Goal: Task Accomplishment & Management: Manage account settings

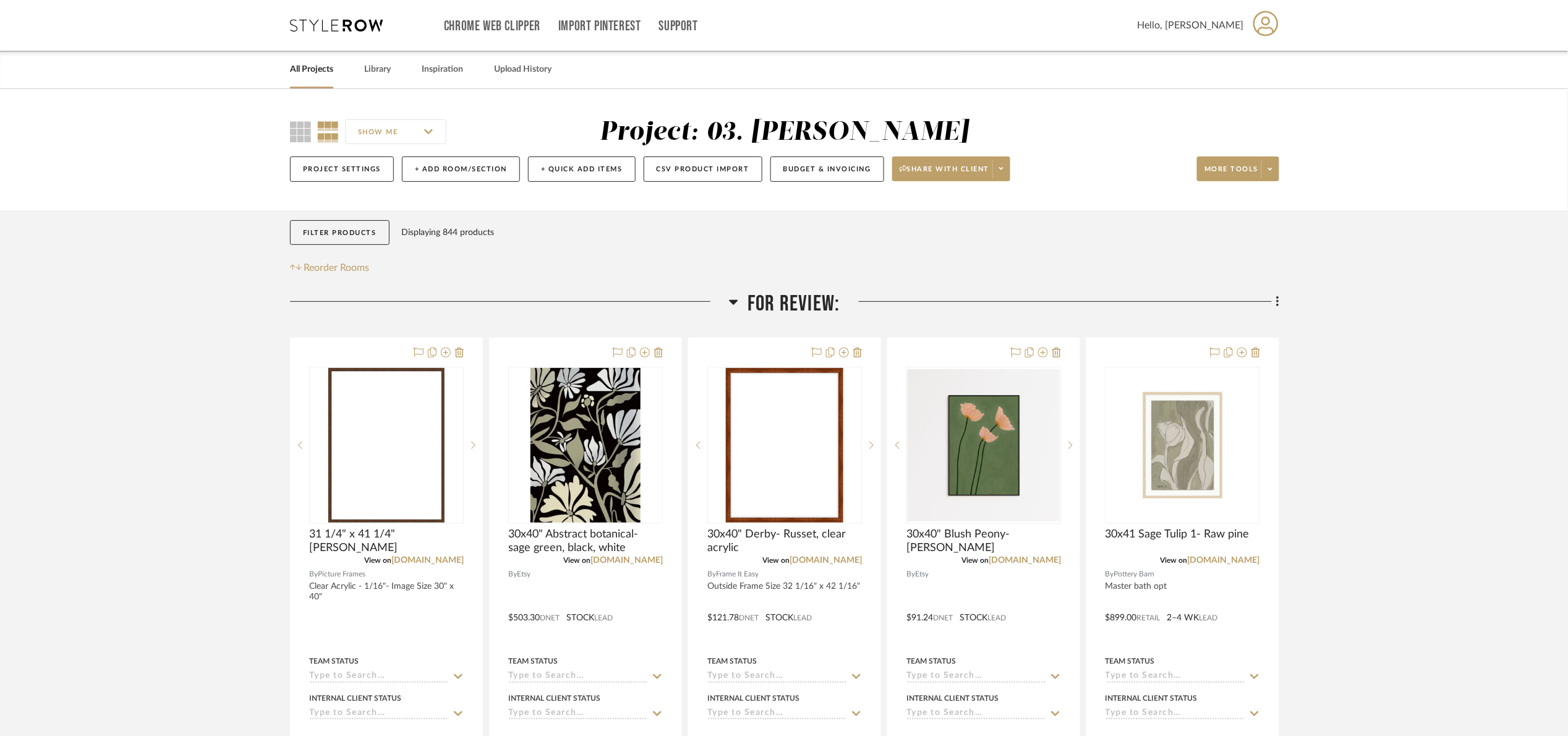
click at [805, 301] on span "For Review:" at bounding box center [793, 304] width 92 height 26
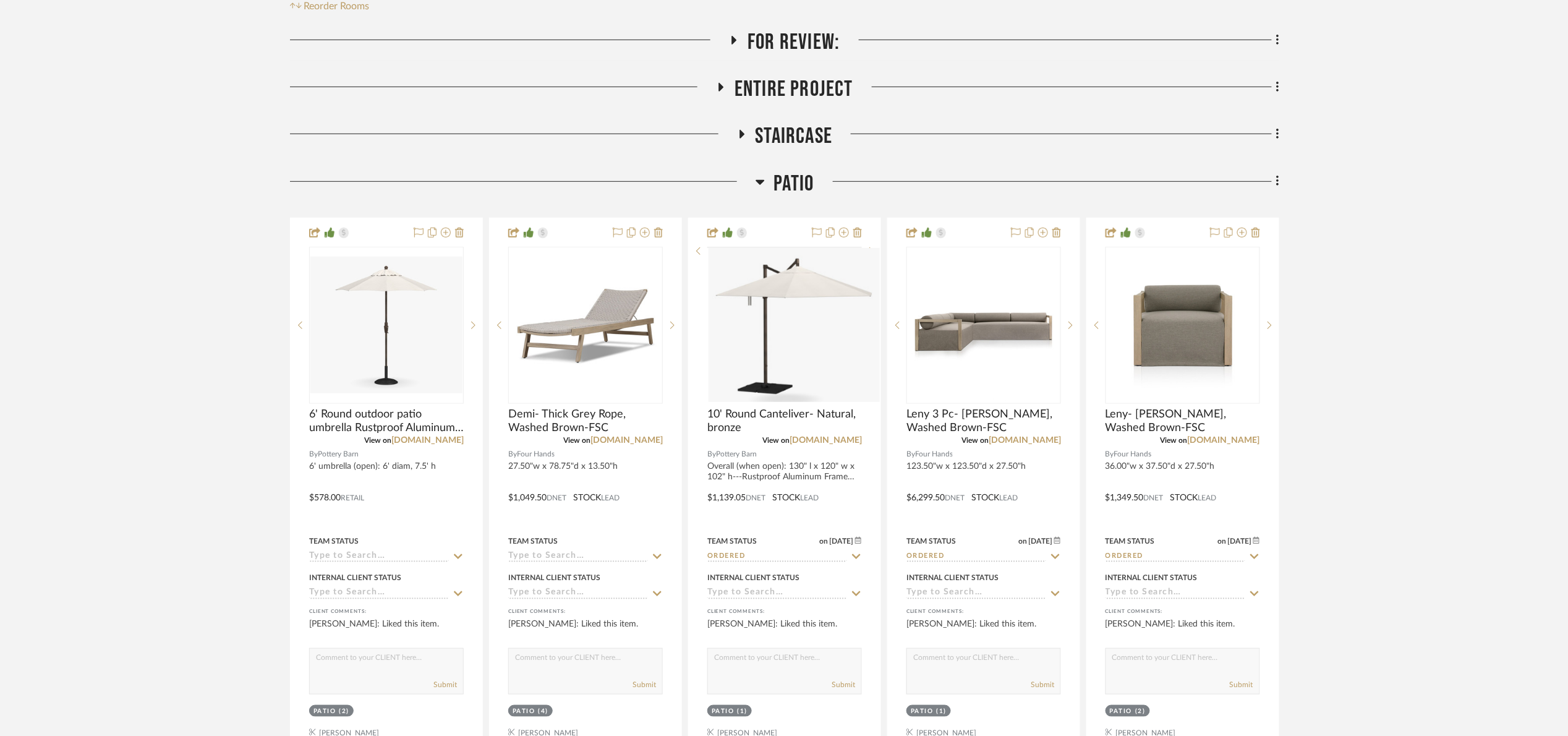
scroll to position [278, 0]
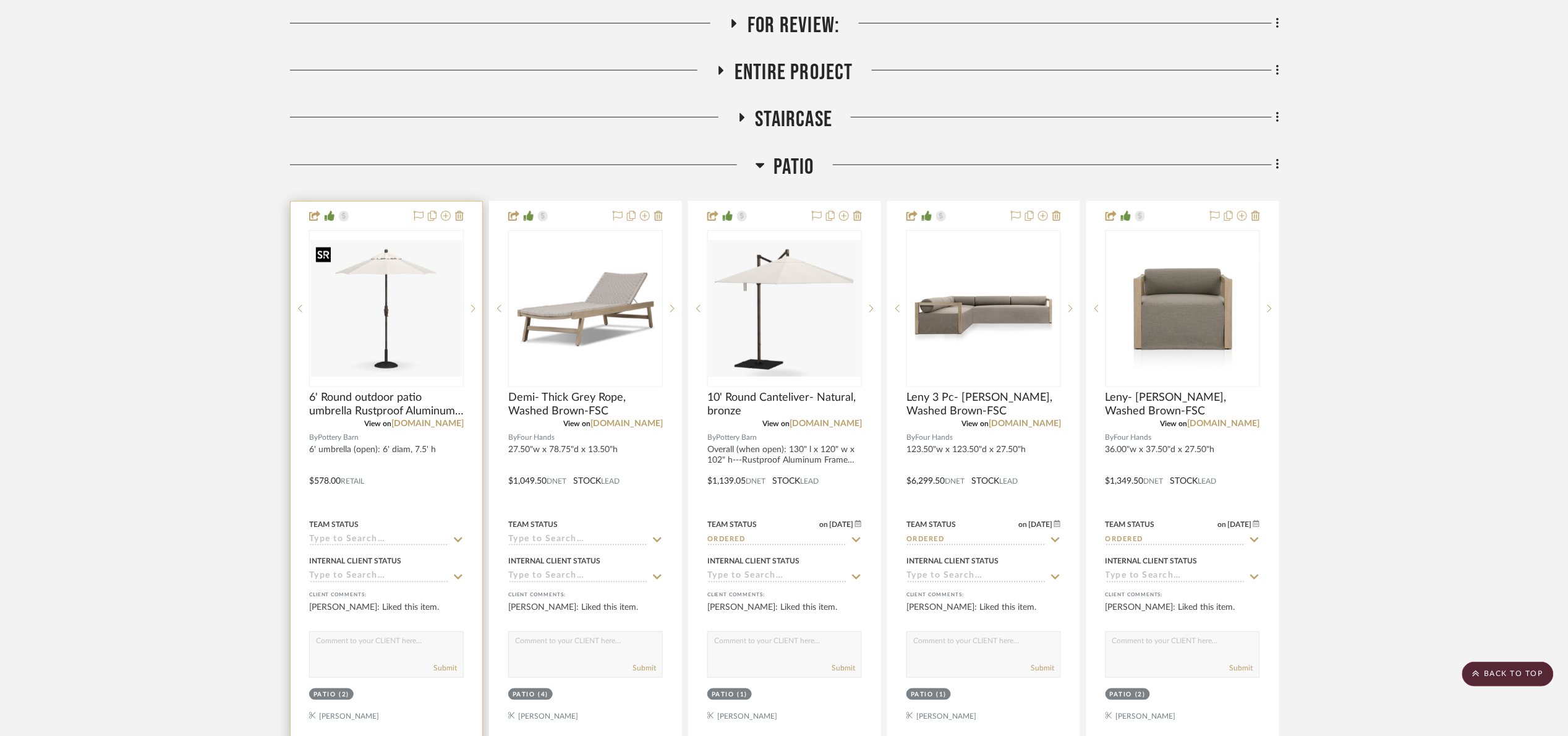
click at [0, 0] on img at bounding box center [0, 0] width 0 height 0
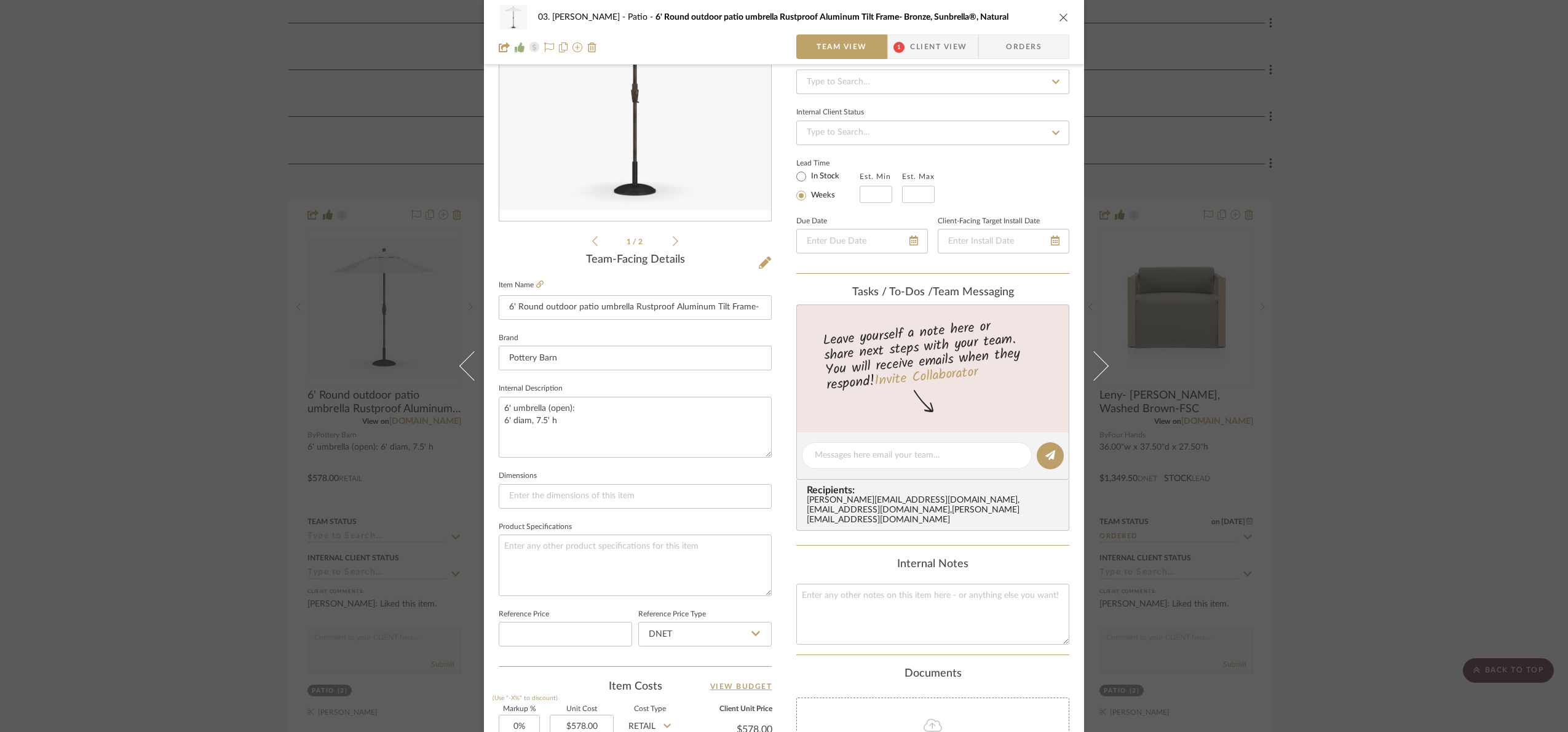
scroll to position [414, 0]
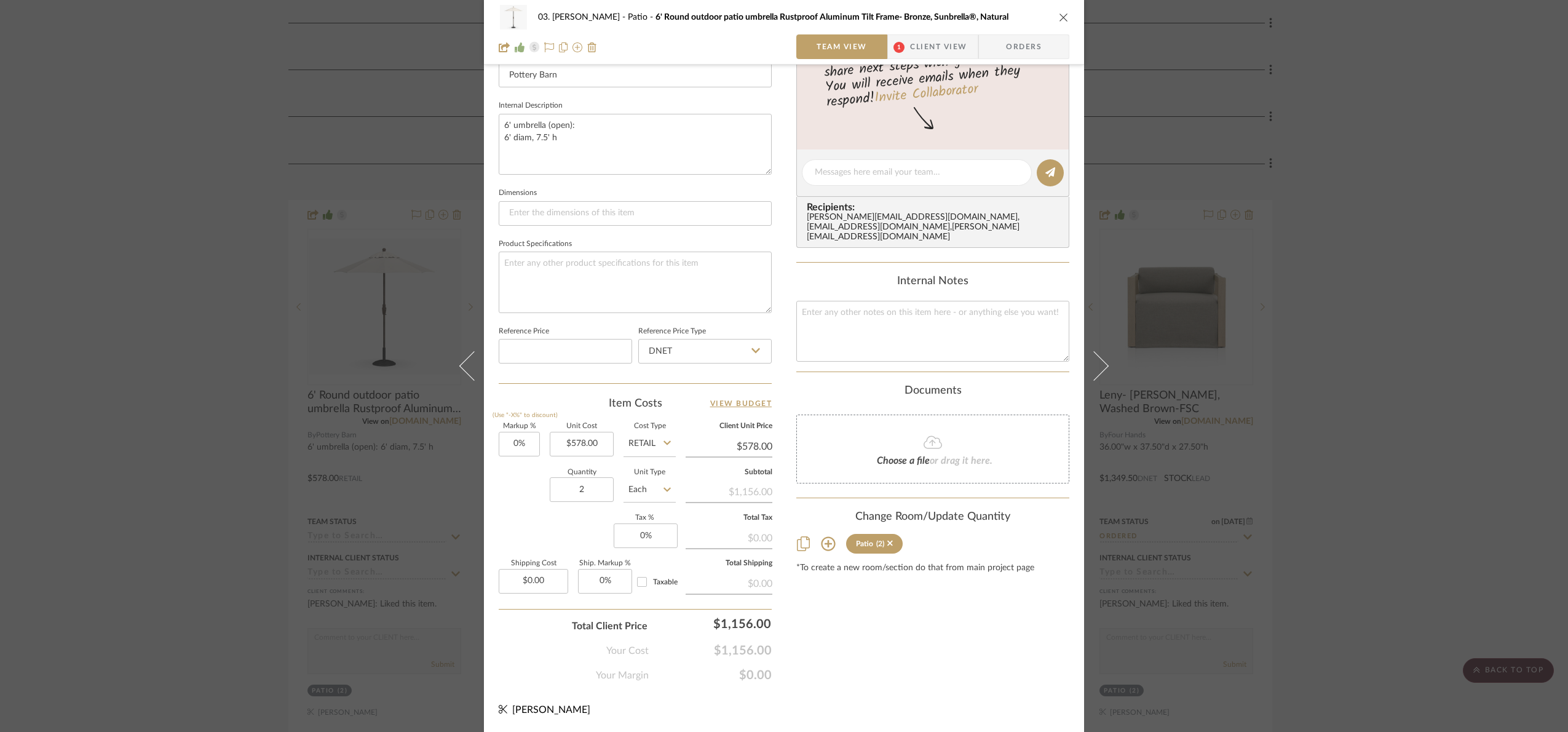
click at [1455, 442] on div "03. Jennifer Patio 6' Round outdoor patio umbrella Rustproof Aluminum Tilt Fram…" at bounding box center [784, 366] width 1568 height 732
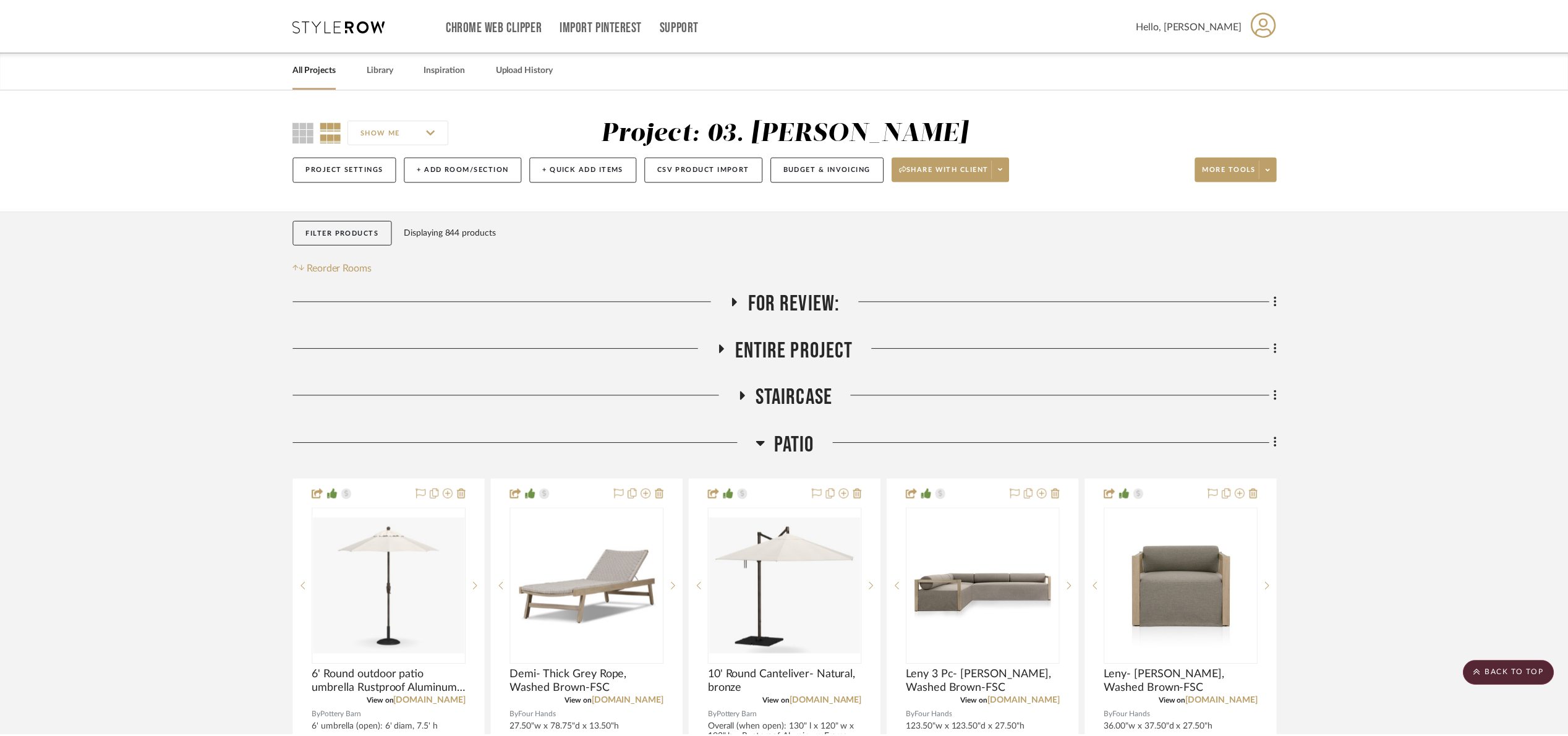
scroll to position [278, 0]
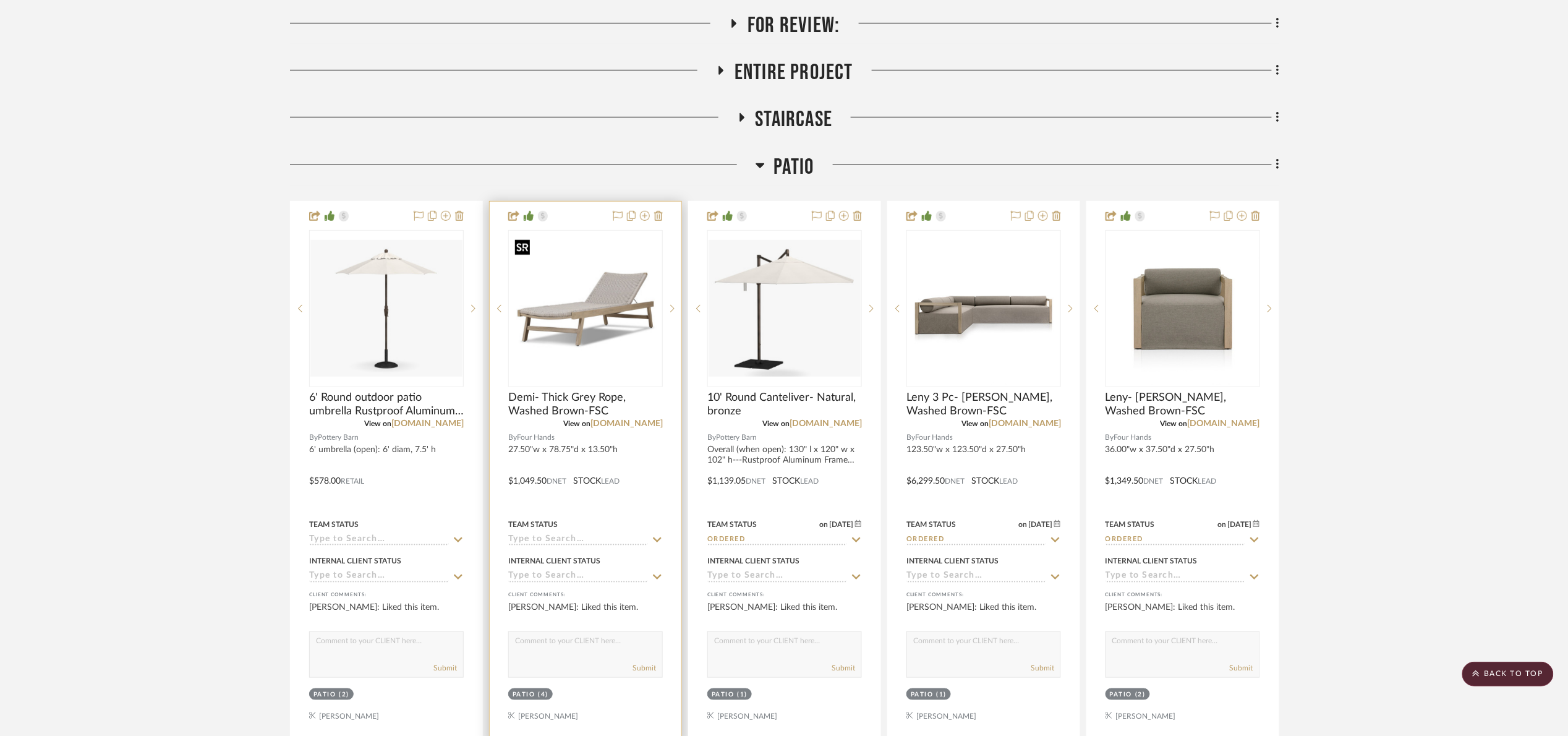
click at [597, 313] on img "0" at bounding box center [585, 309] width 152 height 152
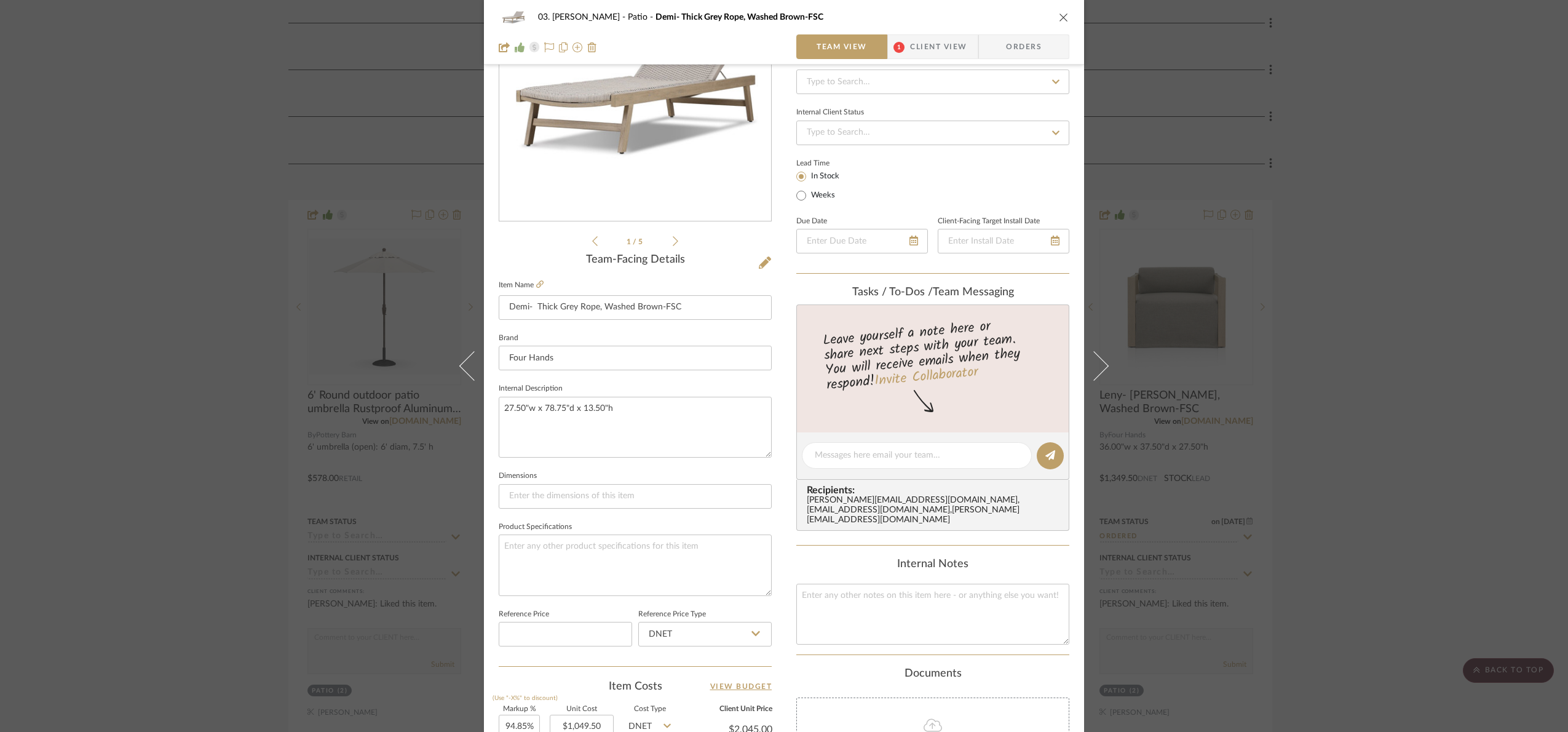
scroll to position [414, 0]
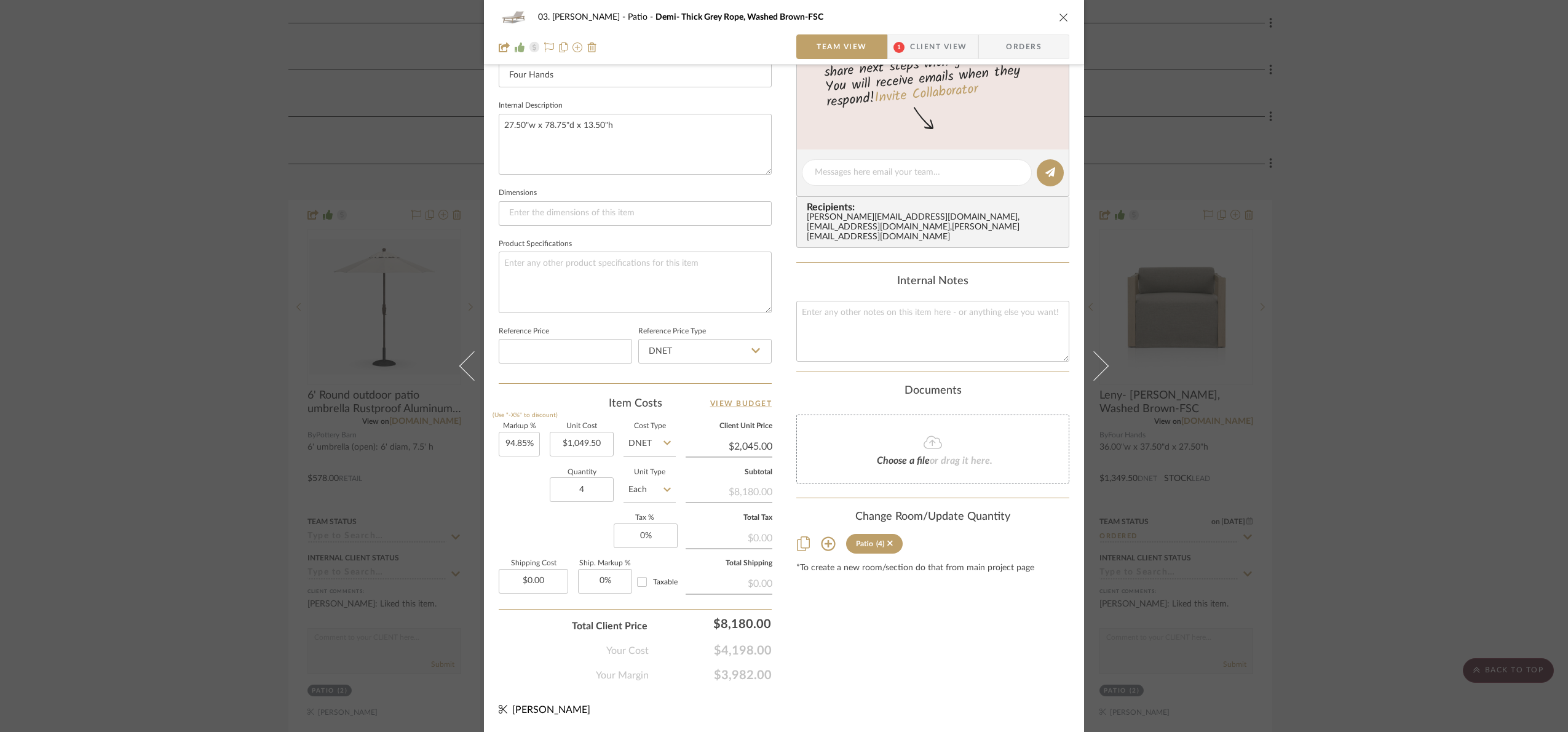
click at [1377, 419] on div "03. Jennifer Patio Demi- Thick Grey Rope, Washed Brown-FSC Team View 1 Client V…" at bounding box center [784, 366] width 1568 height 732
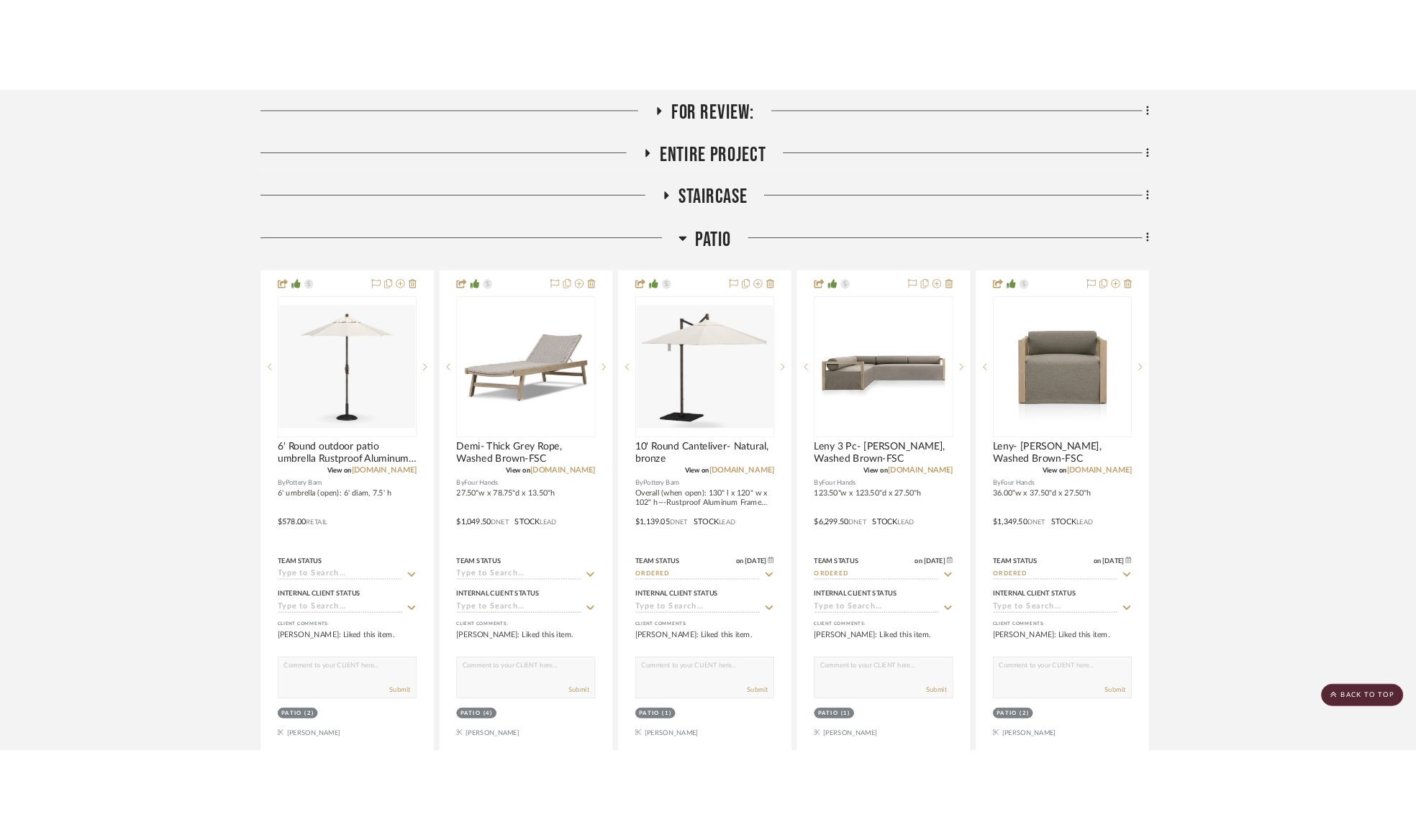
scroll to position [324, 0]
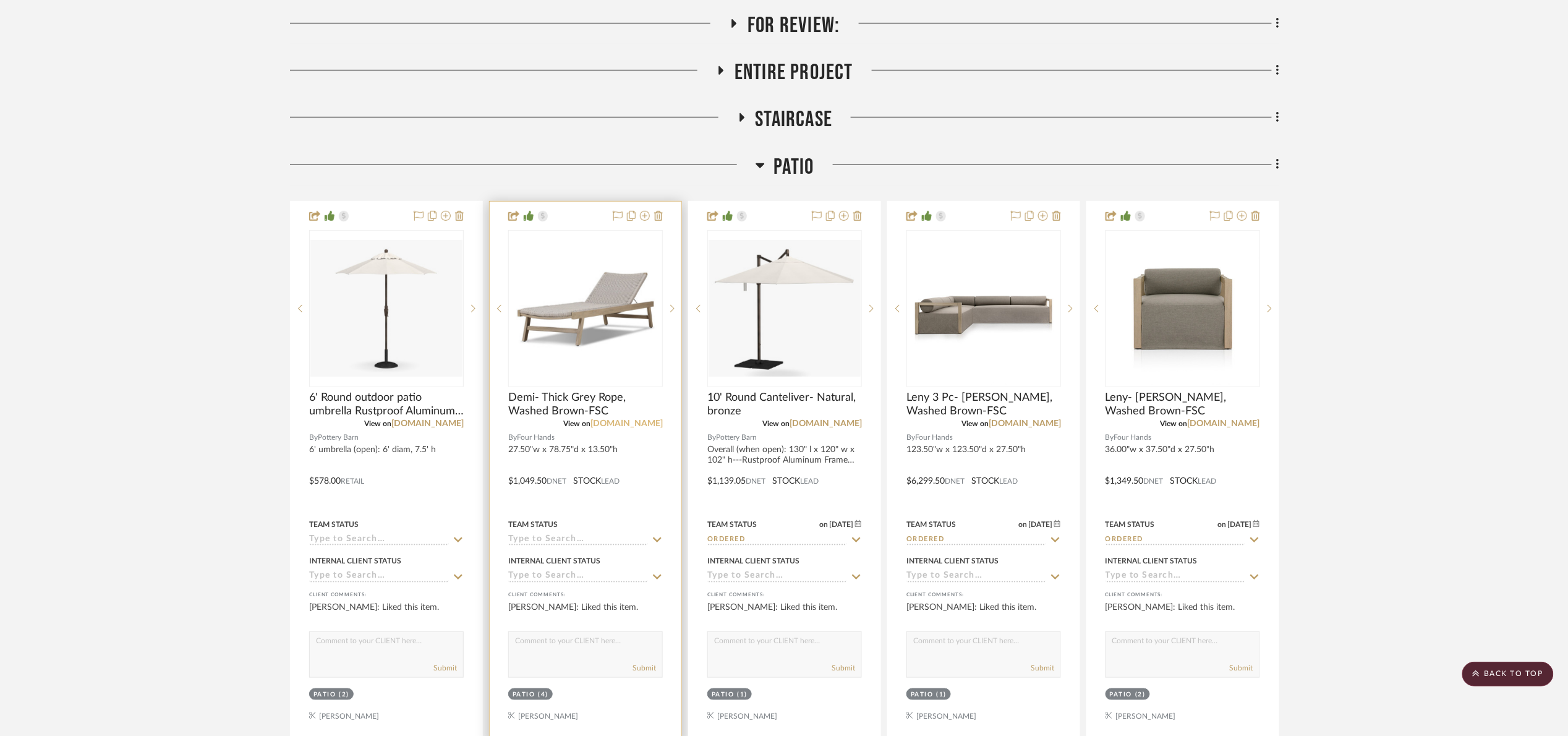
click at [651, 423] on link "fourhands.com" at bounding box center [626, 423] width 72 height 9
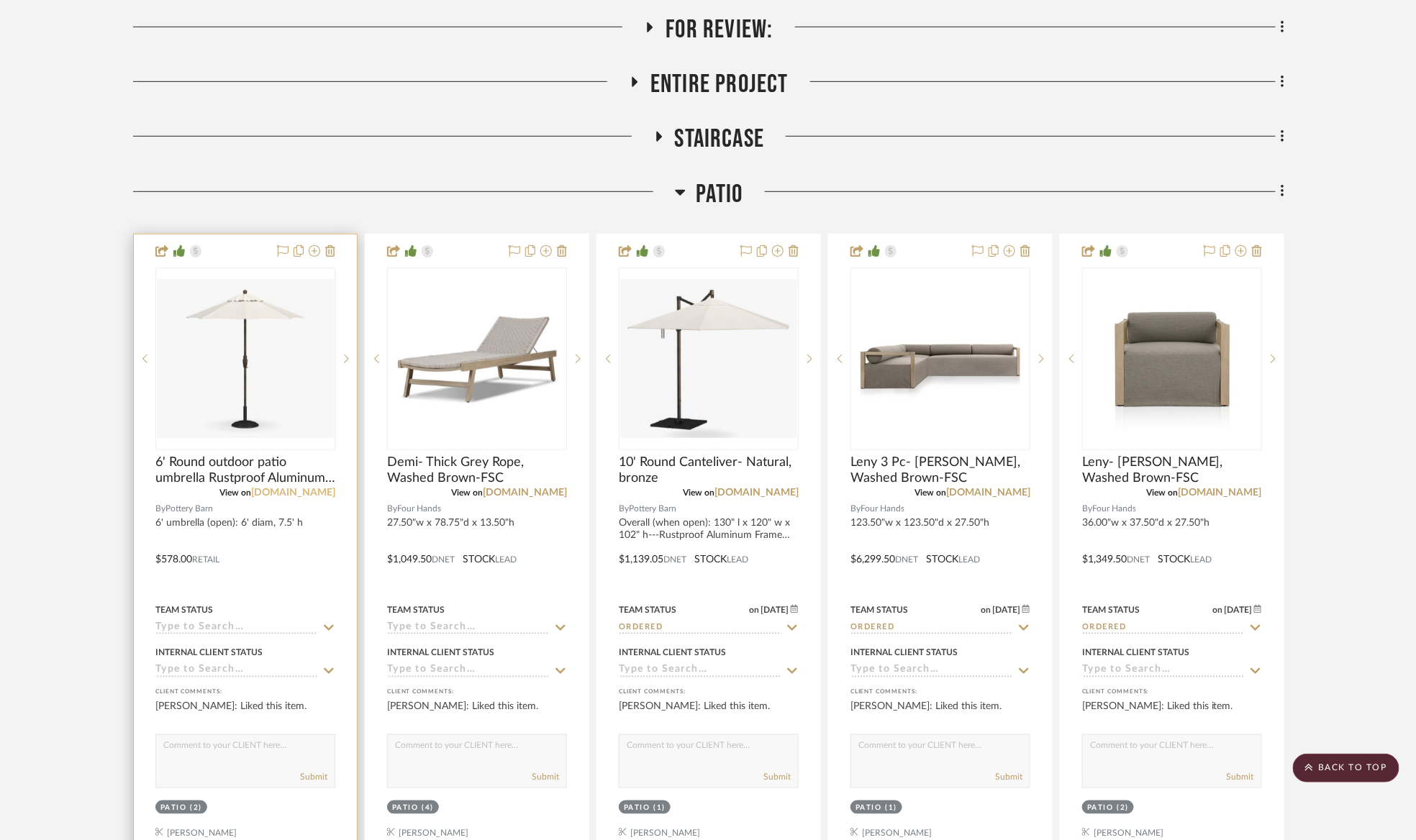
click at [313, 494] on link "potterybarn.com" at bounding box center [292, 493] width 84 height 10
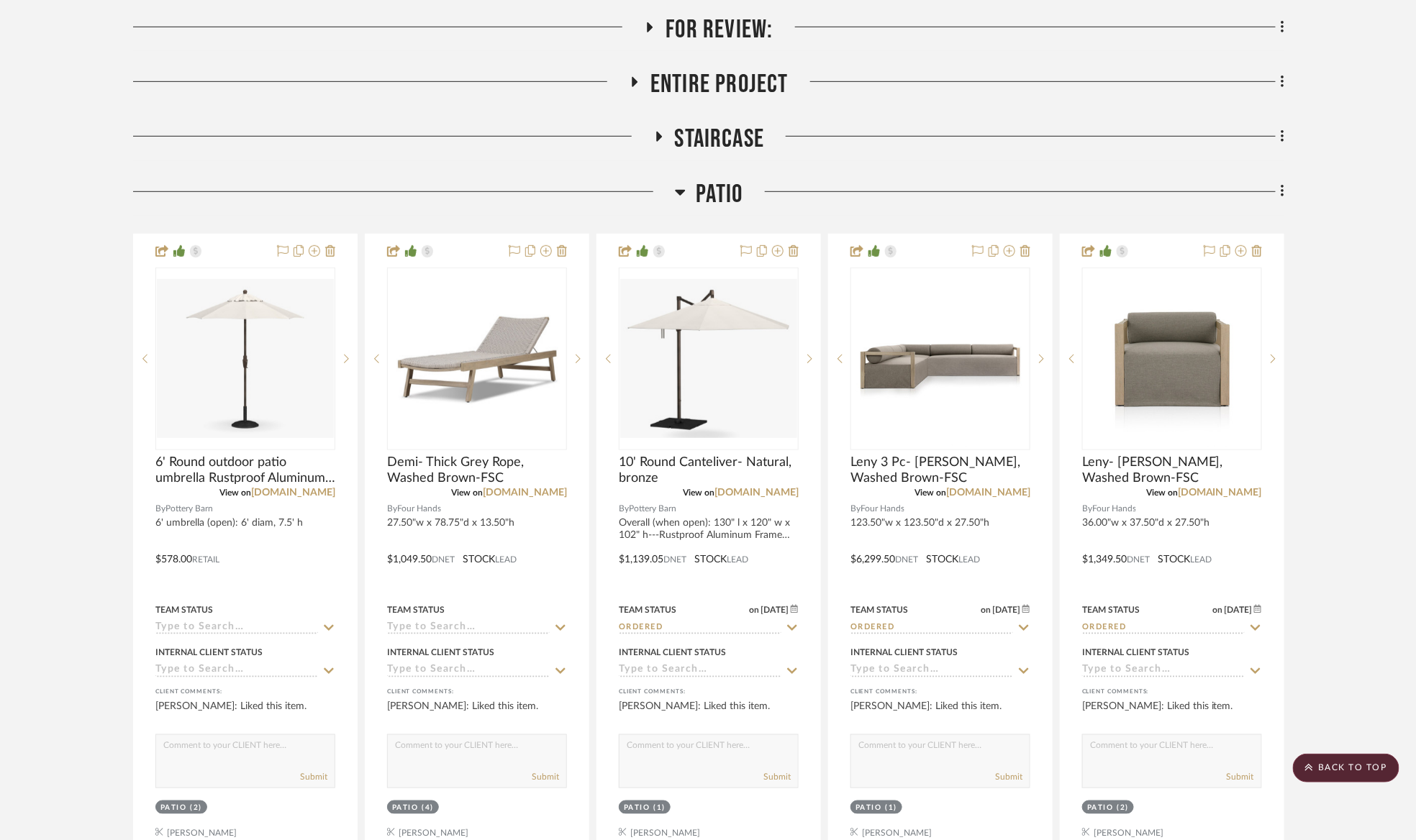
click at [1053, 161] on div at bounding box center [1024, 142] width 520 height 37
click at [541, 493] on link "fourhands.com" at bounding box center [524, 493] width 84 height 10
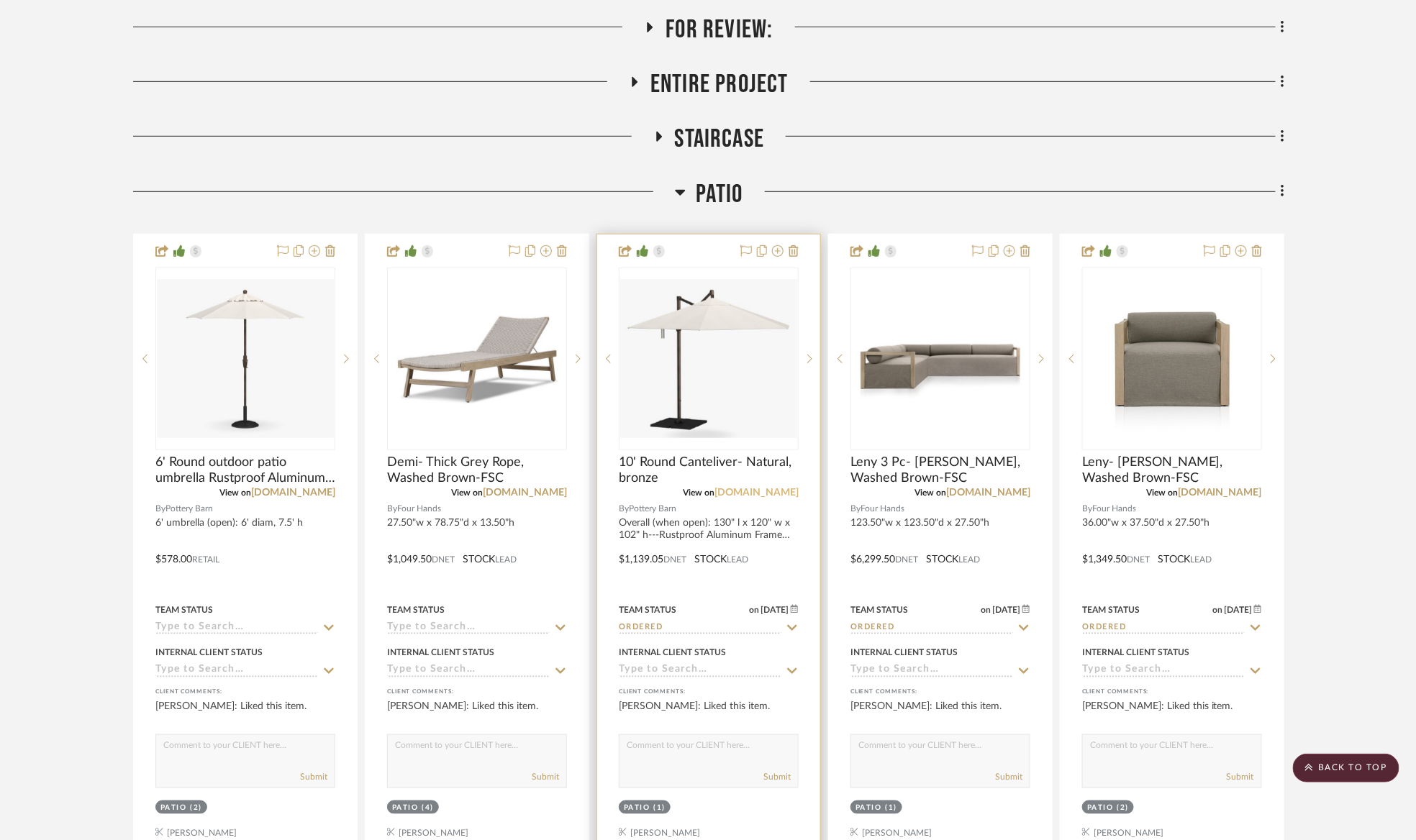
click at [761, 494] on link "potterybarn.com" at bounding box center [756, 493] width 84 height 10
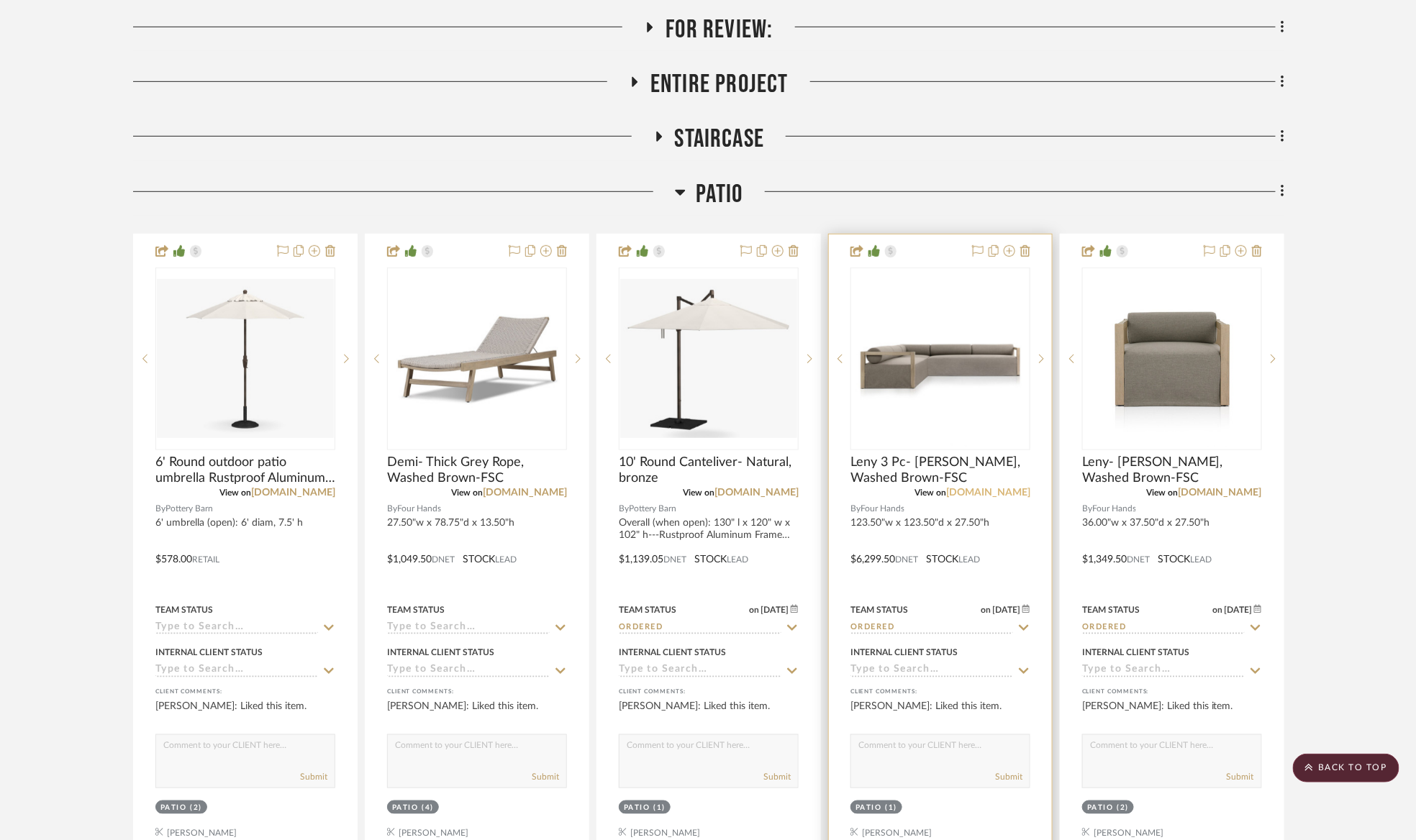
click at [1005, 489] on link "[DOMAIN_NAME]" at bounding box center [987, 493] width 84 height 10
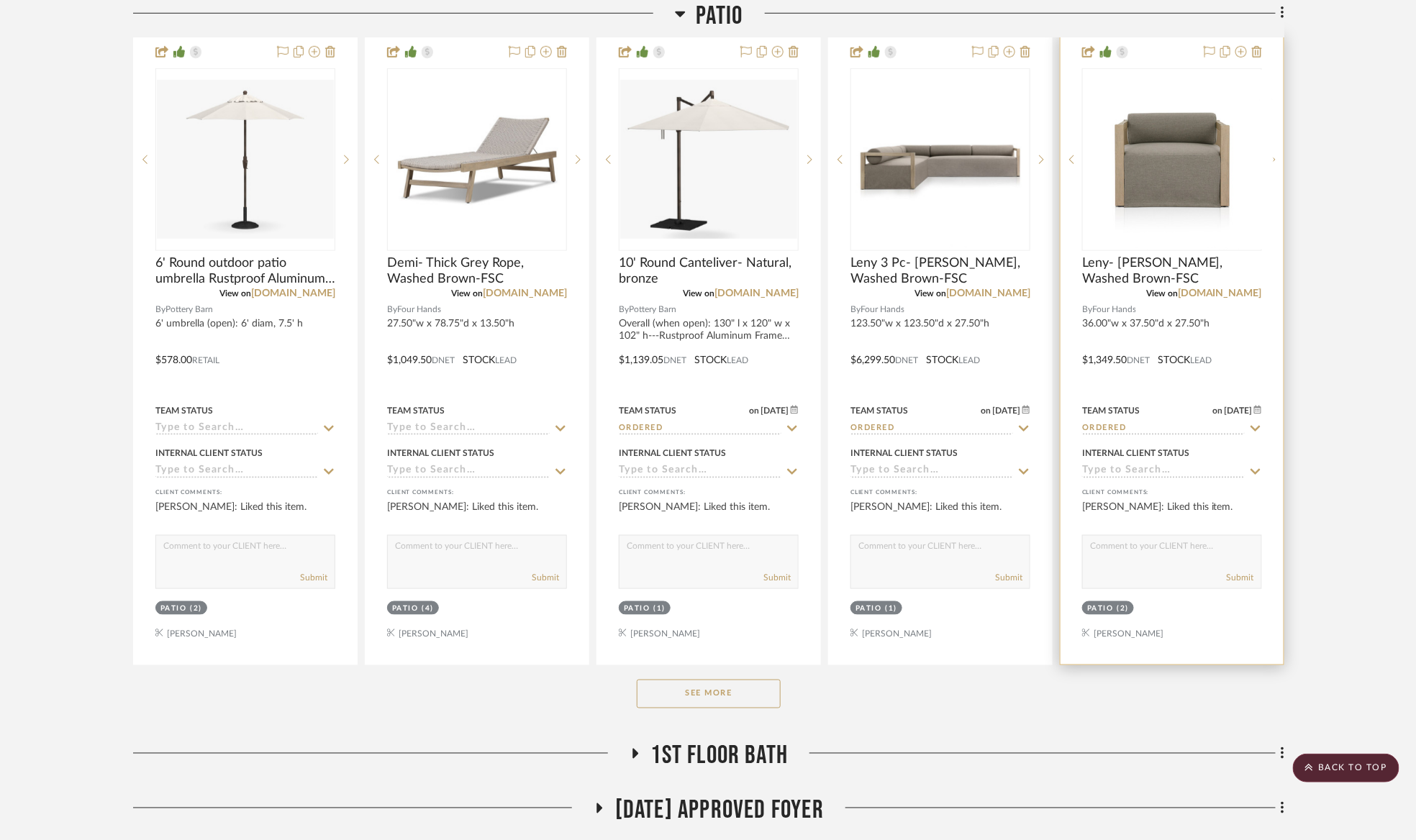
scroll to position [540, 0]
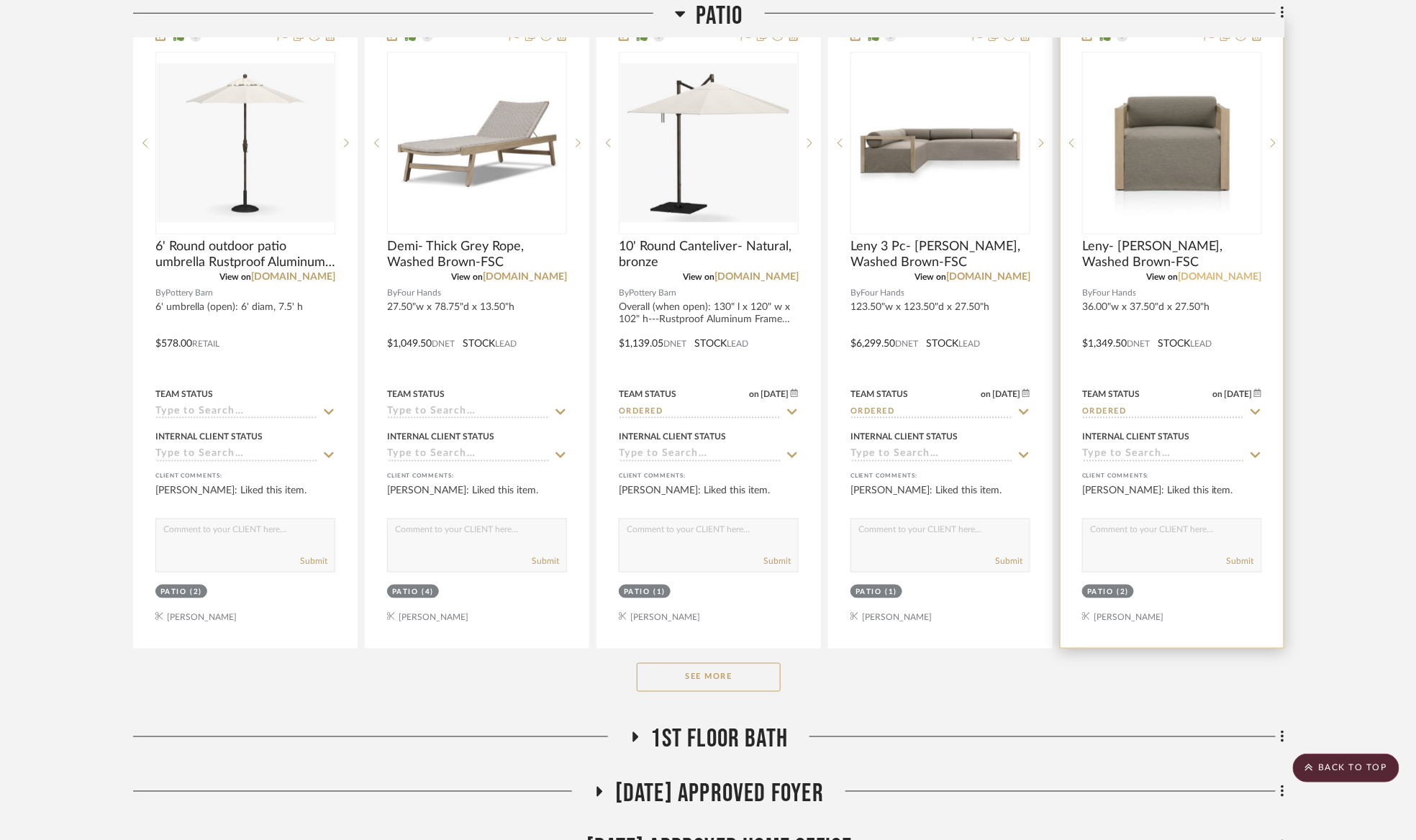
click at [1247, 278] on link "[DOMAIN_NAME]" at bounding box center [1219, 276] width 84 height 10
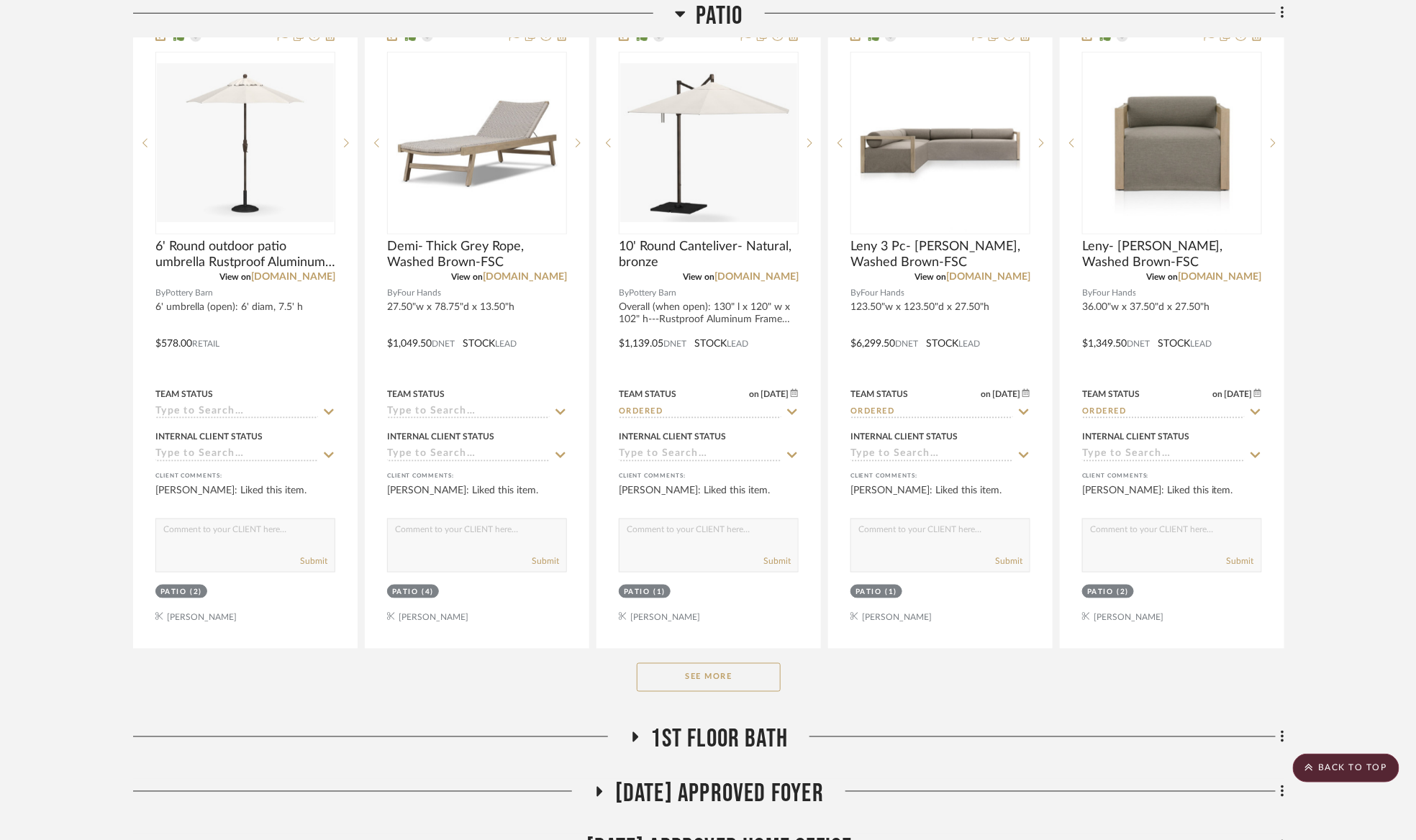
click at [745, 675] on button "See More" at bounding box center [708, 678] width 143 height 29
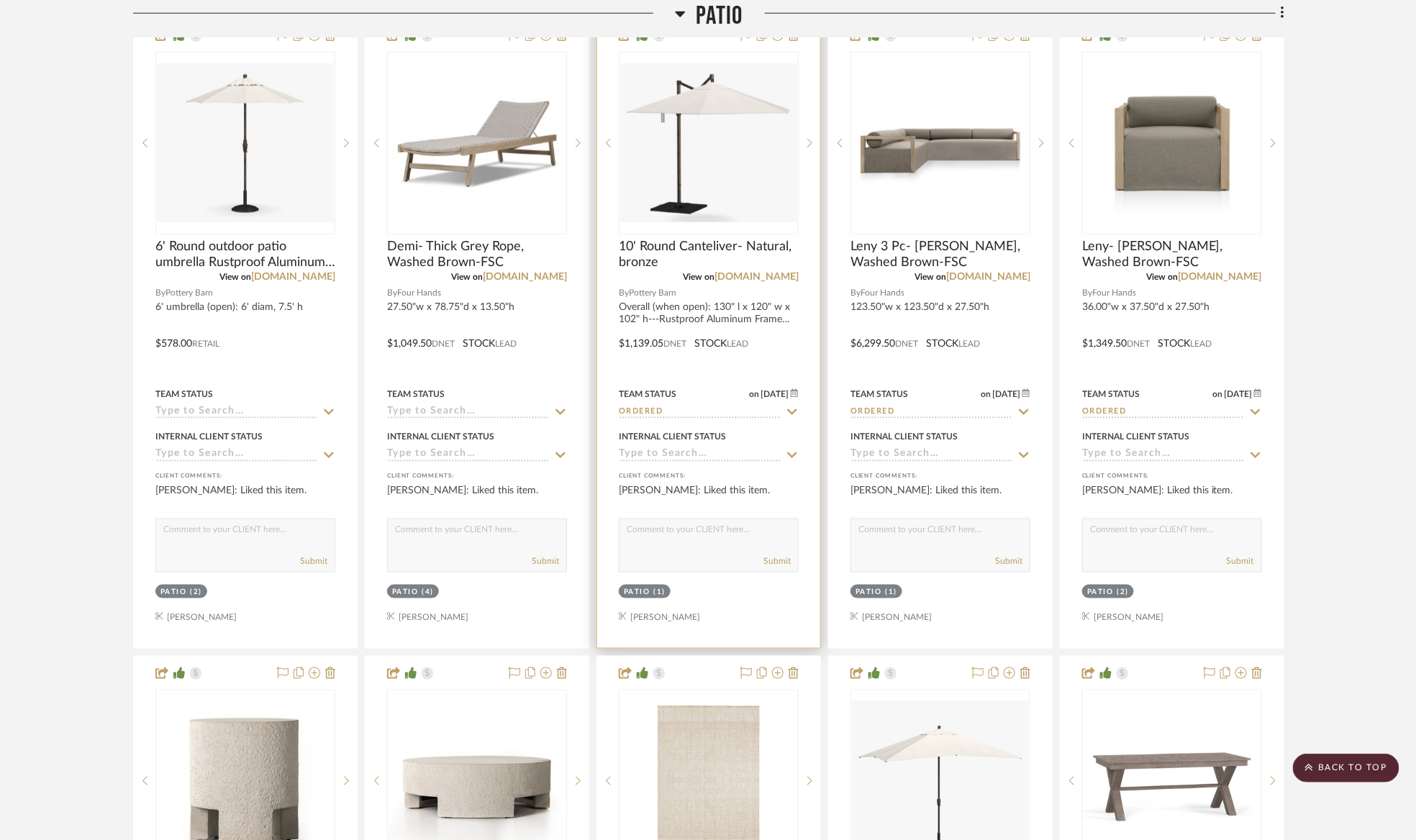
scroll to position [863, 0]
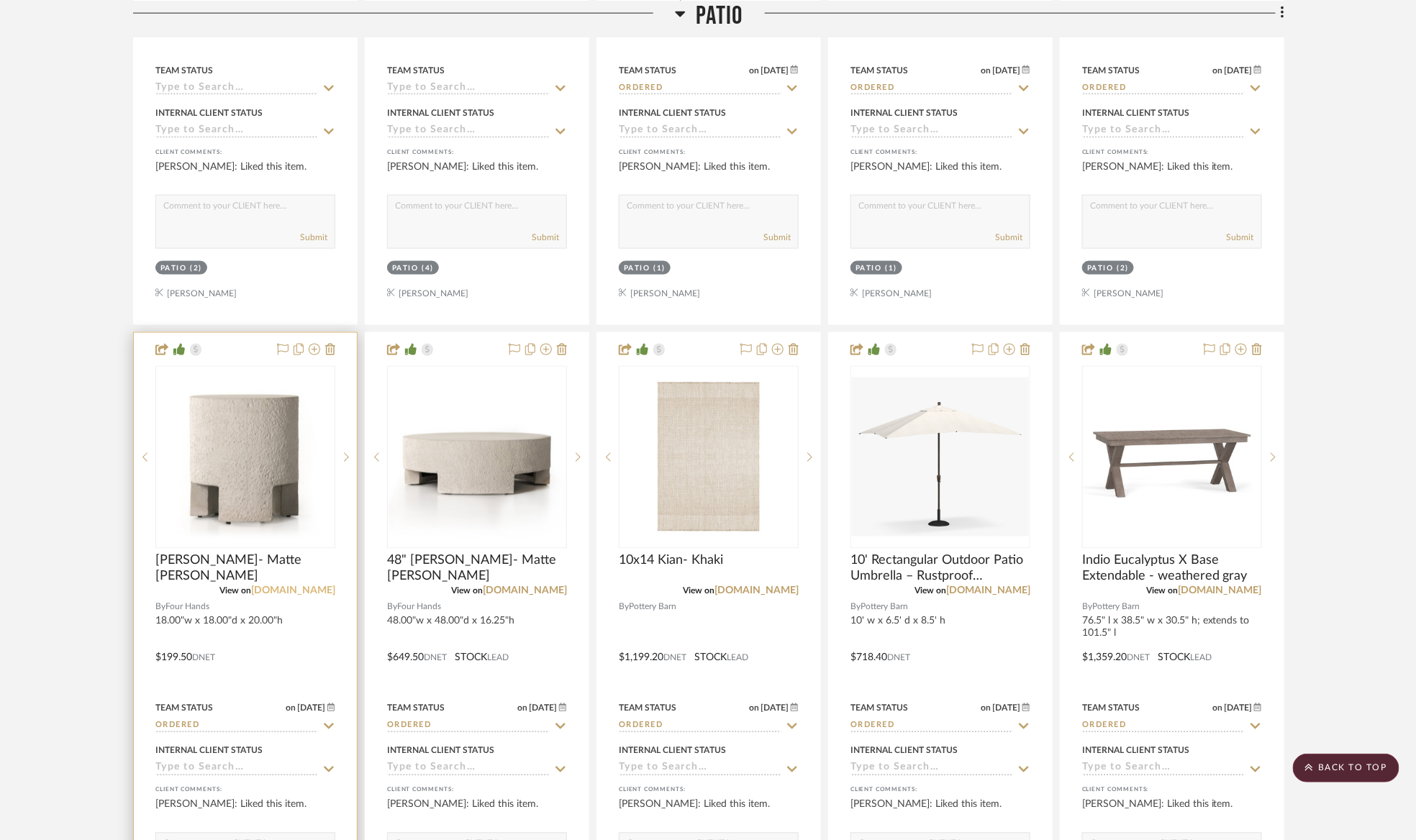
click at [290, 595] on link "[DOMAIN_NAME]" at bounding box center [292, 591] width 84 height 10
click at [525, 593] on link "[DOMAIN_NAME]" at bounding box center [524, 591] width 84 height 10
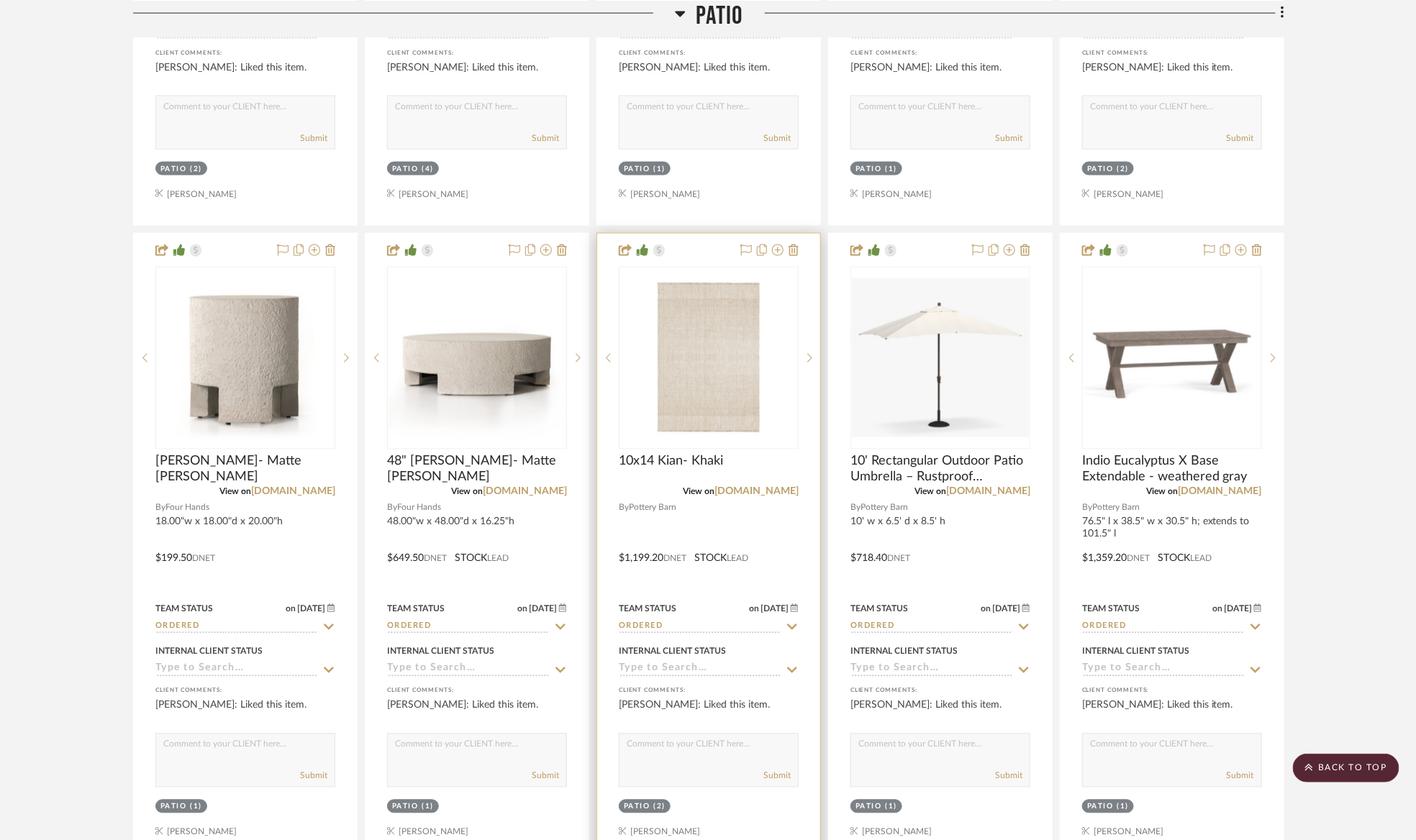
scroll to position [971, 0]
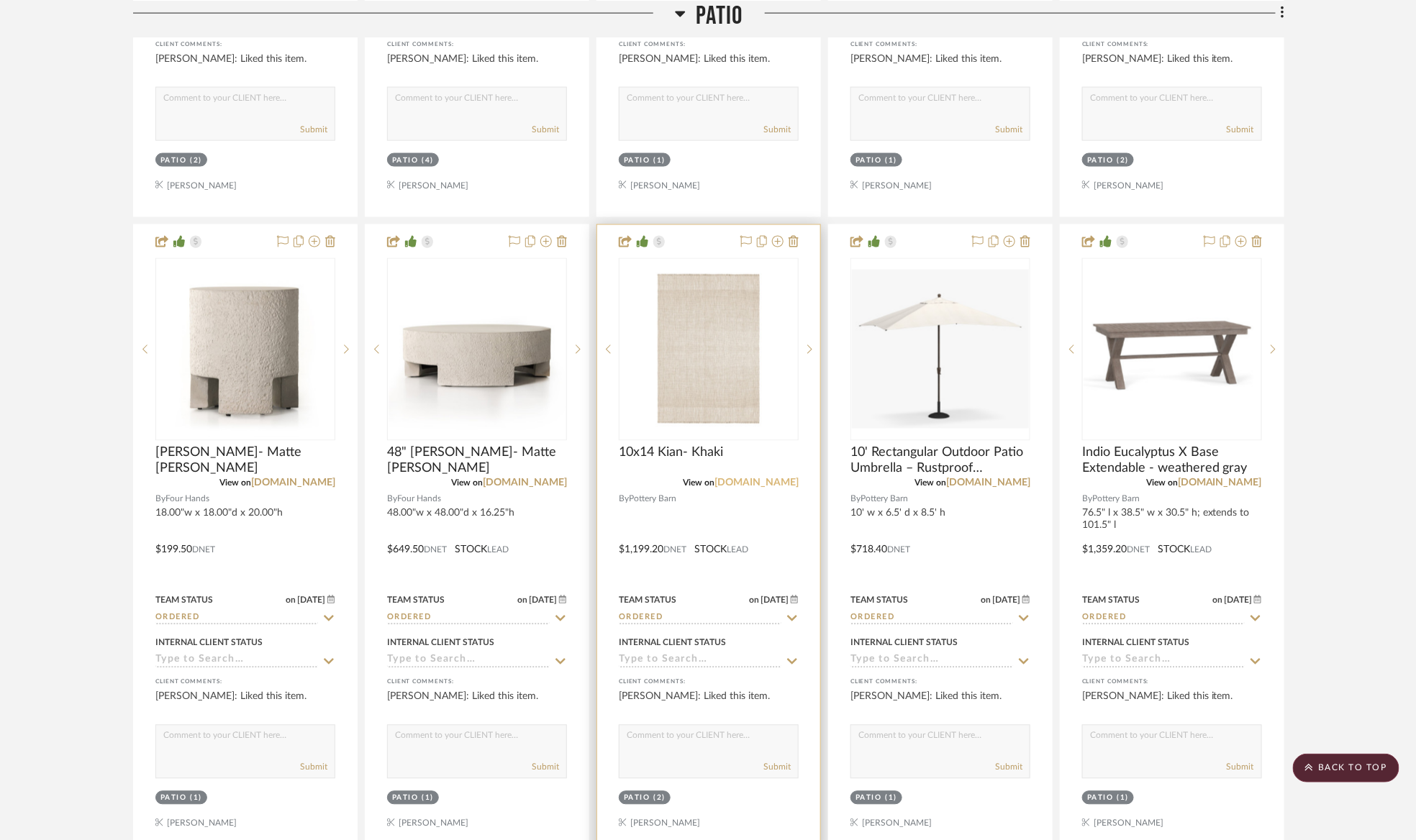
click at [779, 486] on link "[DOMAIN_NAME]" at bounding box center [756, 483] width 84 height 10
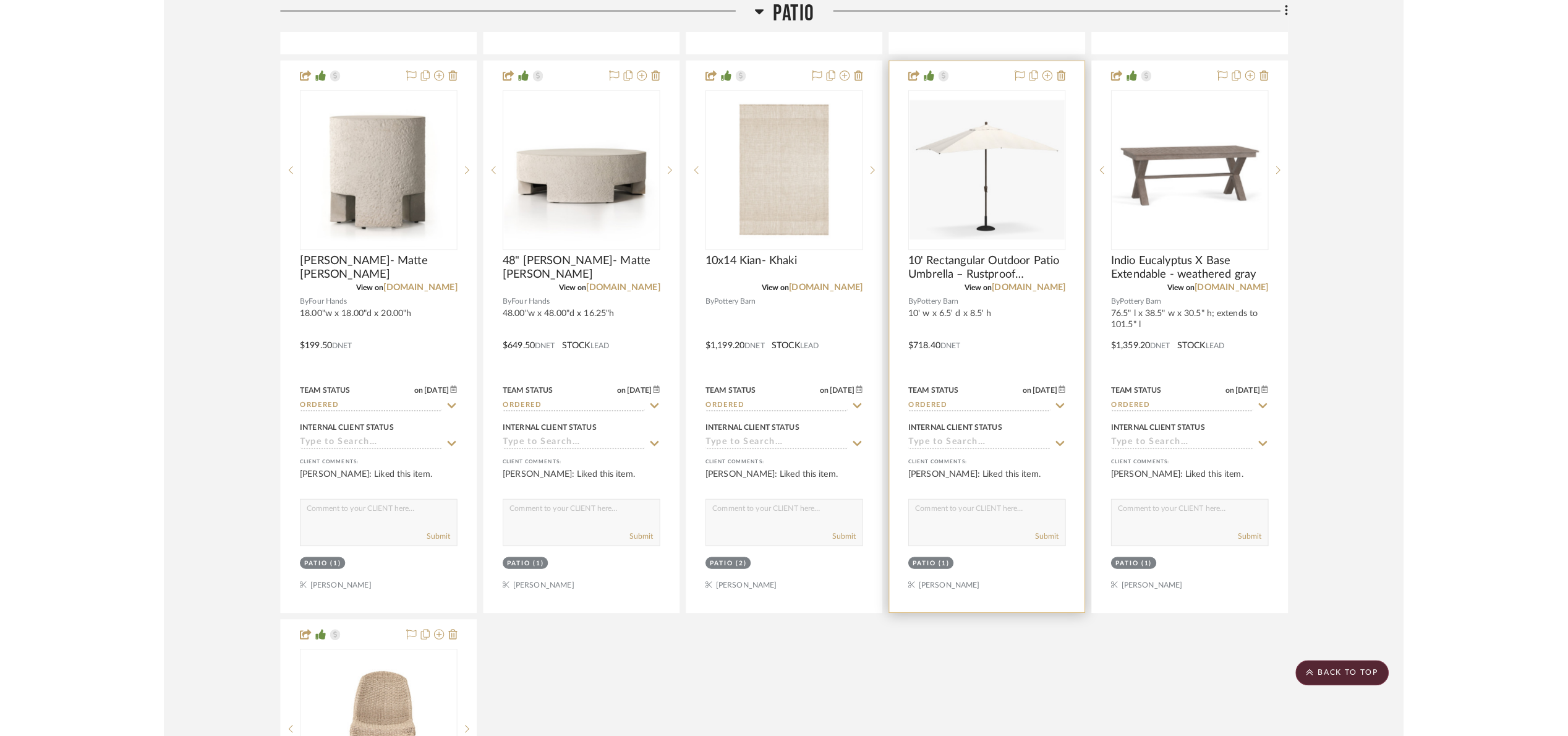
scroll to position [928, 0]
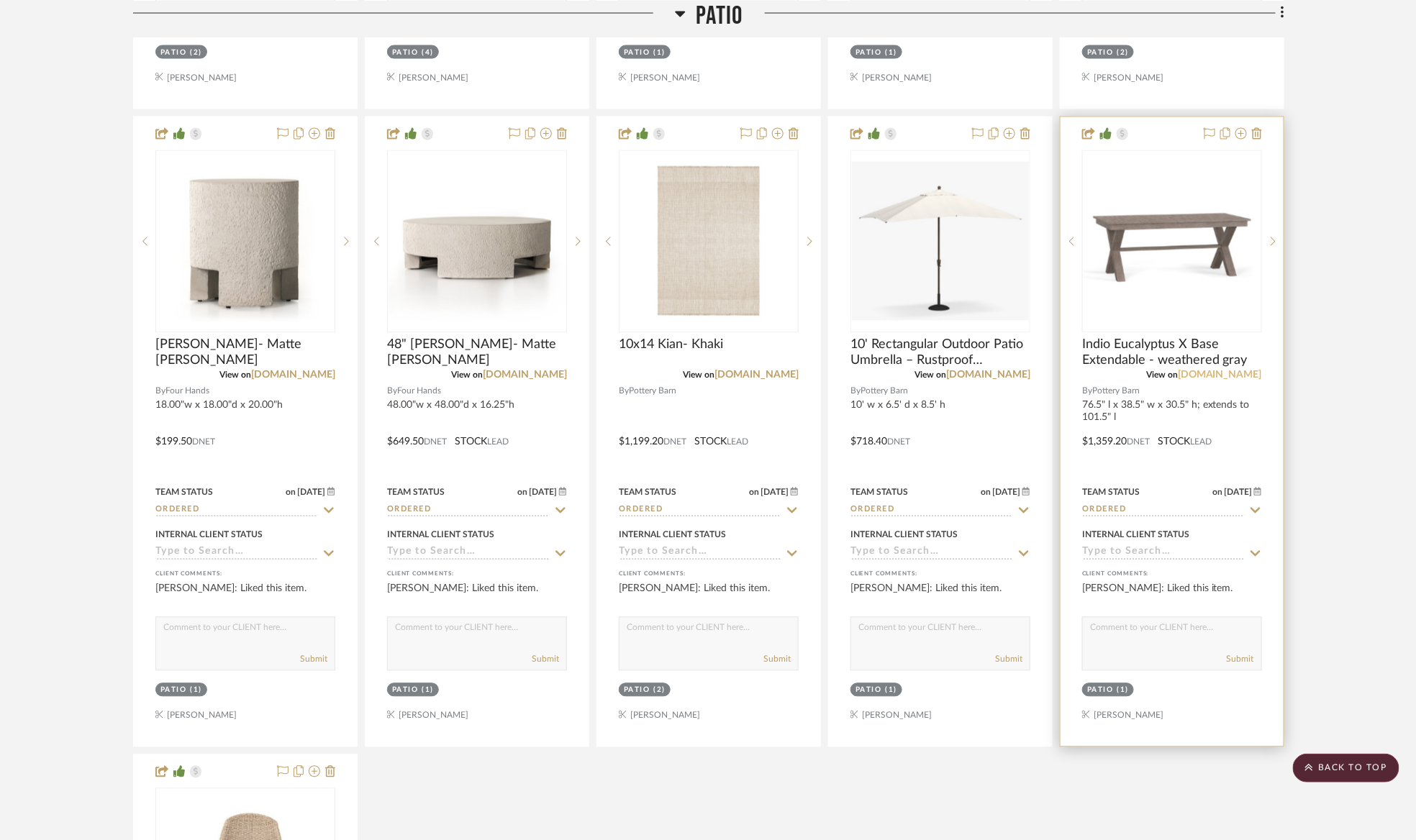
click at [1195, 377] on link "[DOMAIN_NAME]" at bounding box center [1219, 375] width 84 height 10
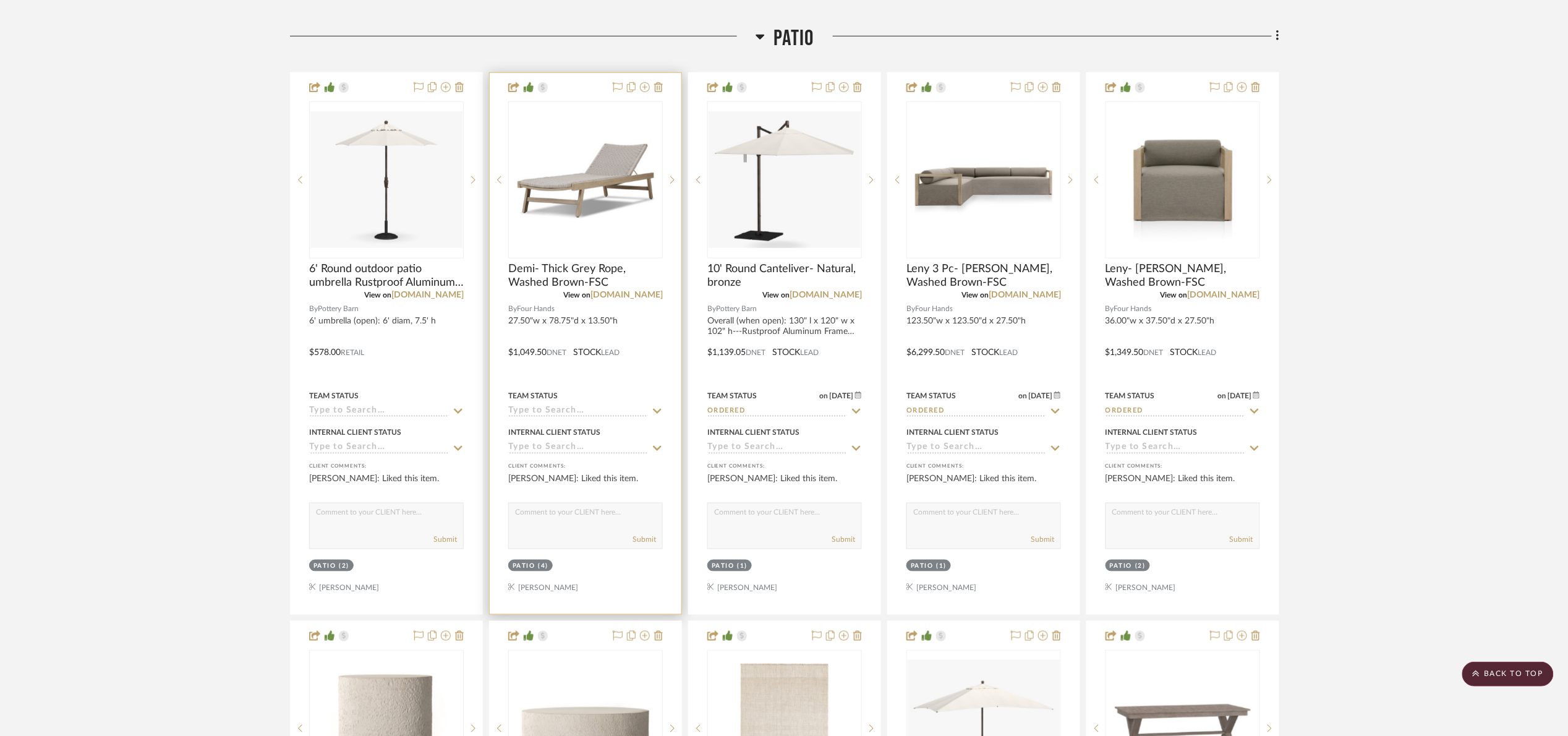
scroll to position [278, 0]
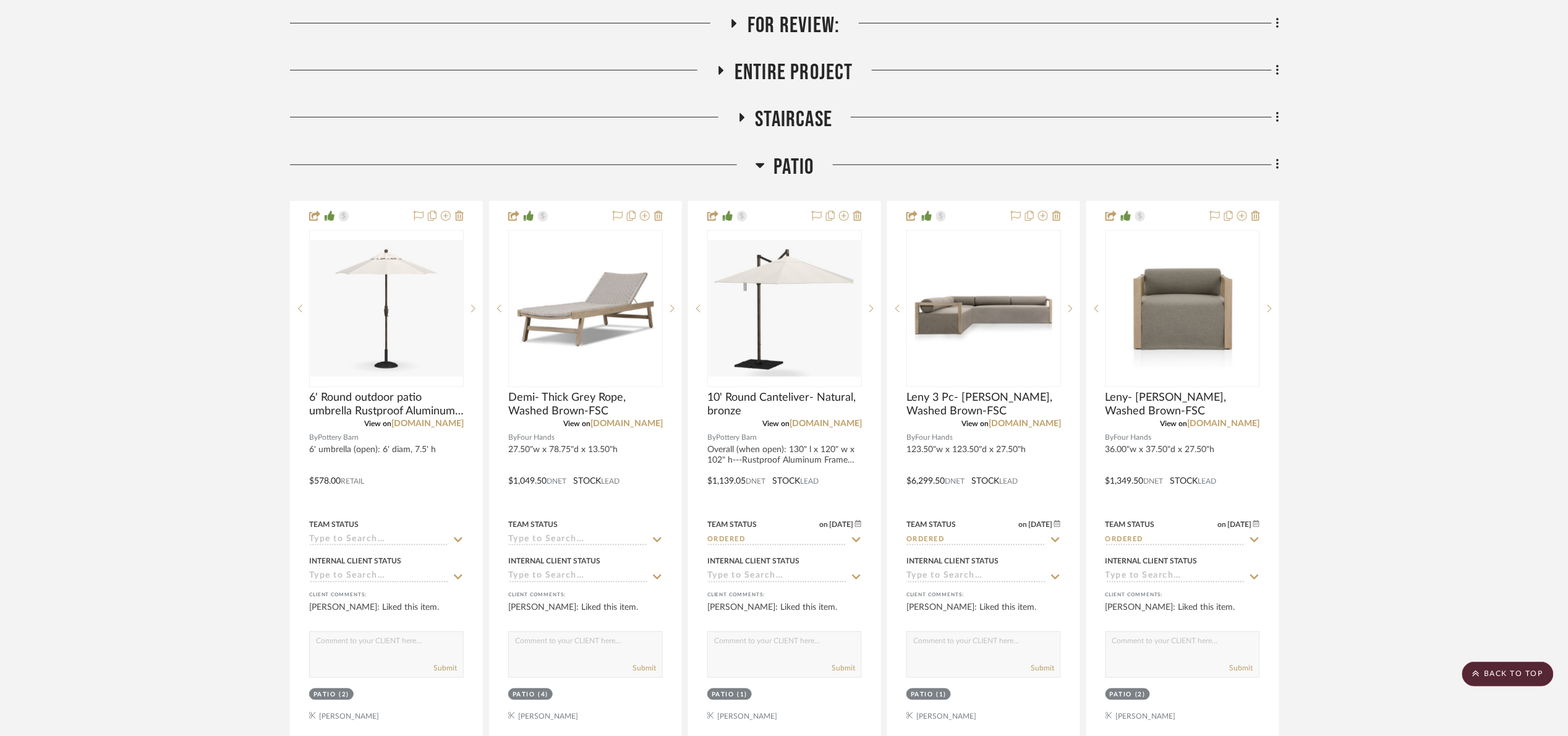
click at [793, 171] on span "Patio" at bounding box center [794, 168] width 40 height 26
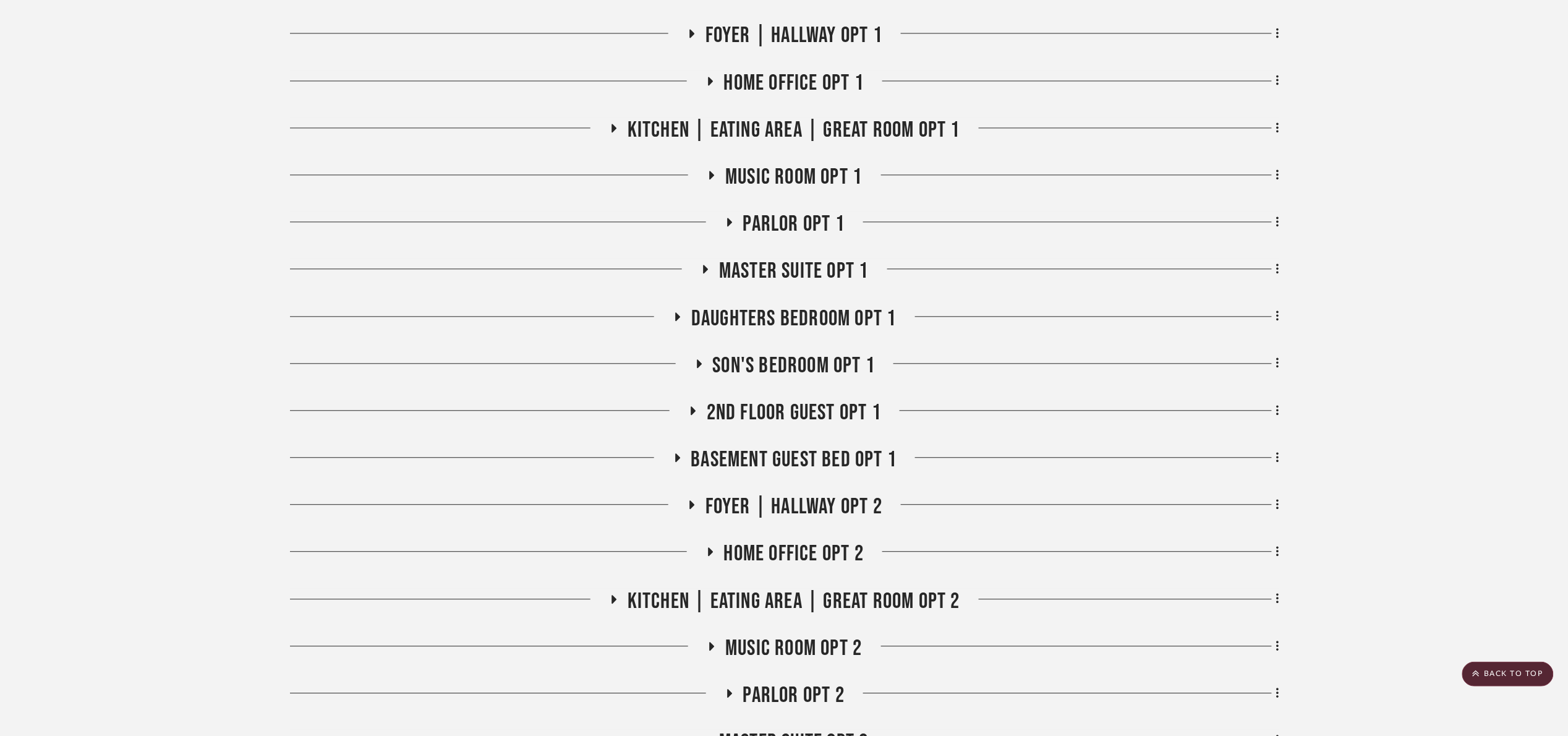
scroll to position [1855, 0]
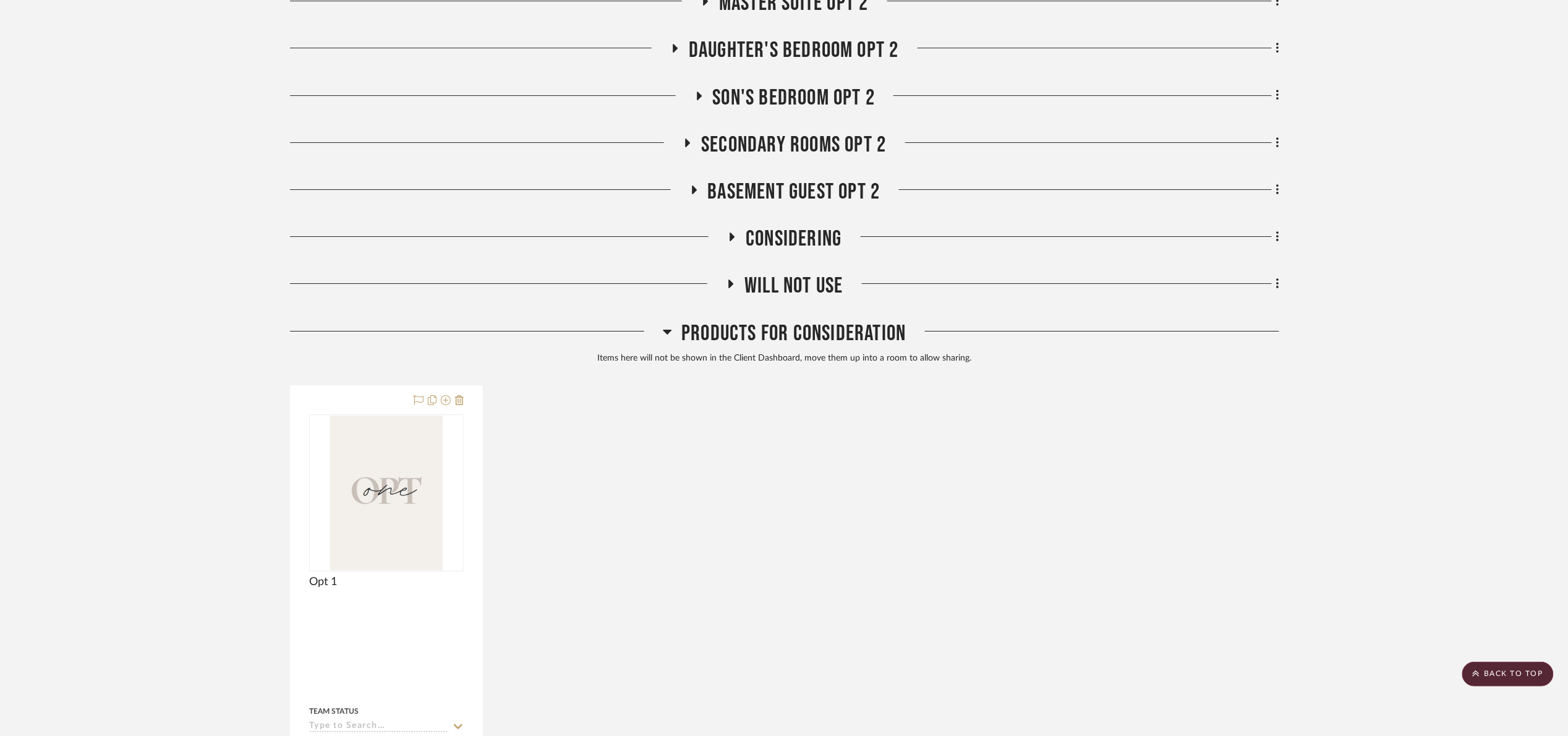
drag, startPoint x: 815, startPoint y: 331, endPoint x: 792, endPoint y: 303, distance: 36.2
click at [813, 331] on span "Products For Consideration" at bounding box center [793, 333] width 224 height 26
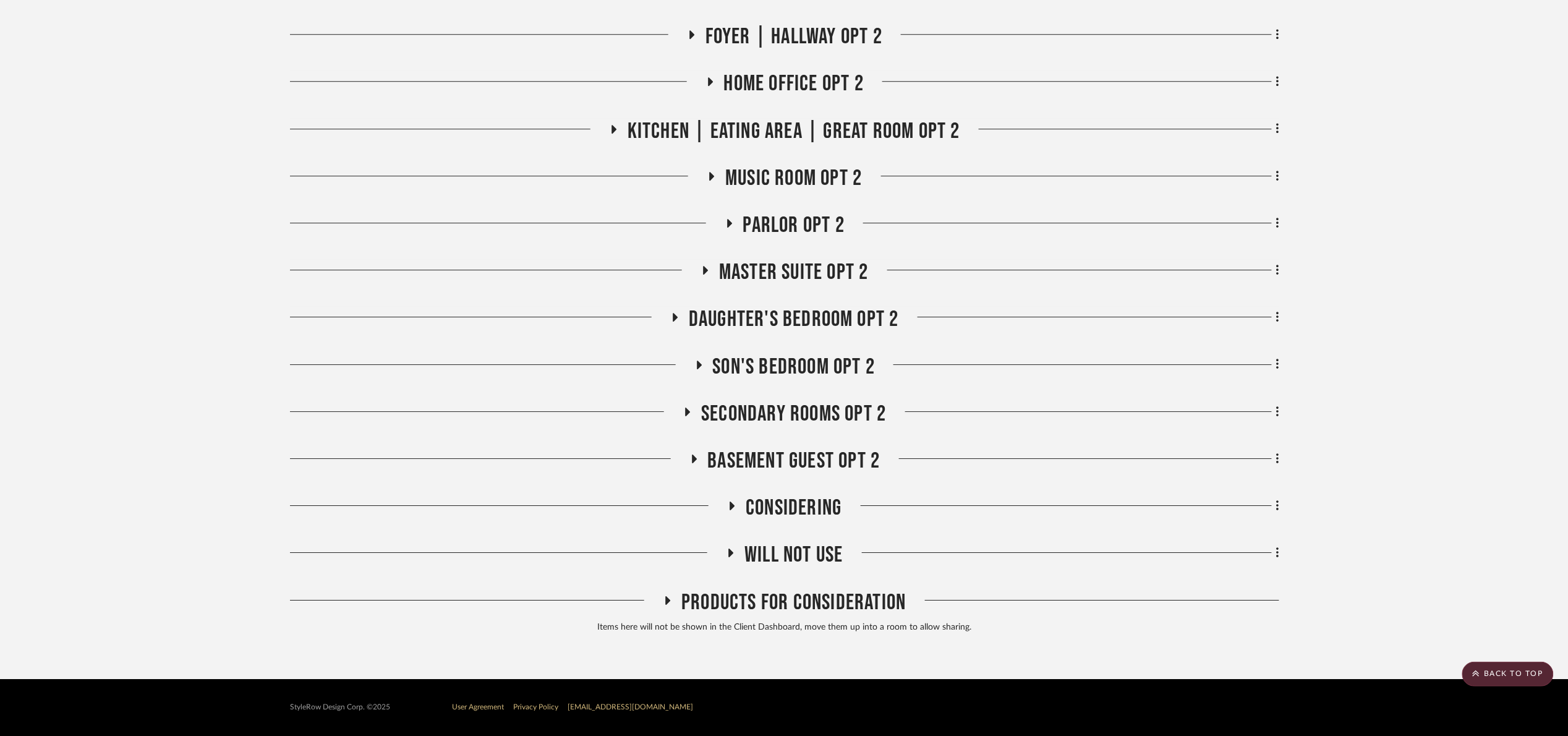
click at [811, 546] on span "Will Not Use" at bounding box center [793, 555] width 98 height 26
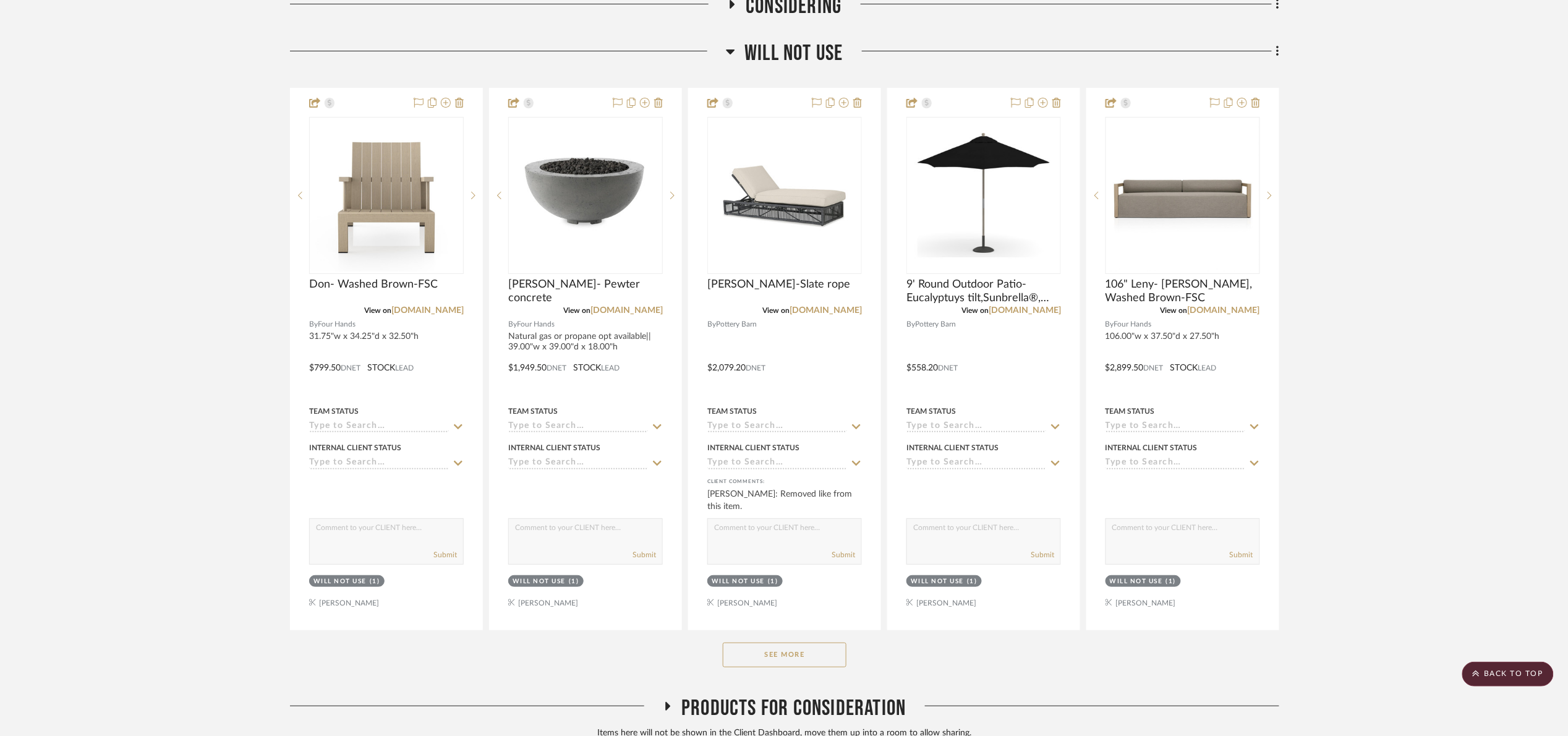
scroll to position [2195, 0]
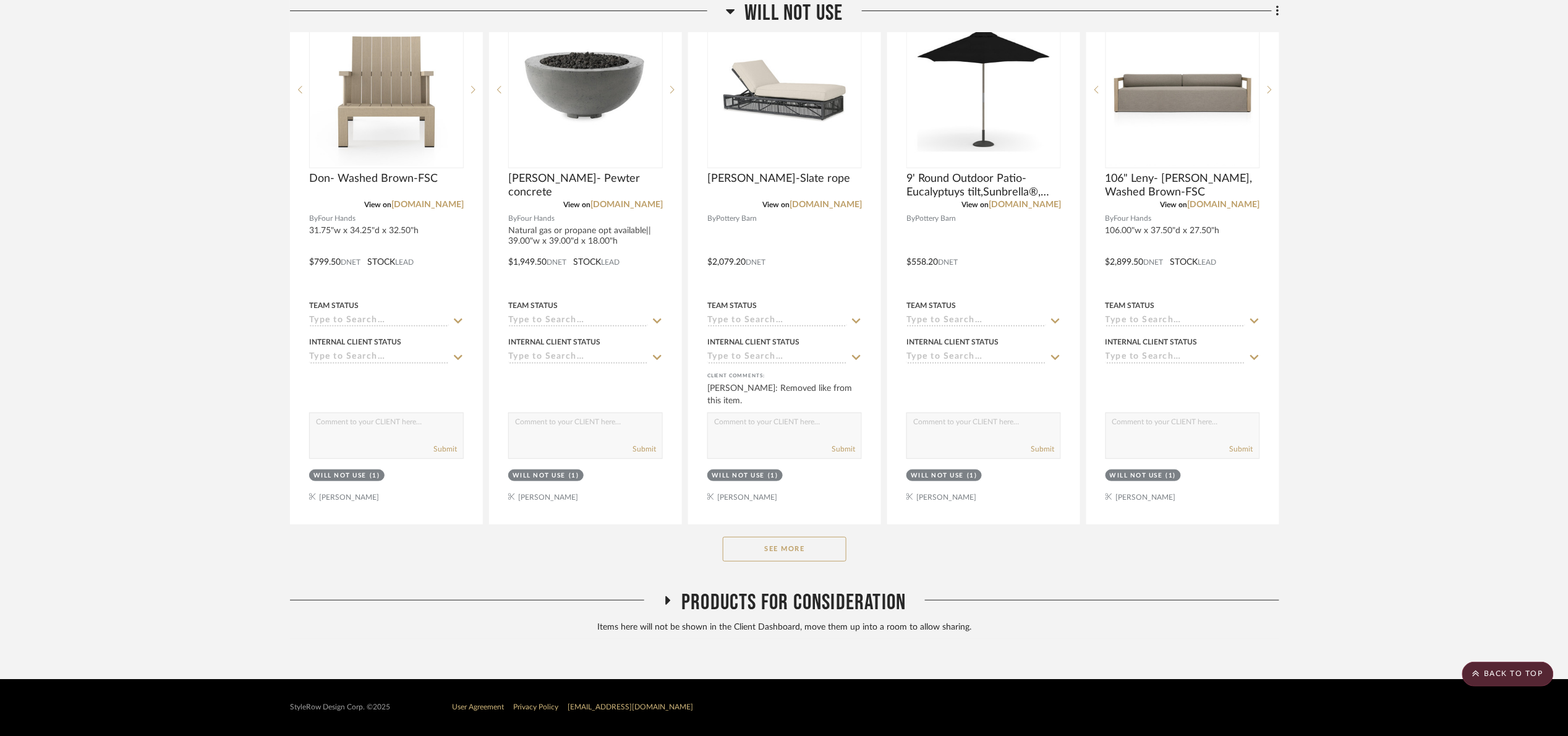
click at [825, 544] on button "See More" at bounding box center [784, 549] width 123 height 25
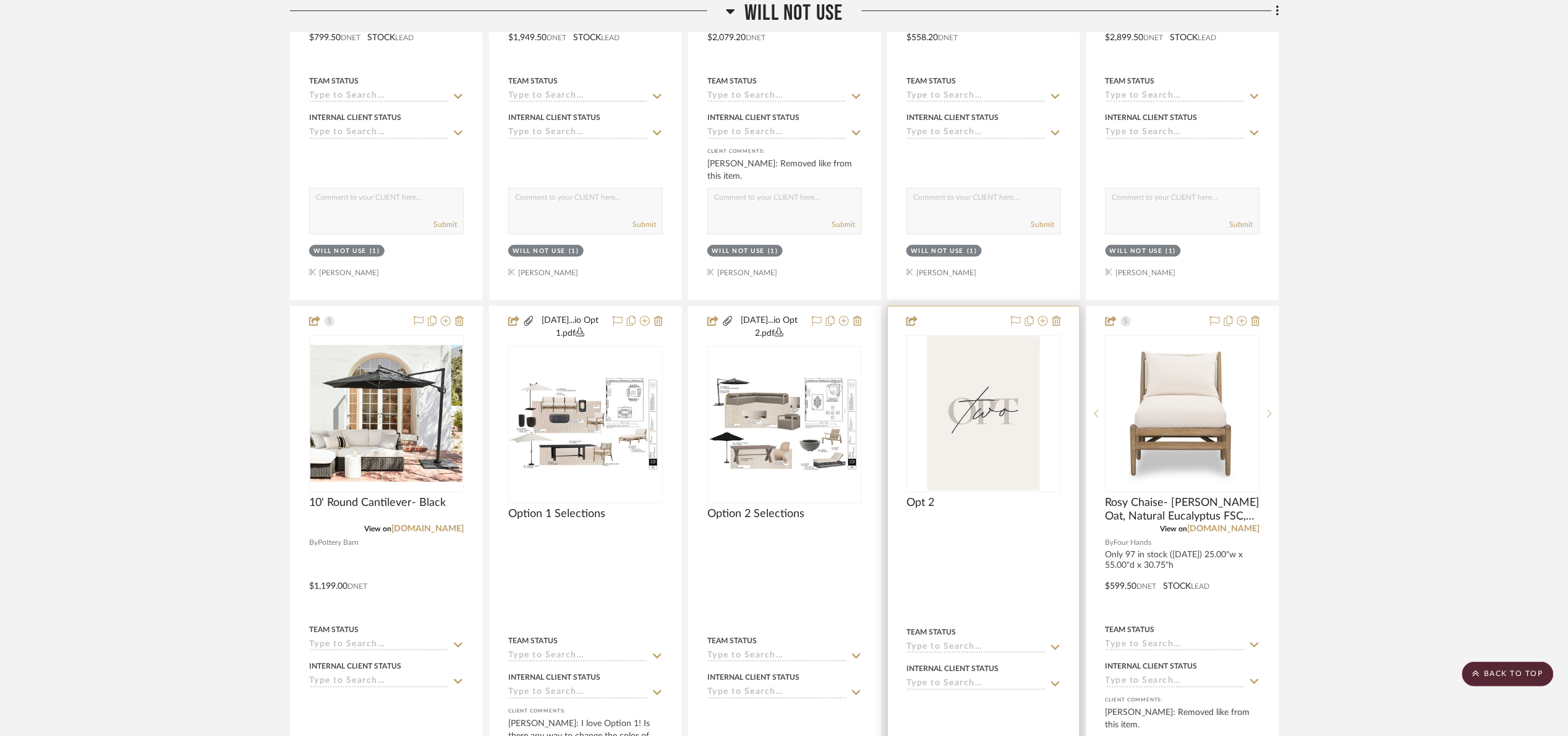
scroll to position [2566, 0]
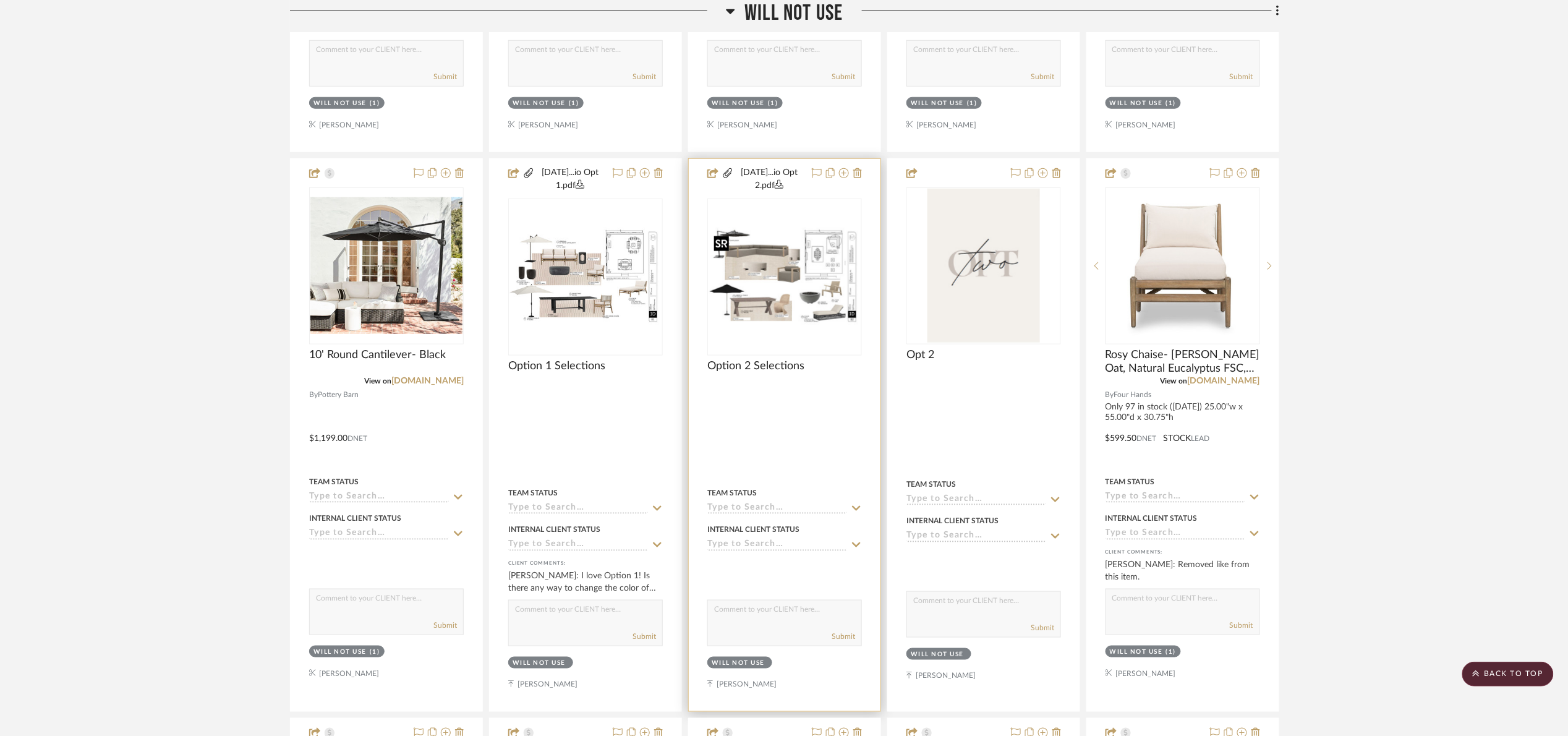
click at [808, 303] on img "0" at bounding box center [785, 276] width 152 height 98
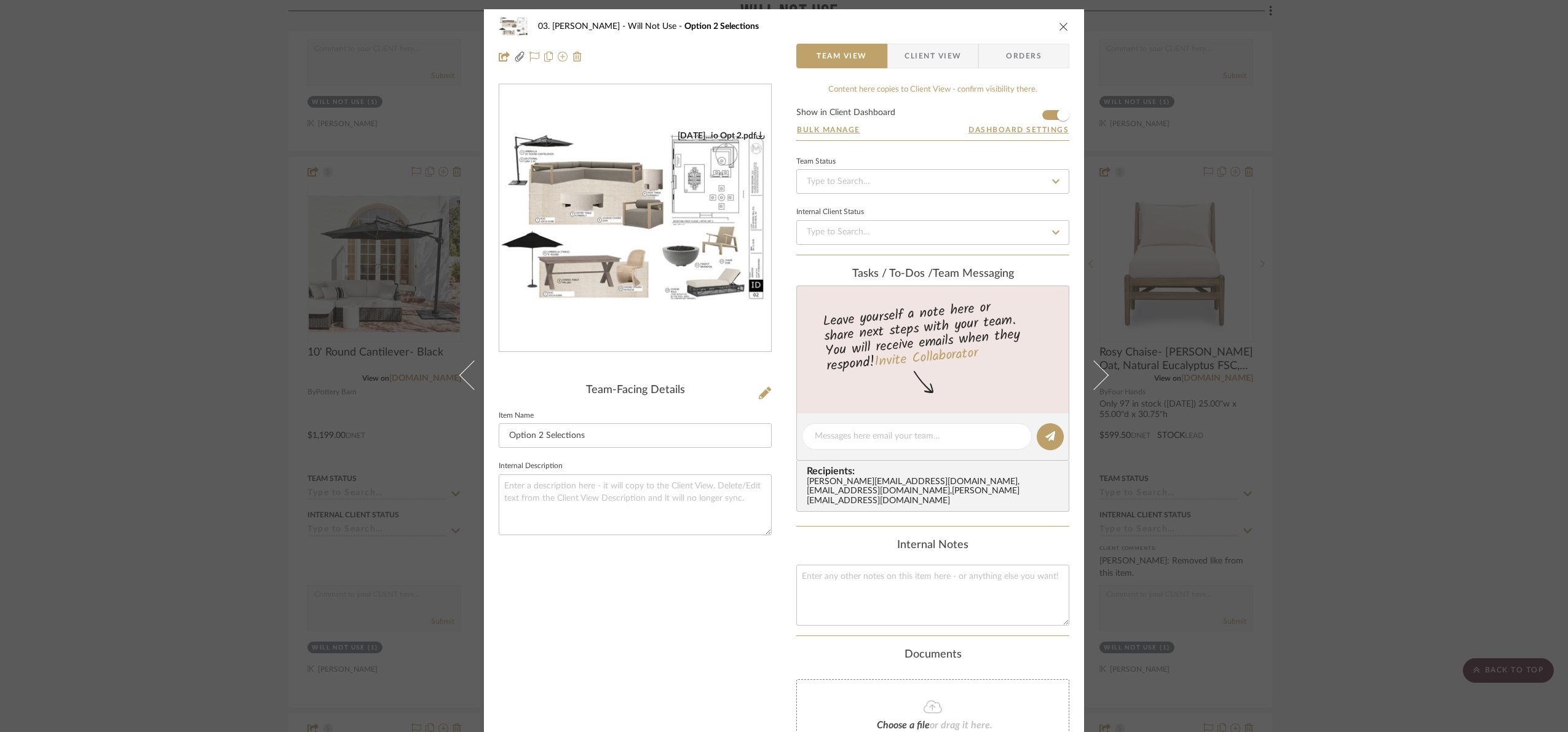
click at [532, 150] on img "0" at bounding box center [635, 218] width 271 height 176
click at [1335, 289] on div "03. Jennifer Will Not Use Option 2 Selections Team View Client View Orders 08.1…" at bounding box center [784, 366] width 1568 height 732
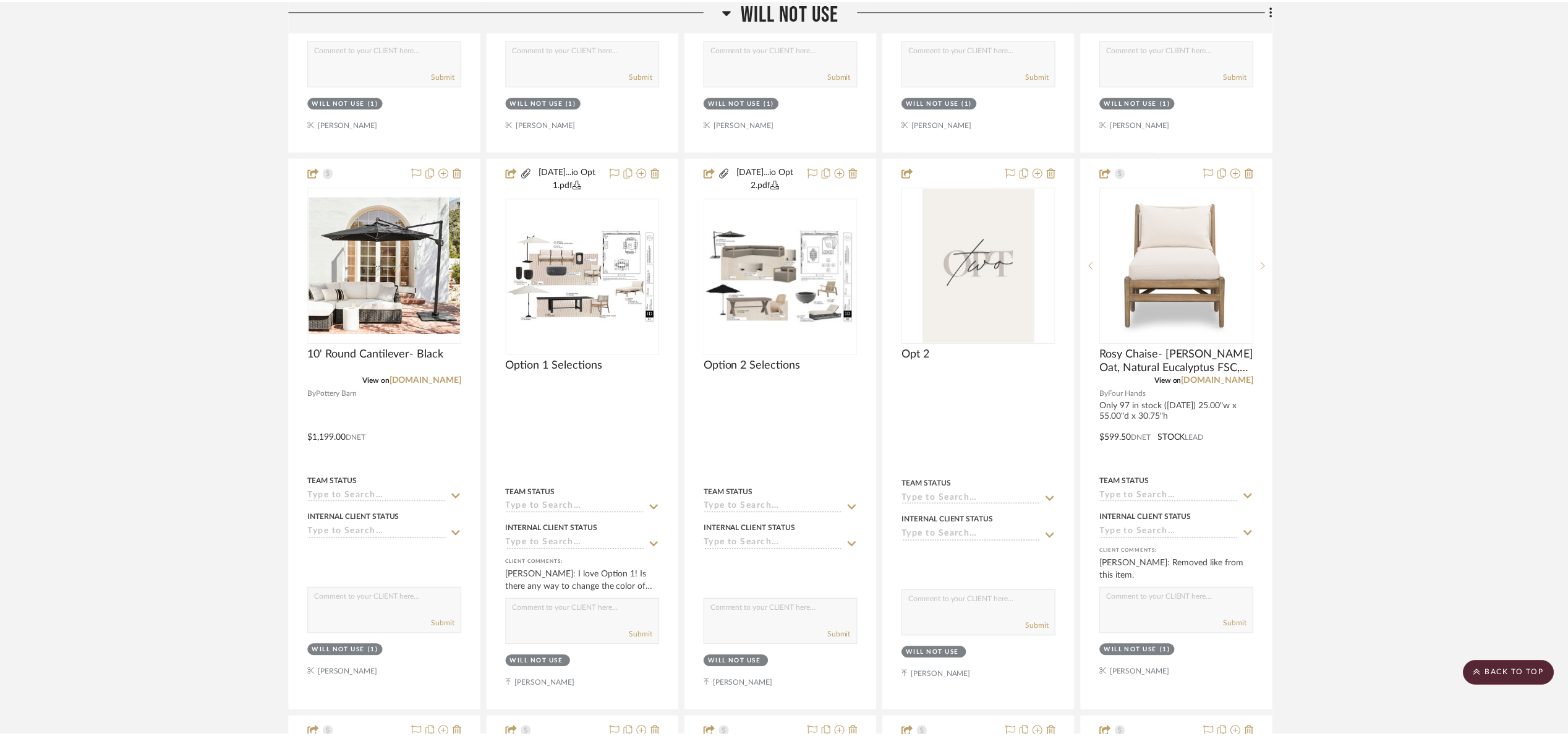
scroll to position [2566, 0]
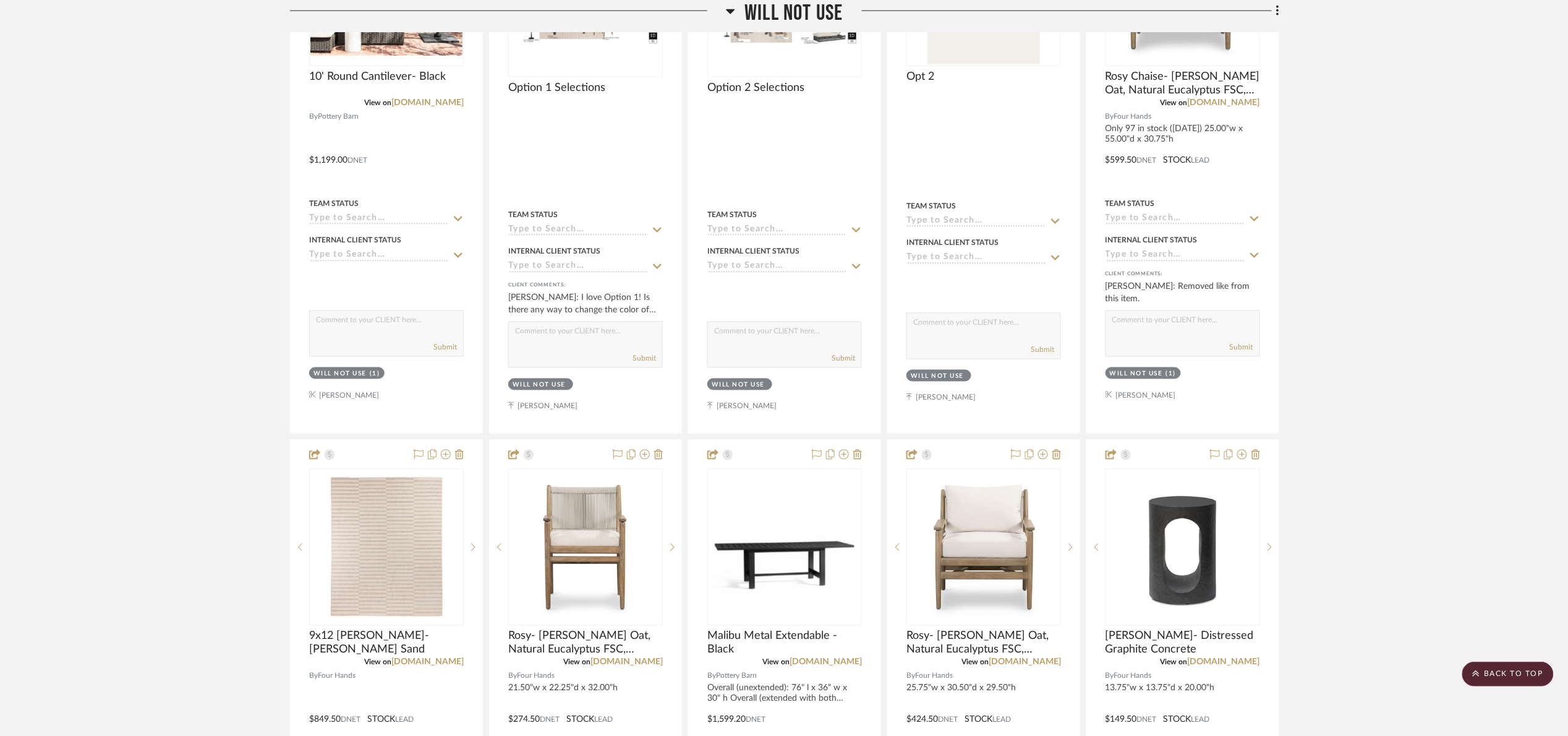
click at [762, 17] on span "Will Not Use" at bounding box center [793, 13] width 98 height 26
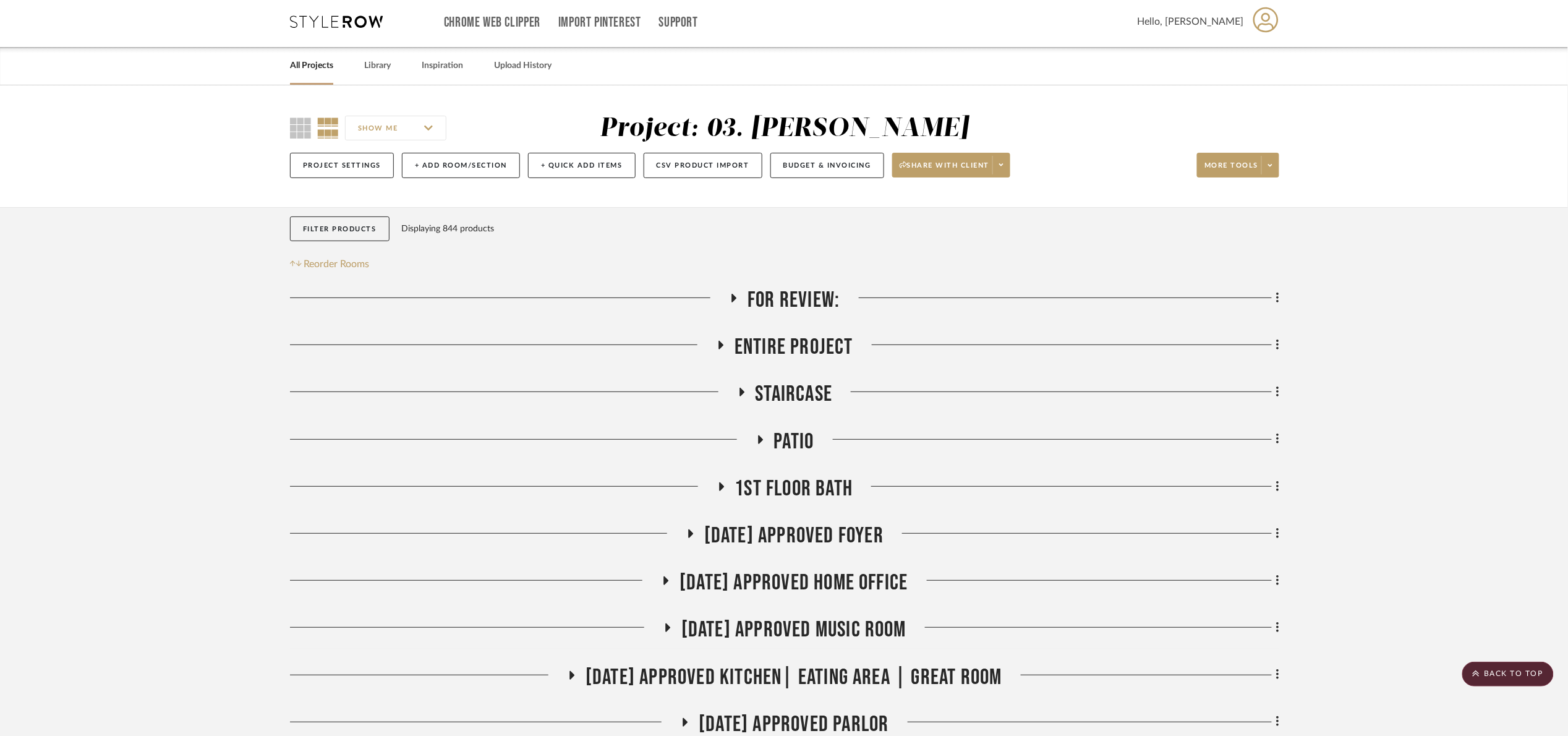
scroll to position [0, 0]
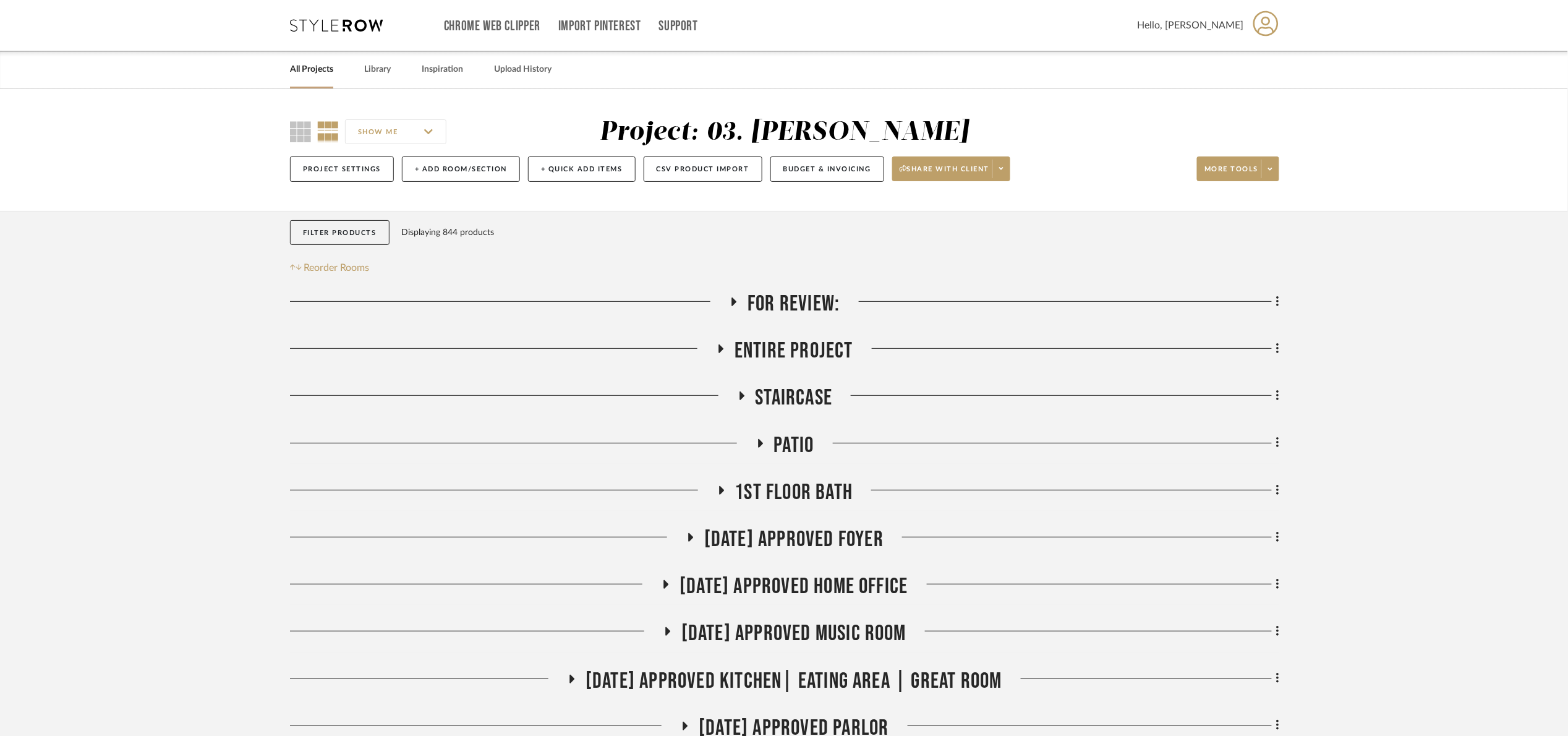
drag, startPoint x: 800, startPoint y: 444, endPoint x: 945, endPoint y: 327, distance: 186.3
click at [800, 444] on span "Patio" at bounding box center [794, 445] width 40 height 26
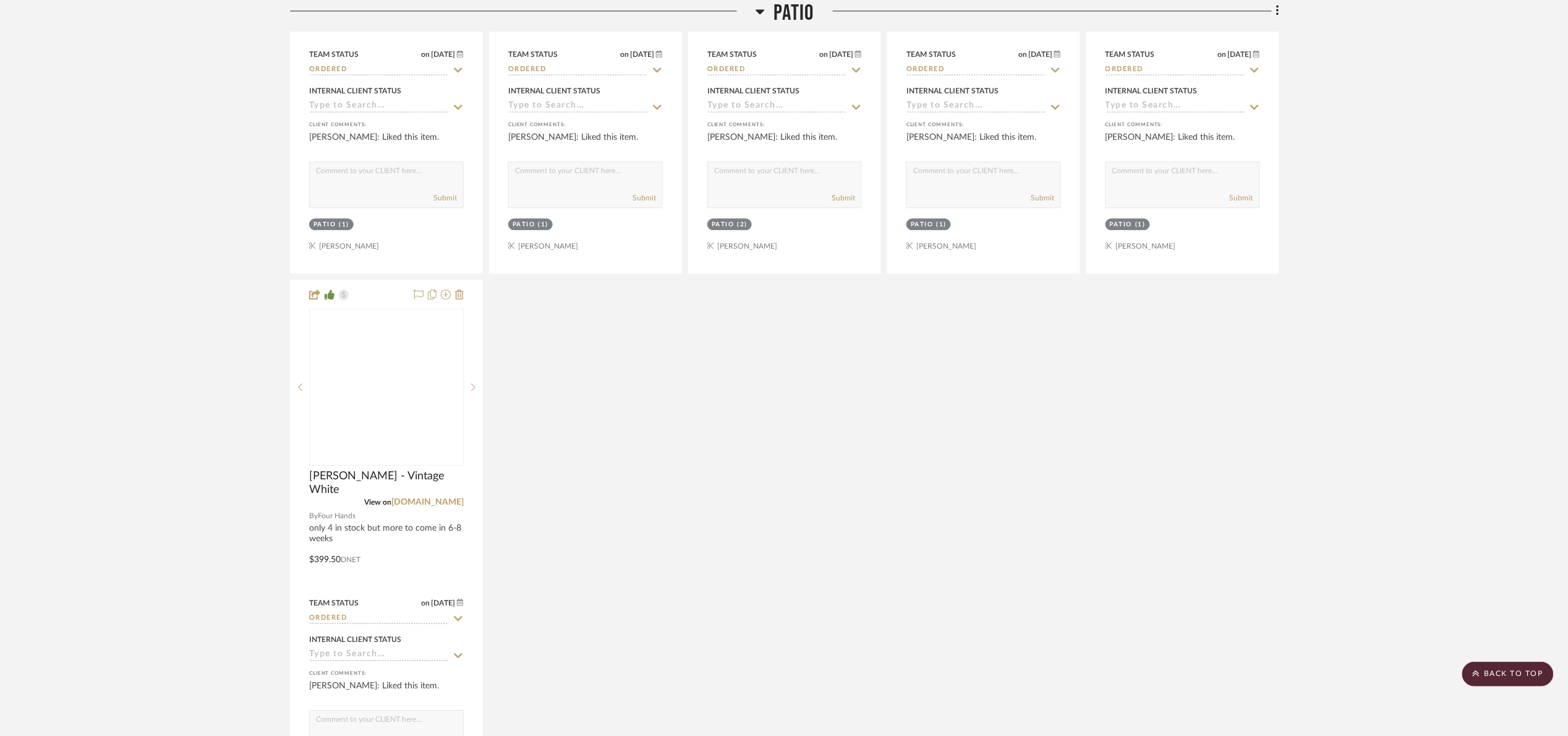
scroll to position [1391, 0]
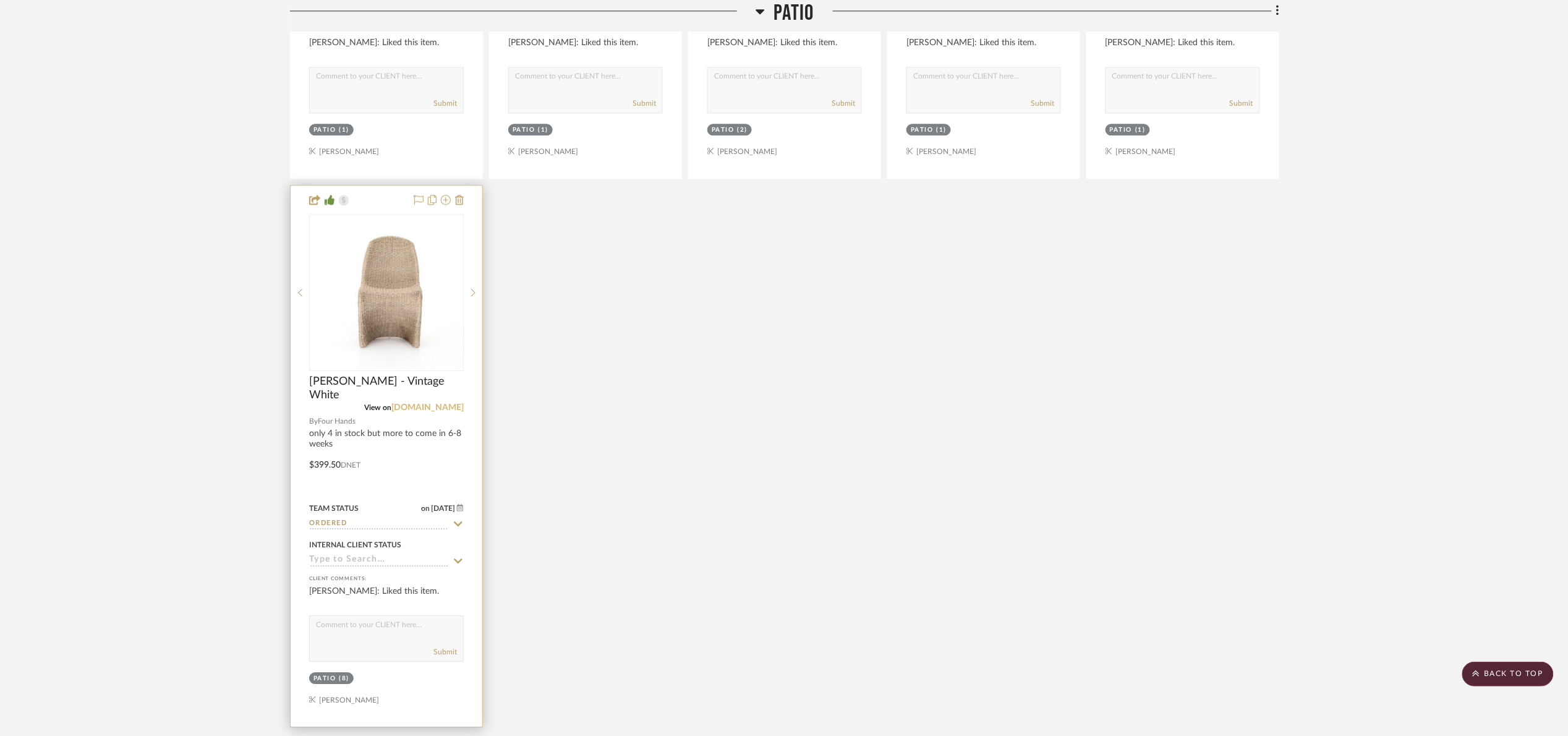
click at [440, 406] on link "[DOMAIN_NAME]" at bounding box center [427, 407] width 72 height 9
click at [370, 361] on img "0" at bounding box center [386, 292] width 152 height 152
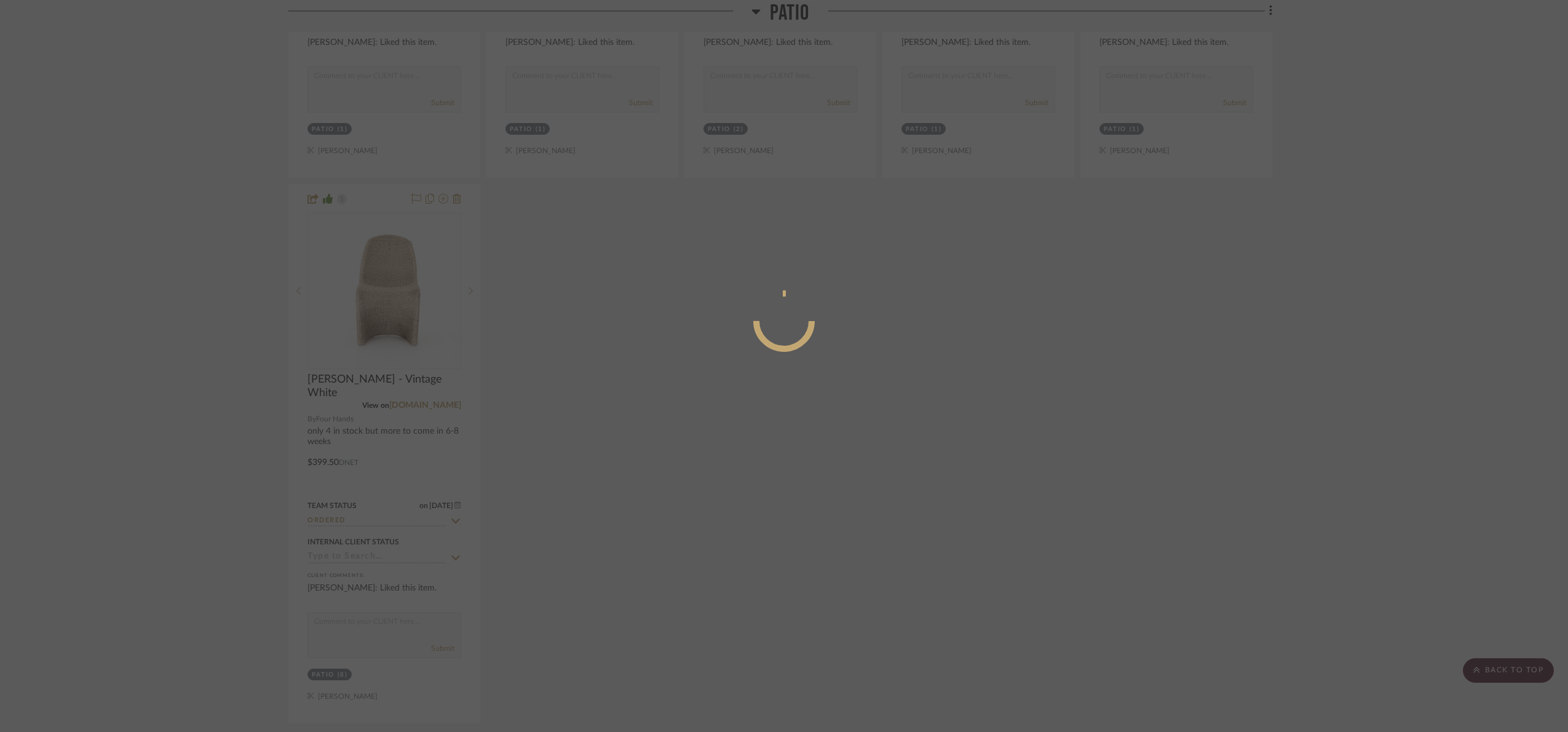
click at [379, 327] on div at bounding box center [784, 366] width 1568 height 732
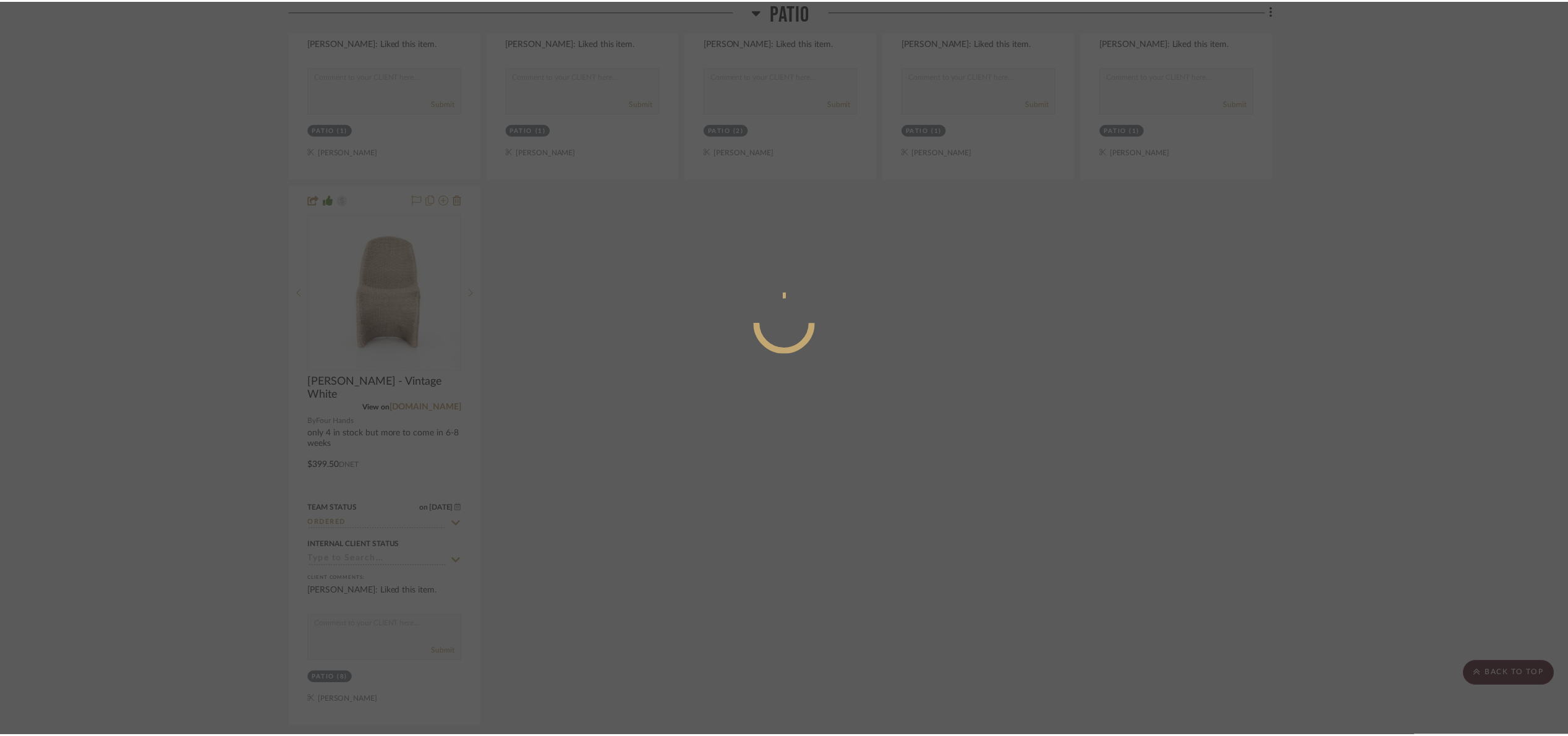
scroll to position [1391, 0]
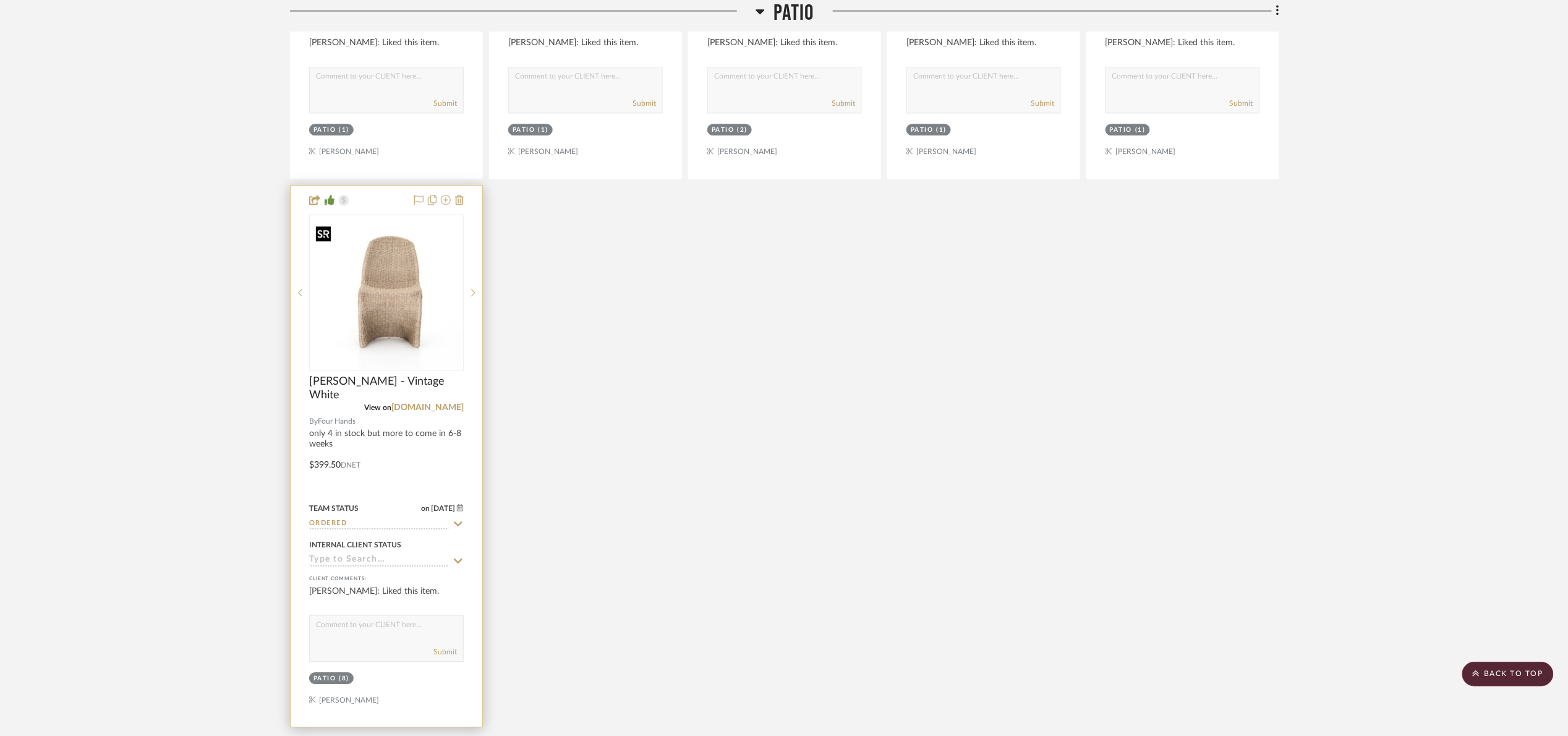
click at [377, 330] on img "0" at bounding box center [386, 292] width 152 height 152
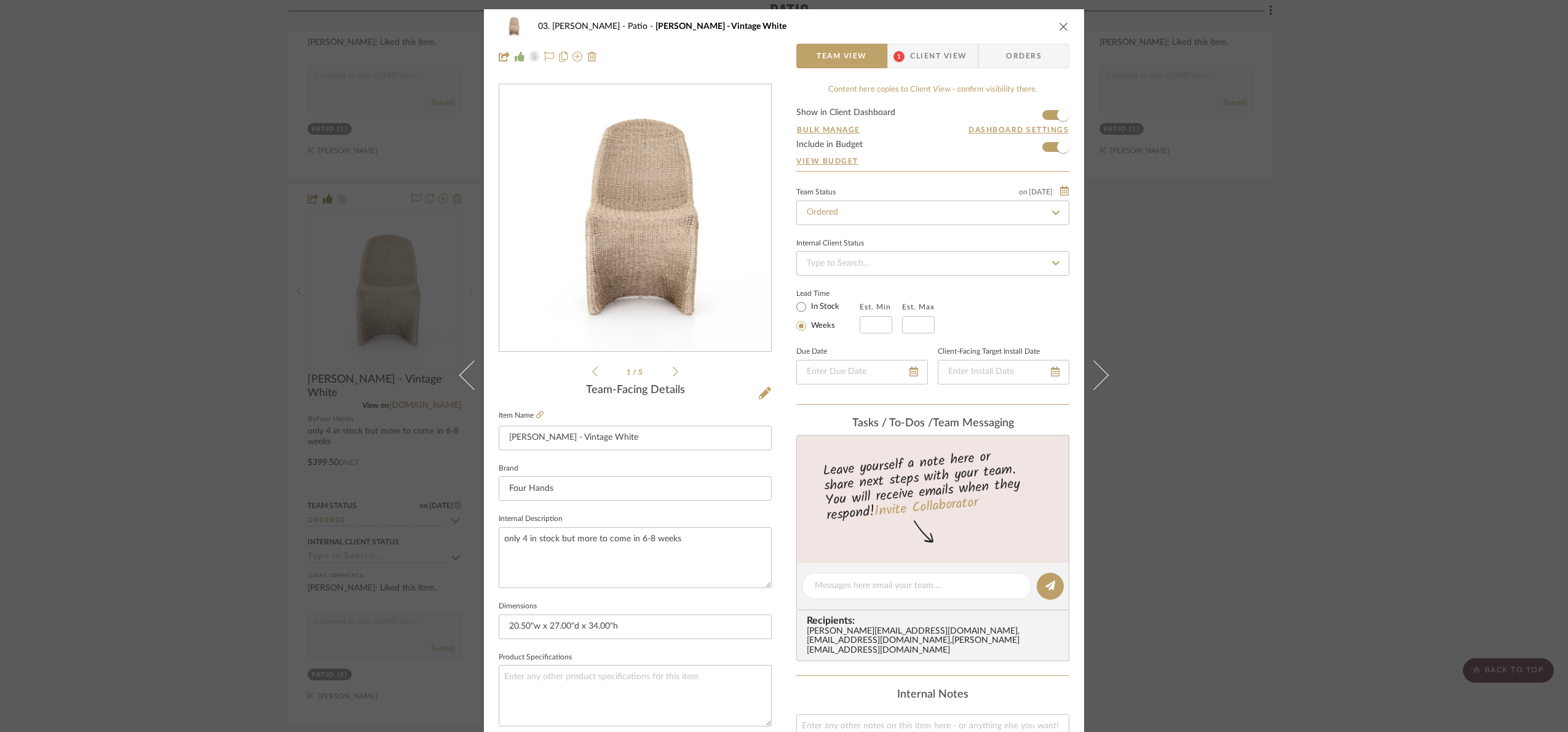
click at [157, 240] on div "03. Jennifer Patio Patricia - Vintage White Team View 1 Client View Orders 1 / …" at bounding box center [784, 366] width 1568 height 732
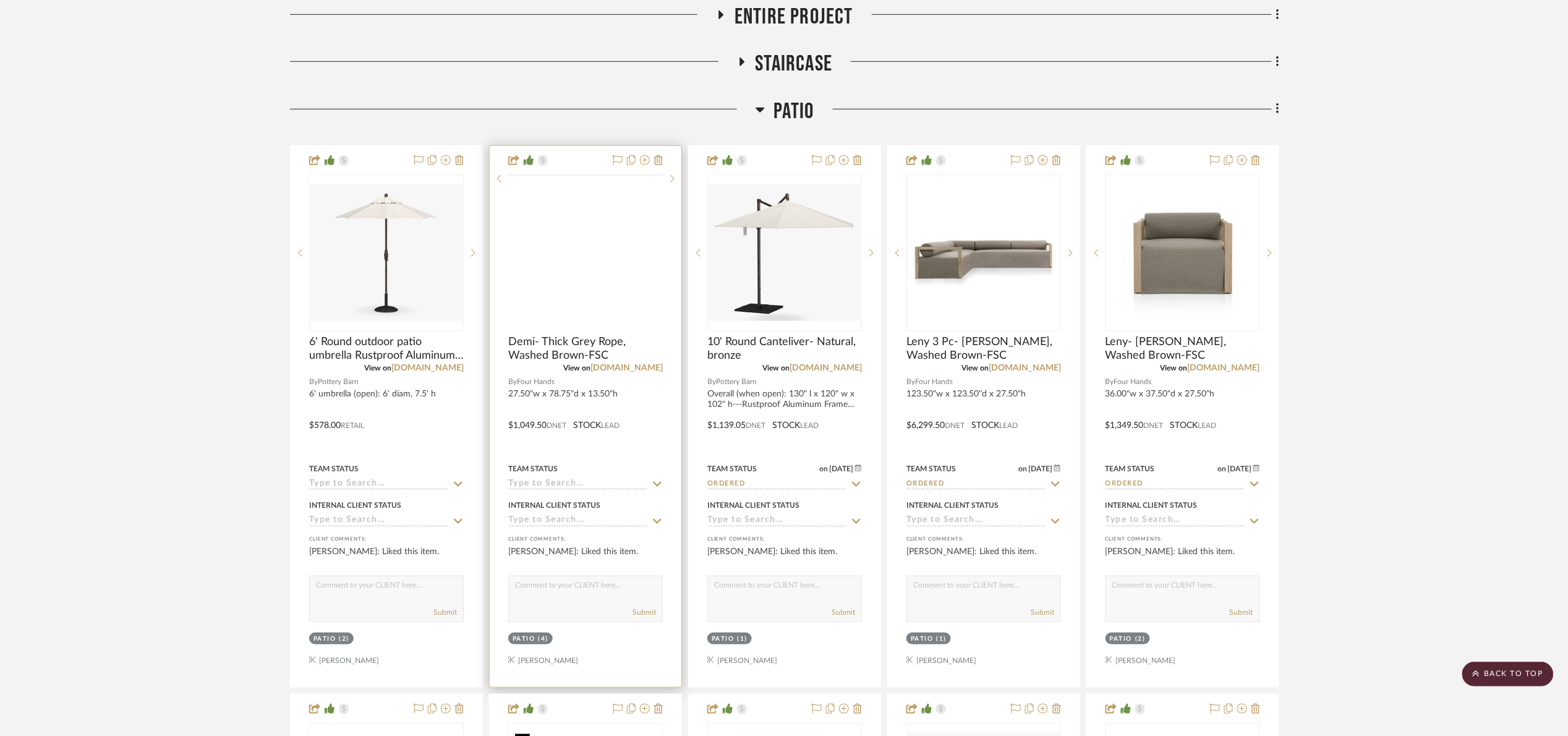
scroll to position [278, 0]
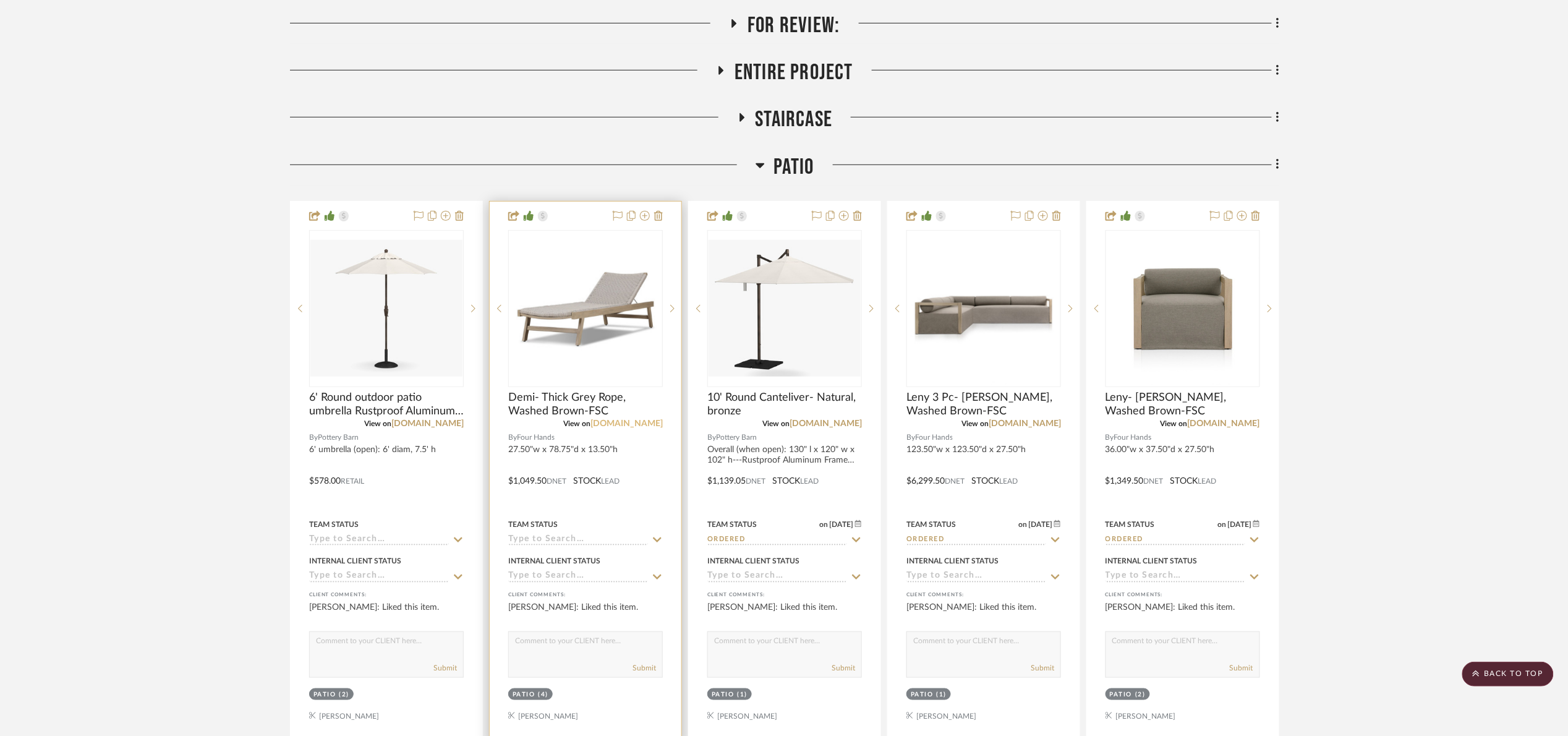
click at [638, 425] on link "fourhands.com" at bounding box center [626, 423] width 72 height 9
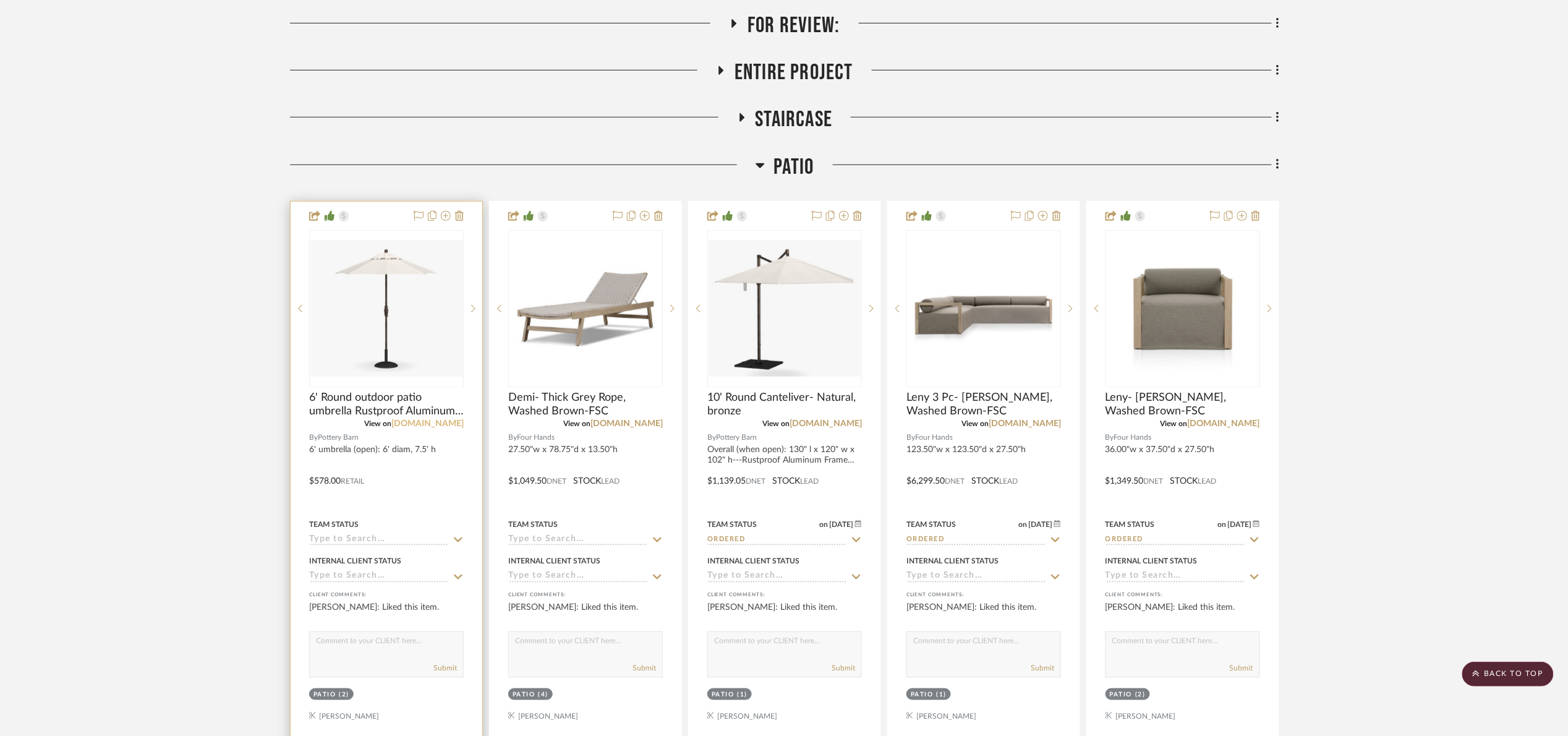
click at [434, 427] on link "potterybarn.com" at bounding box center [427, 423] width 72 height 9
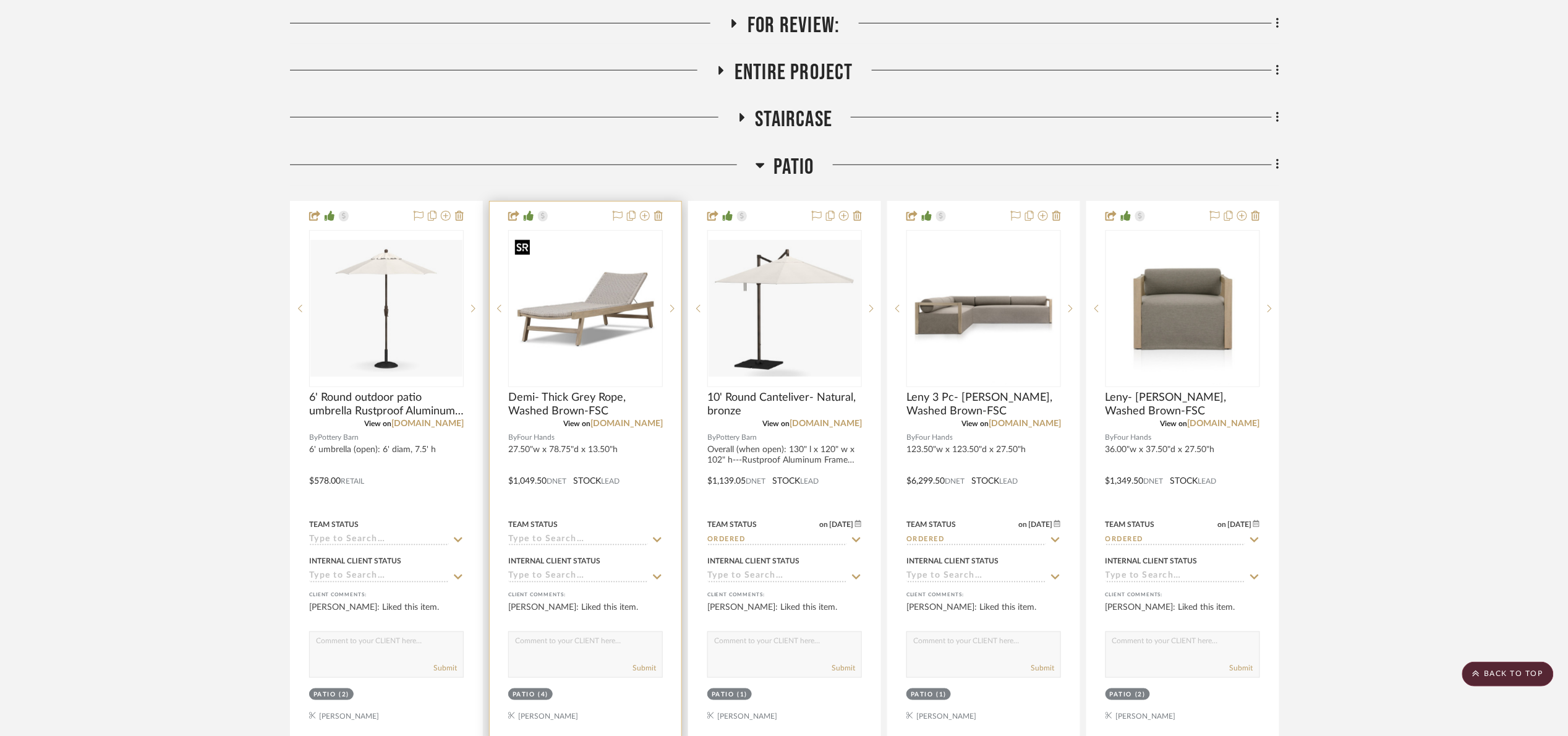
click at [579, 311] on img "0" at bounding box center [585, 309] width 152 height 152
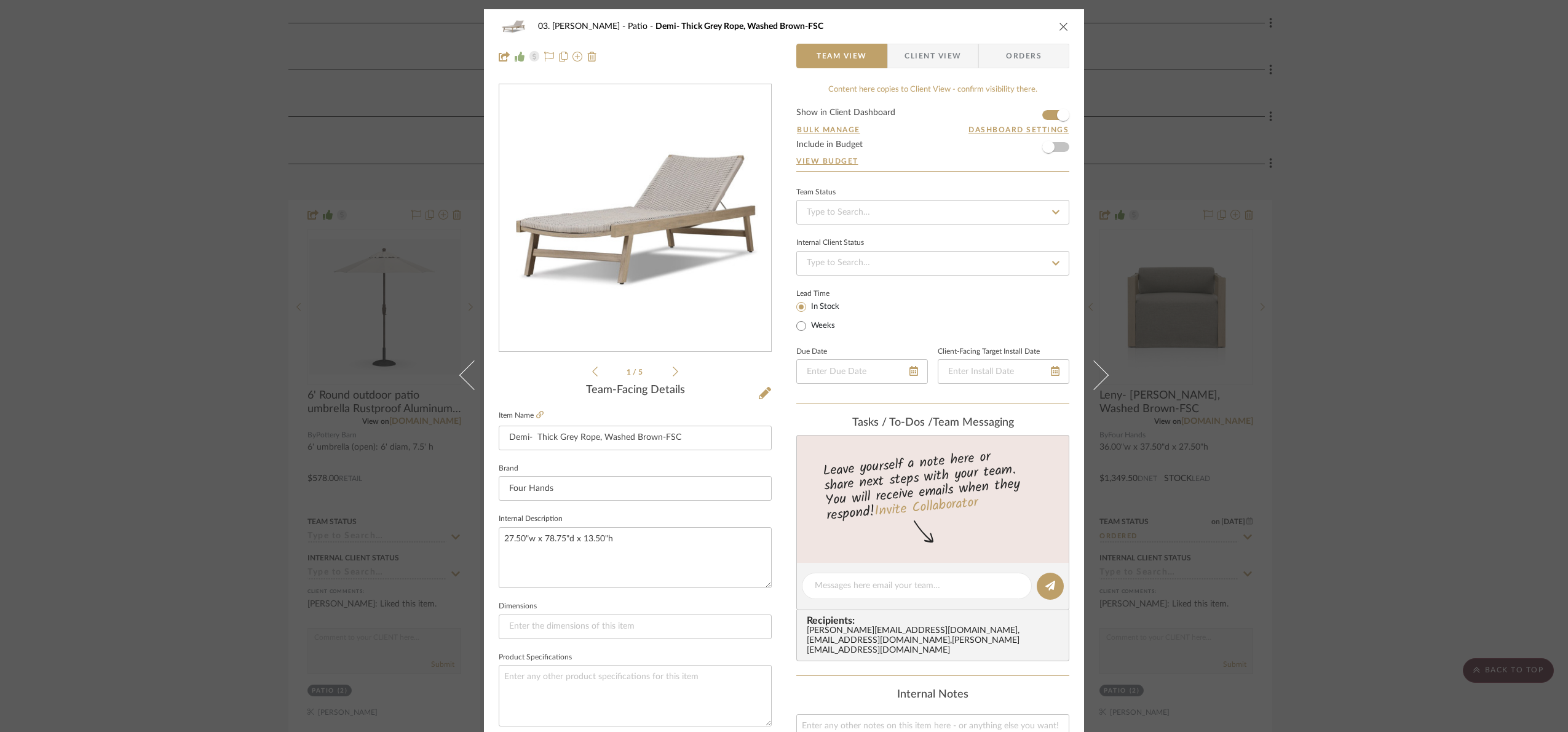
scroll to position [414, 0]
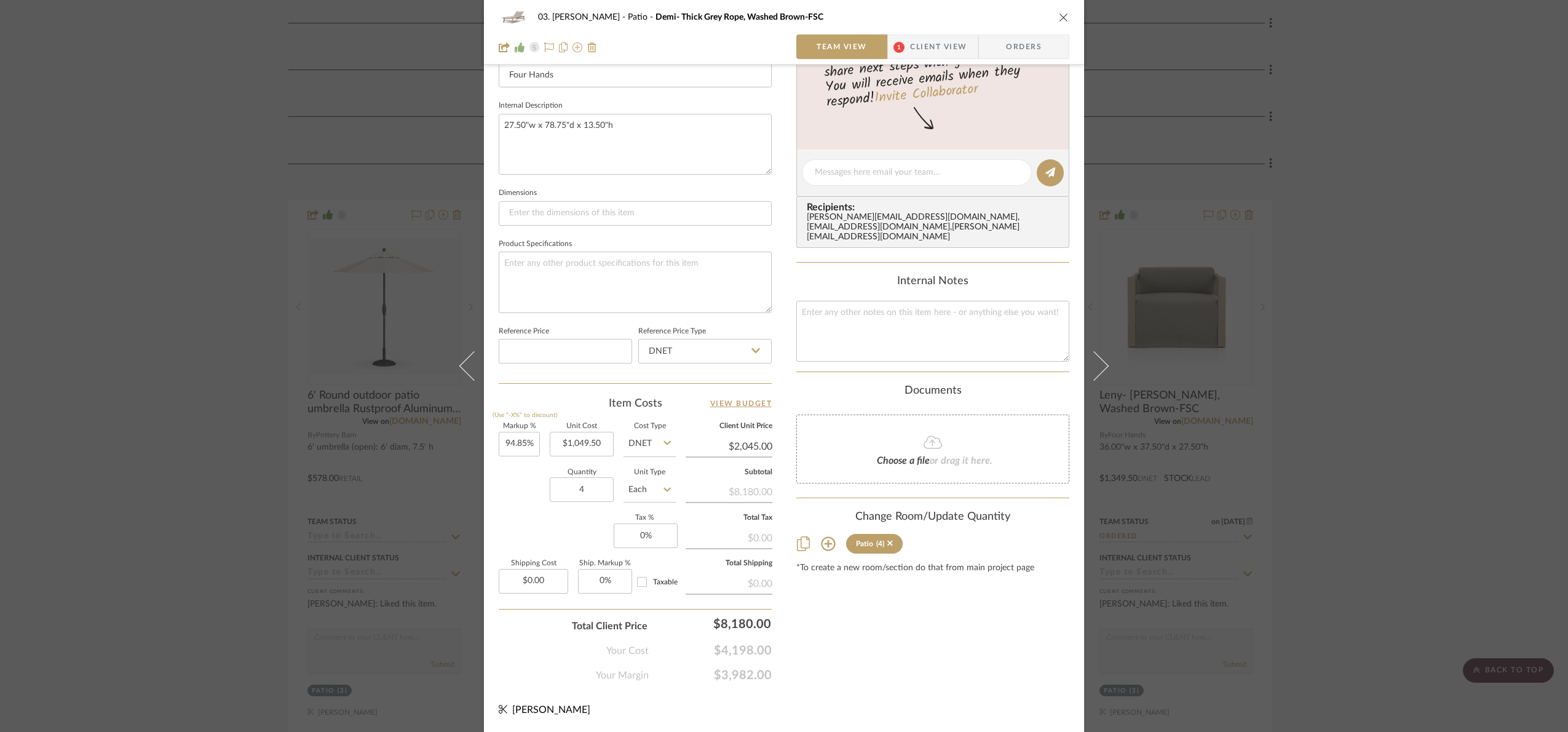
click at [1406, 167] on div "03. Jennifer Patio Demi- Thick Grey Rope, Washed Brown-FSC Team View 1 Client V…" at bounding box center [784, 366] width 1568 height 732
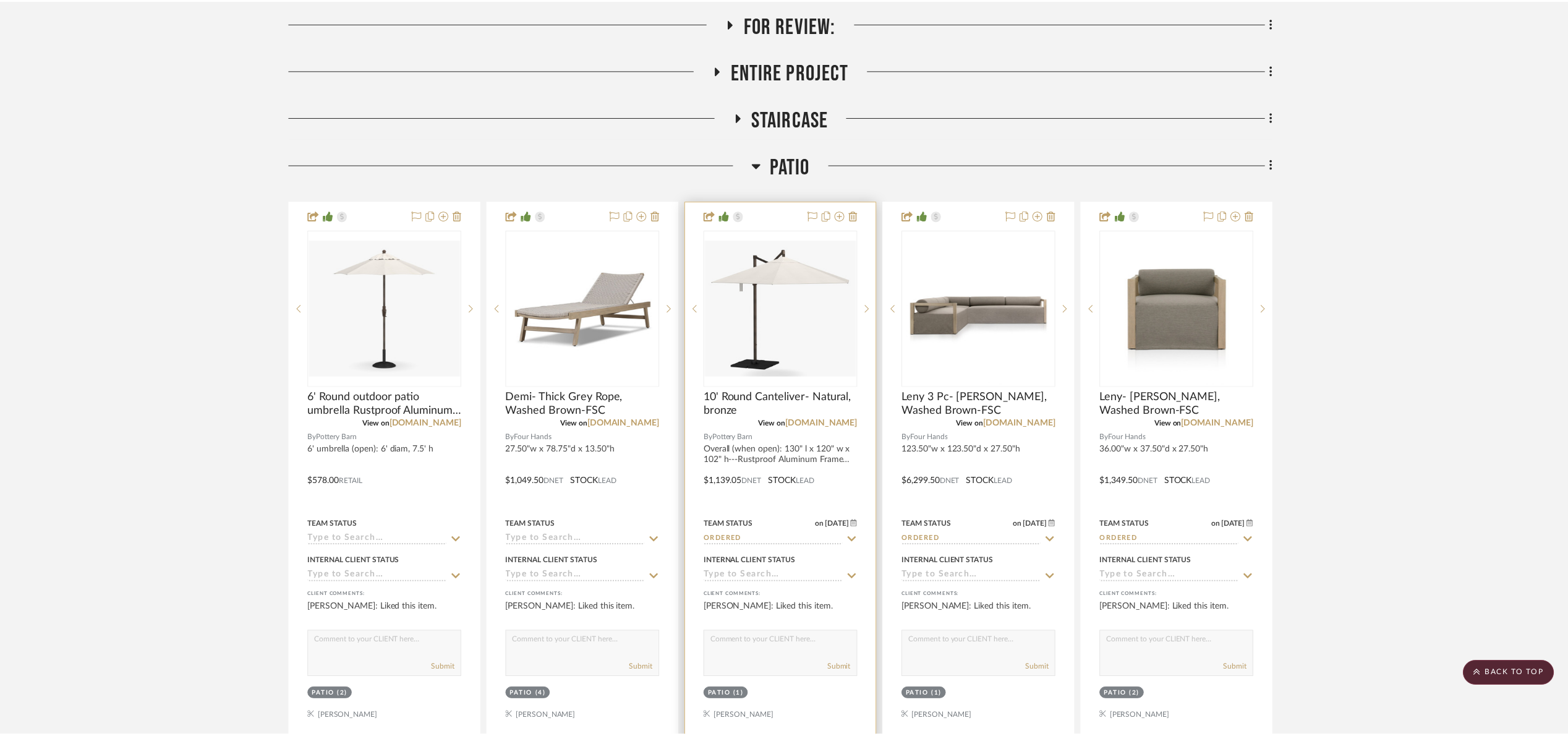
scroll to position [278, 0]
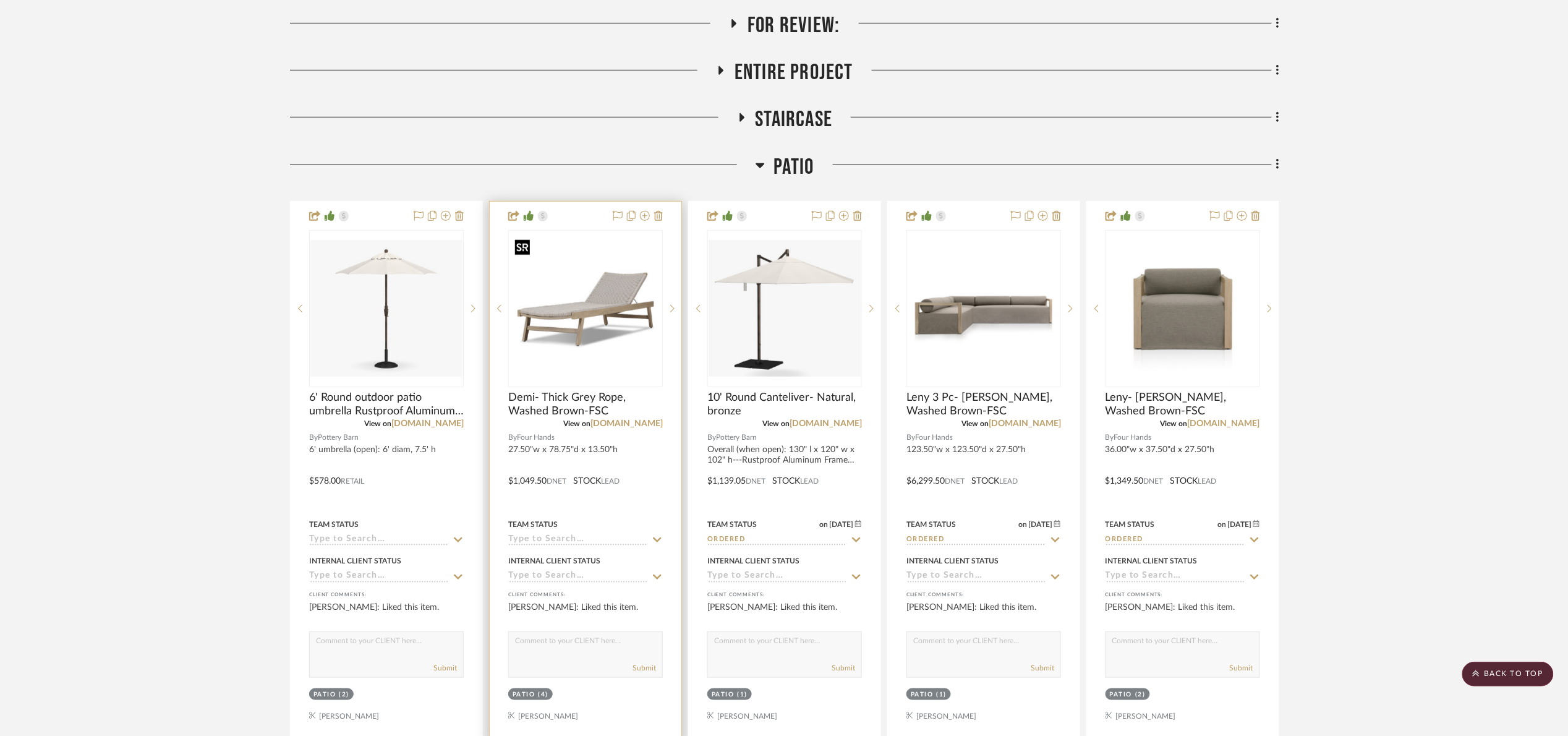
click at [530, 309] on img "0" at bounding box center [585, 309] width 152 height 152
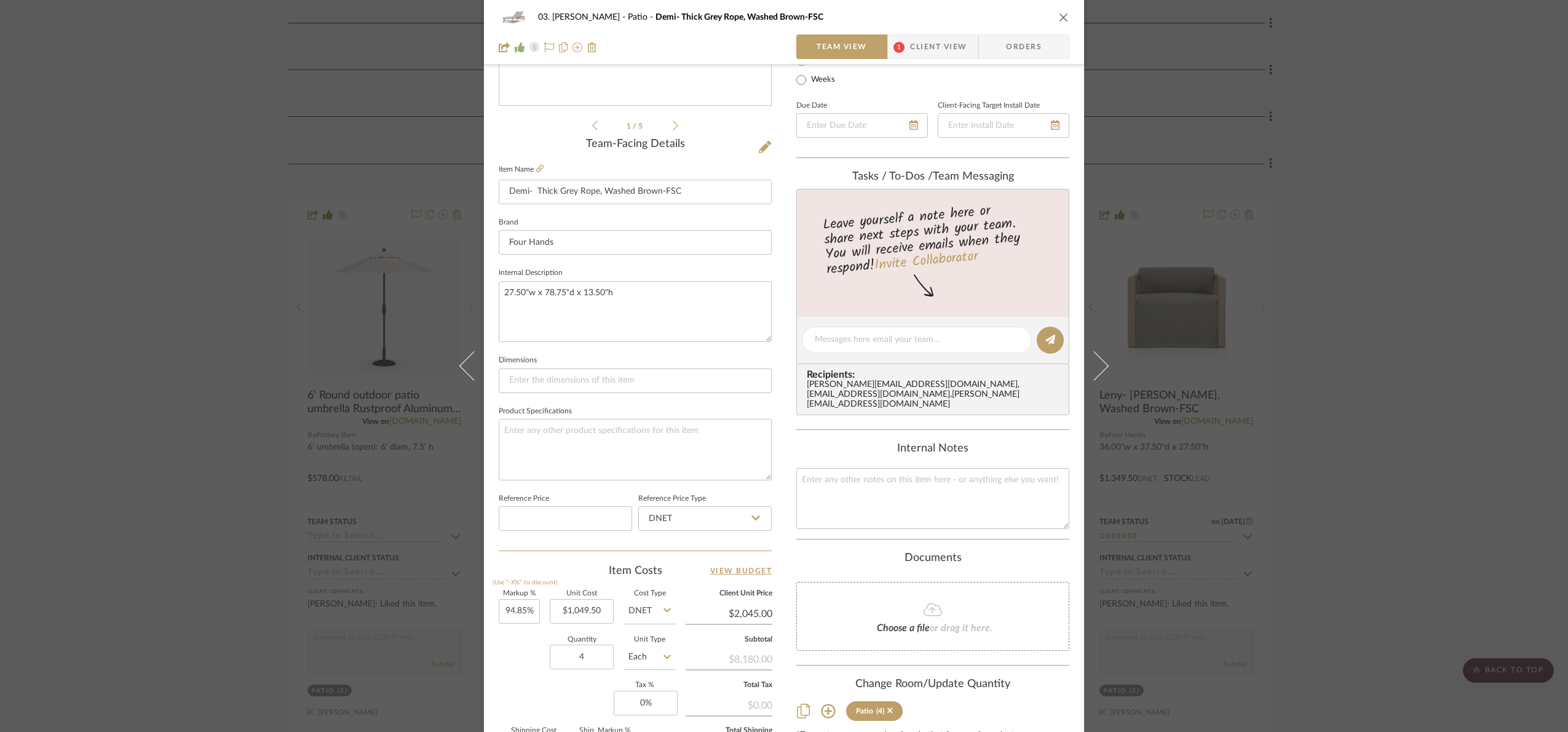
scroll to position [230, 0]
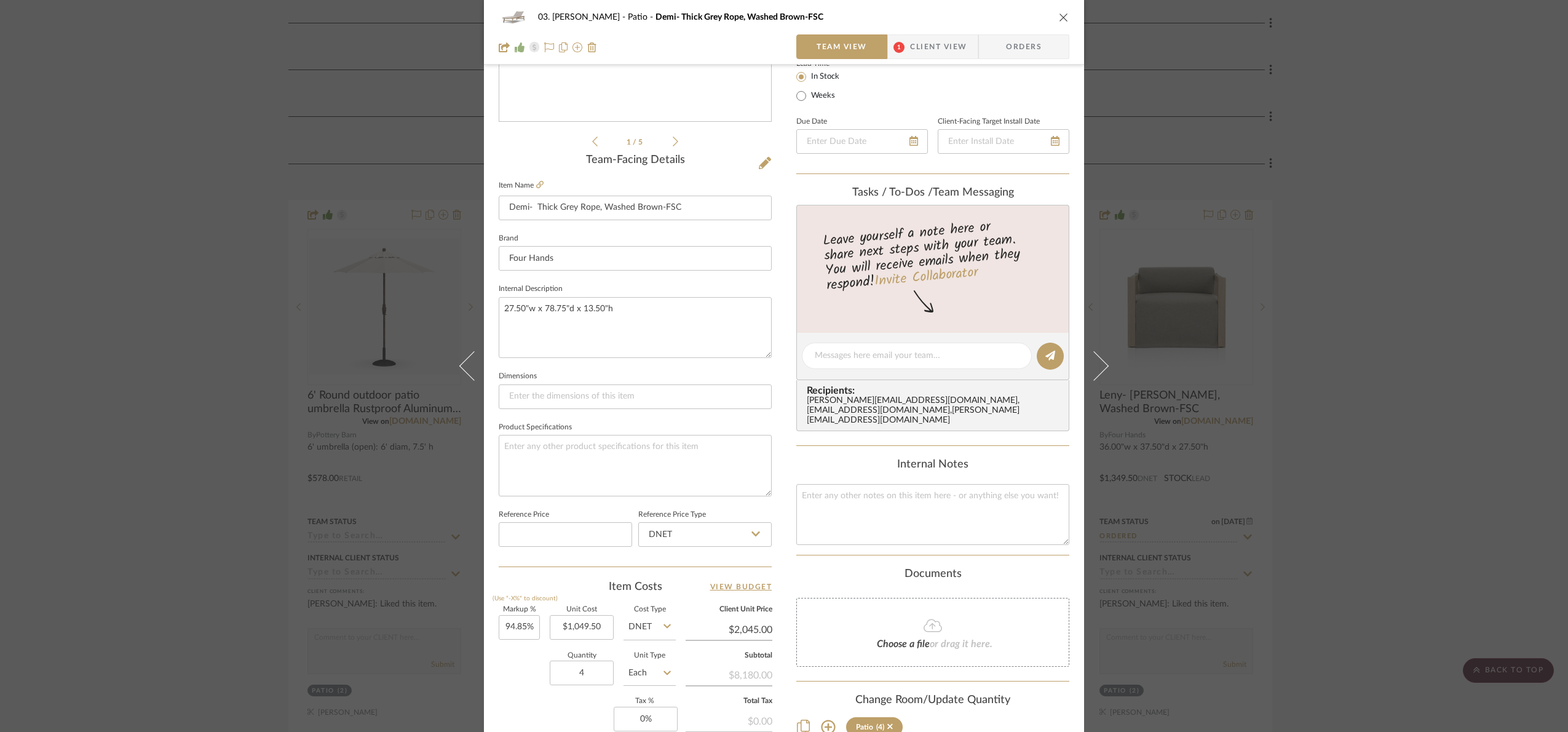
drag, startPoint x: 1394, startPoint y: 382, endPoint x: 1369, endPoint y: 375, distance: 26.0
click at [1394, 382] on div "03. Jennifer Patio Demi- Thick Grey Rope, Washed Brown-FSC Team View 1 Client V…" at bounding box center [784, 366] width 1568 height 732
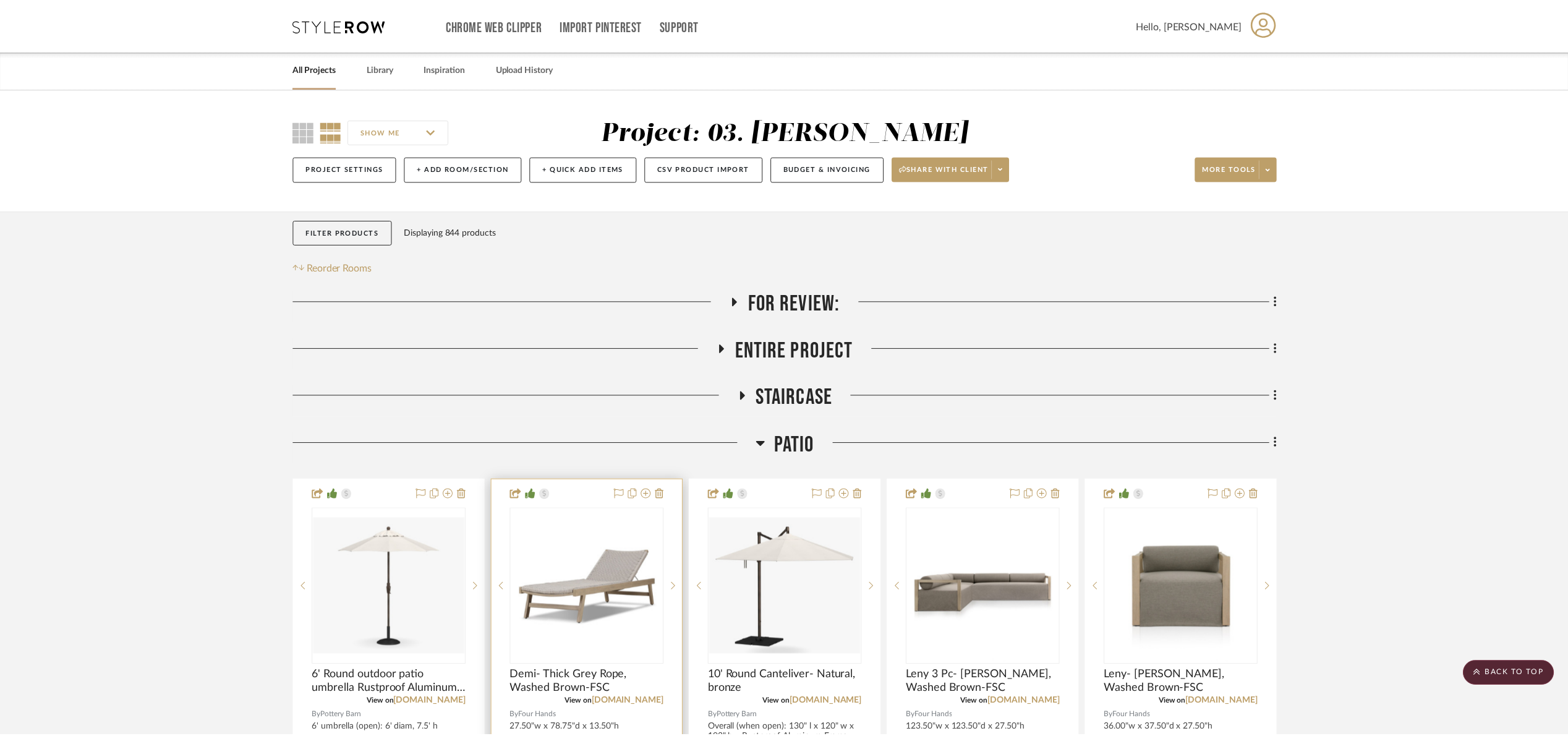
scroll to position [278, 0]
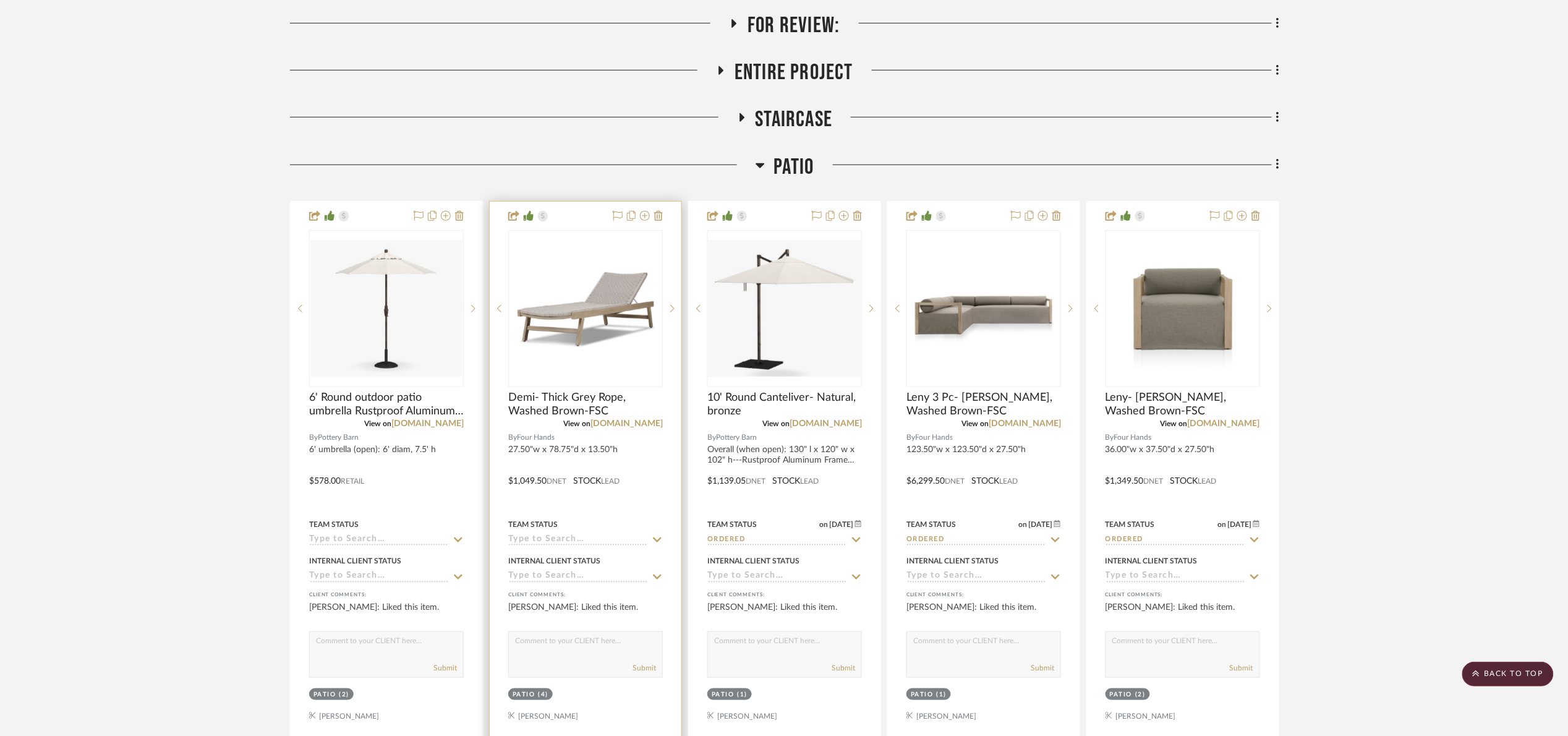
click at [592, 541] on input at bounding box center [578, 540] width 140 height 12
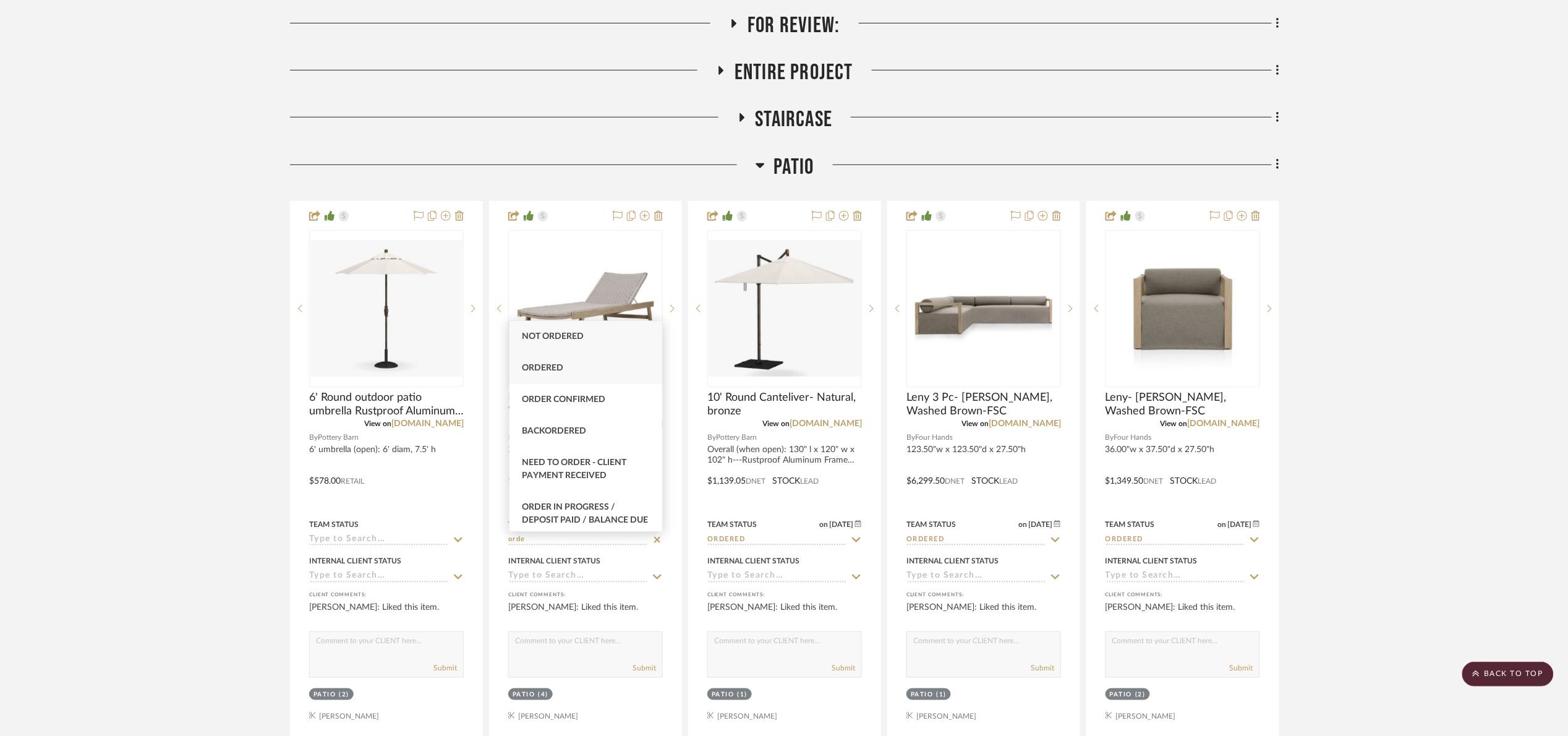
type input "orde"
click at [577, 363] on div "Ordered" at bounding box center [585, 368] width 153 height 32
type input "8/15/2025"
type input "Ordered"
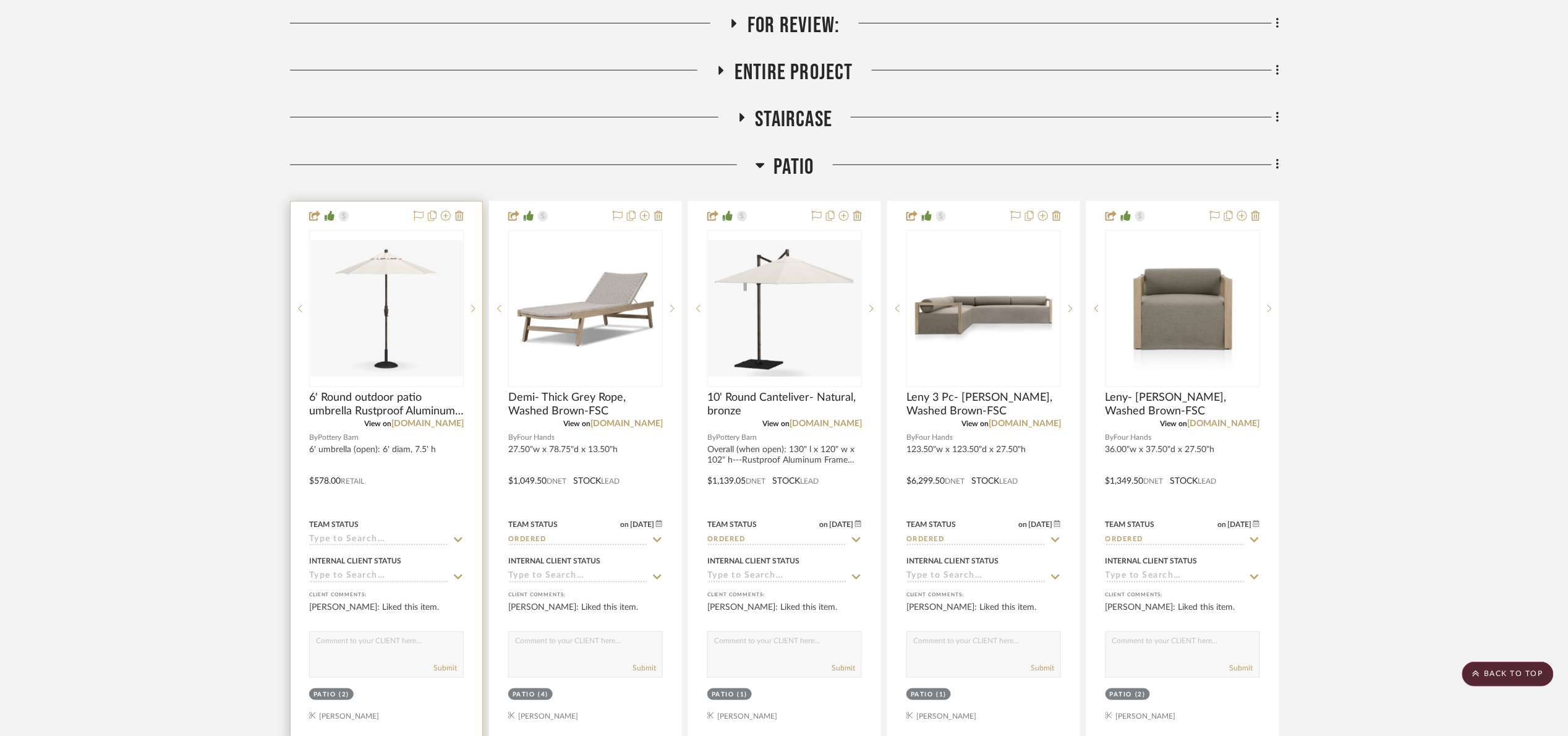
click at [405, 534] on div "Team Status" at bounding box center [386, 531] width 154 height 29
click at [404, 540] on input at bounding box center [379, 540] width 140 height 12
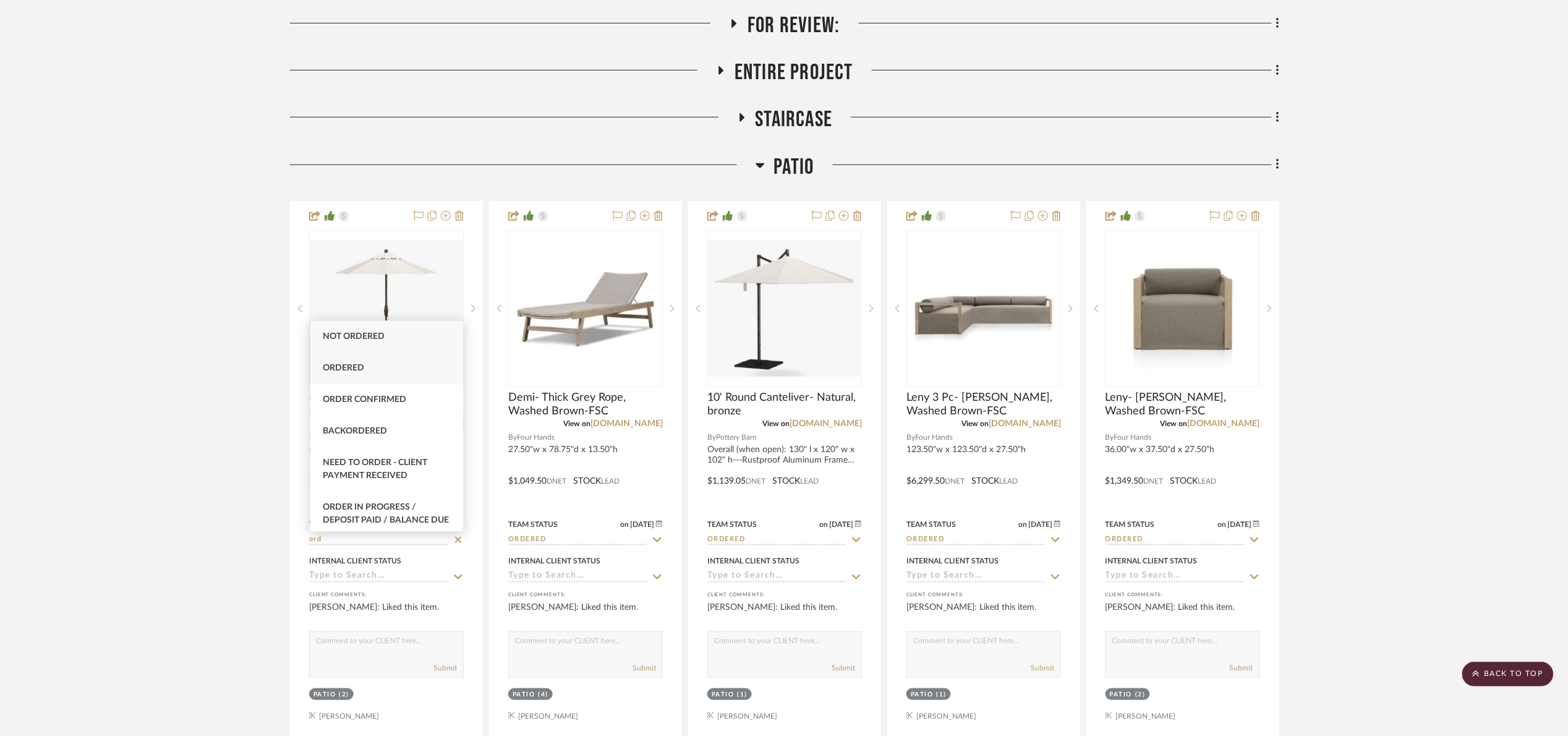
type input "ord"
click at [359, 380] on div "Ordered" at bounding box center [386, 368] width 153 height 32
type input "8/15/2025"
type input "Ordered"
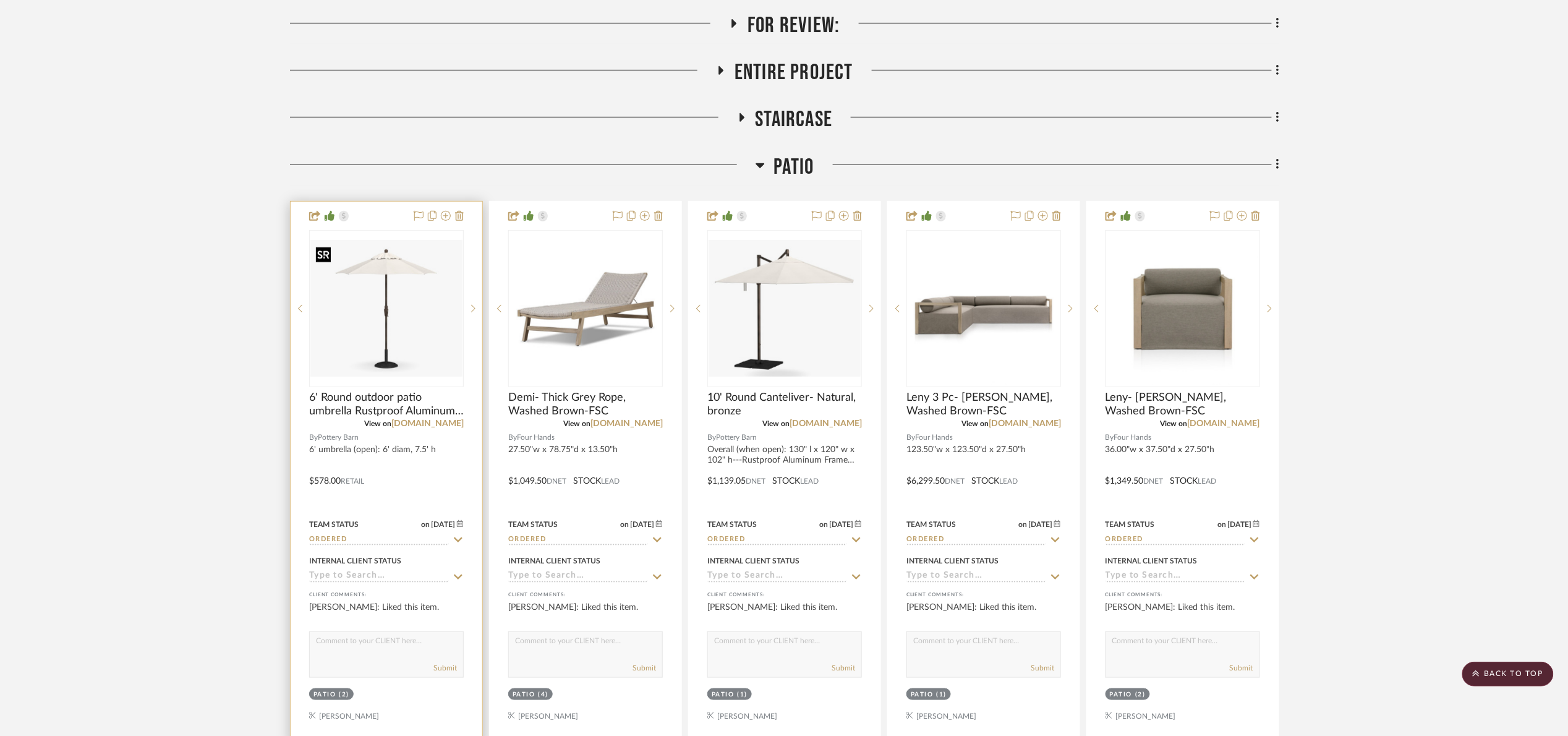
click at [385, 363] on img "0" at bounding box center [386, 308] width 152 height 136
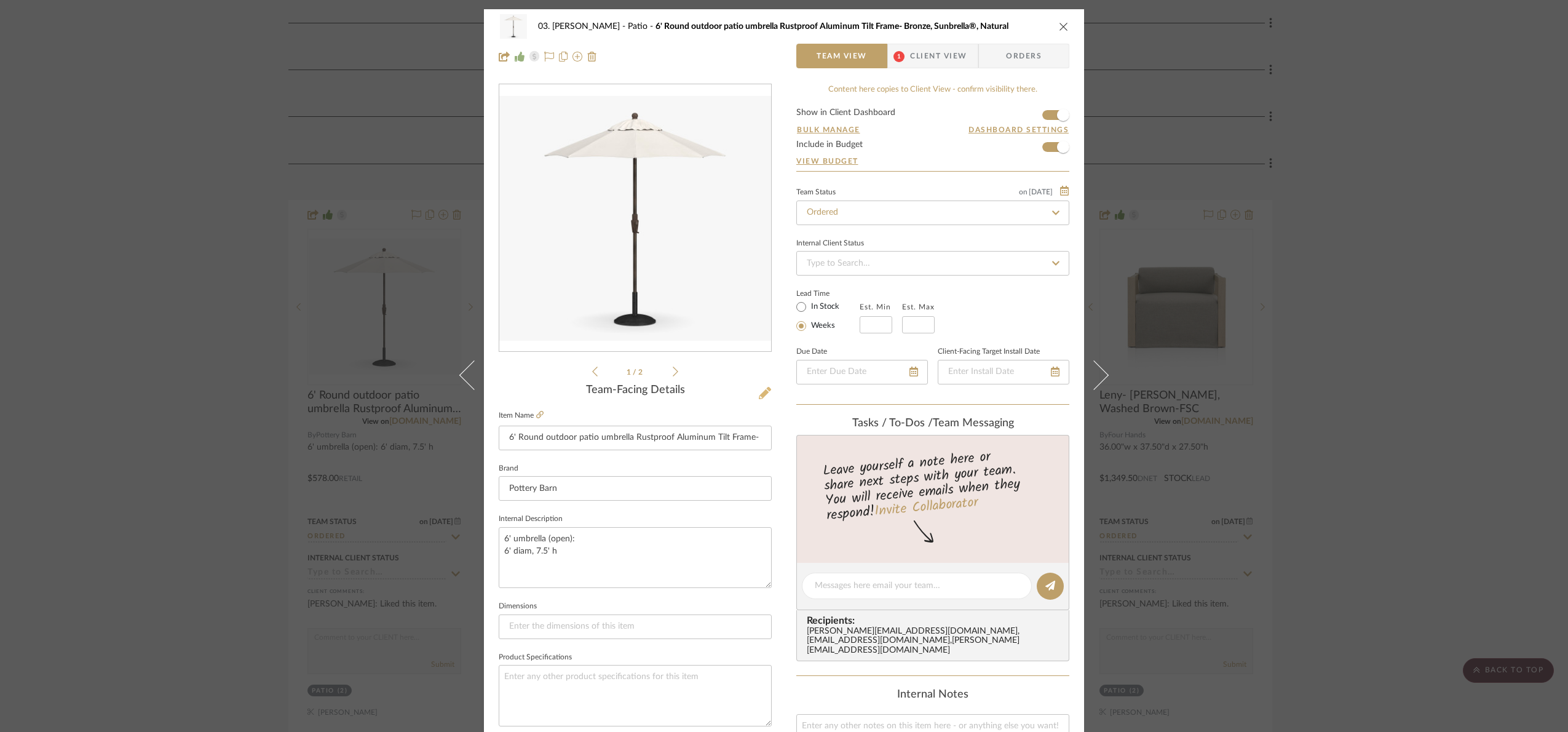
click at [759, 387] on icon at bounding box center [765, 393] width 12 height 12
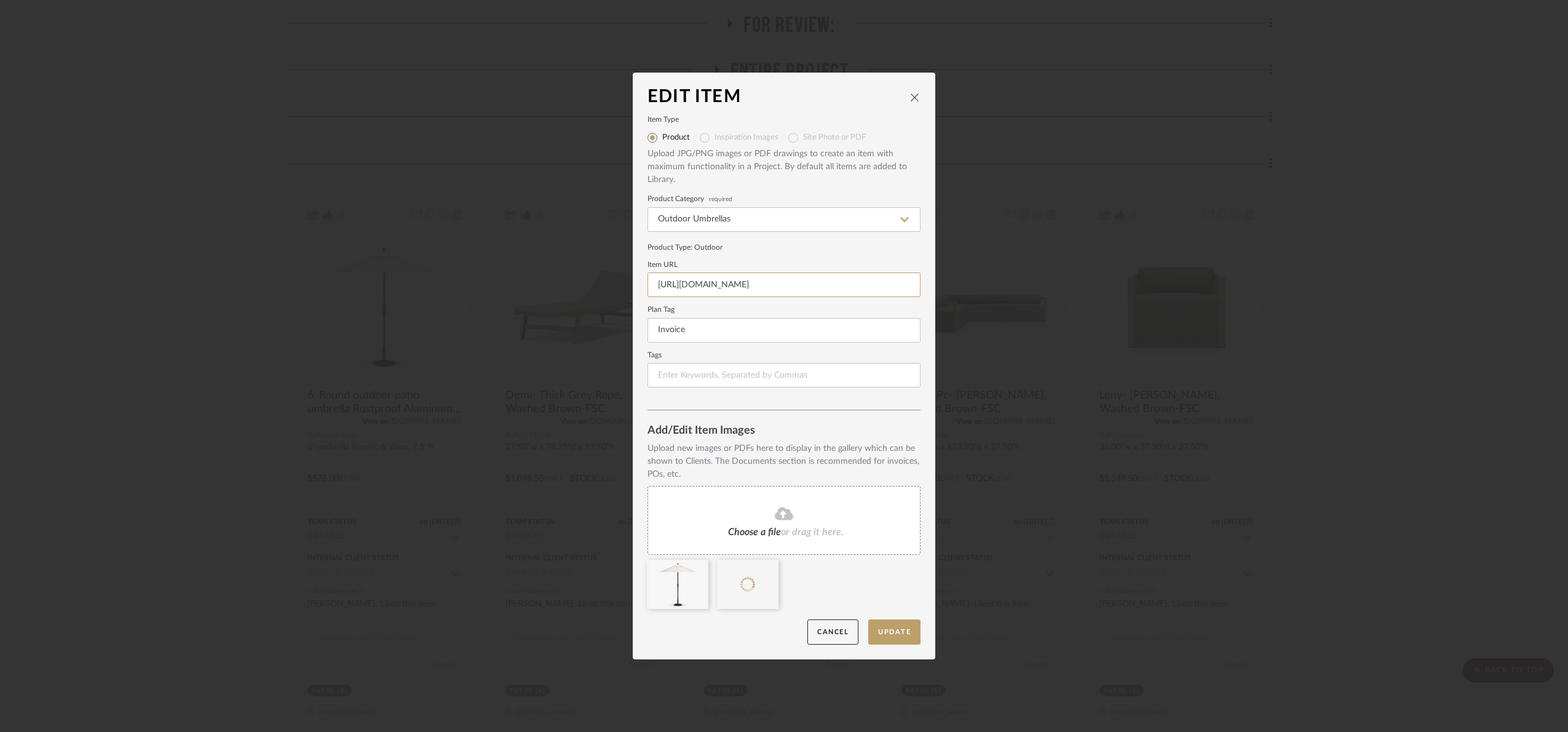
scroll to position [0, 173]
drag, startPoint x: 649, startPoint y: 282, endPoint x: 929, endPoint y: 337, distance: 285.4
click at [929, 337] on dialog-content "Edit Item Item Type Product Inspiration Images Site Photo or PDF Upload JPG/PNG…" at bounding box center [784, 366] width 302 height 586
paste input "https://www.potterybarn.com/products/round-market-outdoor-umbrella/?cm_sp=ossa-…"
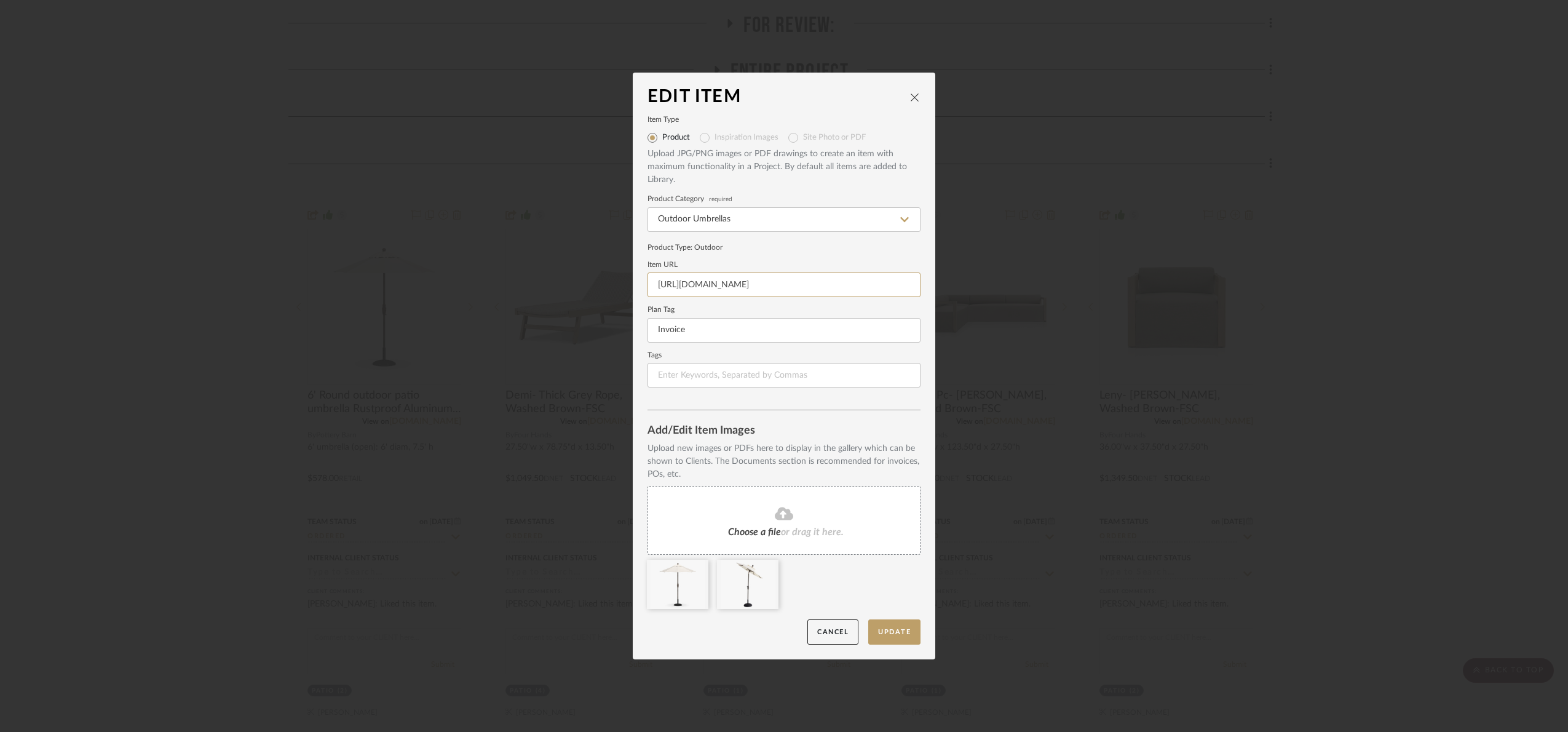
scroll to position [0, 575]
type input "https://www.potterybarn.com/products/round-market-outdoor-umbrella/?cm_sp=ossa-…"
click at [902, 623] on button "Update" at bounding box center [895, 632] width 52 height 25
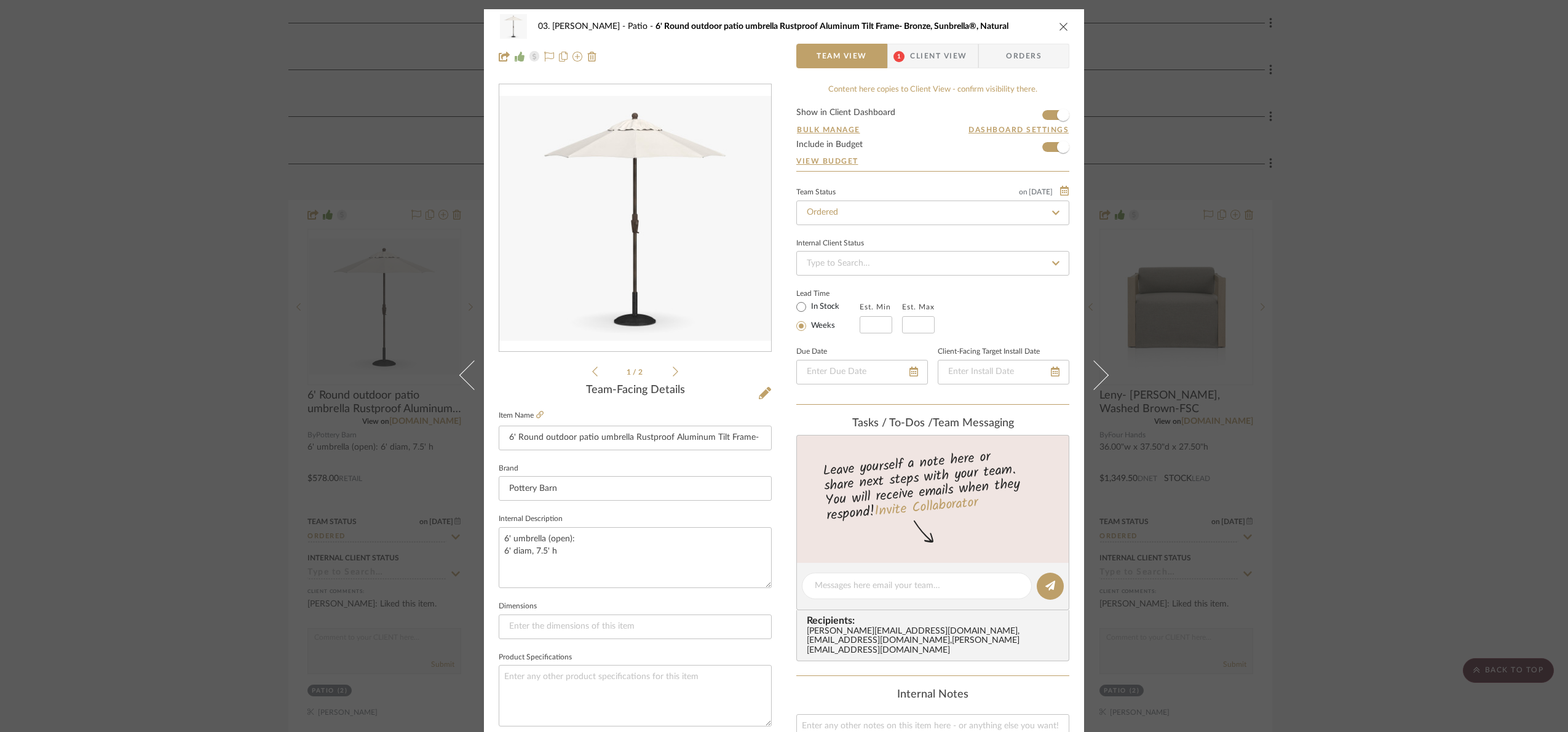
click at [1411, 340] on div "03. Jennifer Patio 6' Round outdoor patio umbrella Rustproof Aluminum Tilt Fram…" at bounding box center [784, 366] width 1568 height 732
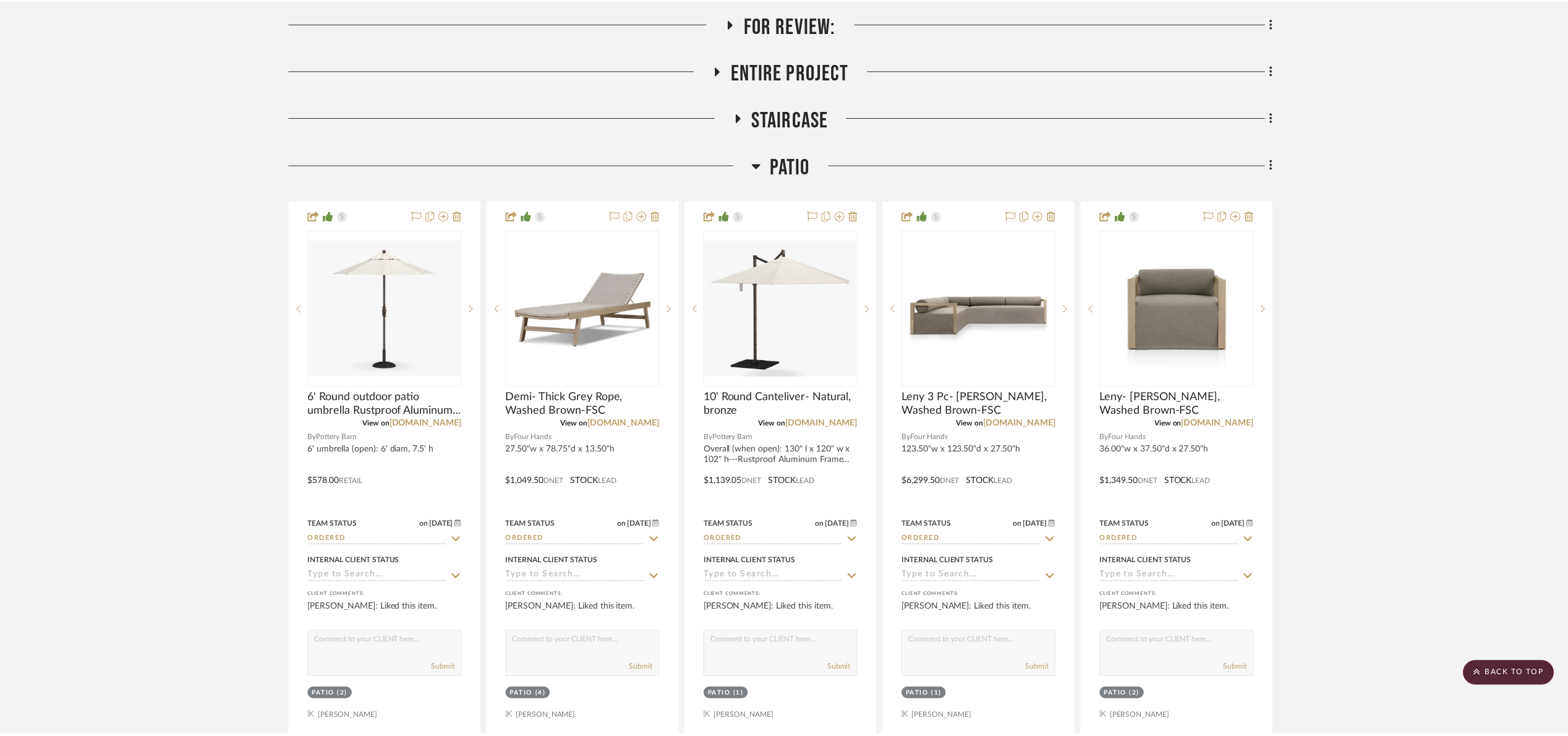
scroll to position [278, 0]
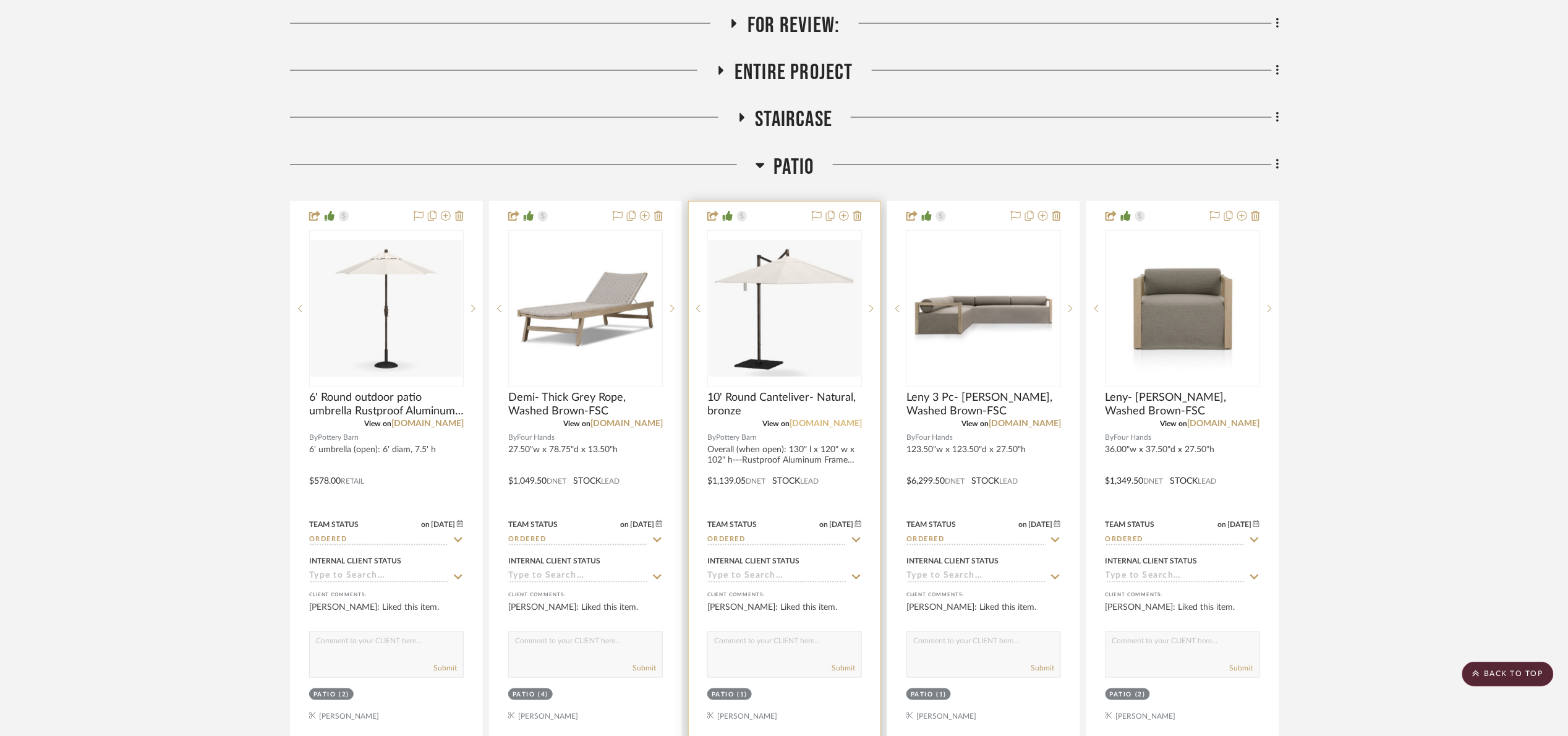
click at [816, 423] on link "[DOMAIN_NAME]" at bounding box center [825, 423] width 72 height 9
click at [642, 424] on link "[DOMAIN_NAME]" at bounding box center [626, 423] width 72 height 9
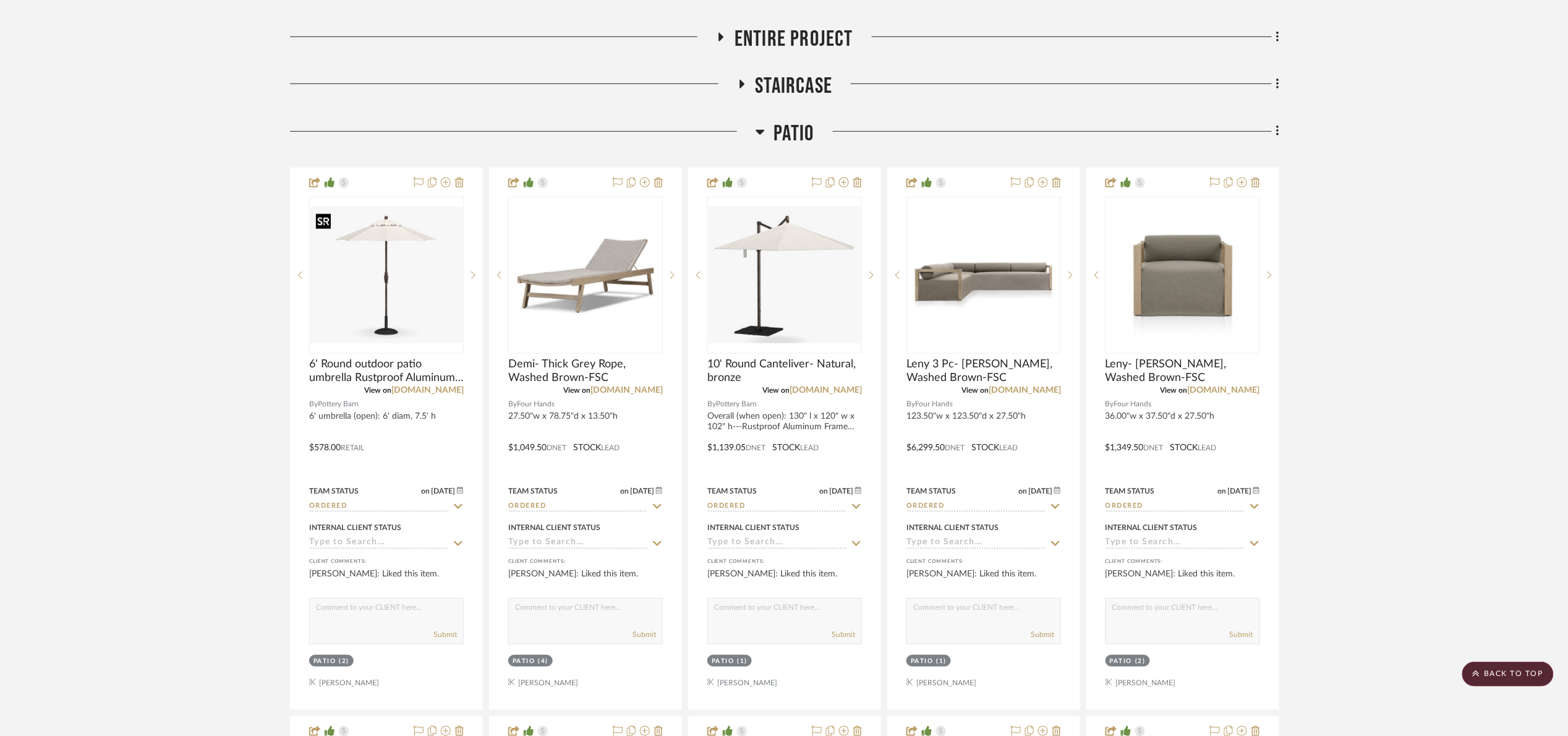
scroll to position [371, 0]
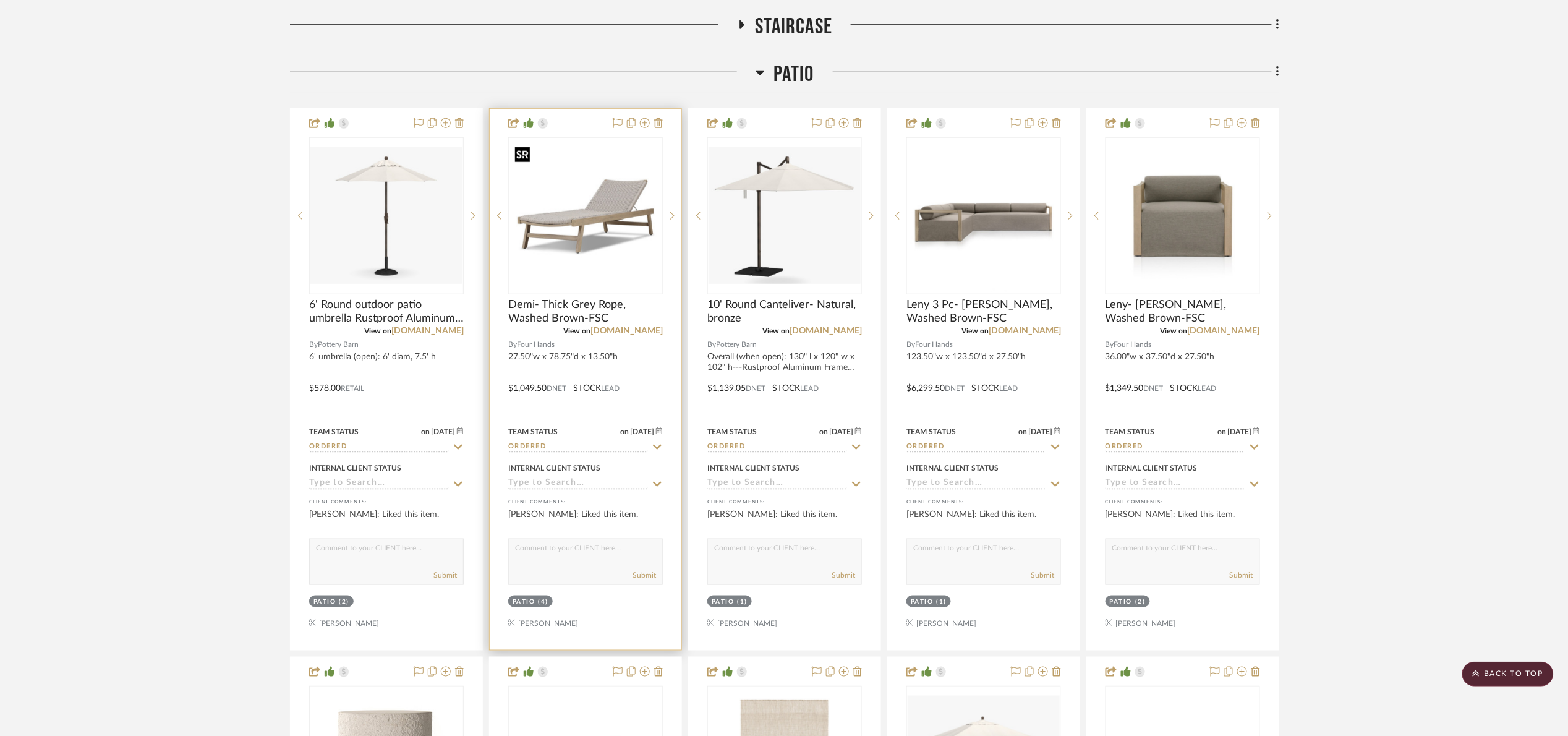
click at [642, 251] on img "0" at bounding box center [585, 216] width 152 height 152
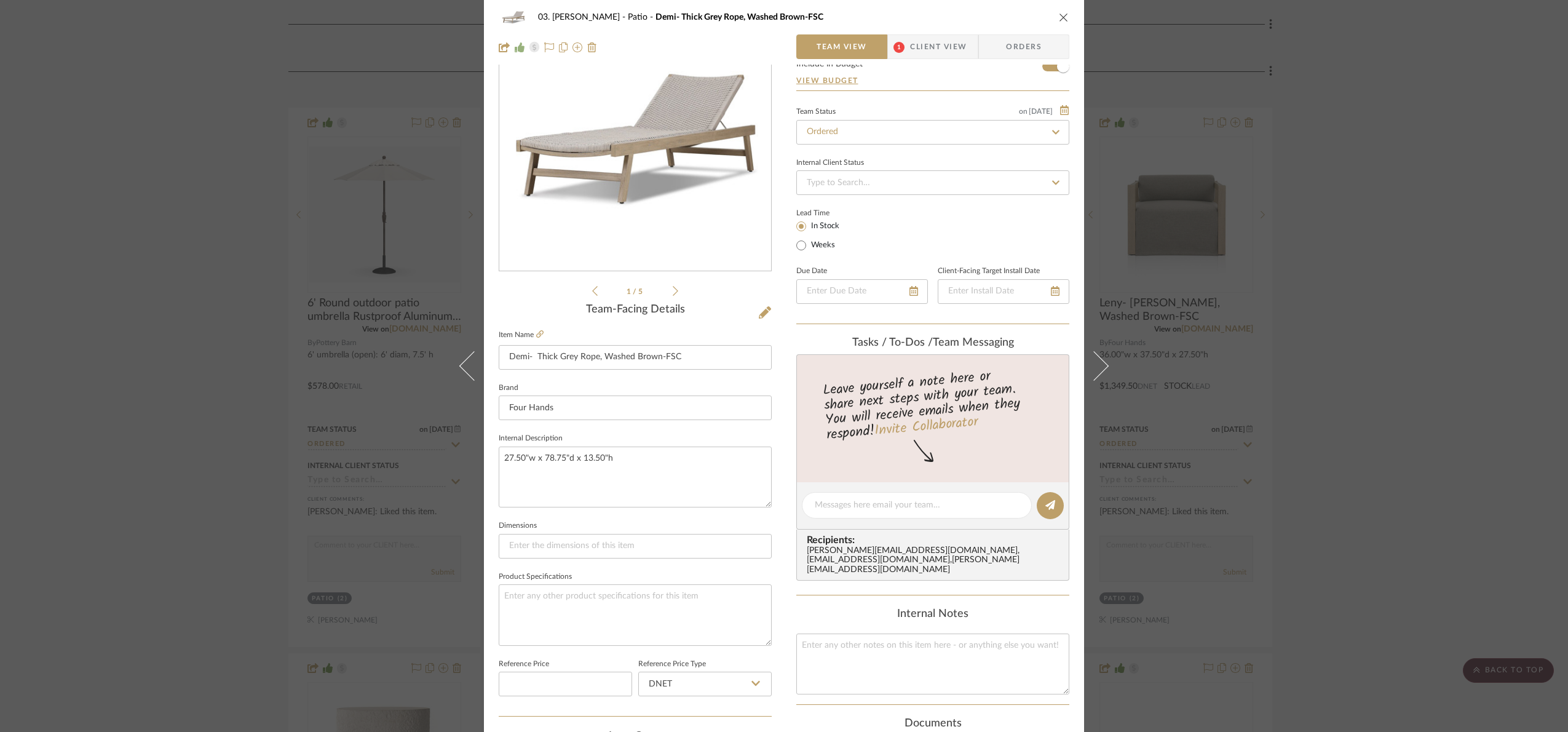
scroll to position [414, 0]
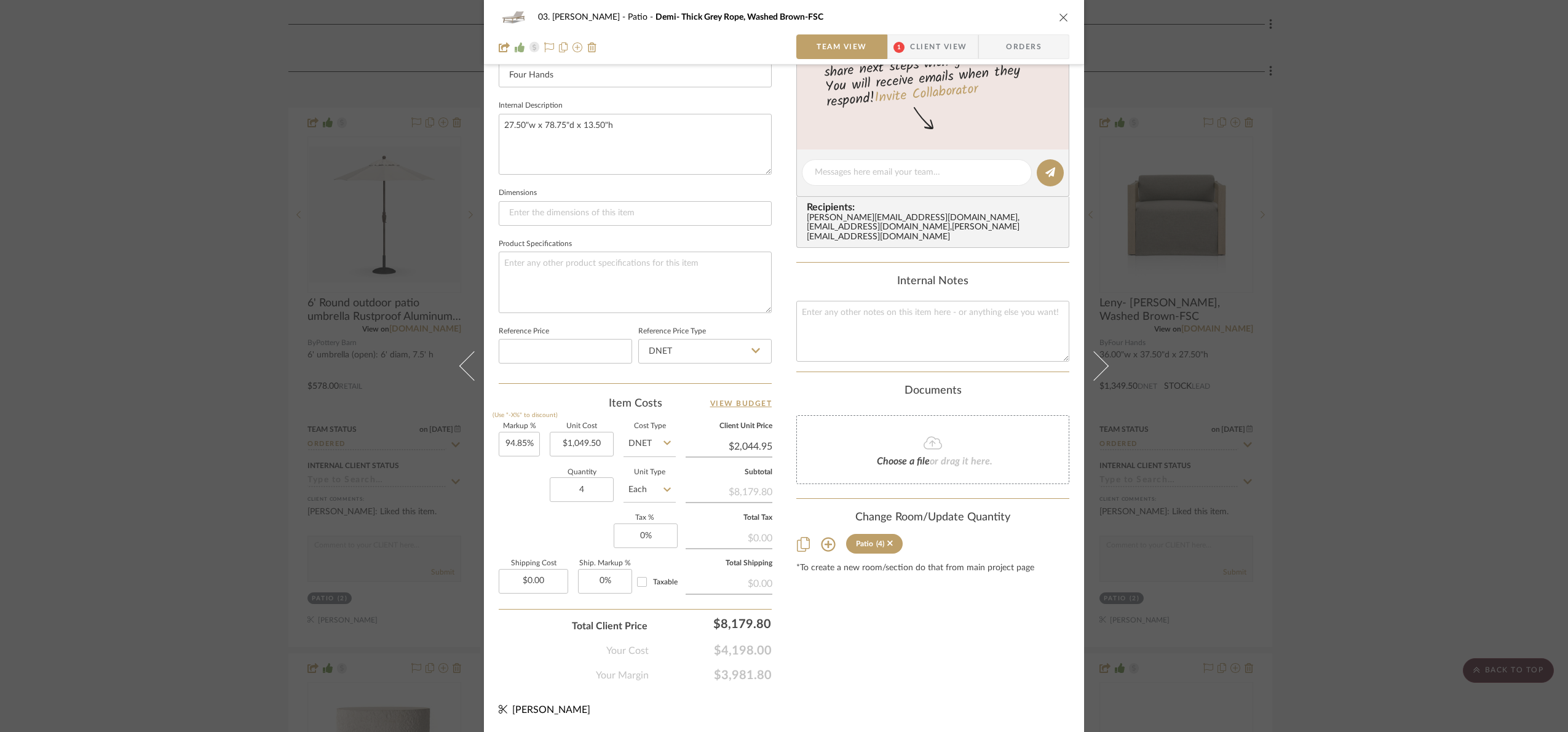
click at [1361, 349] on div "03. Jennifer Patio Demi- Thick Grey Rope, Washed Brown-FSC Team View 1 Client V…" at bounding box center [784, 366] width 1568 height 732
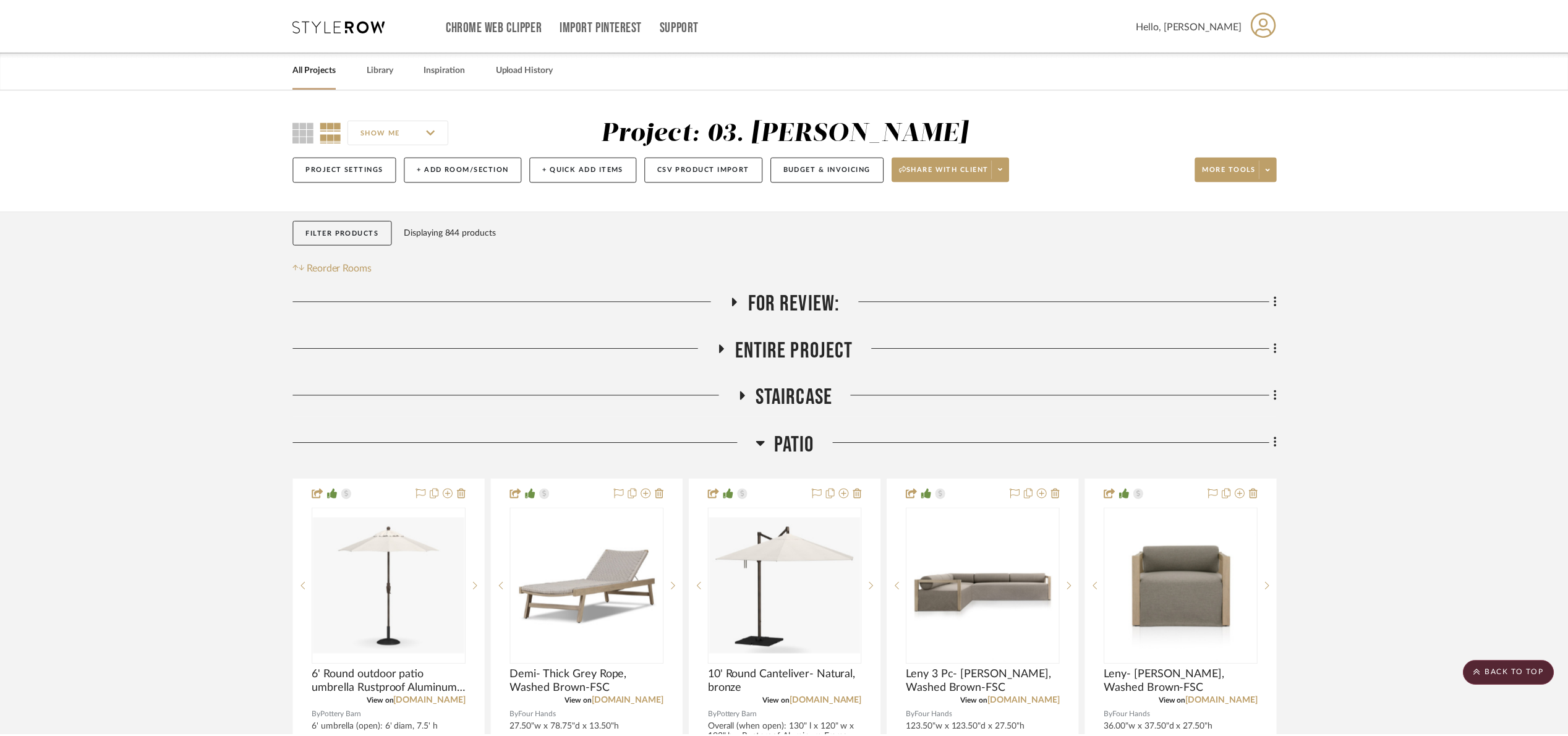
scroll to position [371, 0]
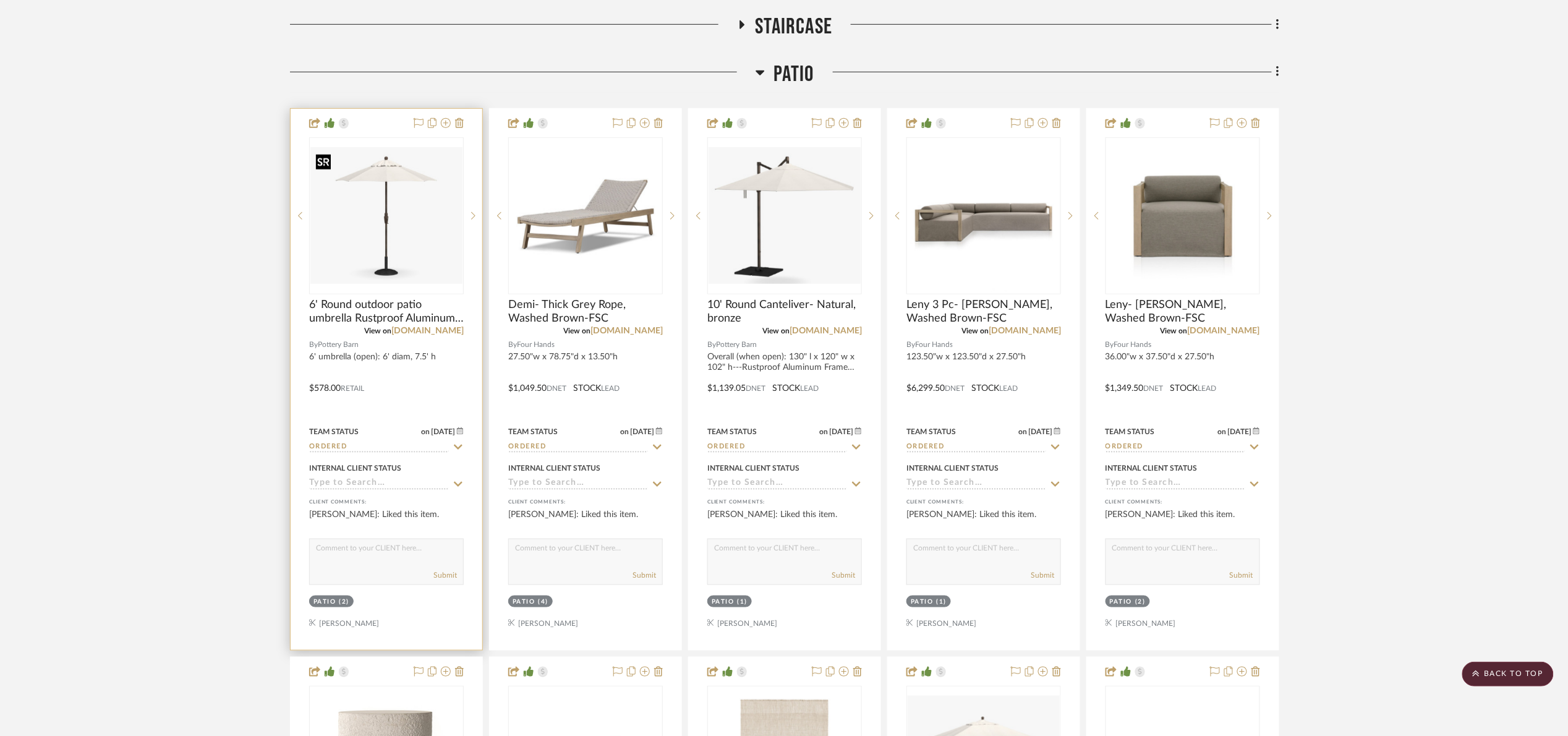
click at [394, 236] on img "0" at bounding box center [386, 216] width 152 height 136
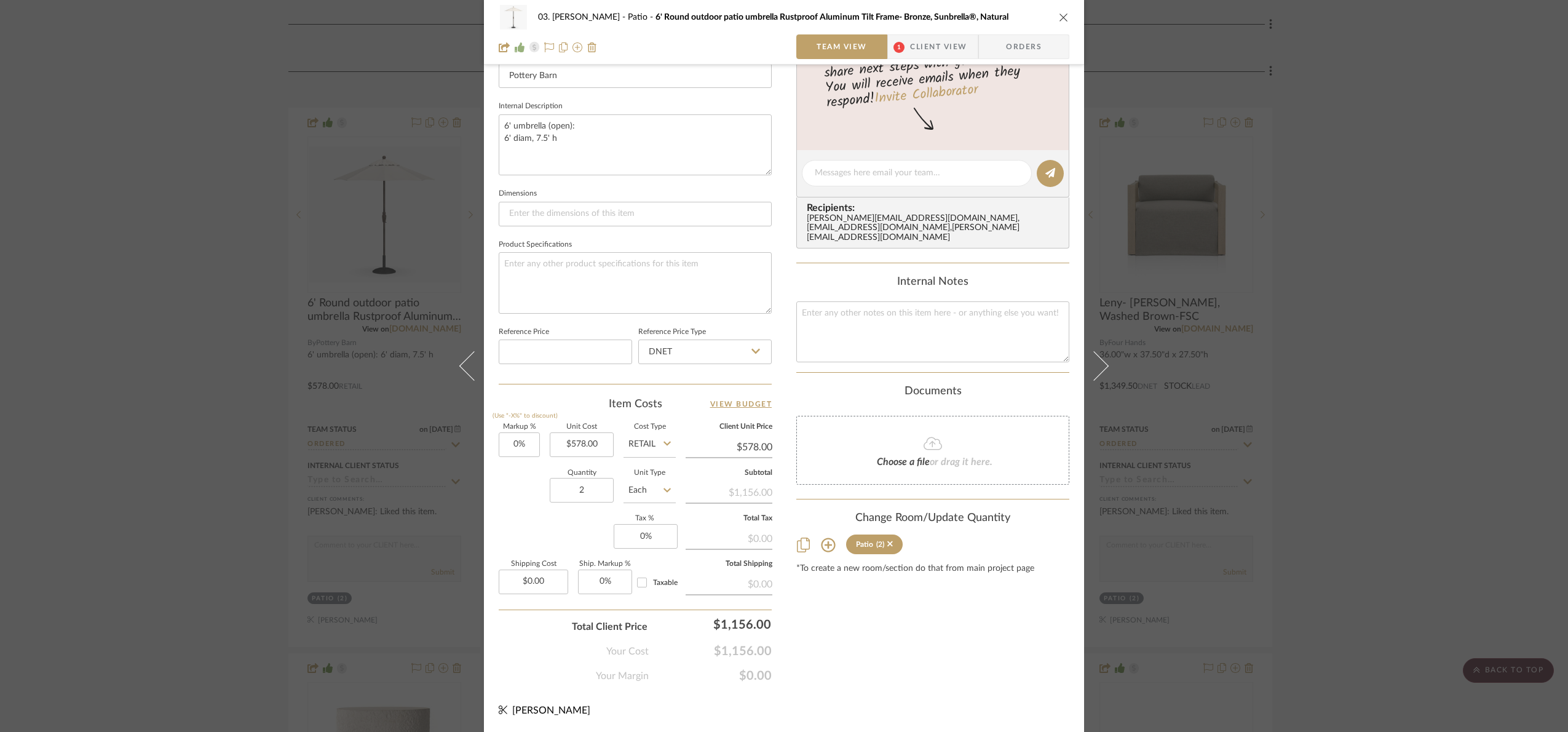
scroll to position [414, 0]
click at [663, 434] on input "Retail" at bounding box center [649, 444] width 52 height 25
click at [656, 477] on div "DNET" at bounding box center [696, 475] width 152 height 32
type input "DNET"
drag, startPoint x: 572, startPoint y: 474, endPoint x: 586, endPoint y: 499, distance: 28.7
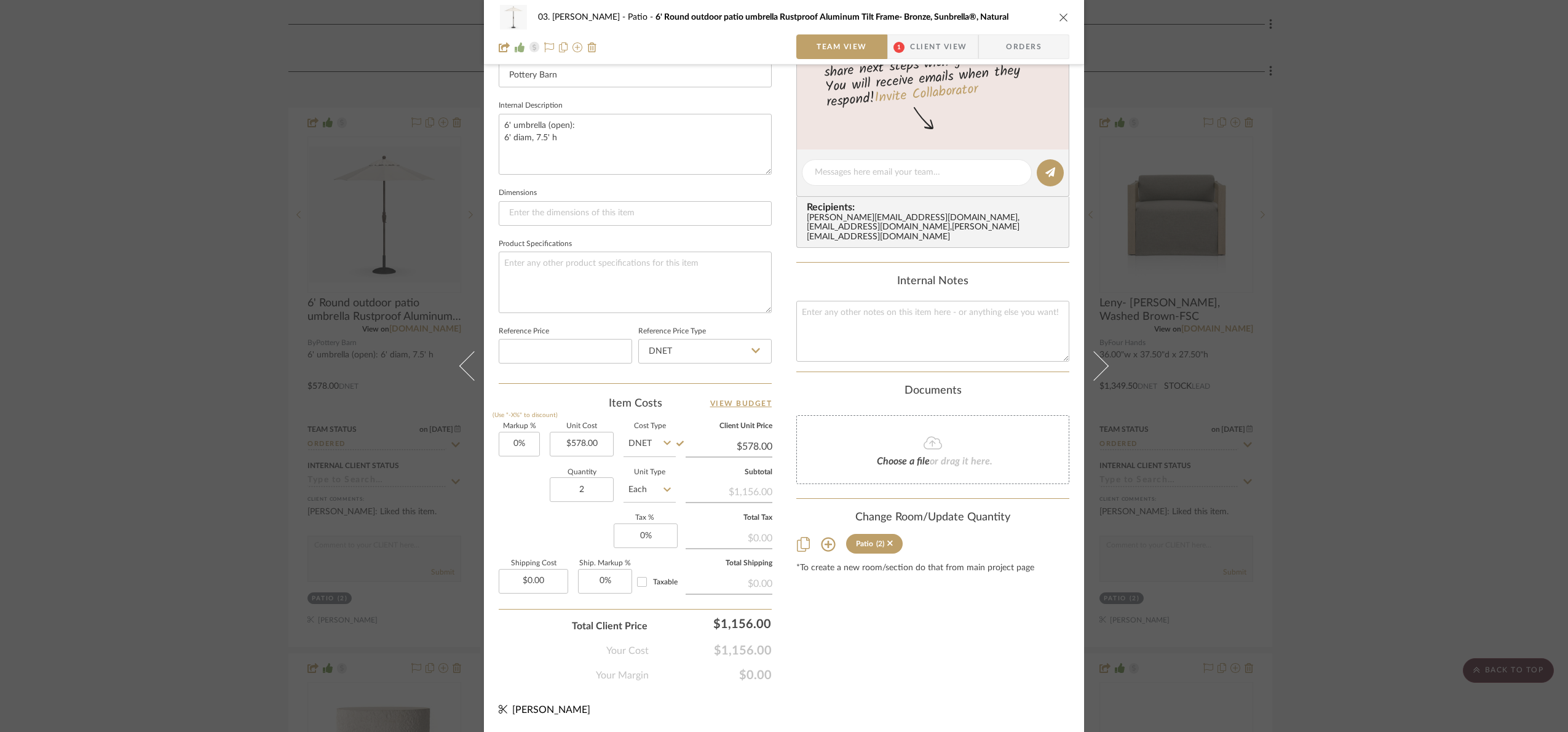
click at [572, 475] on label "Quantity" at bounding box center [582, 472] width 64 height 6
click at [587, 498] on input "2" at bounding box center [582, 490] width 64 height 25
type input "1"
click at [582, 527] on div "Markup % (Use "-X%" to discount) 0% Unit Cost $578.00 Cost Type DNET Client Uni…" at bounding box center [636, 513] width 273 height 180
click at [596, 430] on fieldset "Unit Cost $578.00" at bounding box center [582, 440] width 64 height 33
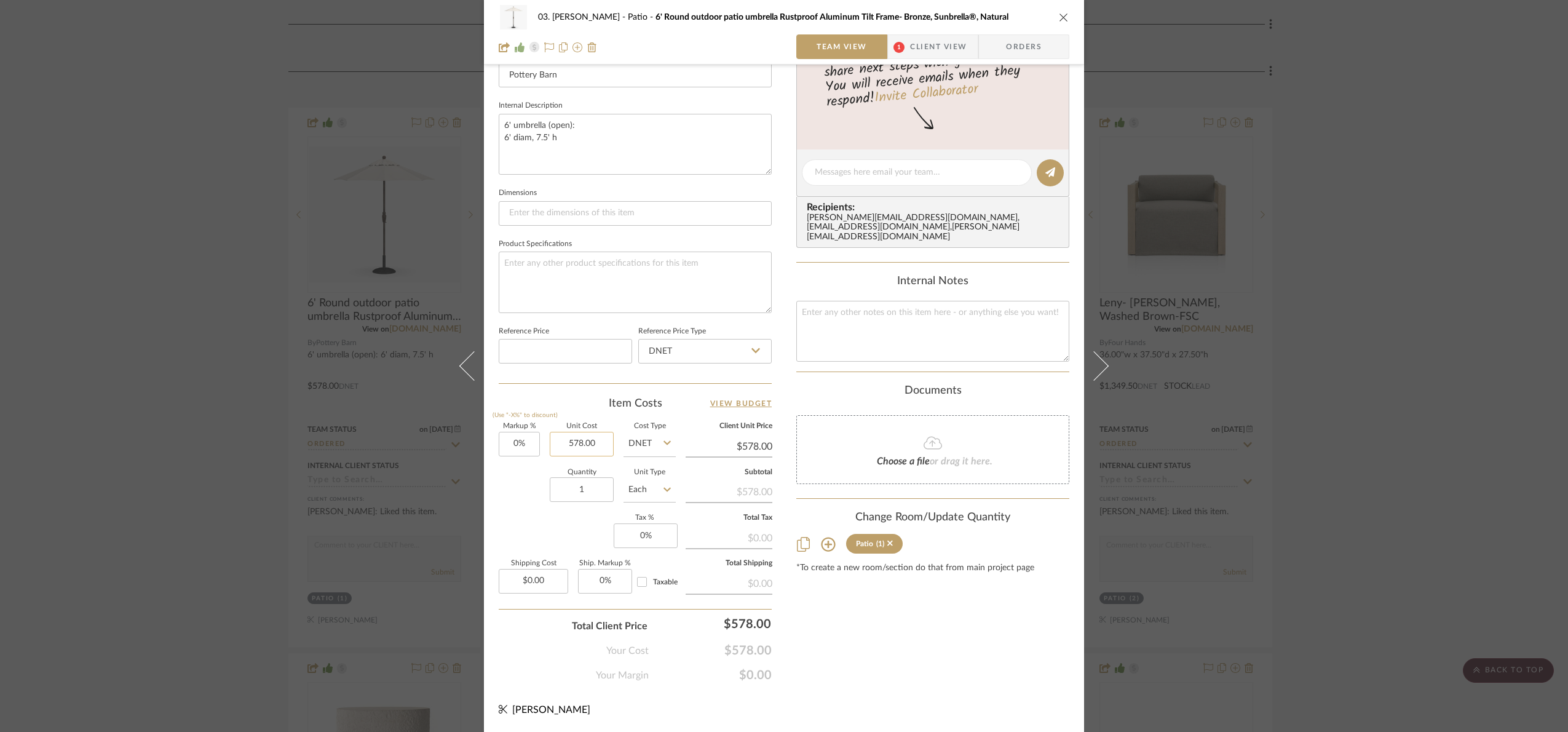
click at [599, 451] on input "578.00" at bounding box center [582, 444] width 64 height 25
type input "$558.40"
drag, startPoint x: 918, startPoint y: 683, endPoint x: 924, endPoint y: 679, distance: 7.2
click at [916, 681] on div "03. Jennifer Patio 6' Round outdoor patio umbrella Rustproof Aluminum Tilt Fram…" at bounding box center [784, 164] width 600 height 1136
type input "$558.40"
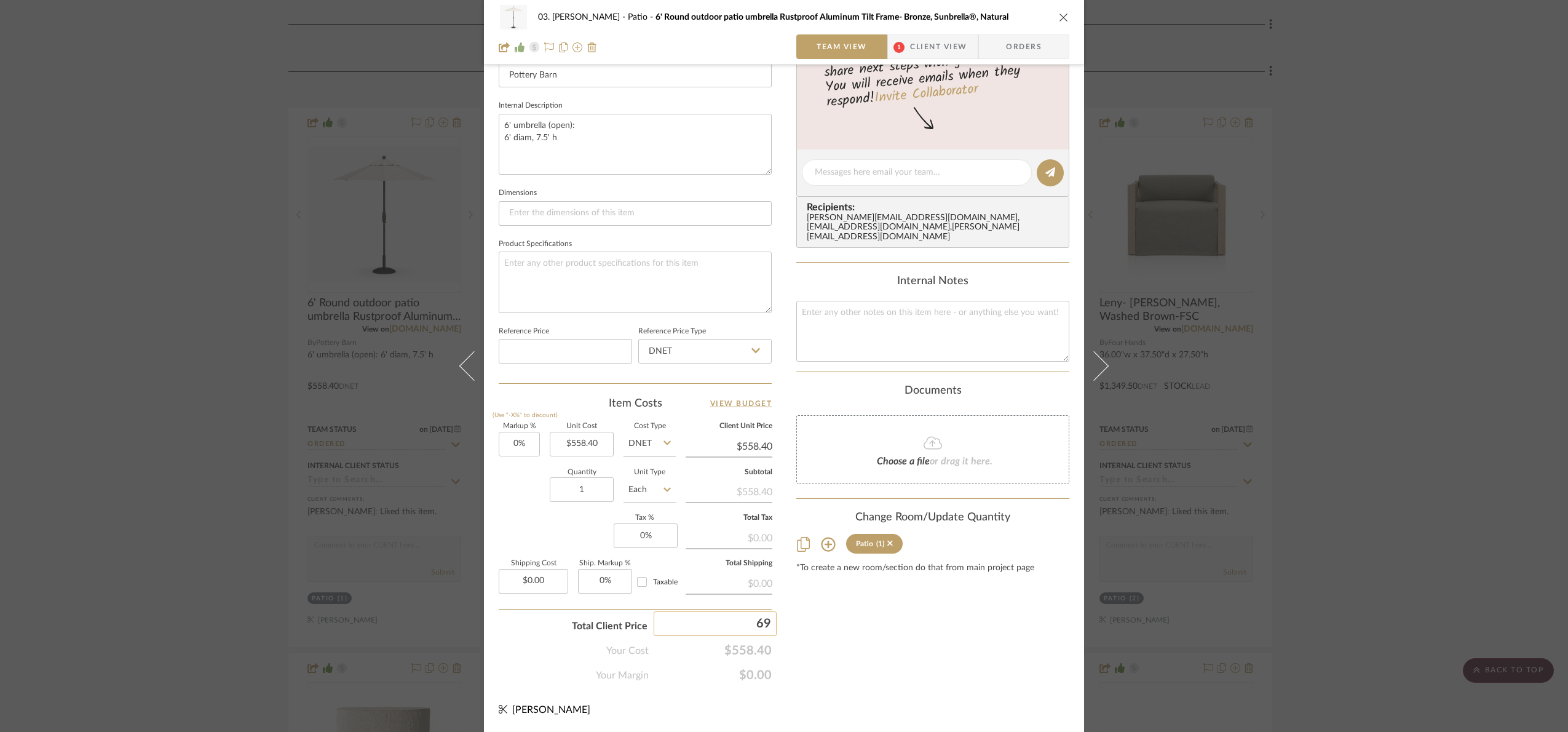
type input "698"
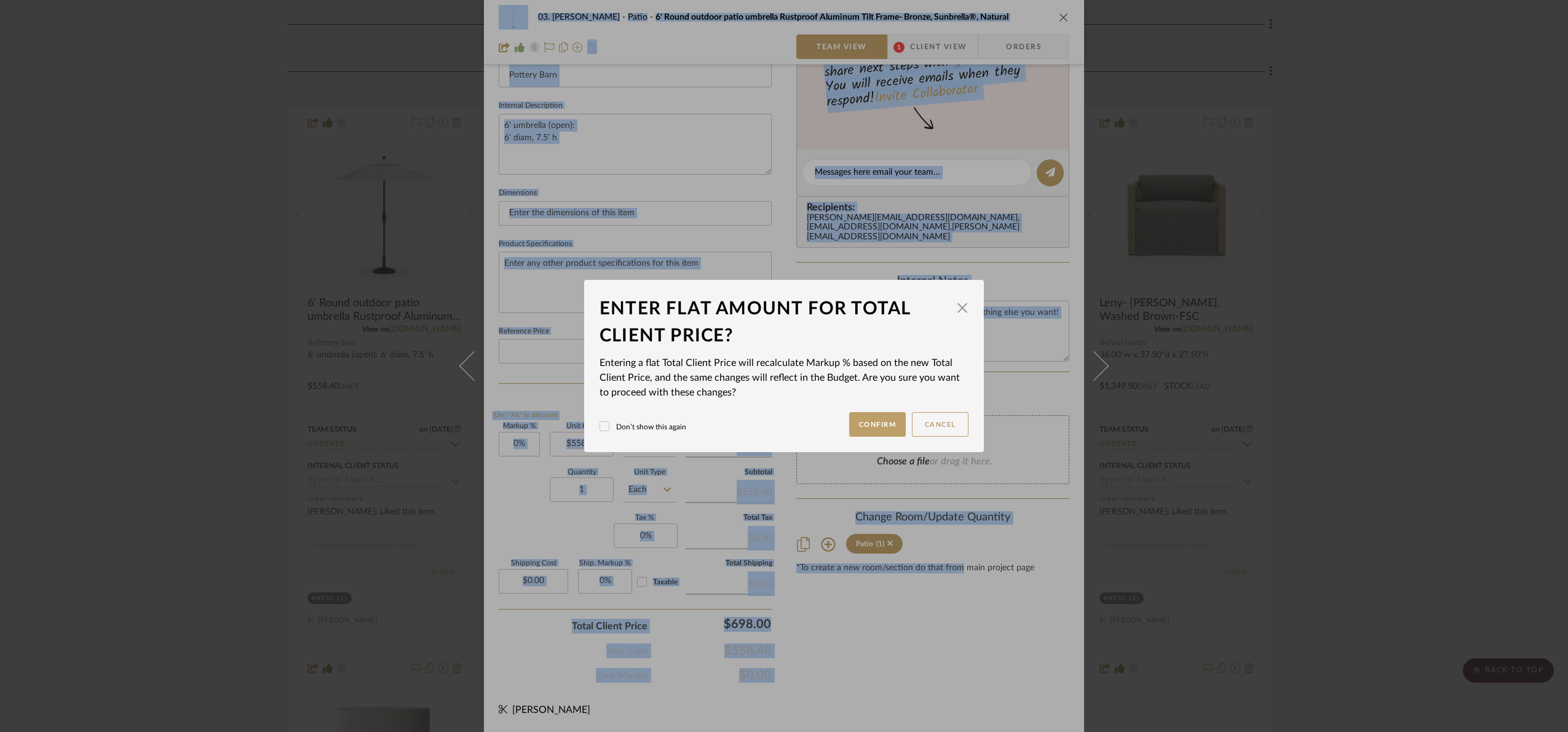
click at [958, 663] on div "03. Jennifer Patio 6' Round outdoor patio umbrella Rustproof Aluminum Tilt Fram…" at bounding box center [784, 366] width 1568 height 732
click at [875, 423] on button "Confirm" at bounding box center [878, 424] width 57 height 25
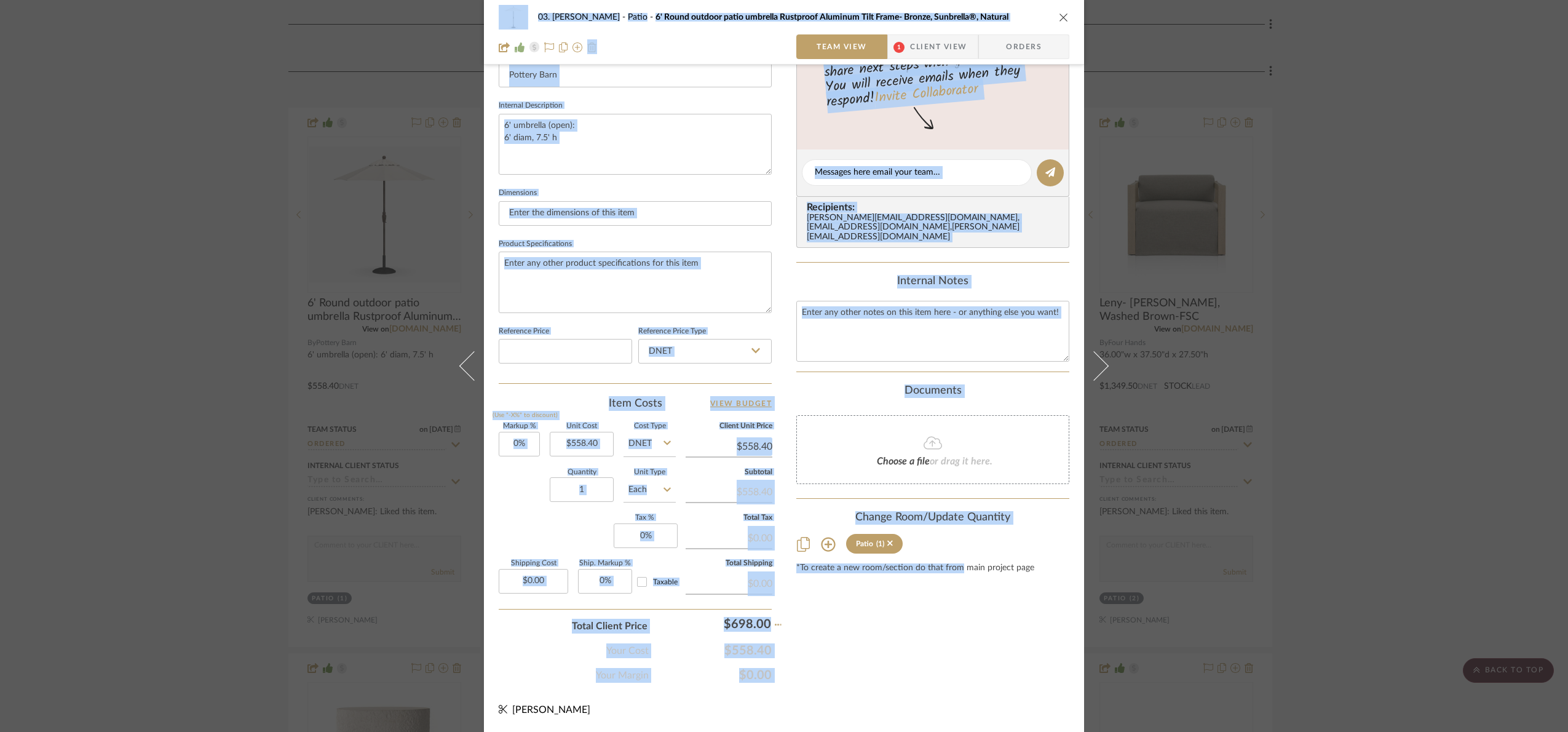
type input "25%"
type input "$698.00"
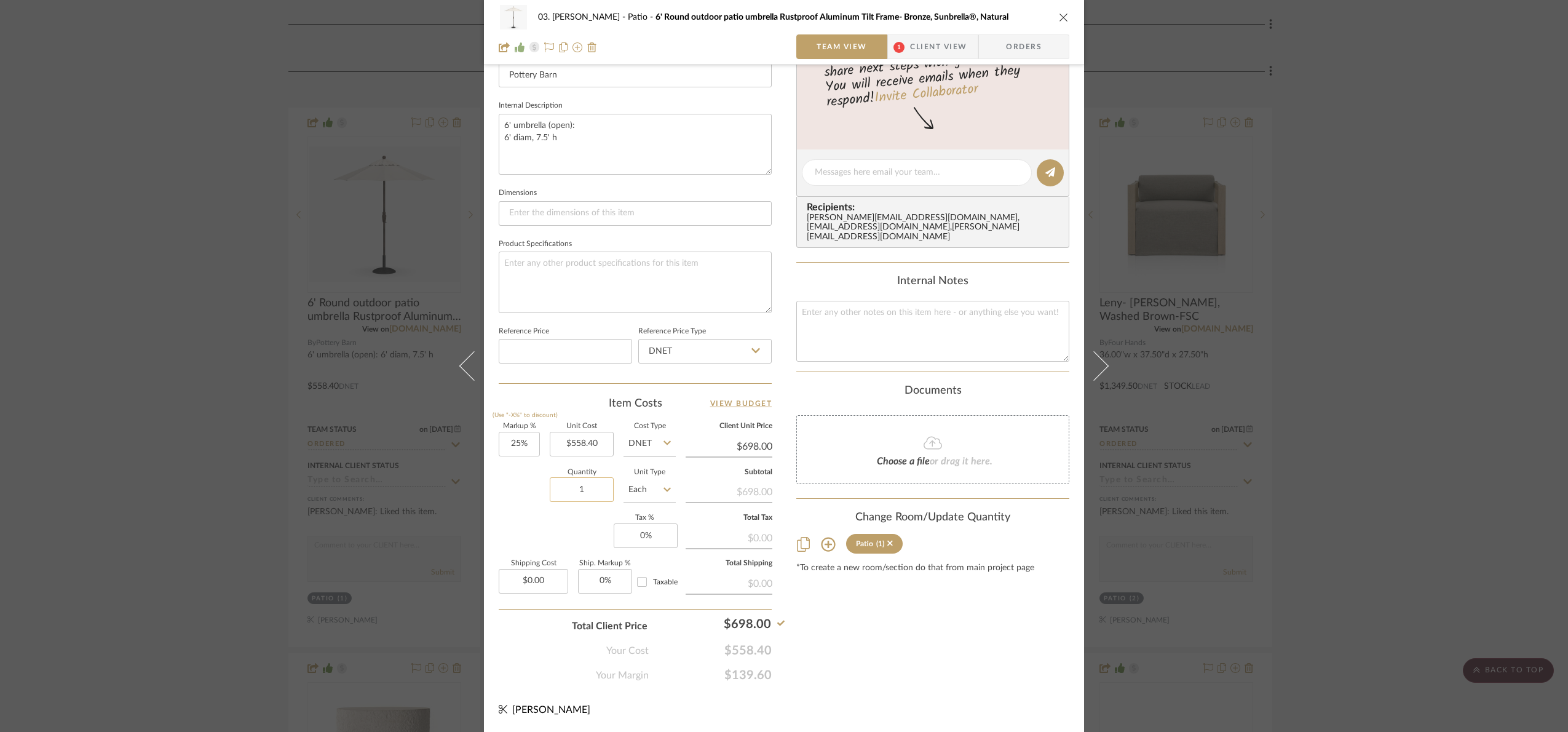
click at [578, 490] on input "1" at bounding box center [582, 490] width 64 height 25
type input "2"
click at [863, 678] on div "Content here copies to Client View - confirm visibility there. Show in Client D…" at bounding box center [932, 177] width 273 height 1012
click at [1424, 299] on div "03. Jennifer Patio 6' Round outdoor patio umbrella Rustproof Aluminum Tilt Fram…" at bounding box center [784, 366] width 1568 height 732
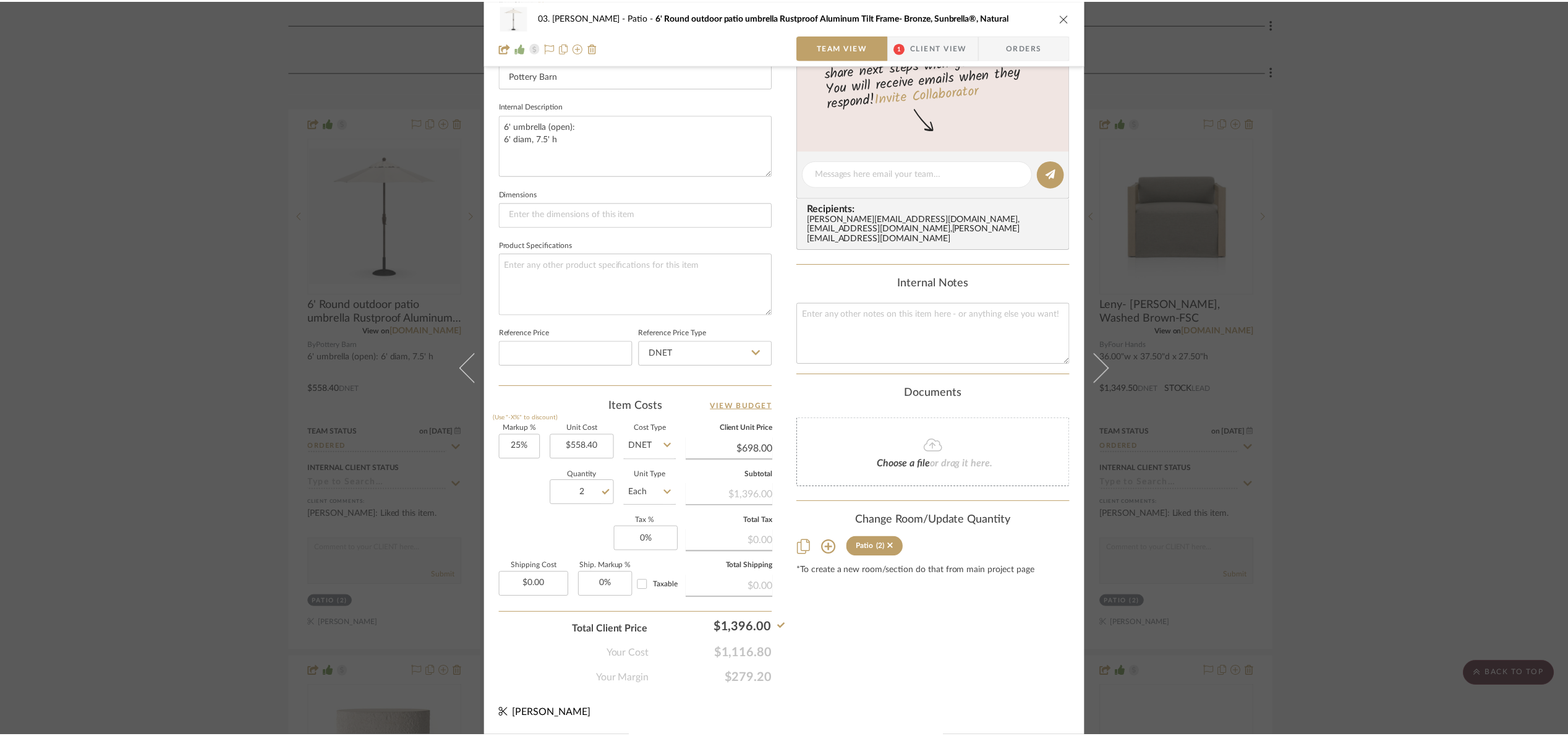
scroll to position [371, 0]
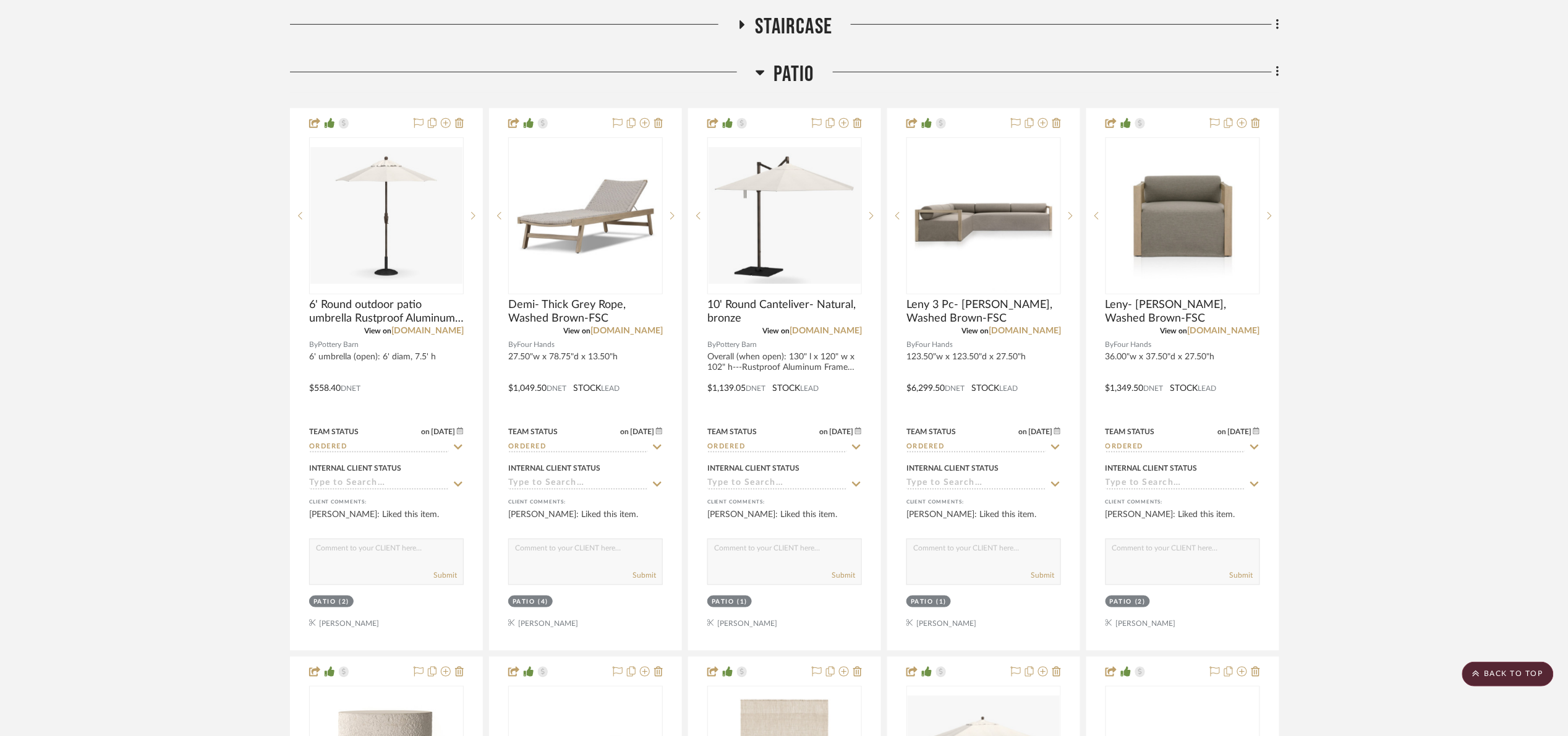
drag, startPoint x: 773, startPoint y: 71, endPoint x: 779, endPoint y: 113, distance: 42.4
click at [775, 74] on h3 "Patio" at bounding box center [785, 74] width 59 height 26
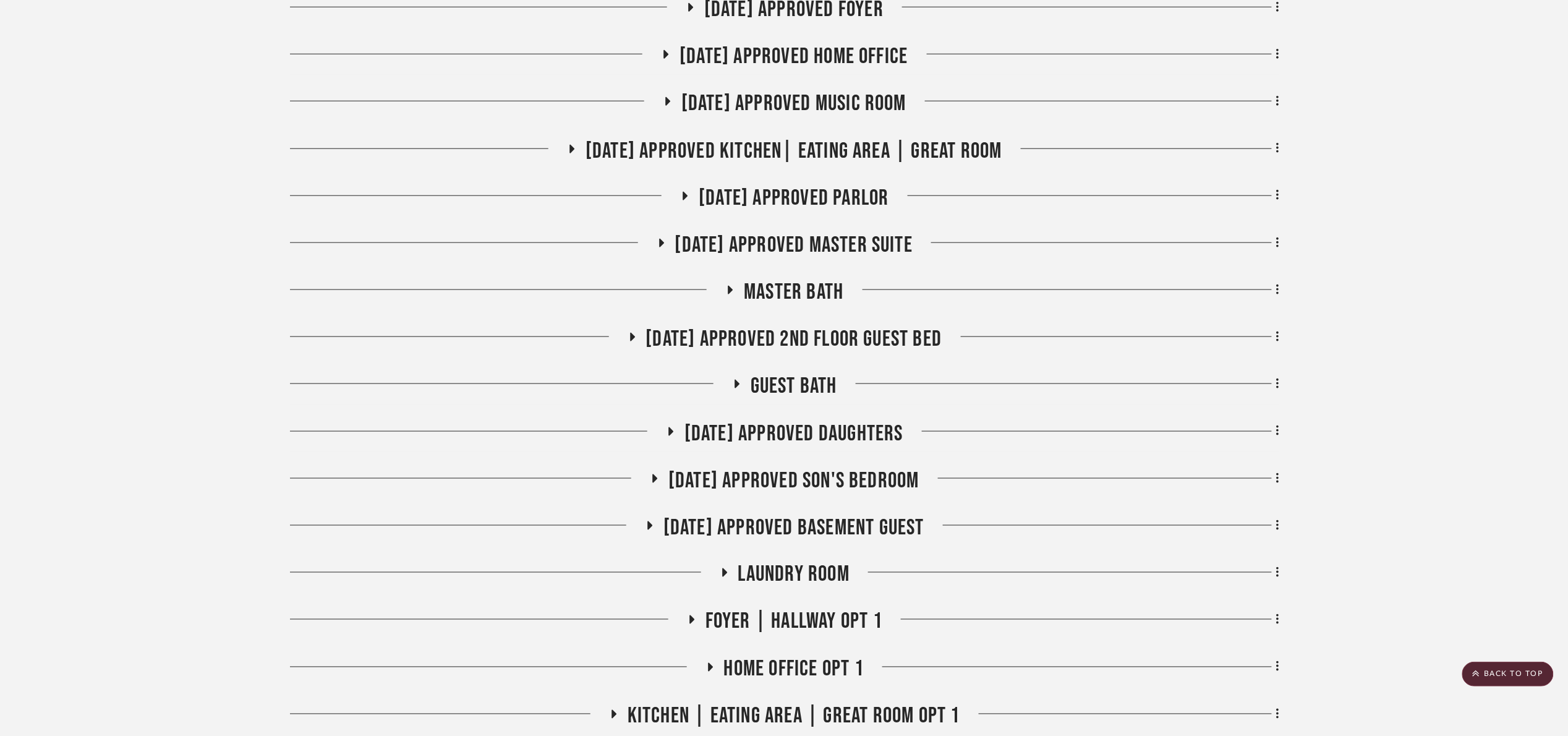
scroll to position [557, 0]
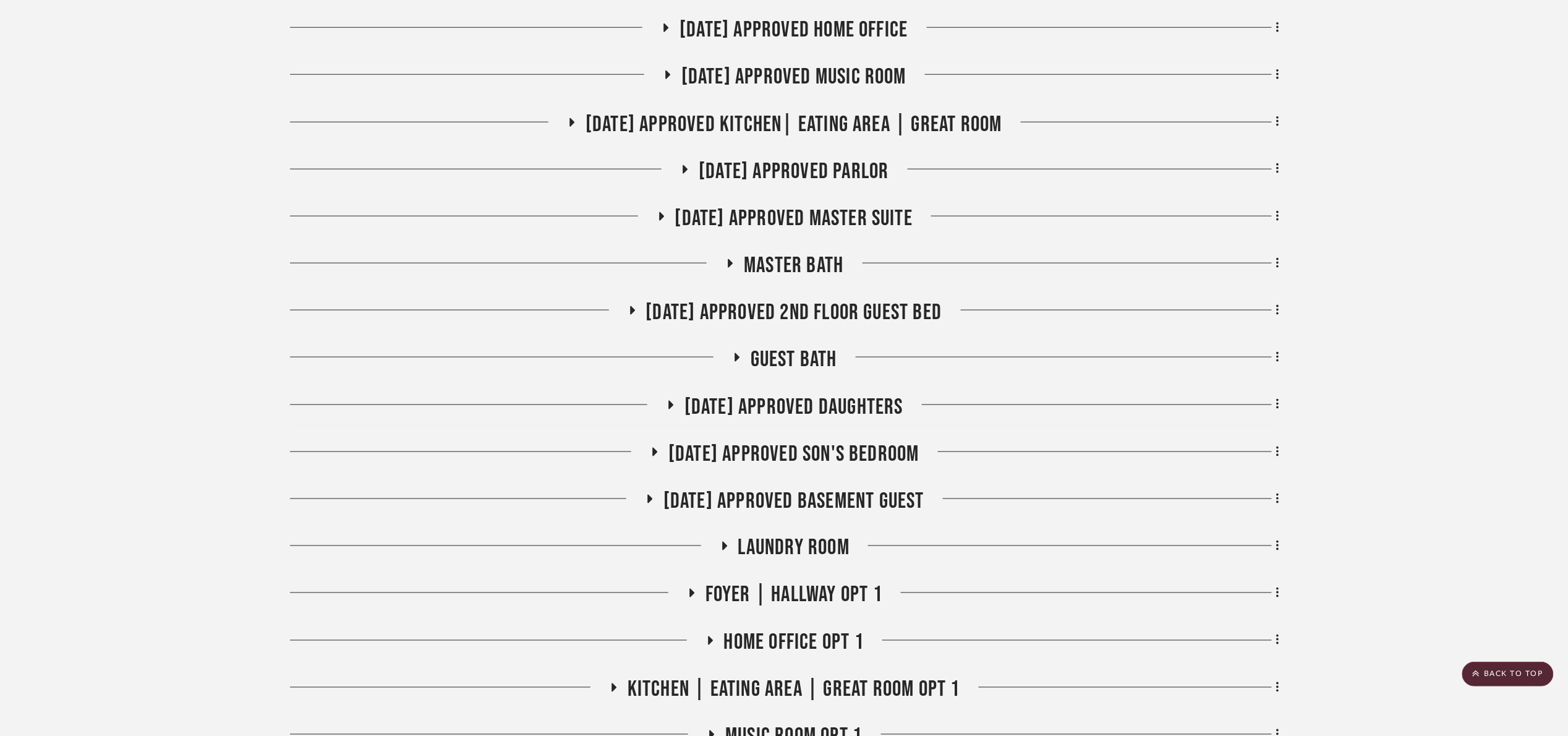
click at [796, 220] on span "[DATE] Approved Master Suite" at bounding box center [794, 219] width 238 height 26
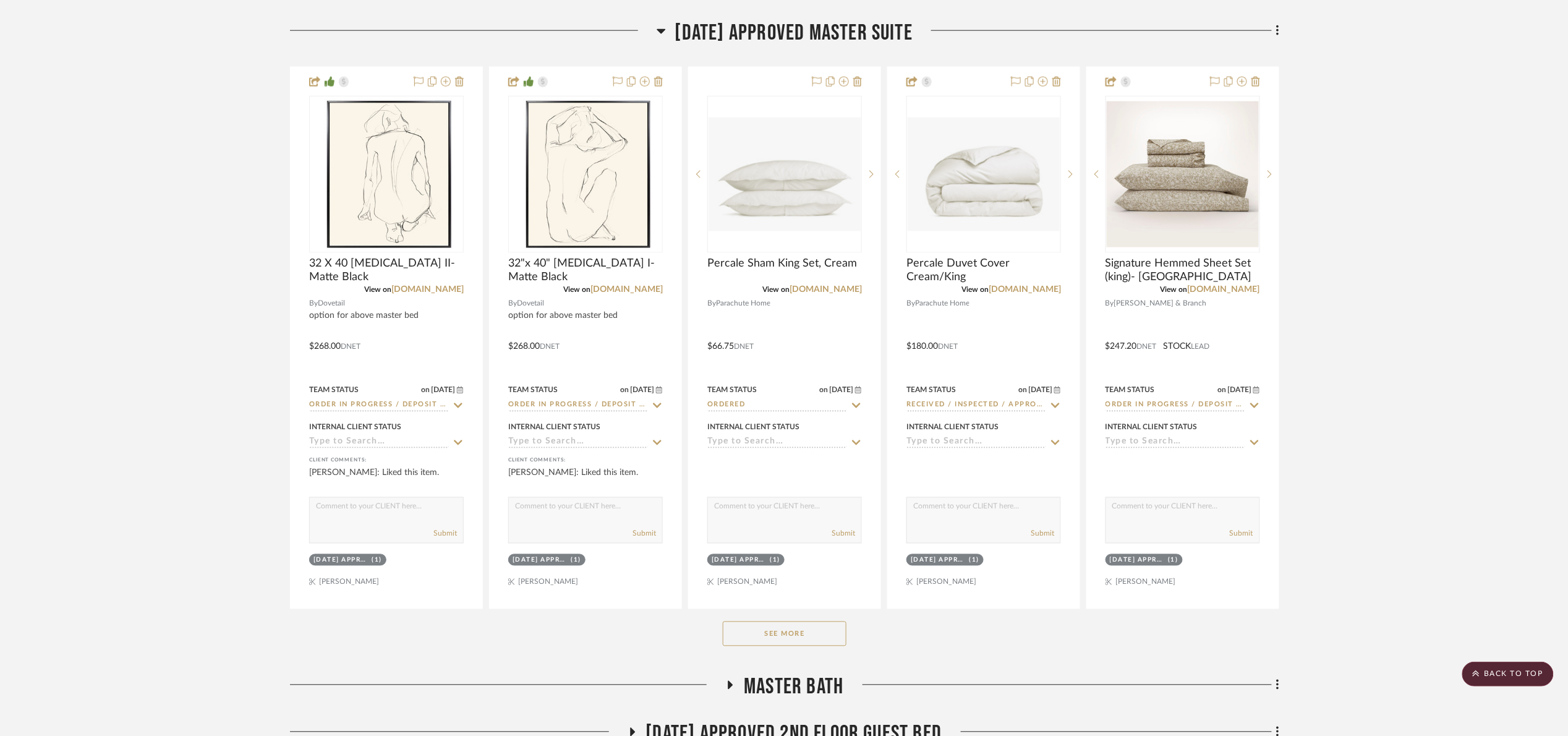
click at [794, 40] on span "[DATE] Approved Master Suite" at bounding box center [794, 33] width 238 height 26
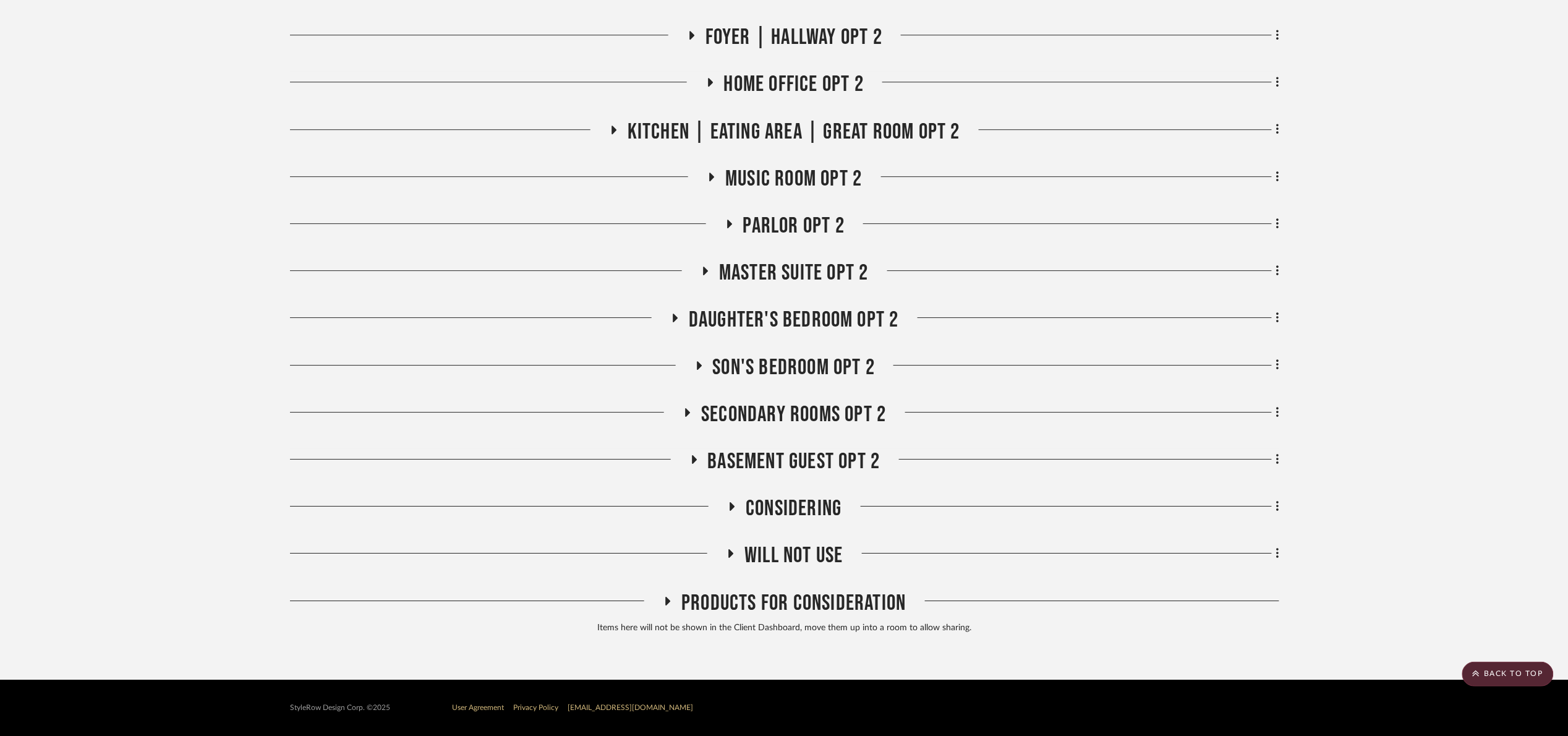
scroll to position [1586, 0]
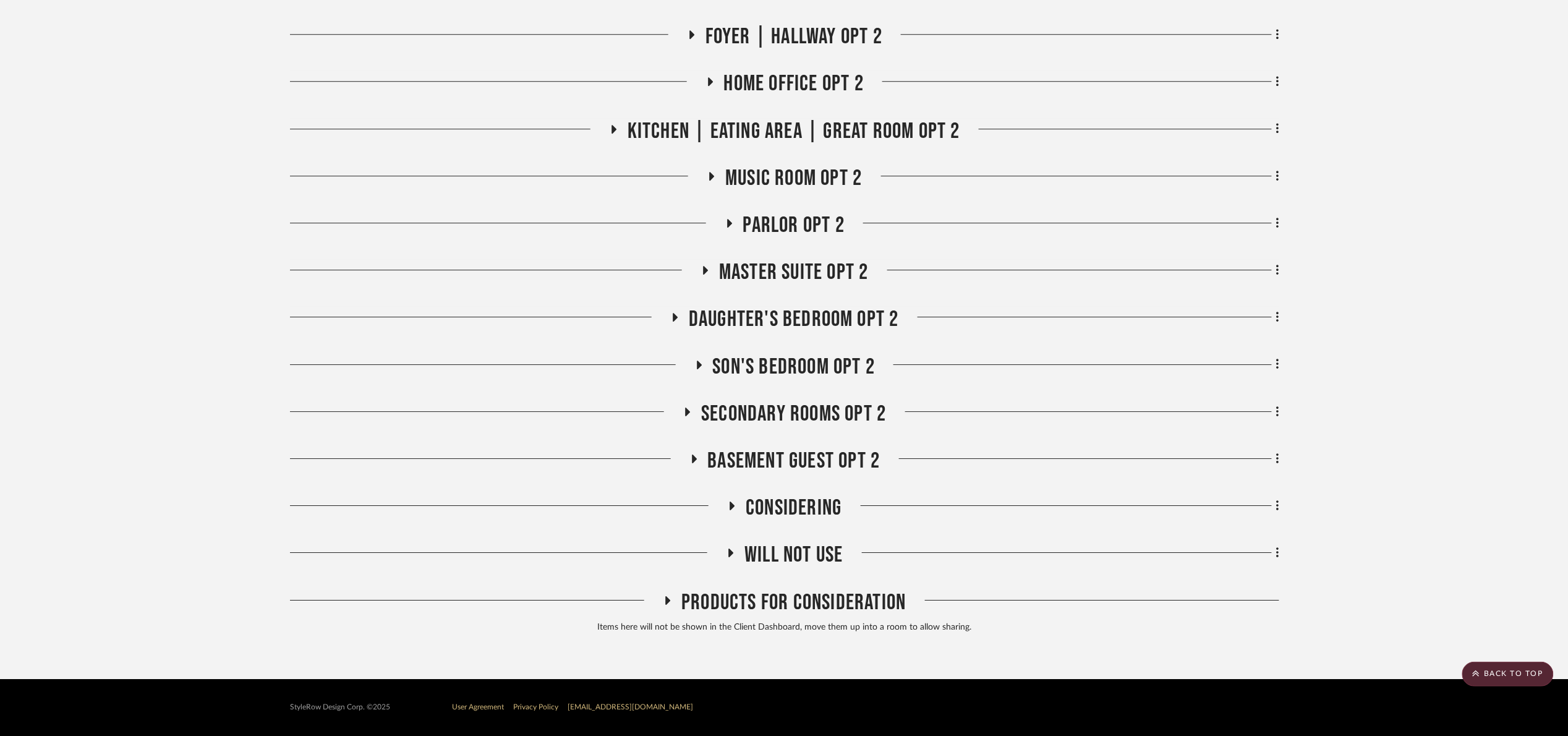
click at [796, 549] on span "Will Not Use" at bounding box center [793, 555] width 98 height 26
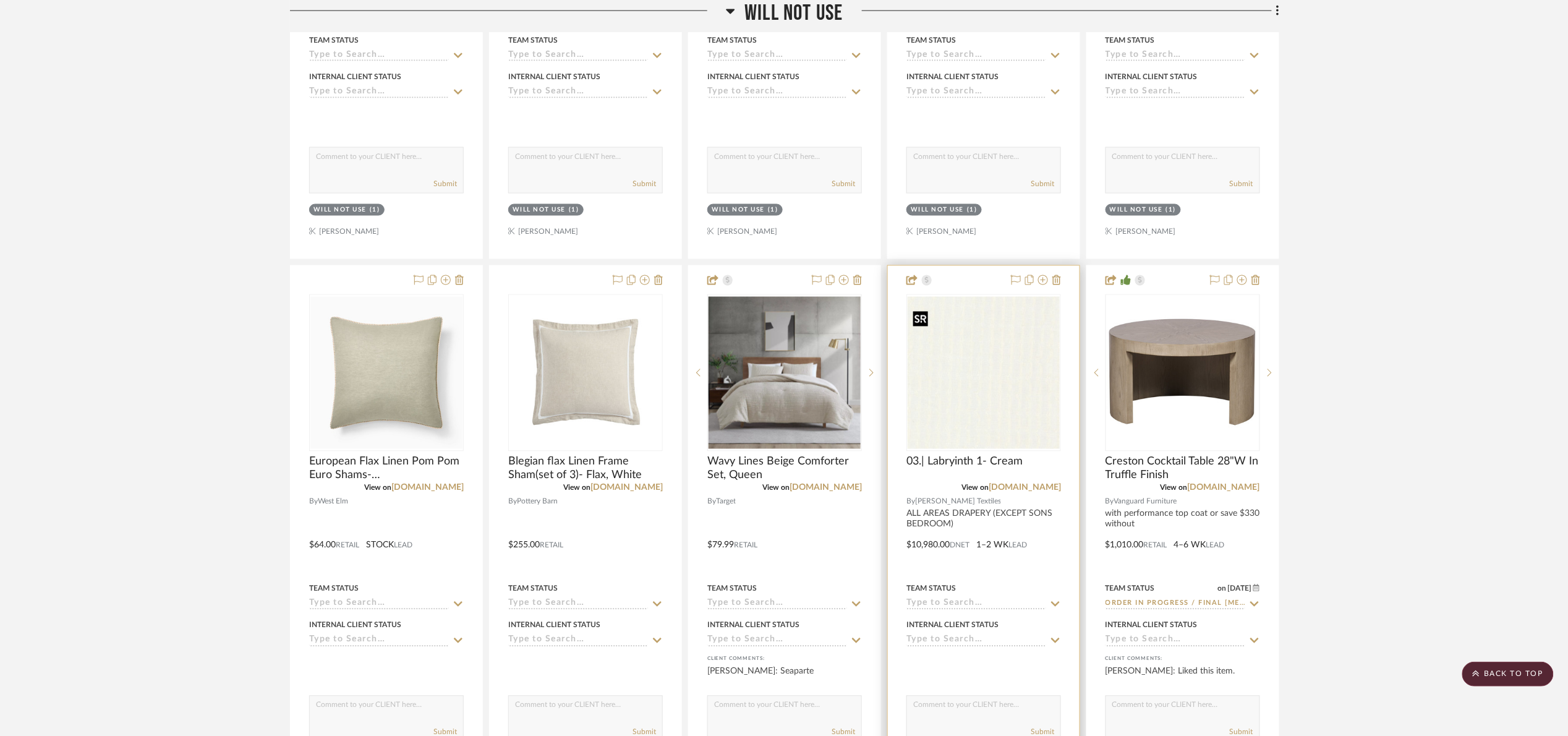
scroll to position [5760, 0]
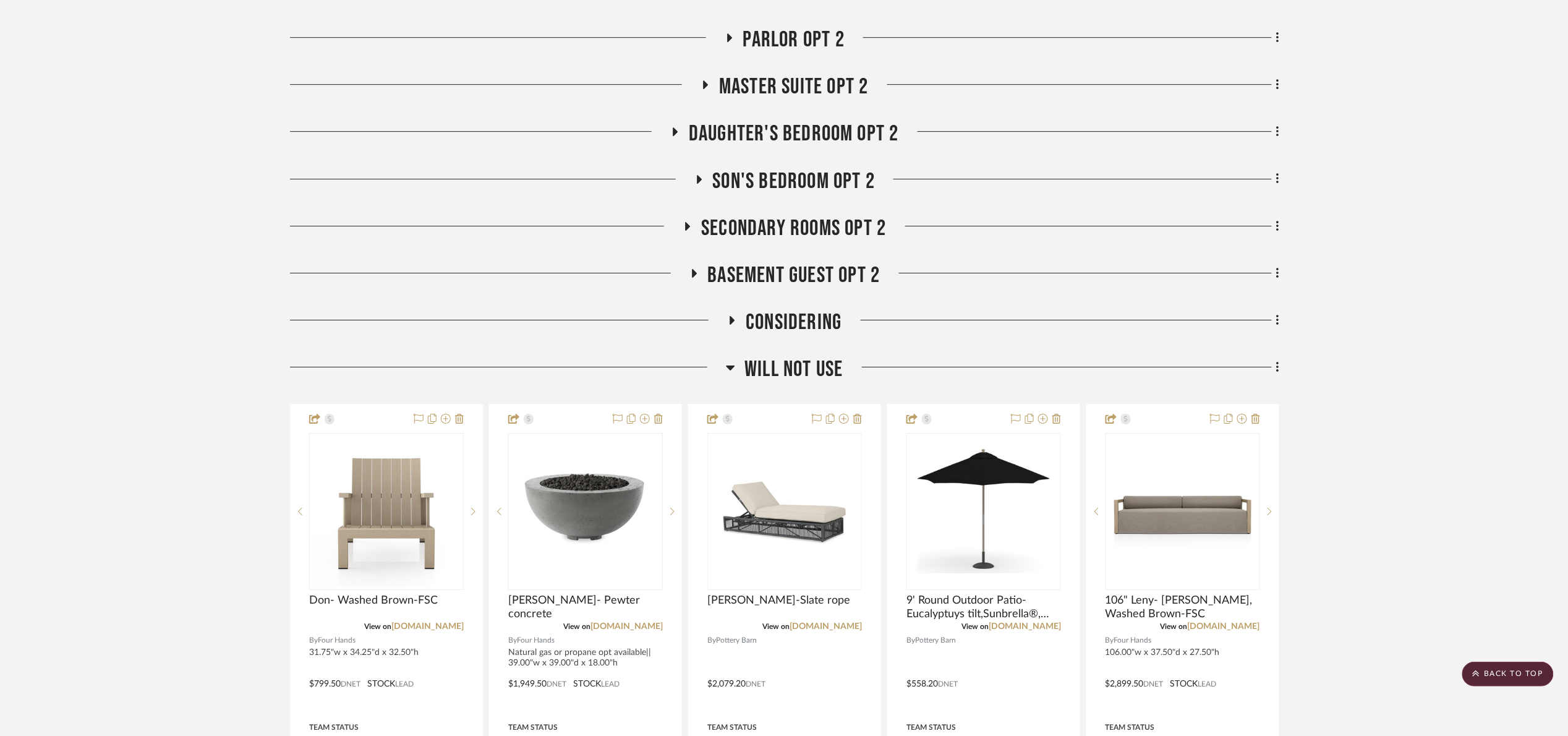
click at [801, 366] on span "Will Not Use" at bounding box center [793, 369] width 98 height 26
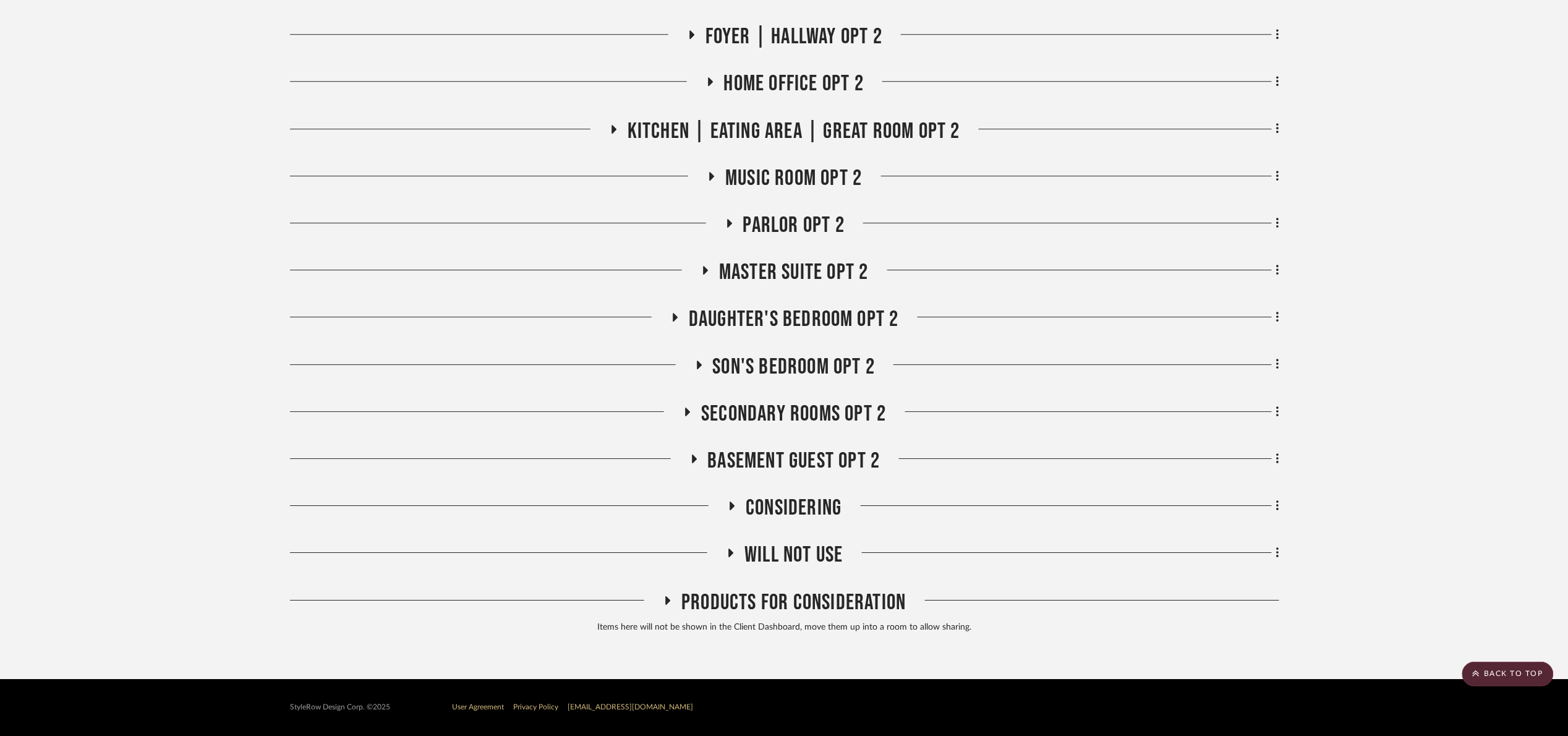
click at [803, 514] on span "Considering" at bounding box center [794, 508] width 96 height 26
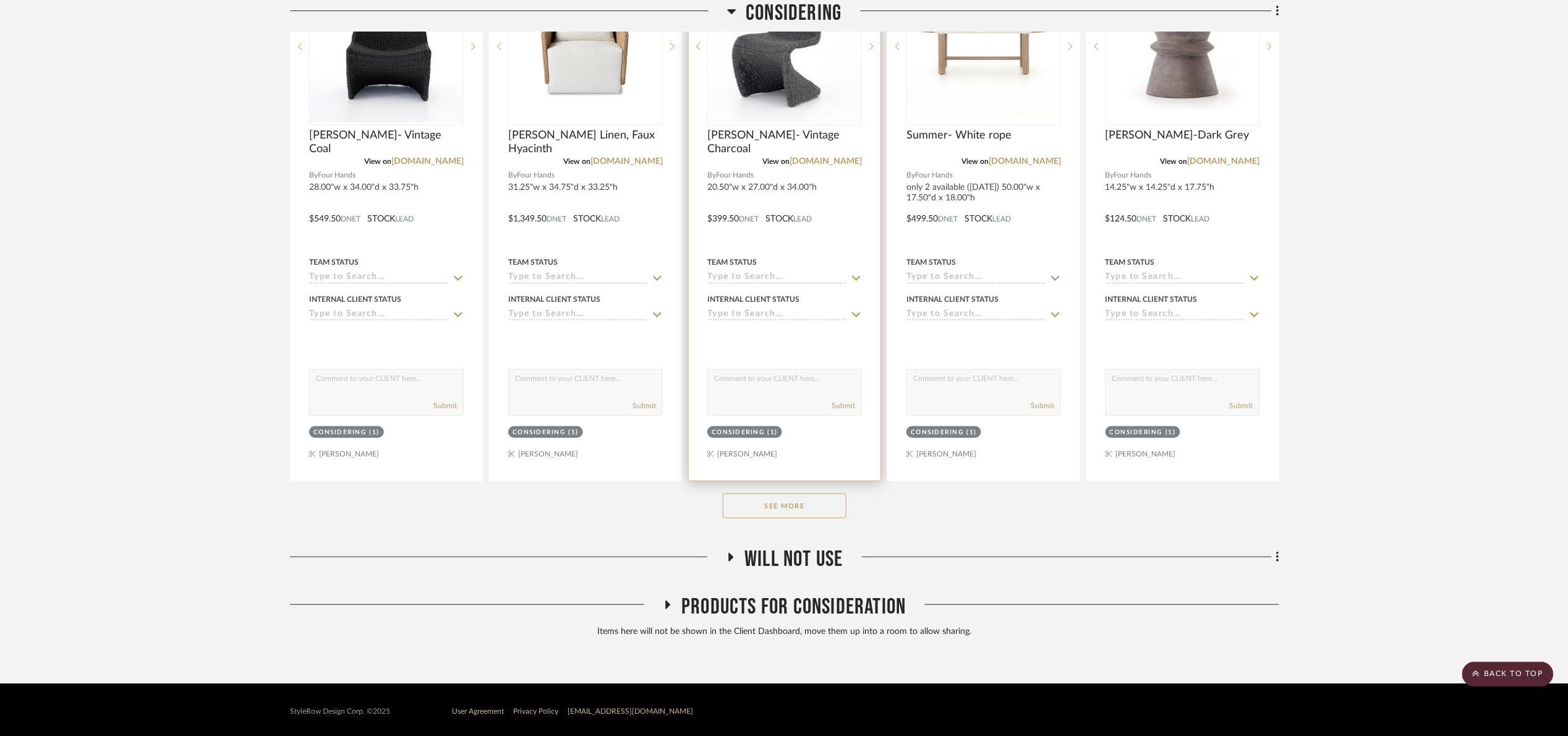
scroll to position [2195, 0]
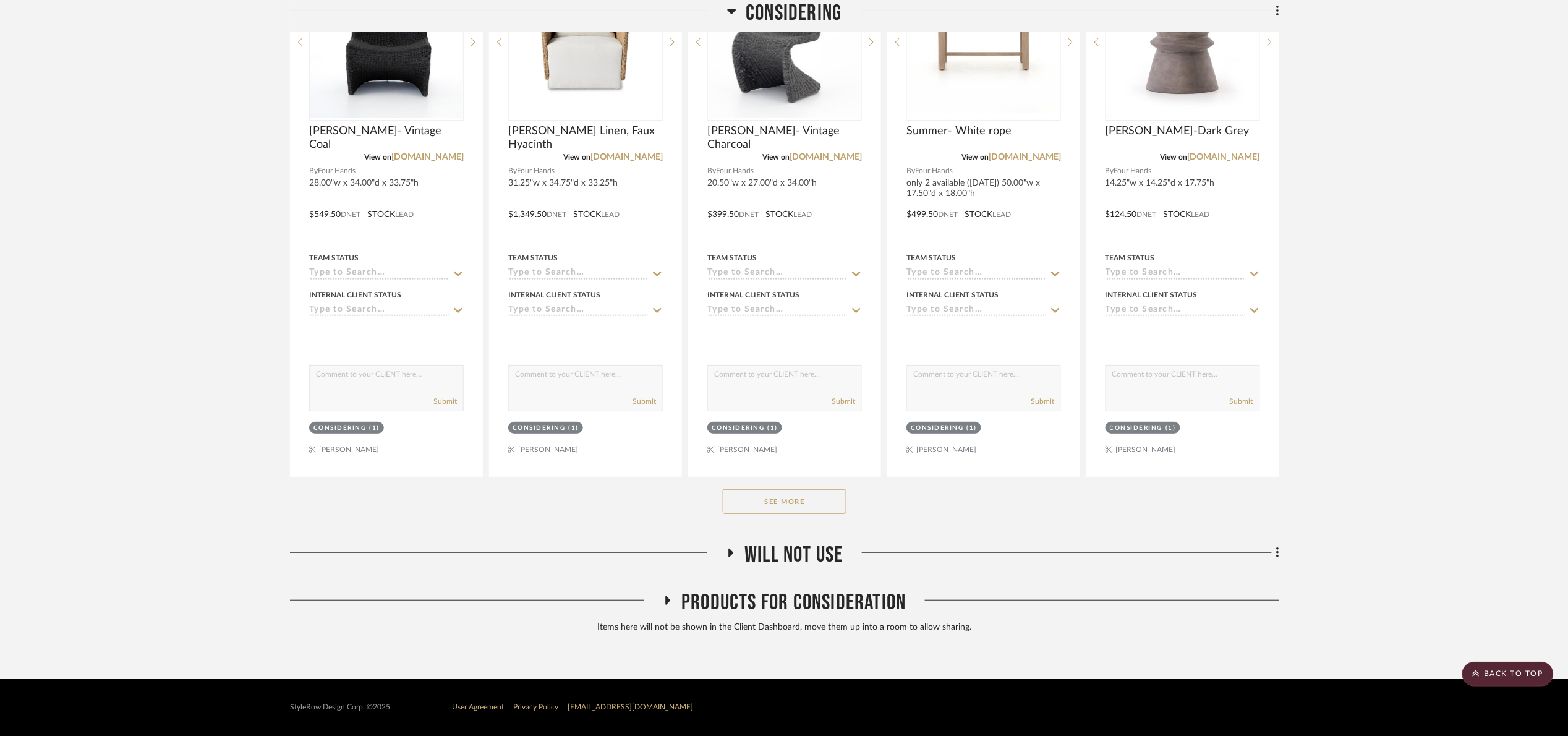
click at [801, 506] on button "See More" at bounding box center [784, 502] width 123 height 25
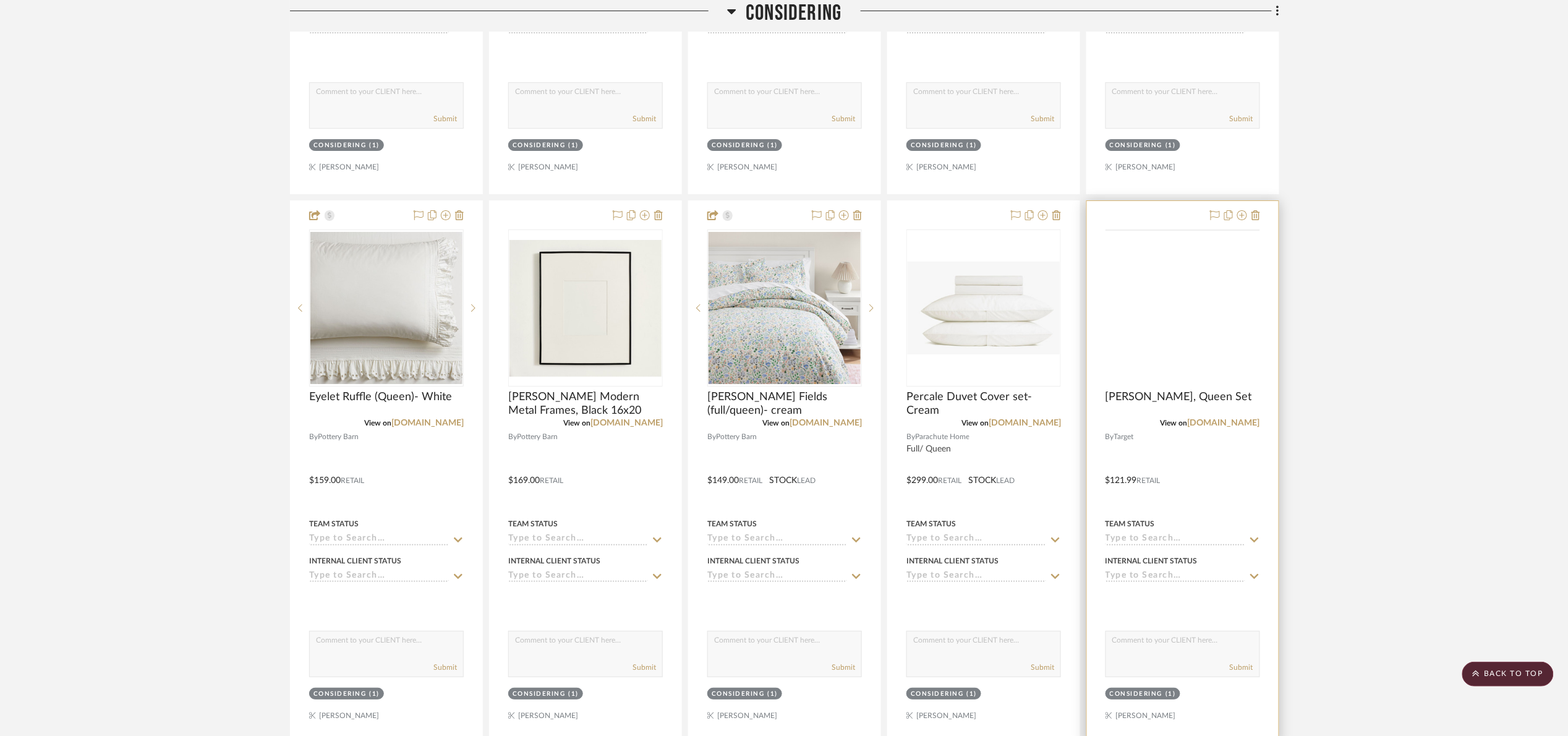
scroll to position [4235, 0]
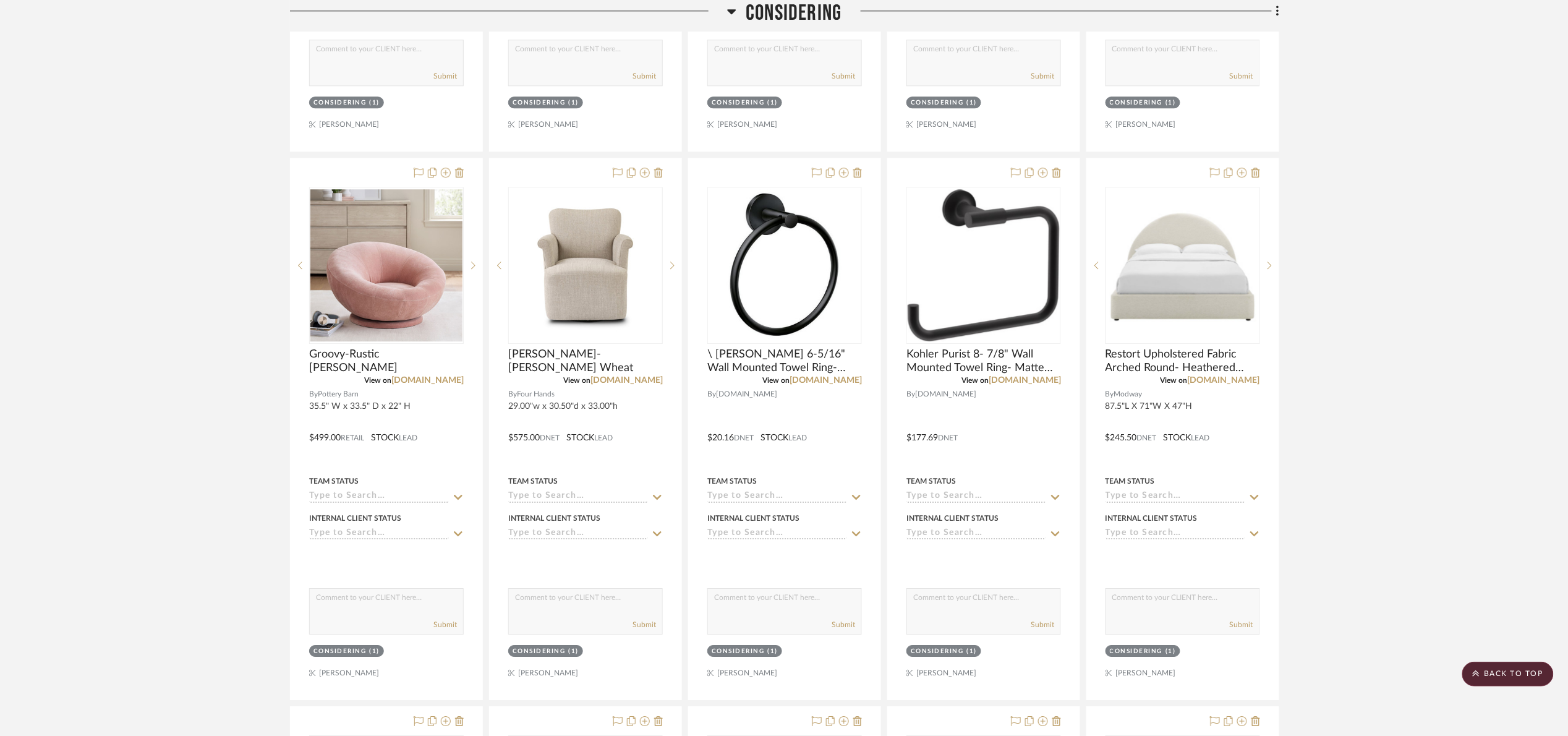
drag, startPoint x: 796, startPoint y: 15, endPoint x: 789, endPoint y: 38, distance: 24.0
click at [796, 16] on span "Considering" at bounding box center [794, 13] width 96 height 26
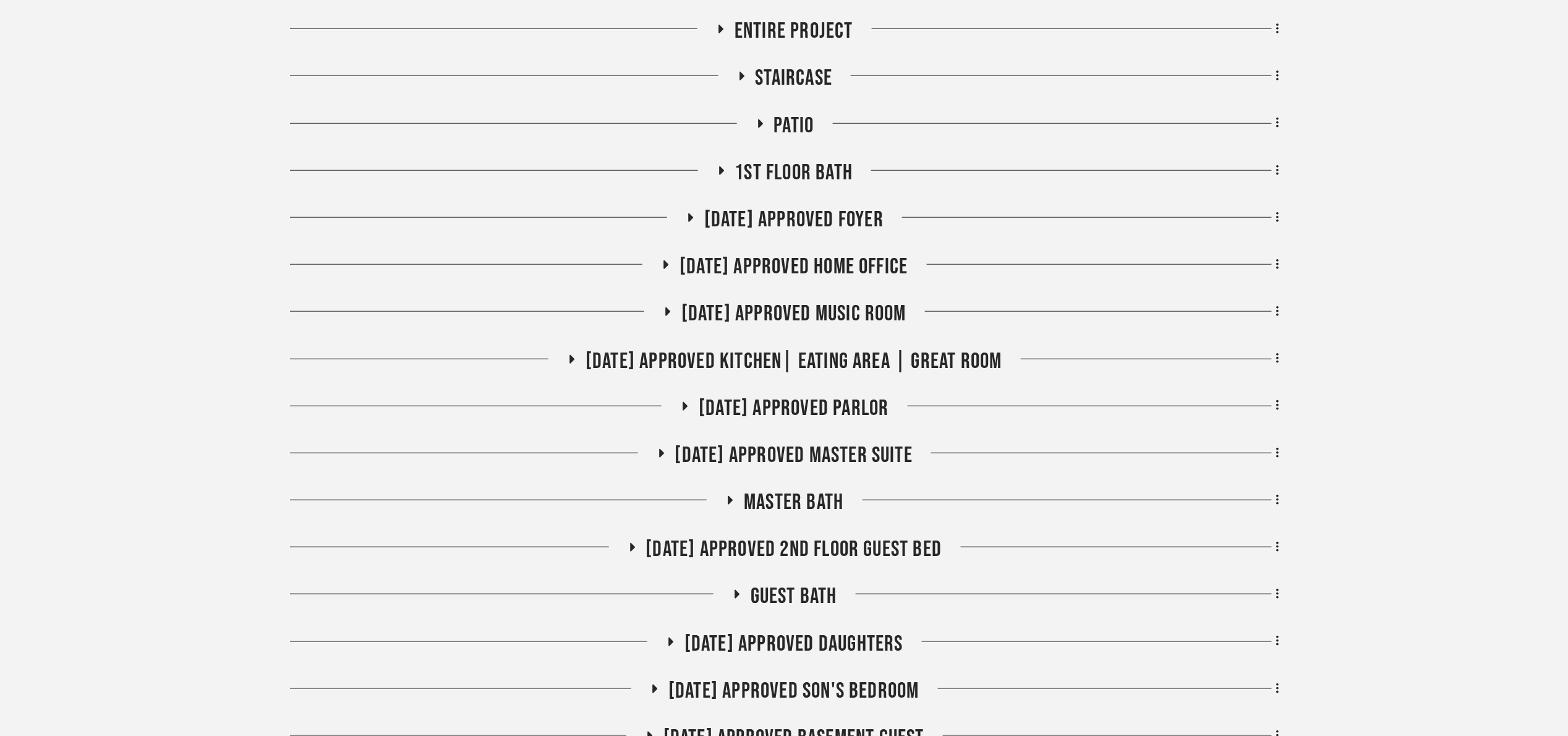
scroll to position [371, 0]
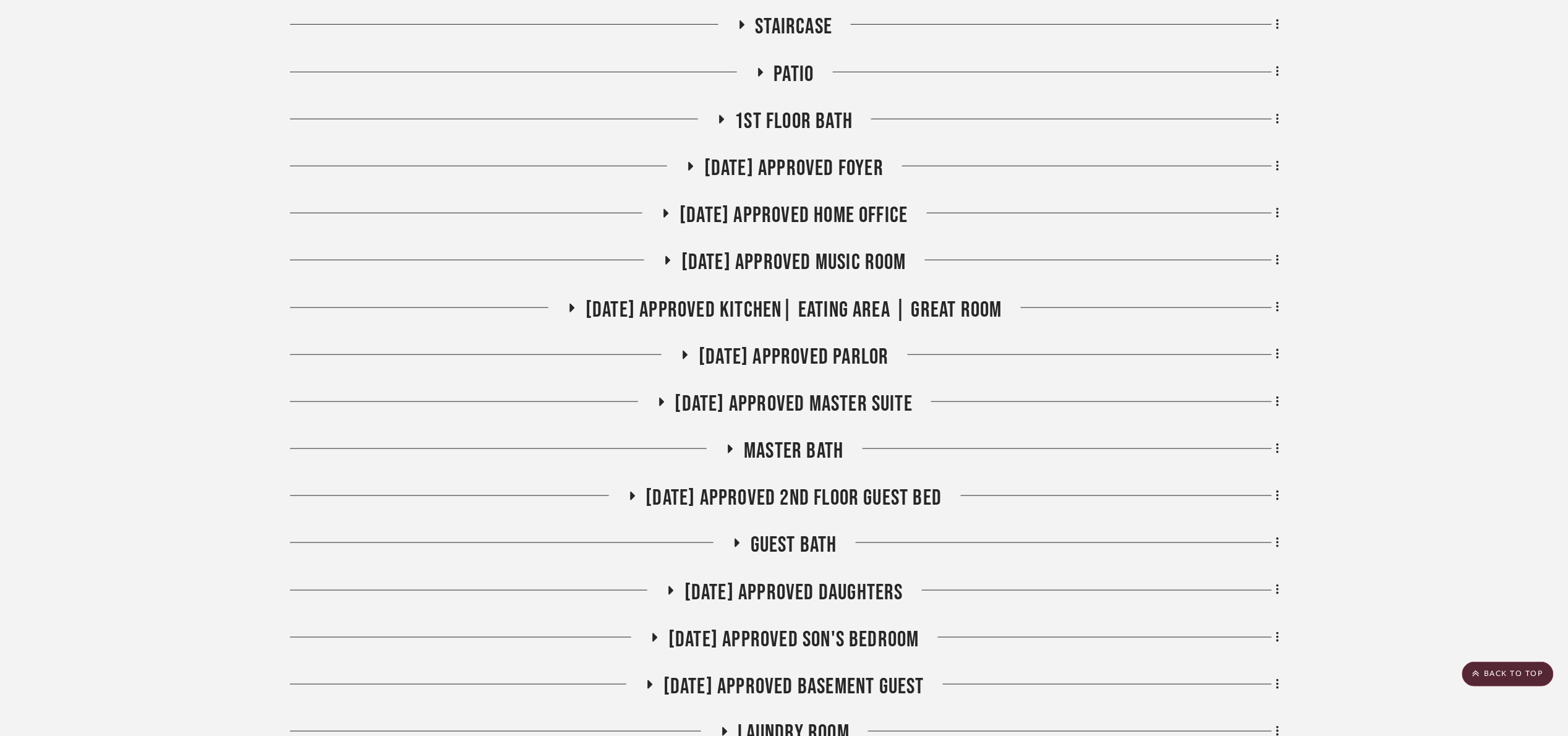
click at [879, 396] on span "[DATE] Approved Master Suite" at bounding box center [794, 404] width 238 height 26
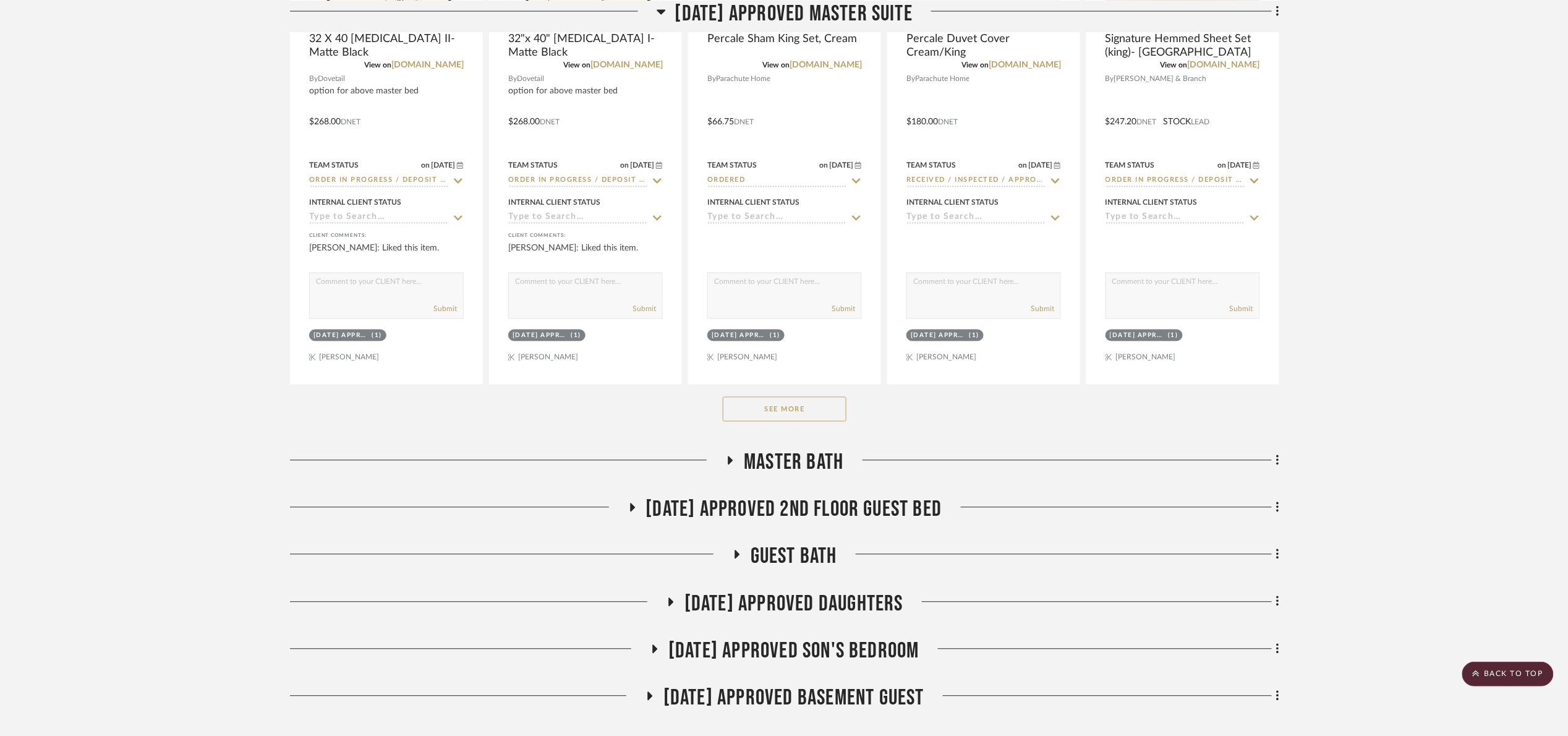
scroll to position [1021, 0]
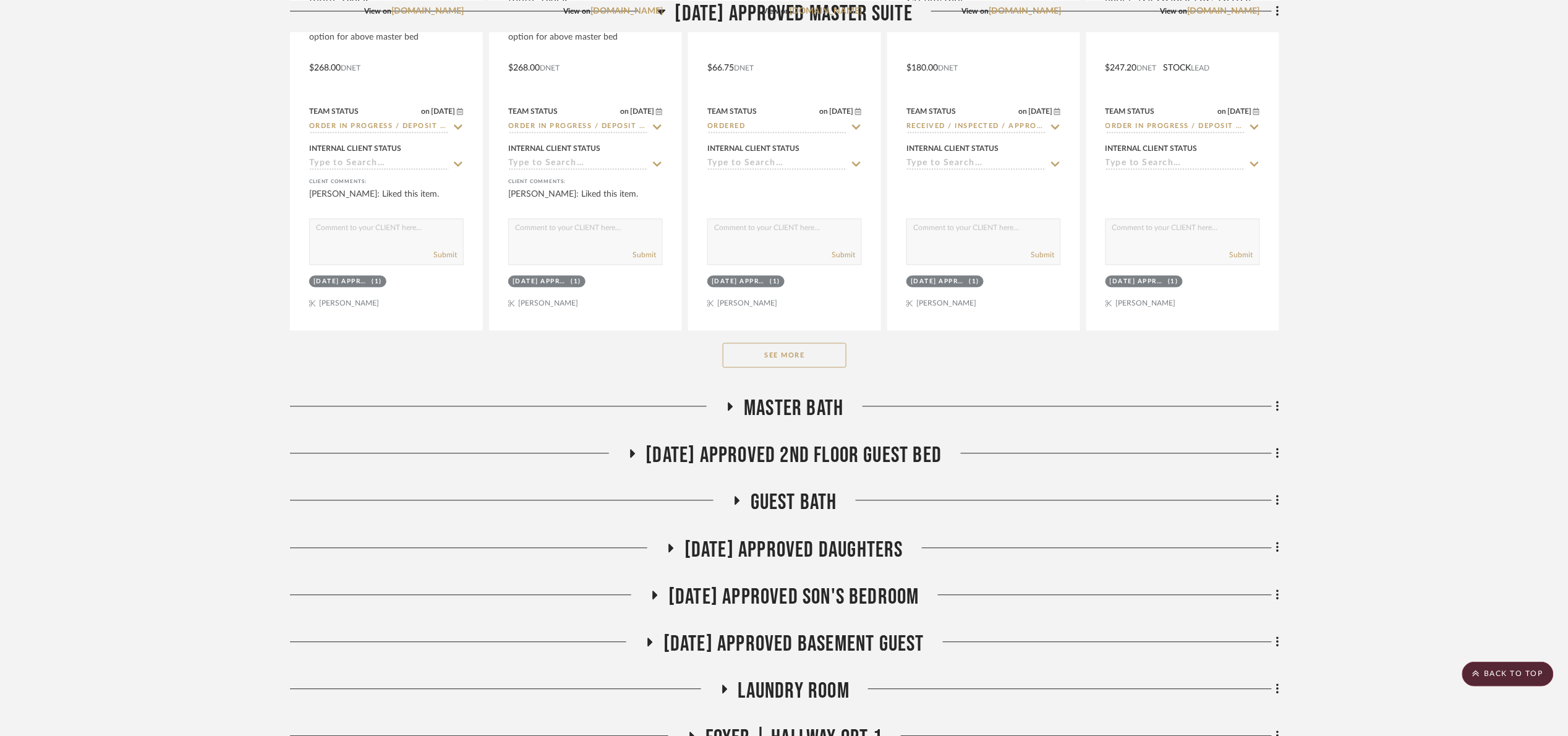
click at [776, 364] on button "See More" at bounding box center [784, 355] width 123 height 25
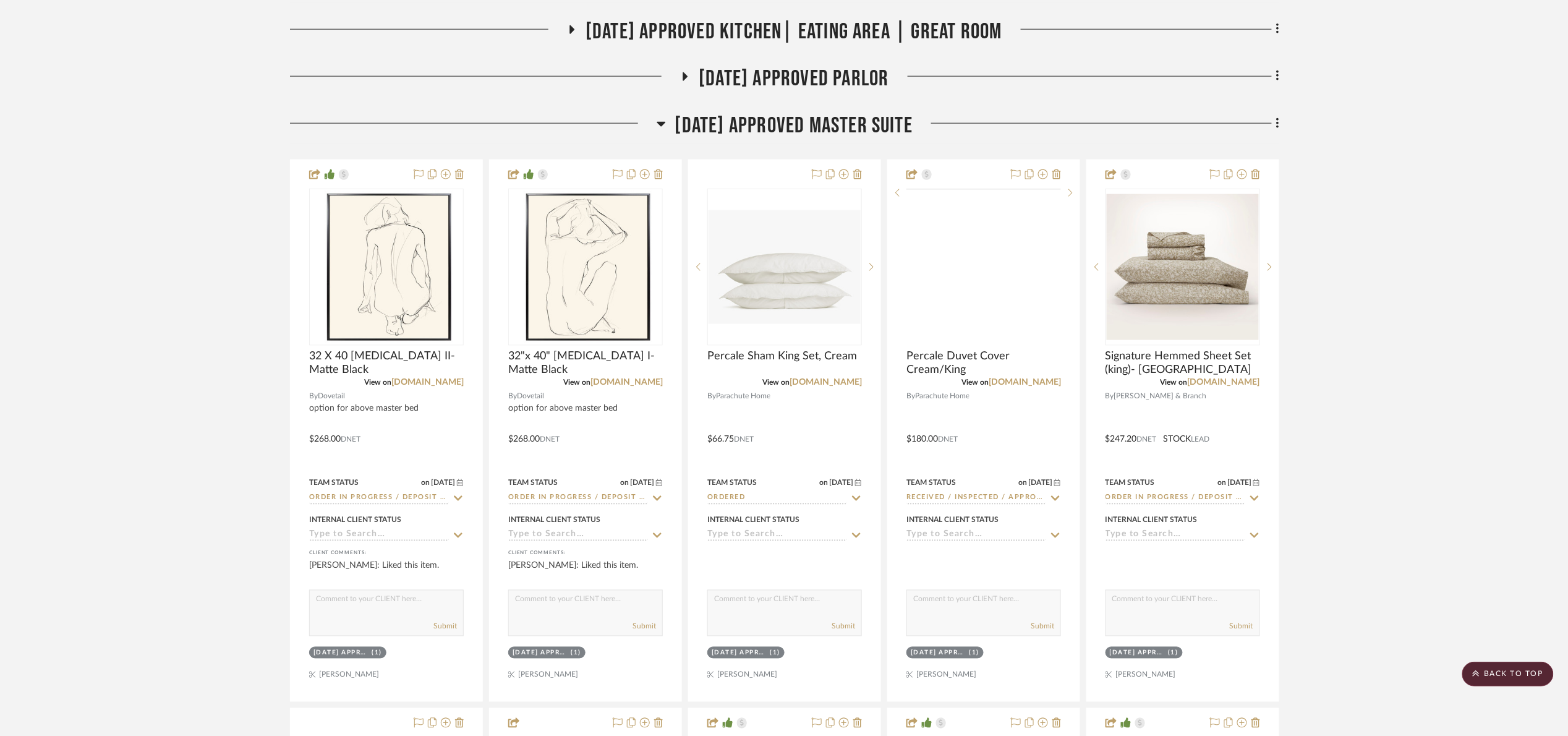
scroll to position [185, 0]
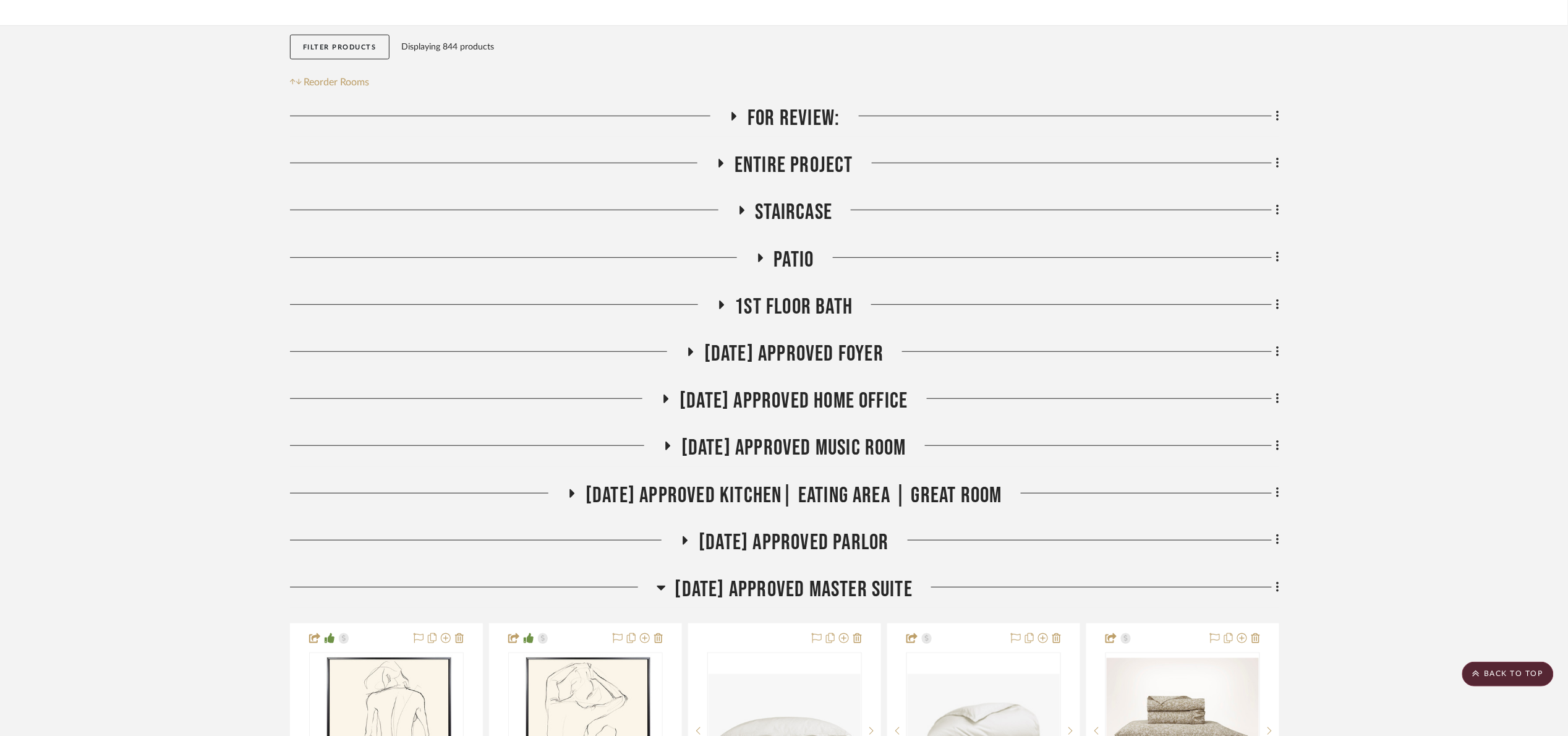
click at [806, 114] on span "For Review:" at bounding box center [793, 119] width 92 height 26
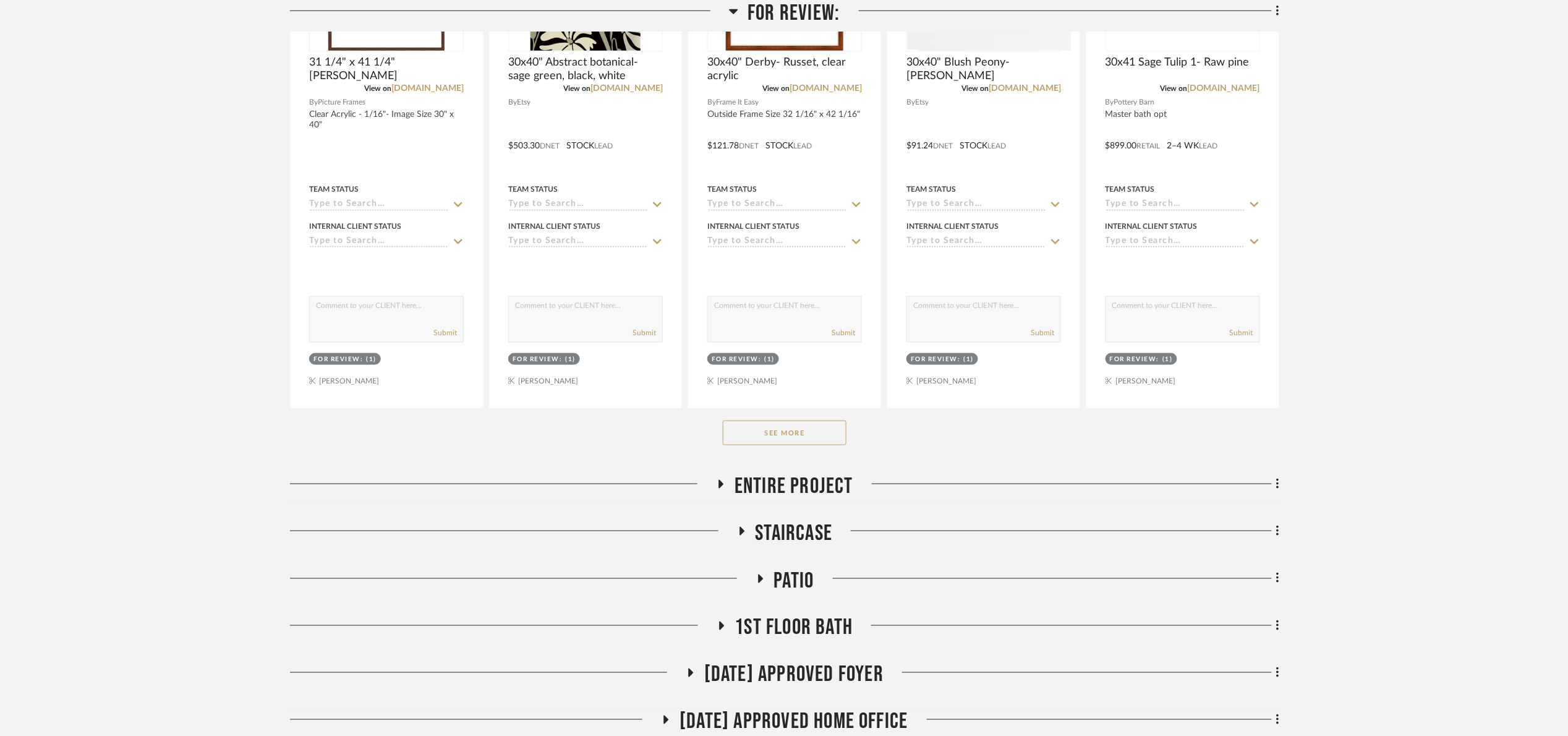
scroll to position [649, 0]
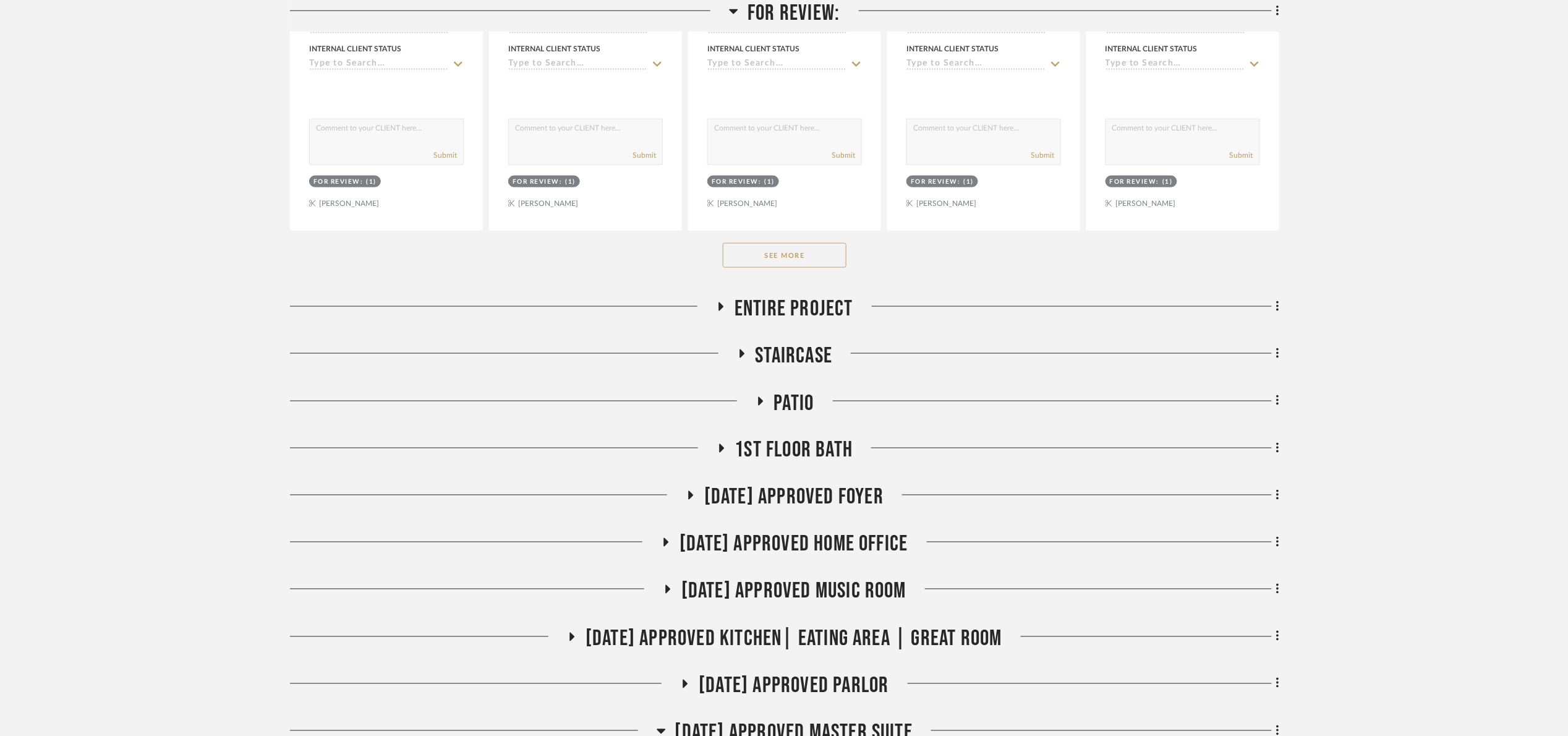
click at [793, 244] on div "See More" at bounding box center [785, 255] width 989 height 50
click at [800, 259] on button "See More" at bounding box center [784, 255] width 123 height 25
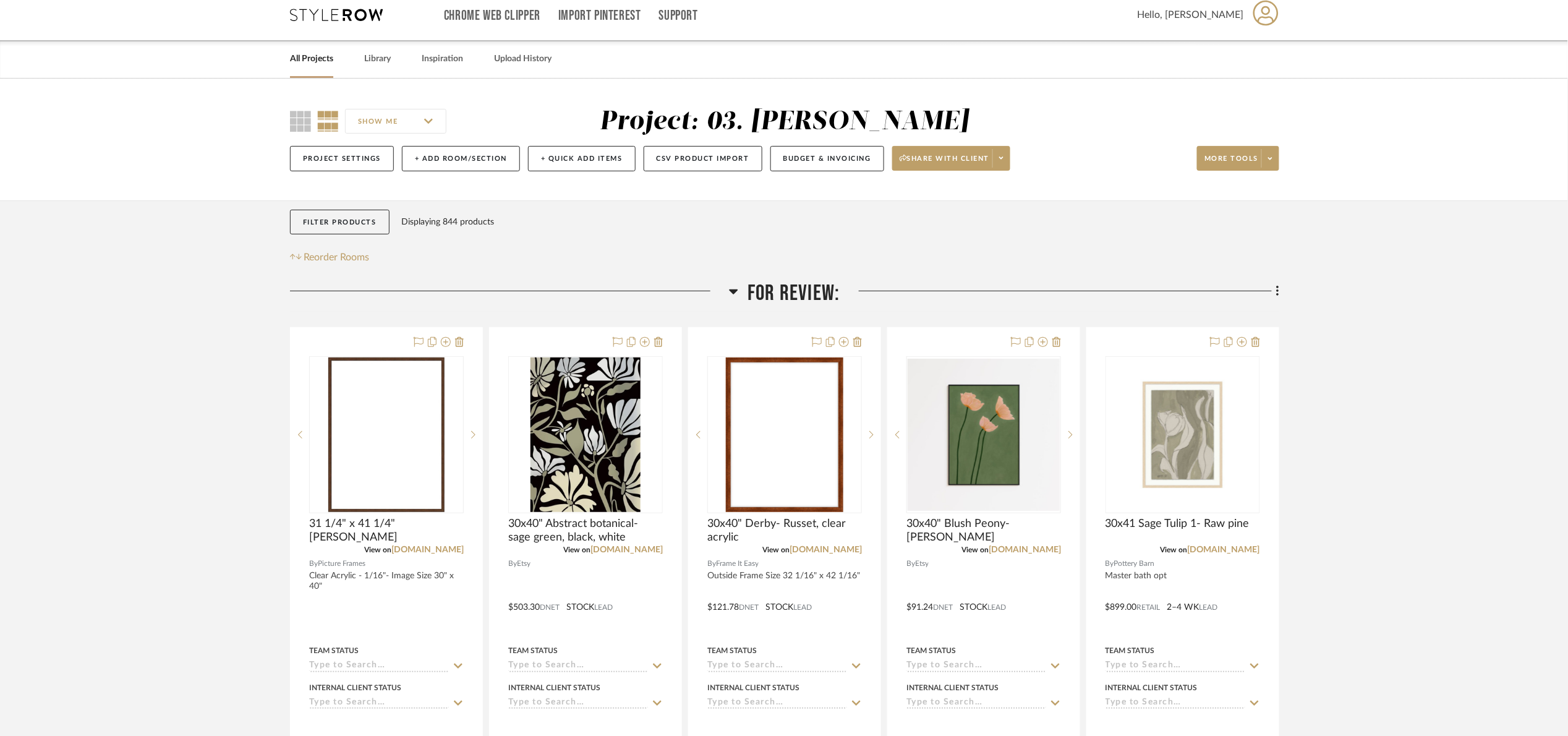
scroll to position [0, 0]
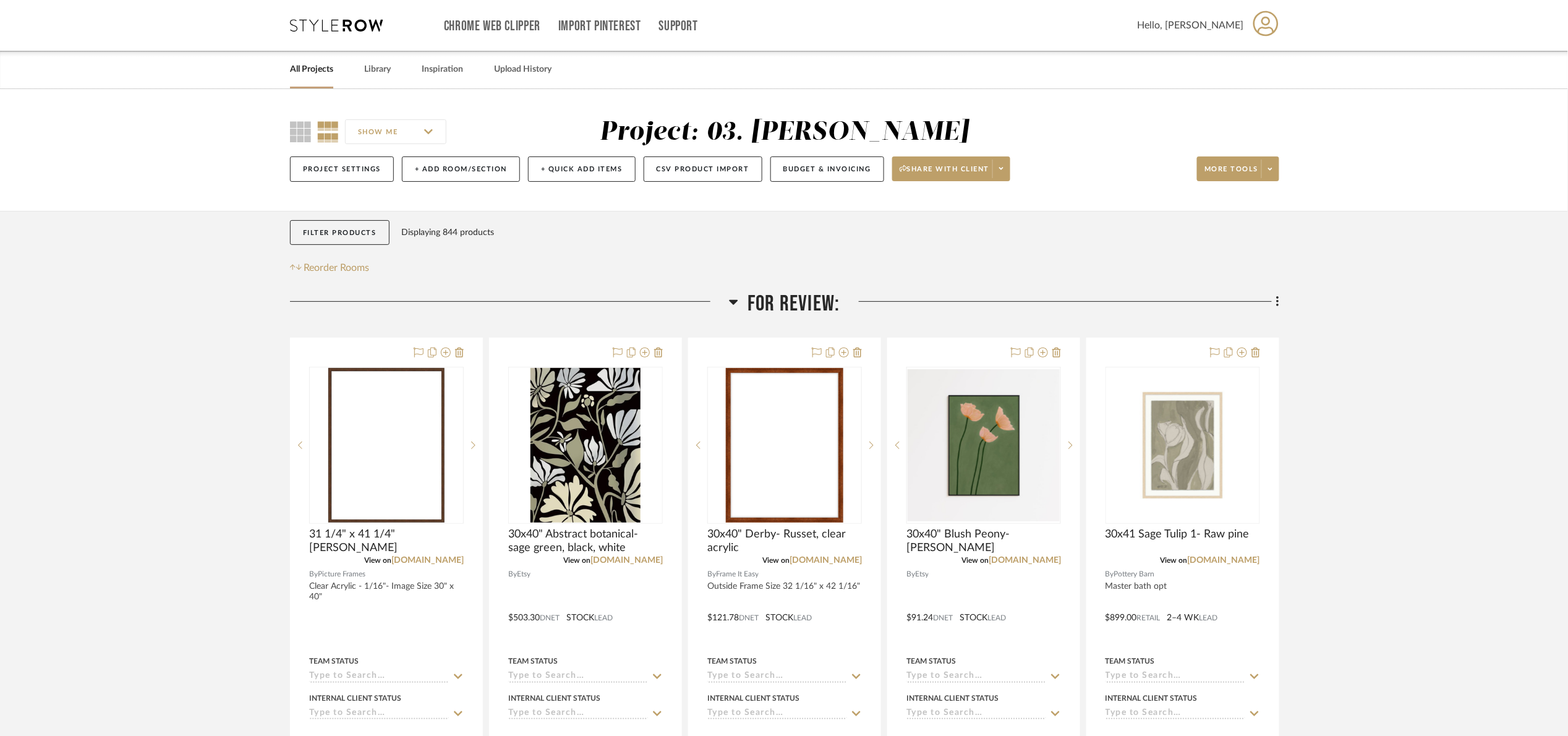
click at [789, 304] on span "For Review:" at bounding box center [793, 304] width 92 height 26
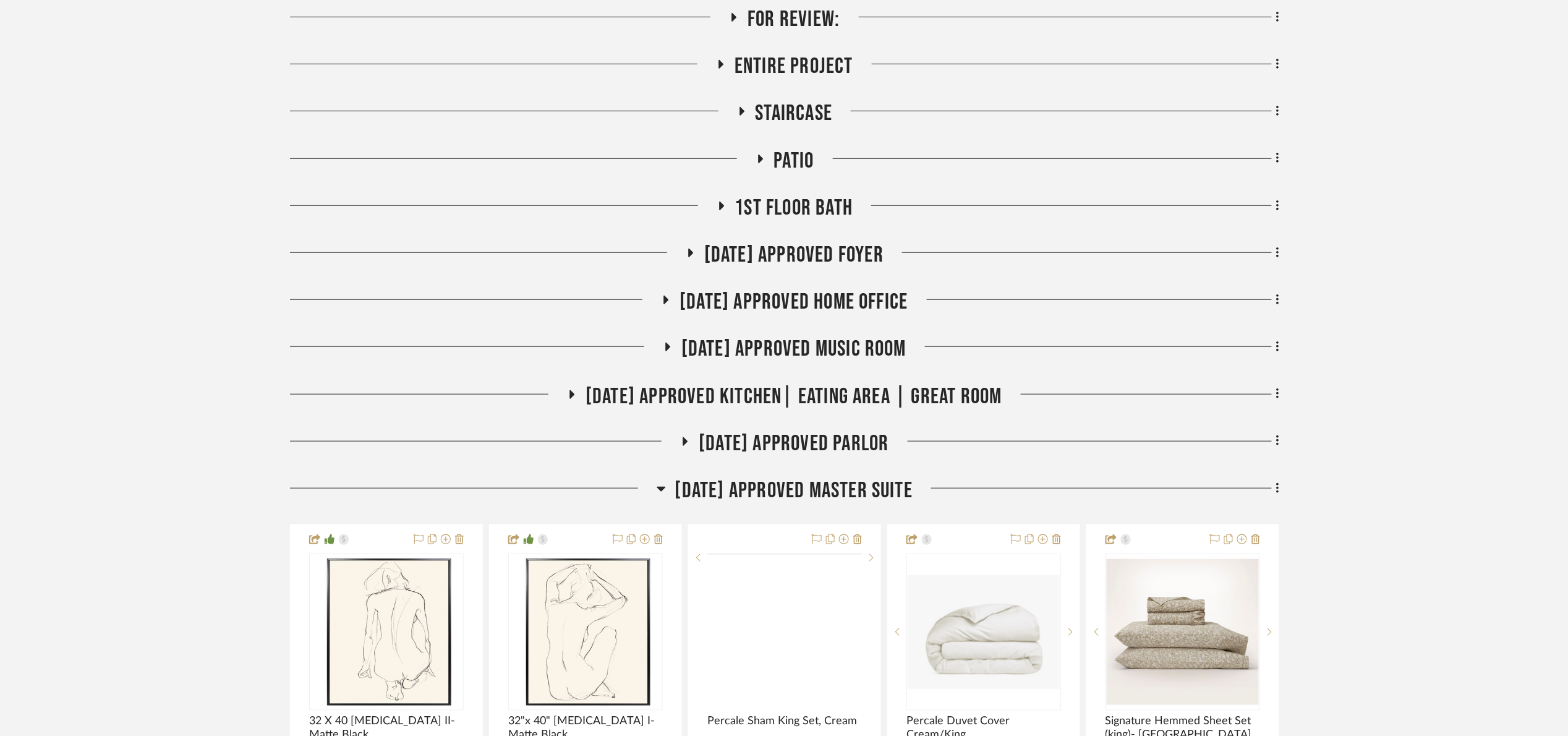
scroll to position [834, 0]
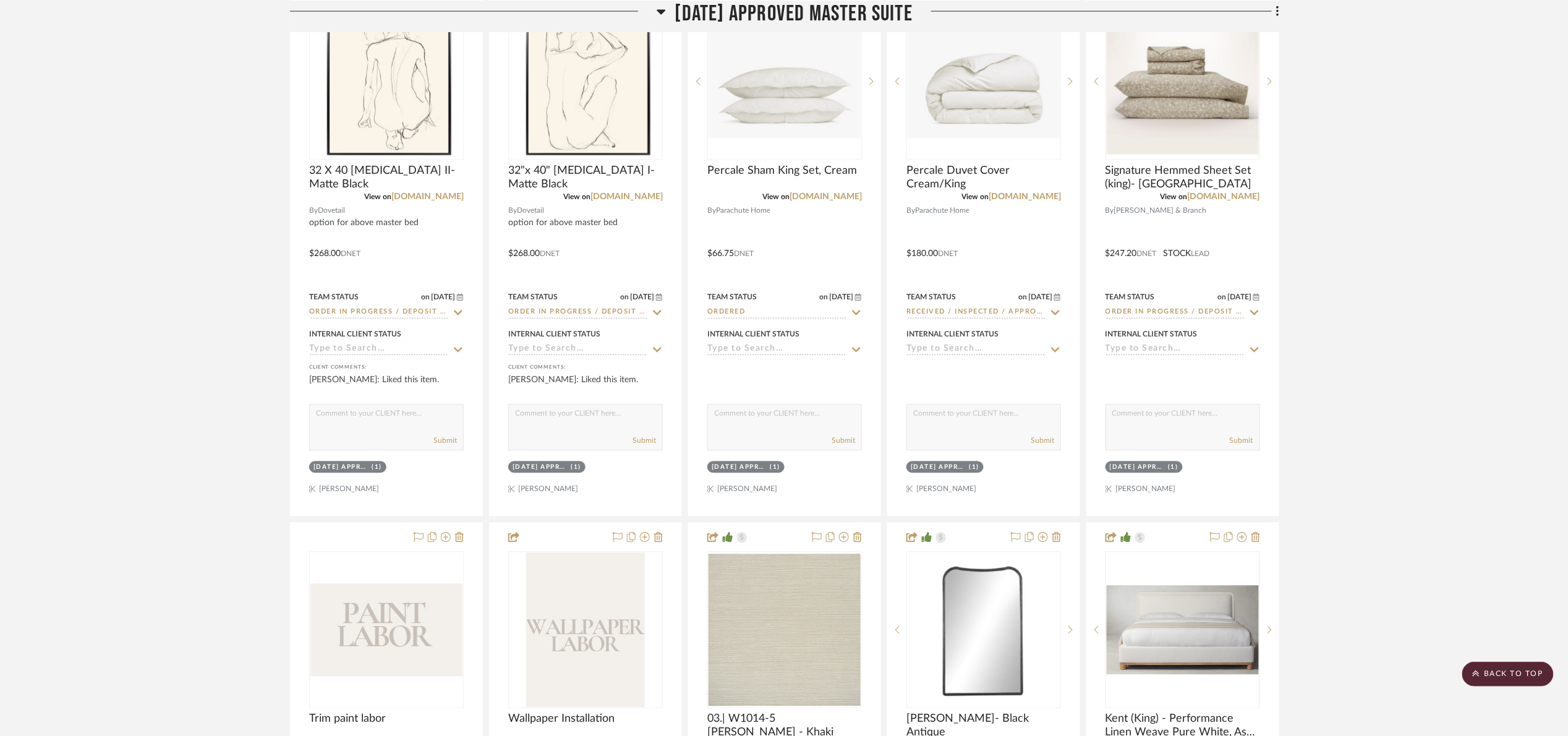
click at [707, 5] on span "[DATE] Approved Master Suite" at bounding box center [794, 13] width 238 height 26
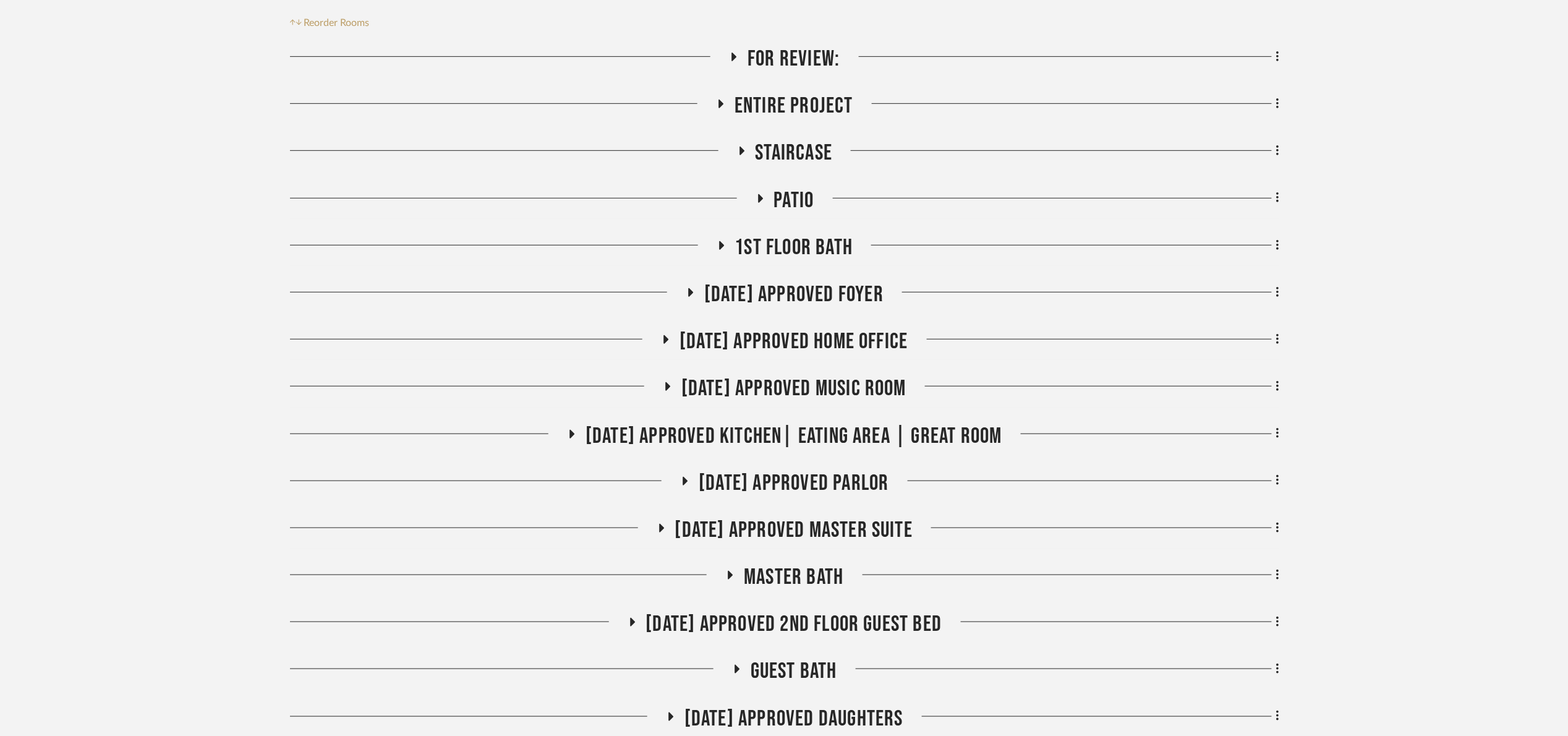
scroll to position [278, 0]
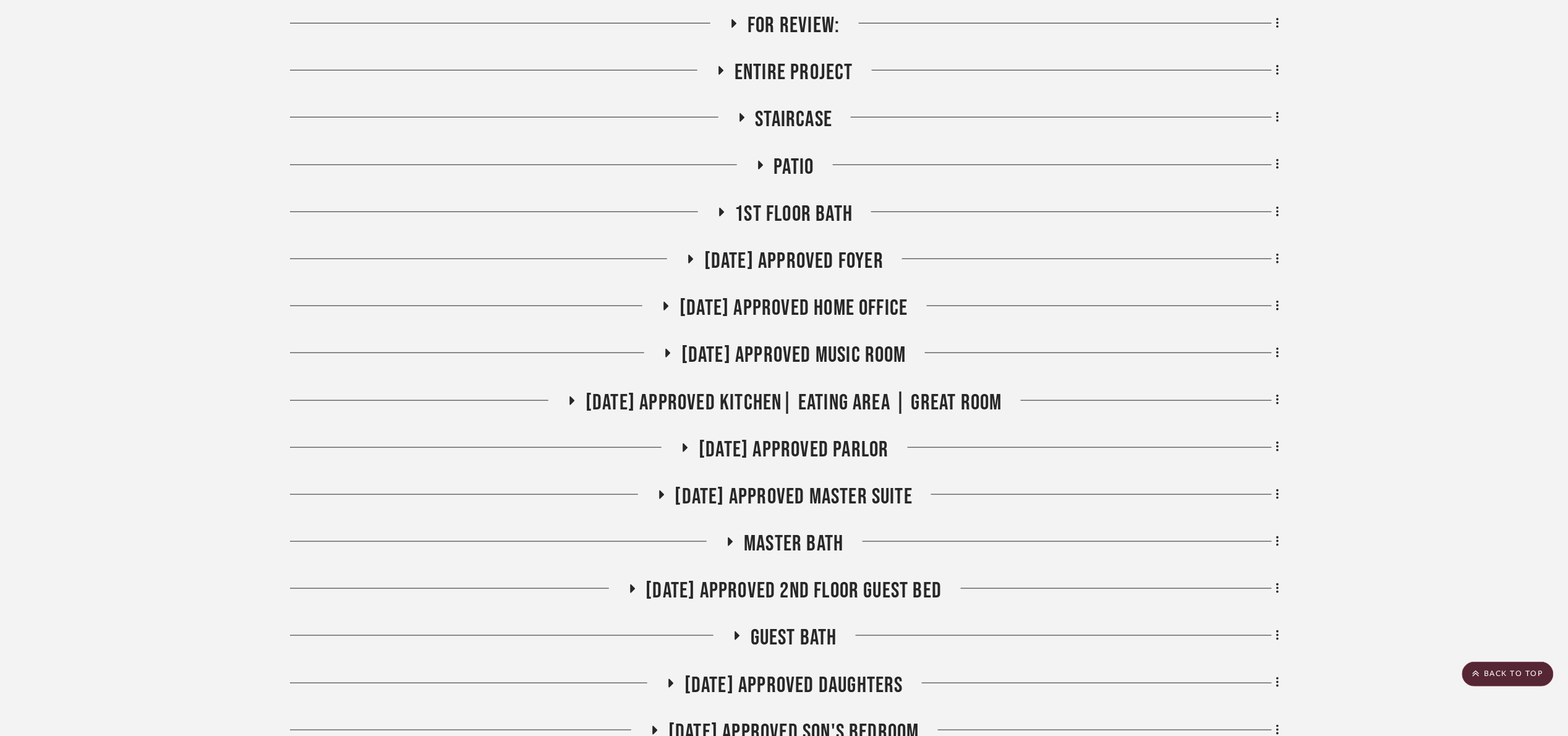
click at [796, 171] on span "Patio" at bounding box center [794, 168] width 40 height 26
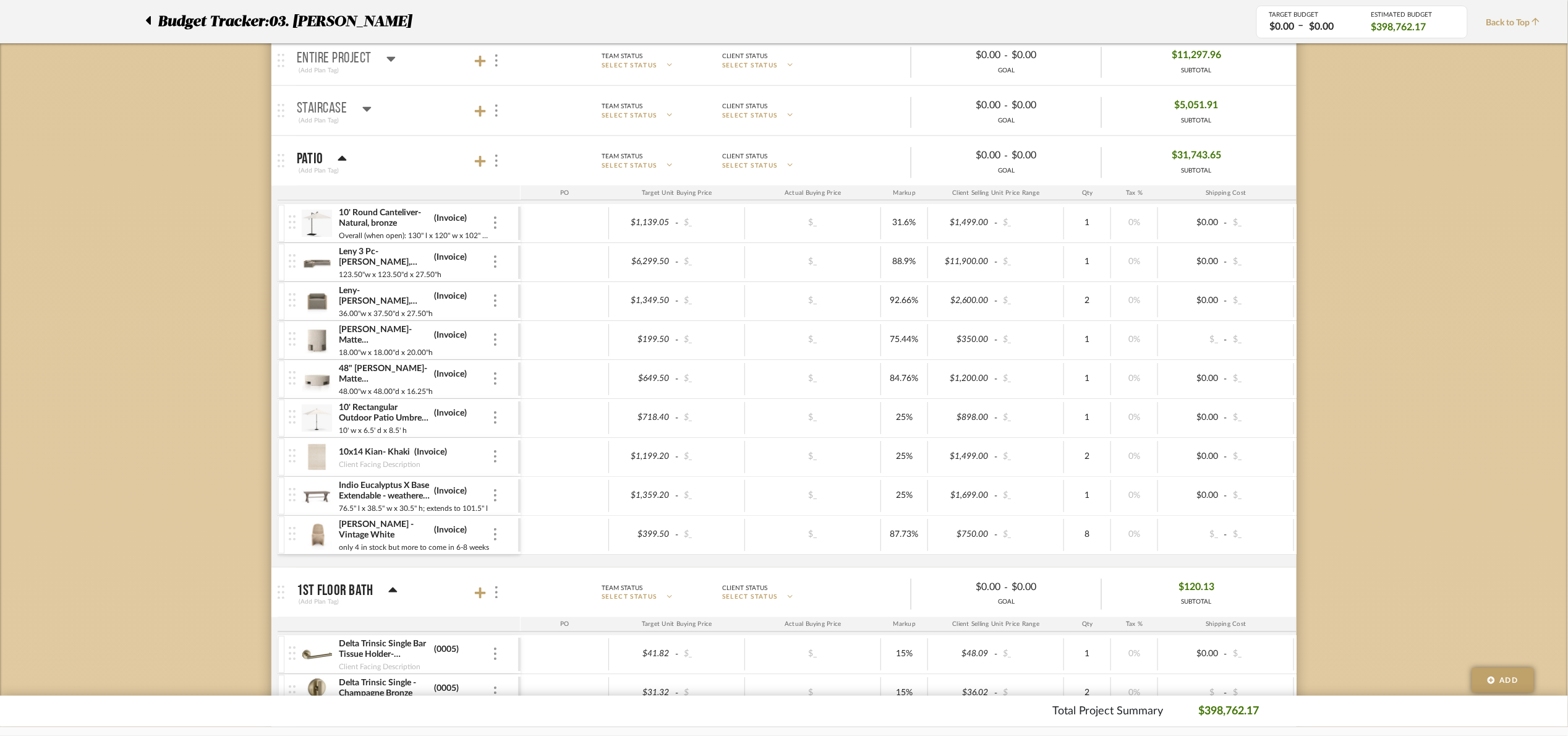
scroll to position [464, 0]
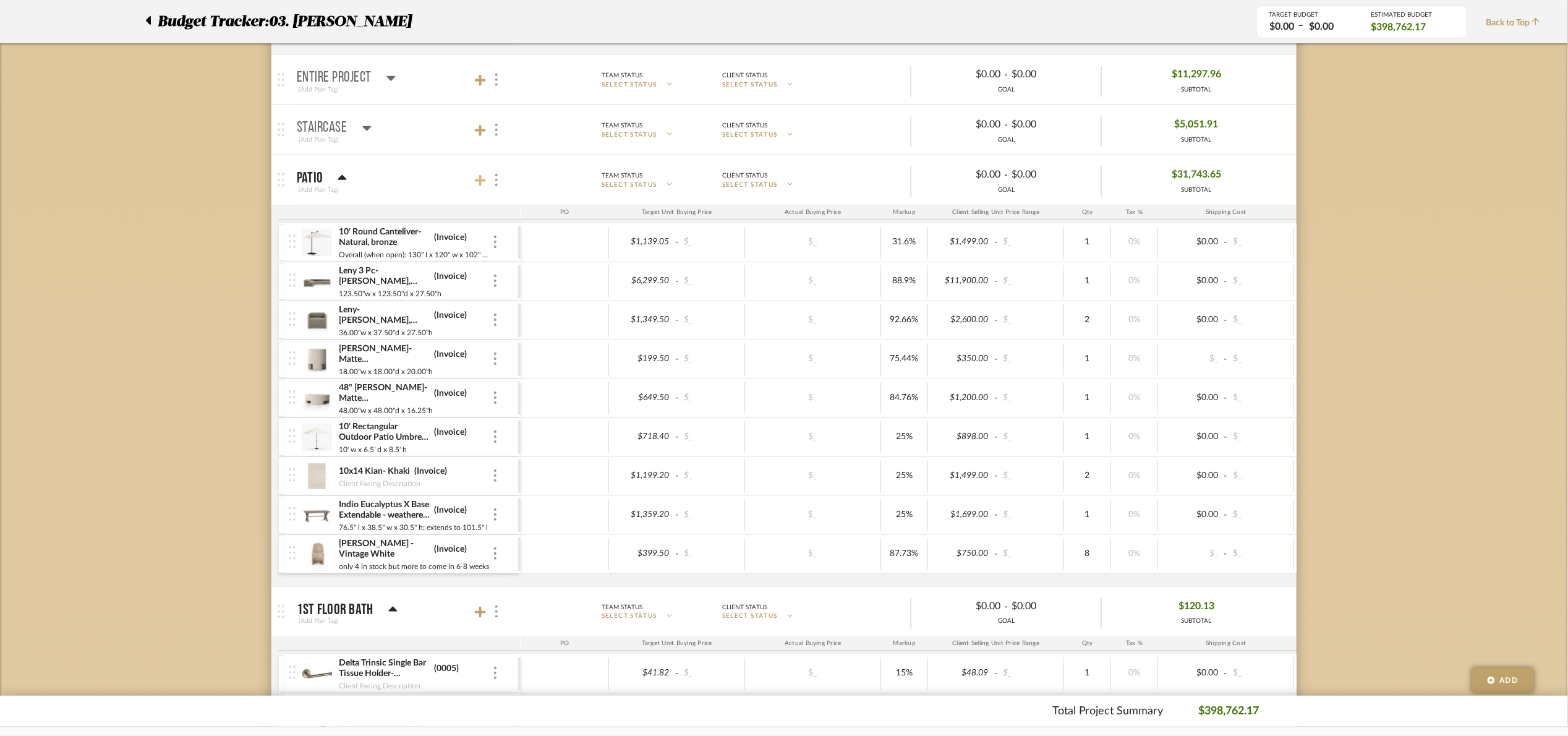
click at [478, 183] on icon at bounding box center [480, 181] width 11 height 11
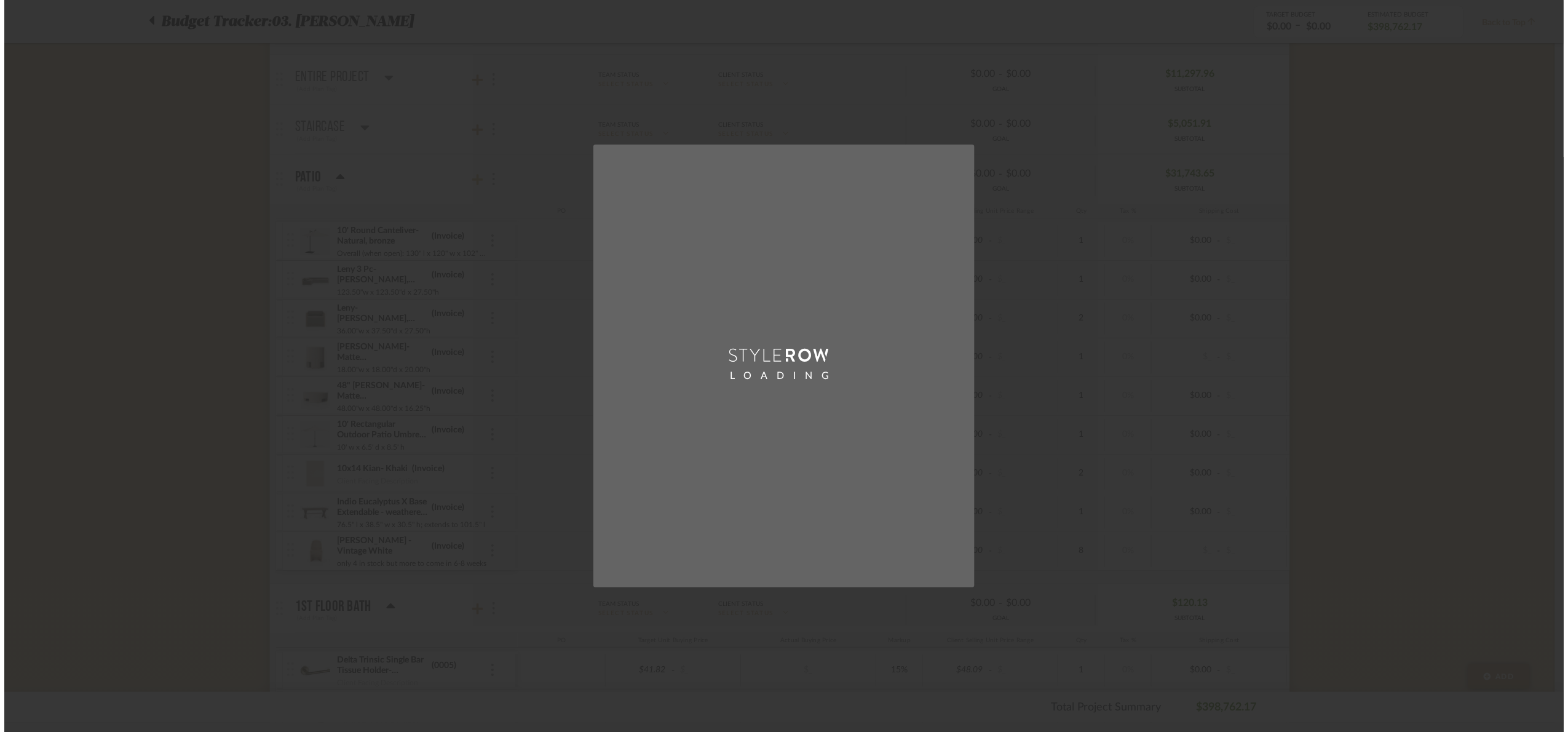
scroll to position [0, 0]
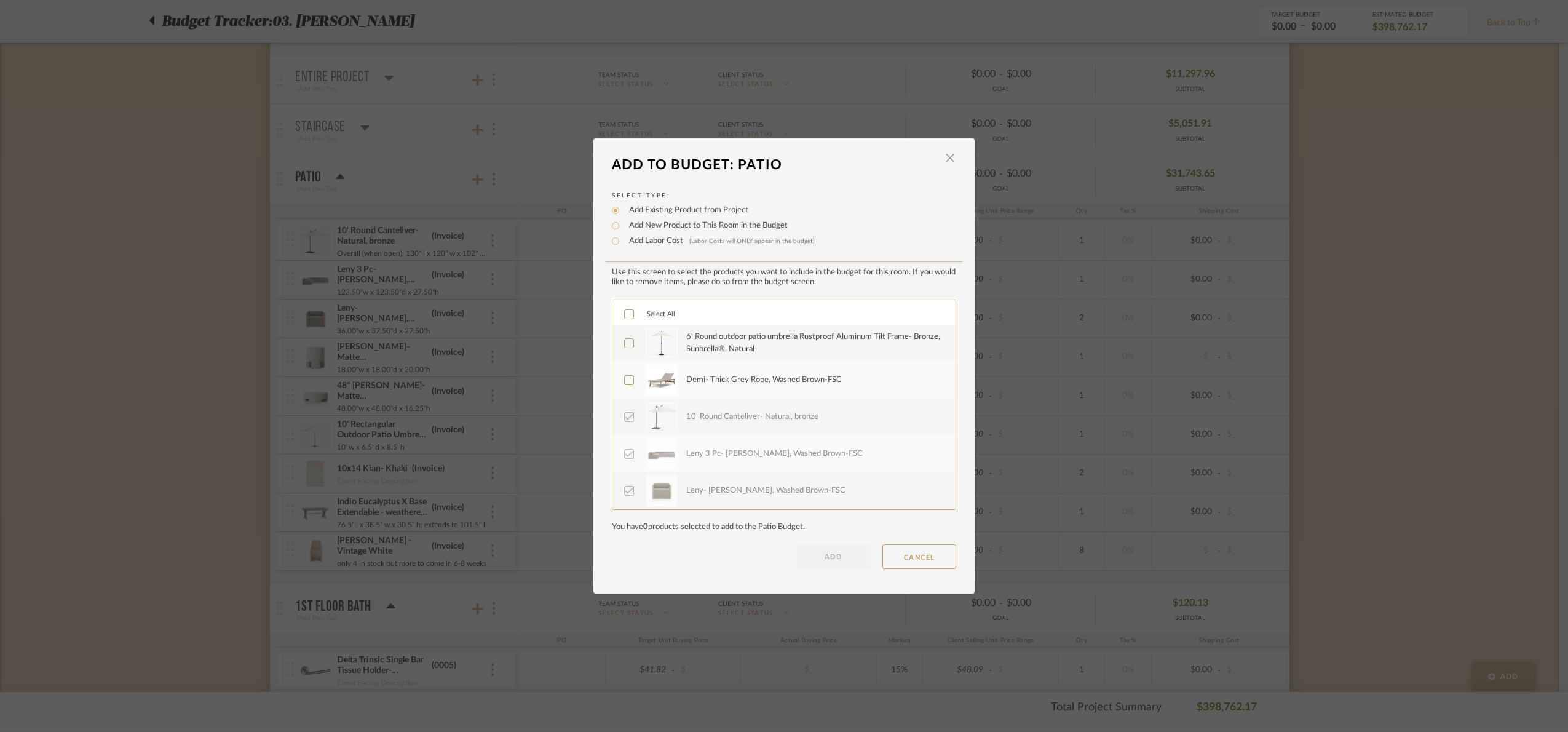
drag, startPoint x: 609, startPoint y: 344, endPoint x: 623, endPoint y: 344, distance: 14.0
click at [612, 344] on div "6' Round outdoor patio umbrella Rustproof Aluminum Tilt Frame- Bronze, Sunbrell…" at bounding box center [784, 343] width 343 height 37
click at [626, 344] on icon at bounding box center [629, 343] width 8 height 6
drag, startPoint x: 629, startPoint y: 382, endPoint x: 634, endPoint y: 396, distance: 14.9
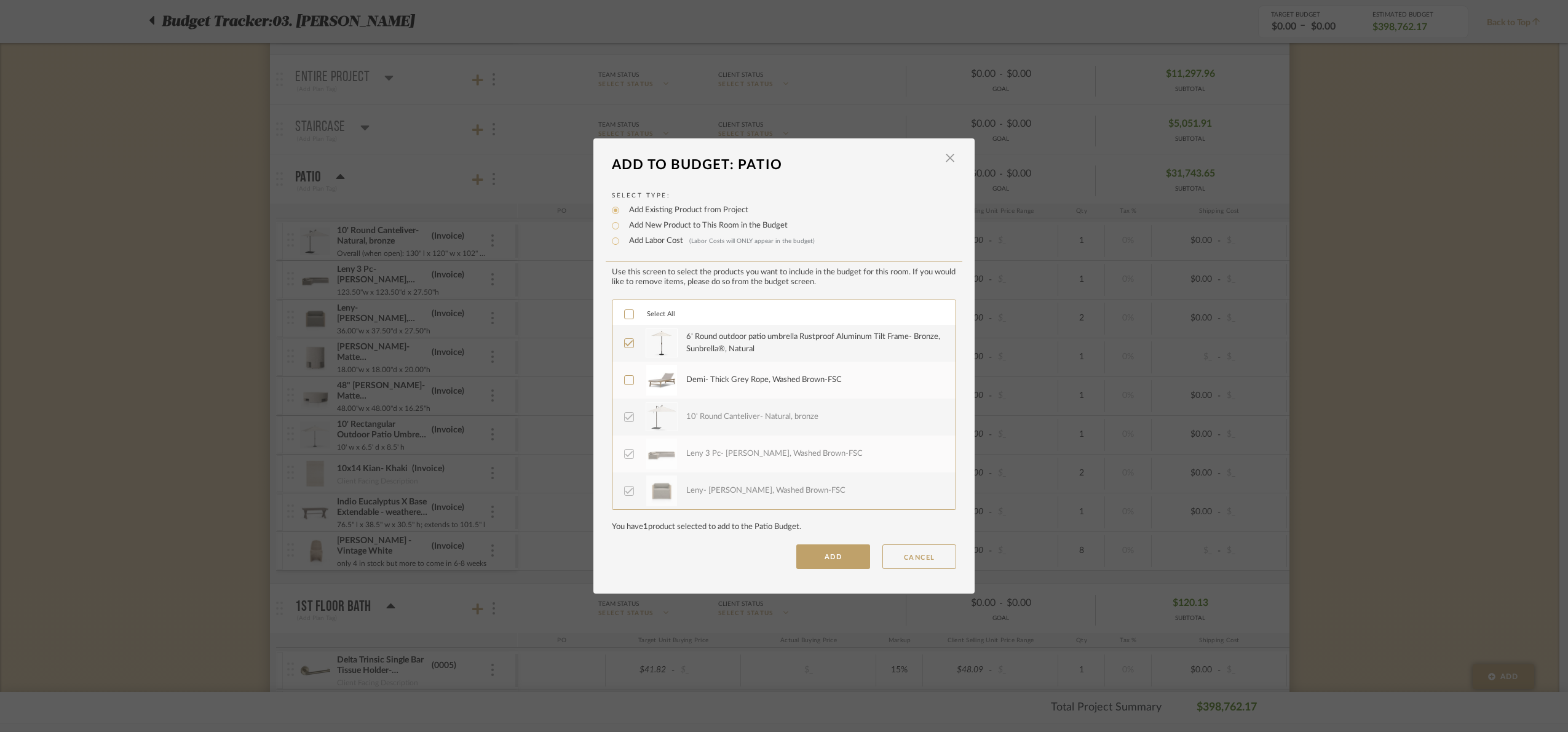
click at [629, 381] on icon at bounding box center [629, 379] width 8 height 8
click at [829, 553] on button "ADD" at bounding box center [833, 557] width 74 height 25
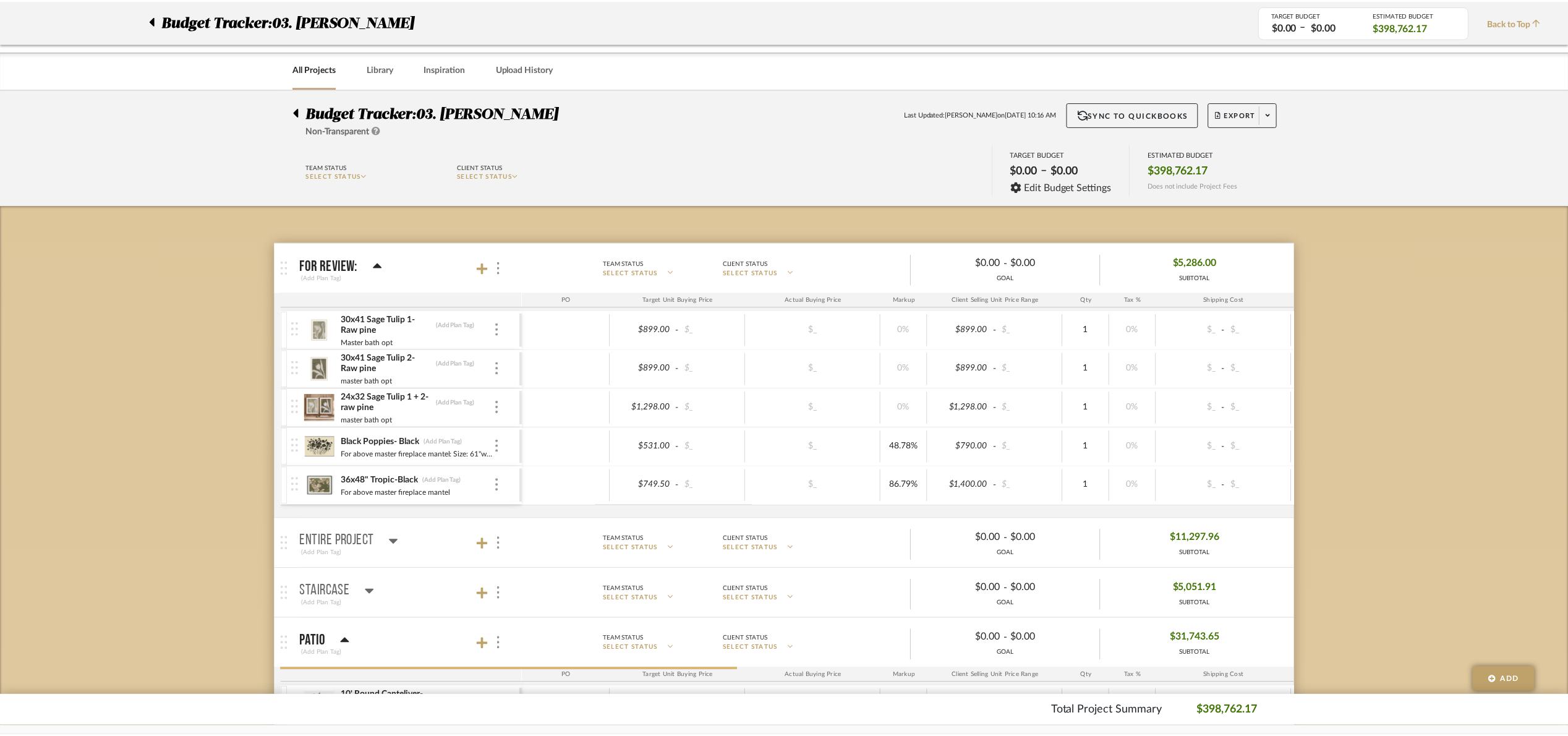
scroll to position [464, 0]
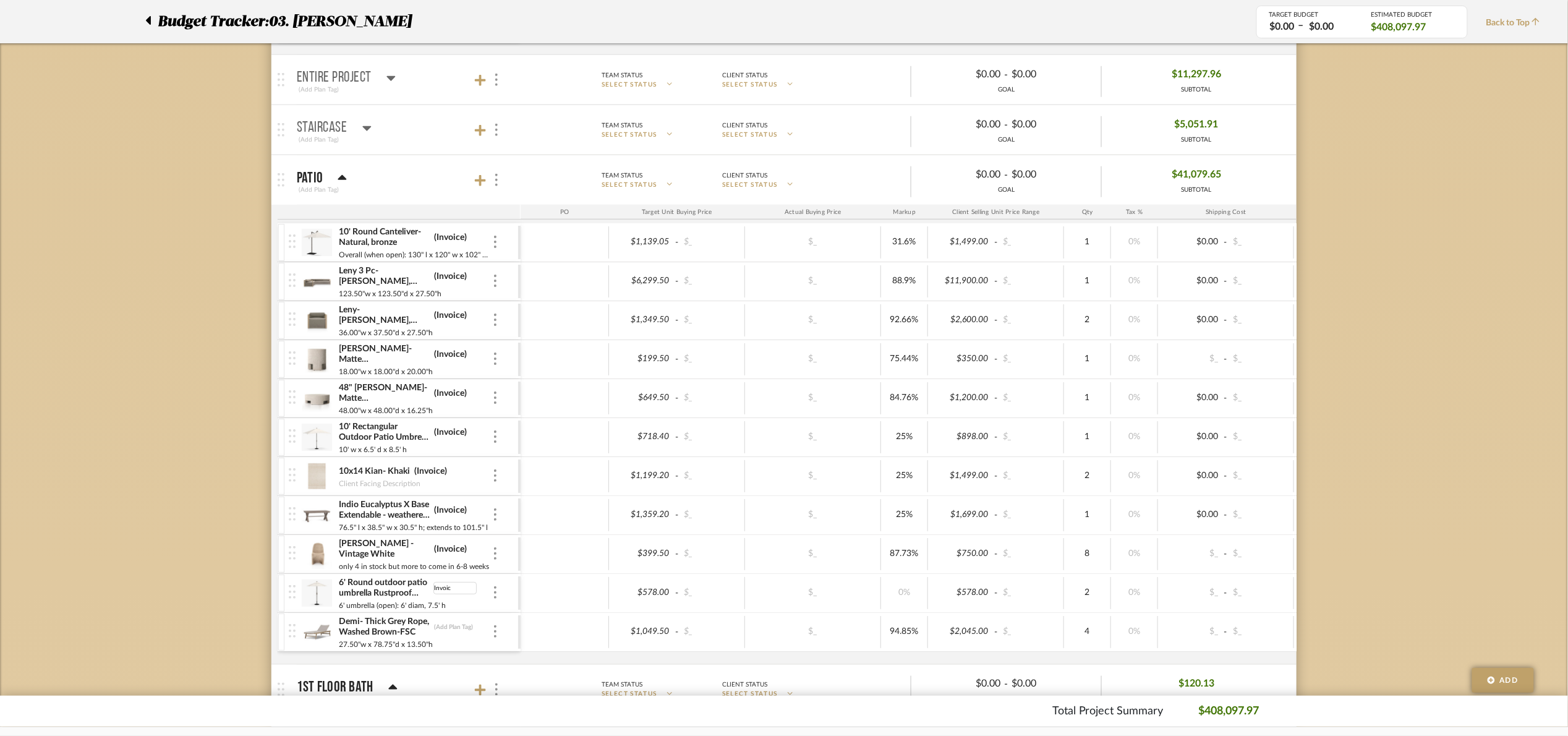
type input "Invoice"
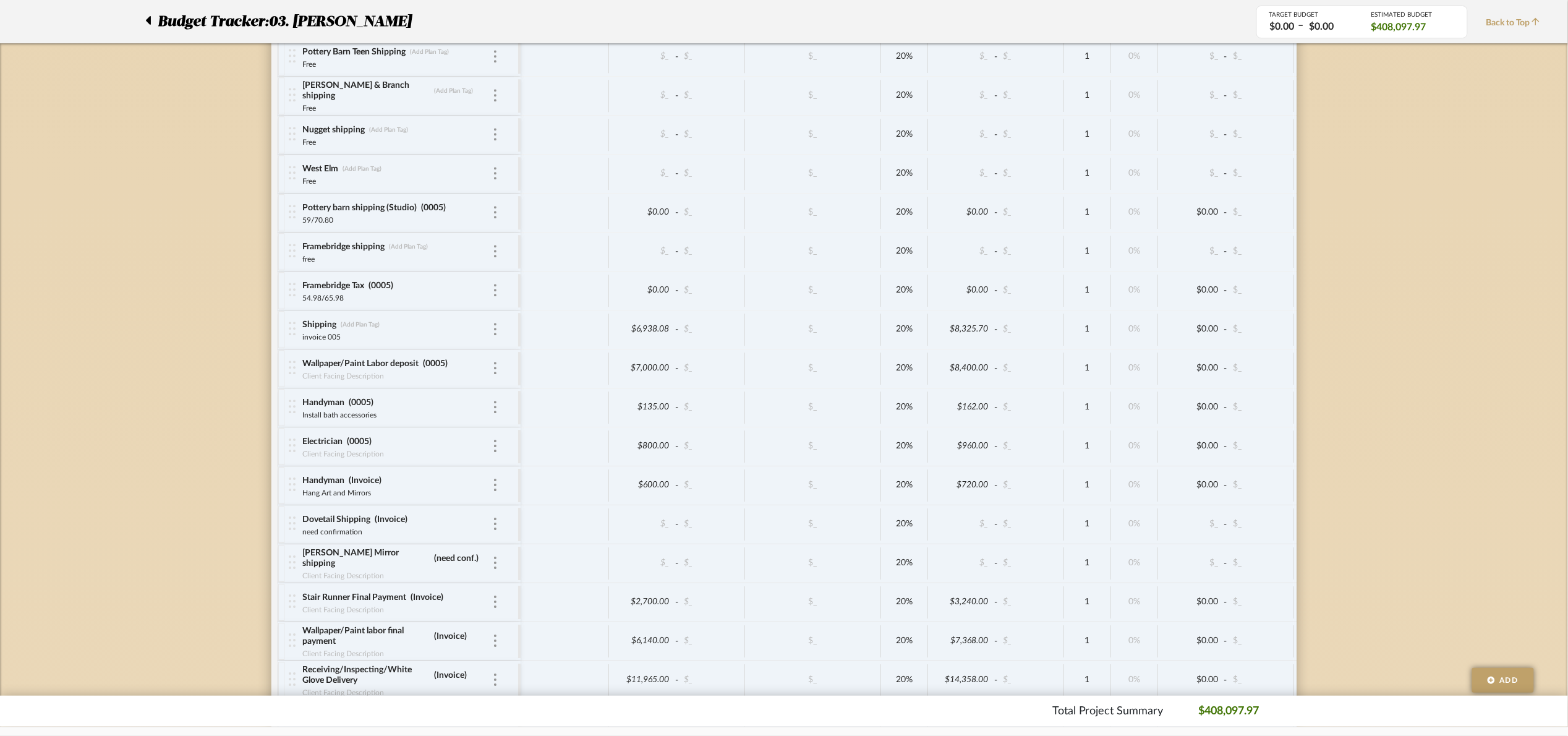
scroll to position [5248, 0]
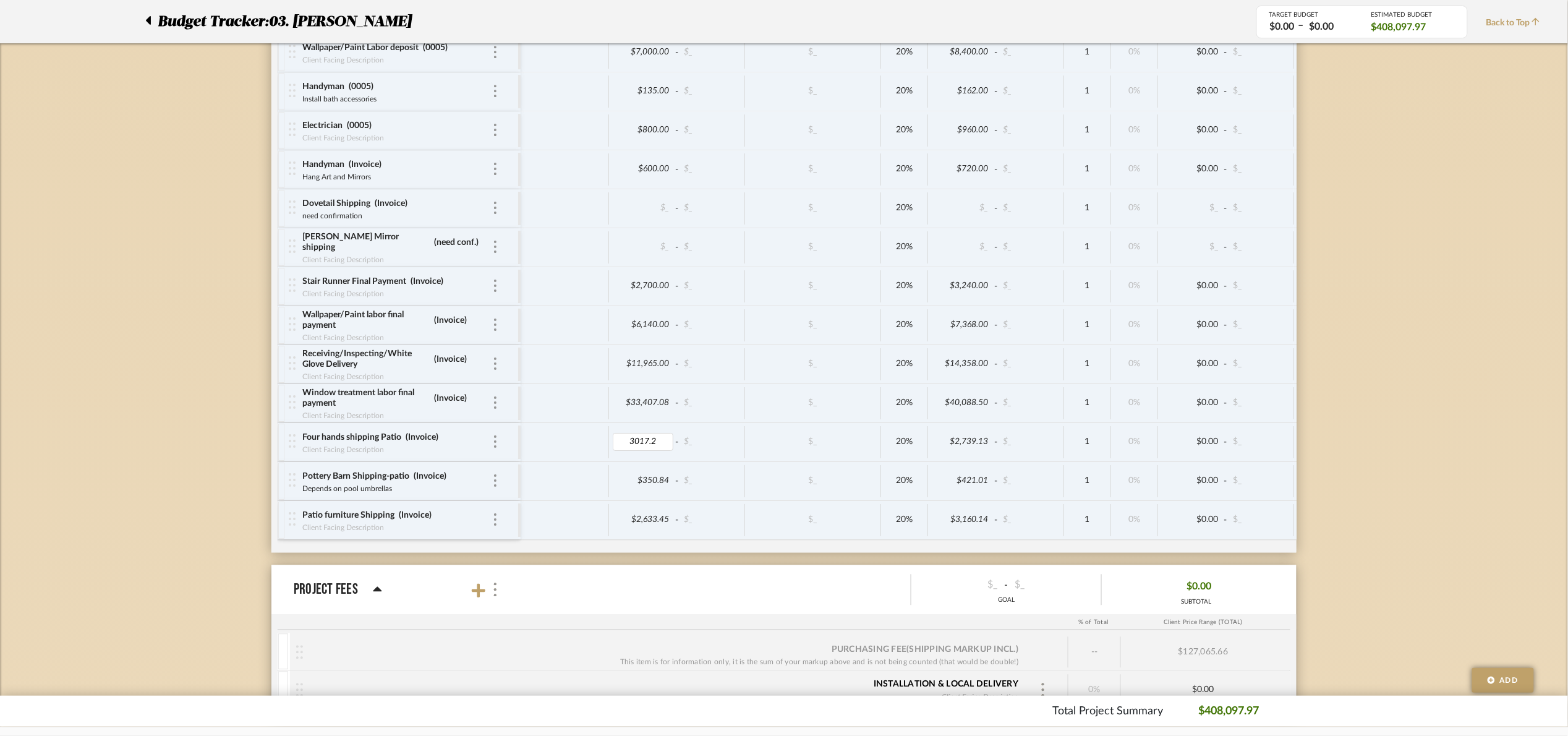
type input "3017.26"
drag, startPoint x: 389, startPoint y: 515, endPoint x: 295, endPoint y: 517, distance: 94.0
click at [295, 501] on div "Pottery Barn Shipping-patio (Invoice) Depends on pool umbrellas Depends on pool…" at bounding box center [403, 481] width 230 height 38
type input "No pool umbrellas"
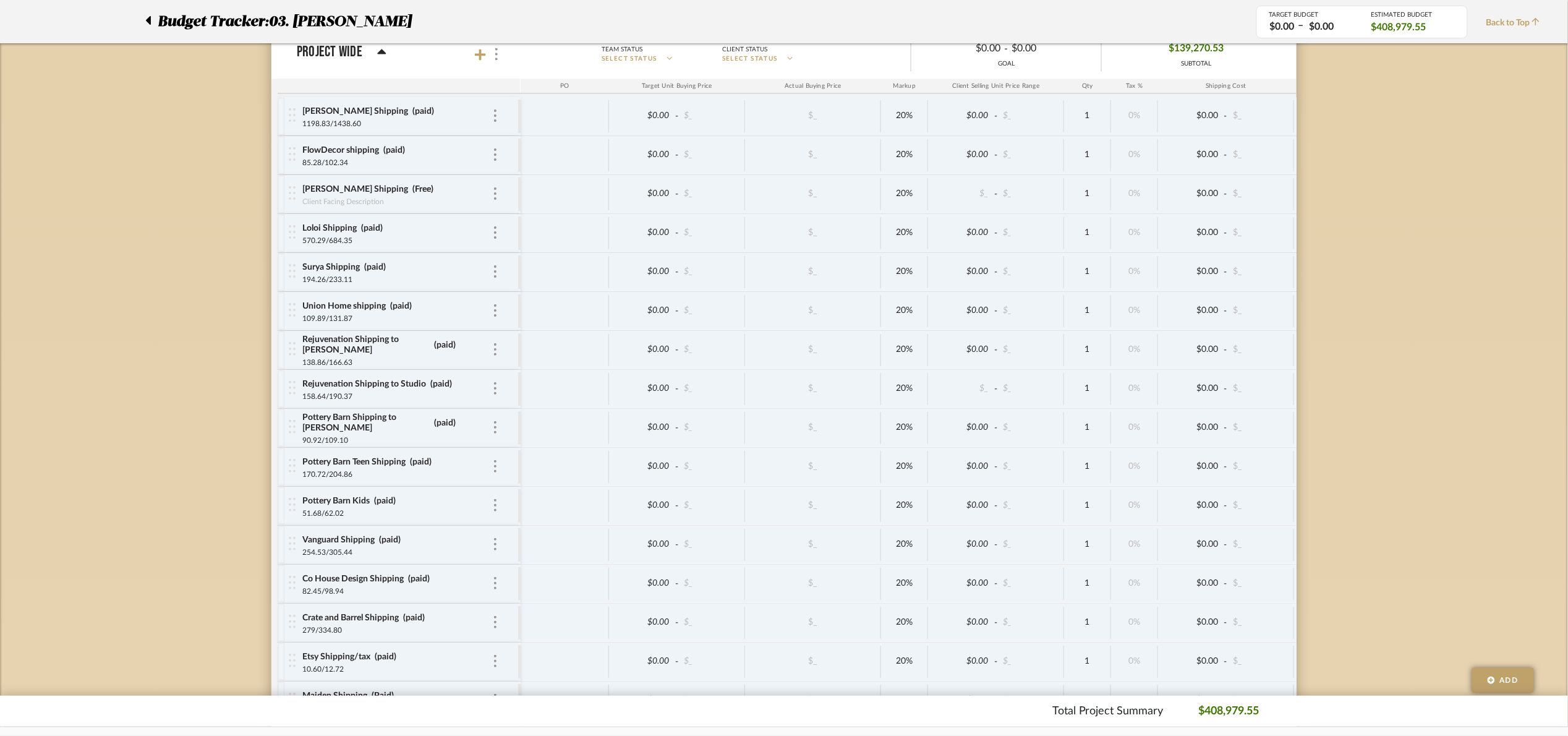
scroll to position [3208, 0]
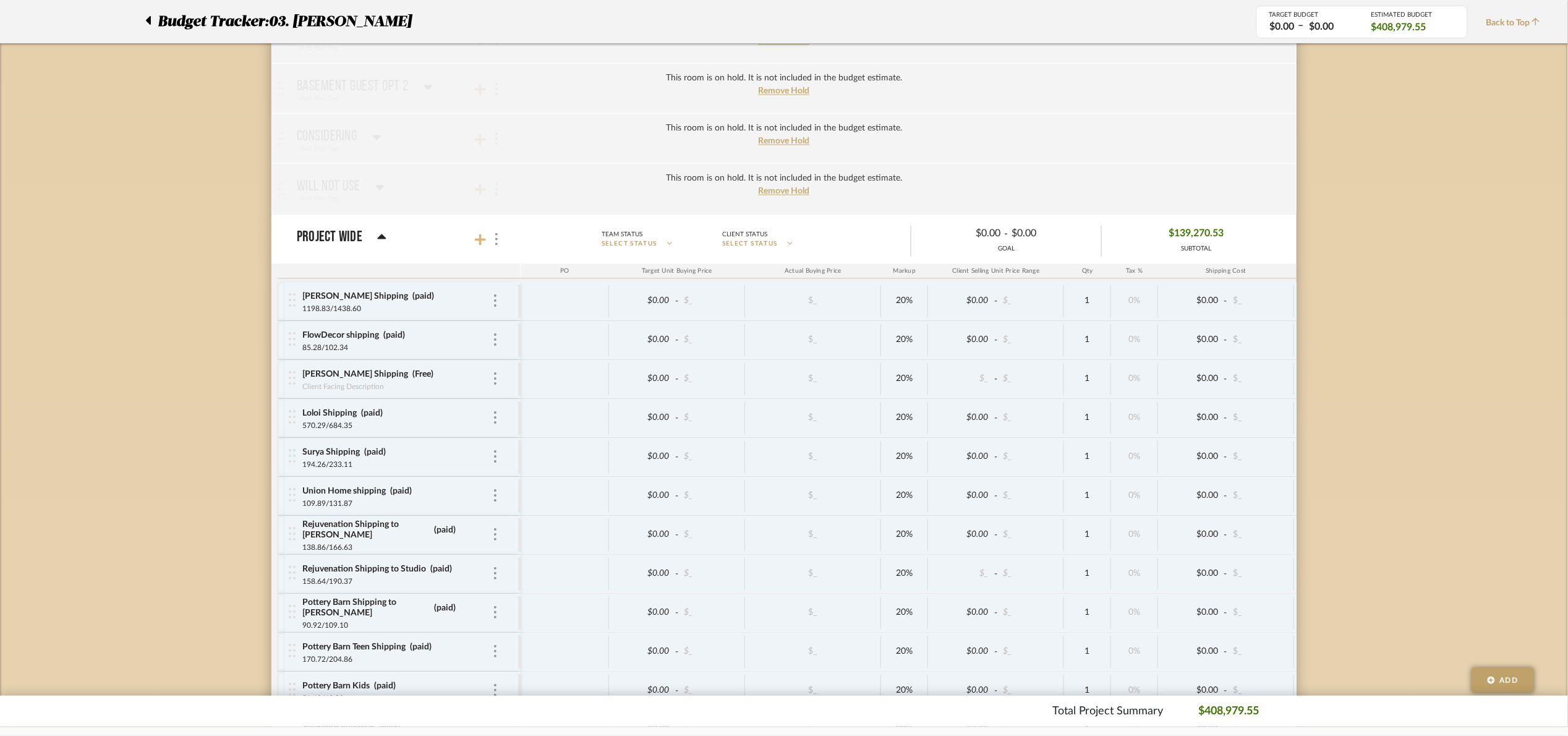
click at [483, 246] on icon at bounding box center [480, 240] width 11 height 12
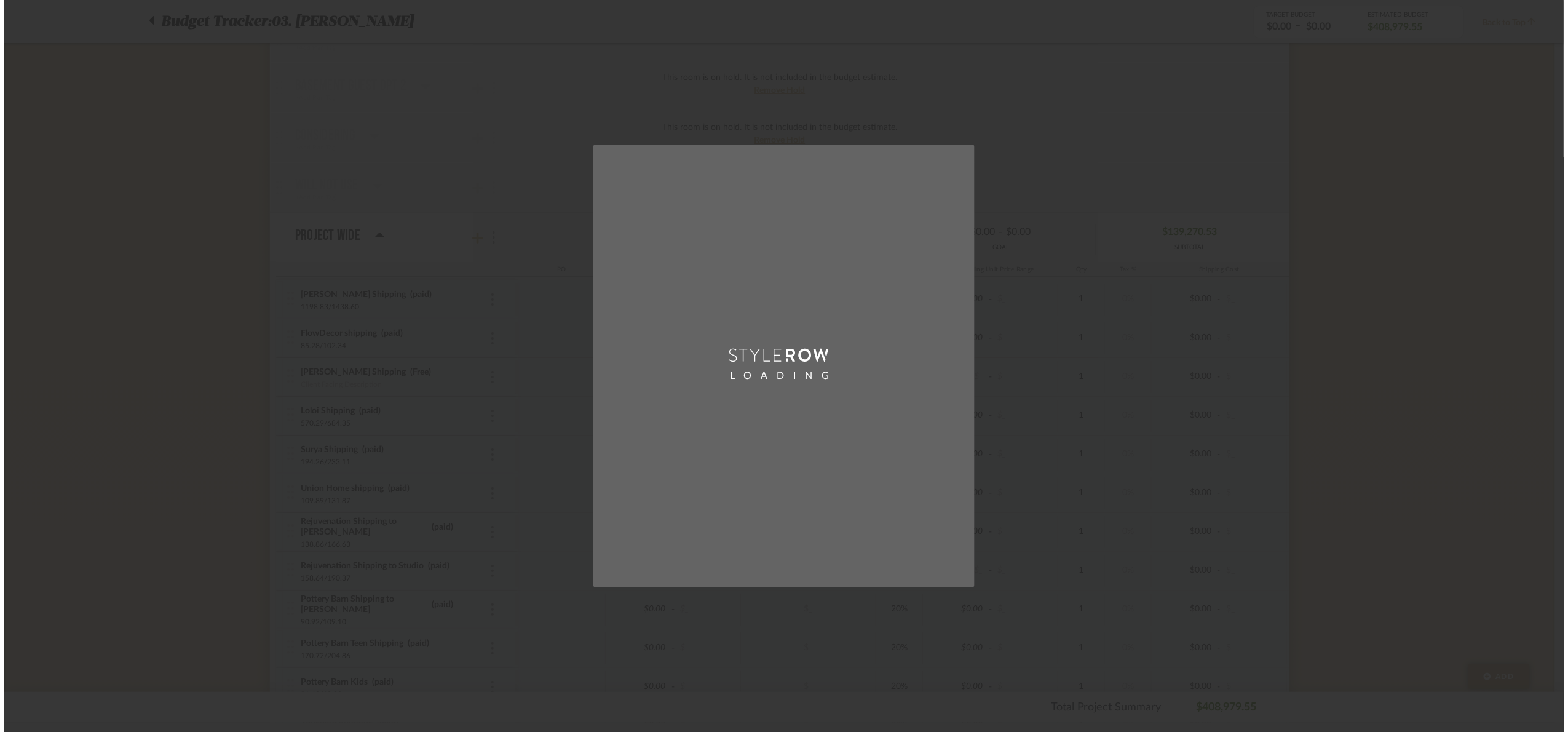
scroll to position [0, 0]
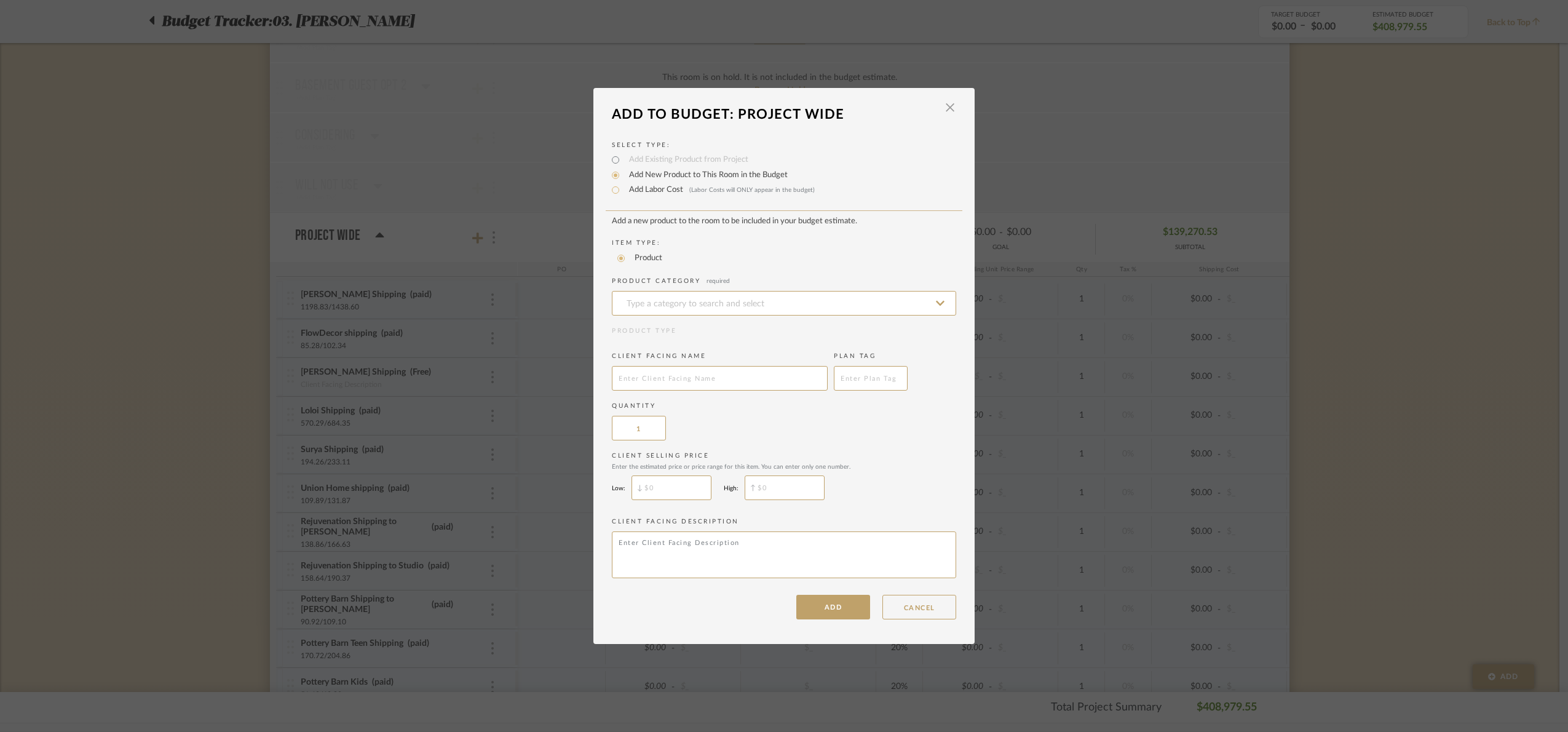
click at [627, 191] on label "Add Labor Cost (Labor Costs will ONLY appear in the budget)" at bounding box center [719, 190] width 192 height 12
click at [623, 191] on input "Add Labor Cost (Labor Costs will ONLY appear in the budget)" at bounding box center [615, 190] width 15 height 15
radio input "true"
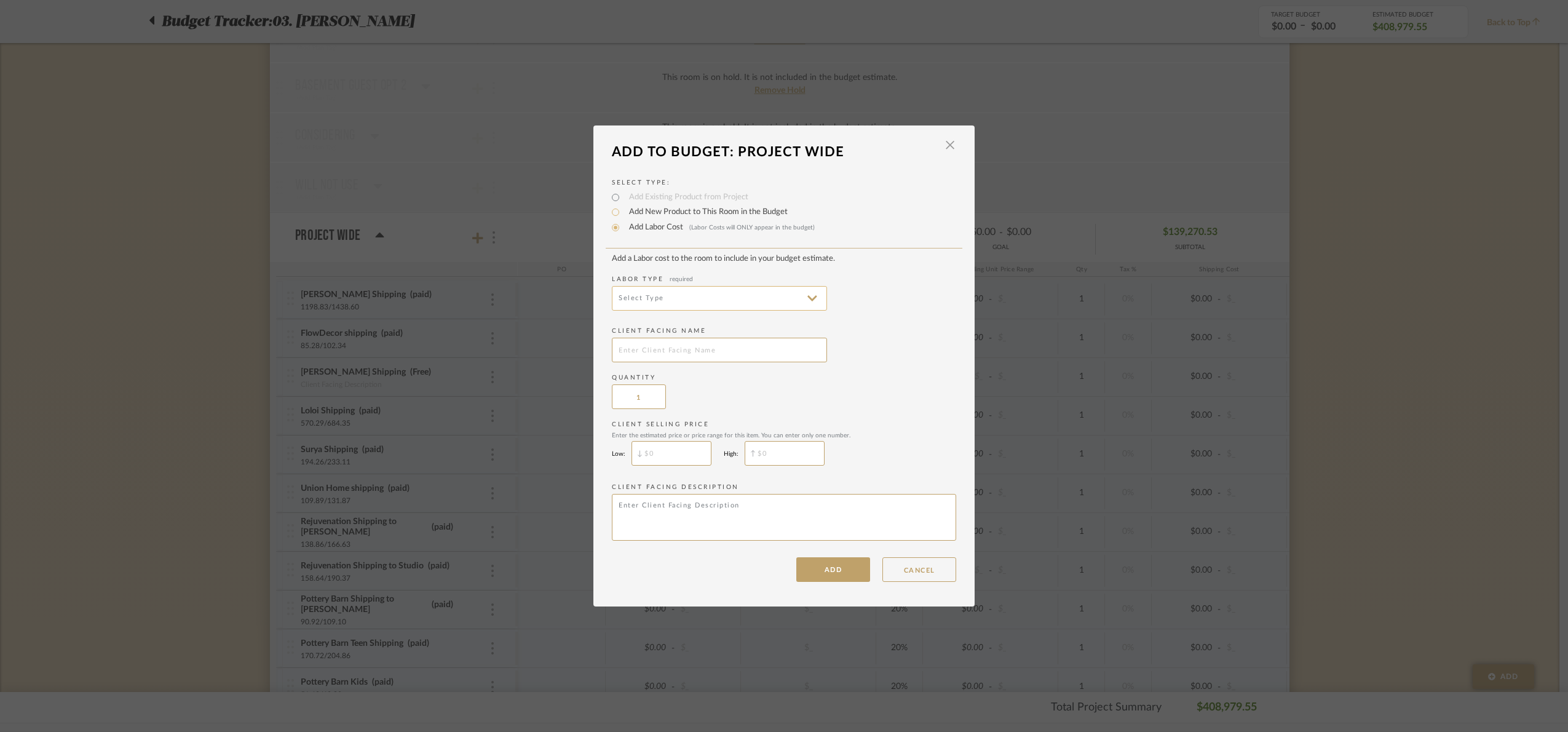
click at [644, 292] on input at bounding box center [719, 299] width 215 height 25
click at [671, 441] on span "Installation" at bounding box center [717, 446] width 191 height 11
type input "Installation"
click at [637, 359] on input "text" at bounding box center [719, 350] width 215 height 25
type input "Pottery barn shipping pool side"
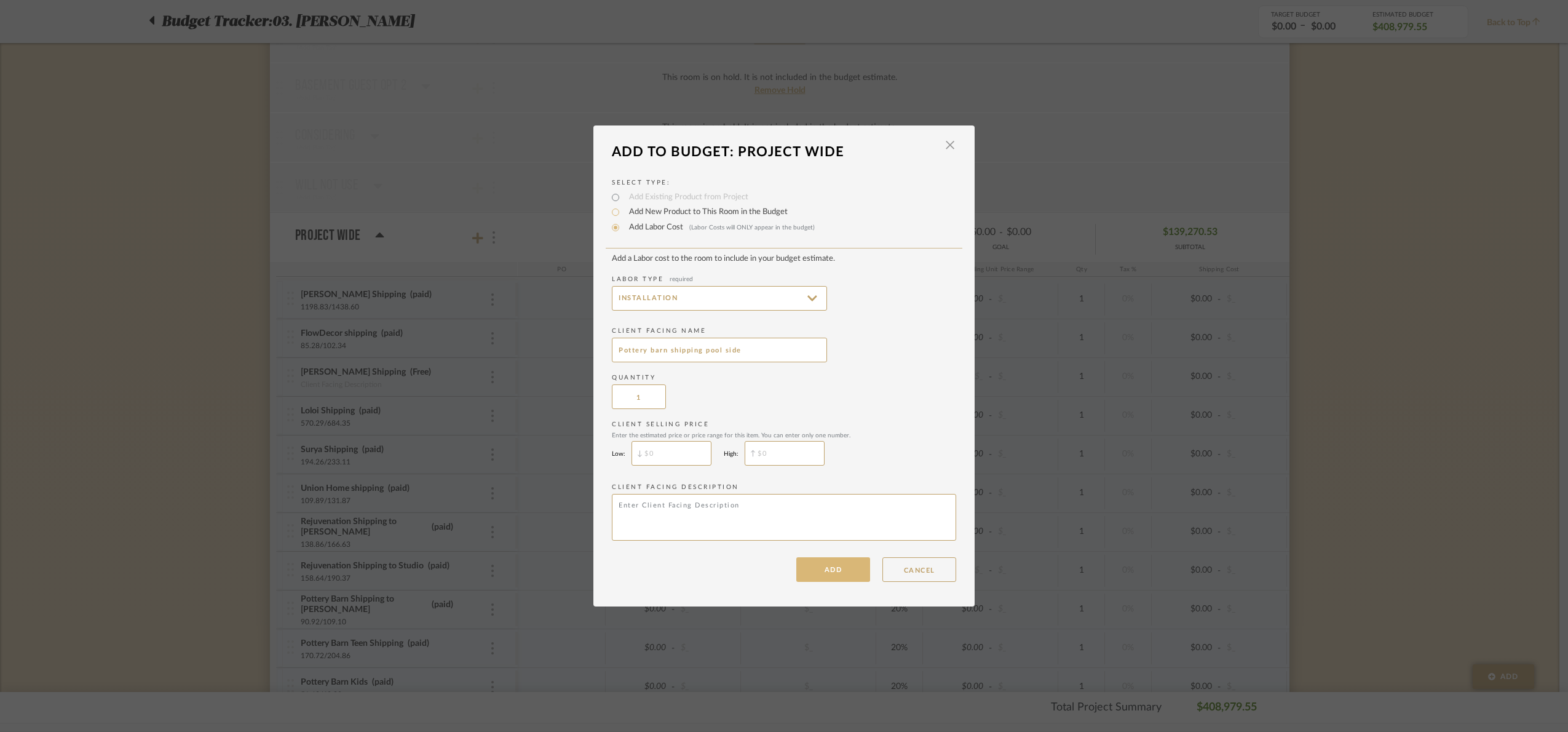
click at [855, 581] on button "ADD" at bounding box center [833, 569] width 74 height 25
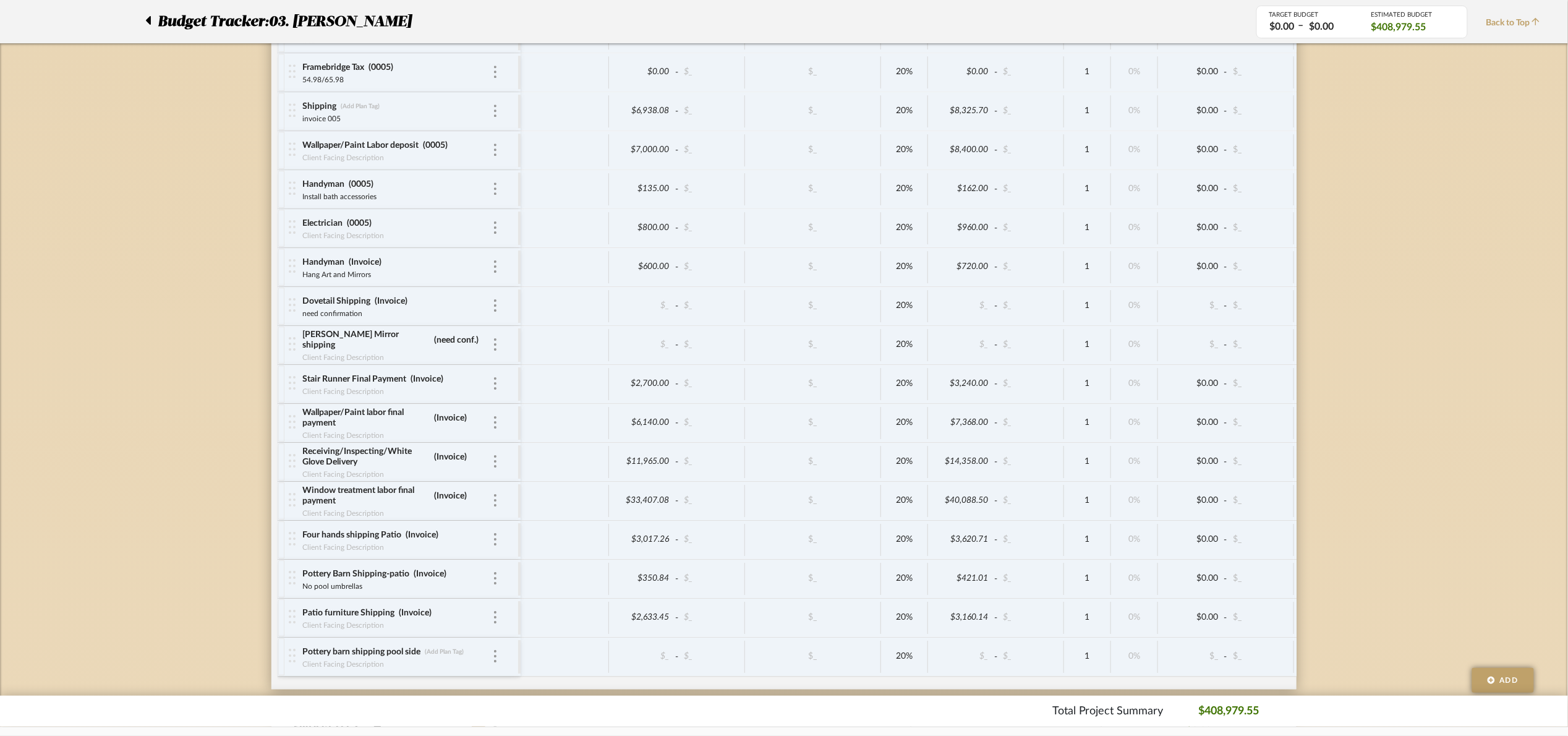
scroll to position [5340, 0]
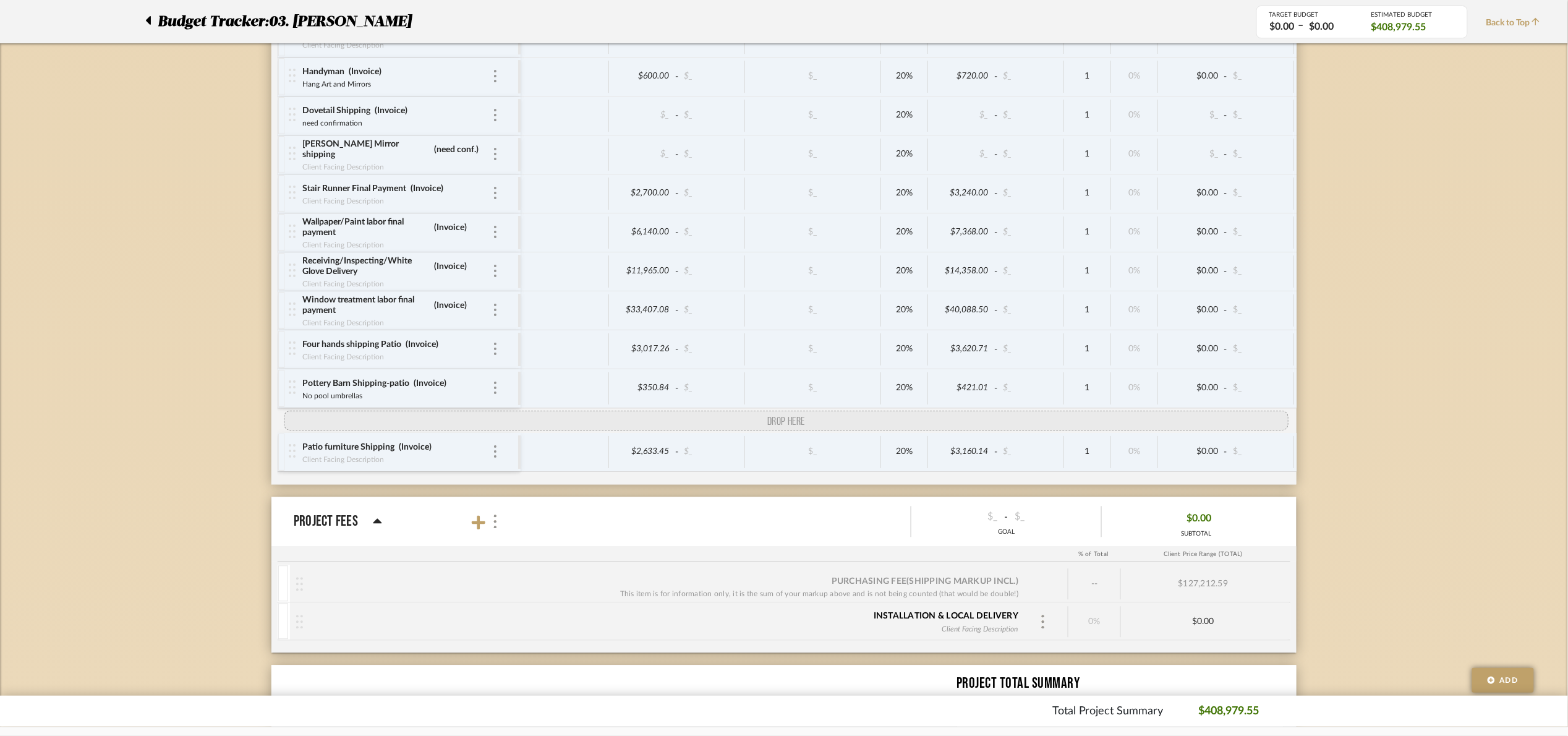
drag, startPoint x: 292, startPoint y: 492, endPoint x: 289, endPoint y: 444, distance: 48.1
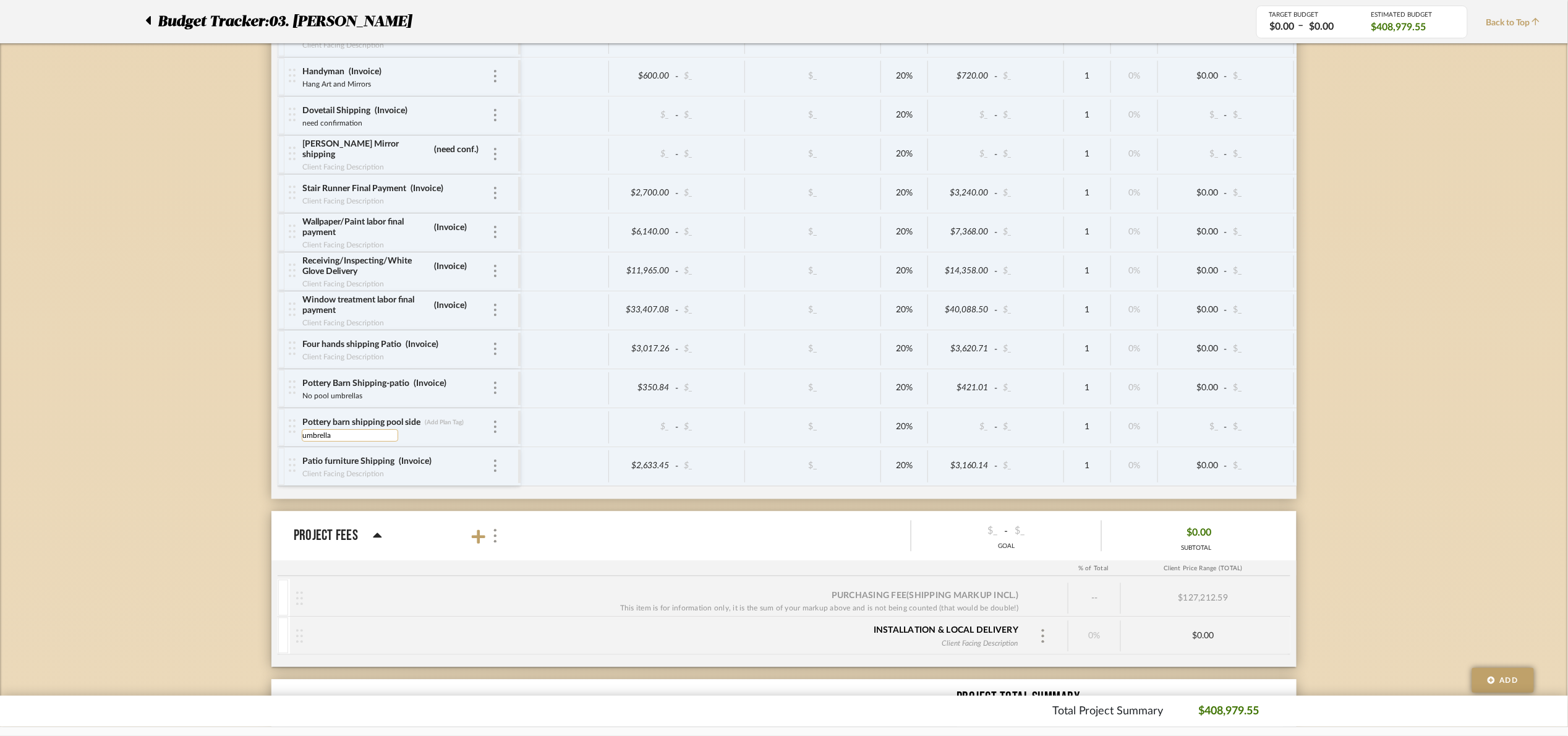
type input "umbrellas"
type input "Invoice"
type input "111.68"
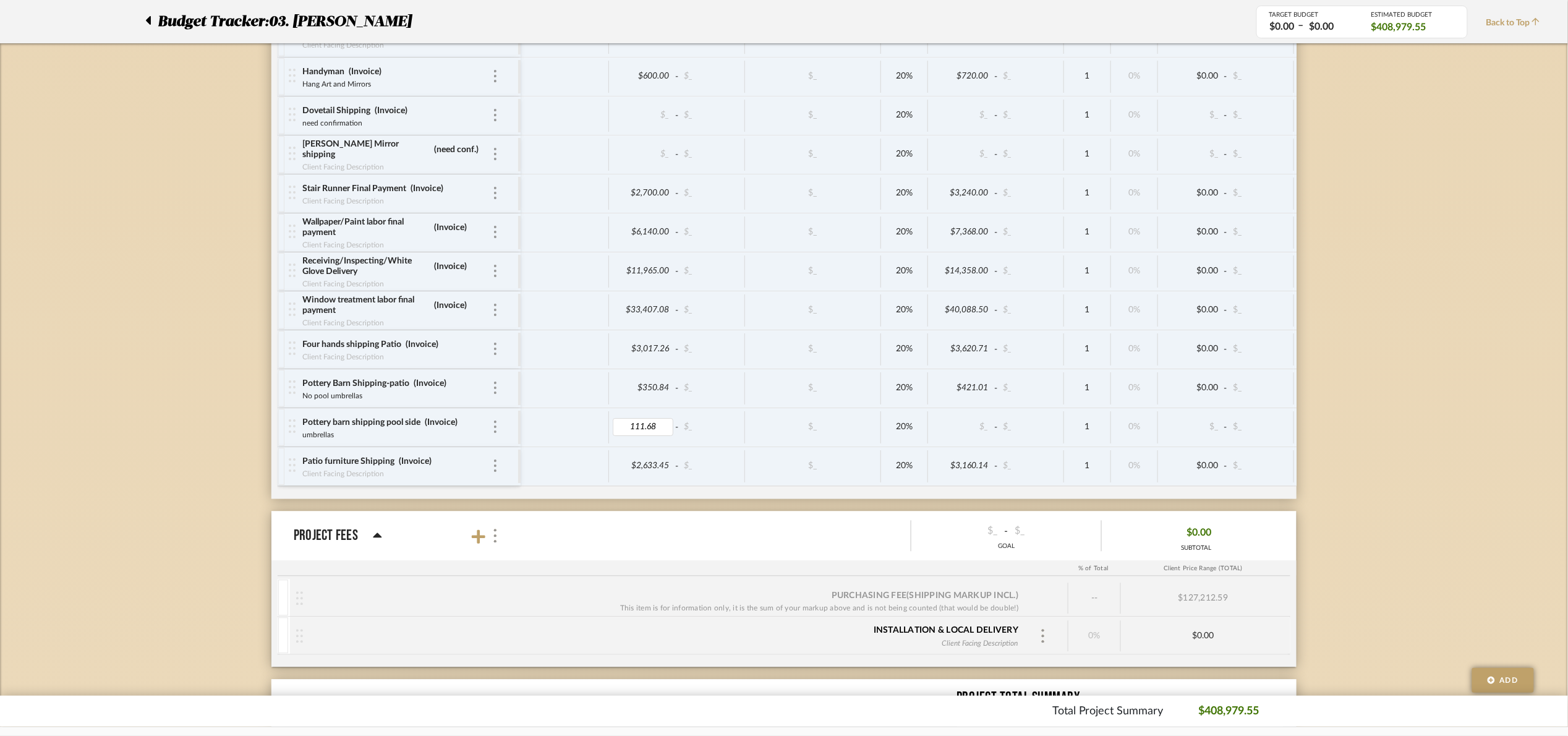
click at [636, 475] on div "$2,633.45" at bounding box center [643, 466] width 60 height 18
type input "3479.78"
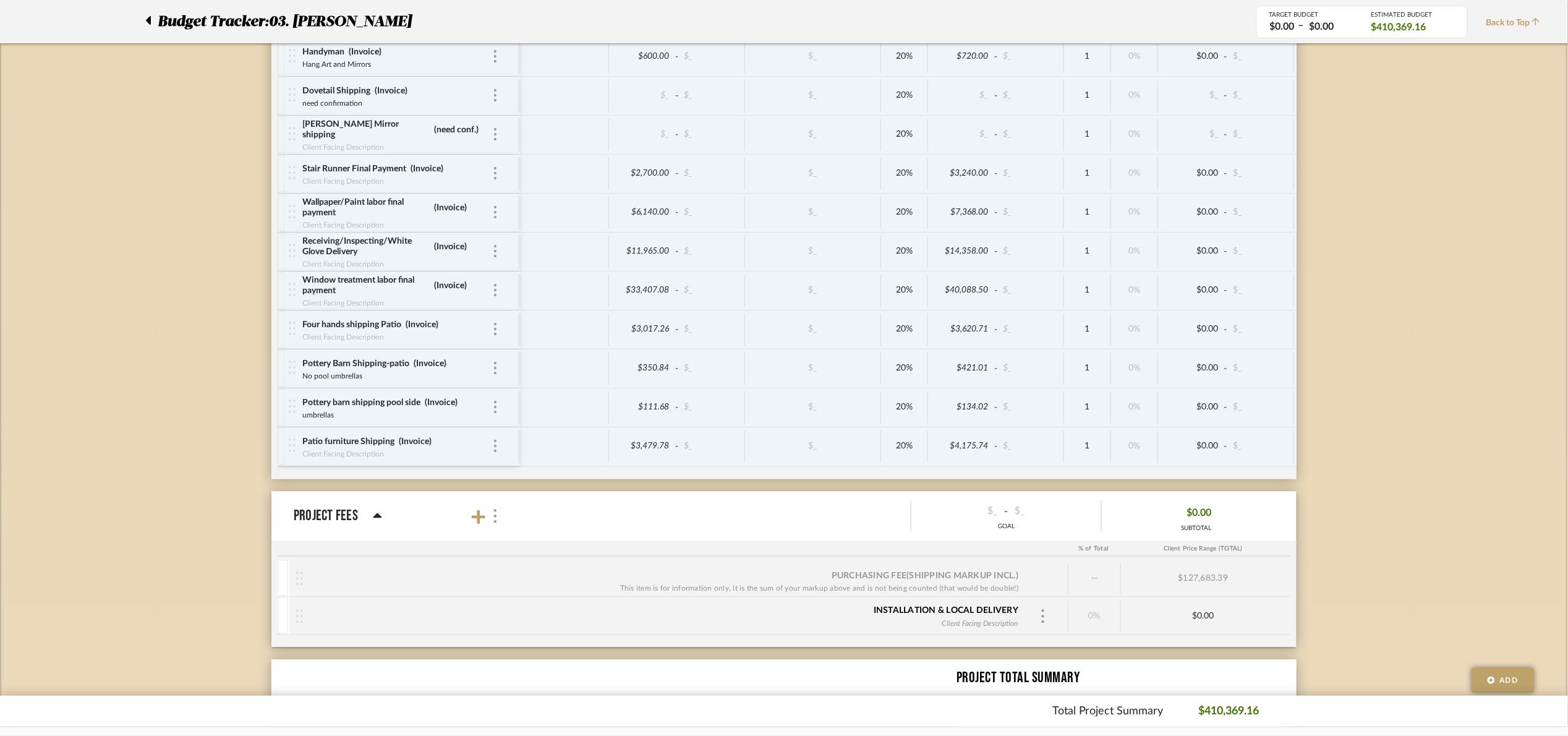
scroll to position [5434, 0]
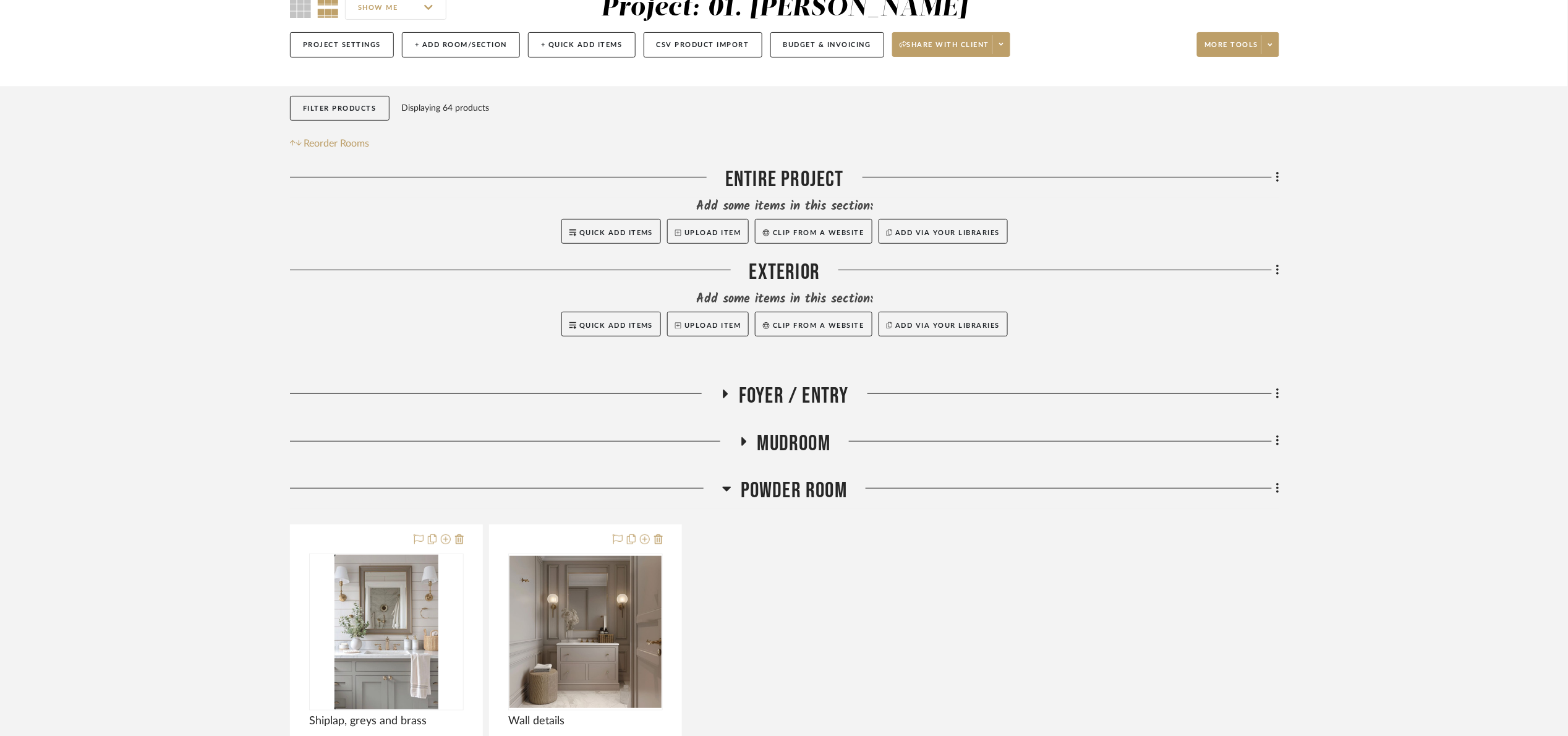
scroll to position [371, 0]
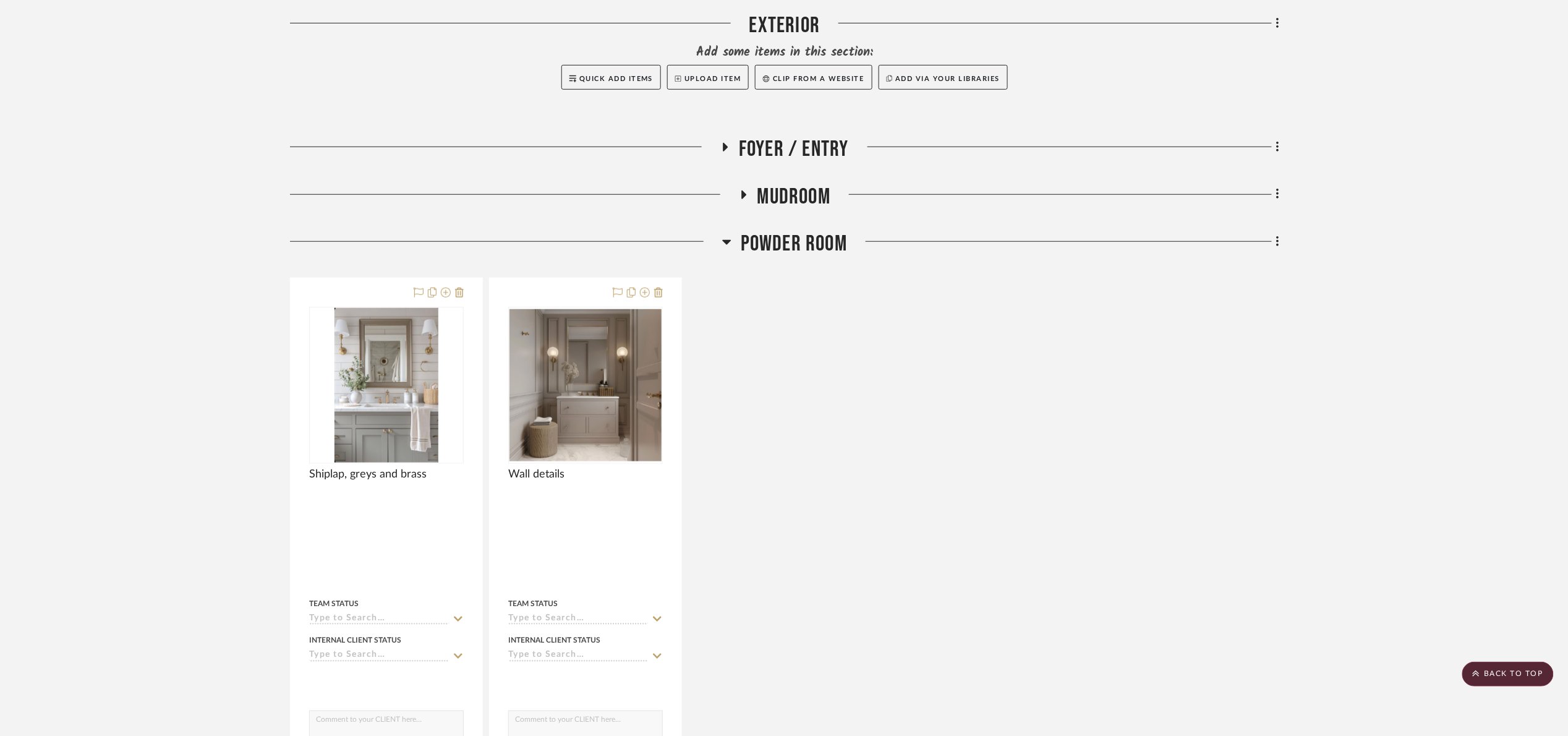
click at [835, 233] on span "Powder Room" at bounding box center [793, 244] width 106 height 26
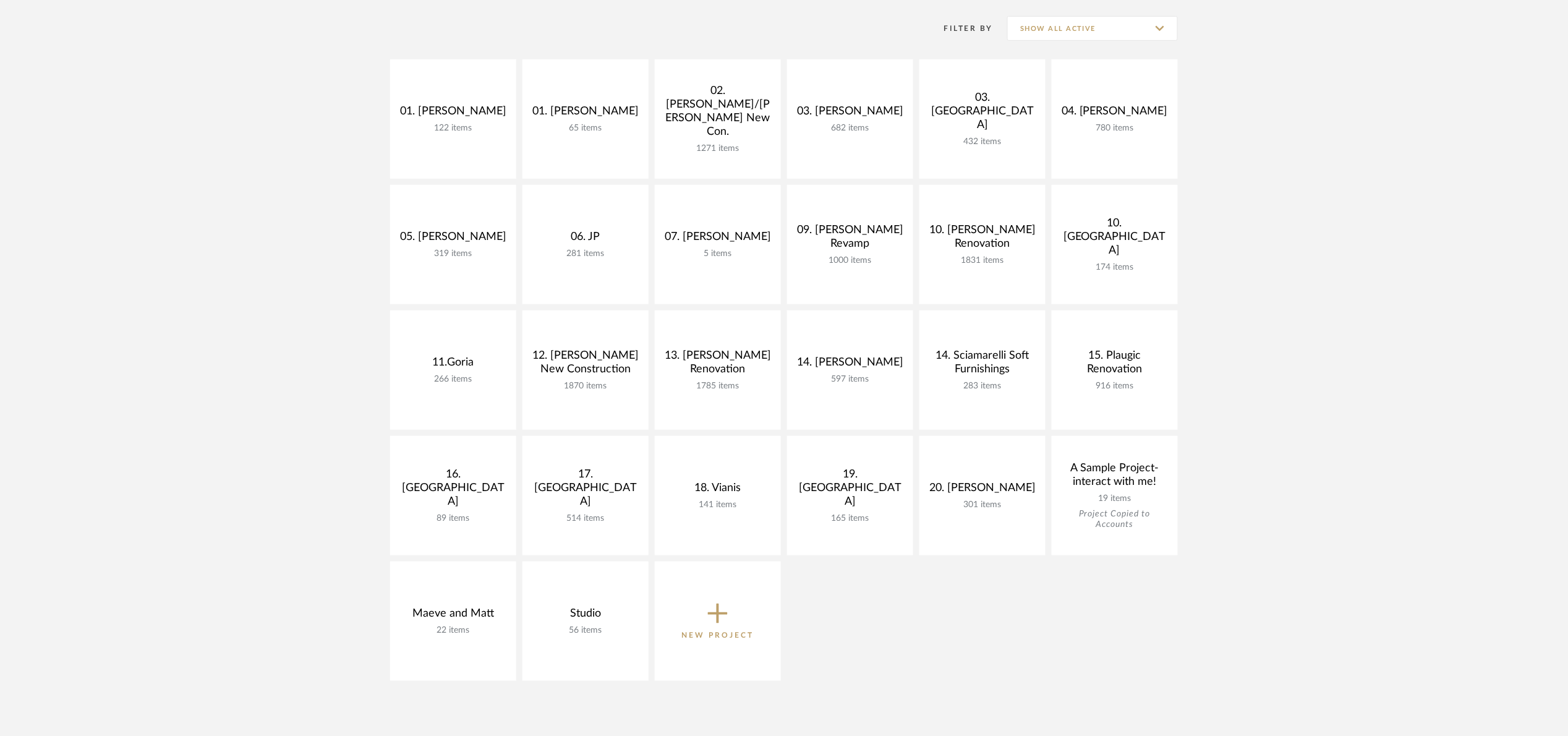
scroll to position [278, 0]
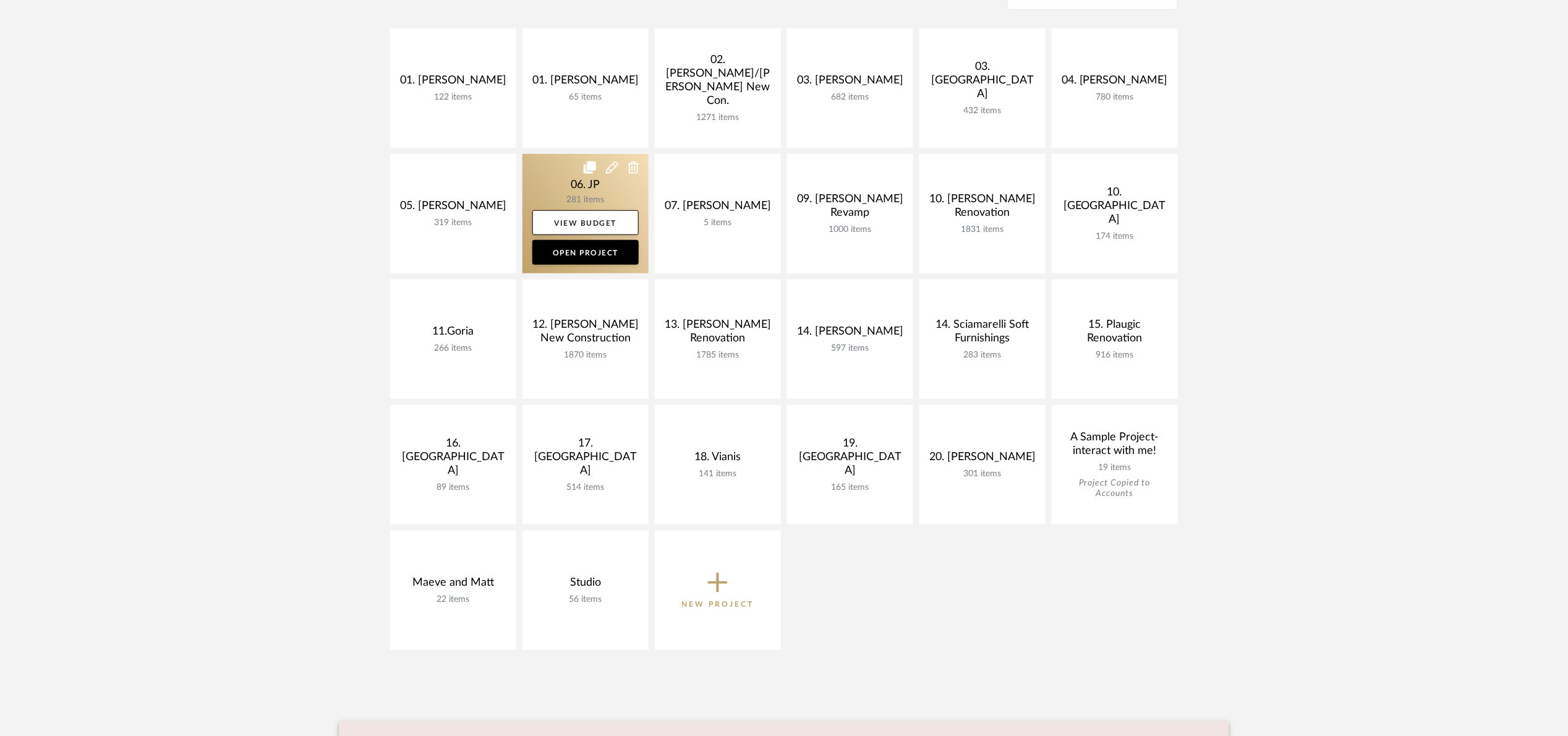
click at [571, 194] on link at bounding box center [585, 214] width 126 height 119
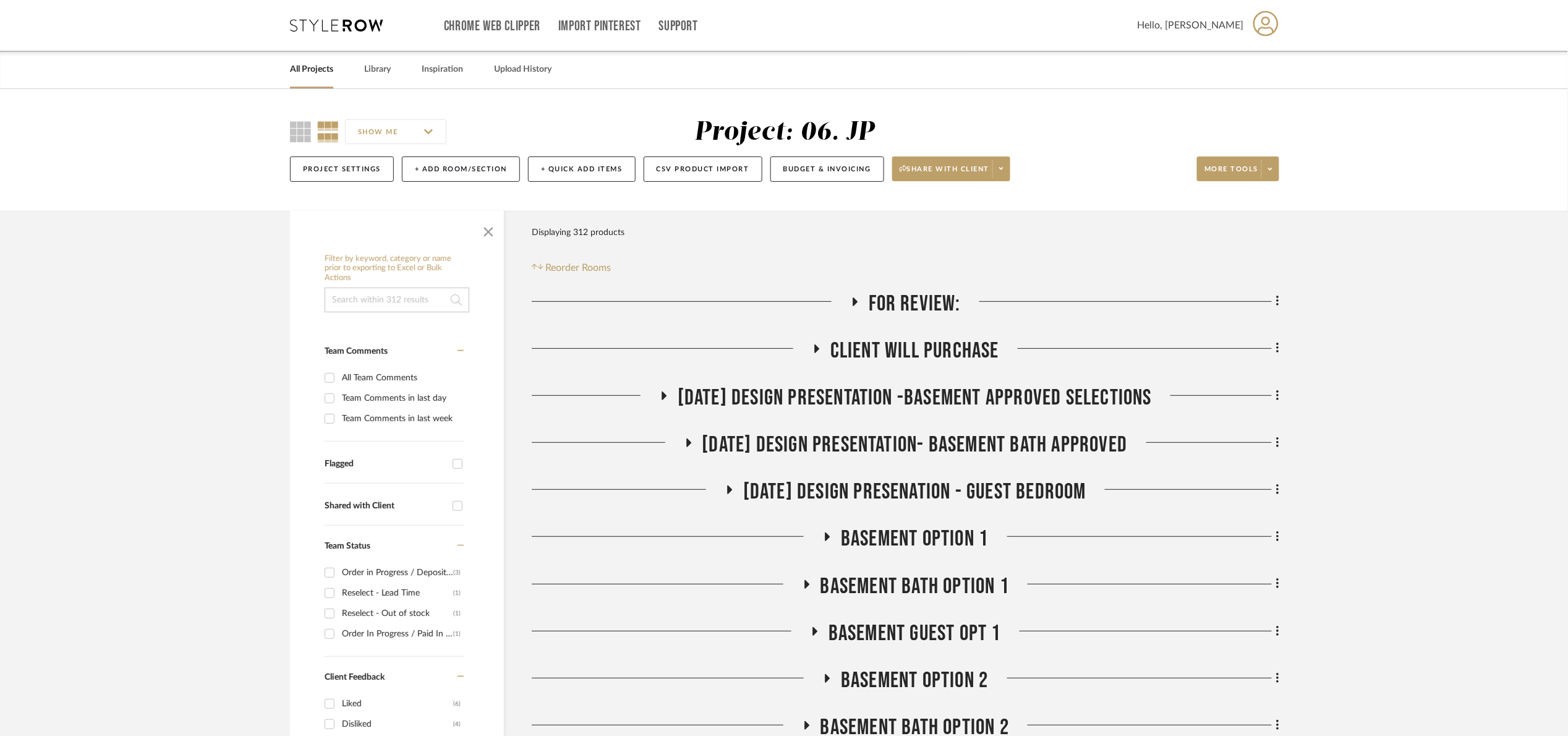
click at [485, 233] on span "button" at bounding box center [489, 230] width 29 height 29
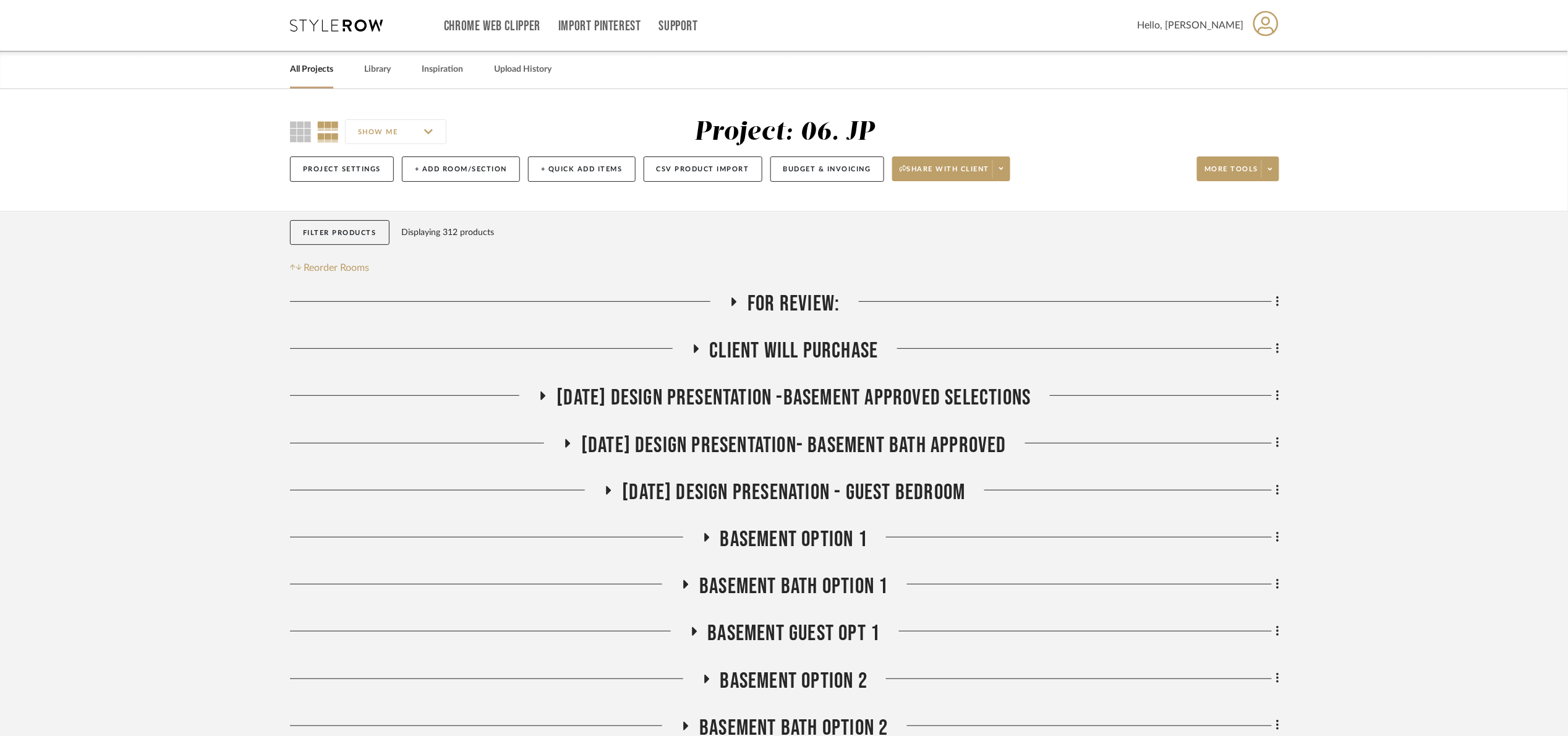
click at [807, 406] on span "[DATE] Design Presentation -Basement approved selections" at bounding box center [794, 398] width 475 height 26
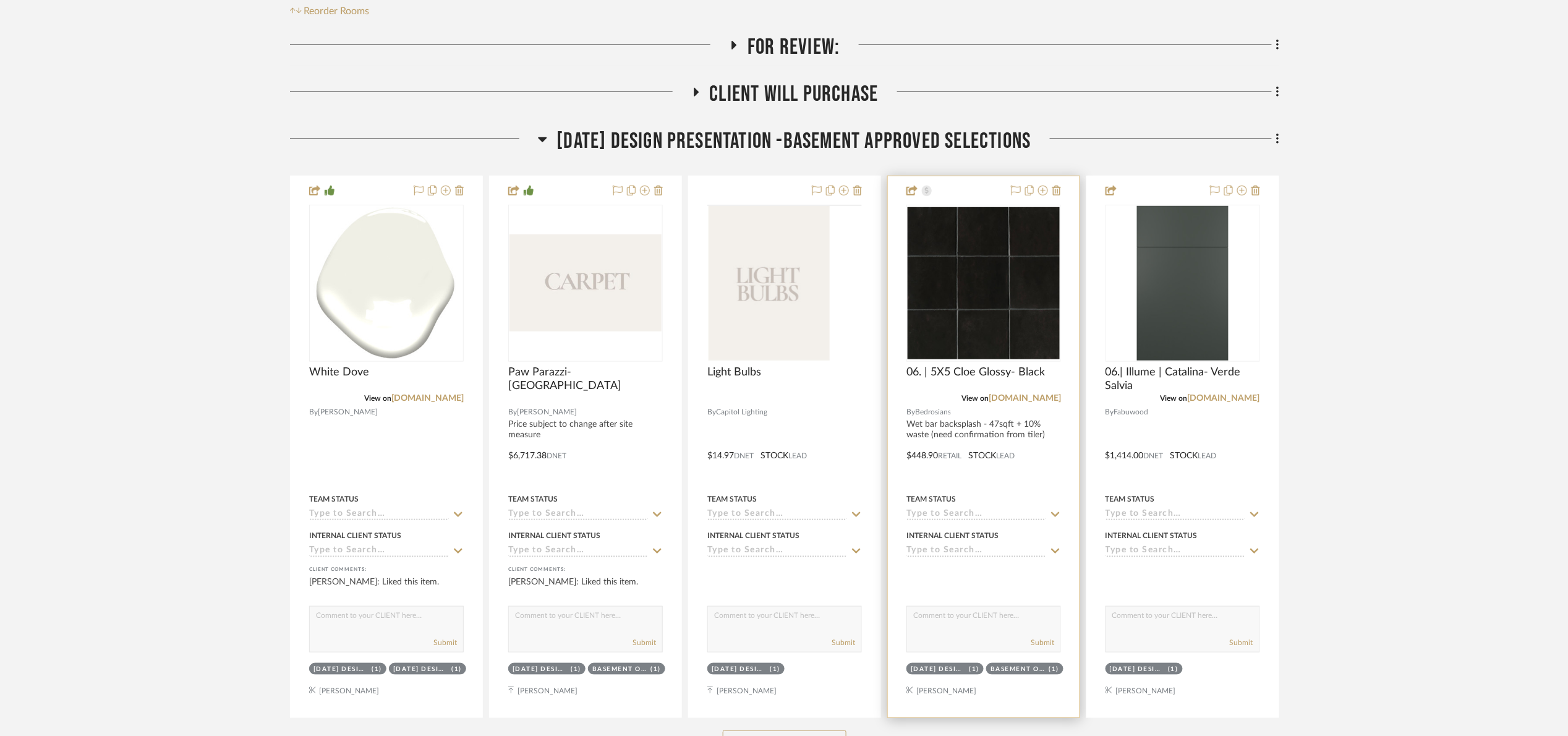
scroll to position [371, 0]
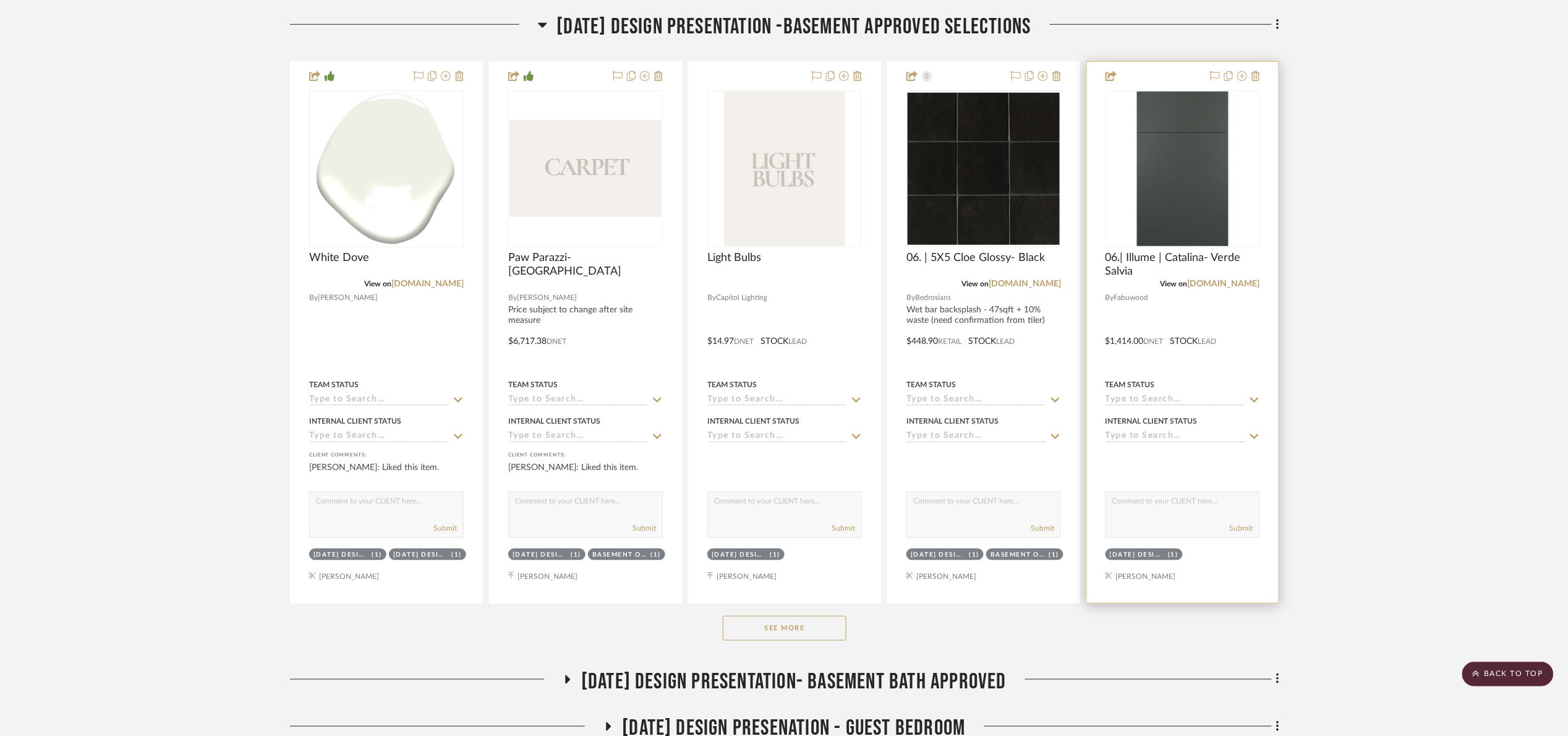
click at [0, 0] on img at bounding box center [0, 0] width 0 height 0
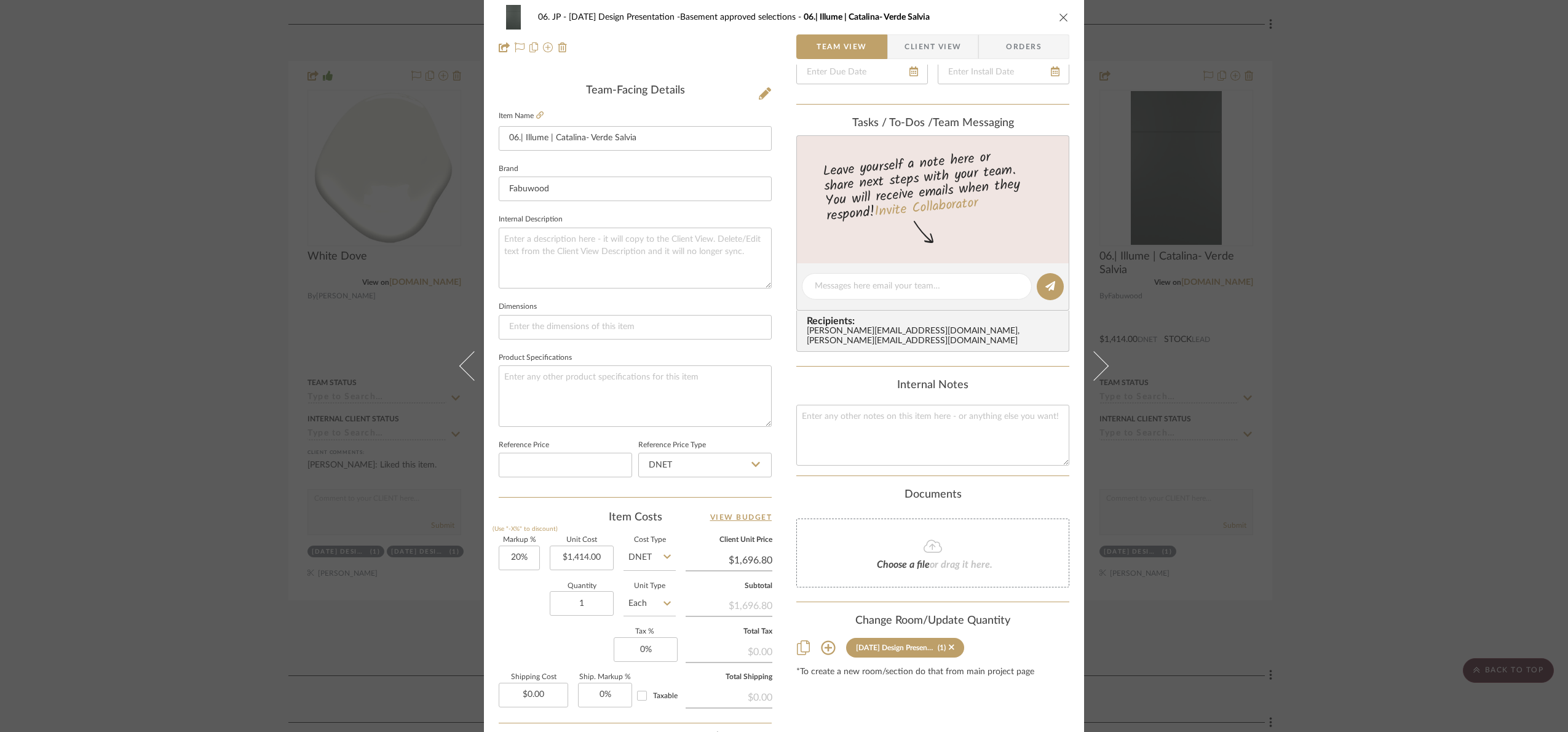
scroll to position [414, 0]
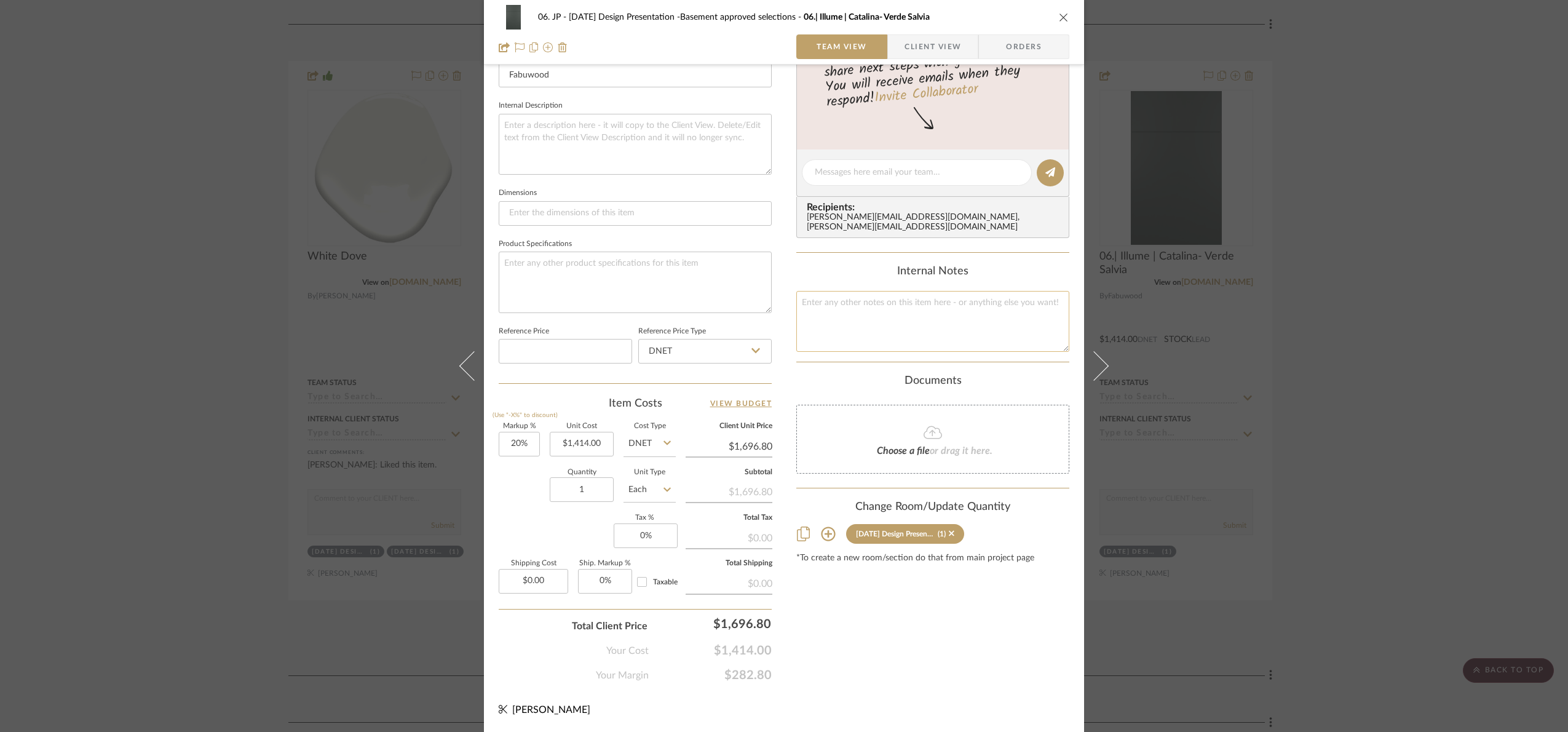
click at [881, 336] on textarea at bounding box center [932, 321] width 273 height 61
paste textarea "1696.8"
type textarea "1696.8"
click at [814, 681] on div "Content here copies to Client View - confirm visibility there. Show in Client D…" at bounding box center [932, 177] width 273 height 1012
click at [588, 444] on input "1414.00" at bounding box center [582, 444] width 64 height 25
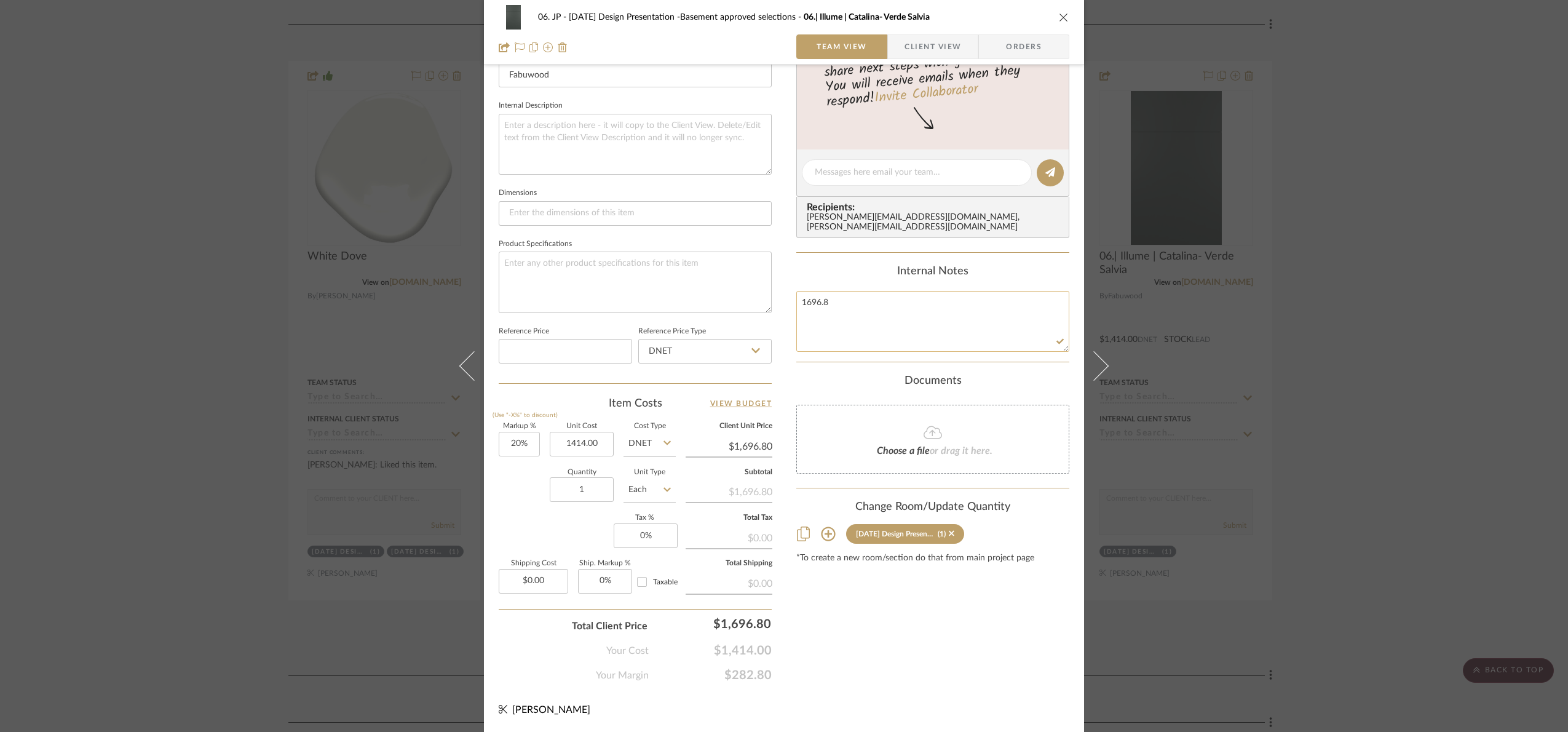
type input "$1,414.00"
click at [804, 300] on textarea "1696.8" at bounding box center [932, 321] width 273 height 61
click at [799, 304] on textarea "1696.8" at bounding box center [932, 321] width 273 height 61
paste textarea "1414.00"
type textarea "1414.00/ 1696.8"
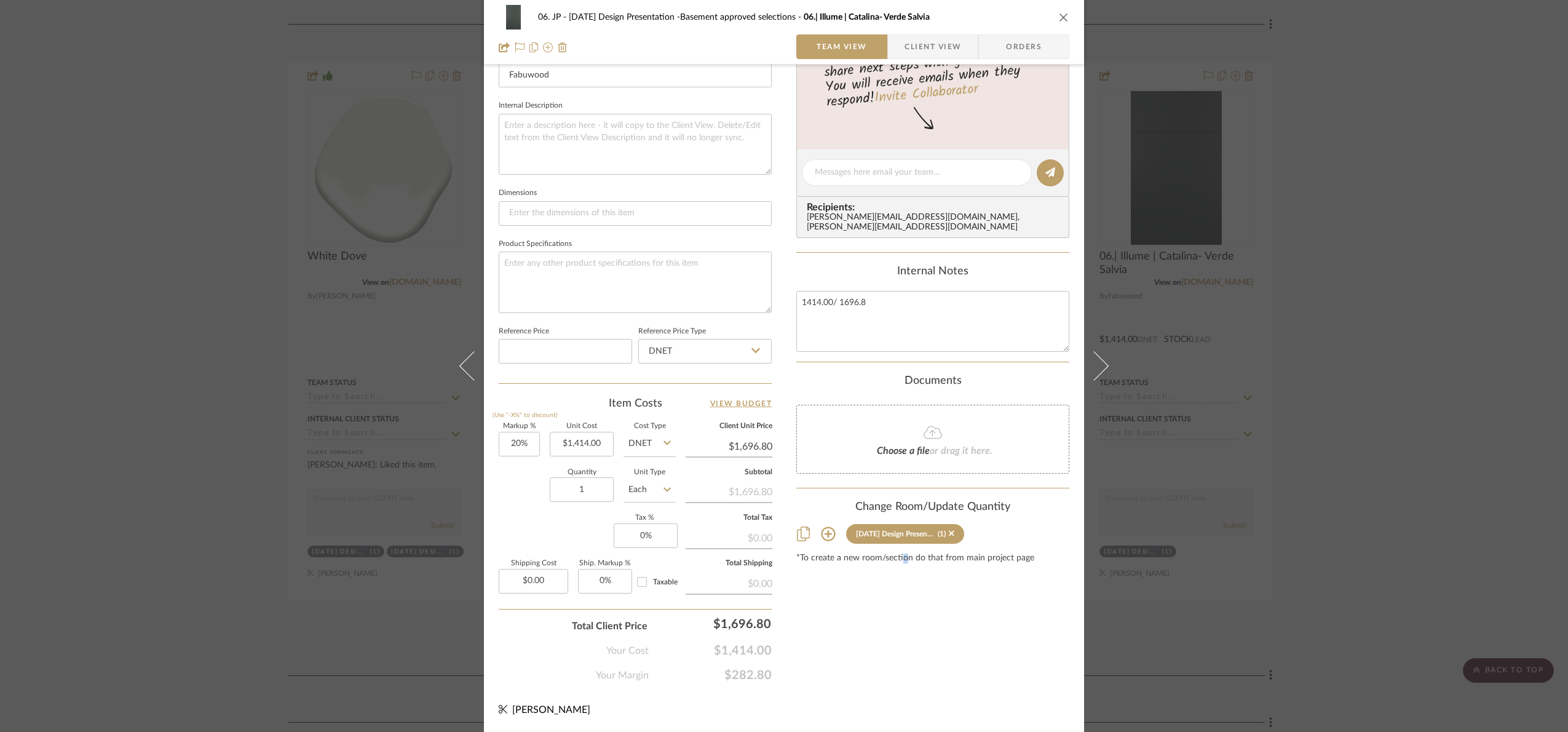
click at [901, 642] on div "Content here copies to Client View - confirm visibility there. Show in Client D…" at bounding box center [932, 177] width 273 height 1012
click at [563, 444] on input "1414.00" at bounding box center [582, 444] width 64 height 25
type input "$1,081.00"
click at [900, 629] on div "Content here copies to Client View - confirm visibility there. Show in Client D…" at bounding box center [932, 177] width 273 height 1012
type input "$1,297.20"
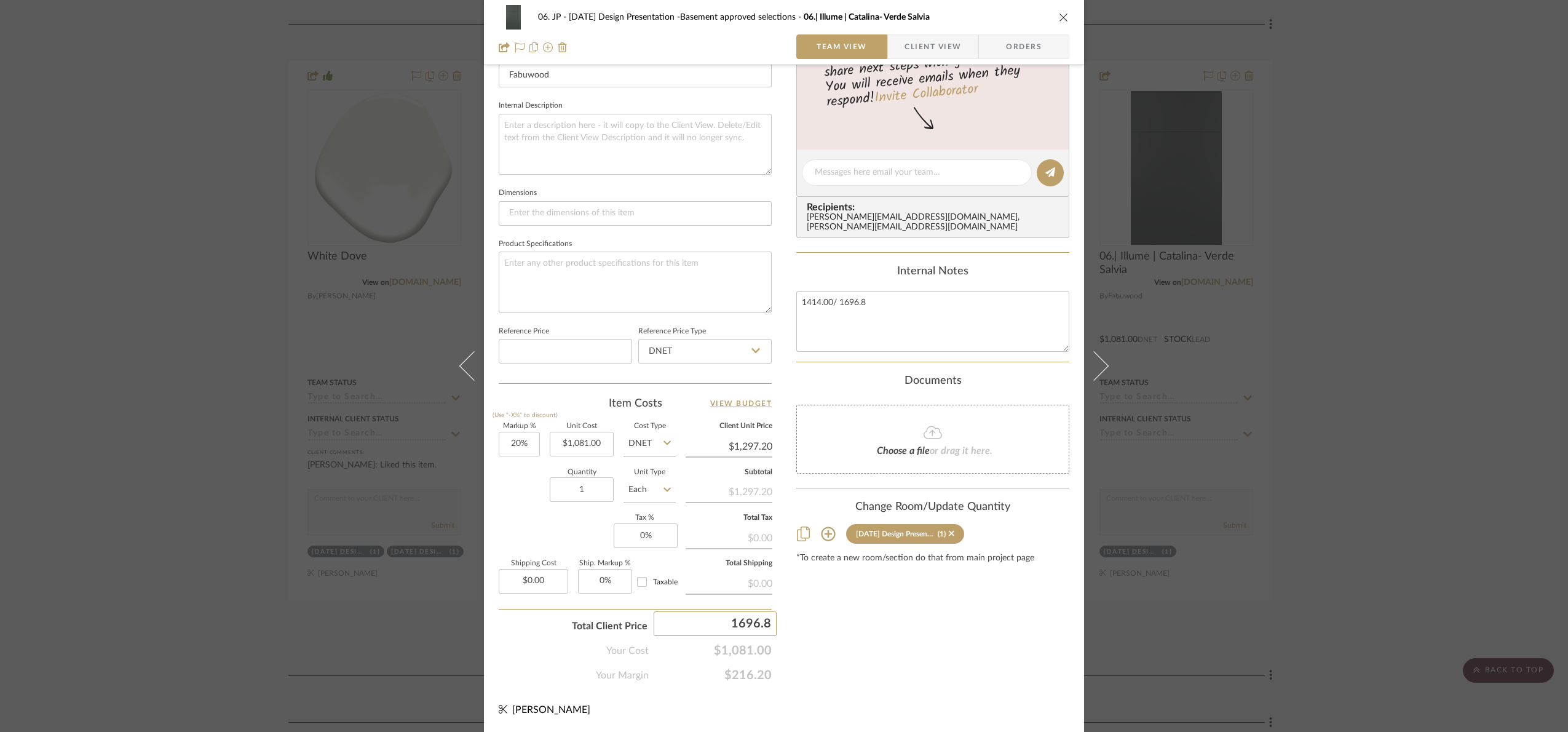
type input "1696.80"
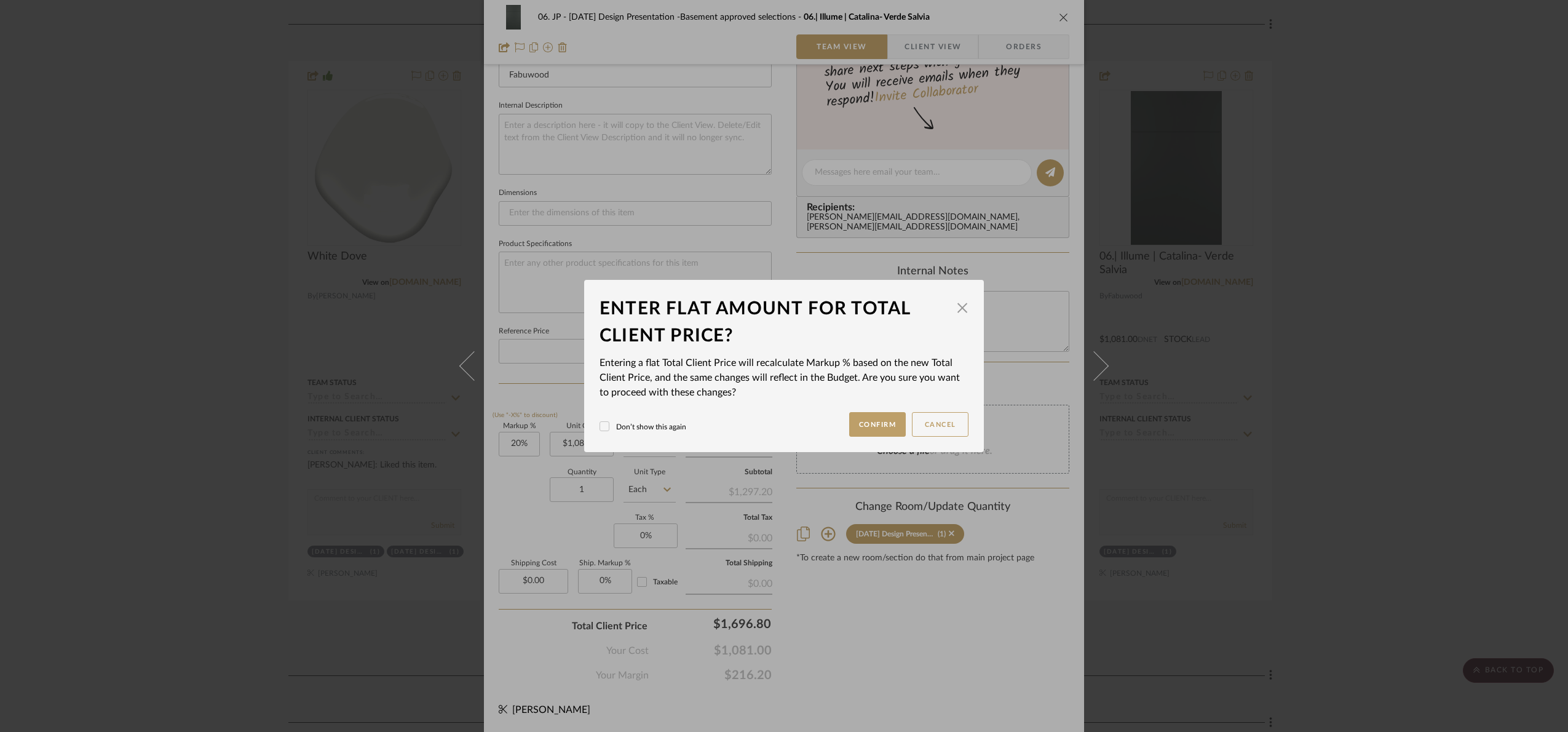
click at [912, 617] on div "06. JP 04.21.25 Design Presentation -Basement approved selections 06.| Illume |…" at bounding box center [784, 366] width 1568 height 732
click at [869, 401] on mat-dialog-content "Enter flat amount for total client price? × Entering a flat Total Client Price …" at bounding box center [784, 366] width 369 height 141
click at [868, 418] on button "Confirm" at bounding box center [878, 424] width 57 height 25
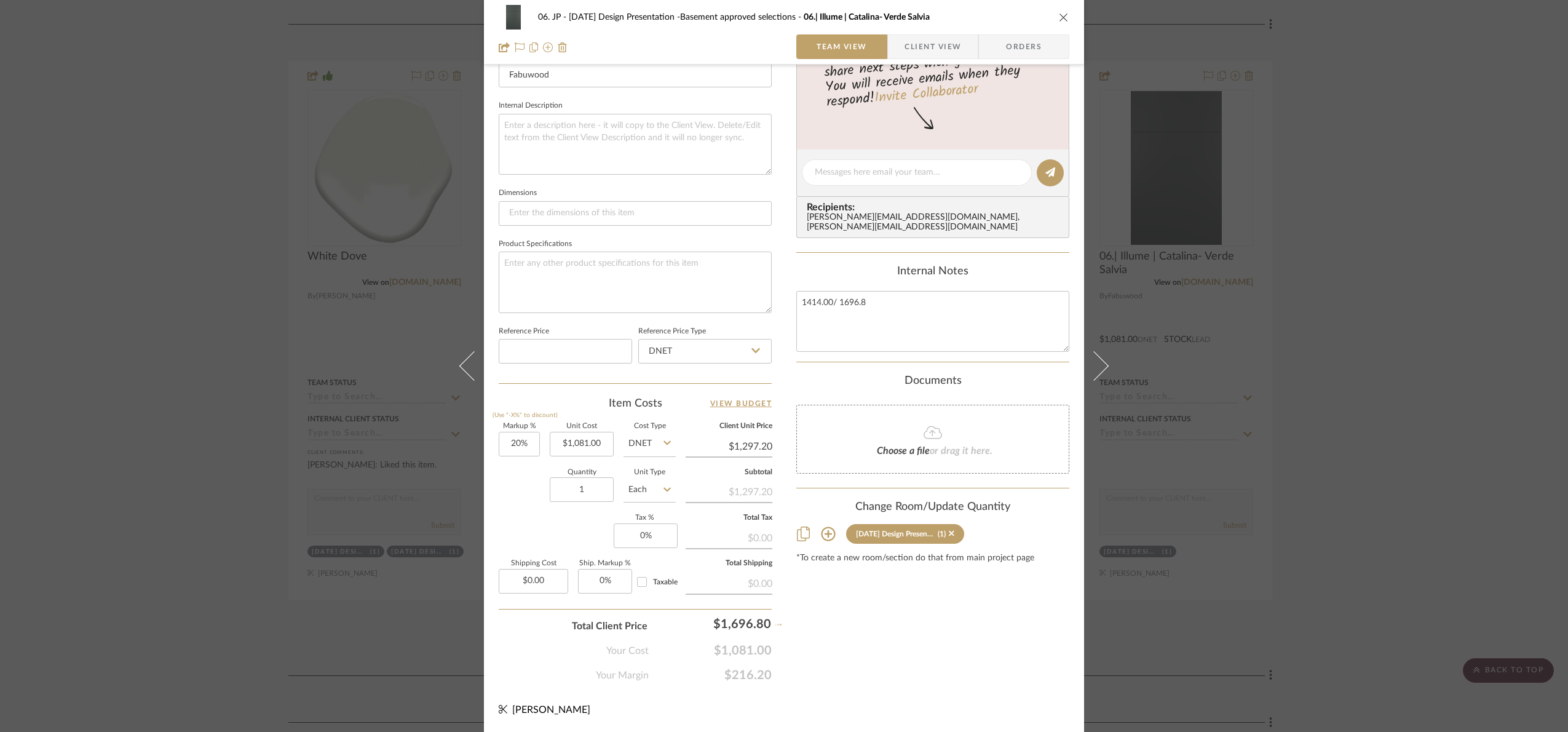
type input "56.96%"
type input "$1,696.80"
click at [1470, 514] on div "06. JP 04.21.25 Design Presentation -Basement approved selections 06.| Illume |…" at bounding box center [784, 366] width 1568 height 732
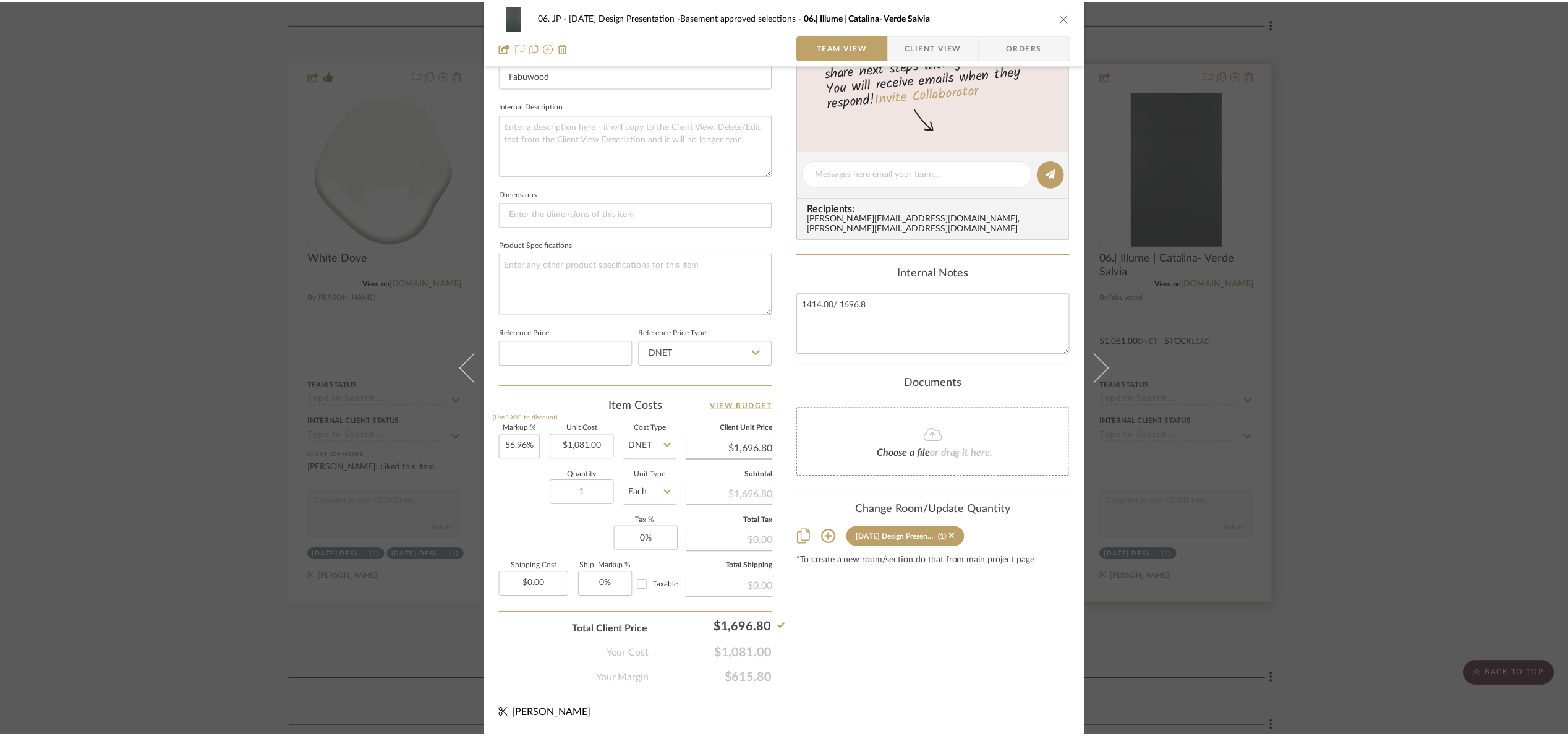
scroll to position [371, 0]
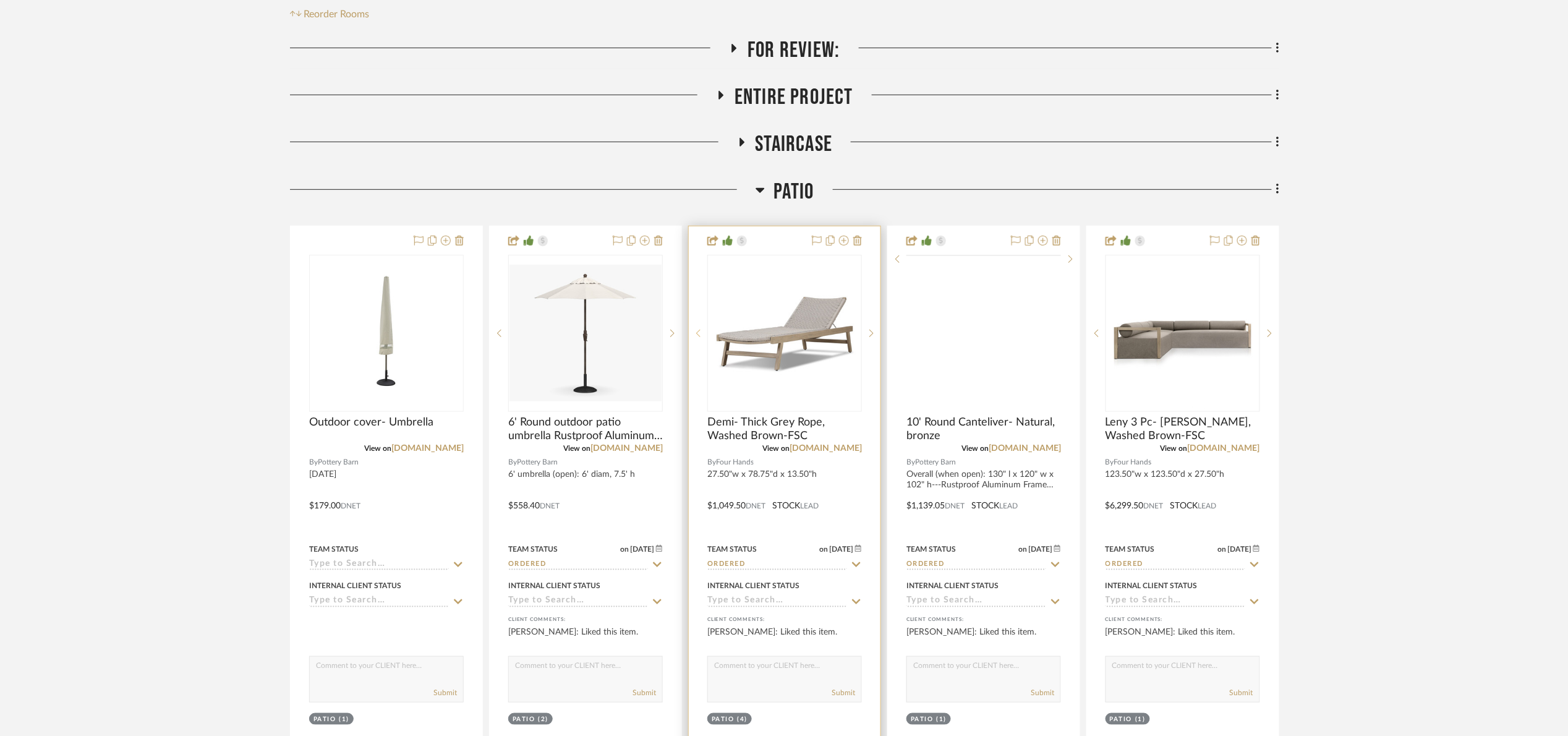
scroll to position [278, 0]
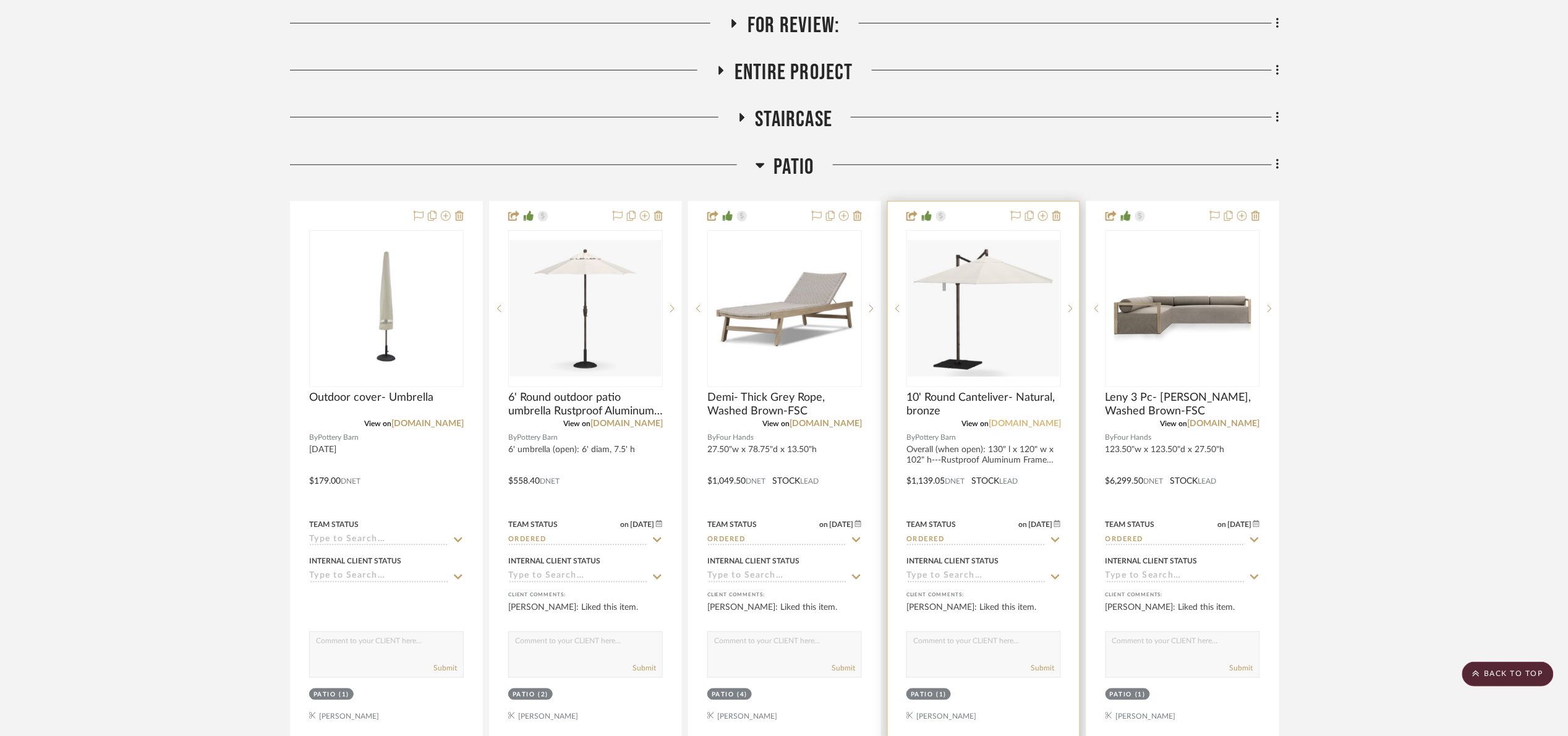
click at [1029, 423] on link "[DOMAIN_NAME]" at bounding box center [1024, 423] width 72 height 9
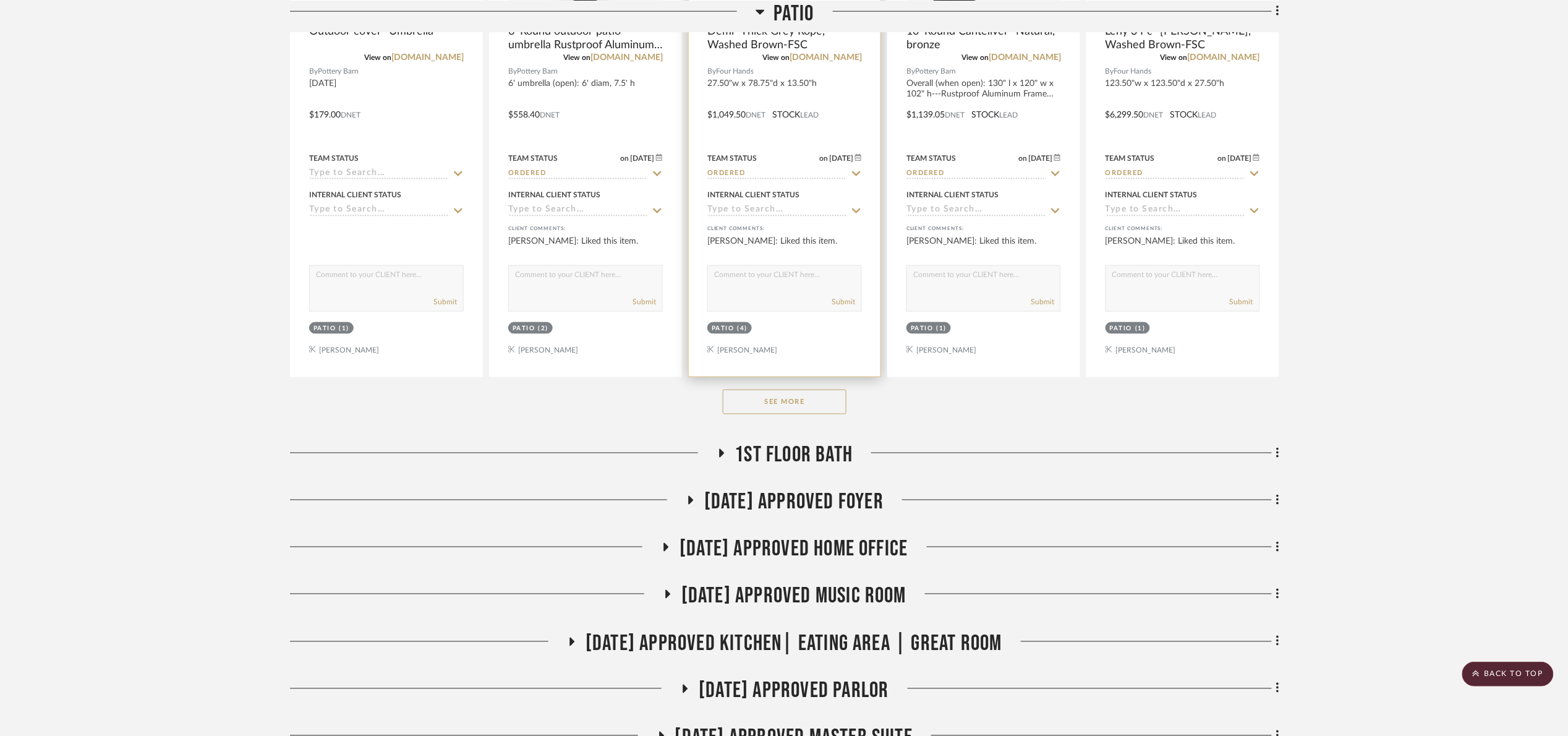
scroll to position [742, 0]
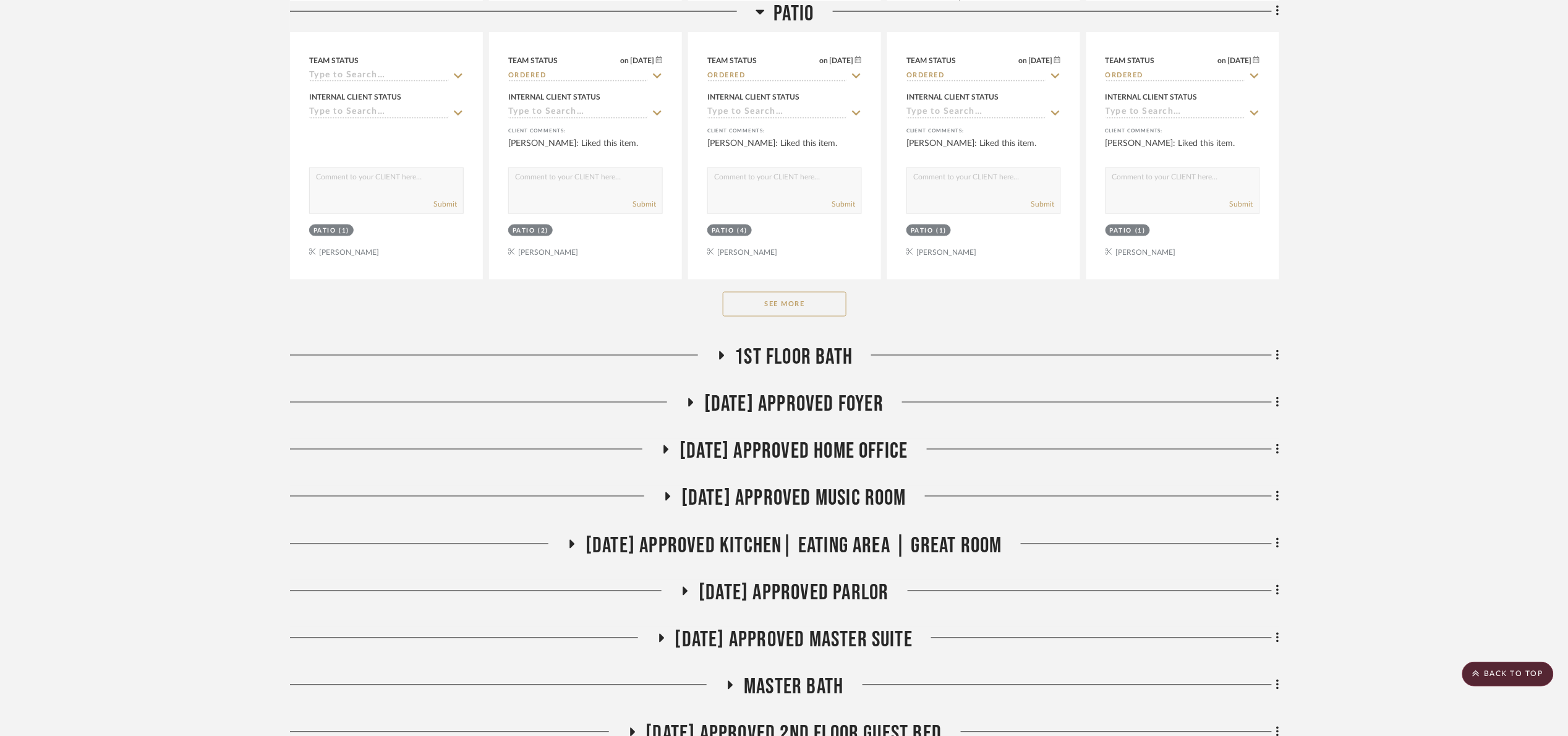
drag, startPoint x: 810, startPoint y: 309, endPoint x: 832, endPoint y: 314, distance: 22.6
click at [810, 309] on button "See More" at bounding box center [784, 304] width 123 height 25
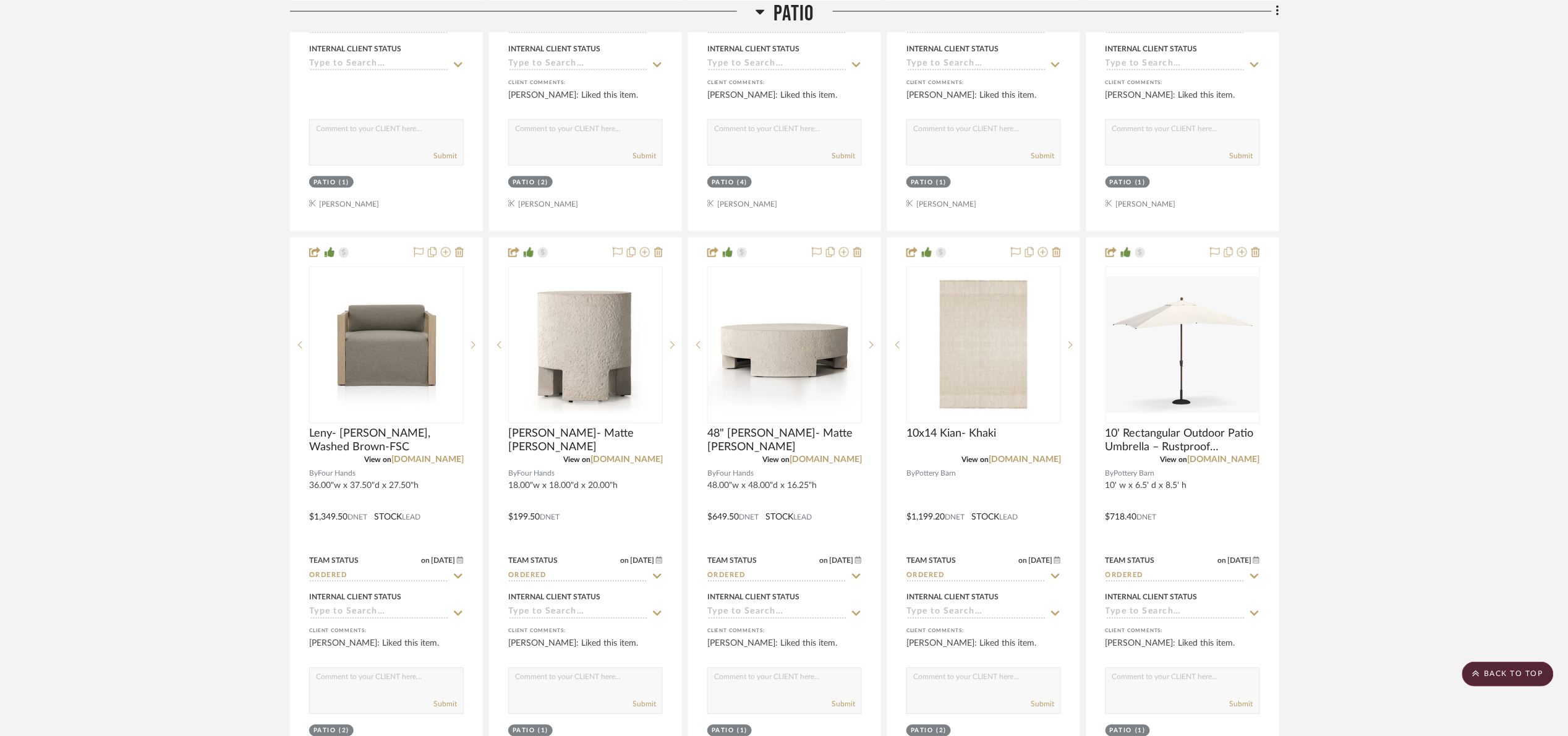
scroll to position [928, 0]
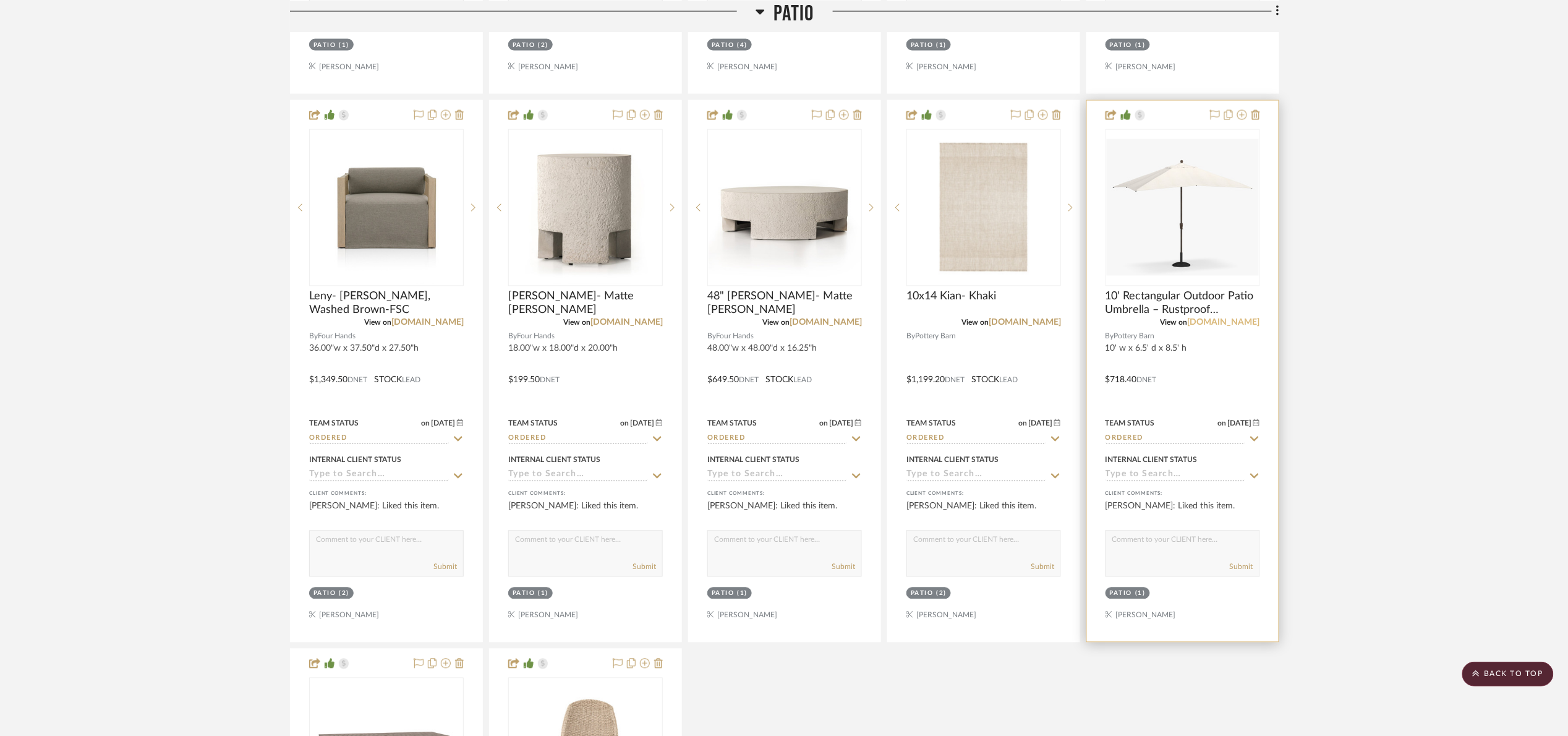
click at [1237, 324] on link "[DOMAIN_NAME]" at bounding box center [1224, 323] width 72 height 9
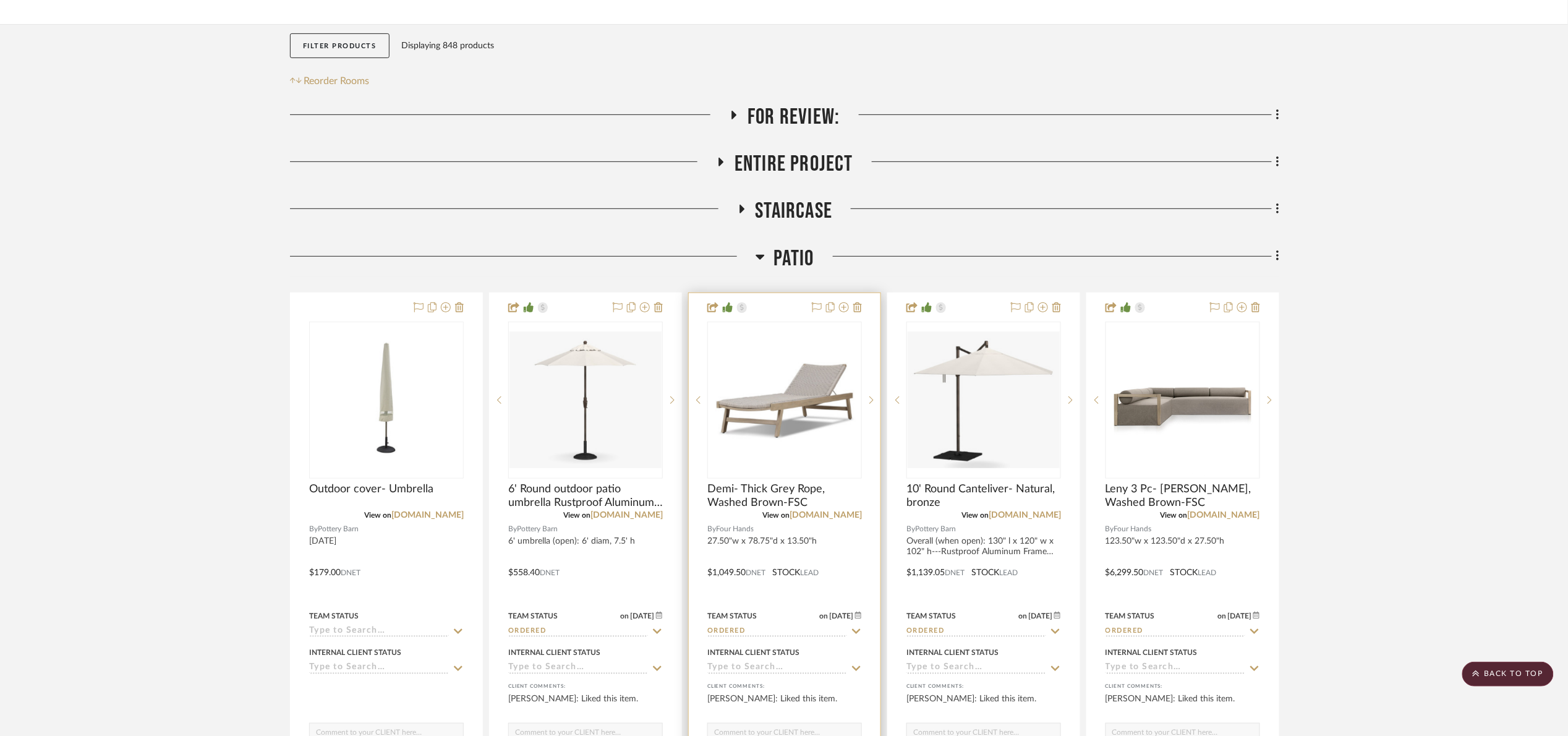
scroll to position [185, 0]
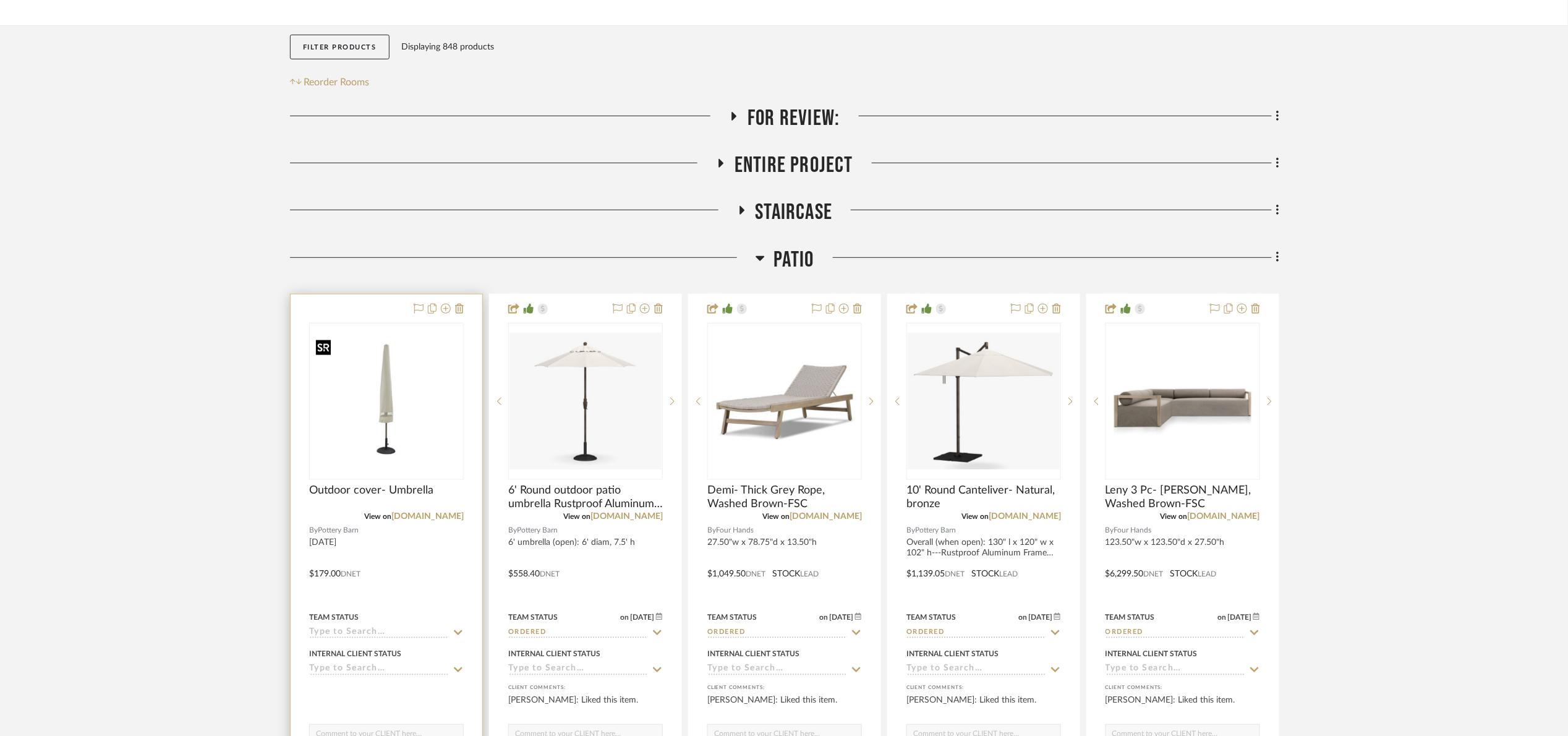
click at [416, 391] on img "0" at bounding box center [386, 401] width 152 height 136
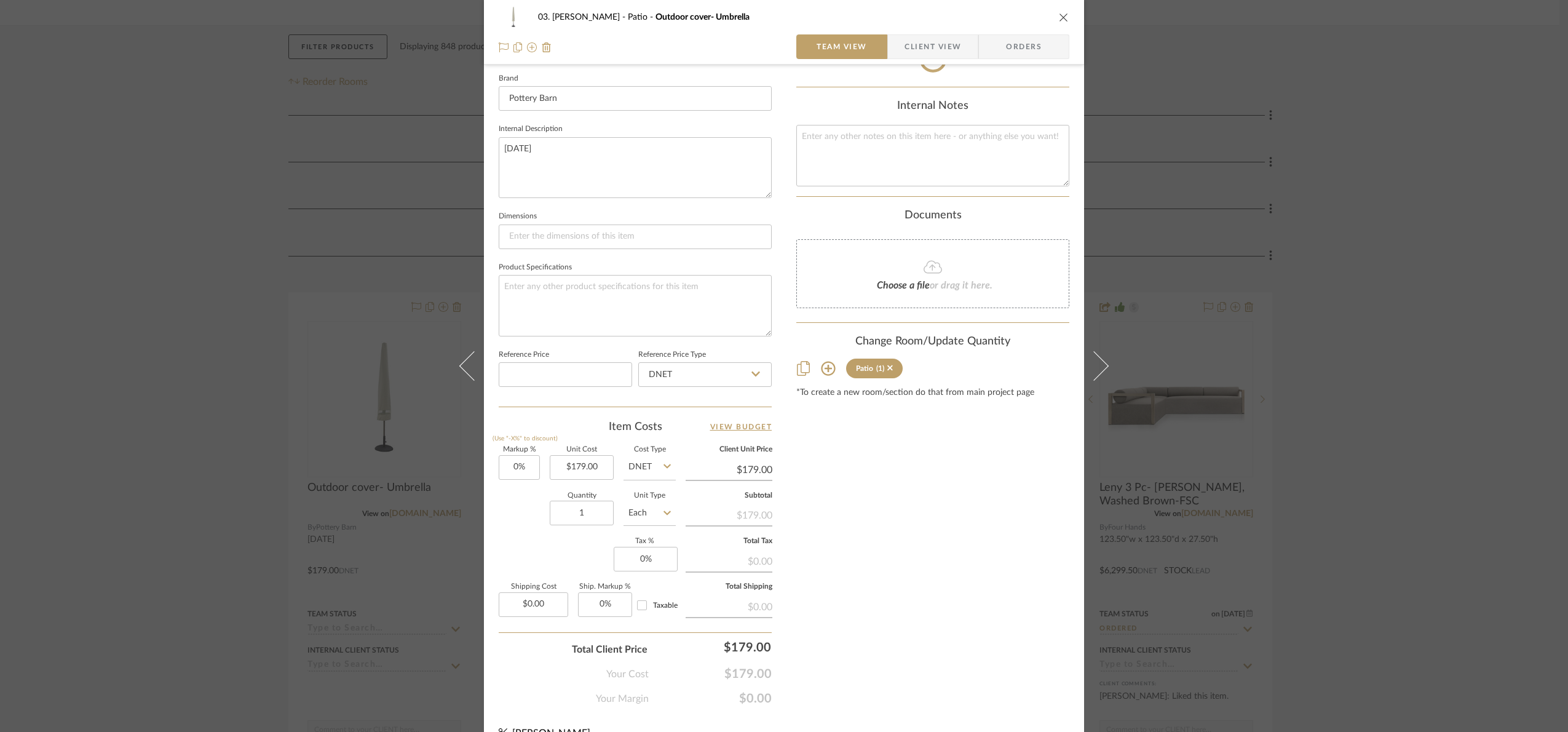
scroll to position [414, 0]
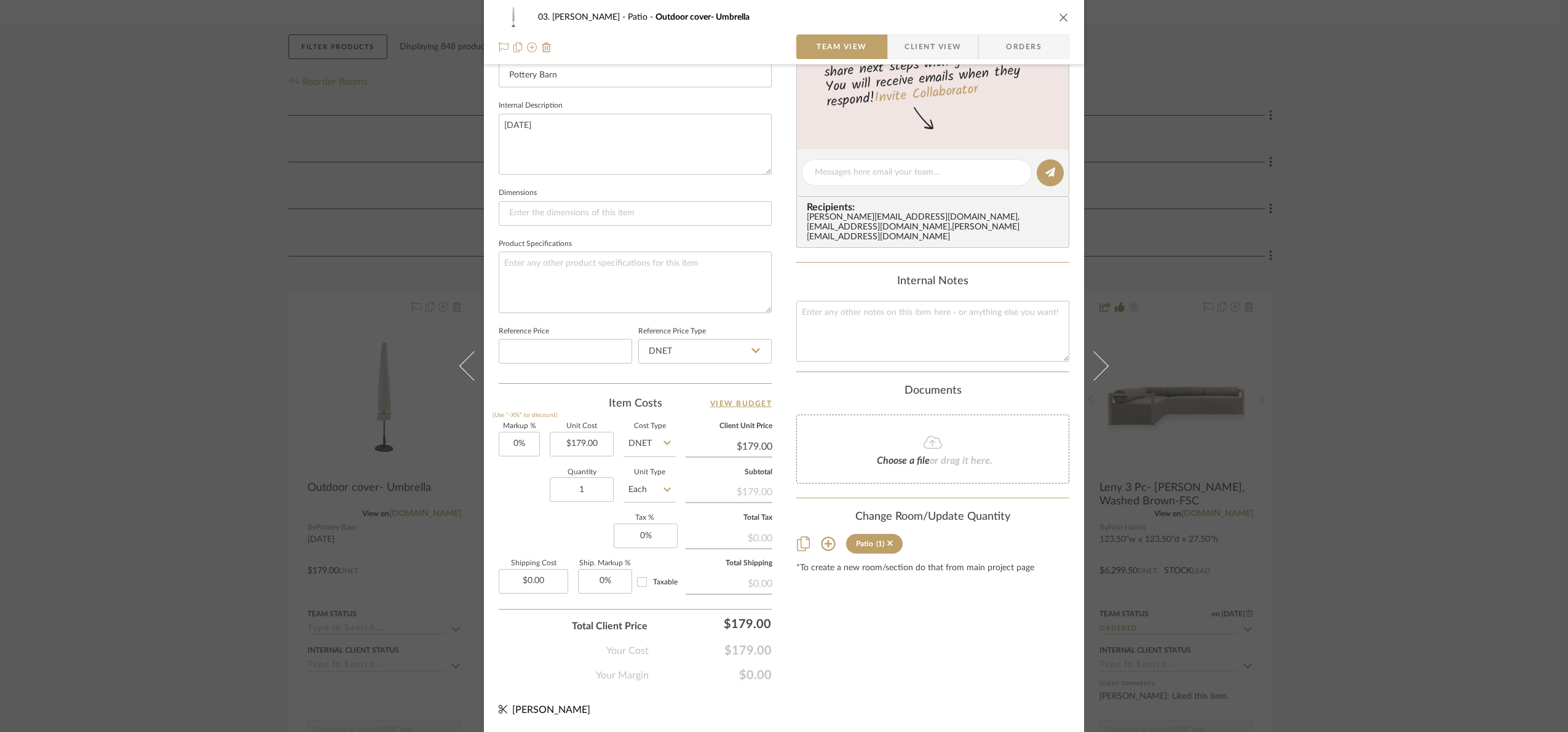
click at [646, 444] on input "DNET" at bounding box center [649, 444] width 52 height 25
click at [663, 498] on div "Retail" at bounding box center [696, 507] width 152 height 32
type input "Retail"
click at [1382, 377] on div "03. [PERSON_NAME] Outdoor cover- Umbrella Team View Client View Orders Team-Fac…" at bounding box center [784, 366] width 1568 height 732
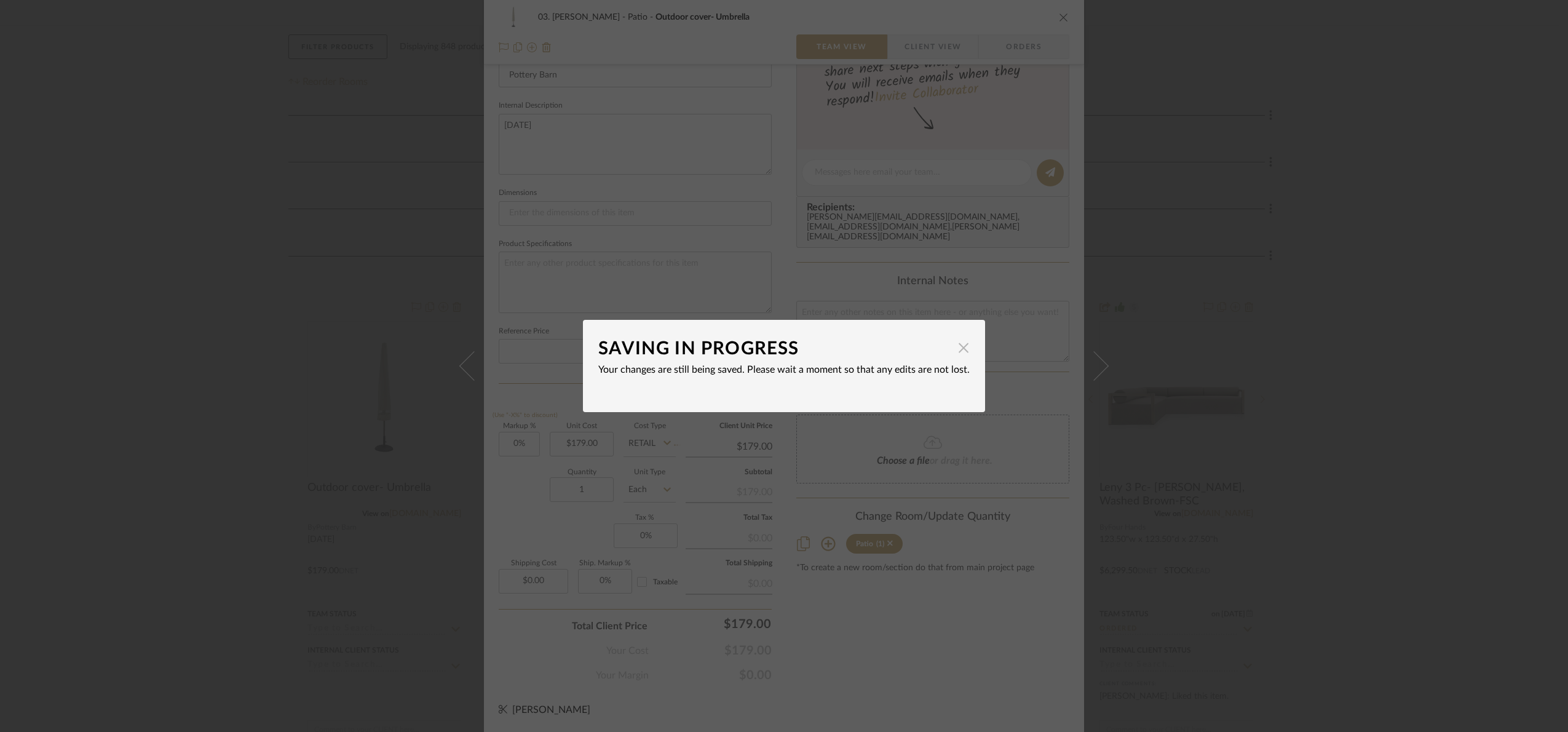
click at [960, 349] on span "button" at bounding box center [963, 348] width 25 height 25
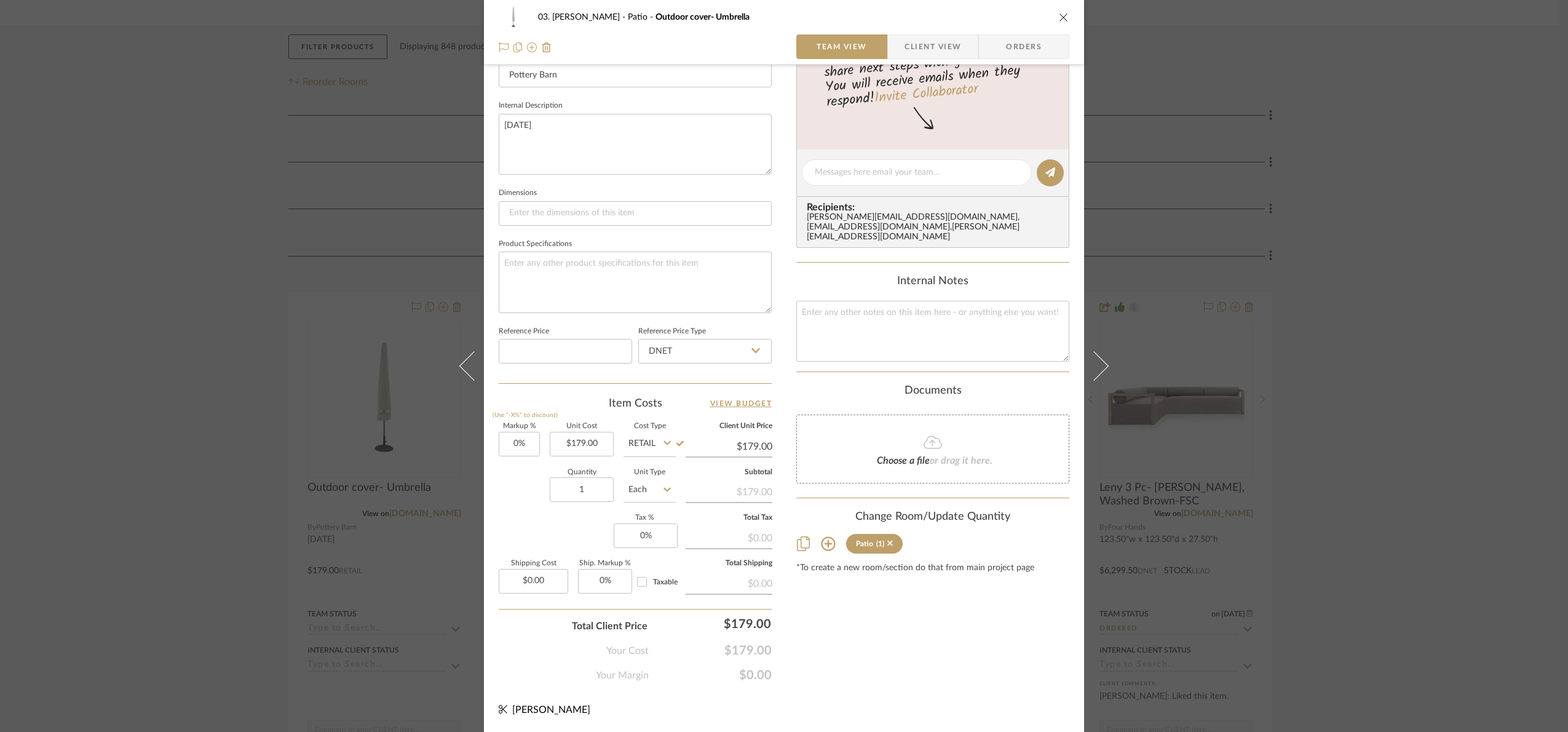
click at [931, 652] on div "Content here copies to Client View - confirm visibility there. Show in Client D…" at bounding box center [932, 177] width 273 height 1012
drag, startPoint x: 1334, startPoint y: 390, endPoint x: 1344, endPoint y: 385, distance: 11.2
click at [1335, 390] on div "03. [PERSON_NAME] Outdoor cover- Umbrella Team View Client View Orders Team-Fac…" at bounding box center [784, 366] width 1568 height 732
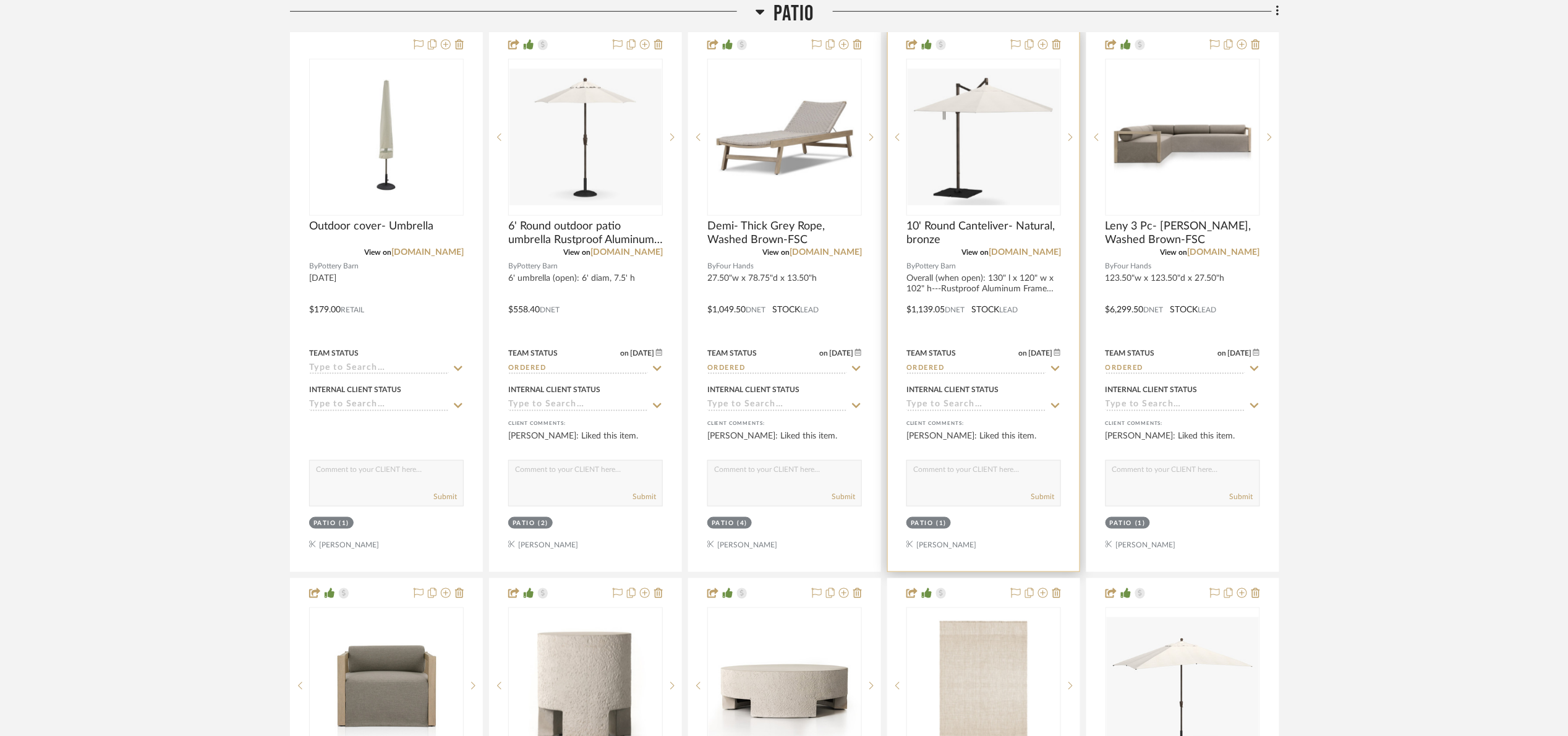
scroll to position [464, 0]
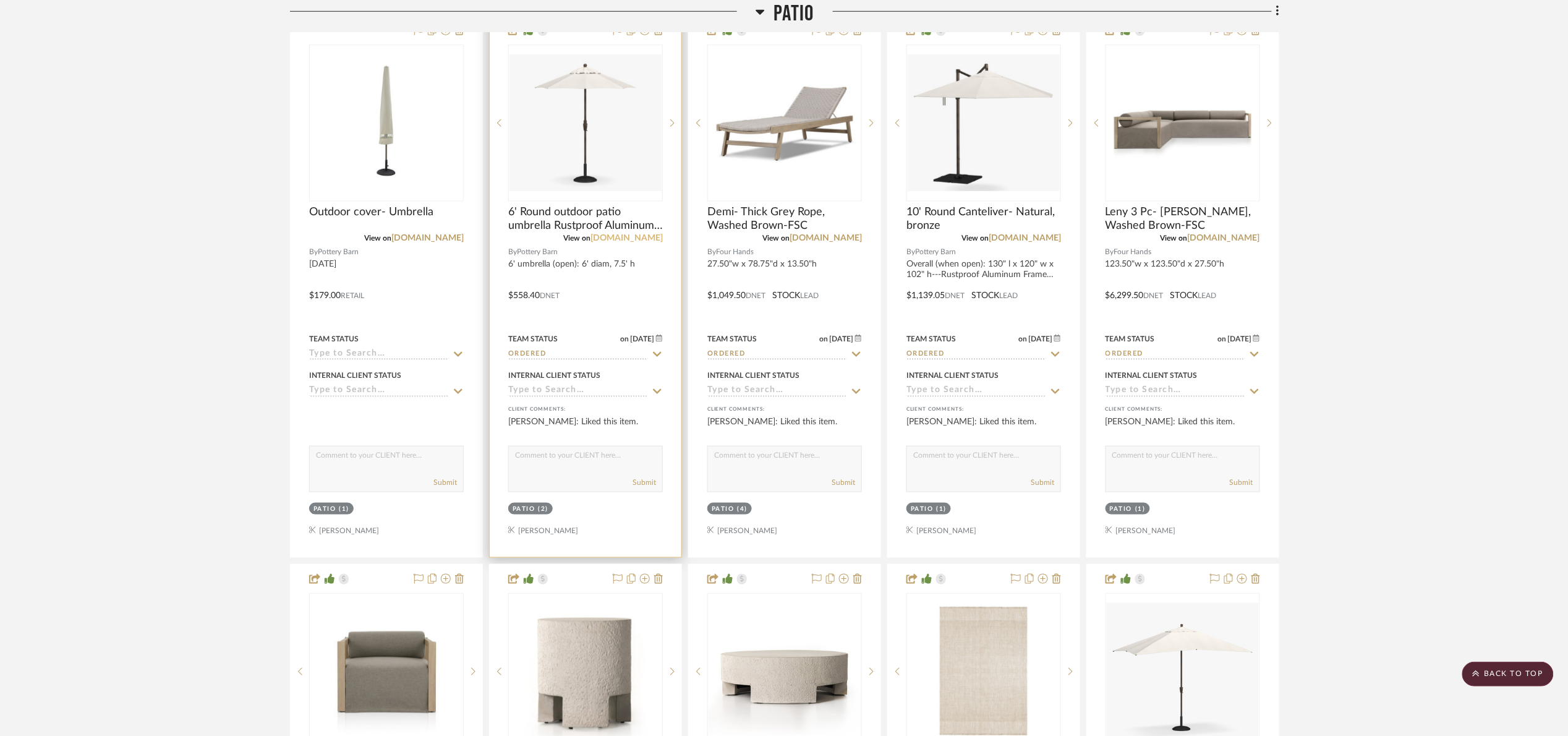
click at [625, 242] on link "potterybarn.com" at bounding box center [626, 237] width 72 height 9
click at [553, 149] on img "0" at bounding box center [585, 123] width 152 height 136
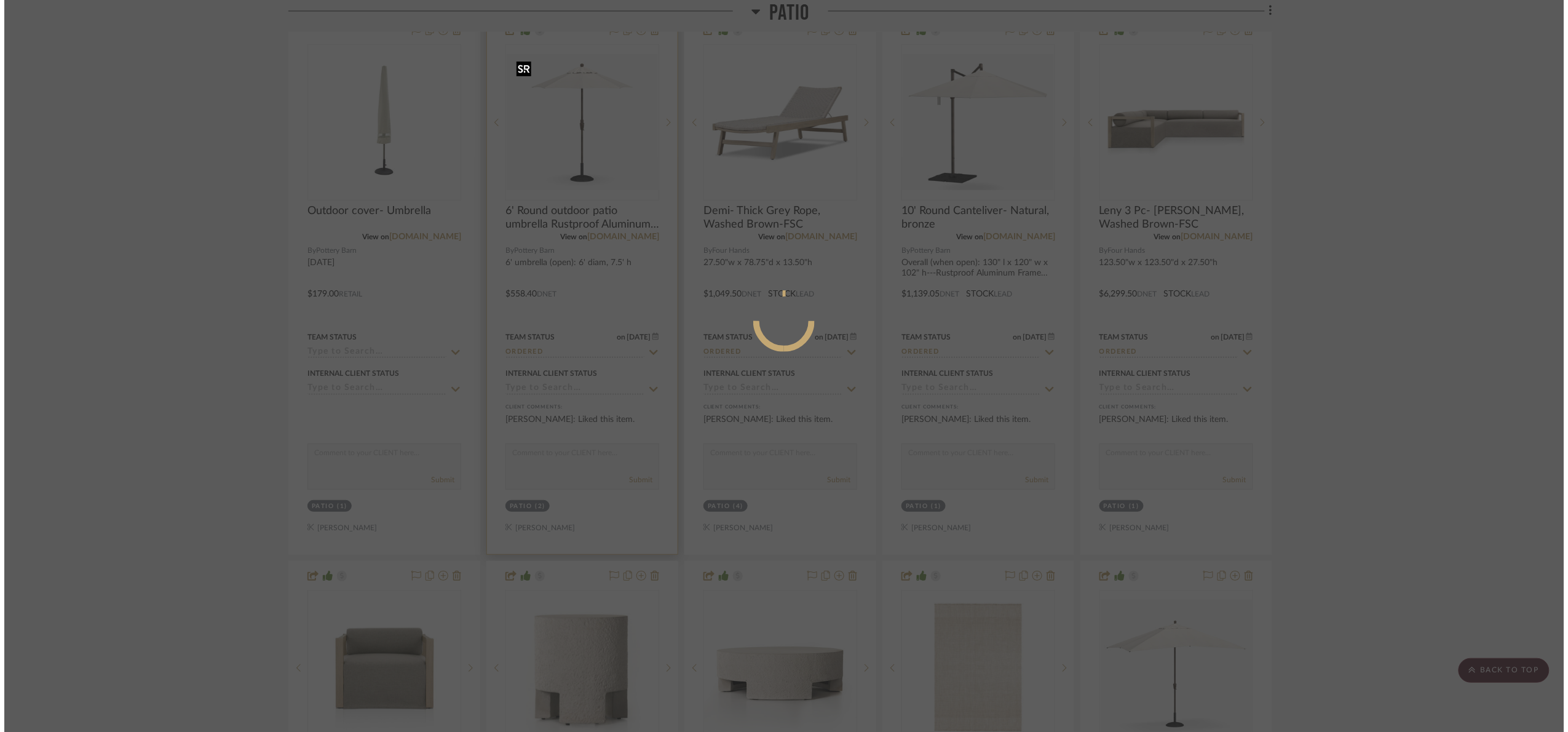
scroll to position [0, 0]
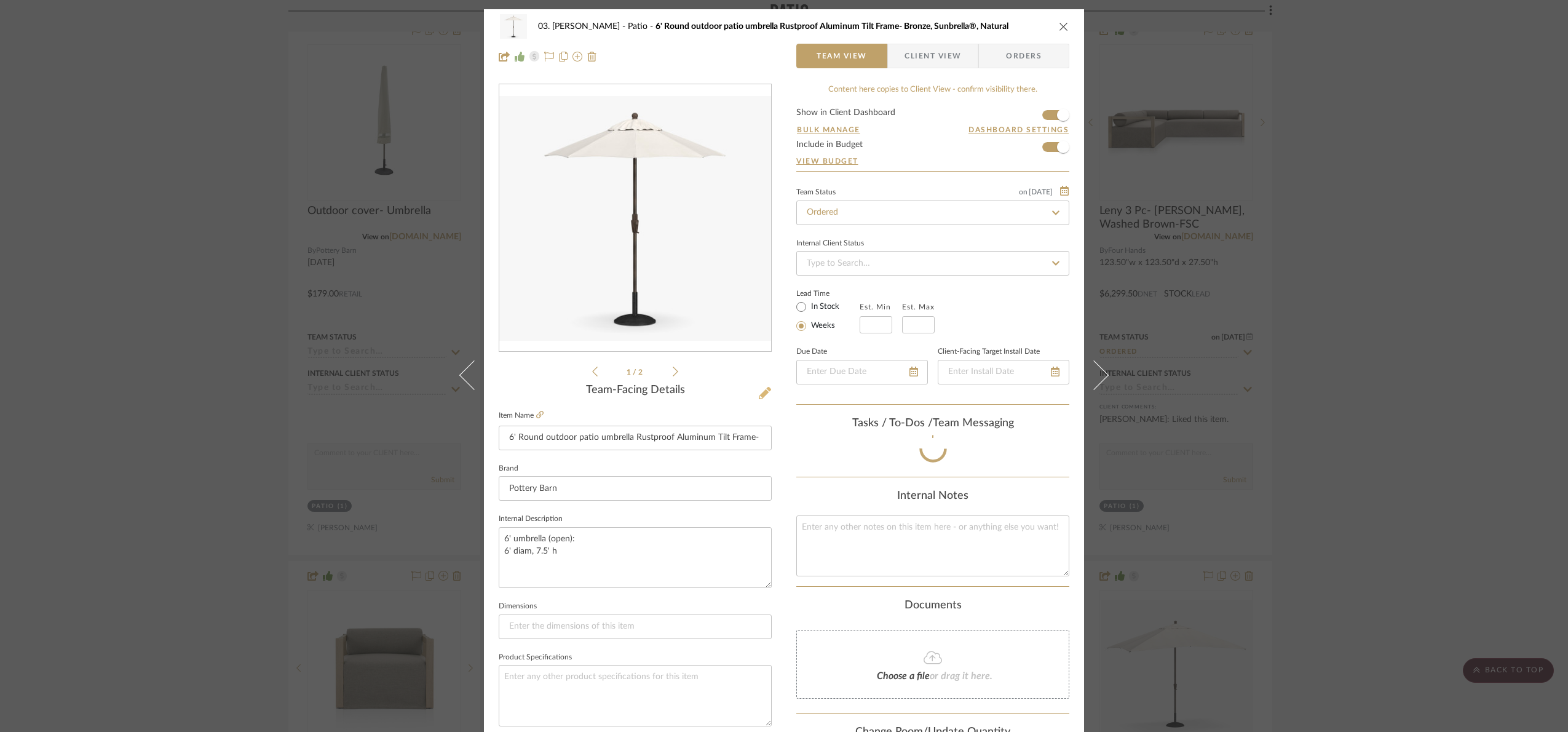
click at [762, 386] on icon at bounding box center [765, 393] width 12 height 12
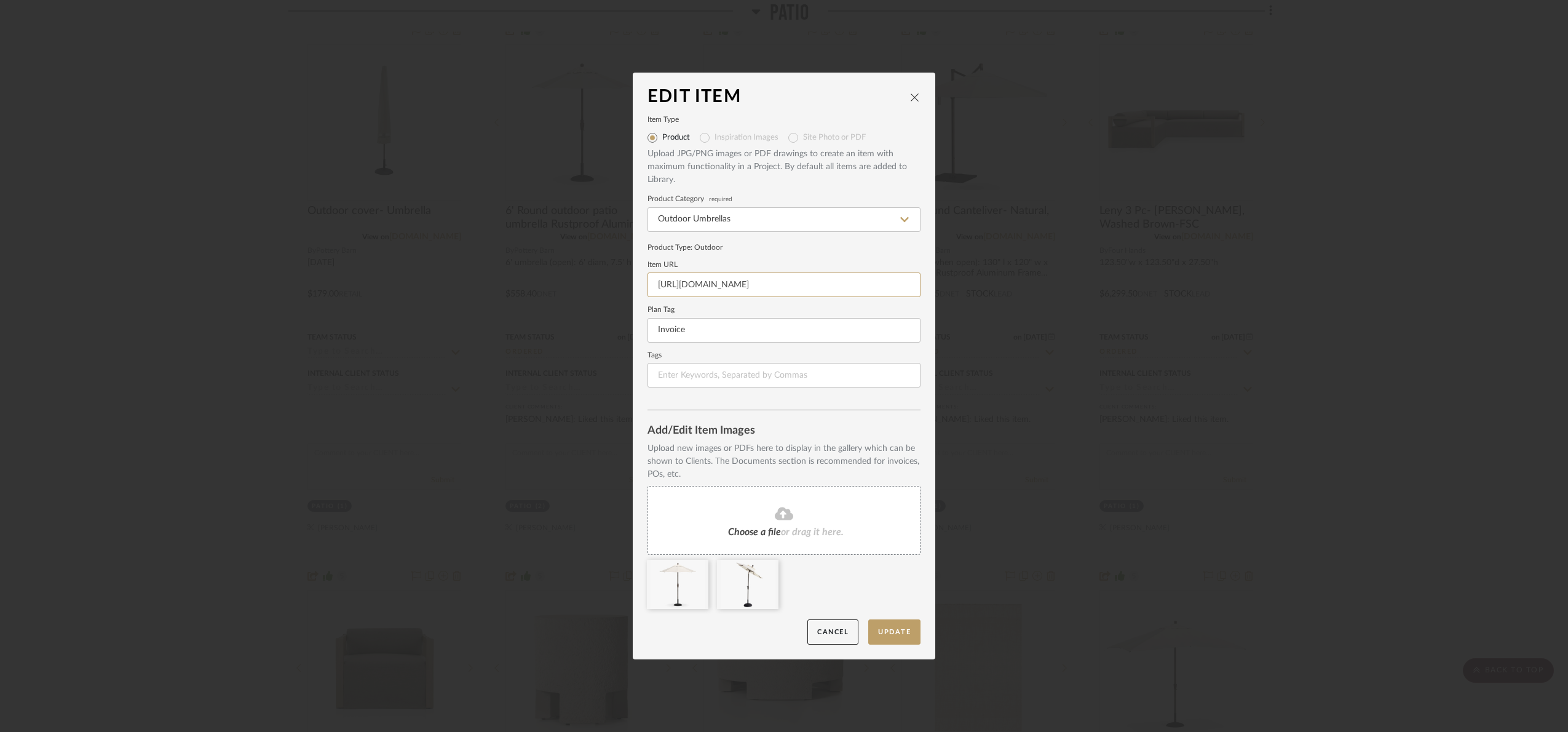
scroll to position [0, 576]
drag, startPoint x: 754, startPoint y: 290, endPoint x: 1050, endPoint y: 309, distance: 296.6
click at [1050, 309] on div "Edit Item Item Type Product Inspiration Images Site Photo or PDF Upload JPG/PNG…" at bounding box center [784, 366] width 1568 height 732
paste input "https://www.potterybarn.com/products/round-market-outdoor-umbrella/?cm_sp=ossa-…"
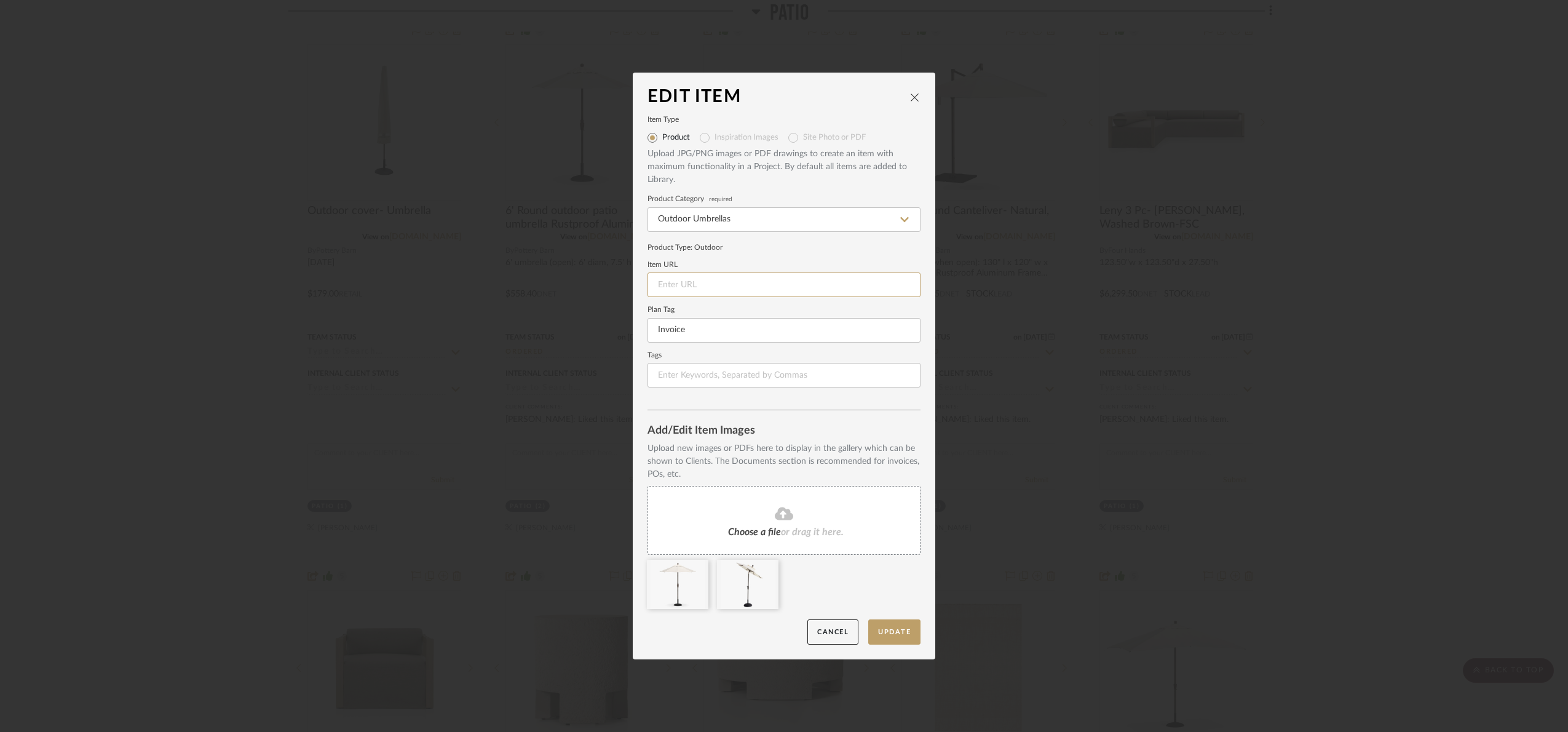
type input "https://www.potterybarn.com/products/round-market-outdoor-umbrella/?cm_sp=ossa-…"
click at [898, 632] on button "Update" at bounding box center [895, 632] width 52 height 25
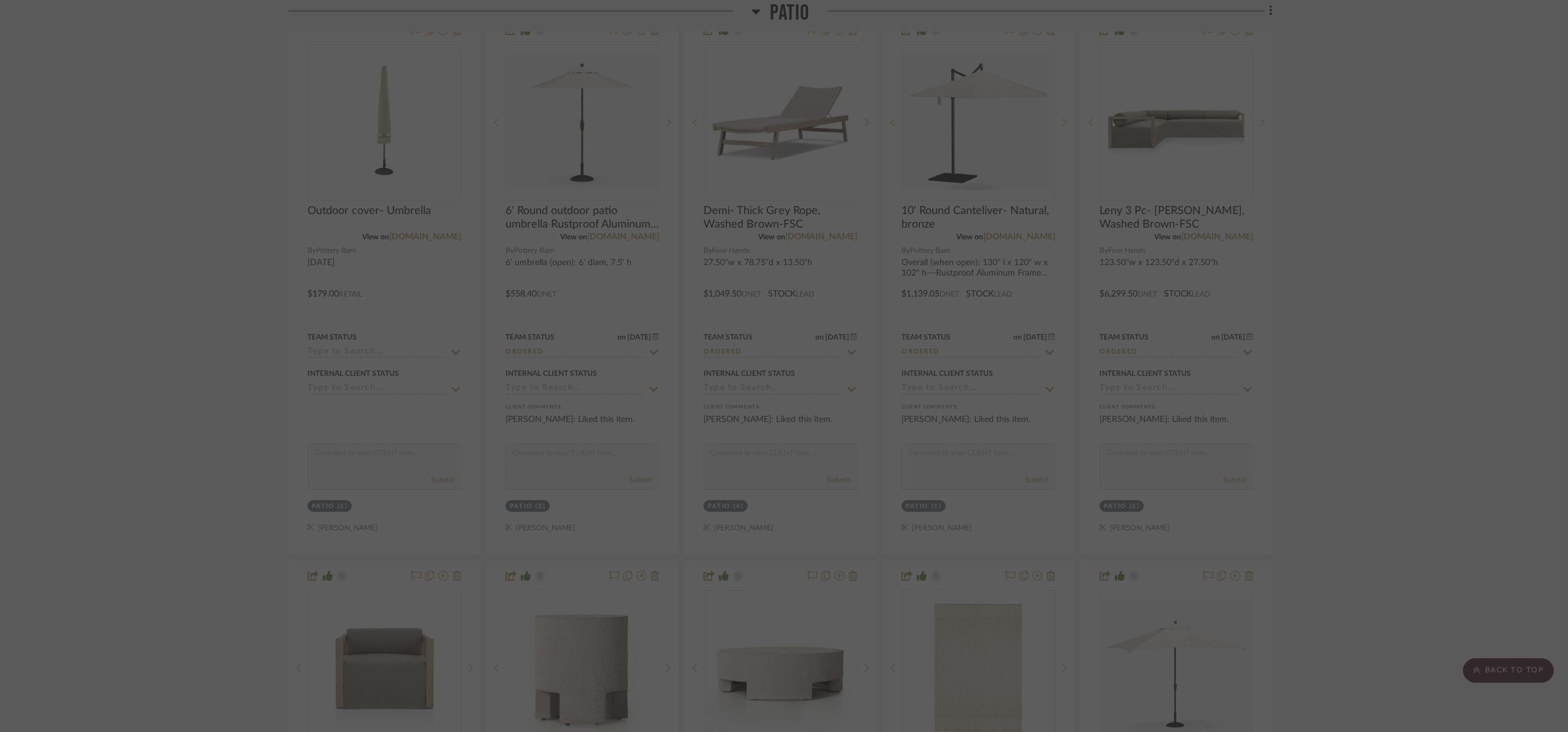
click at [1431, 285] on div at bounding box center [784, 366] width 1568 height 732
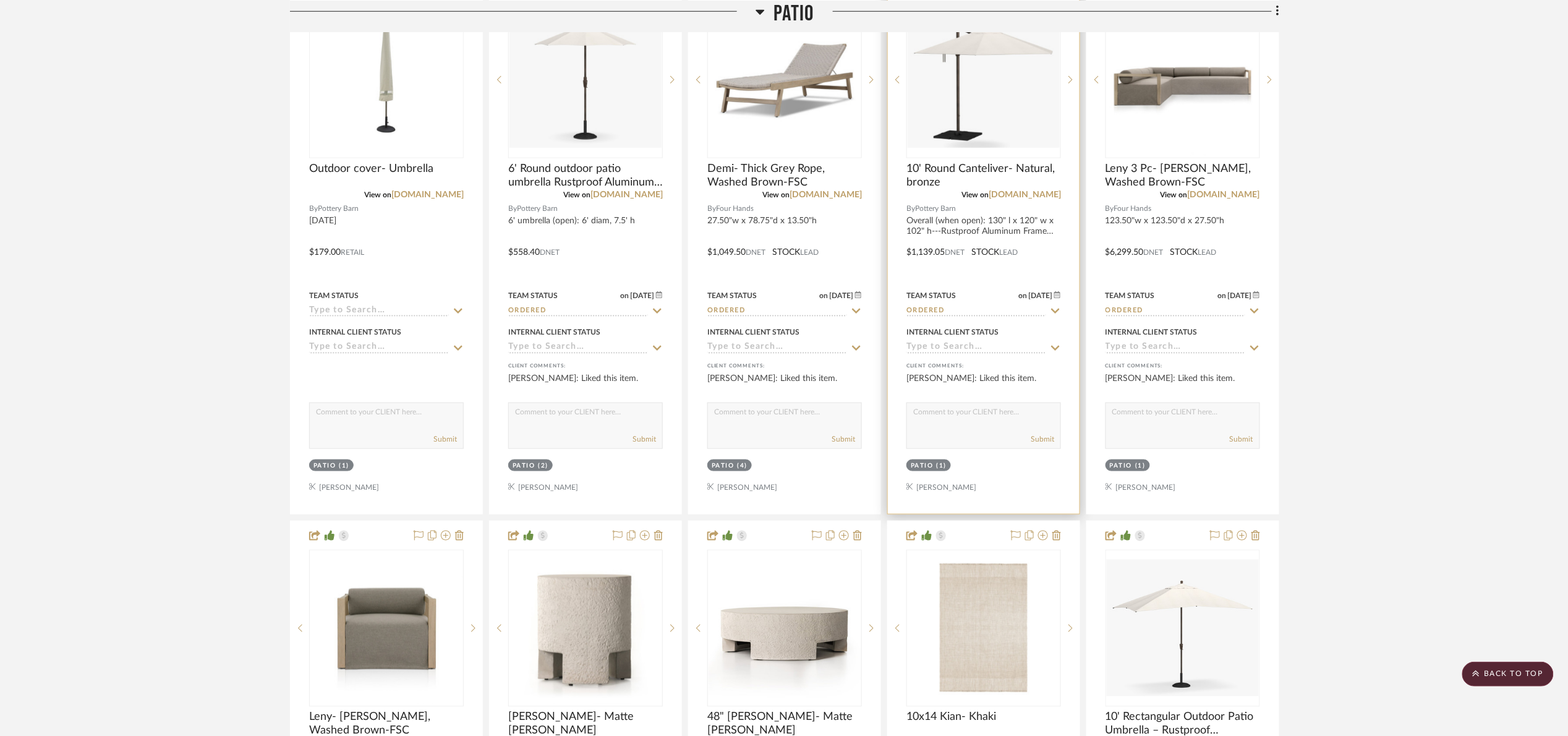
scroll to position [834, 0]
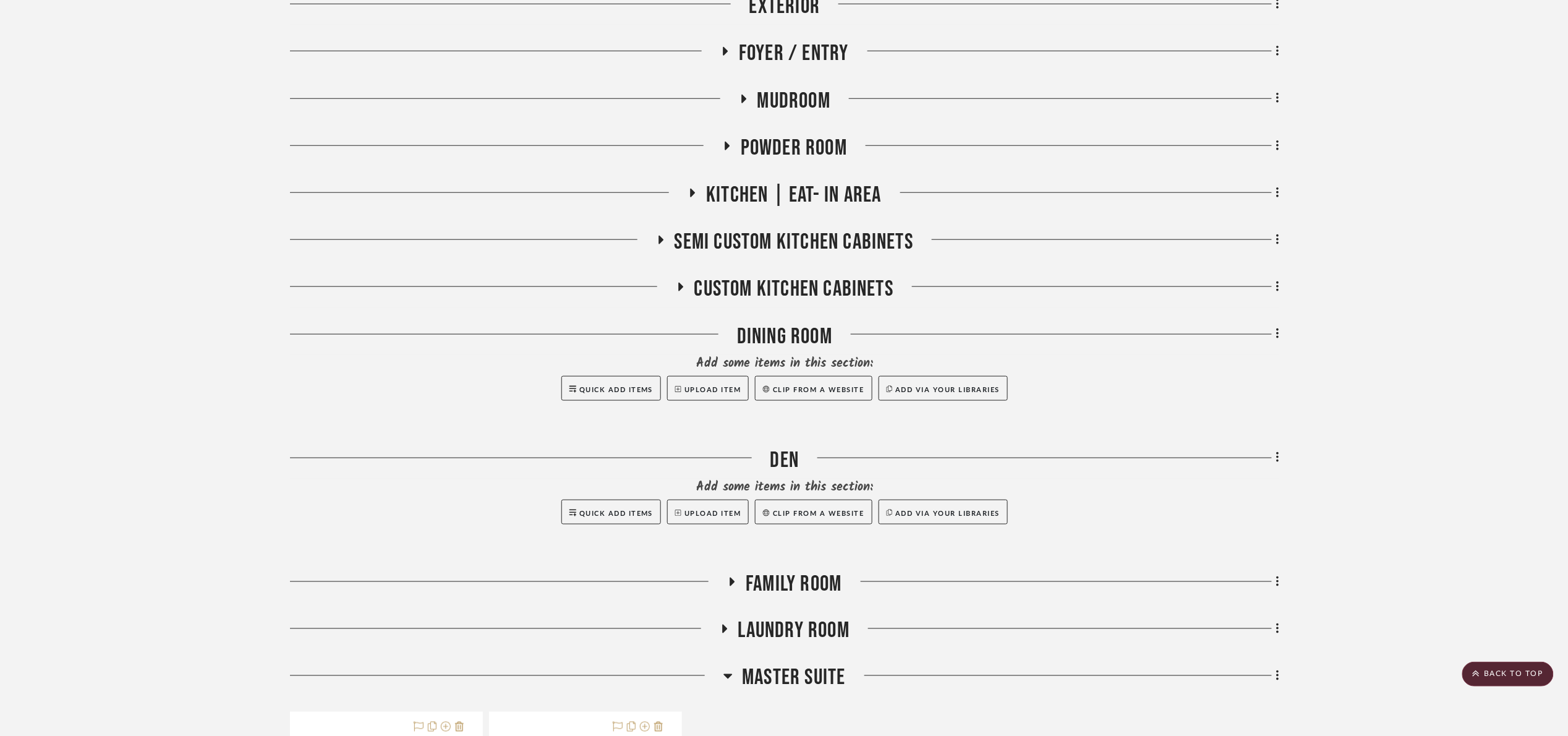
scroll to position [464, 0]
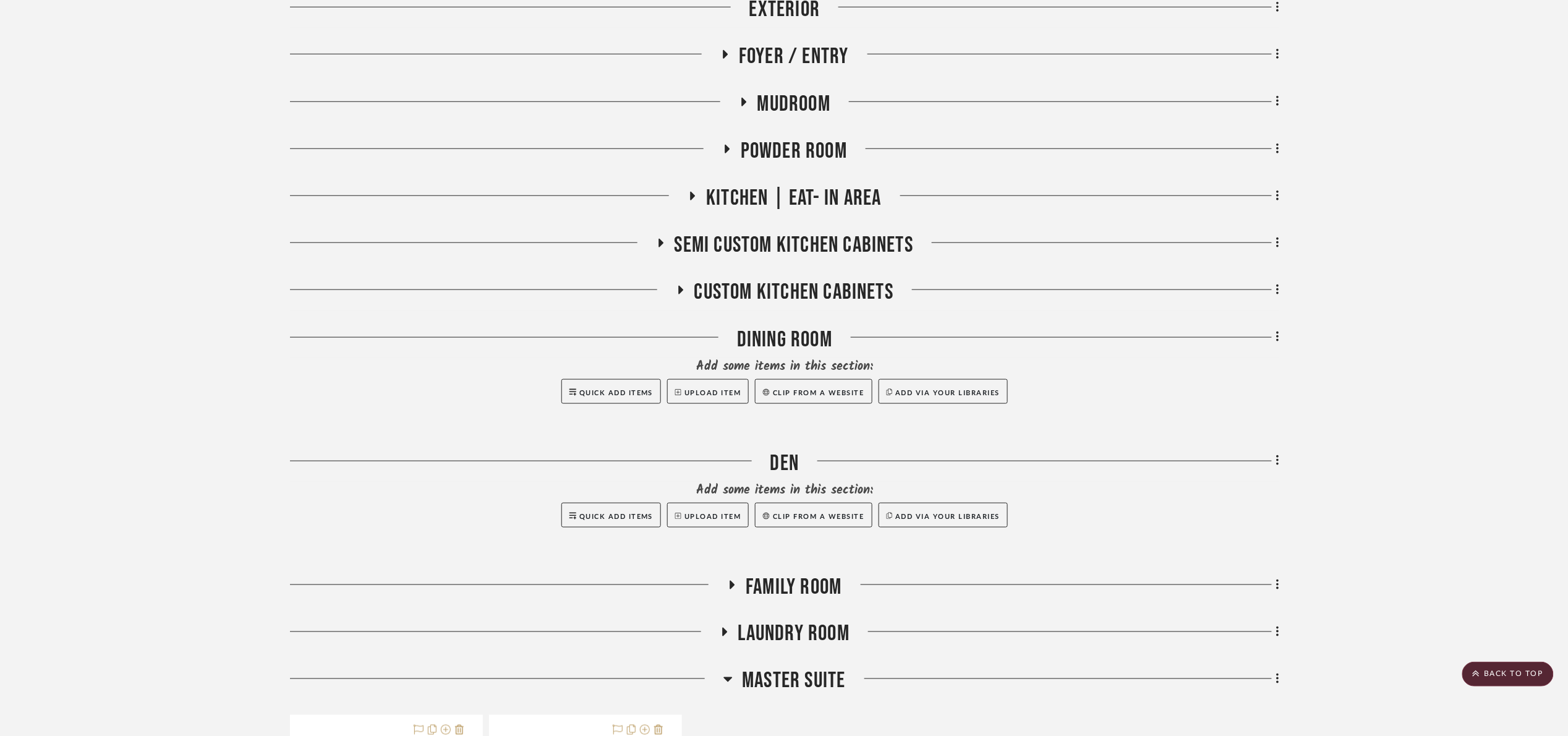
click at [779, 194] on span "Kitchen | Eat- In Area" at bounding box center [794, 198] width 175 height 26
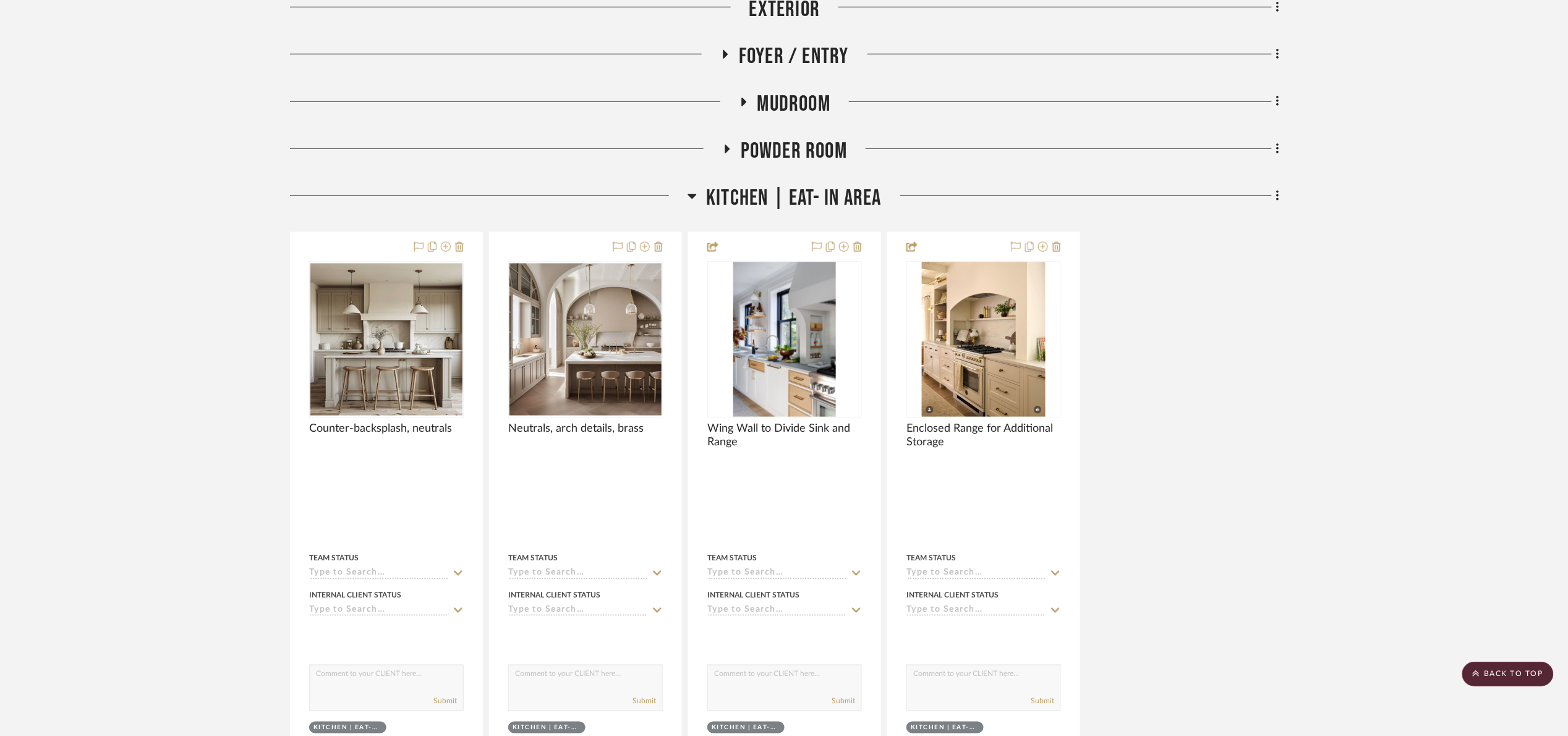
click at [793, 188] on span "Kitchen | Eat- In Area" at bounding box center [794, 198] width 175 height 26
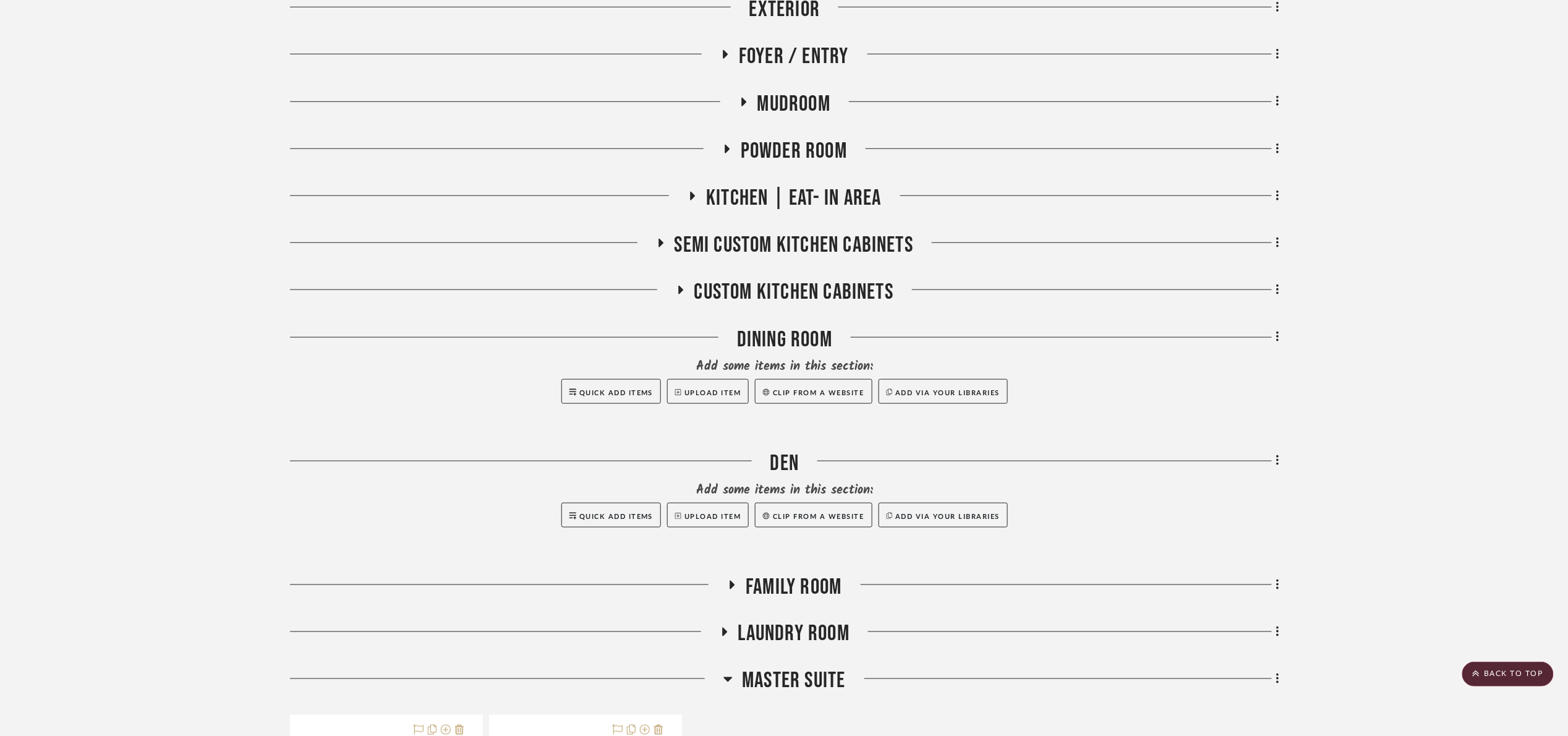
click at [779, 108] on span "Mudroom" at bounding box center [794, 104] width 73 height 26
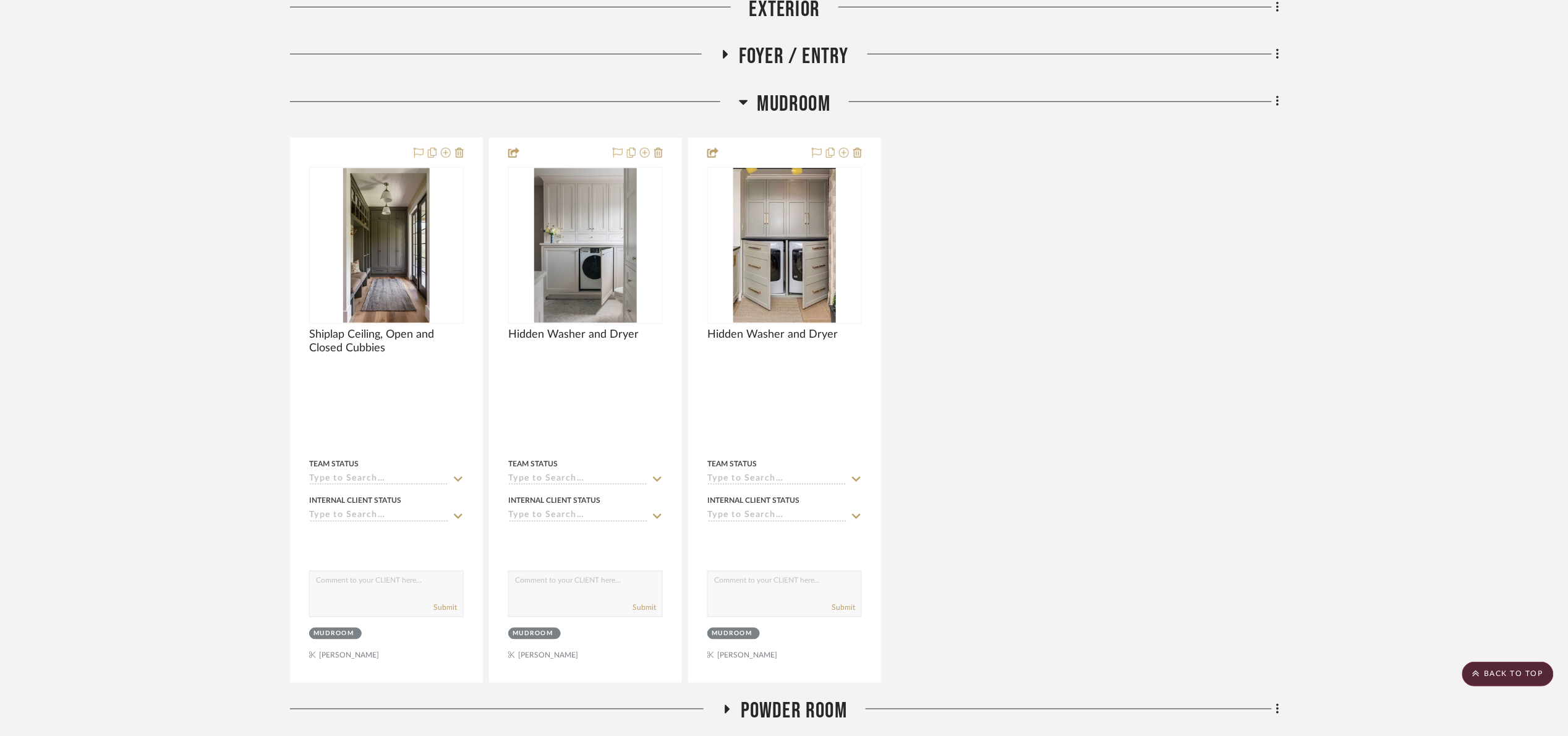
click at [779, 108] on span "Mudroom" at bounding box center [794, 104] width 73 height 26
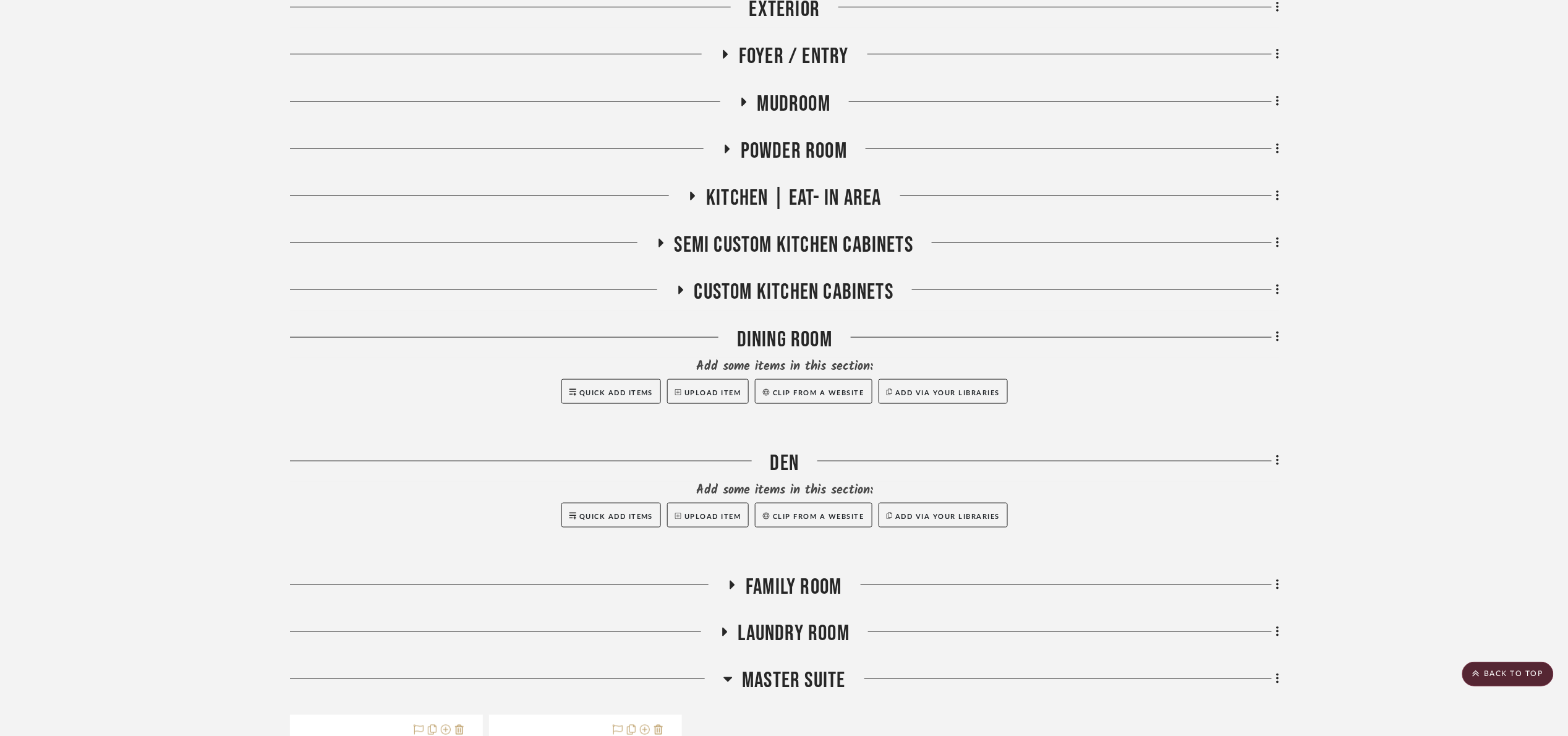
click at [819, 64] on span "Foyer / Entry" at bounding box center [794, 57] width 110 height 26
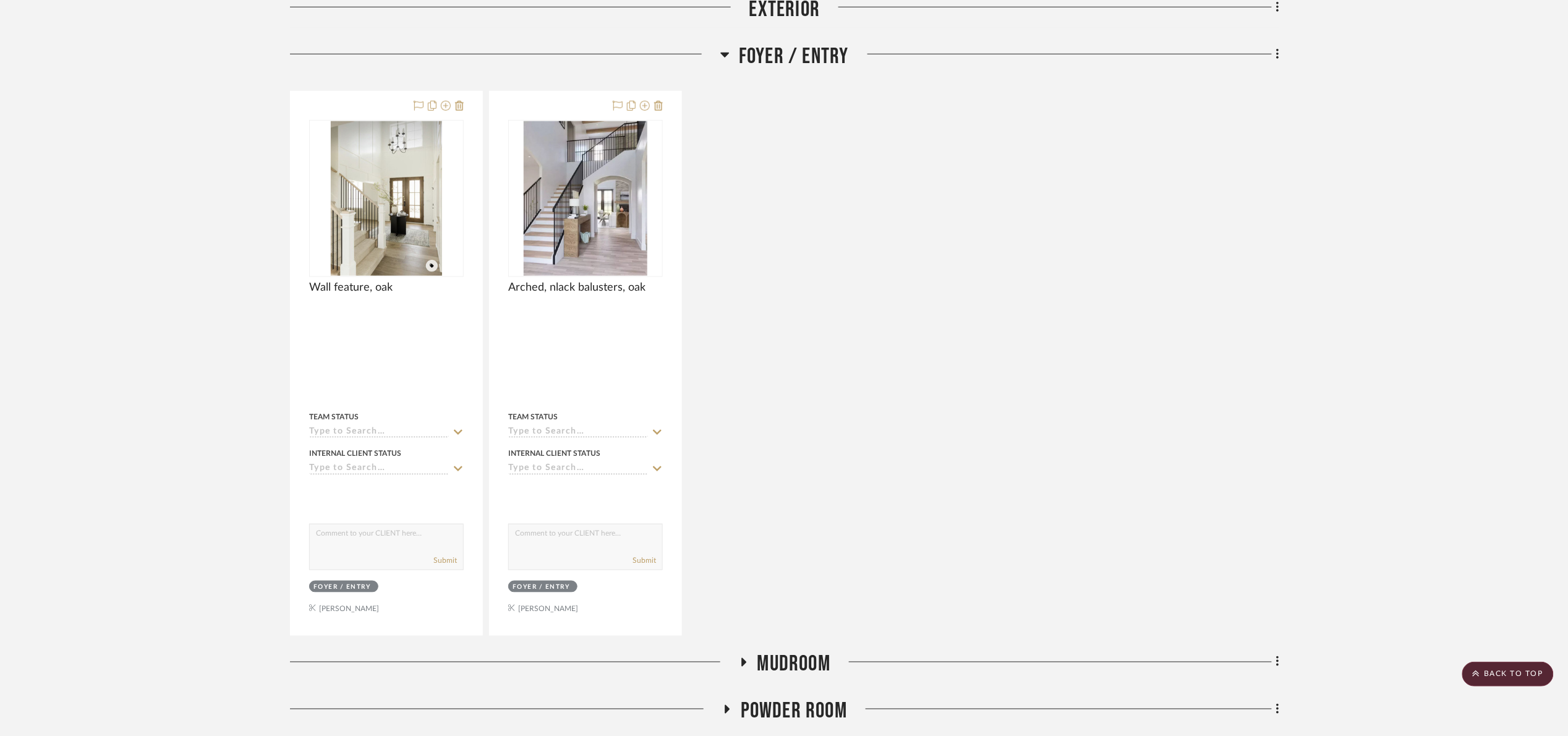
click at [815, 65] on span "Foyer / Entry" at bounding box center [794, 57] width 110 height 26
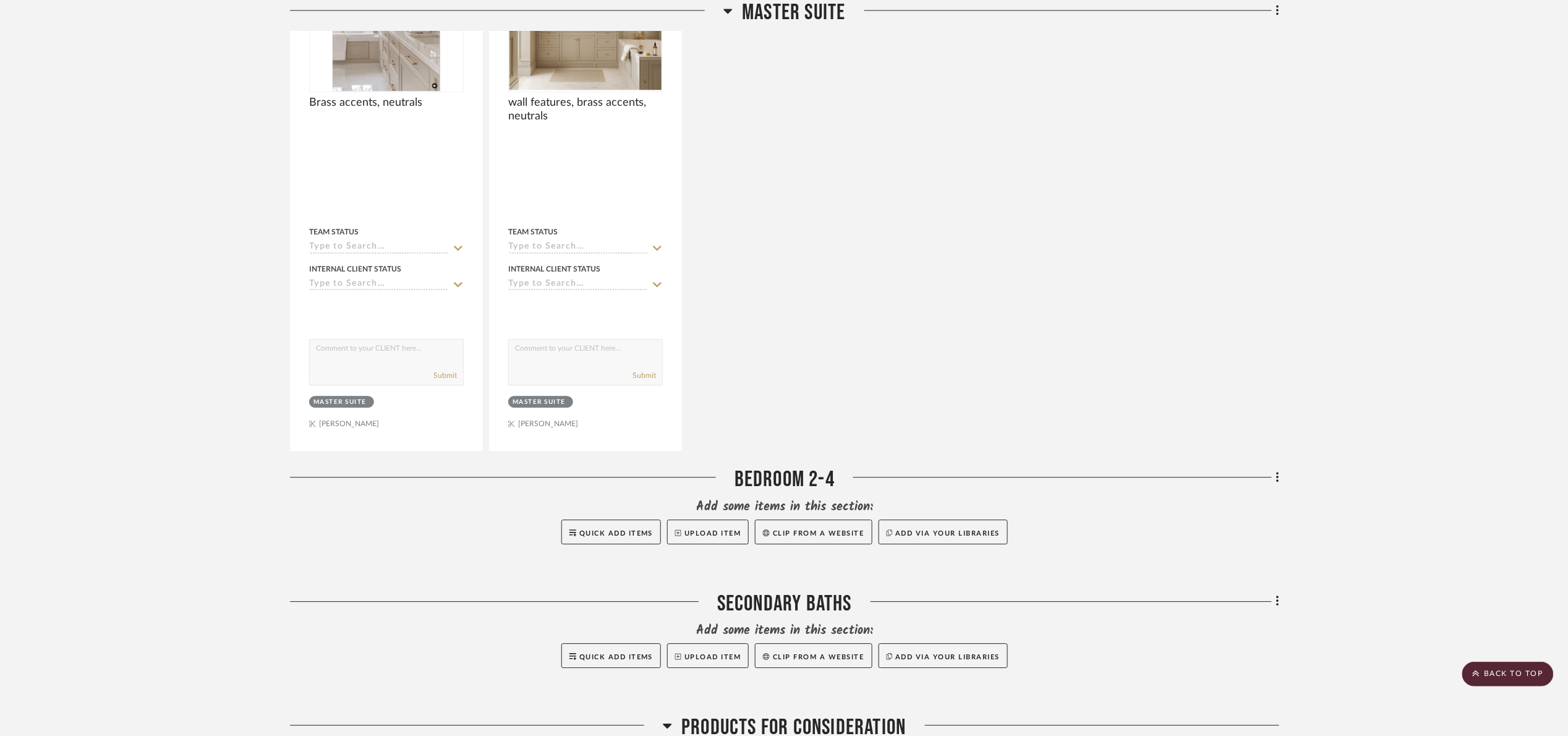
scroll to position [1762, 0]
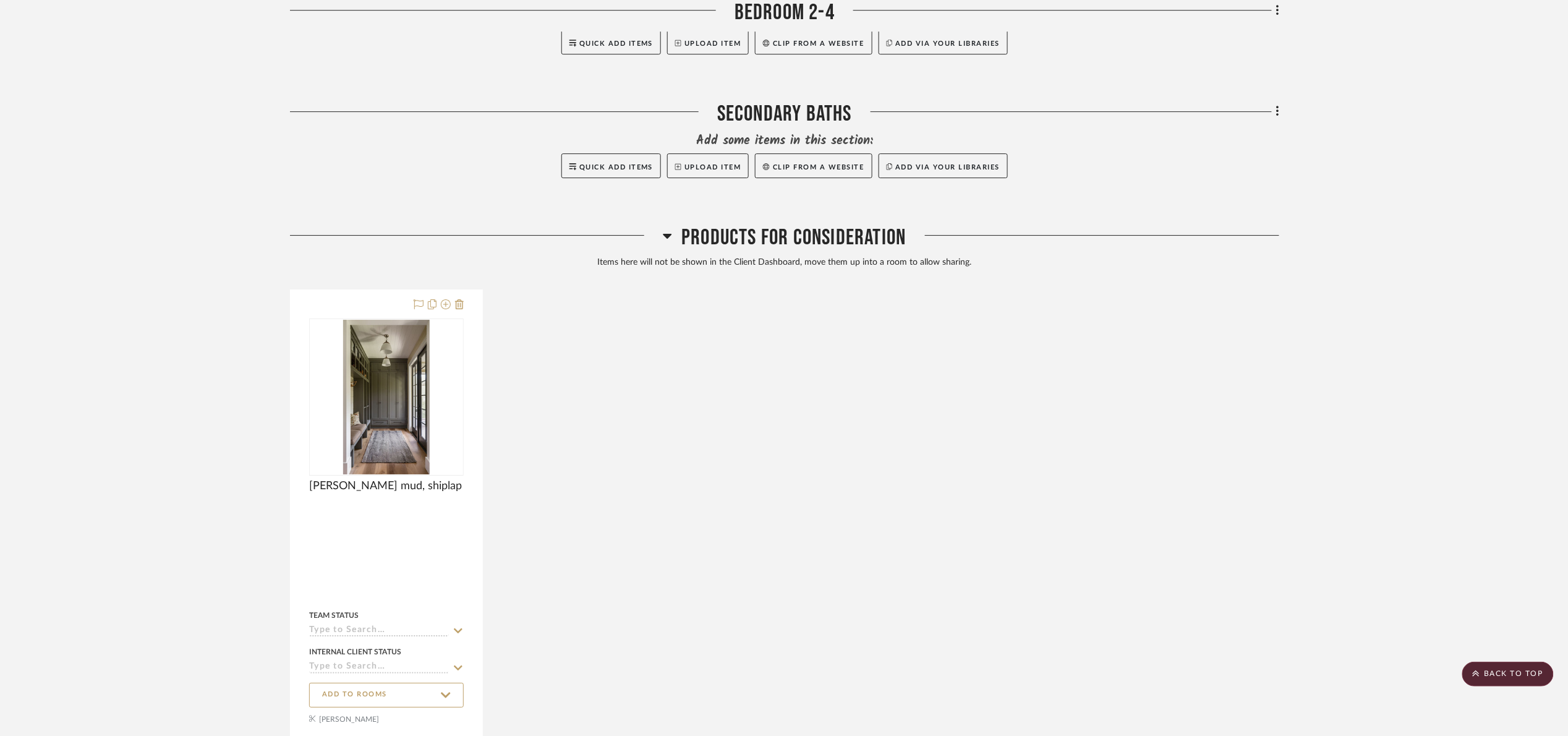
click at [868, 238] on span "Products For Consideration" at bounding box center [793, 237] width 224 height 26
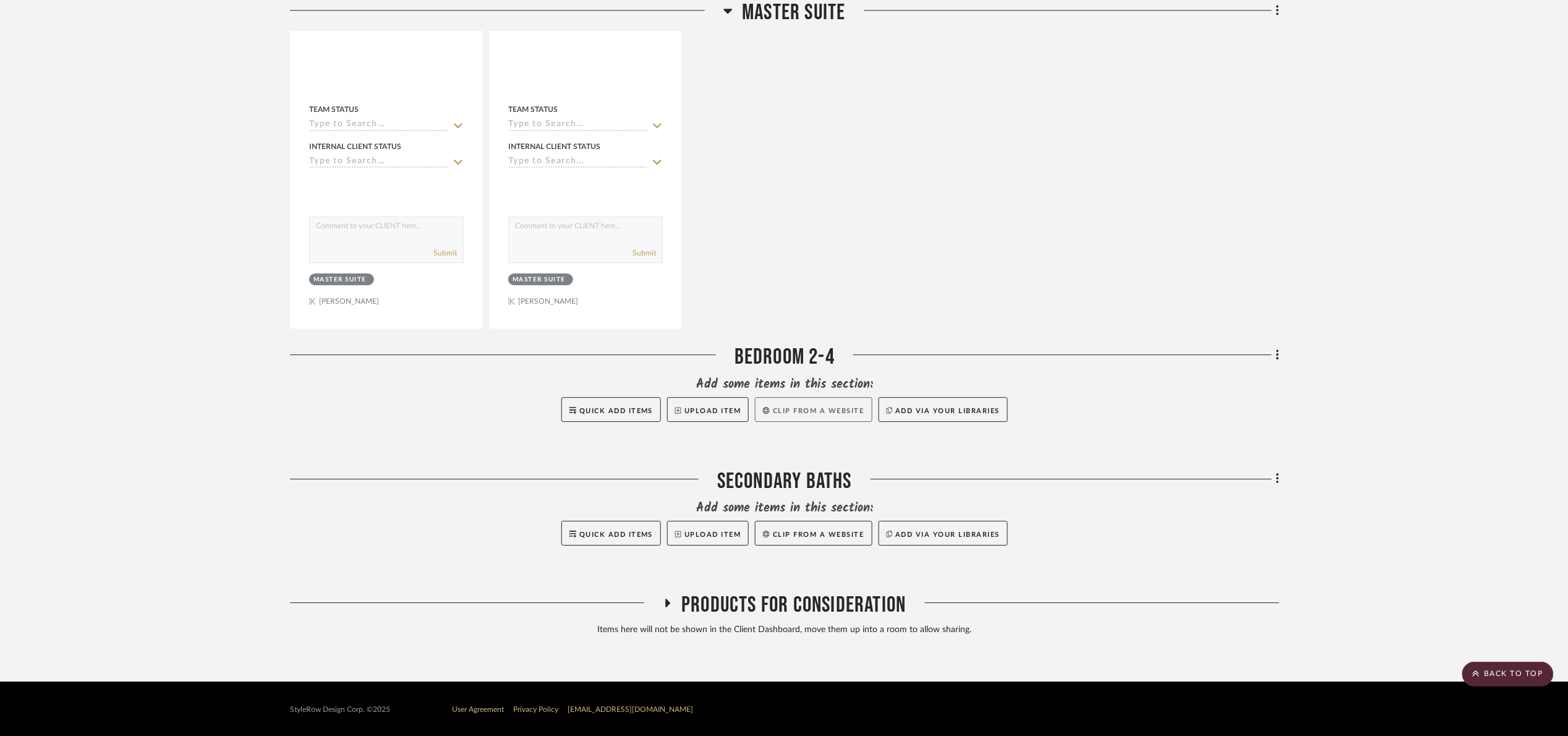
scroll to position [1398, 0]
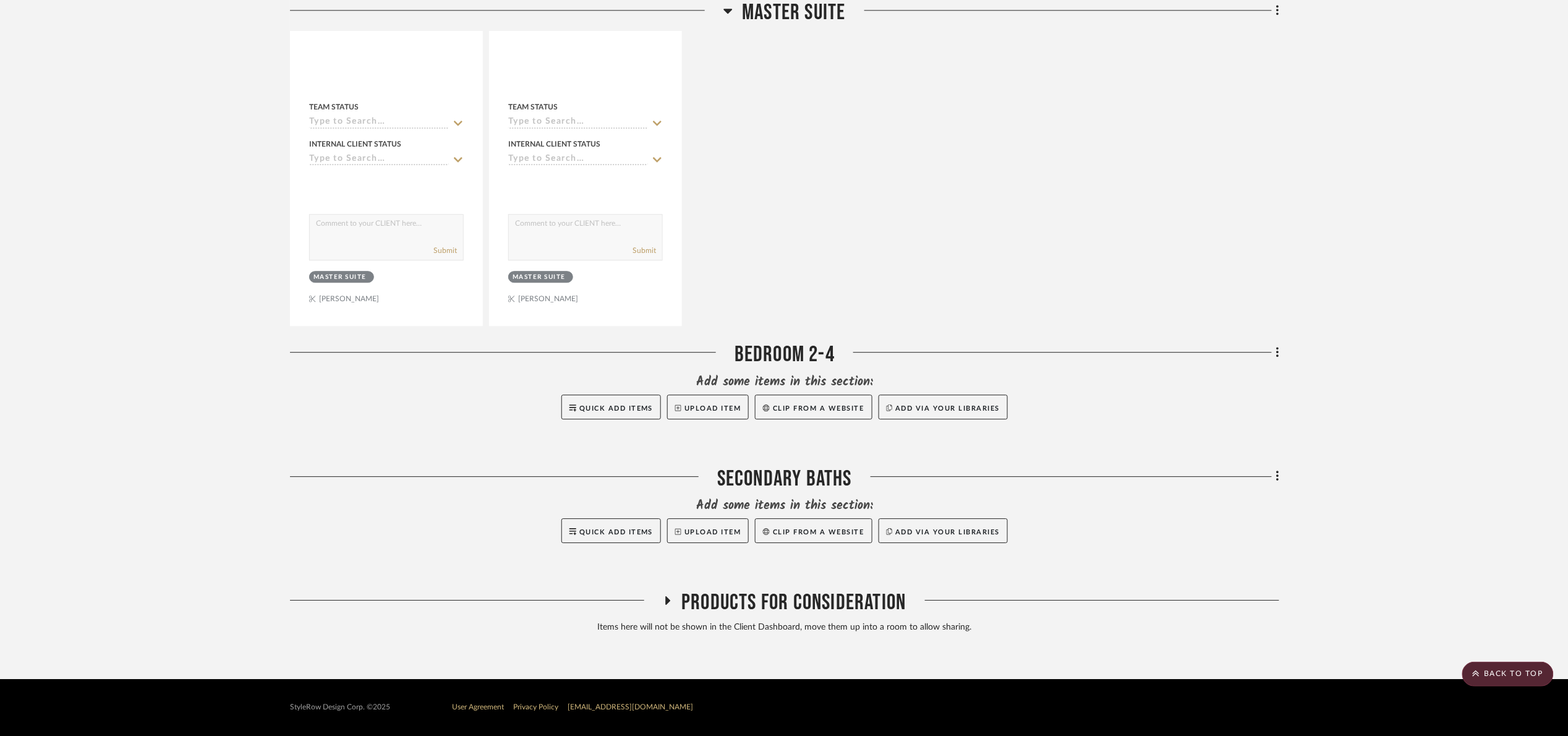
click at [794, 614] on span "Products For Consideration" at bounding box center [793, 603] width 224 height 26
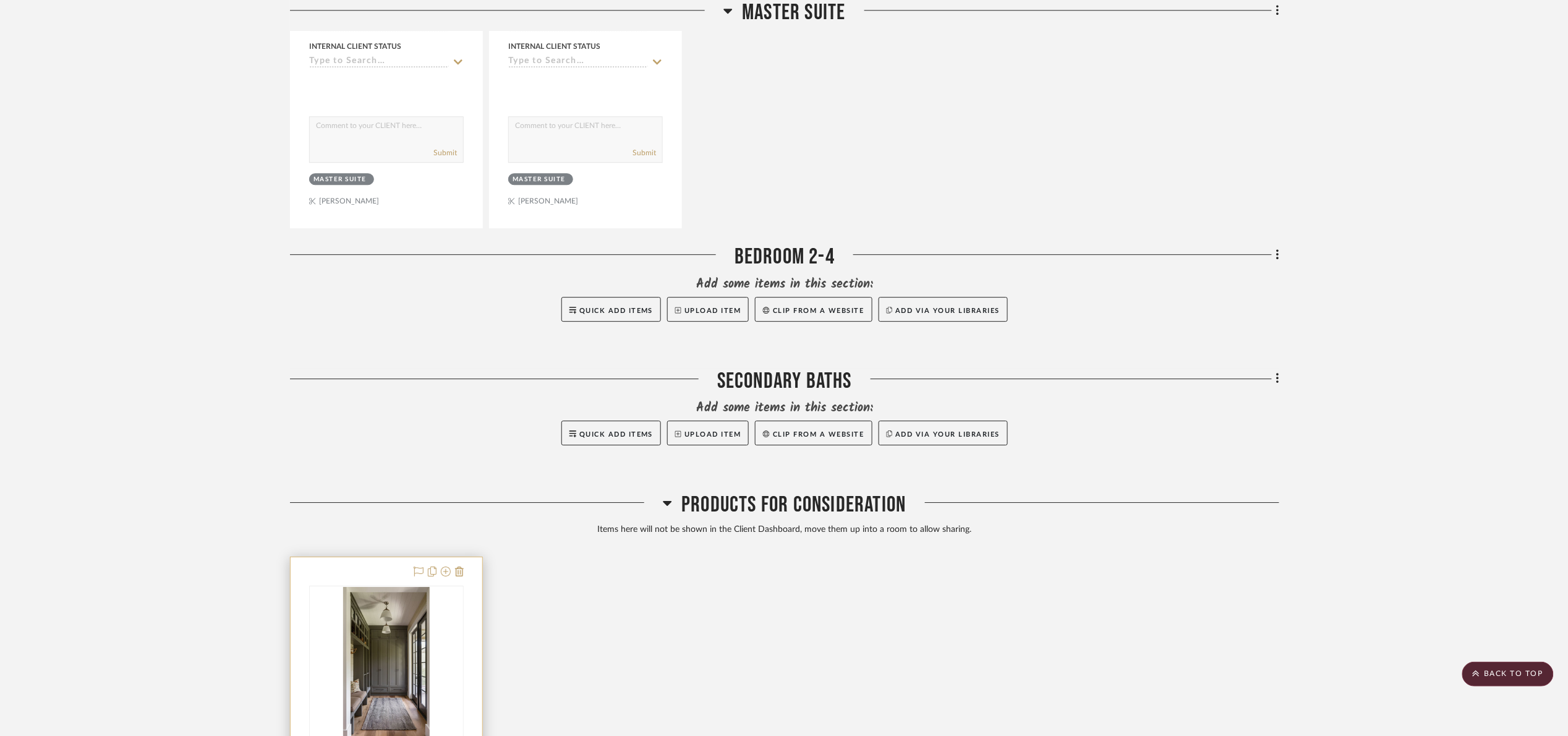
scroll to position [1856, 0]
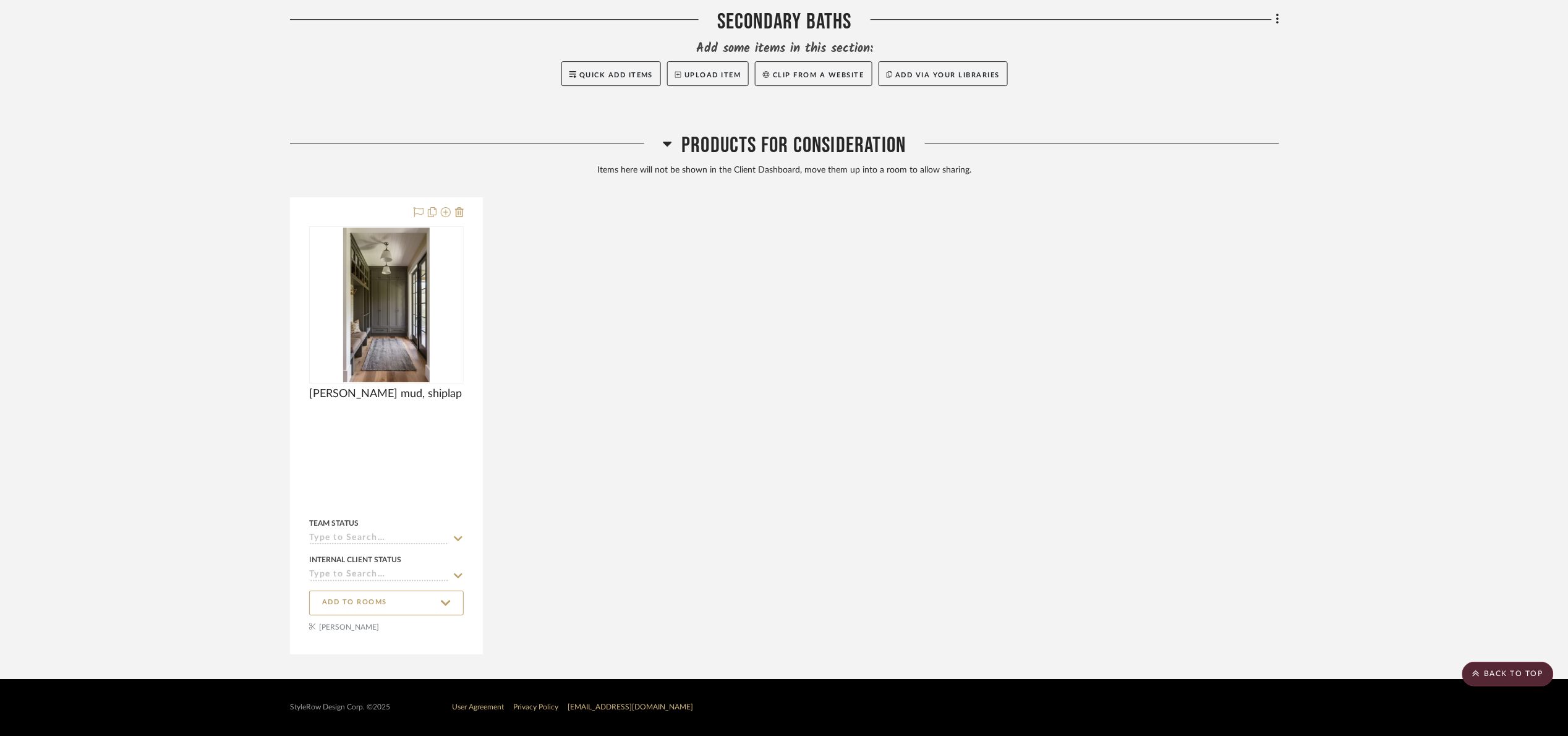
click at [775, 151] on span "Products For Consideration" at bounding box center [793, 146] width 224 height 26
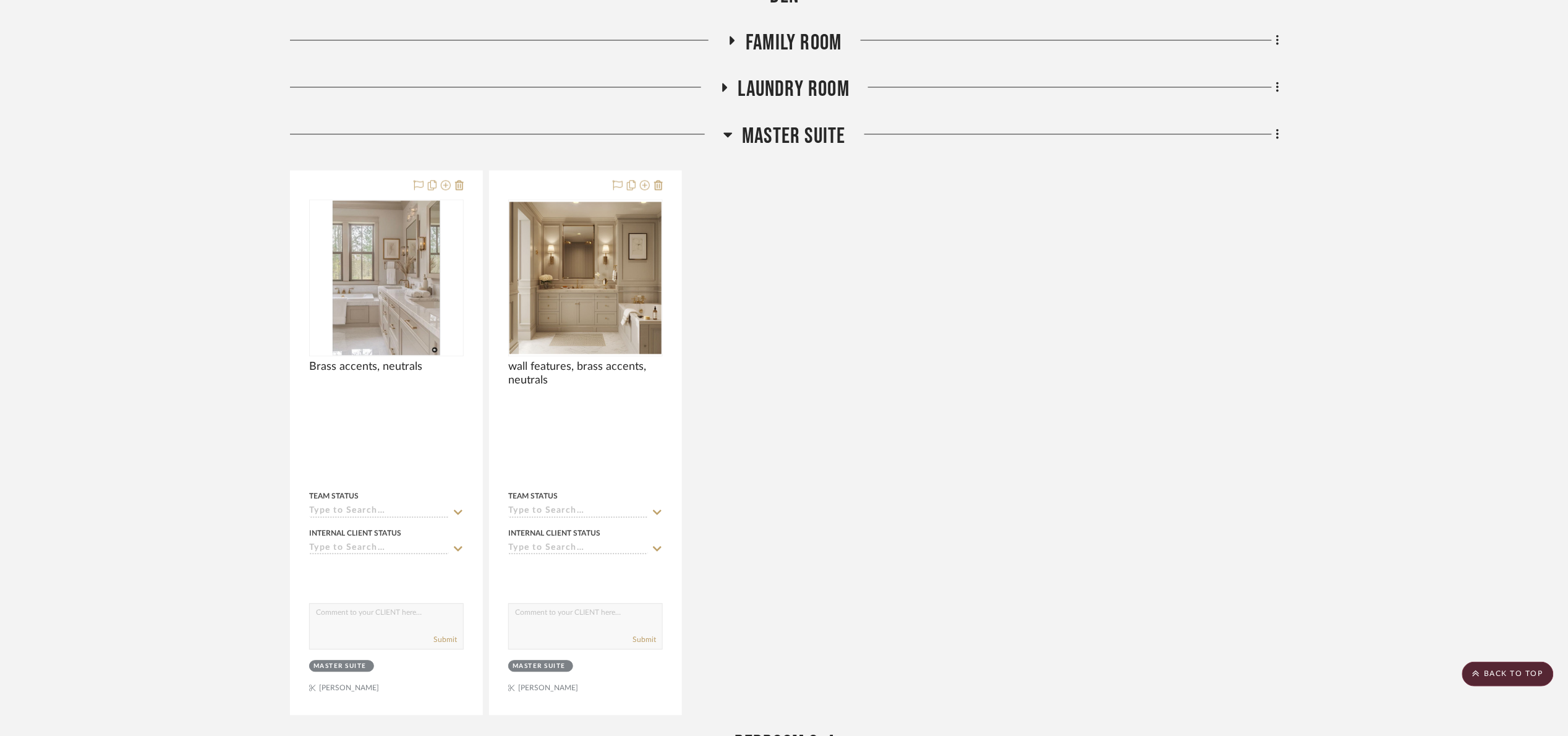
scroll to position [841, 0]
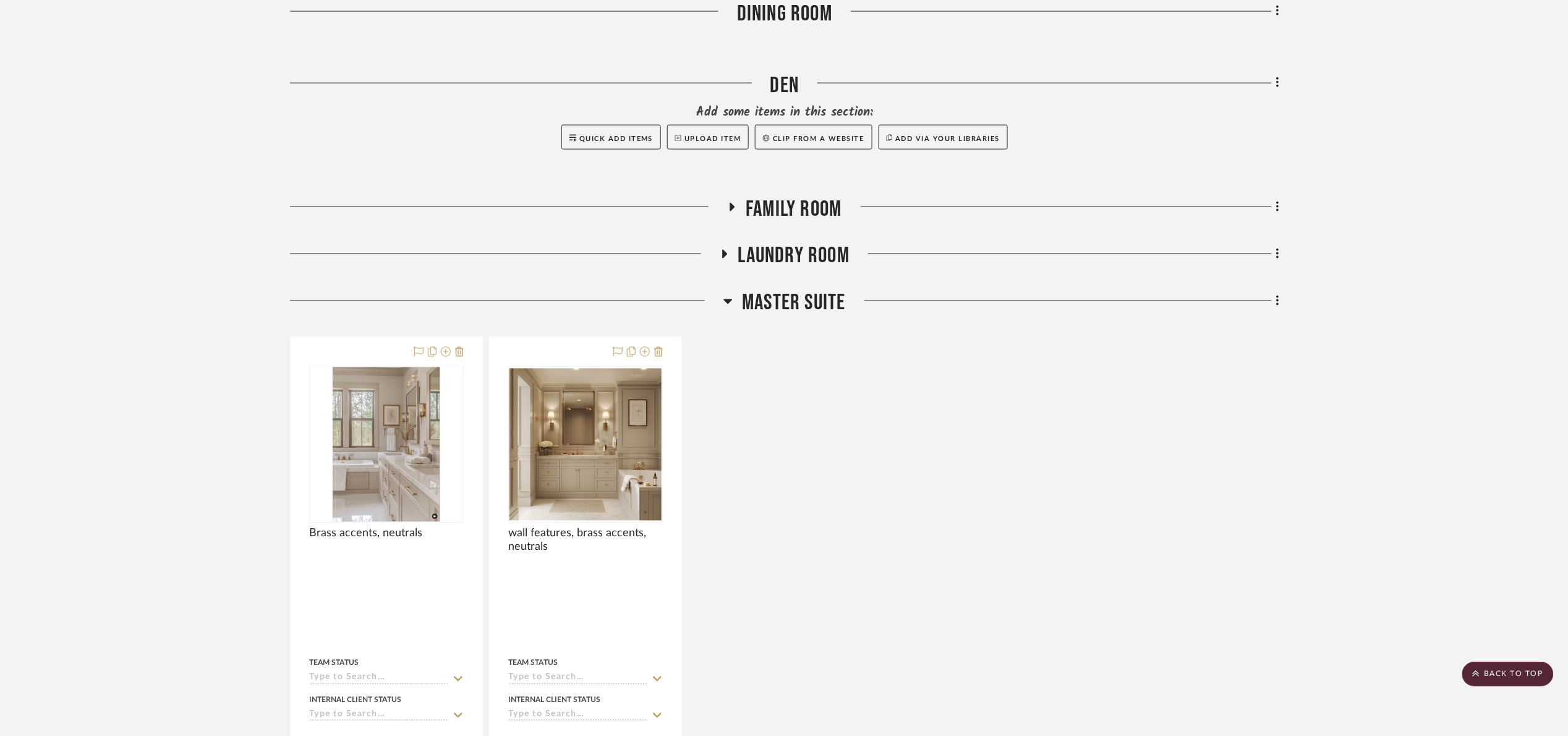
click at [823, 295] on span "Master Suite" at bounding box center [793, 303] width 103 height 26
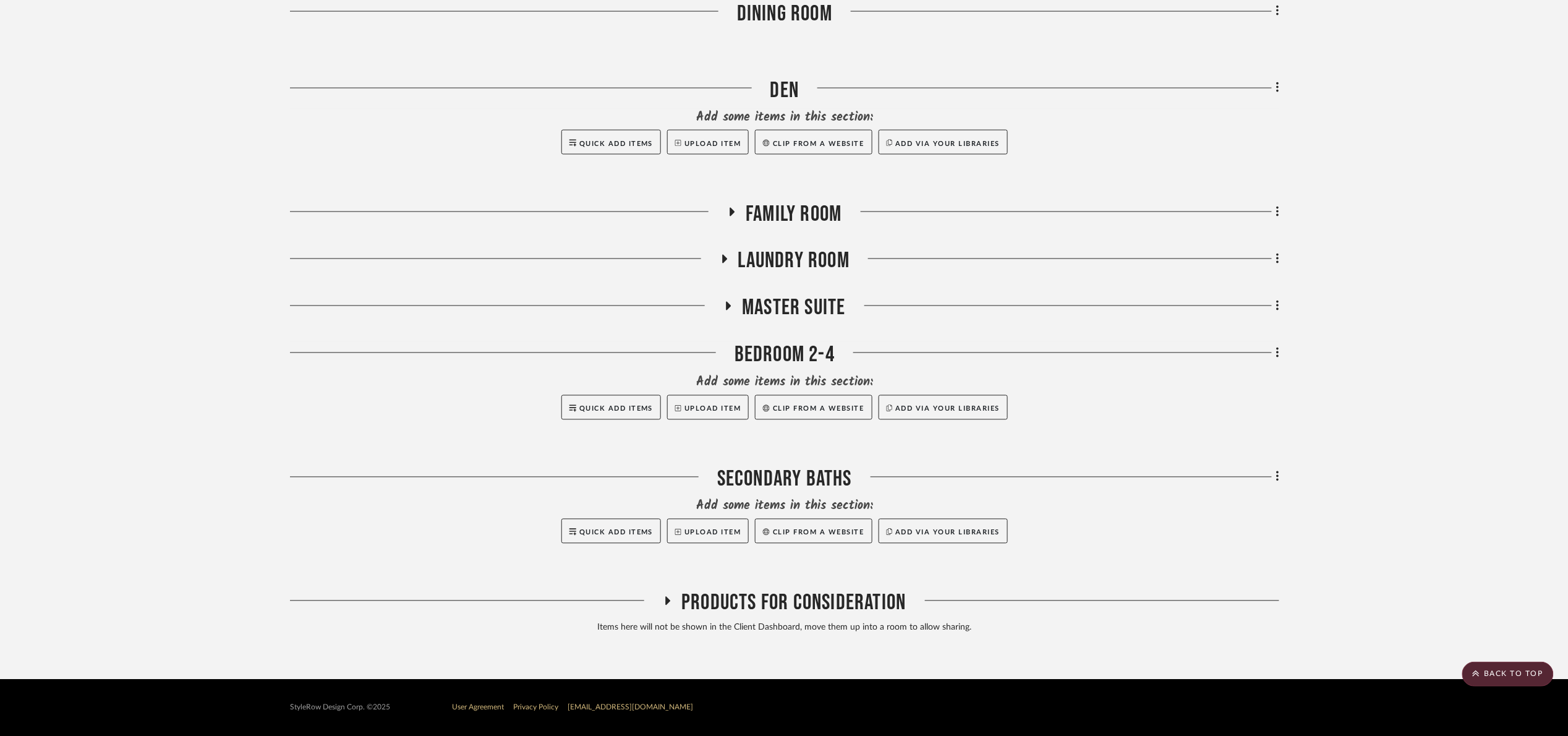
click at [781, 270] on span "Laundry Room" at bounding box center [794, 261] width 112 height 26
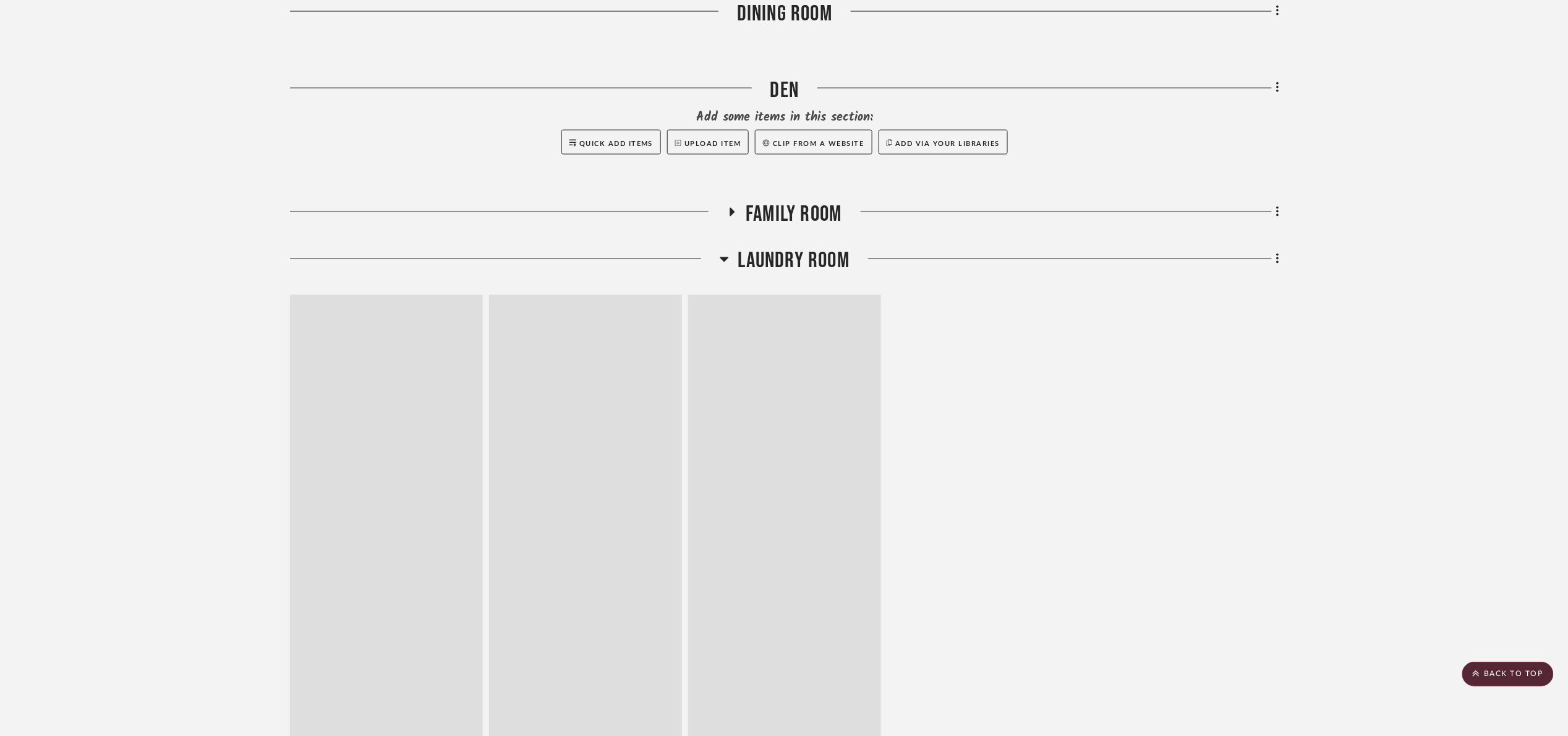
scroll to position [841, 0]
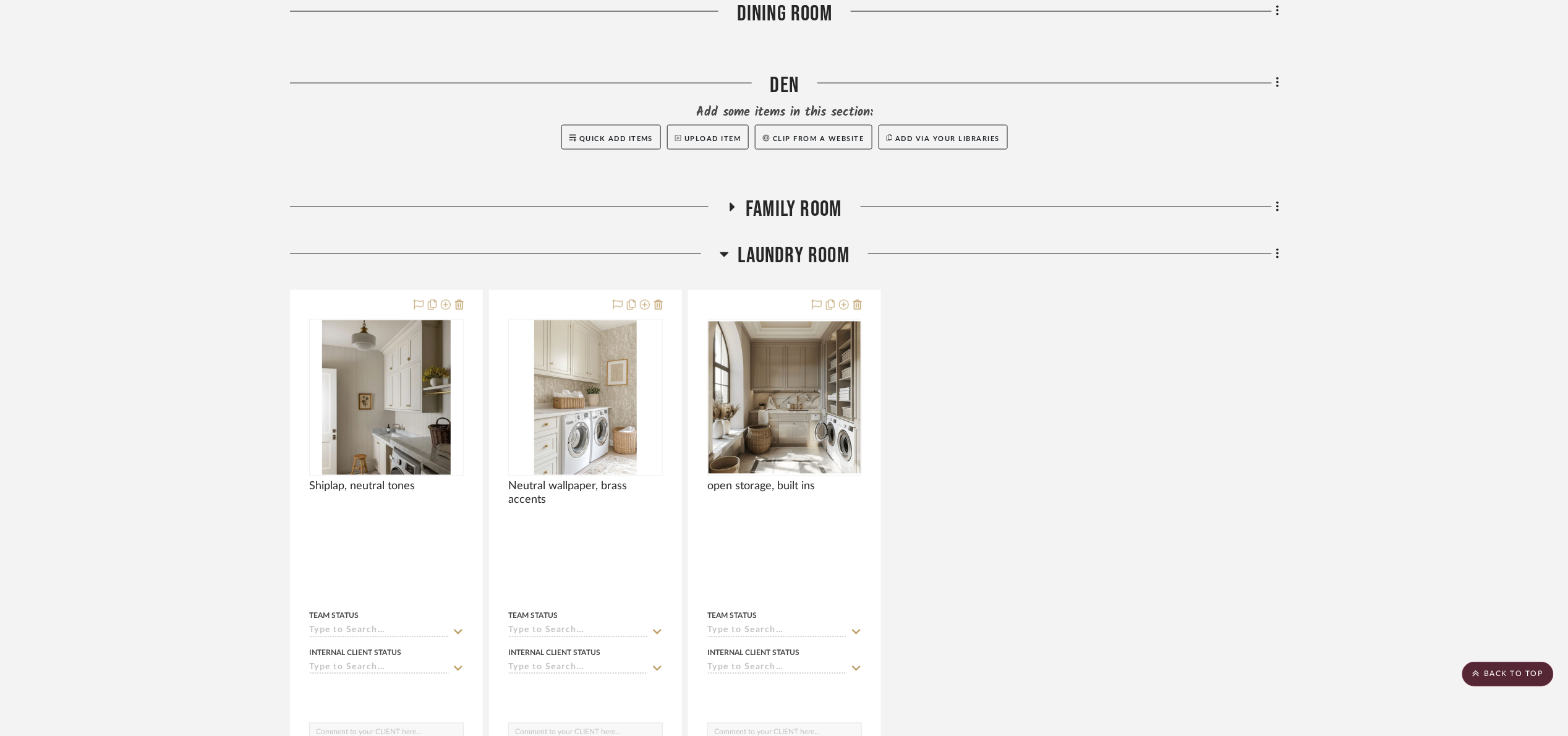
click at [779, 266] on span "Laundry Room" at bounding box center [794, 256] width 112 height 26
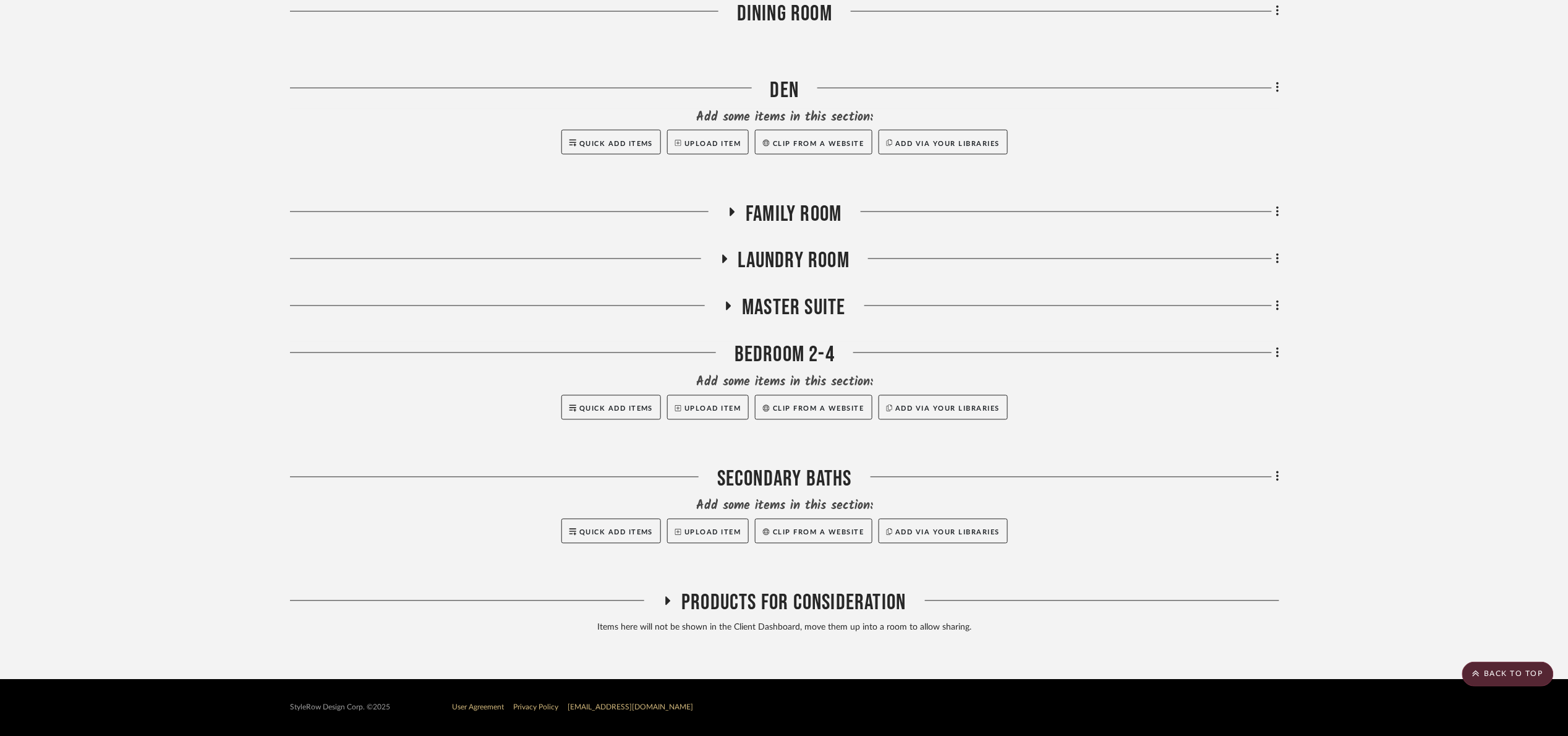
click at [800, 226] on span "Family Room" at bounding box center [794, 214] width 96 height 26
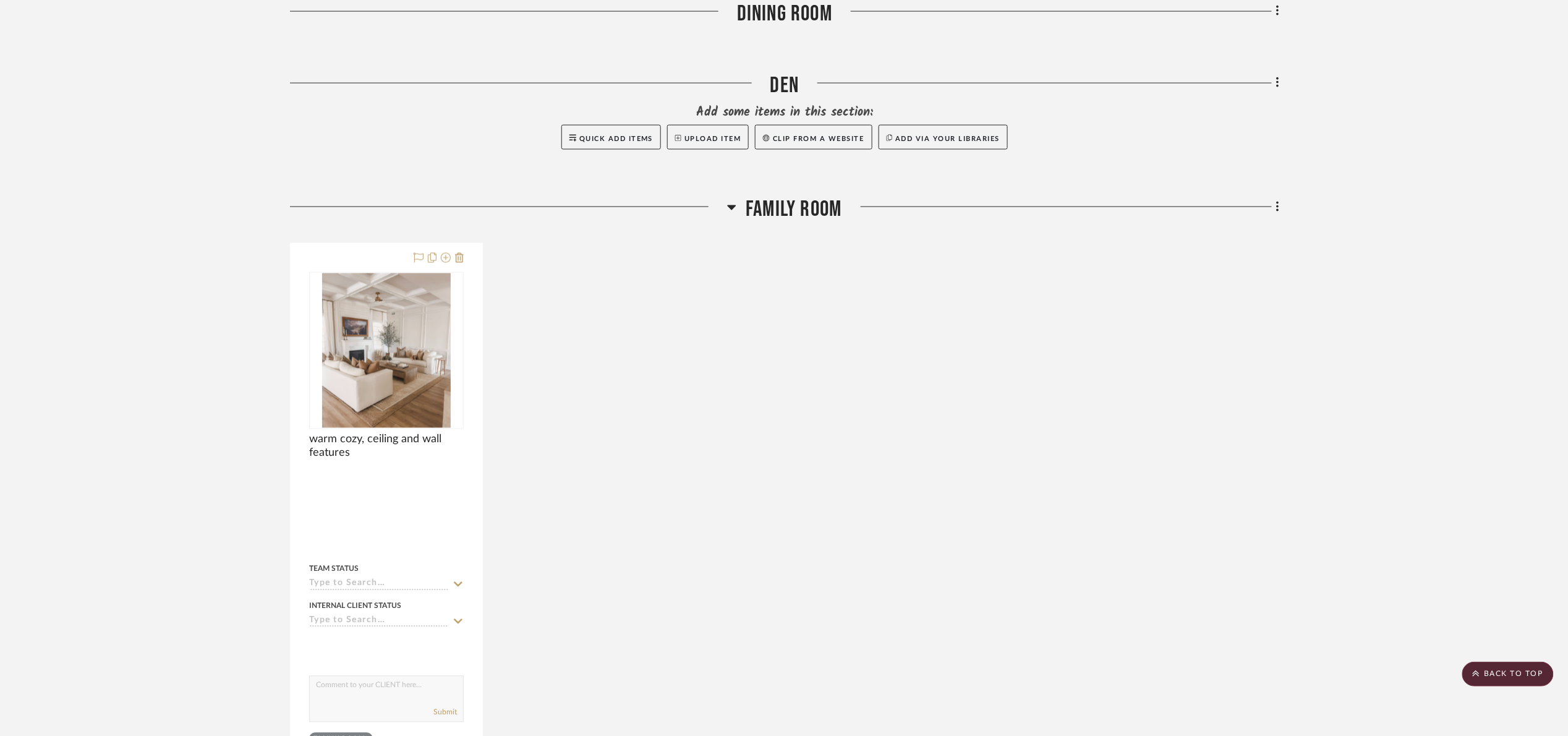
click at [1280, 202] on div "Filter by keyword, category or name prior to exporting to Excel or Bulk Actions…" at bounding box center [784, 302] width 1025 height 1865
click at [1274, 208] on fa-icon at bounding box center [1276, 208] width 8 height 20
click at [1237, 322] on span "Rename Room" at bounding box center [1215, 327] width 56 height 11
click at [1276, 209] on icon at bounding box center [1278, 207] width 4 height 14
click at [1219, 332] on button "Rename Room" at bounding box center [1221, 327] width 116 height 31
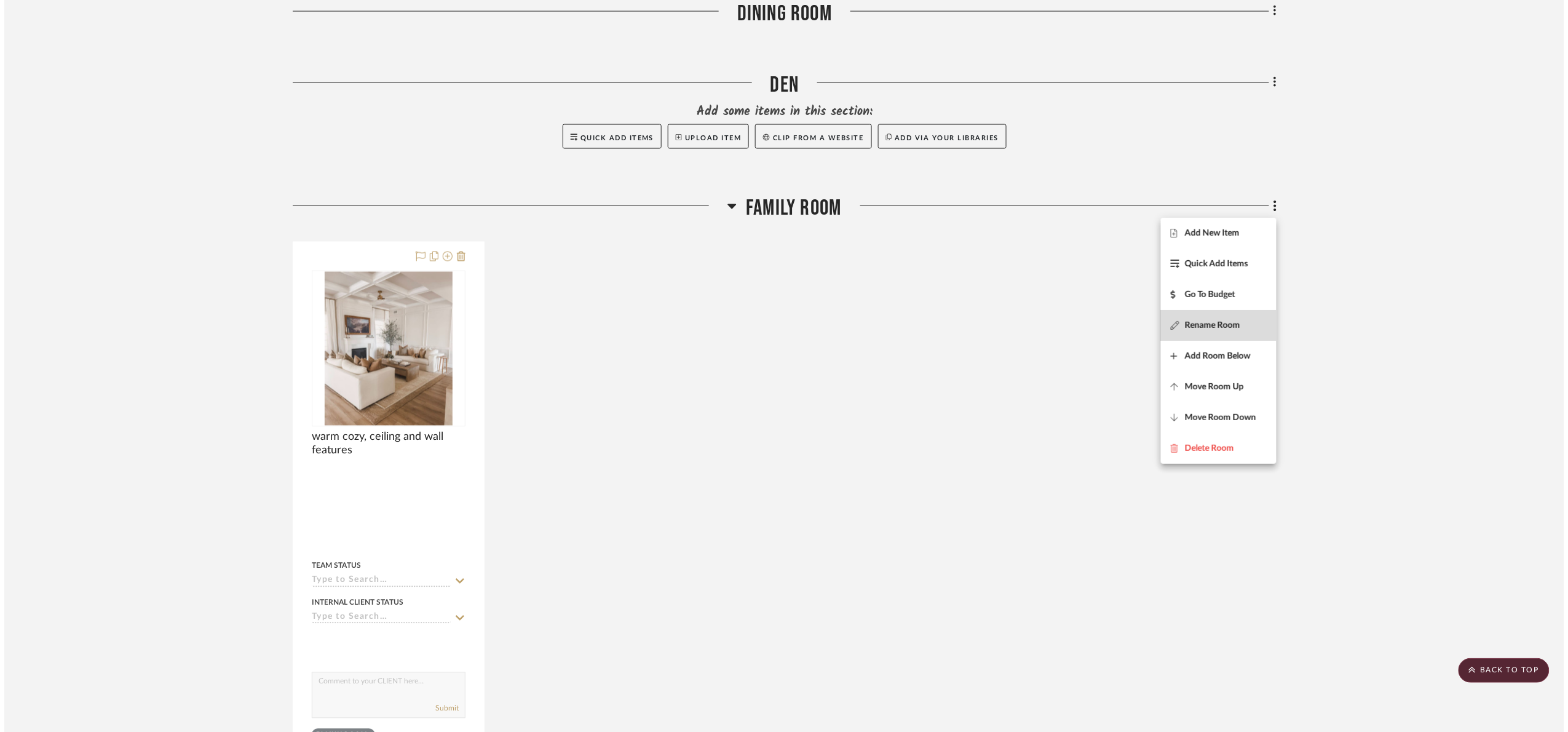
scroll to position [0, 0]
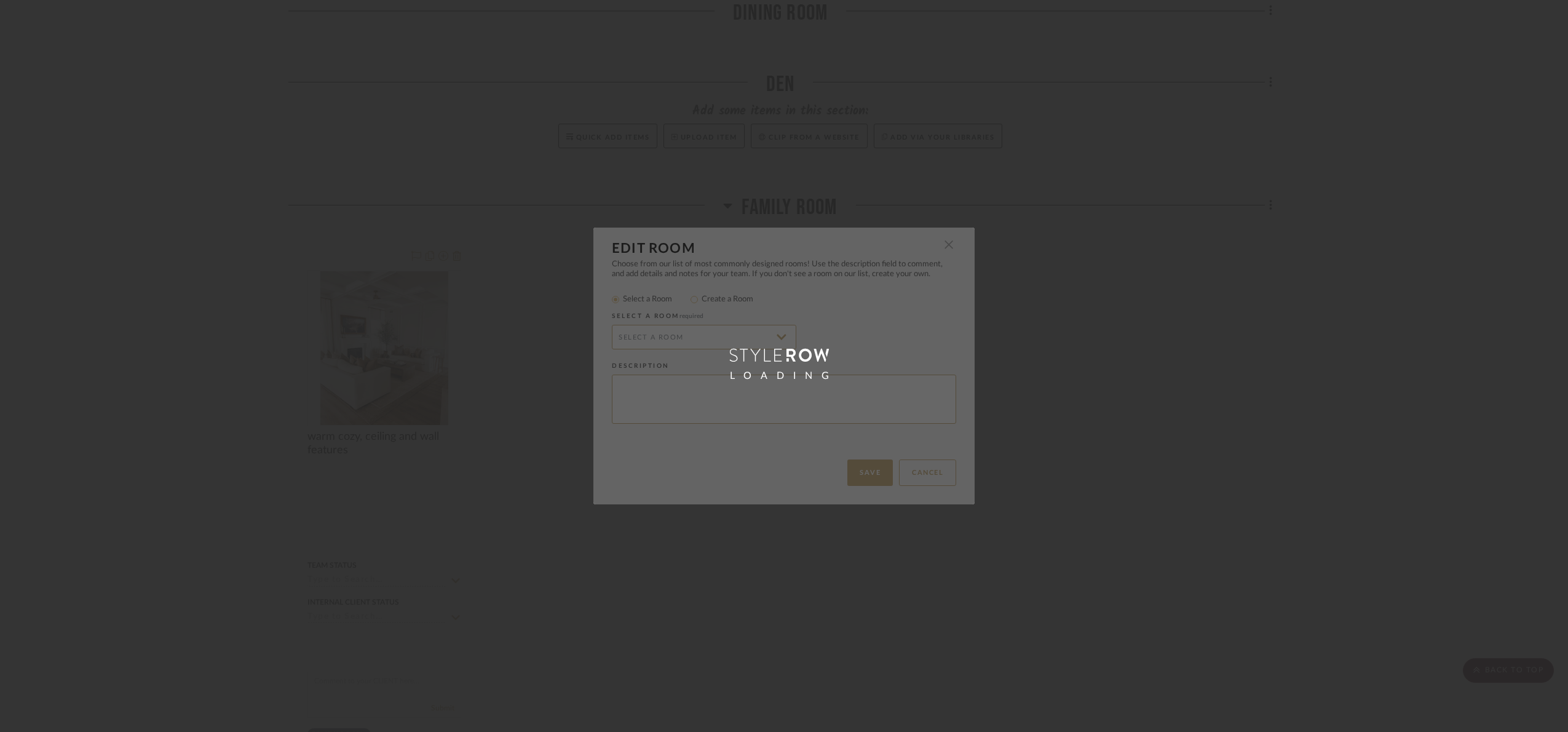
click at [684, 295] on div "LOADING" at bounding box center [784, 366] width 381 height 277
drag, startPoint x: 716, startPoint y: 369, endPoint x: 709, endPoint y: 353, distance: 17.5
click at [714, 369] on div "LOADING" at bounding box center [784, 366] width 381 height 277
type input "Family Room"
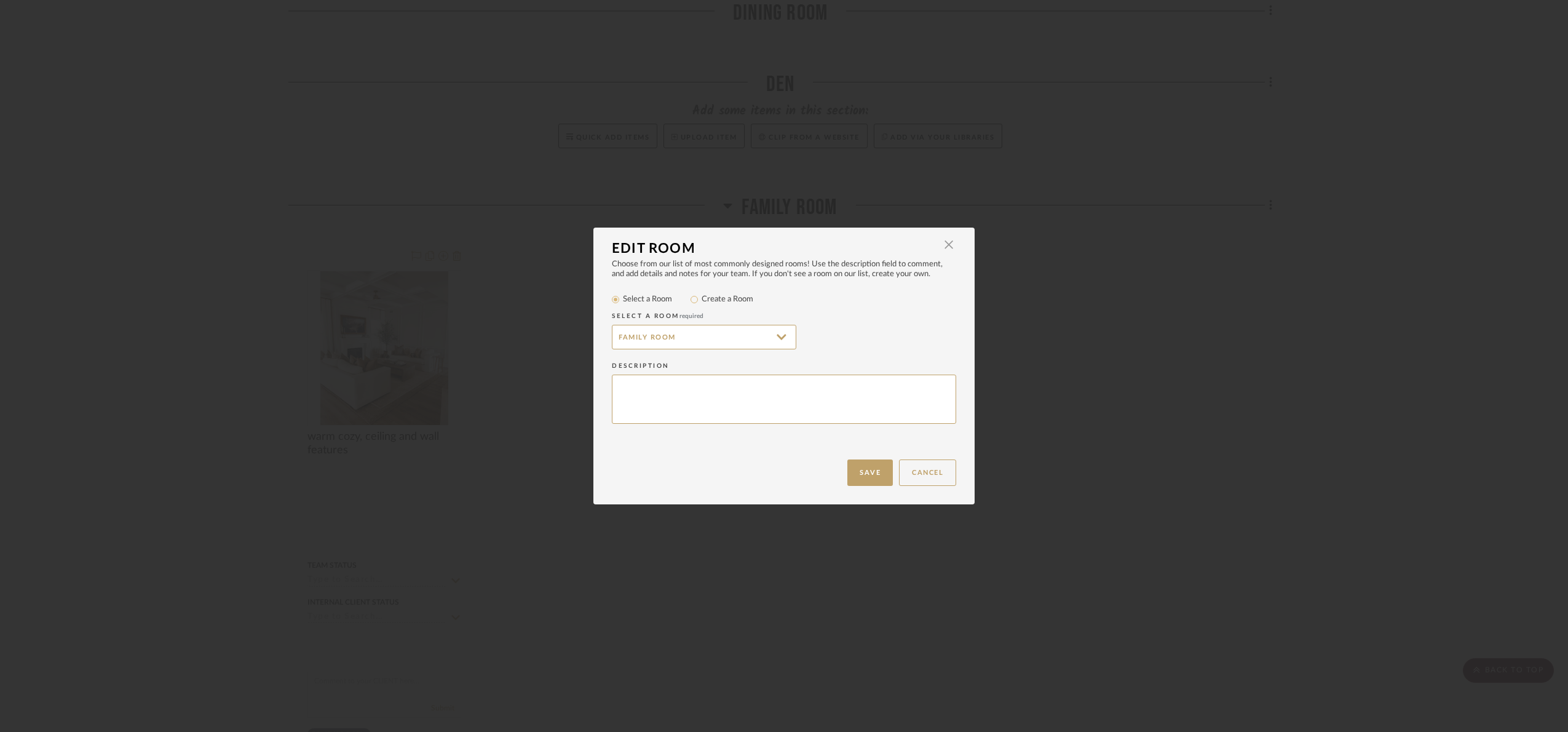
click at [683, 338] on mat-dialog-content "Edit Room × Choose from our list of most commonly designed rooms! Use the descr…" at bounding box center [784, 366] width 381 height 277
click at [746, 332] on input "Family Room" at bounding box center [703, 337] width 184 height 25
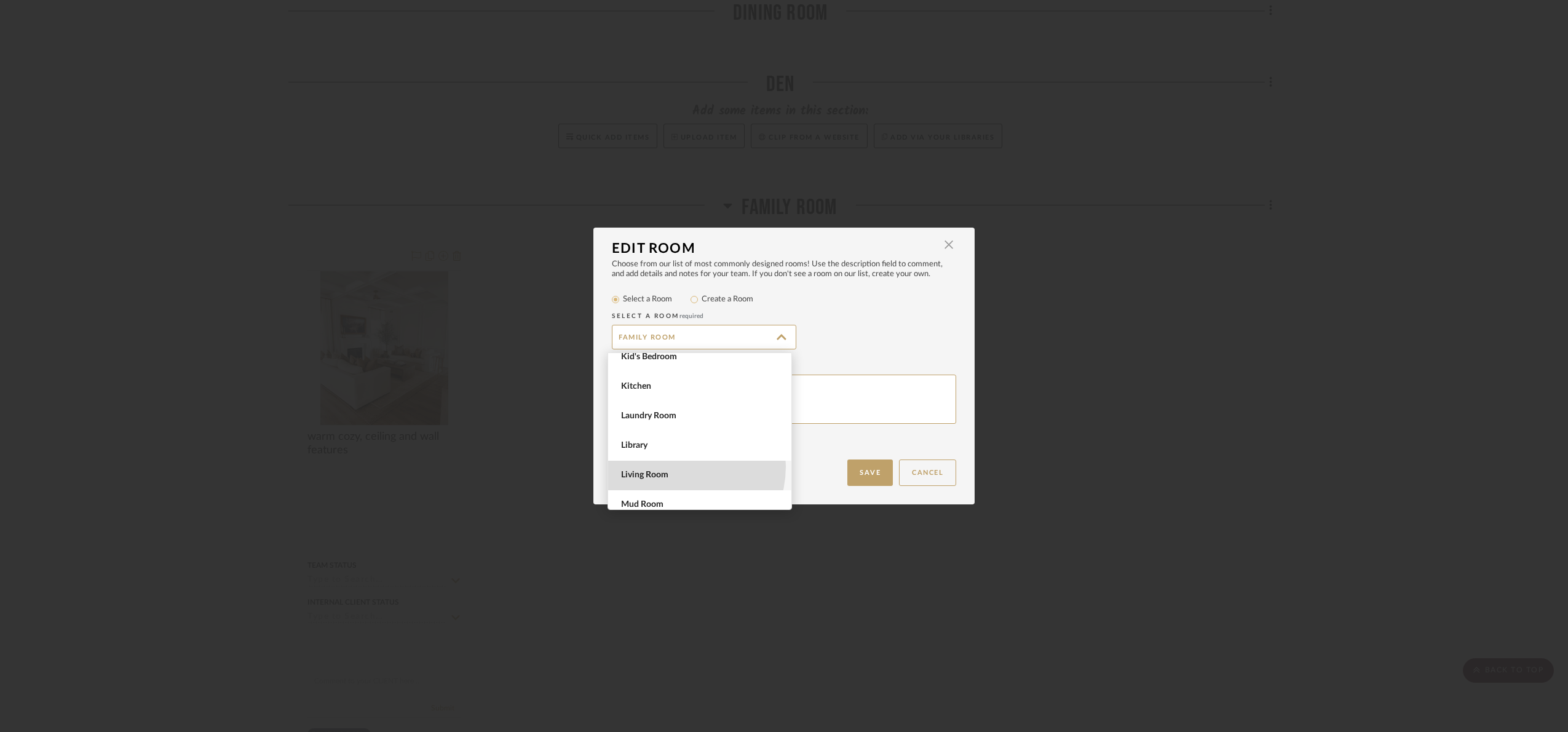
click at [676, 466] on span "Living Room" at bounding box center [700, 475] width 184 height 29
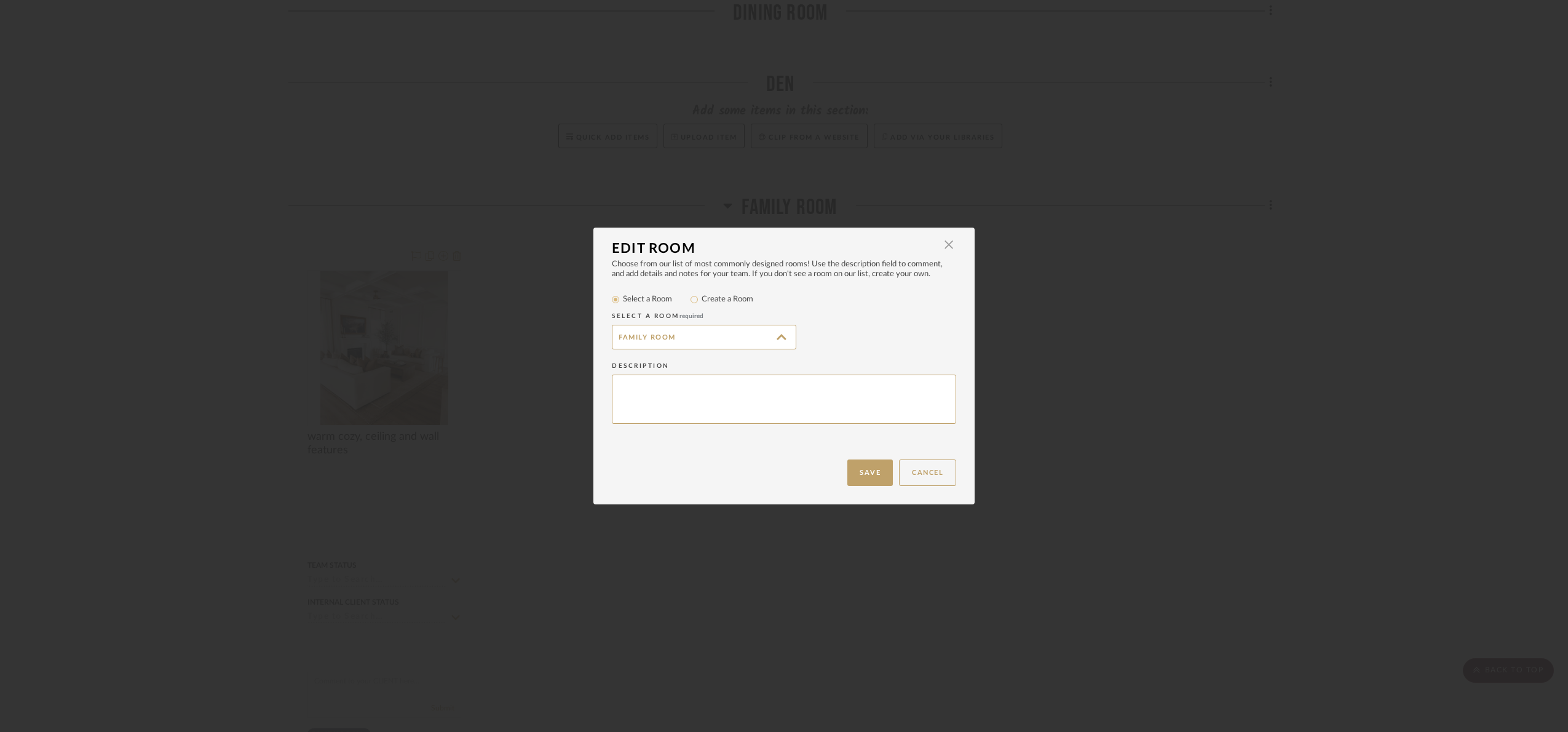
type input "Living Room"
click at [859, 470] on button "Save" at bounding box center [870, 473] width 46 height 26
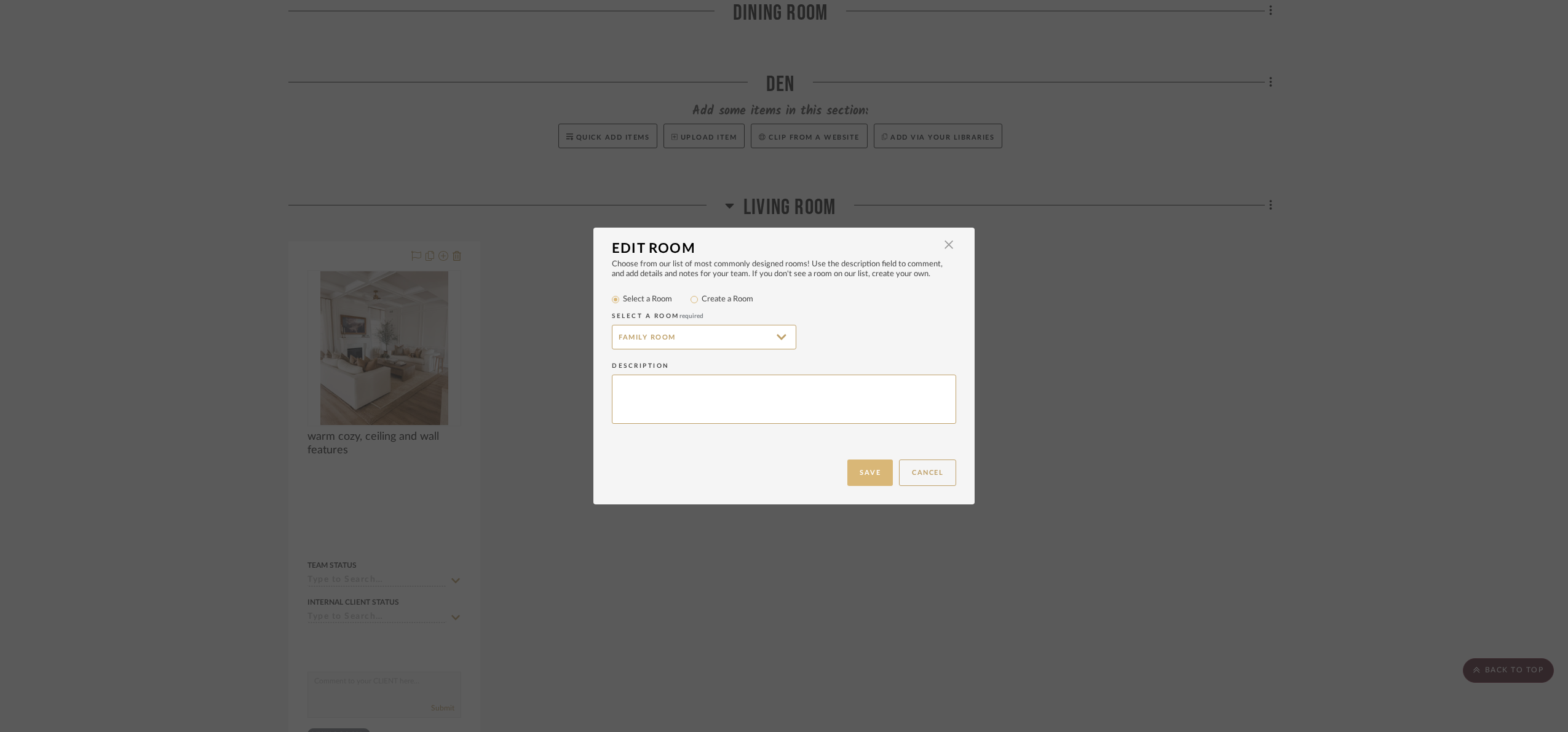
click at [863, 479] on button "Save" at bounding box center [870, 473] width 46 height 26
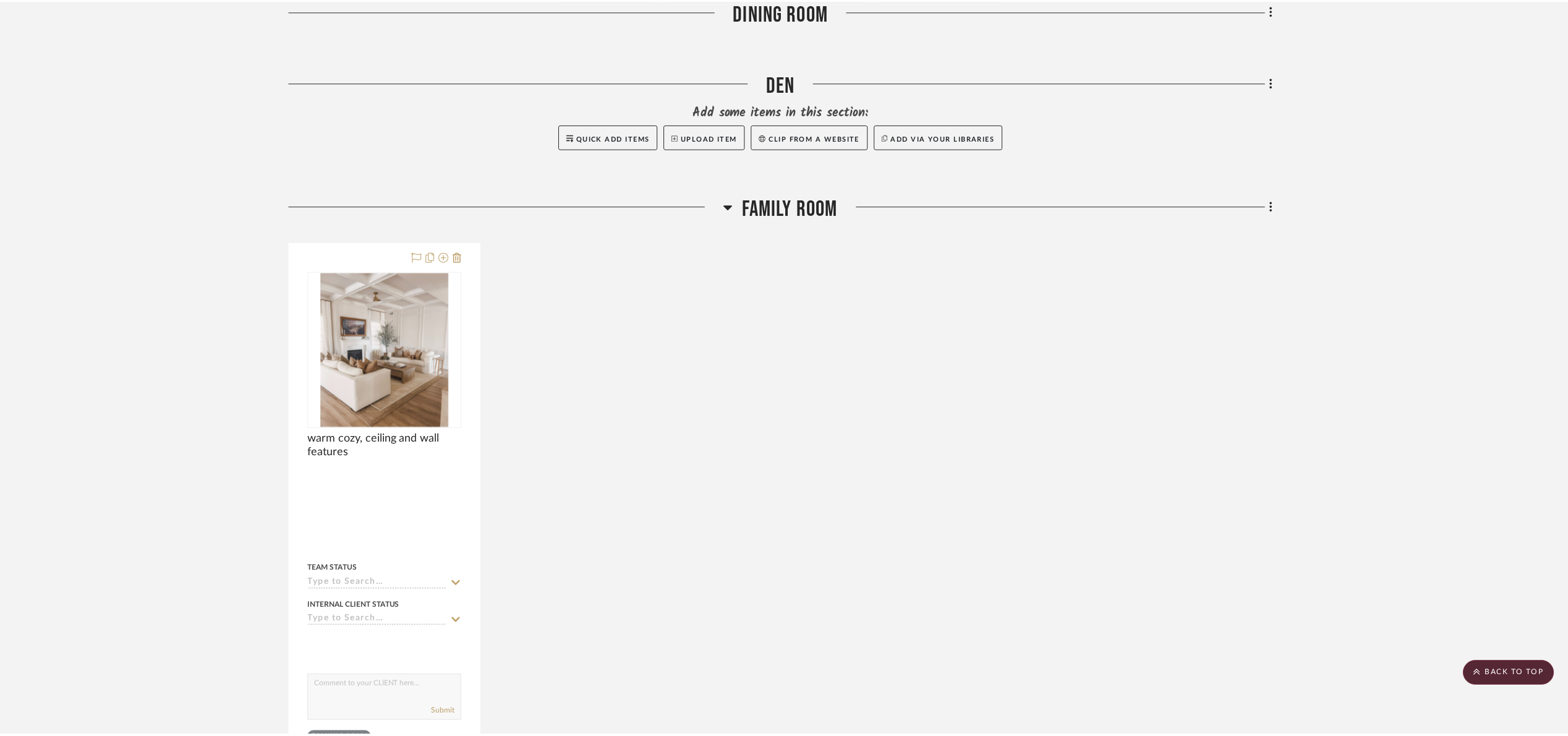
scroll to position [841, 0]
click at [808, 209] on span "Family Room" at bounding box center [794, 209] width 96 height 26
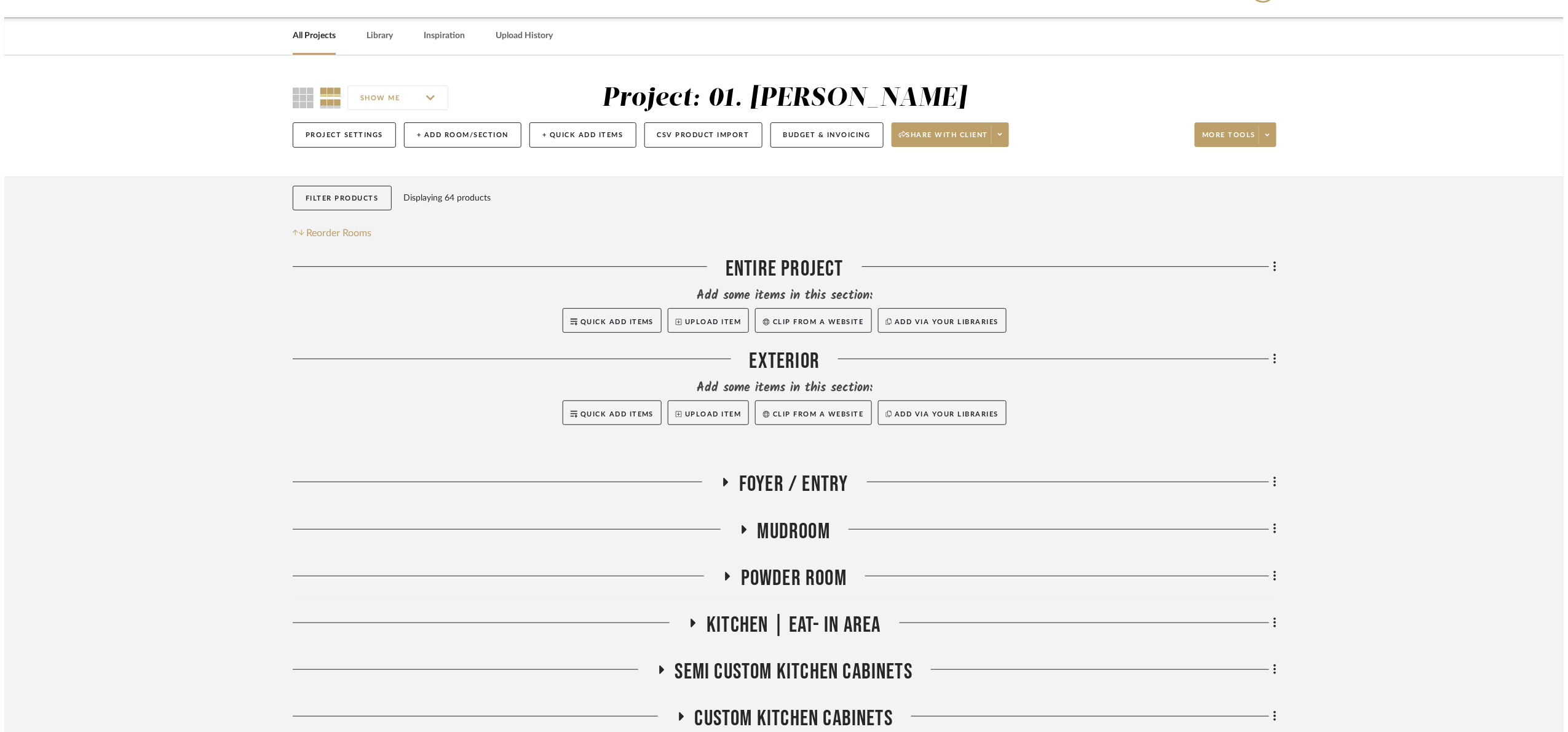
scroll to position [0, 0]
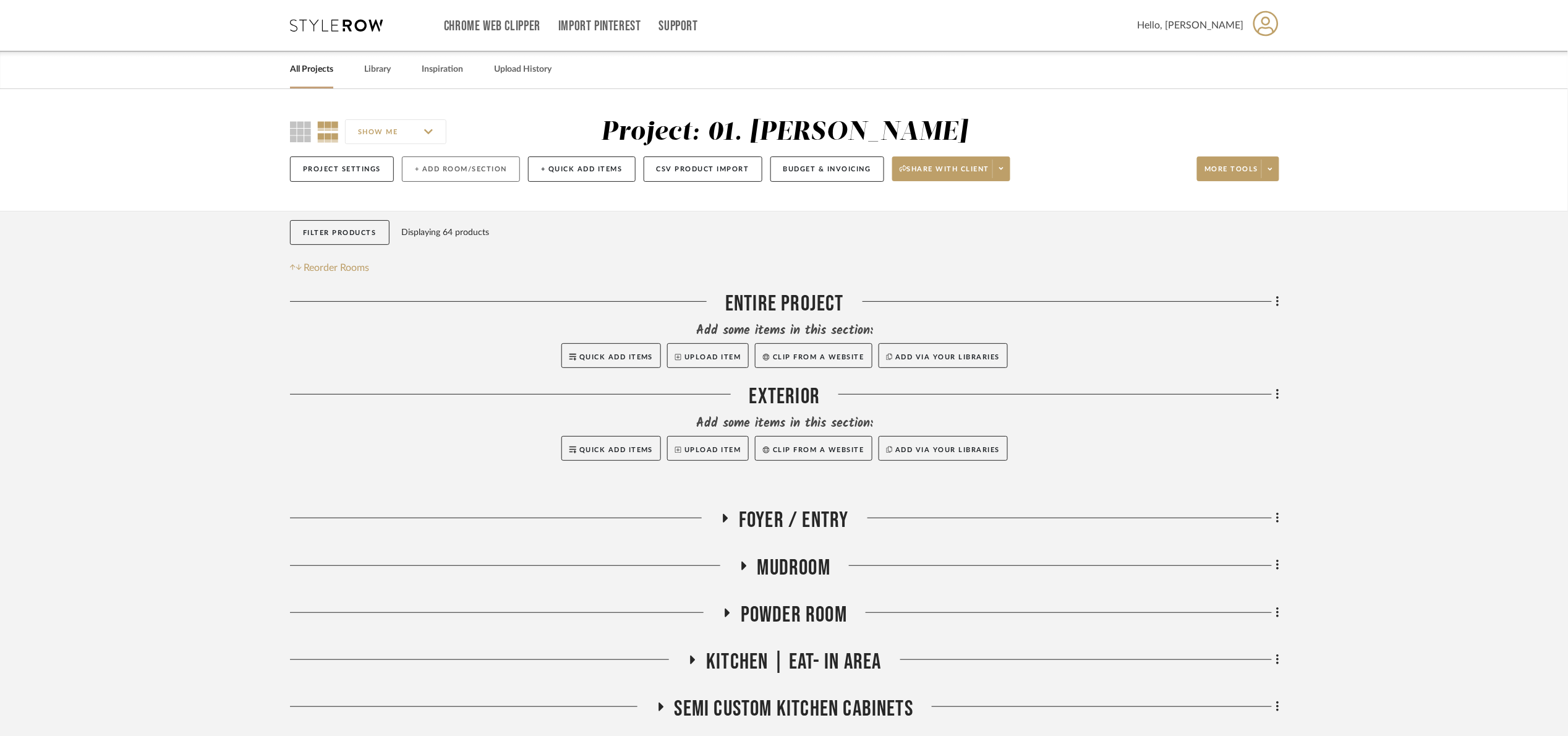
click at [469, 175] on button "+ Add Room/Section" at bounding box center [461, 169] width 118 height 26
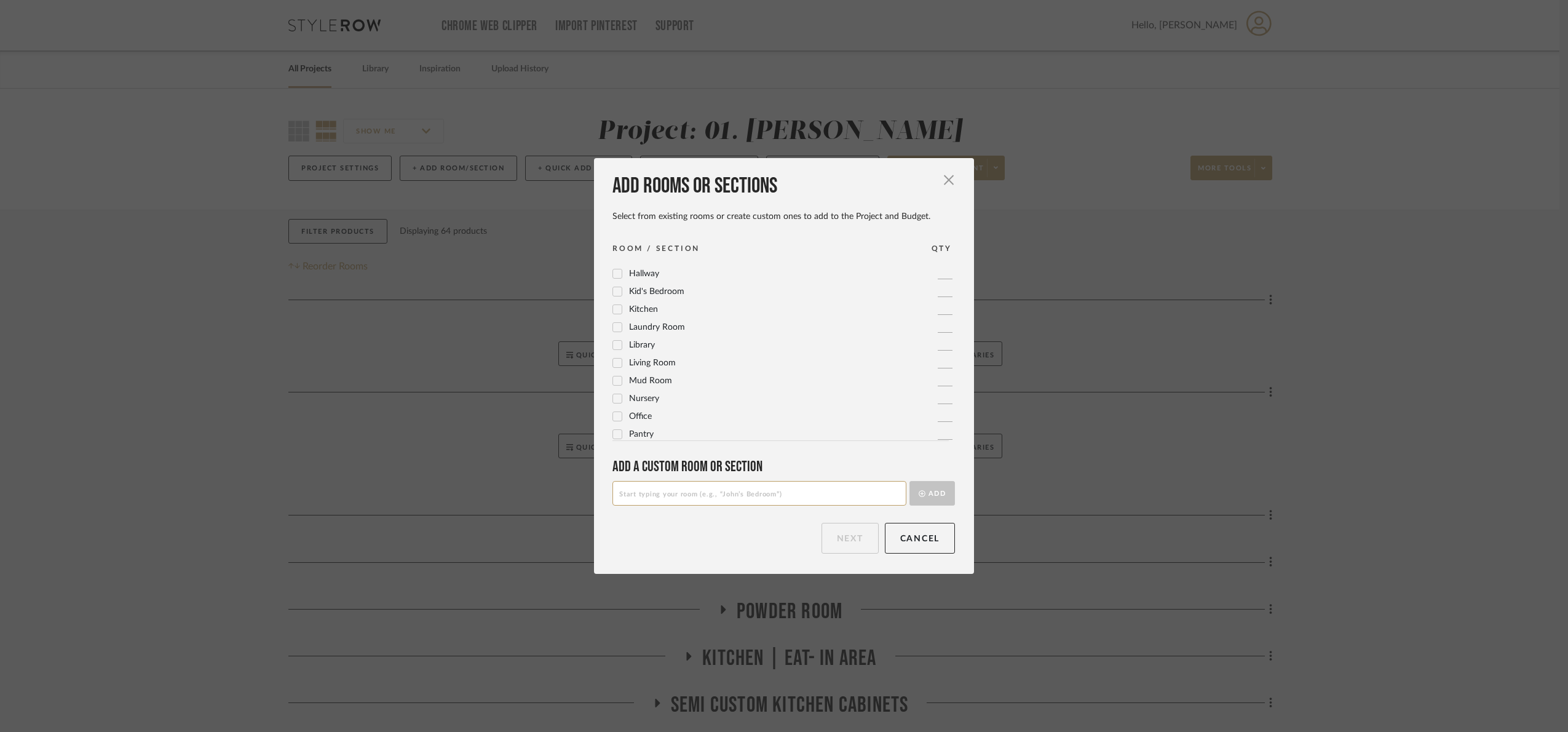
scroll to position [277, 0]
drag, startPoint x: 646, startPoint y: 369, endPoint x: 659, endPoint y: 374, distance: 13.9
click at [647, 369] on span "Living Room" at bounding box center [652, 366] width 47 height 8
click at [843, 528] on button "Next" at bounding box center [850, 538] width 57 height 31
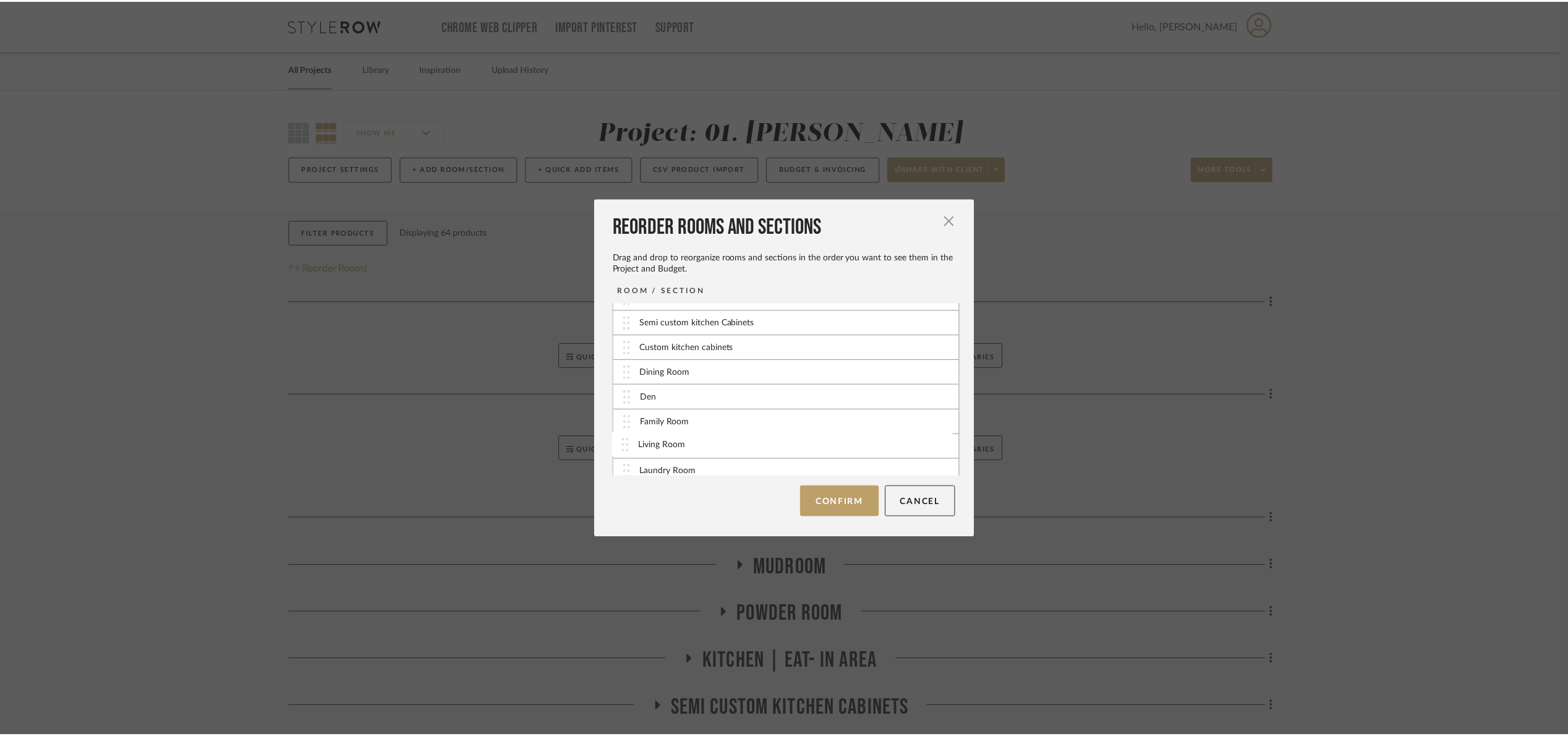
scroll to position [148, 0]
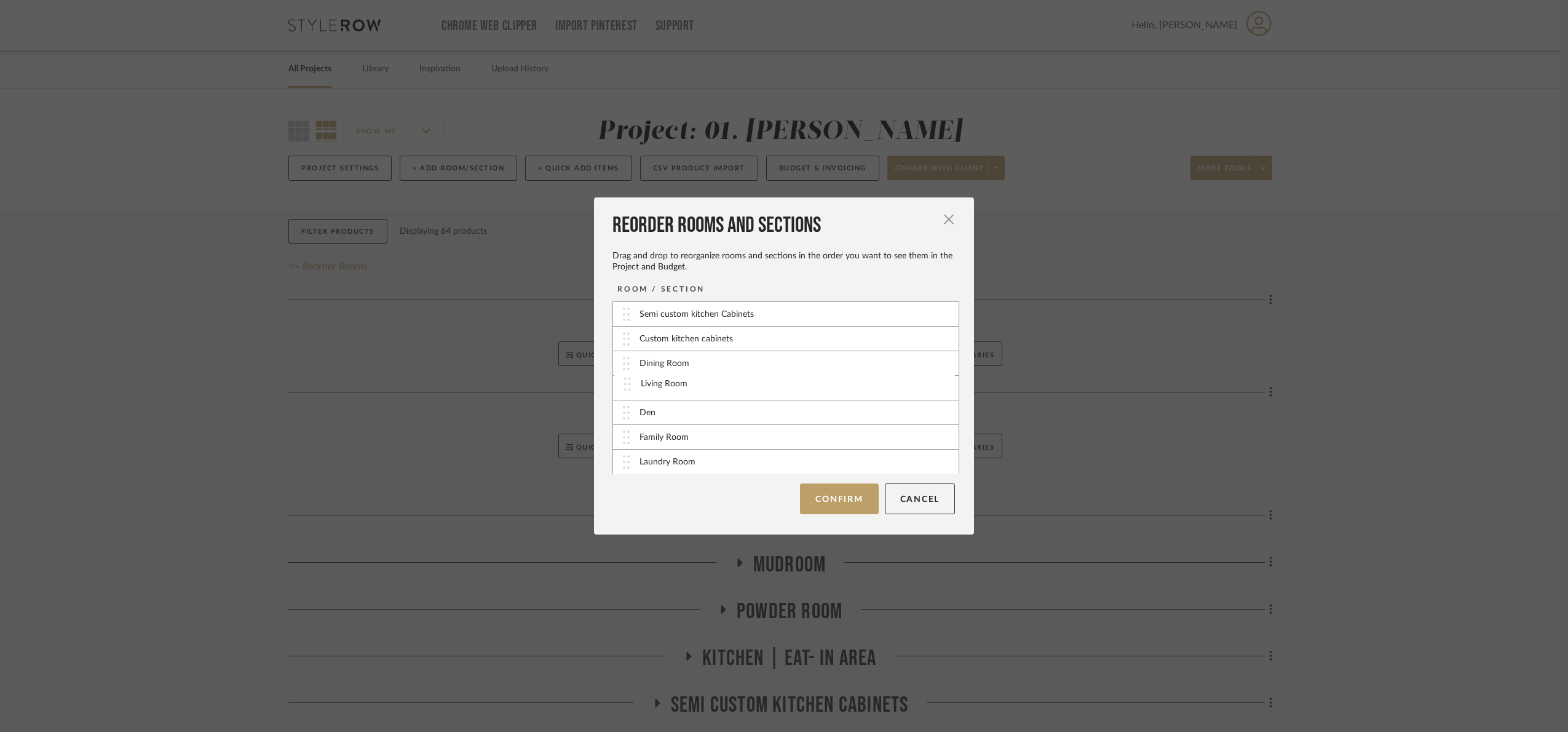
drag, startPoint x: 621, startPoint y: 465, endPoint x: 626, endPoint y: 389, distance: 76.2
drag, startPoint x: 823, startPoint y: 494, endPoint x: 885, endPoint y: 486, distance: 62.5
click at [824, 494] on button "Confirm" at bounding box center [838, 499] width 78 height 31
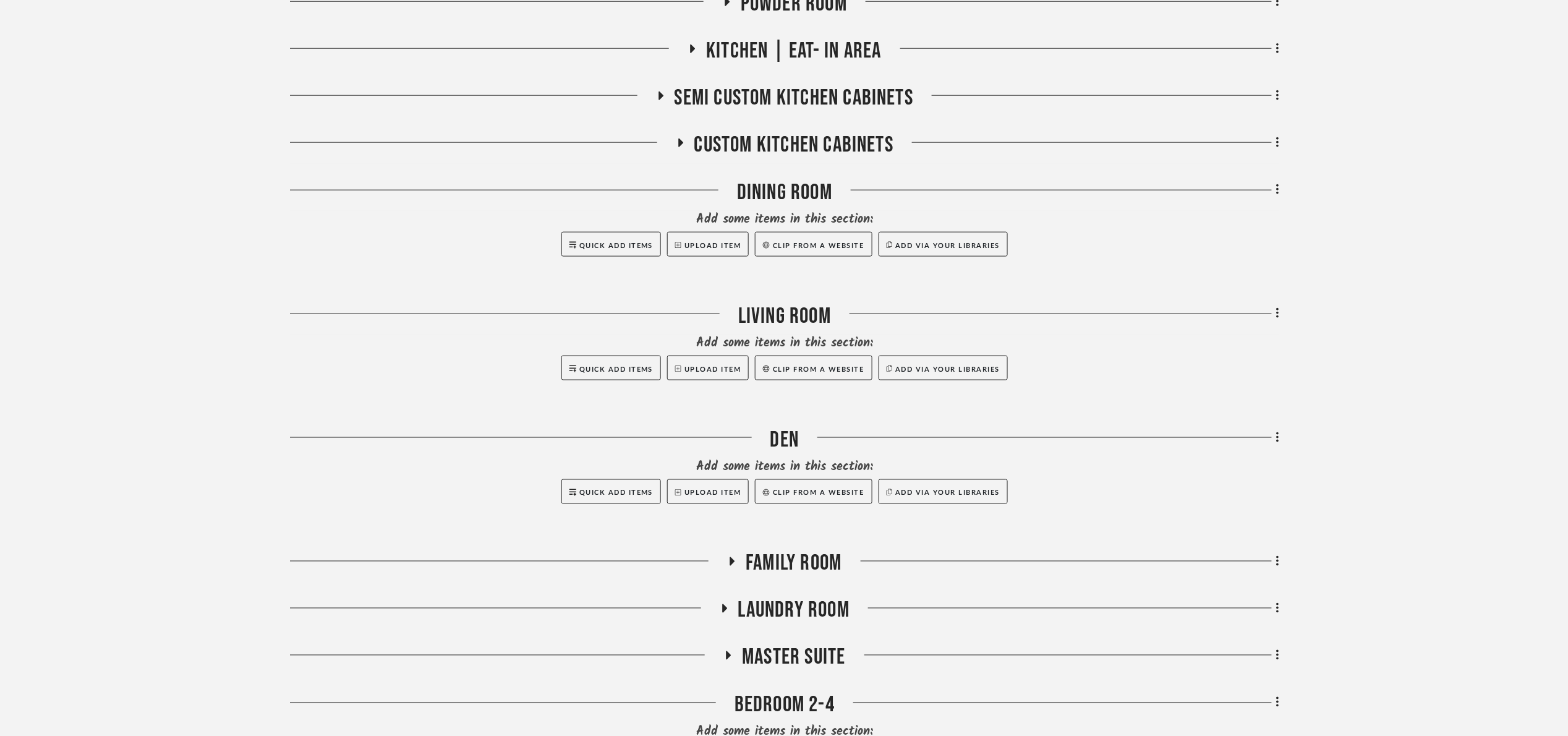
scroll to position [649, 0]
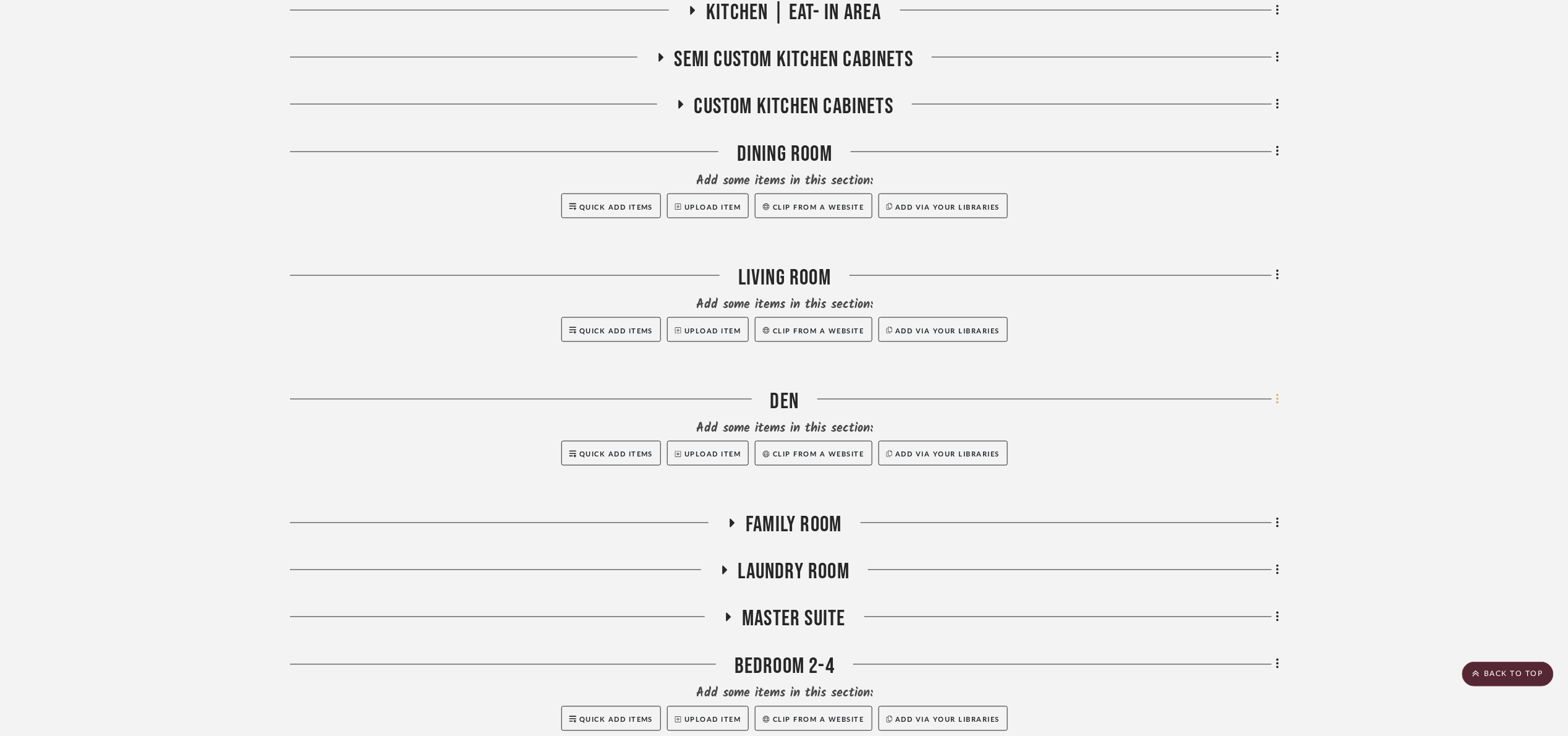
click at [1276, 406] on icon at bounding box center [1278, 399] width 4 height 14
click at [1230, 642] on span "Delete Room" at bounding box center [1212, 644] width 50 height 11
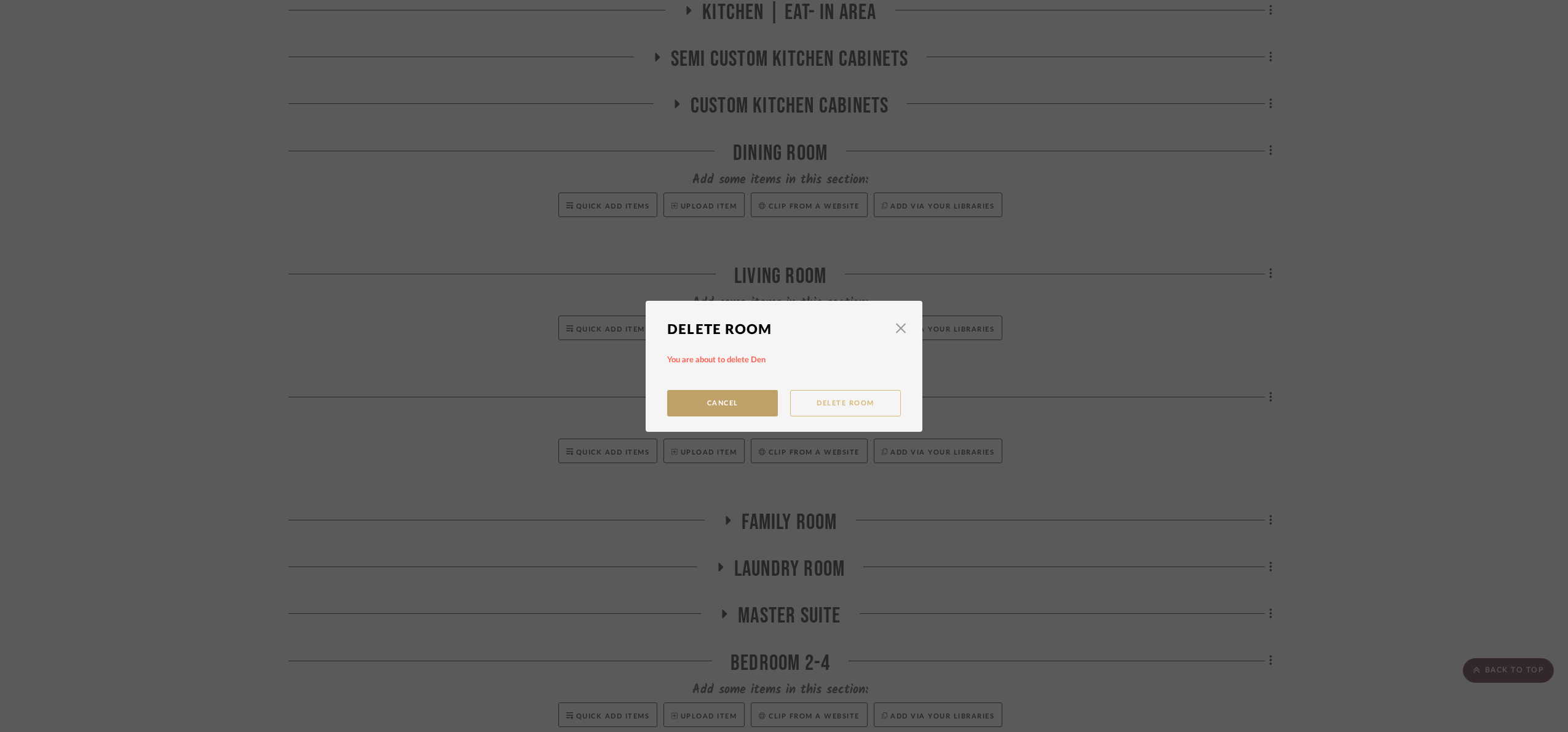
click at [846, 394] on button "Delete Room" at bounding box center [846, 403] width 111 height 26
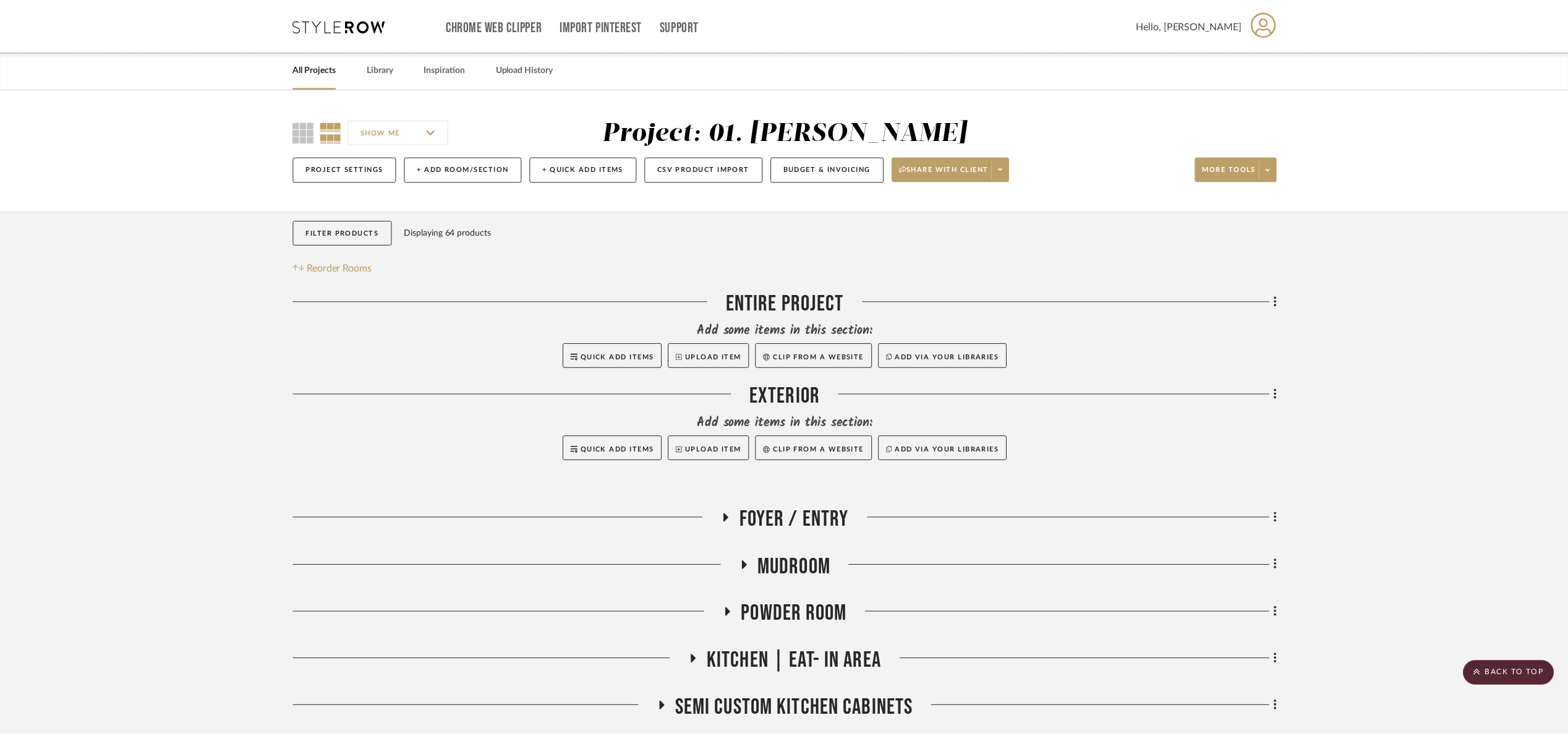
scroll to position [649, 0]
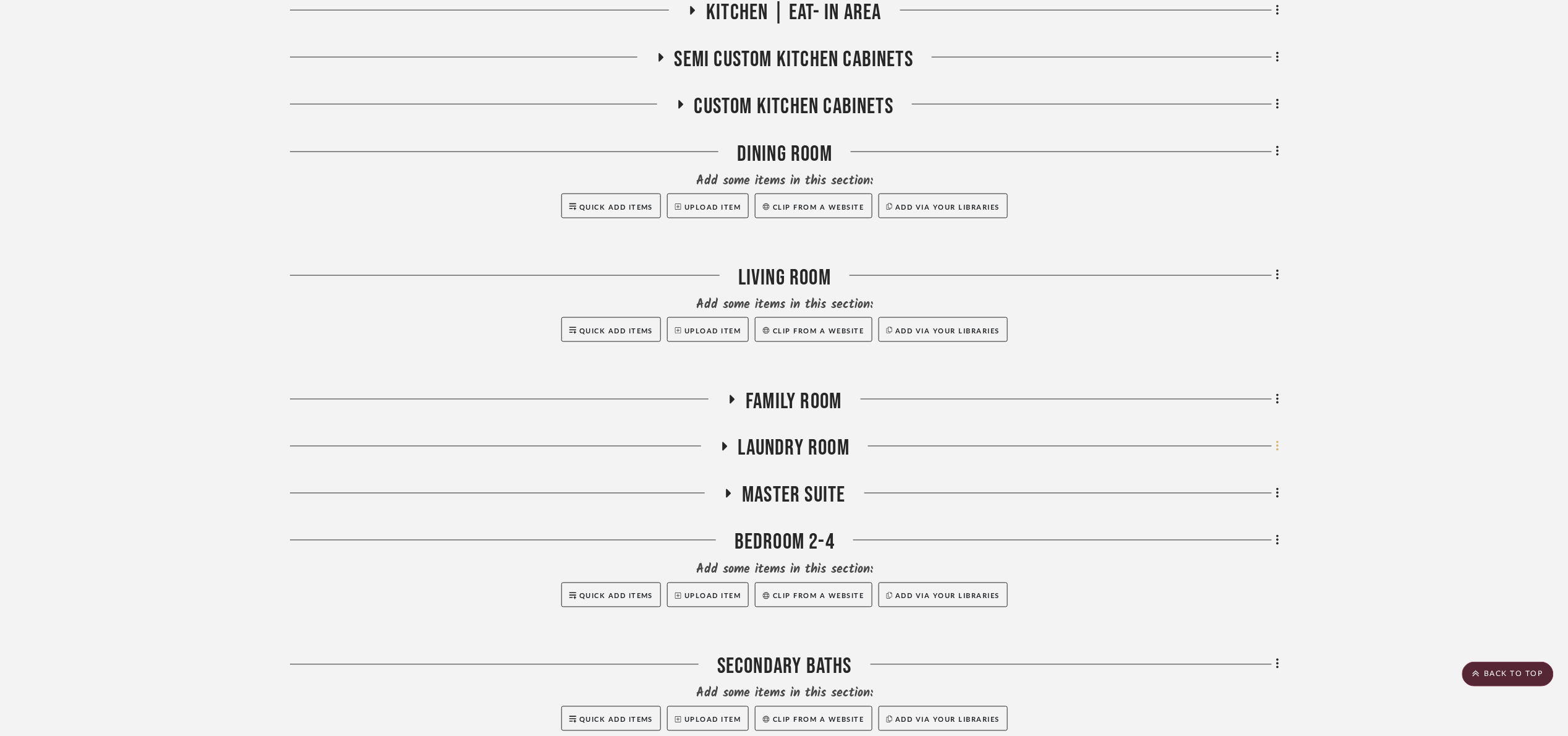
click at [1273, 446] on fa-icon at bounding box center [1276, 447] width 8 height 20
click at [1231, 632] on span "Move Room Up" at bounding box center [1217, 629] width 60 height 11
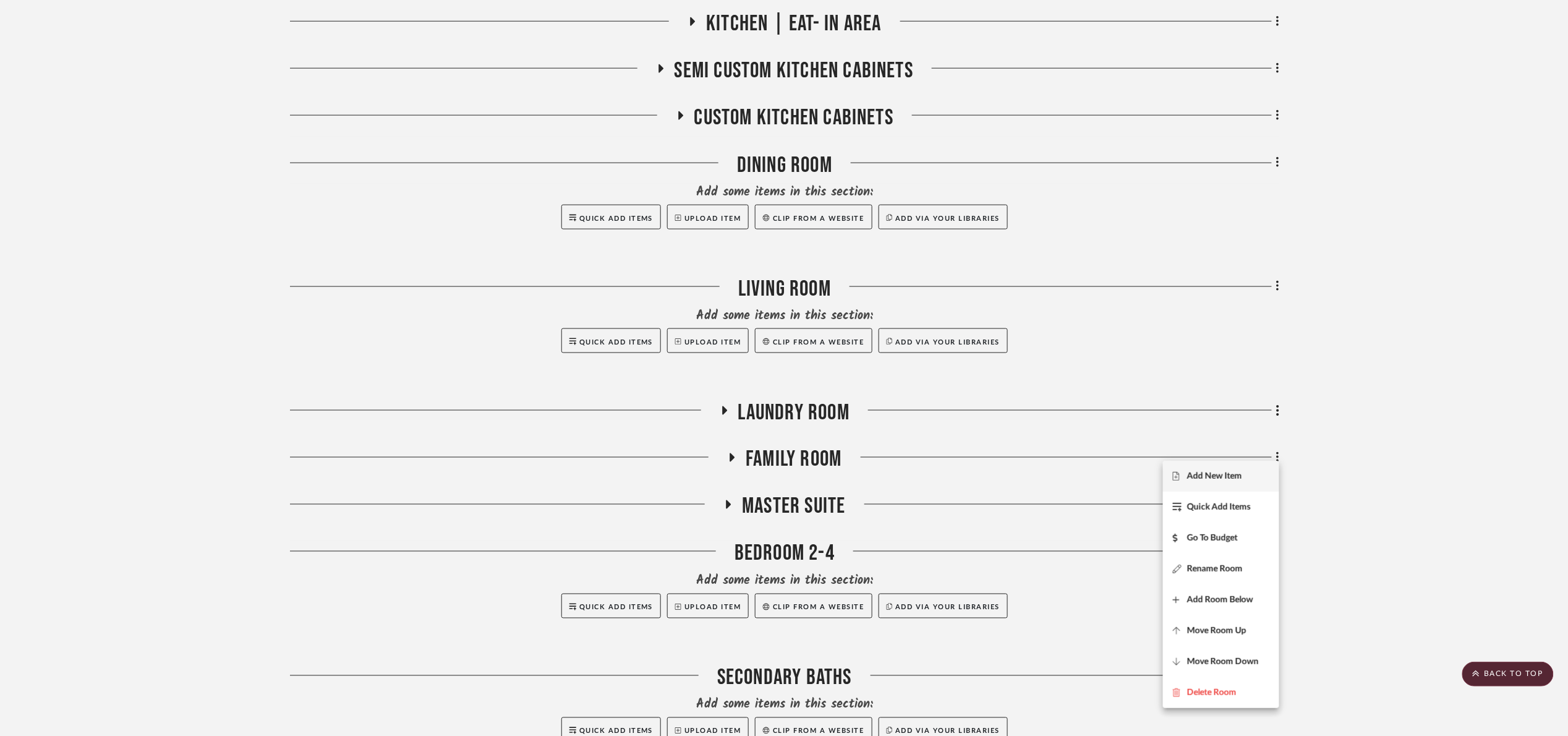
scroll to position [558, 0]
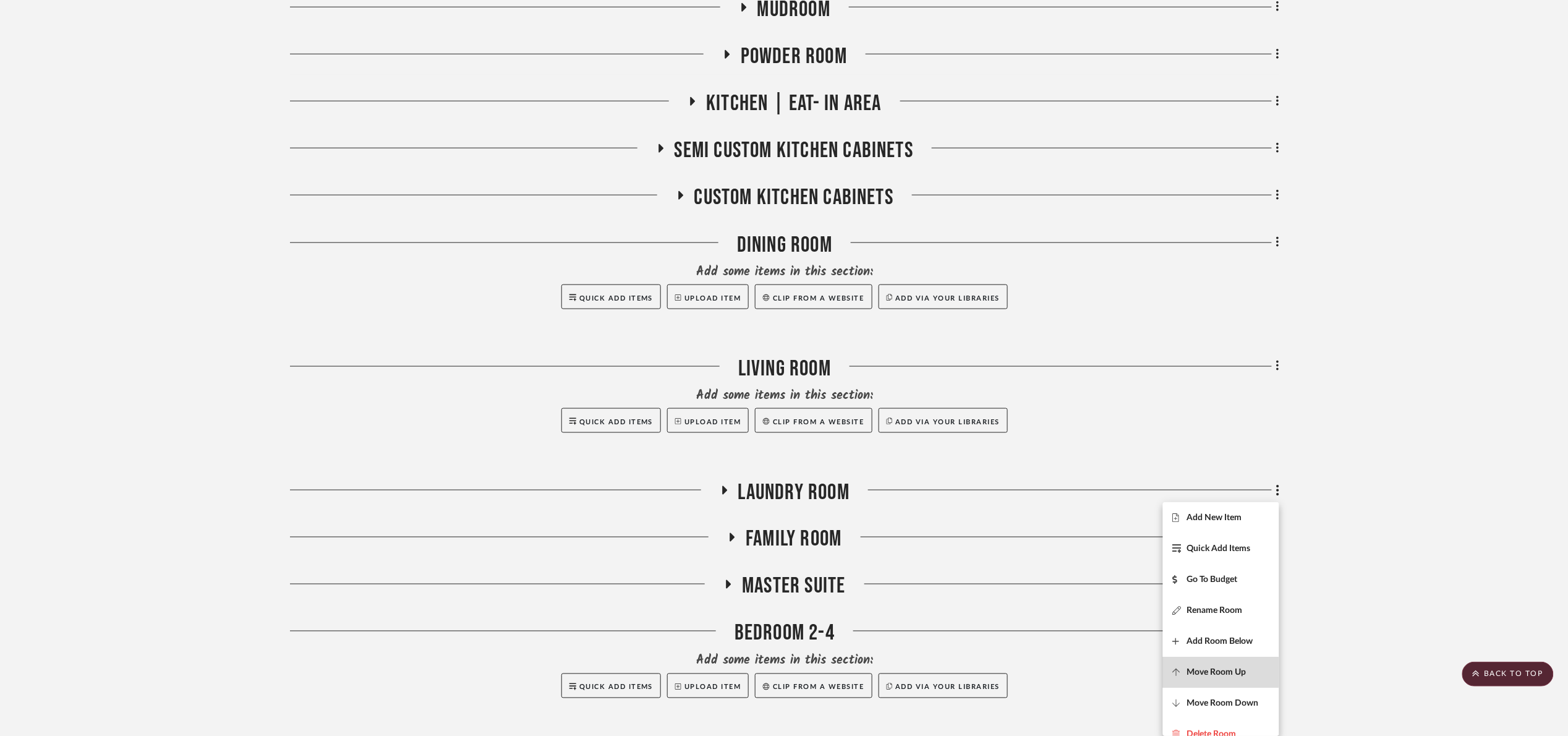
click at [1246, 669] on span "Move Room Up" at bounding box center [1221, 672] width 96 height 11
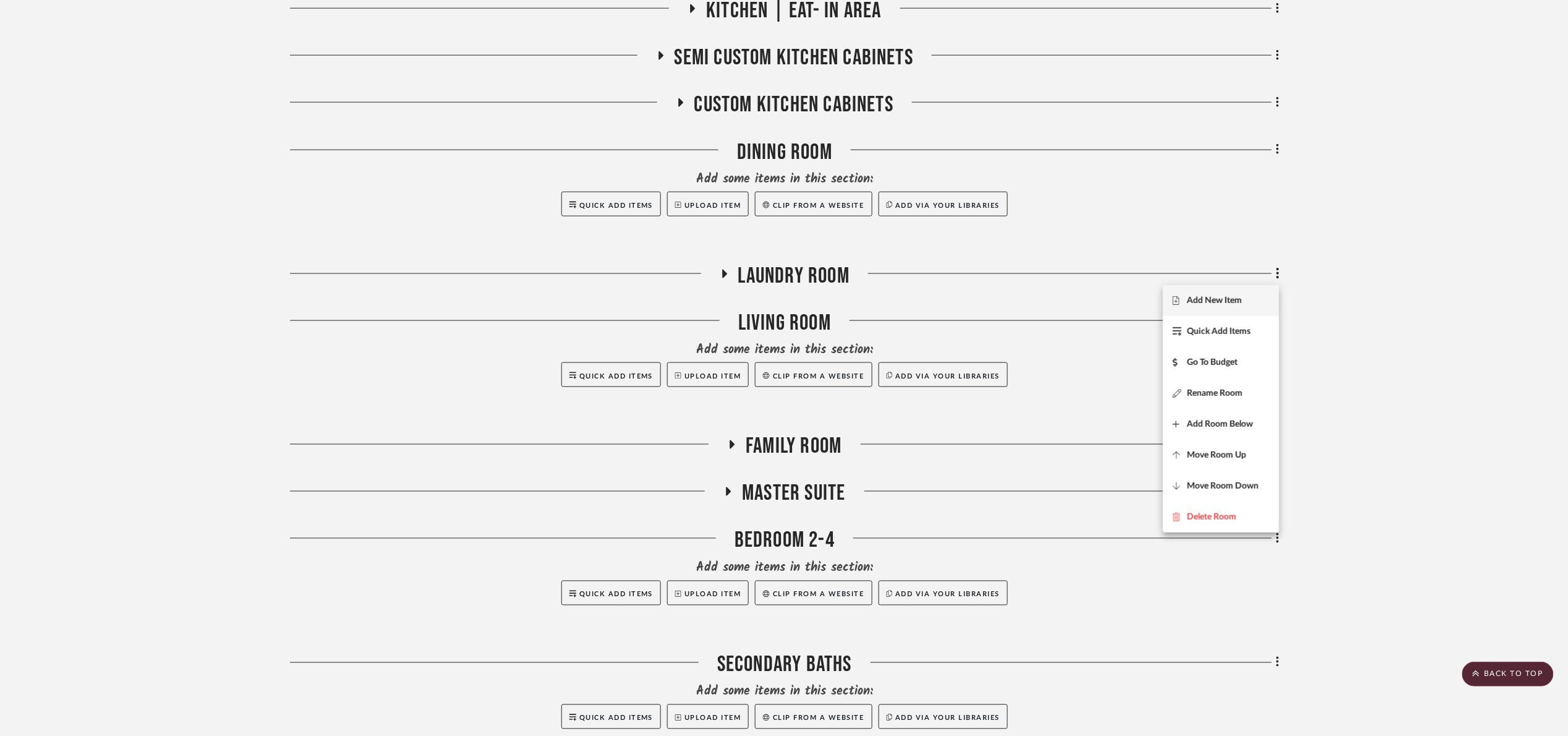
click at [1367, 329] on div at bounding box center [784, 368] width 1568 height 736
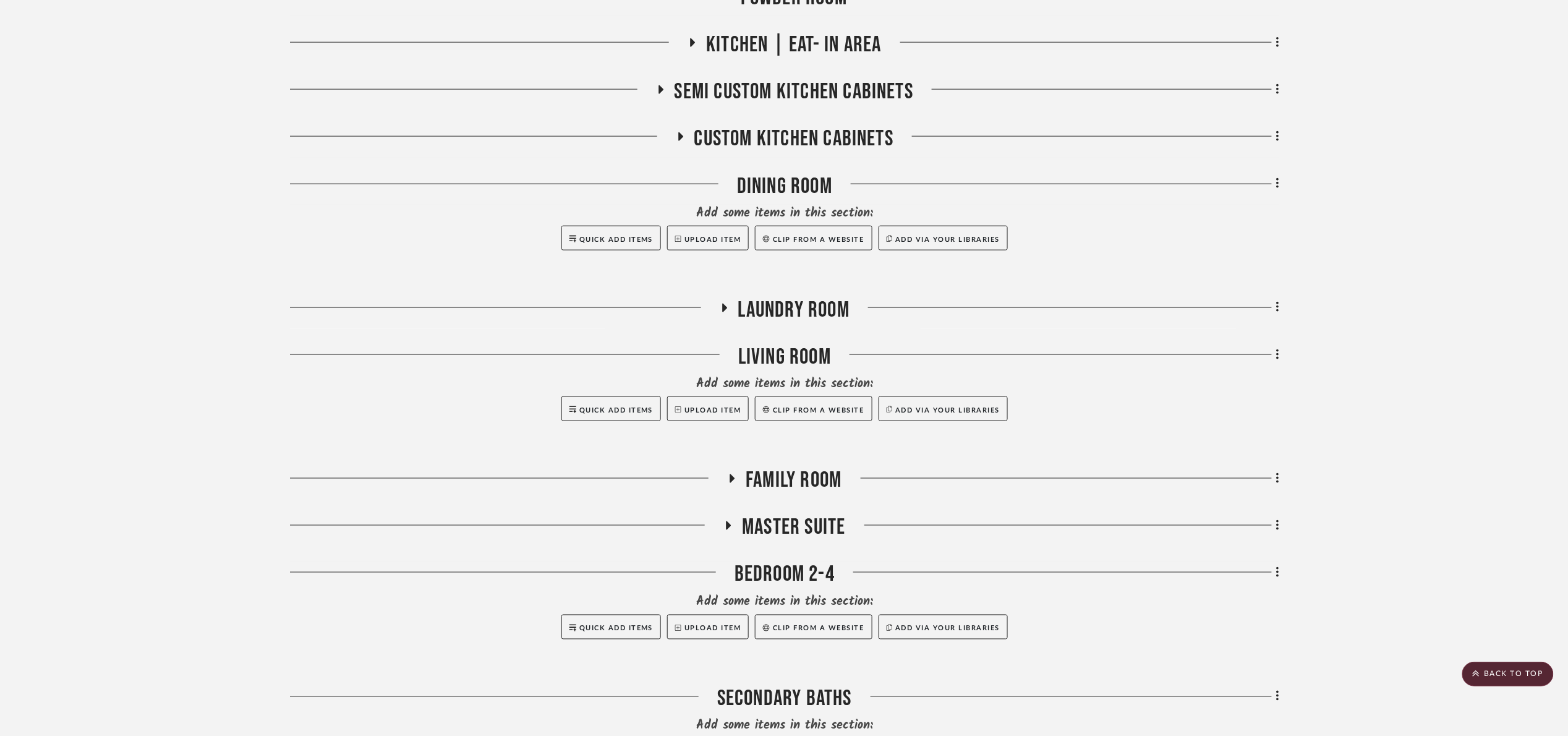
scroll to position [465, 0]
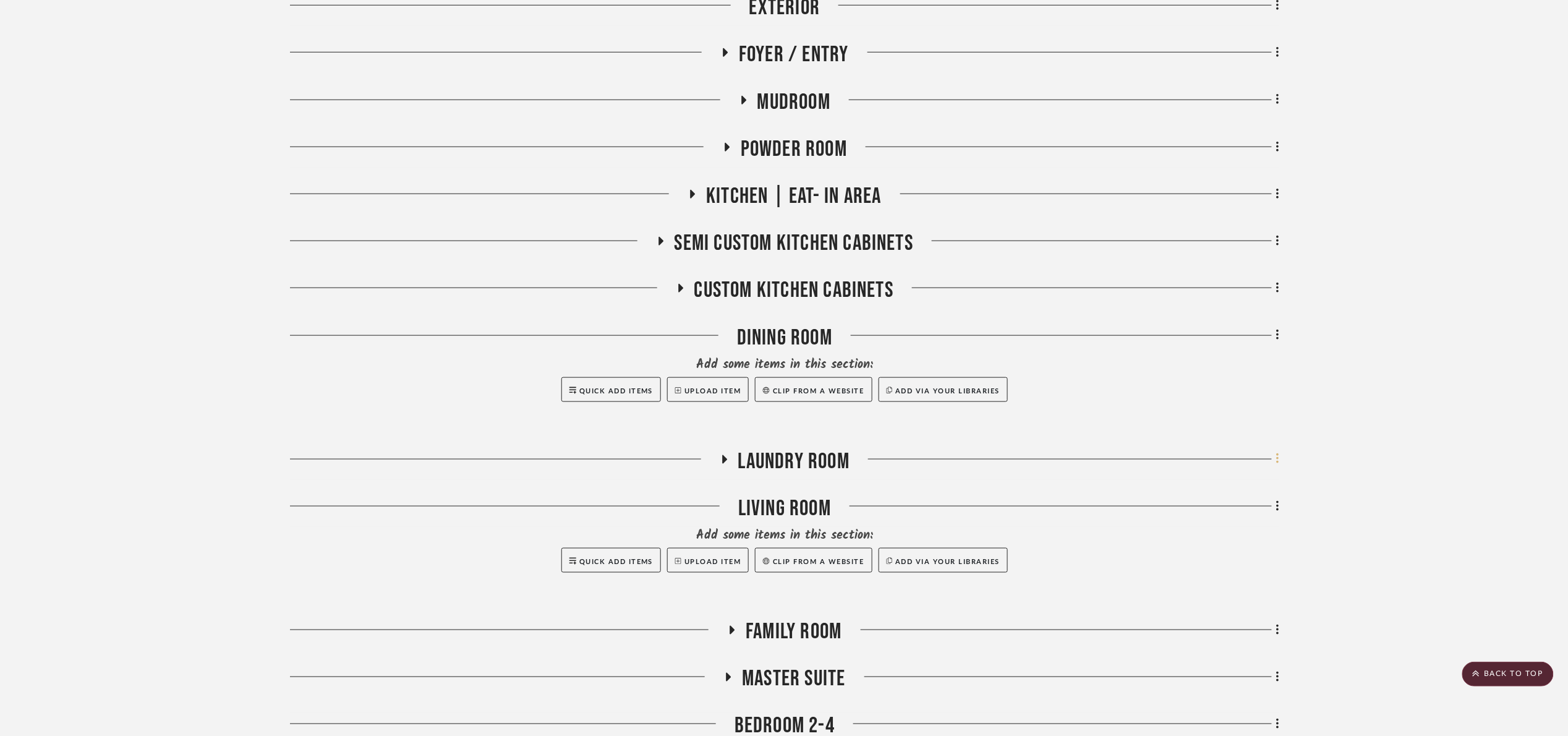
click at [1276, 462] on icon at bounding box center [1277, 459] width 2 height 11
click at [1249, 640] on span "Move Room Up" at bounding box center [1221, 641] width 96 height 11
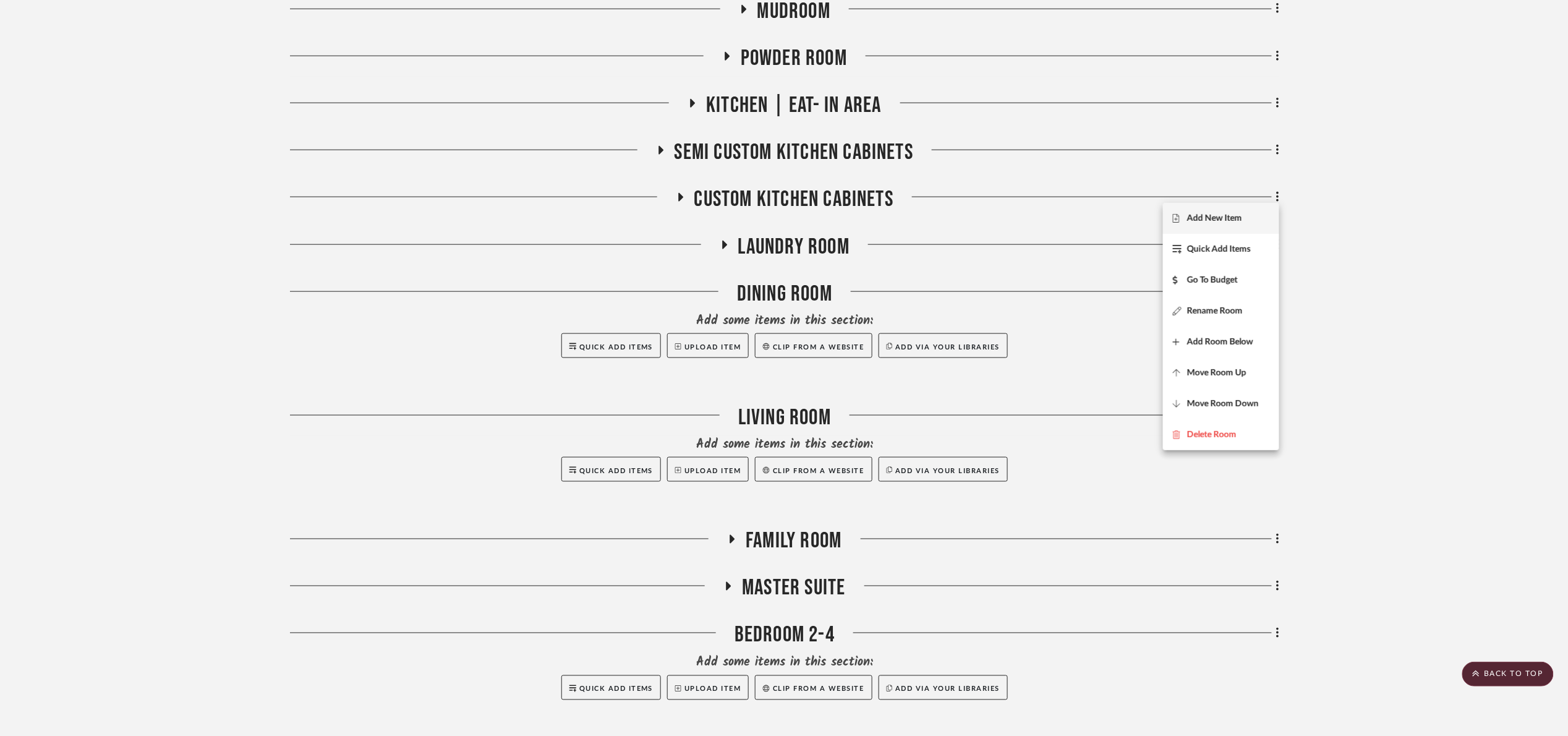
scroll to position [420, 0]
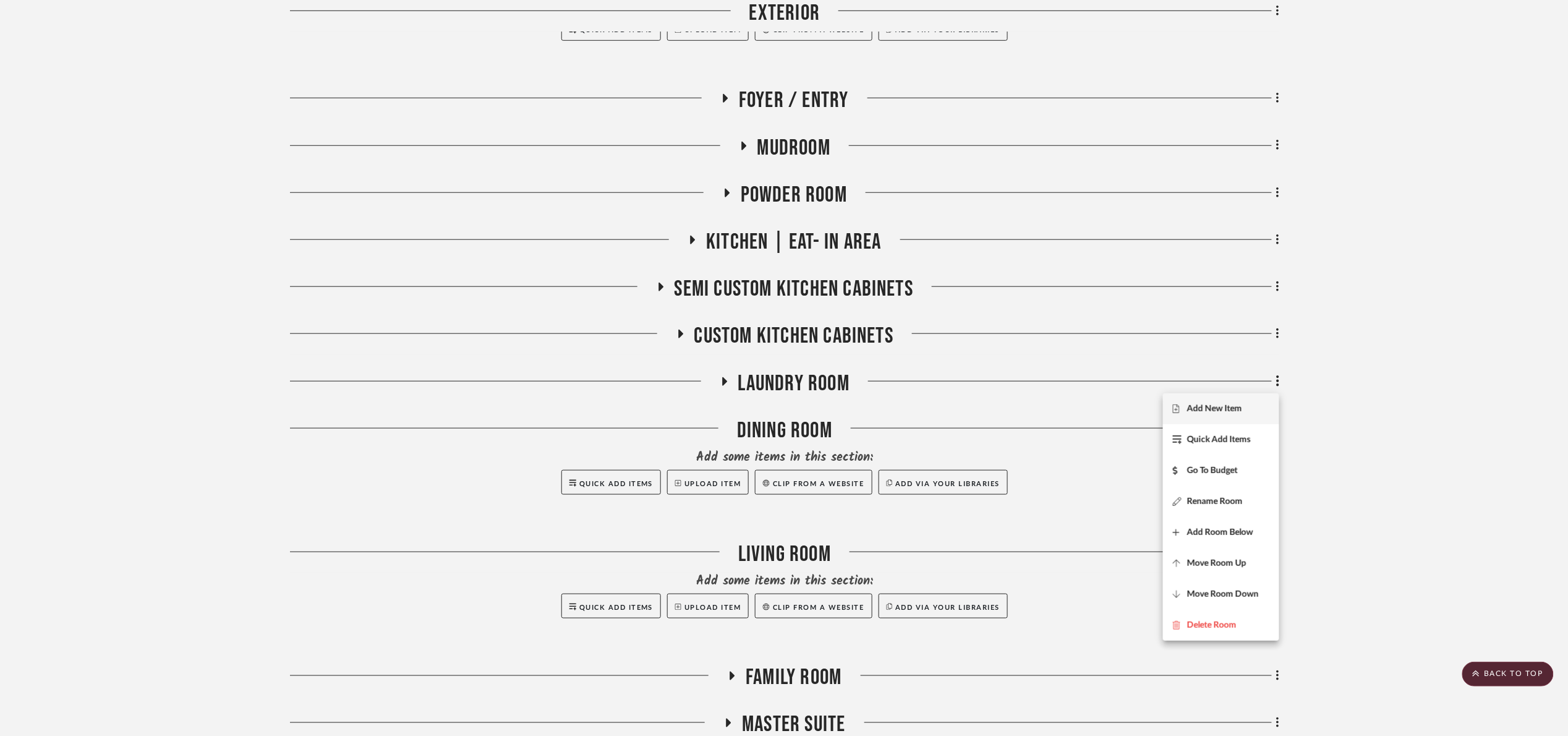
click at [1276, 382] on div at bounding box center [784, 368] width 1568 height 736
click at [1273, 381] on fa-icon at bounding box center [1276, 382] width 8 height 20
click at [1234, 562] on span "Move Room Up" at bounding box center [1217, 563] width 60 height 11
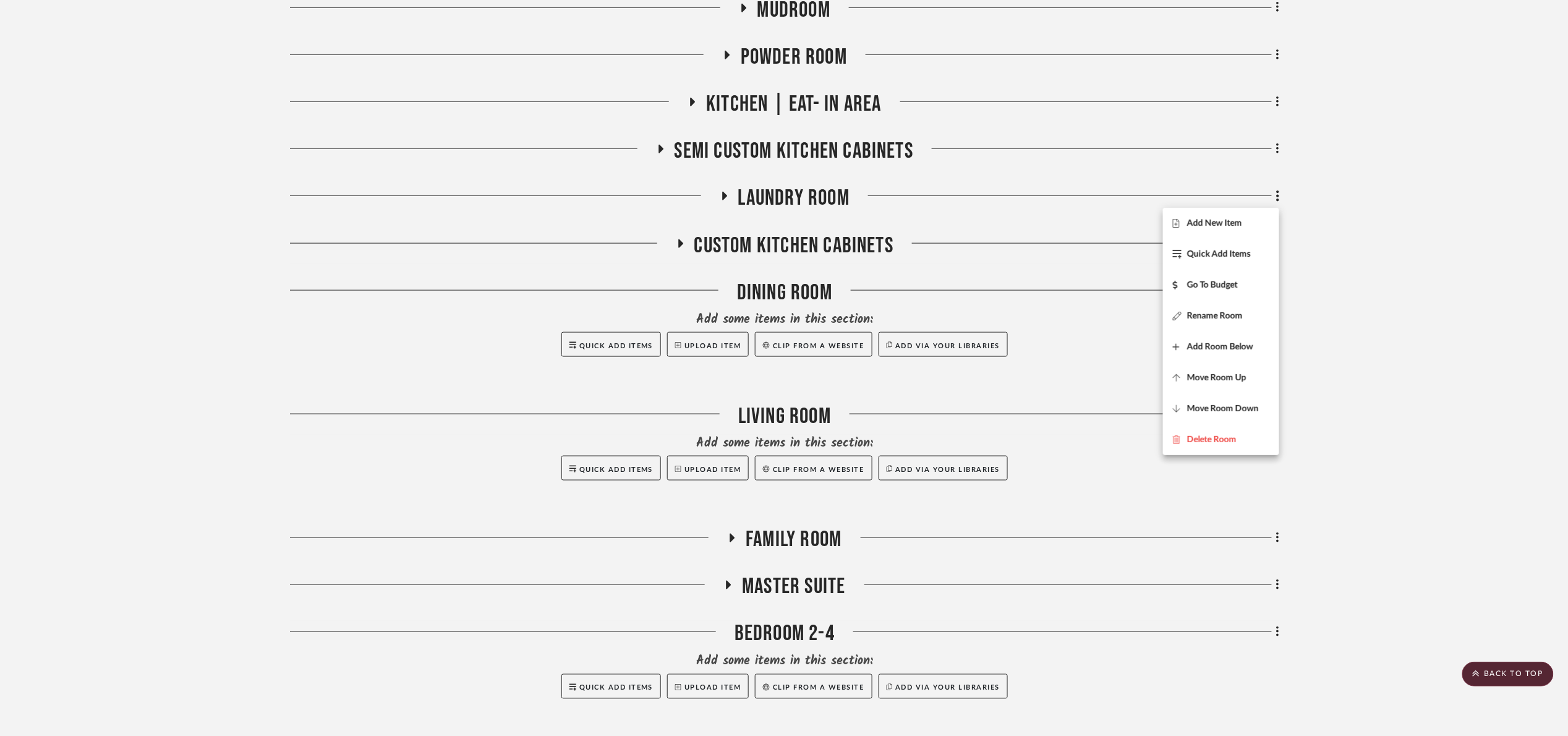
click at [1421, 312] on div at bounding box center [784, 368] width 1568 height 736
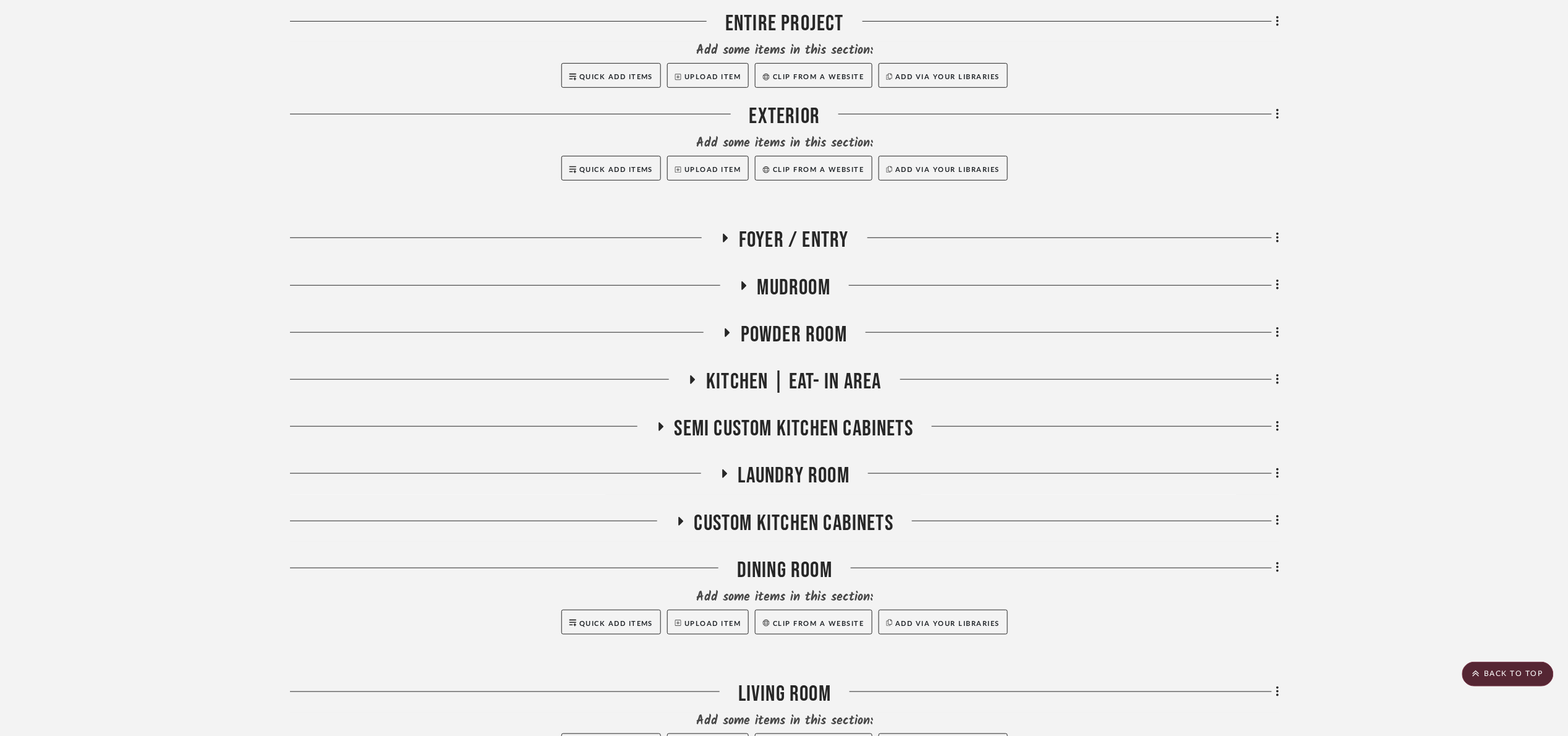
scroll to position [279, 0]
click at [1274, 475] on fa-icon at bounding box center [1276, 475] width 8 height 20
click at [1224, 655] on span "Move Room Up" at bounding box center [1217, 657] width 60 height 11
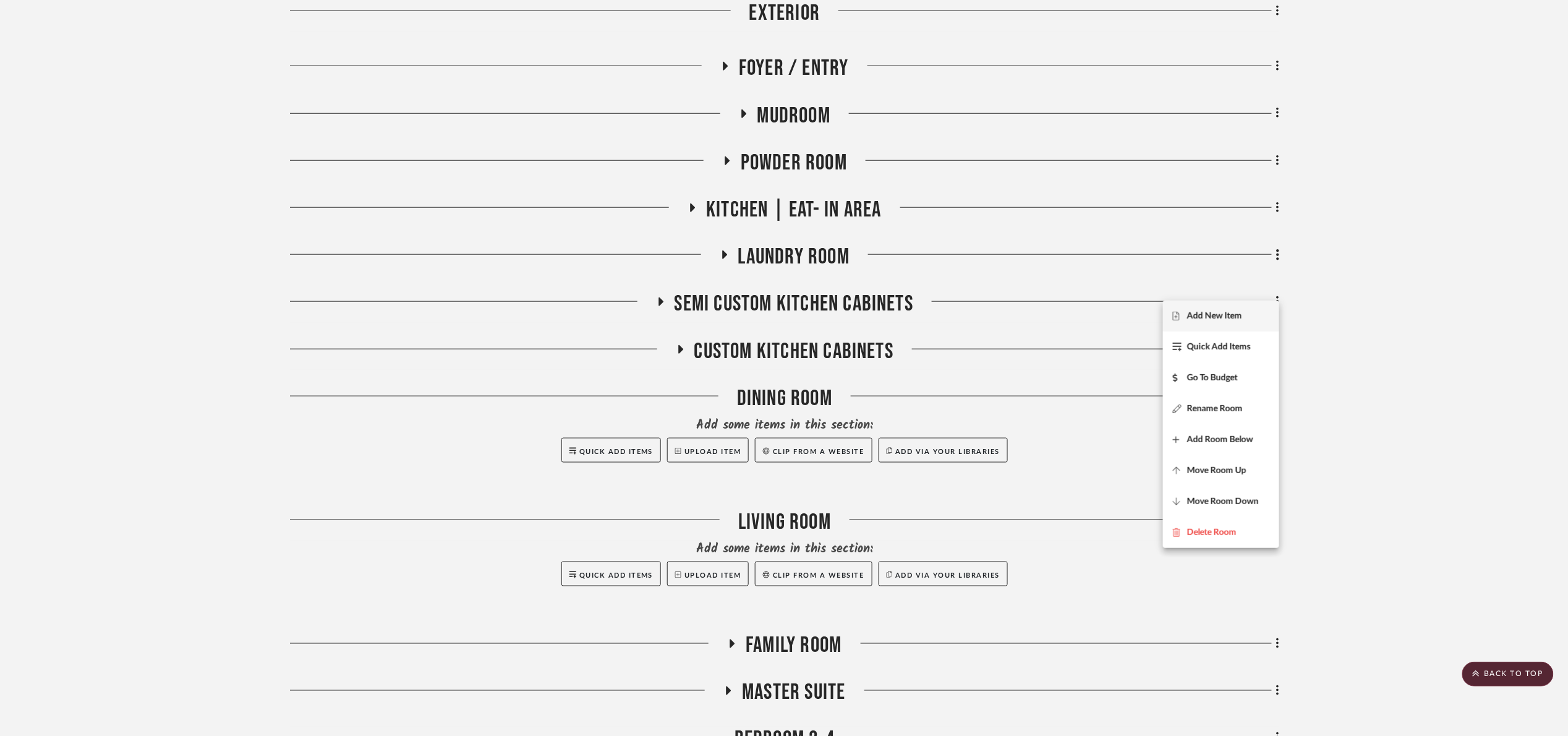
scroll to position [418, 0]
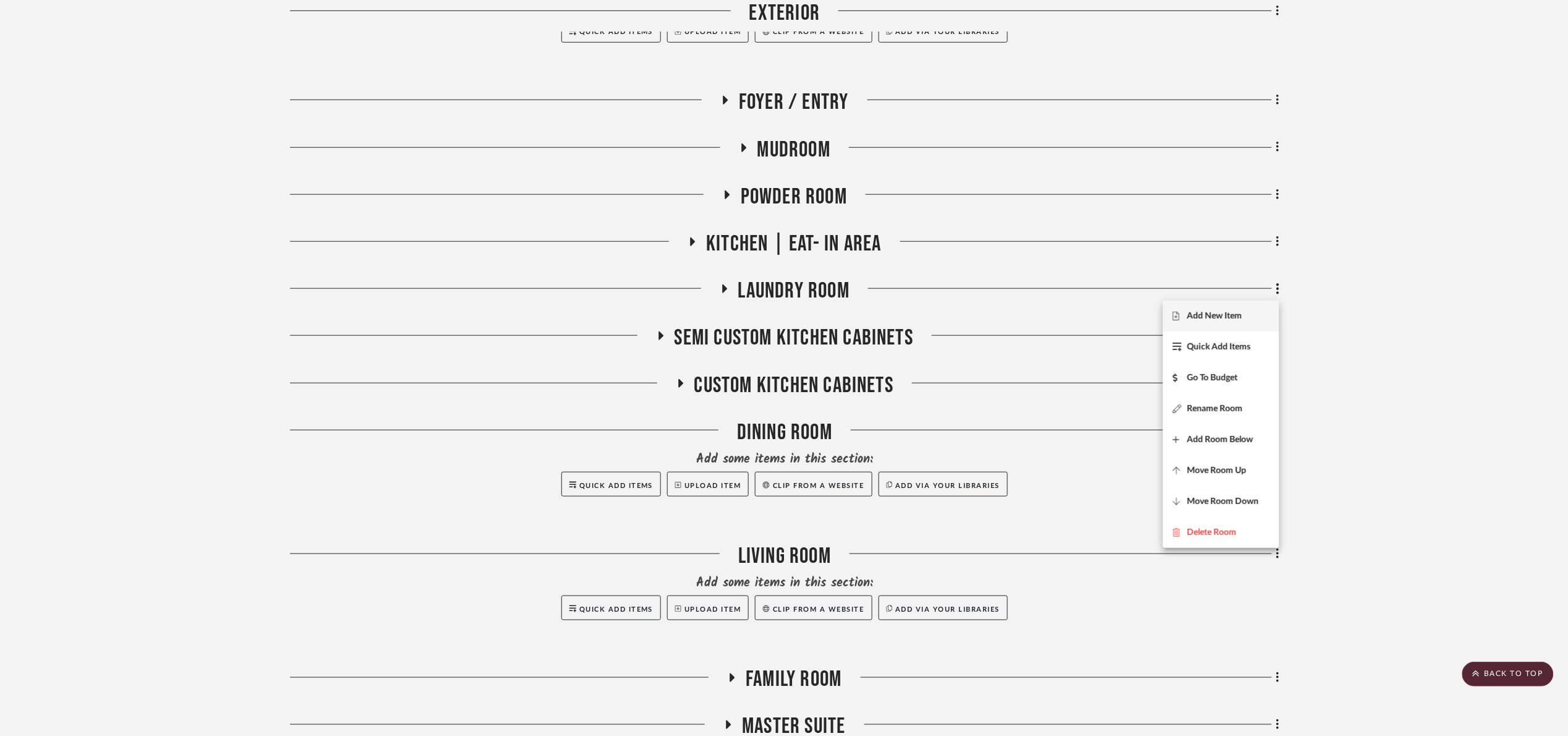
click at [1359, 337] on div at bounding box center [784, 368] width 1568 height 736
click at [1276, 293] on icon at bounding box center [1278, 289] width 4 height 14
click at [1244, 472] on span "Move Room Up" at bounding box center [1217, 471] width 60 height 11
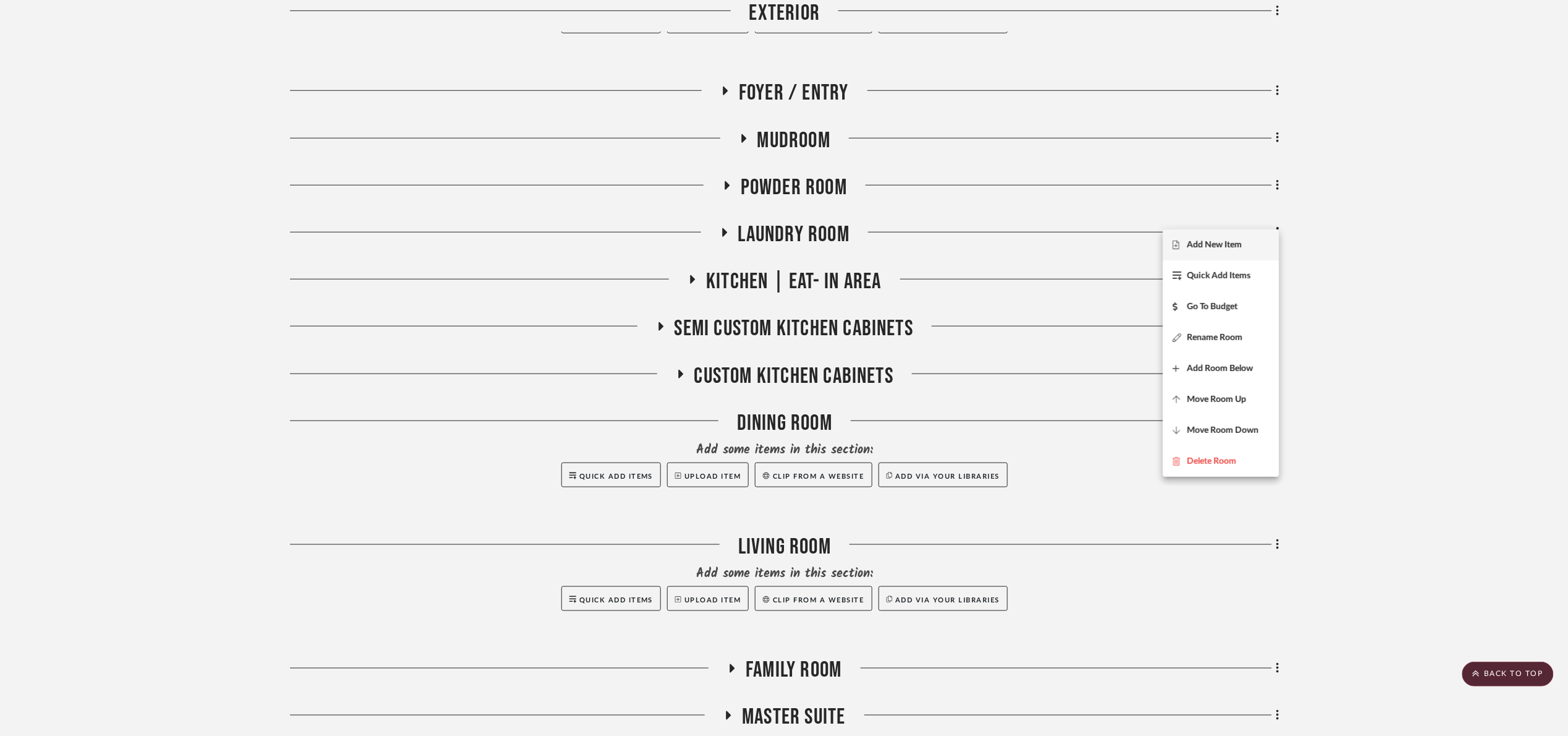
scroll to position [371, 0]
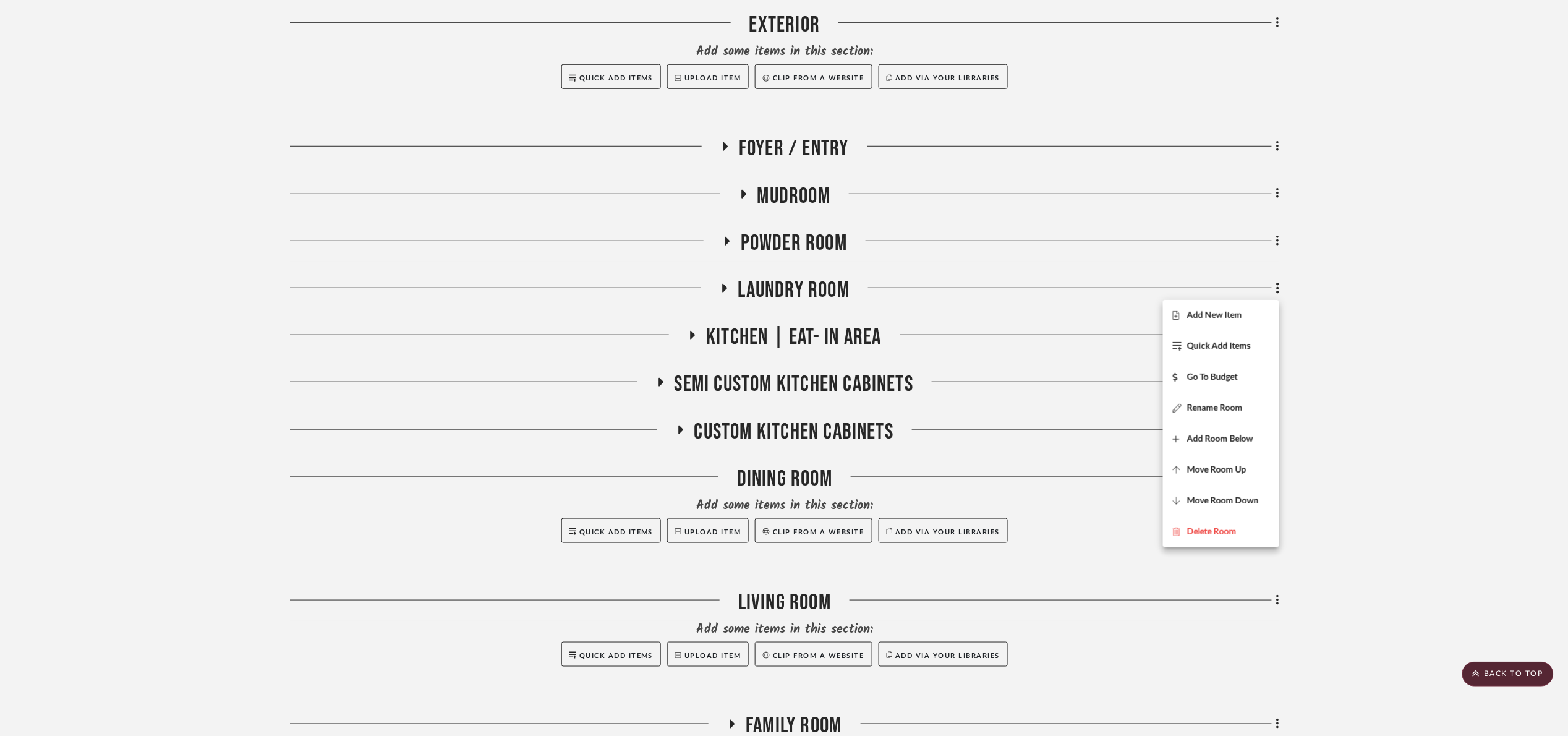
click at [1427, 336] on div at bounding box center [784, 368] width 1568 height 736
click at [1276, 287] on icon at bounding box center [1278, 289] width 4 height 14
click at [1246, 477] on button "Move Room Up" at bounding box center [1221, 470] width 116 height 31
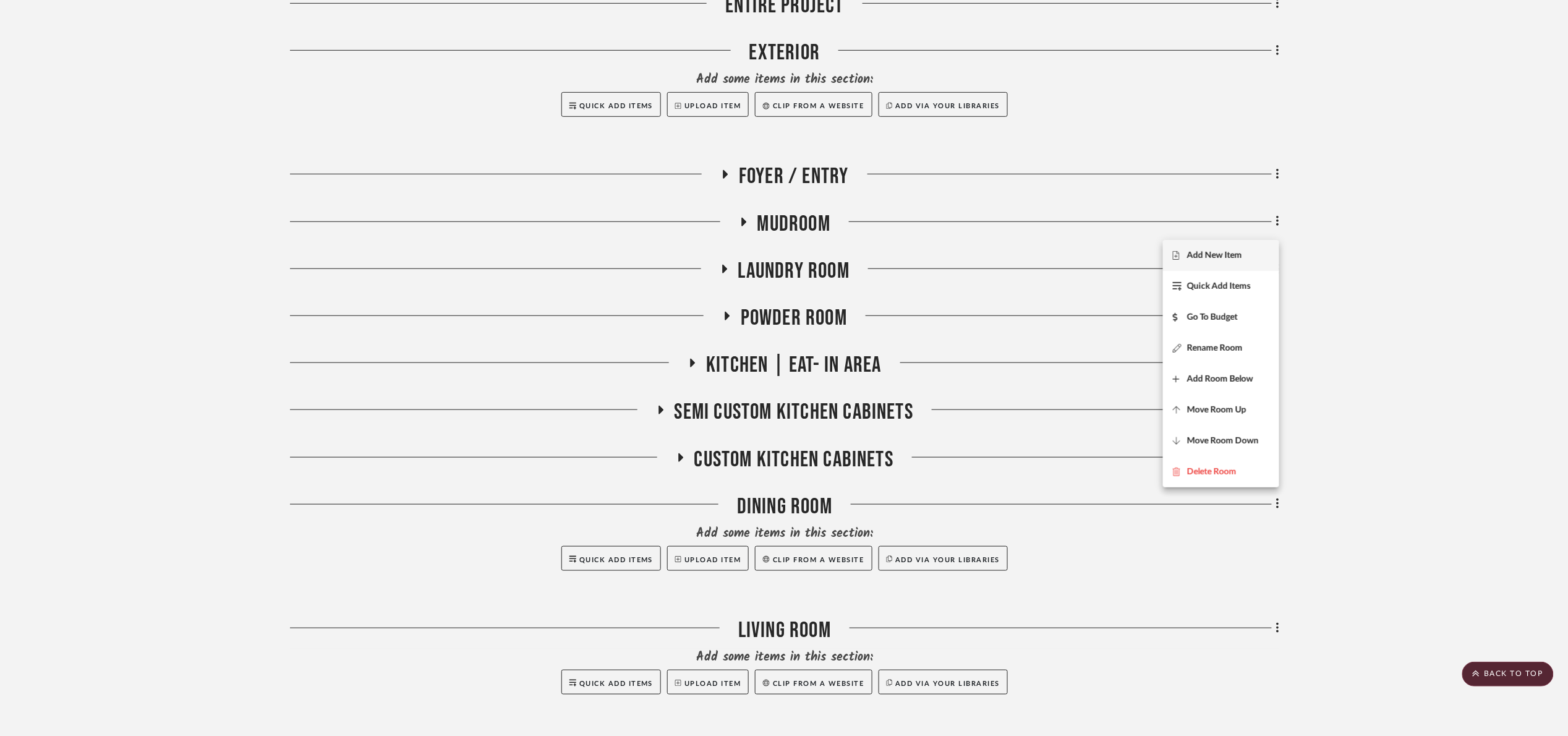
scroll to position [324, 0]
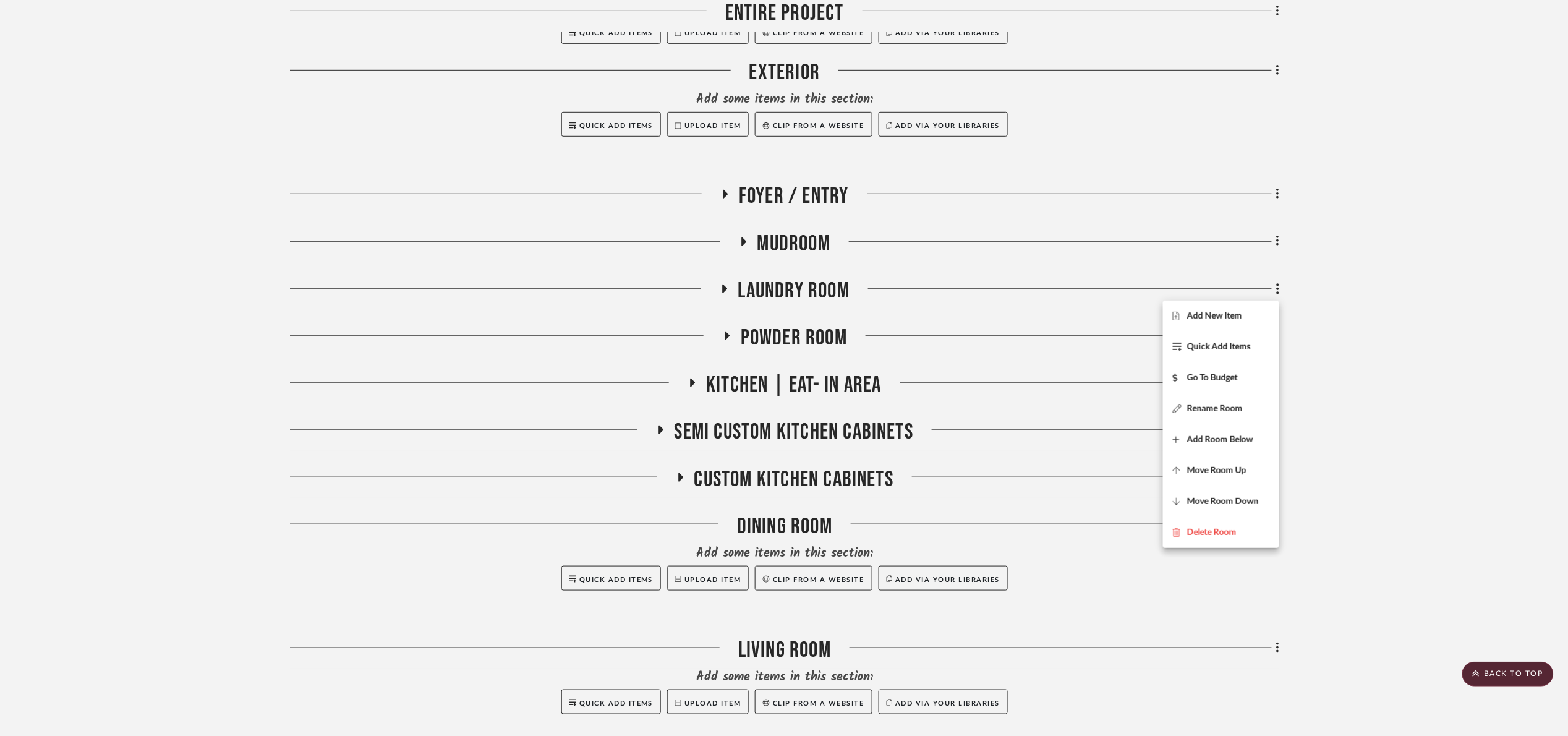
click at [1332, 223] on div at bounding box center [784, 368] width 1568 height 736
click at [836, 281] on span "Laundry Room" at bounding box center [794, 291] width 112 height 26
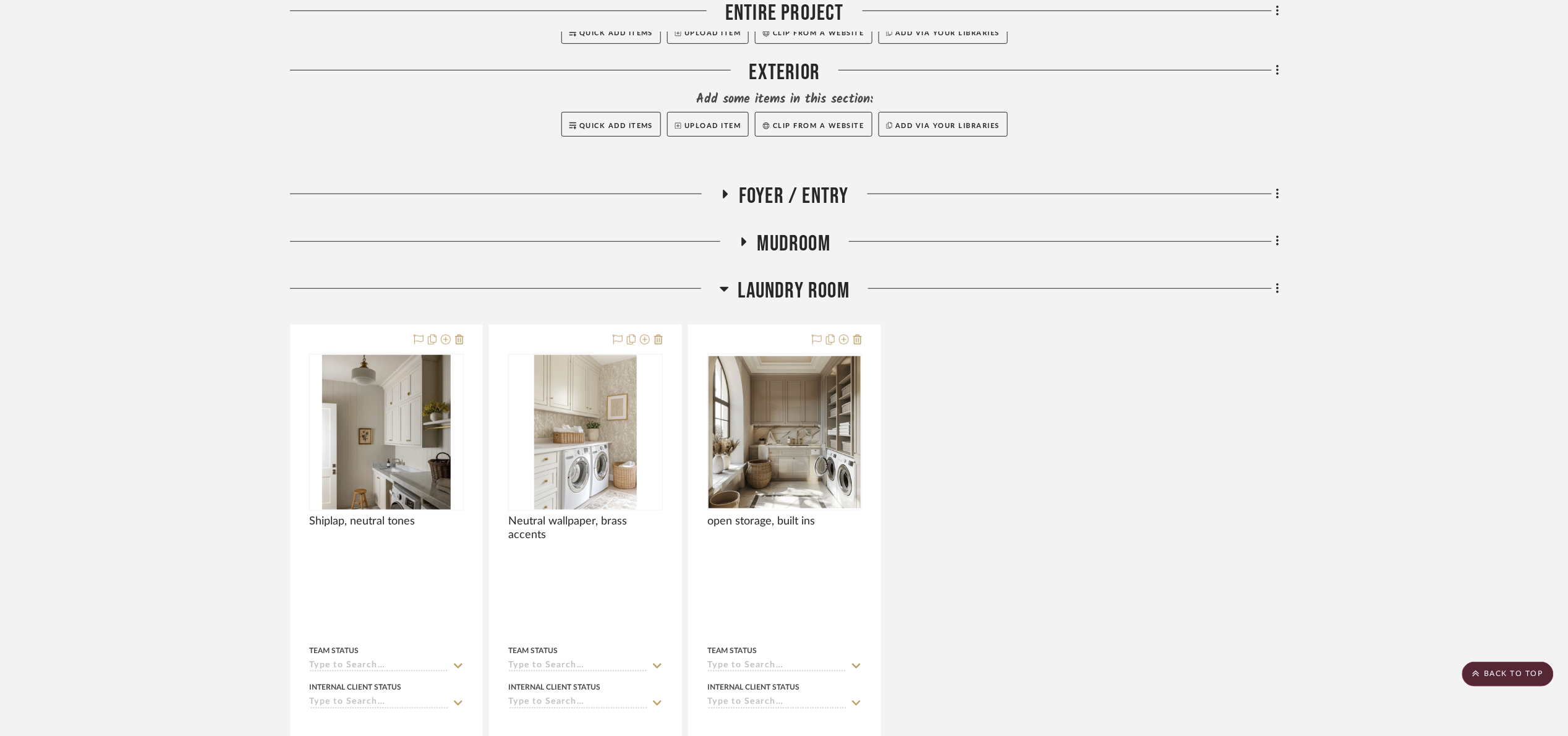
click at [836, 281] on span "Laundry Room" at bounding box center [794, 291] width 112 height 26
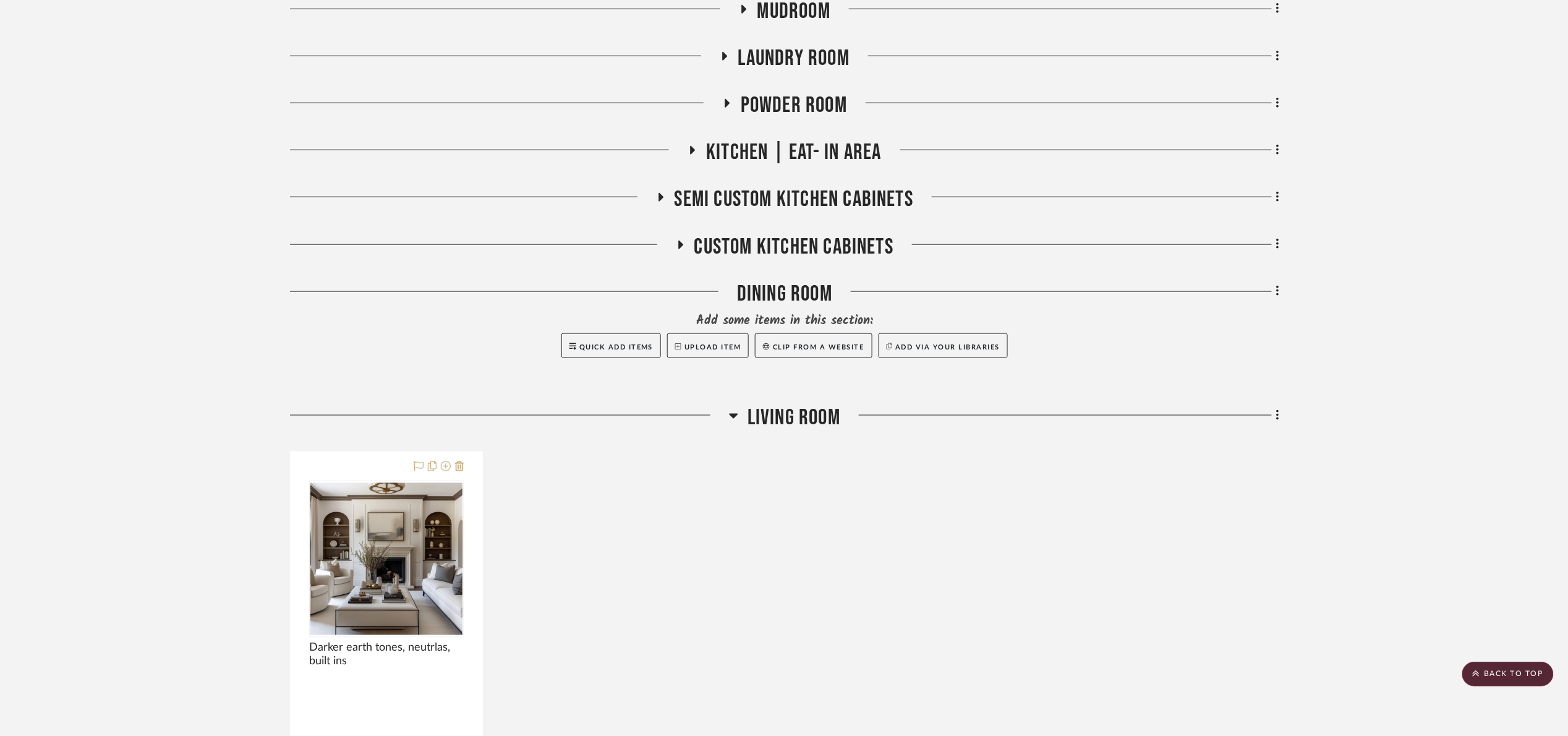
scroll to position [928, 0]
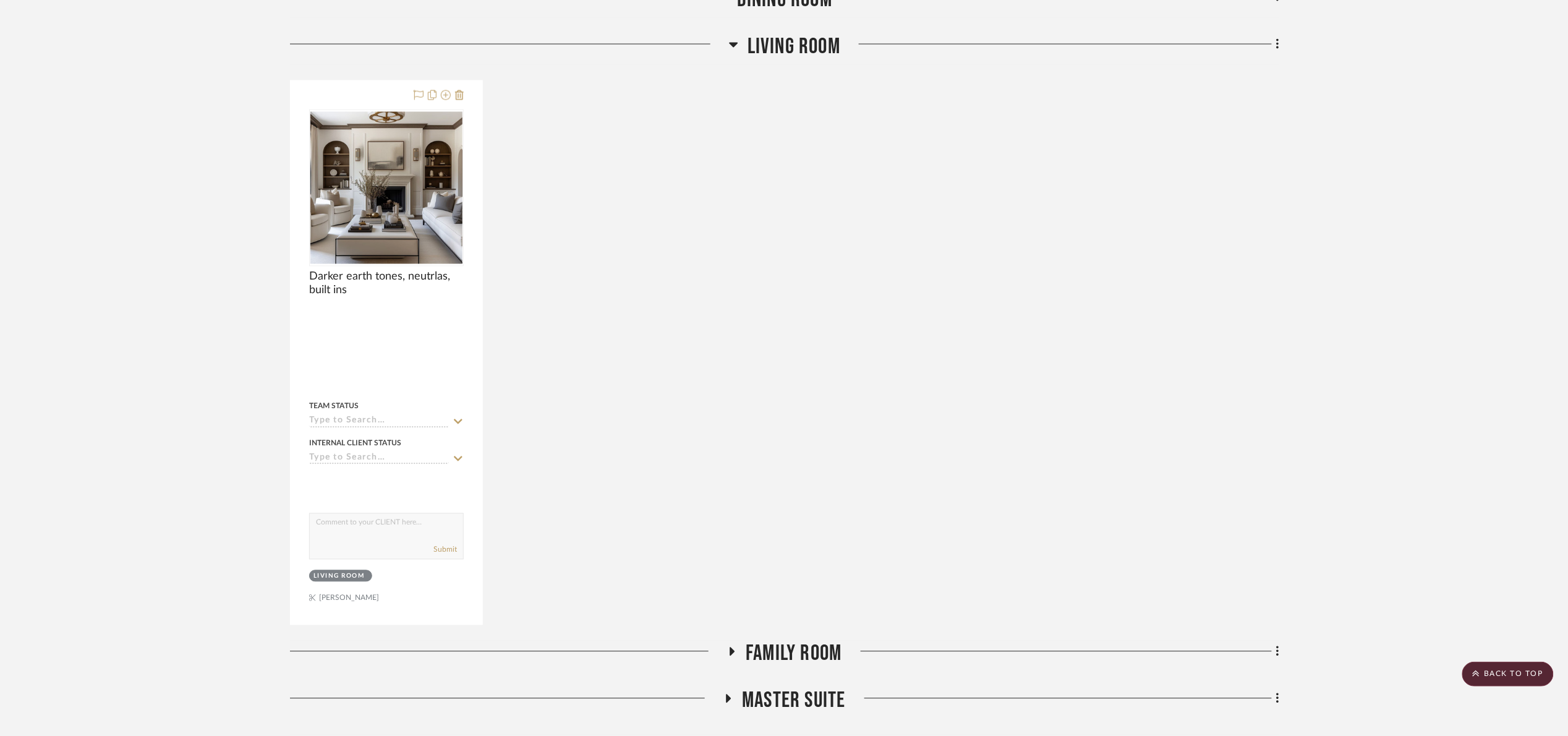
click at [792, 655] on span "Family Room" at bounding box center [794, 654] width 96 height 26
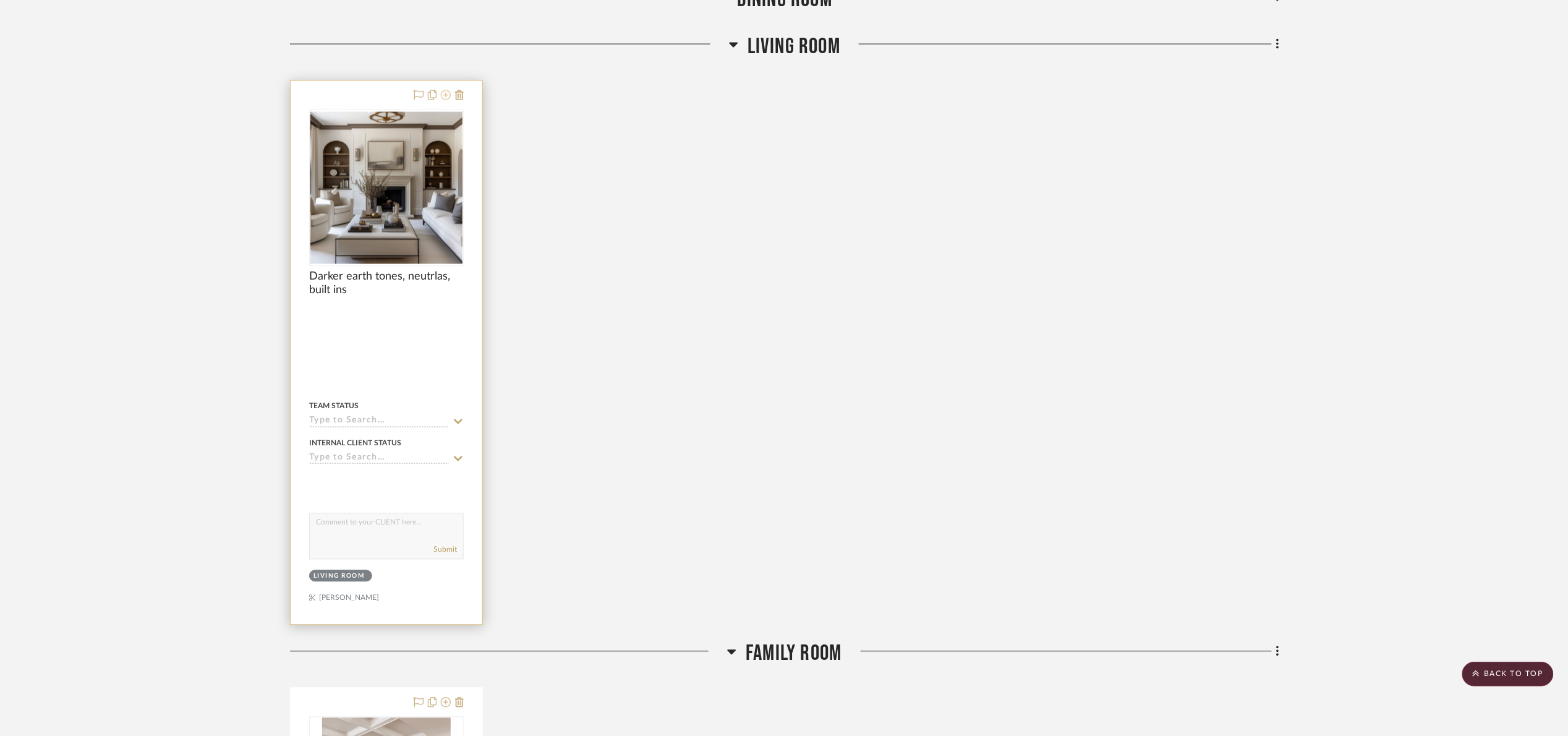
click at [445, 100] on icon at bounding box center [445, 95] width 10 height 10
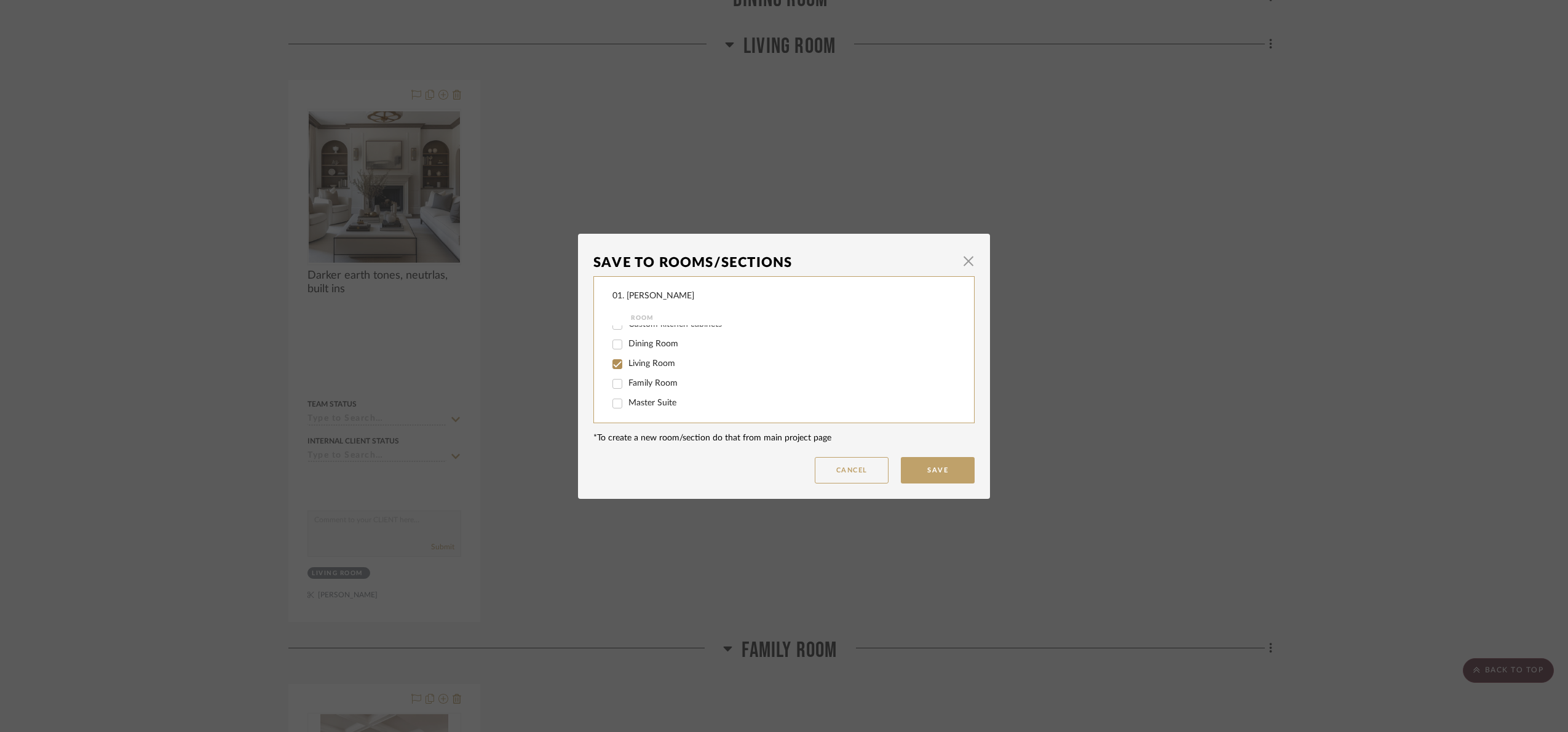
scroll to position [184, 0]
click at [646, 347] on span "Living Room" at bounding box center [652, 346] width 47 height 8
click at [627, 347] on input "Living Room" at bounding box center [618, 348] width 20 height 20
checkbox input "false"
click at [639, 369] on span "Family Room" at bounding box center [653, 366] width 49 height 8
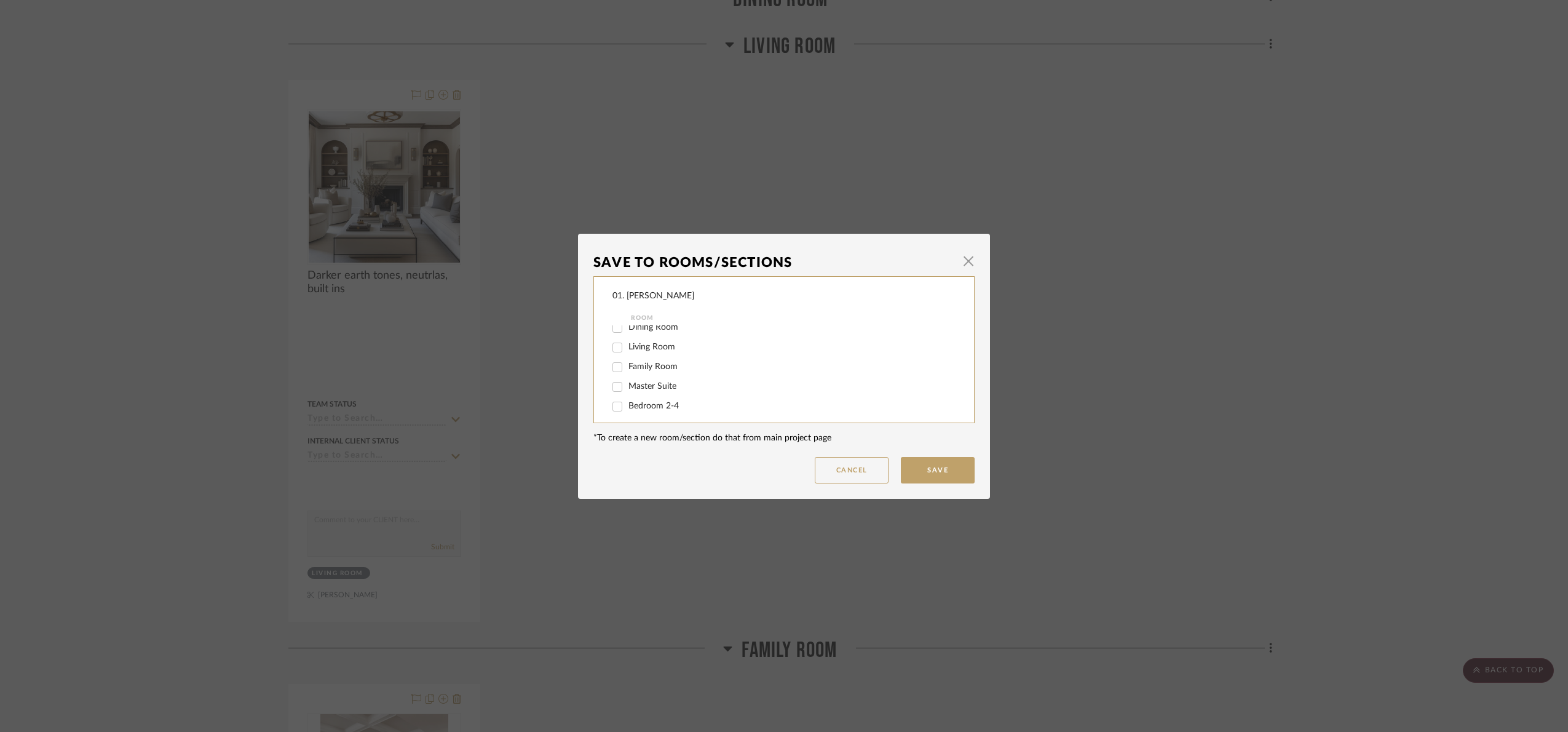
click at [627, 369] on input "Family Room" at bounding box center [618, 367] width 20 height 20
checkbox input "true"
click at [939, 476] on button "Save" at bounding box center [938, 470] width 74 height 26
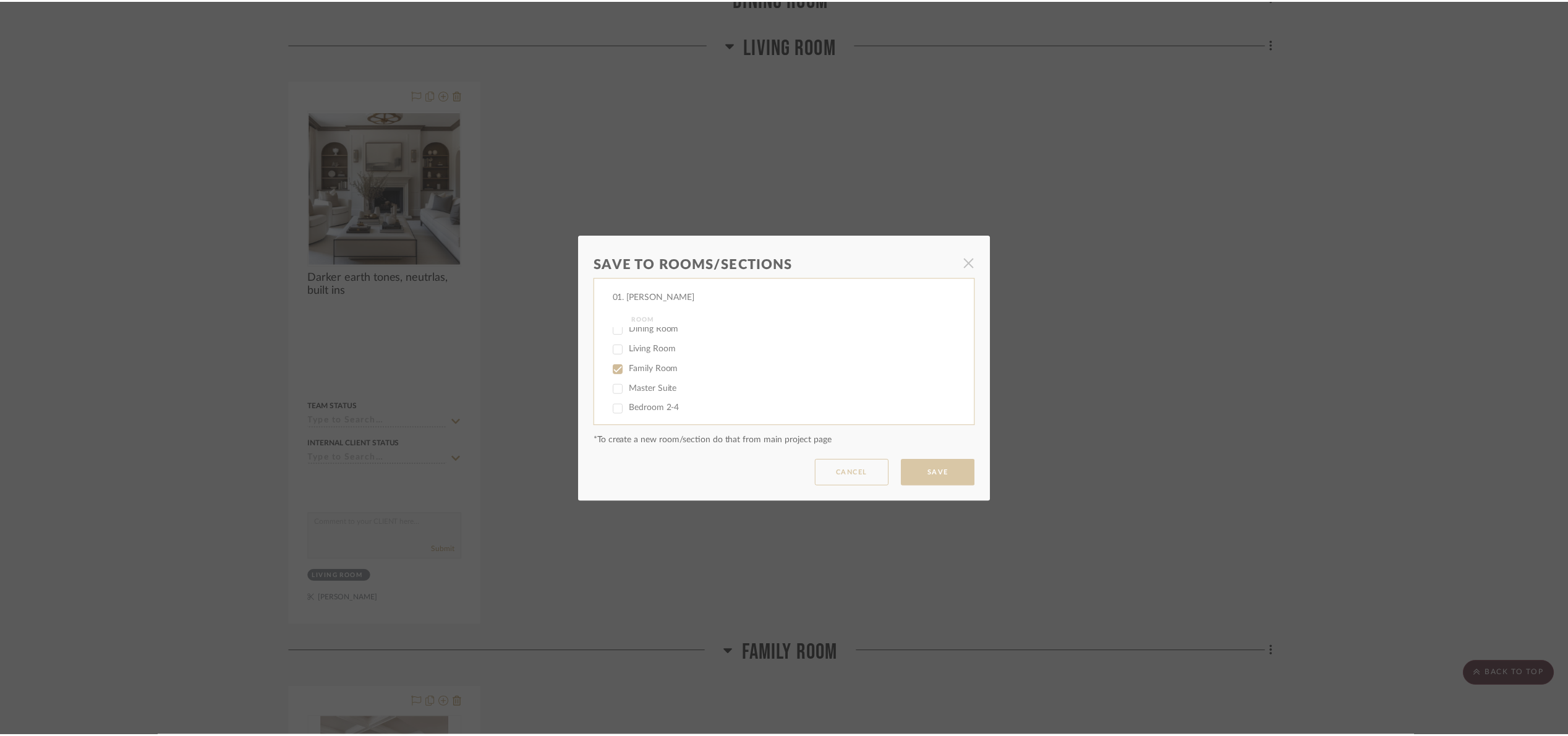
scroll to position [928, 0]
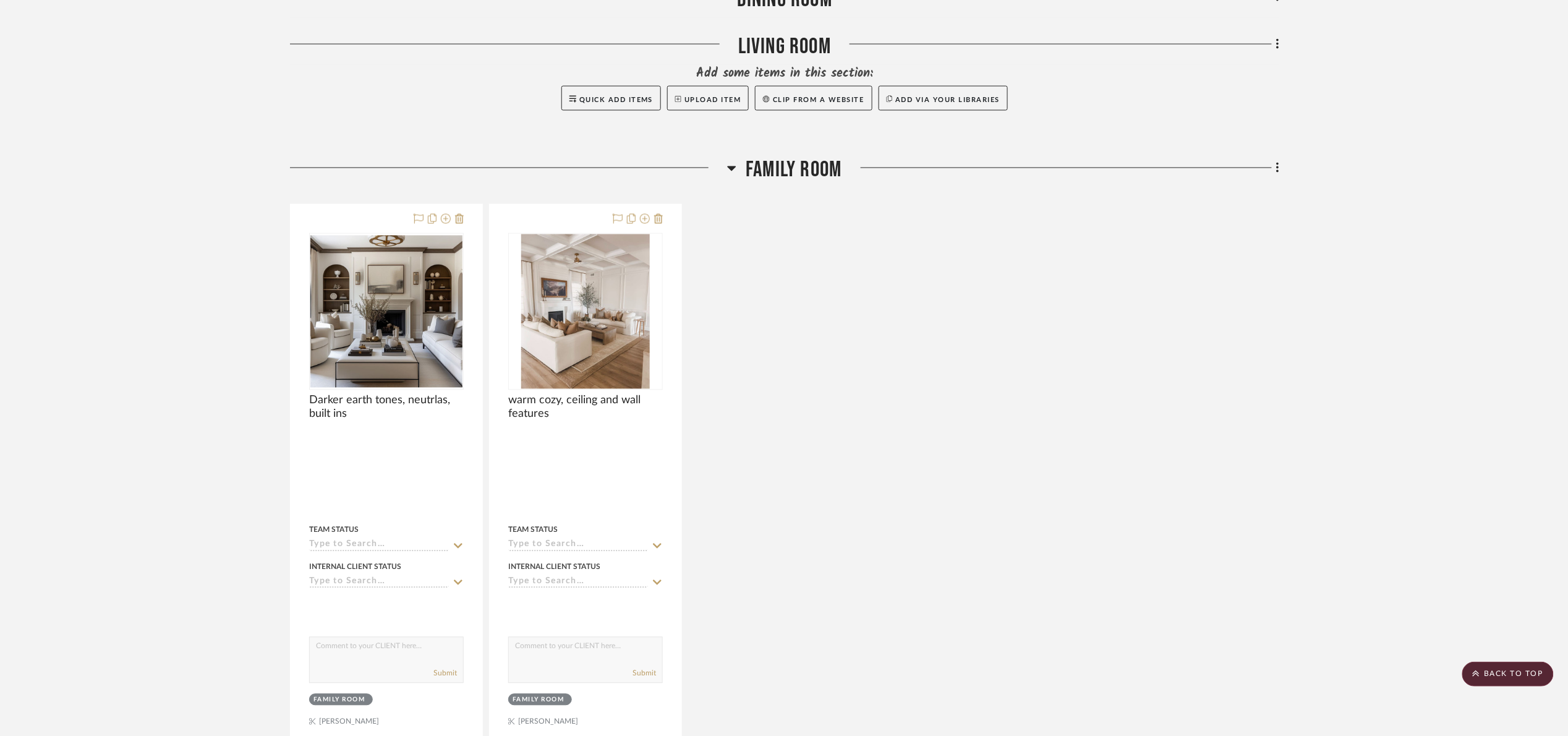
click at [765, 164] on span "Family Room" at bounding box center [794, 171] width 96 height 26
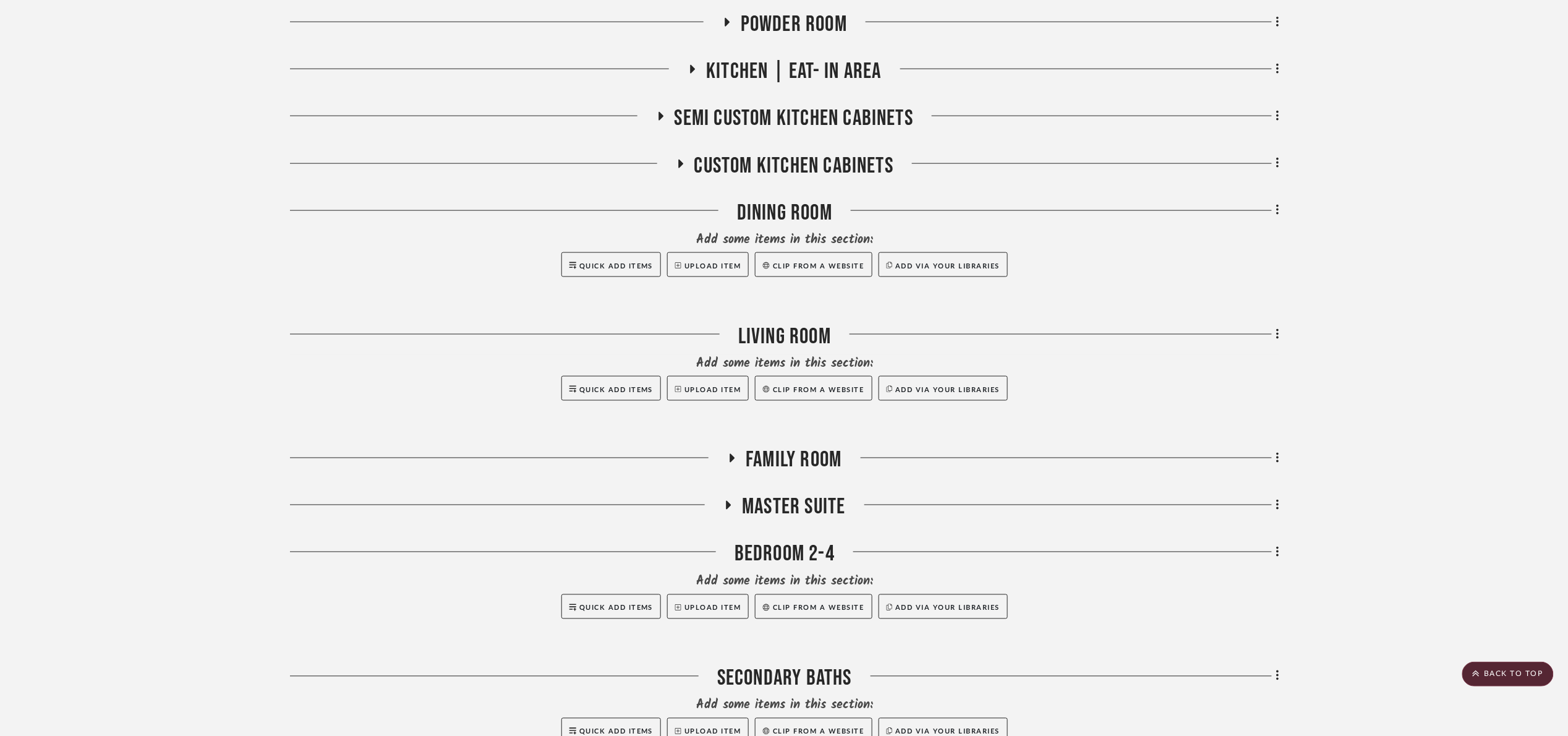
scroll to position [649, 0]
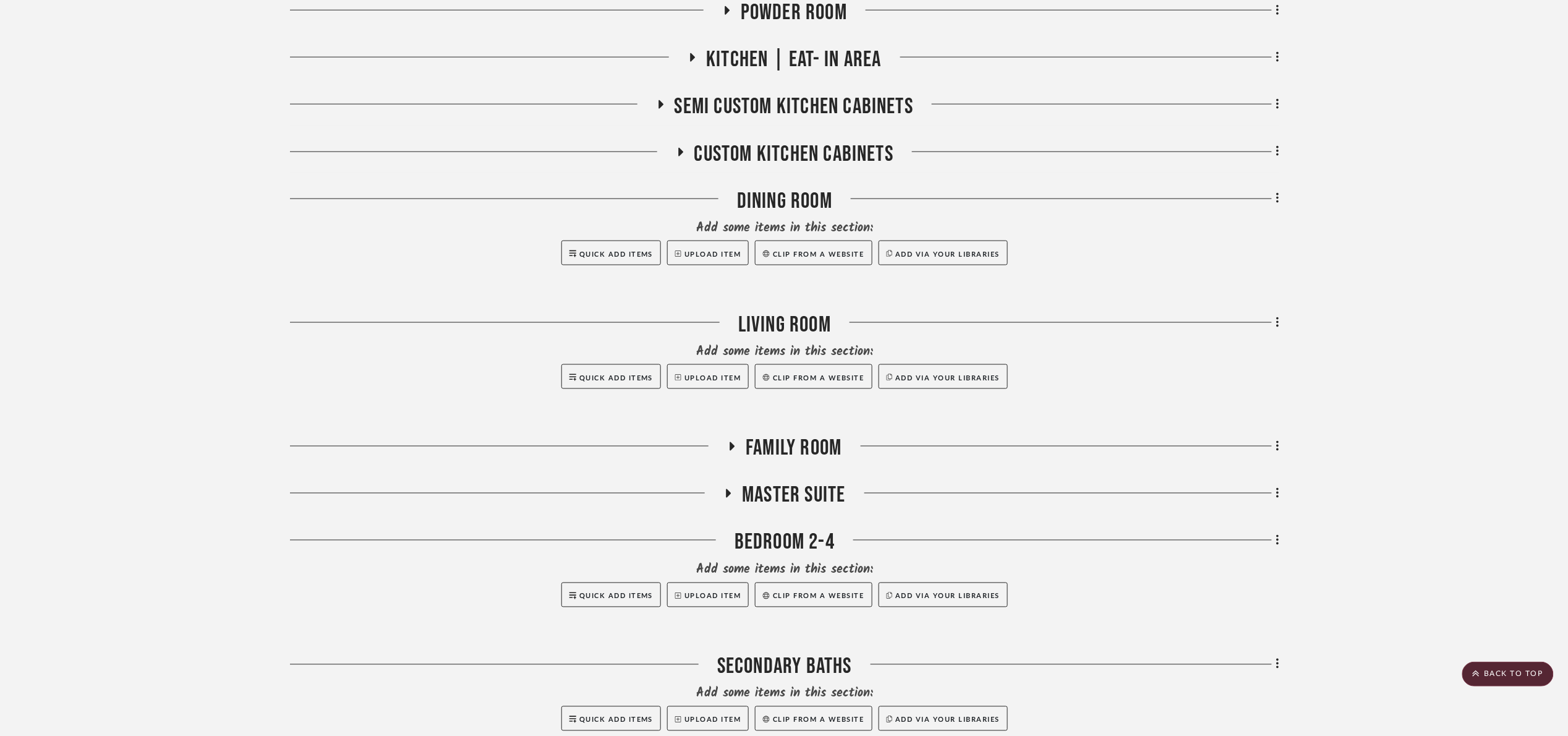
click at [816, 457] on span "Family Room" at bounding box center [794, 448] width 96 height 26
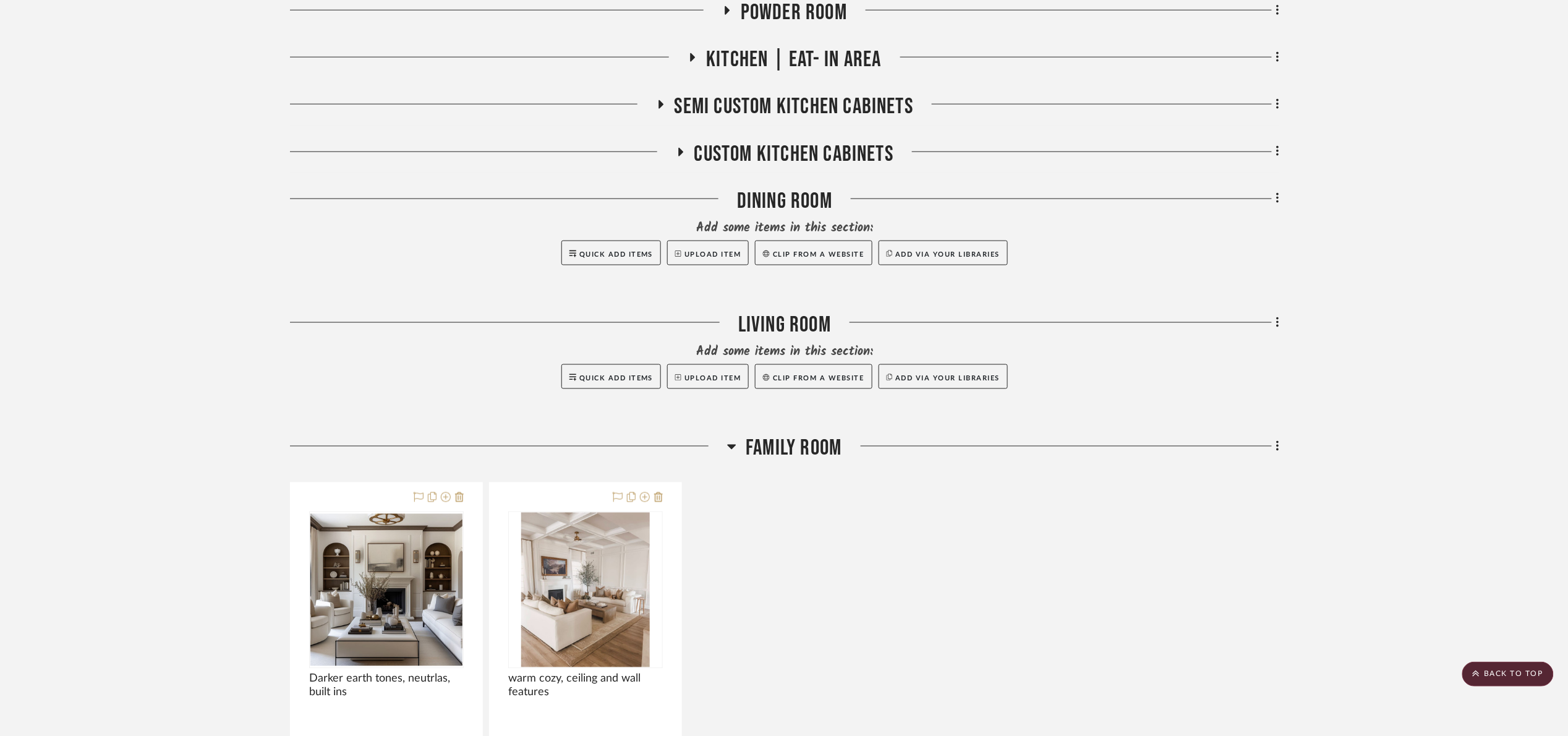
drag, startPoint x: 813, startPoint y: 457, endPoint x: 1535, endPoint y: 524, distance: 725.1
click at [818, 454] on span "Family Room" at bounding box center [794, 448] width 96 height 26
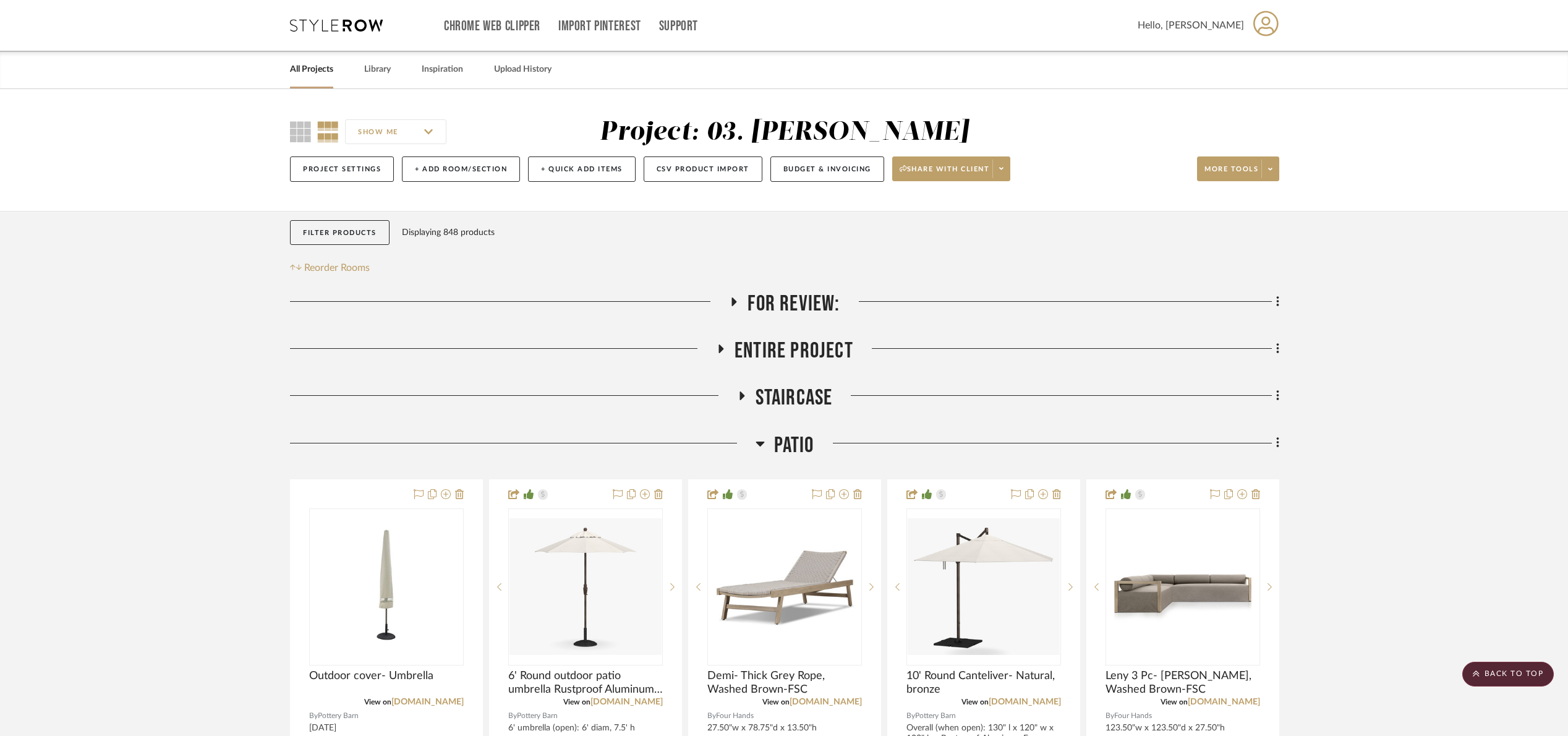
scroll to position [834, 0]
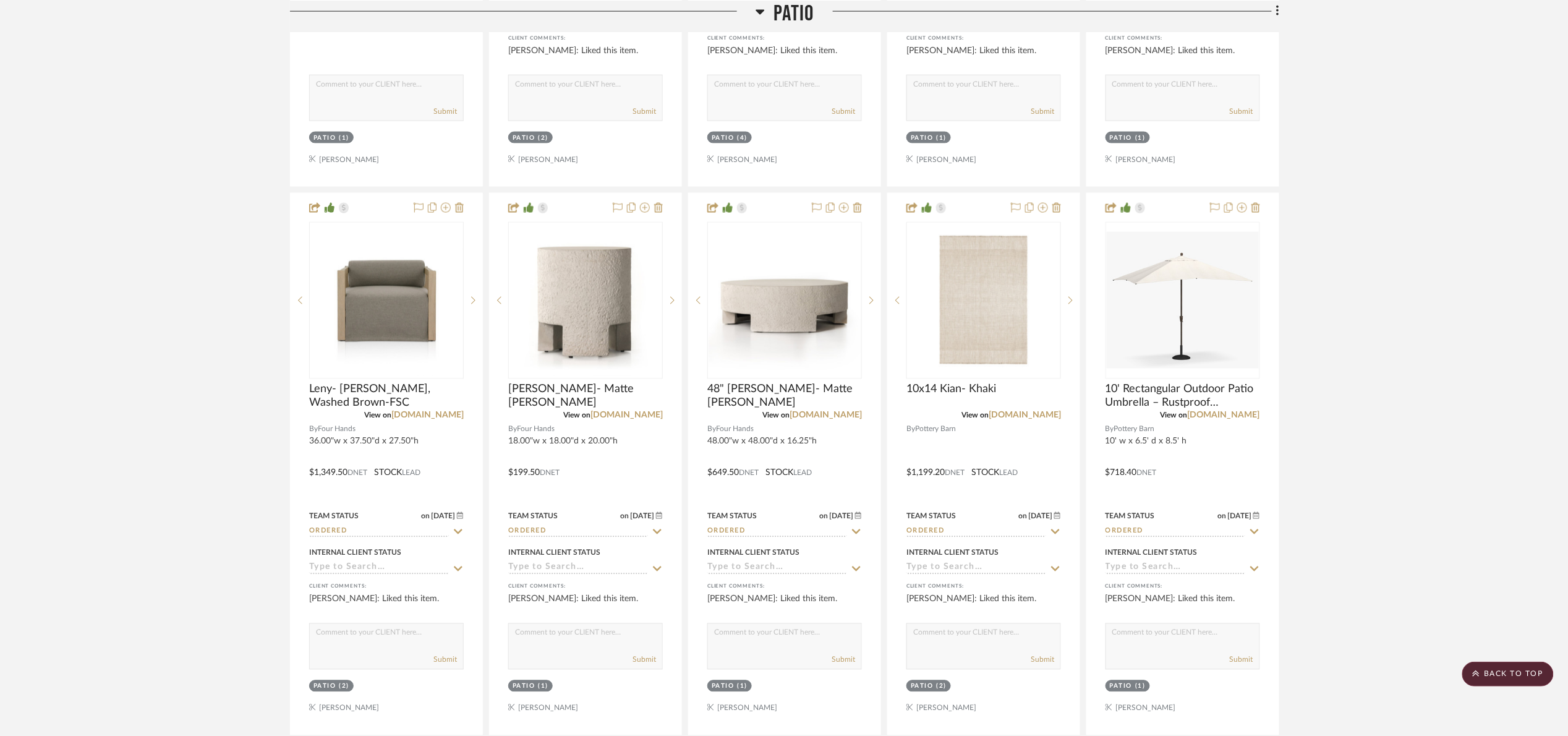
click at [778, 23] on span "Patio" at bounding box center [794, 13] width 40 height 26
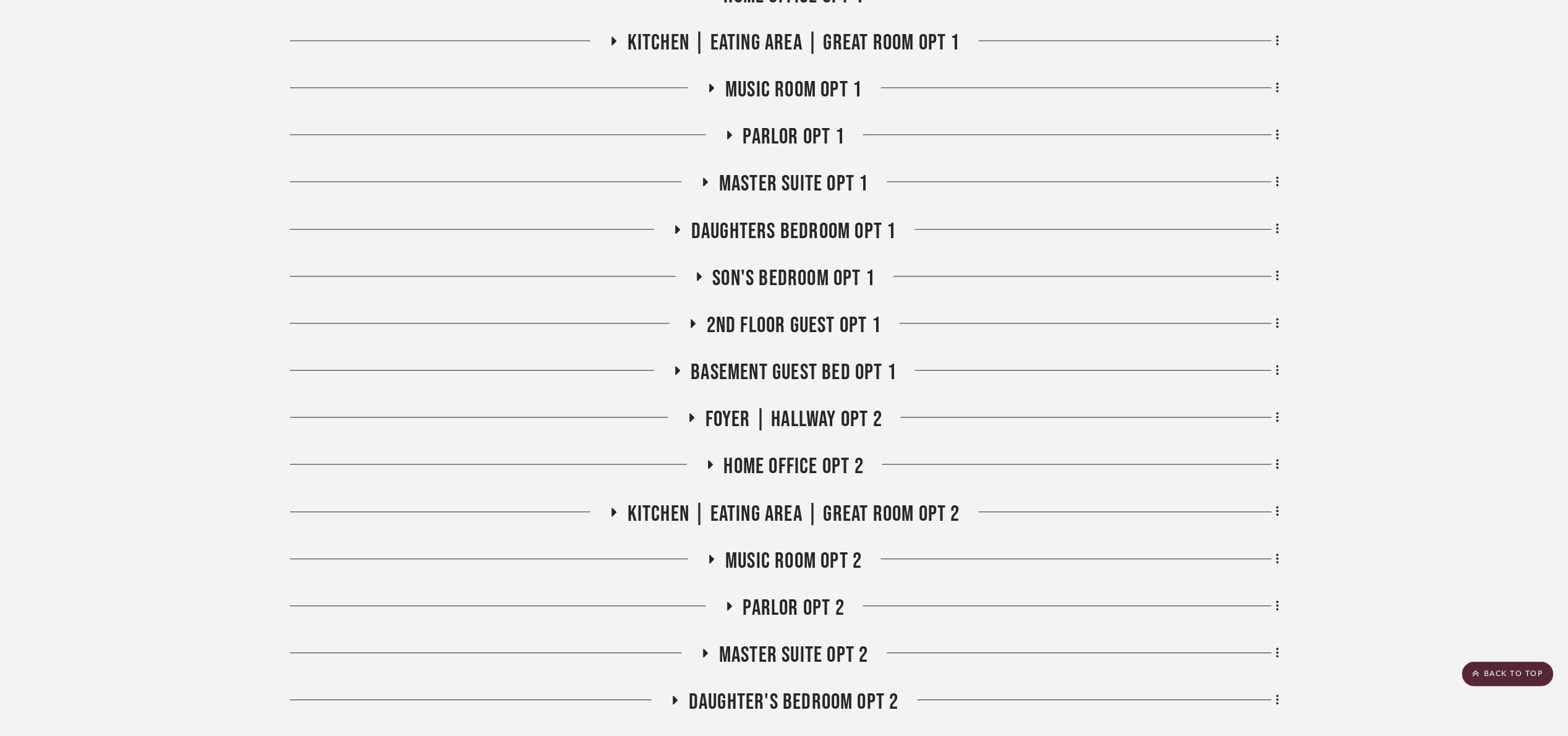
scroll to position [1298, 0]
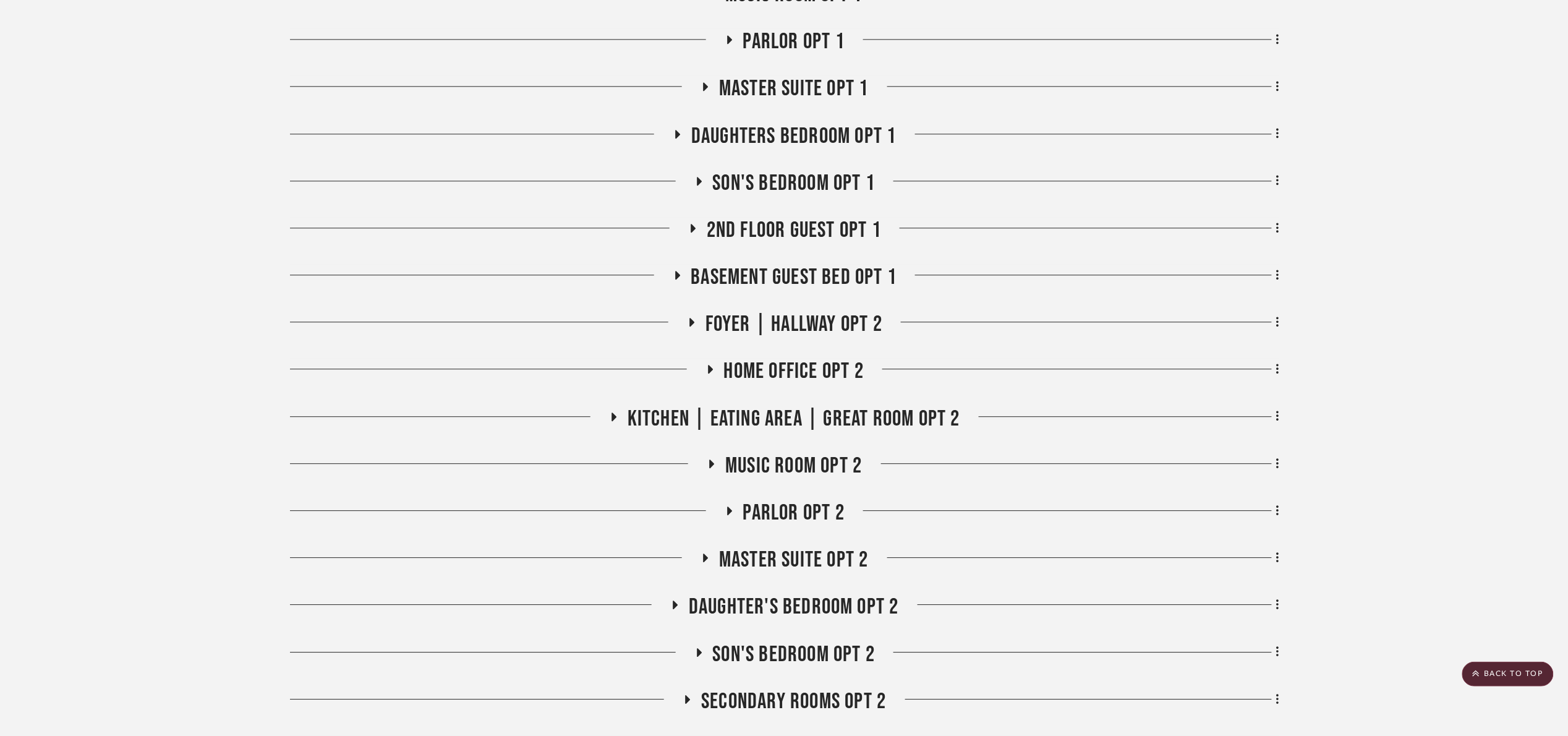
click at [782, 189] on span "Son's bedroom Opt 1" at bounding box center [794, 183] width 163 height 26
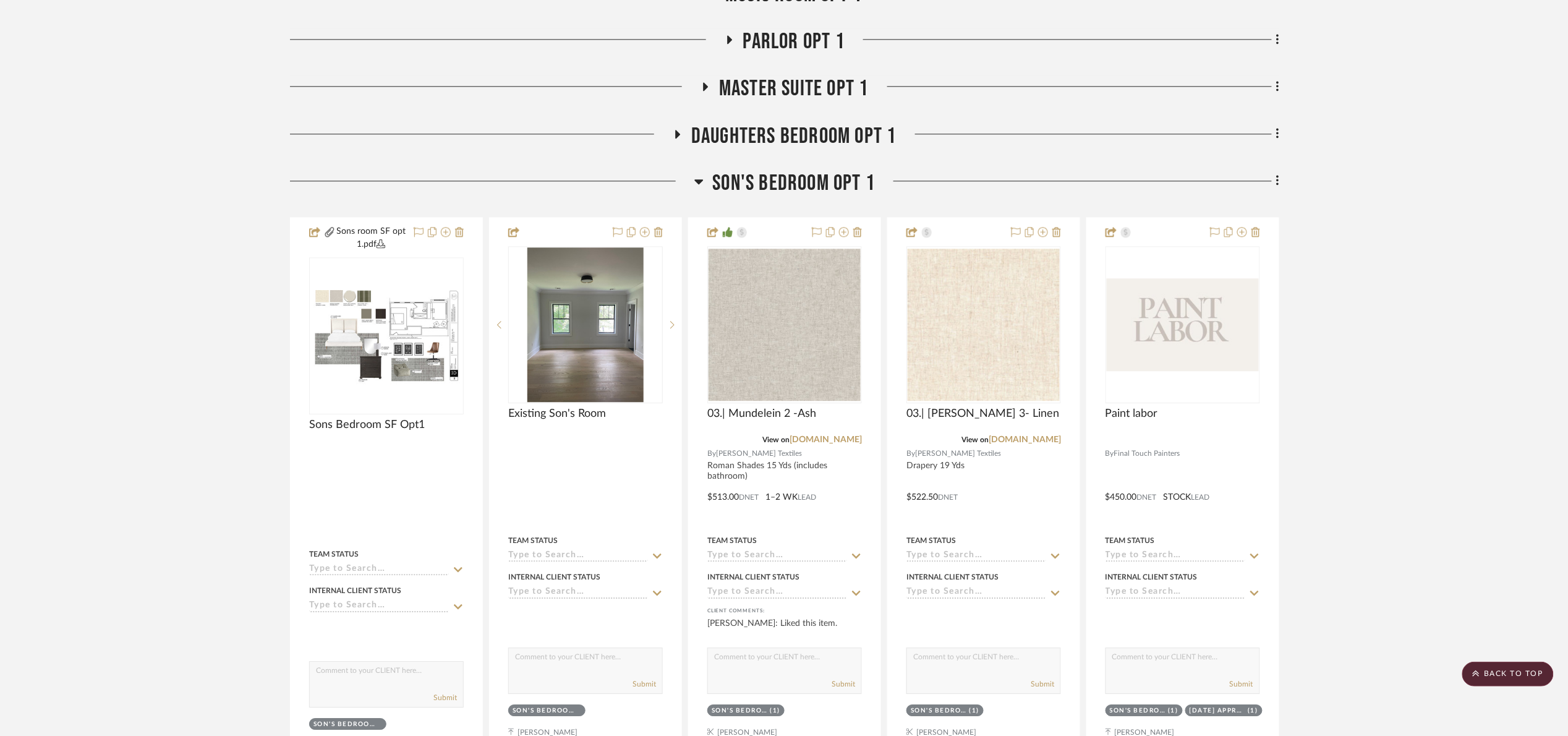
click at [782, 189] on span "Son's bedroom Opt 1" at bounding box center [794, 183] width 163 height 26
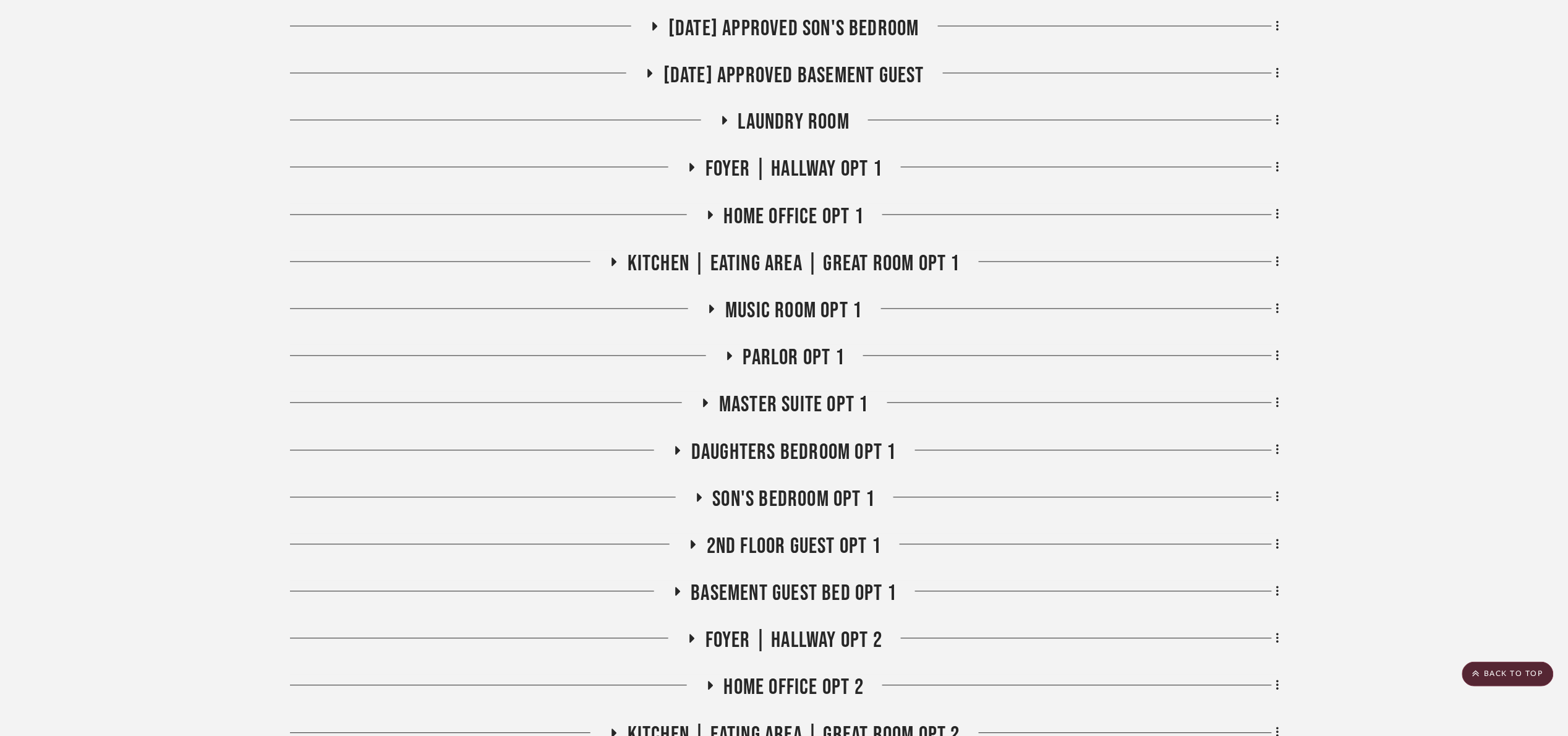
scroll to position [834, 0]
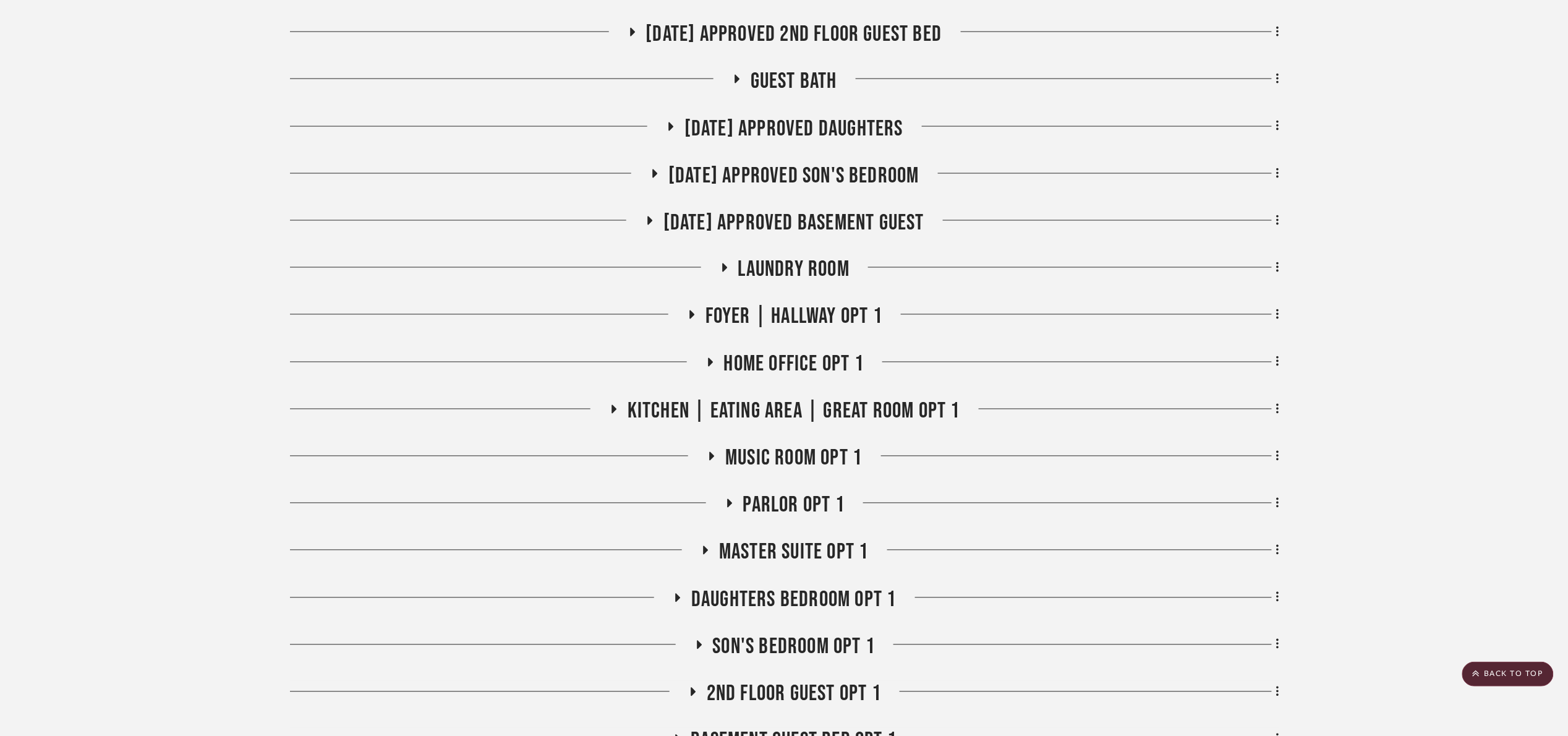
click at [799, 176] on span "[DATE] Approved Son's Bedroom" at bounding box center [794, 176] width 251 height 26
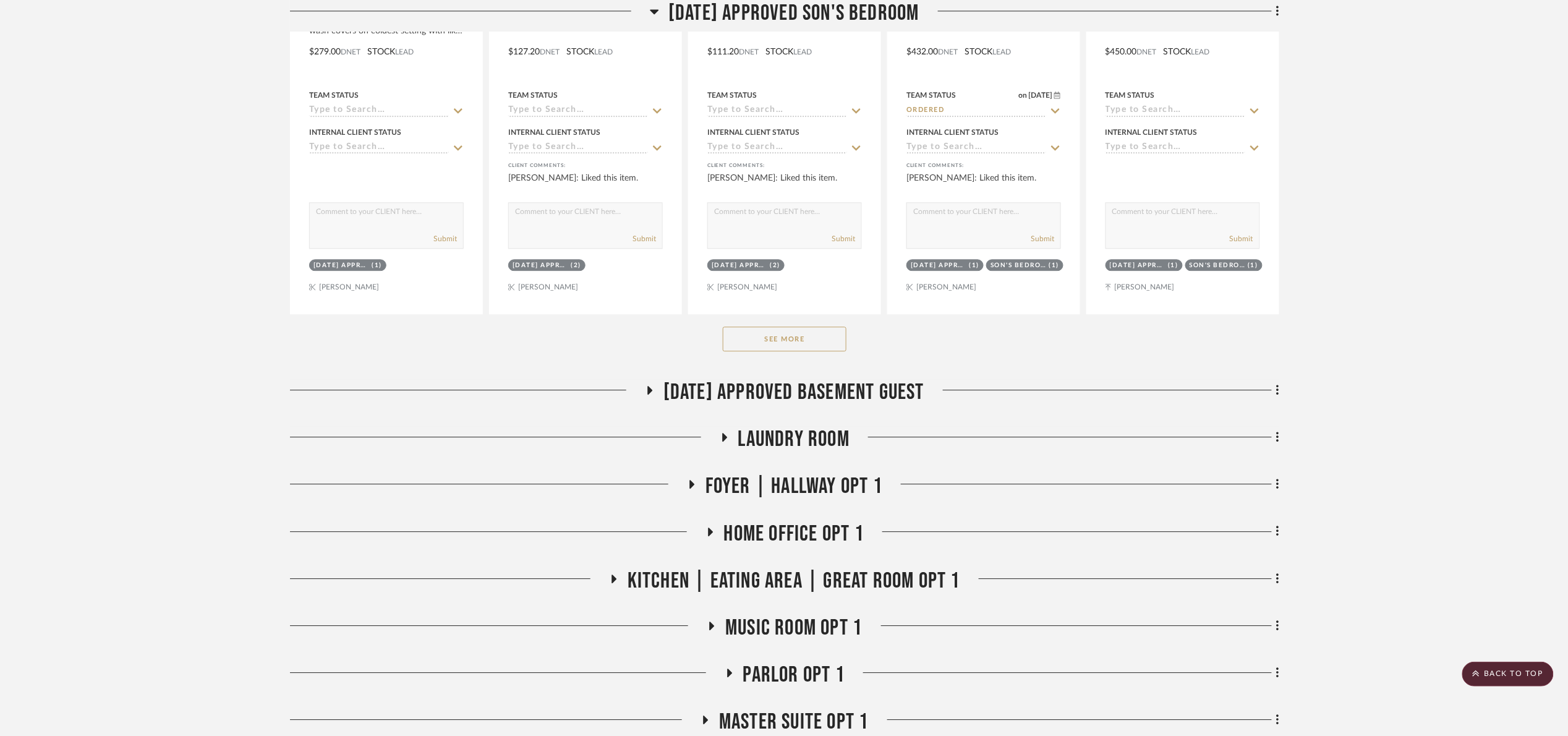
scroll to position [1298, 0]
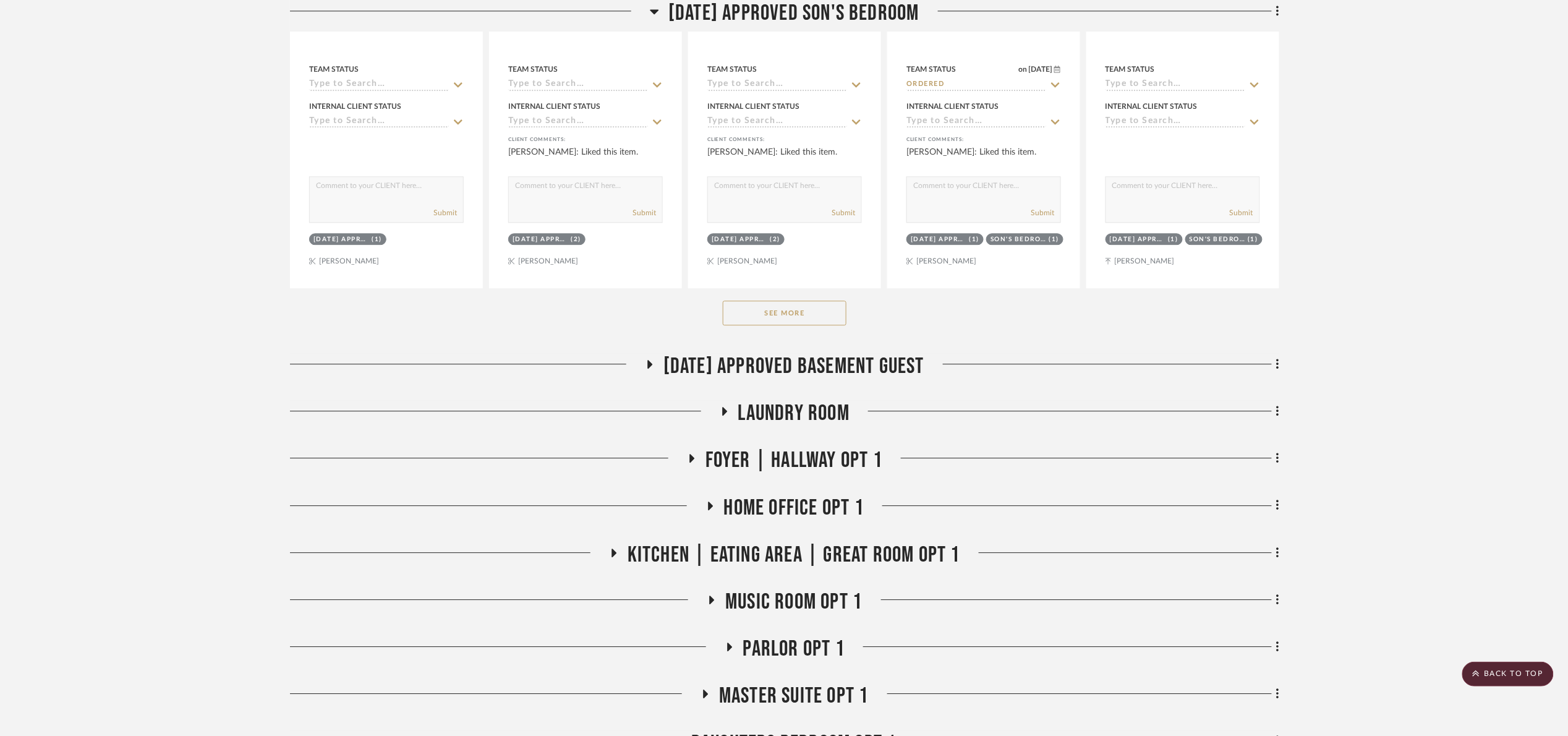
click at [786, 292] on div "See More" at bounding box center [785, 313] width 989 height 50
click at [786, 309] on button "See More" at bounding box center [784, 313] width 123 height 25
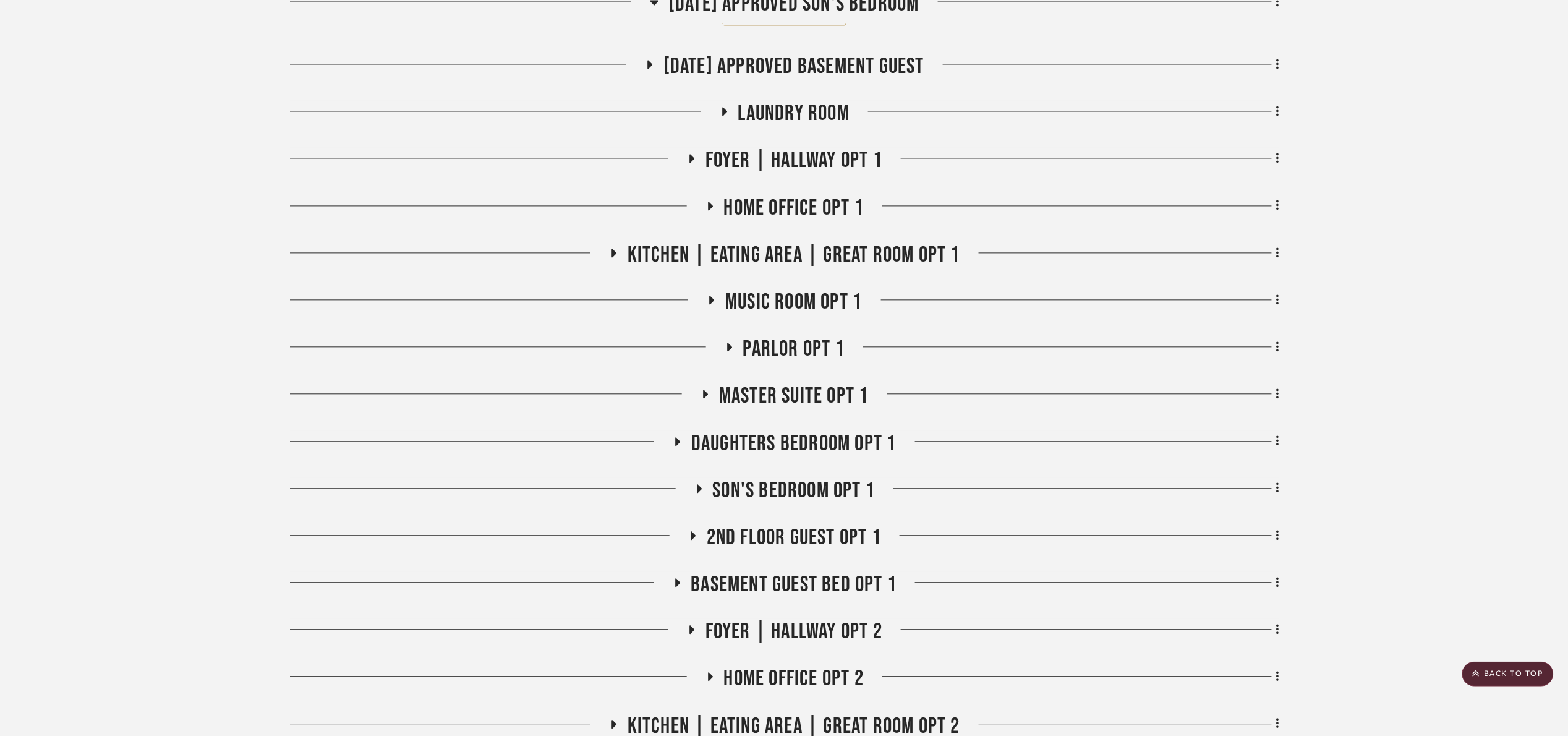
scroll to position [3246, 0]
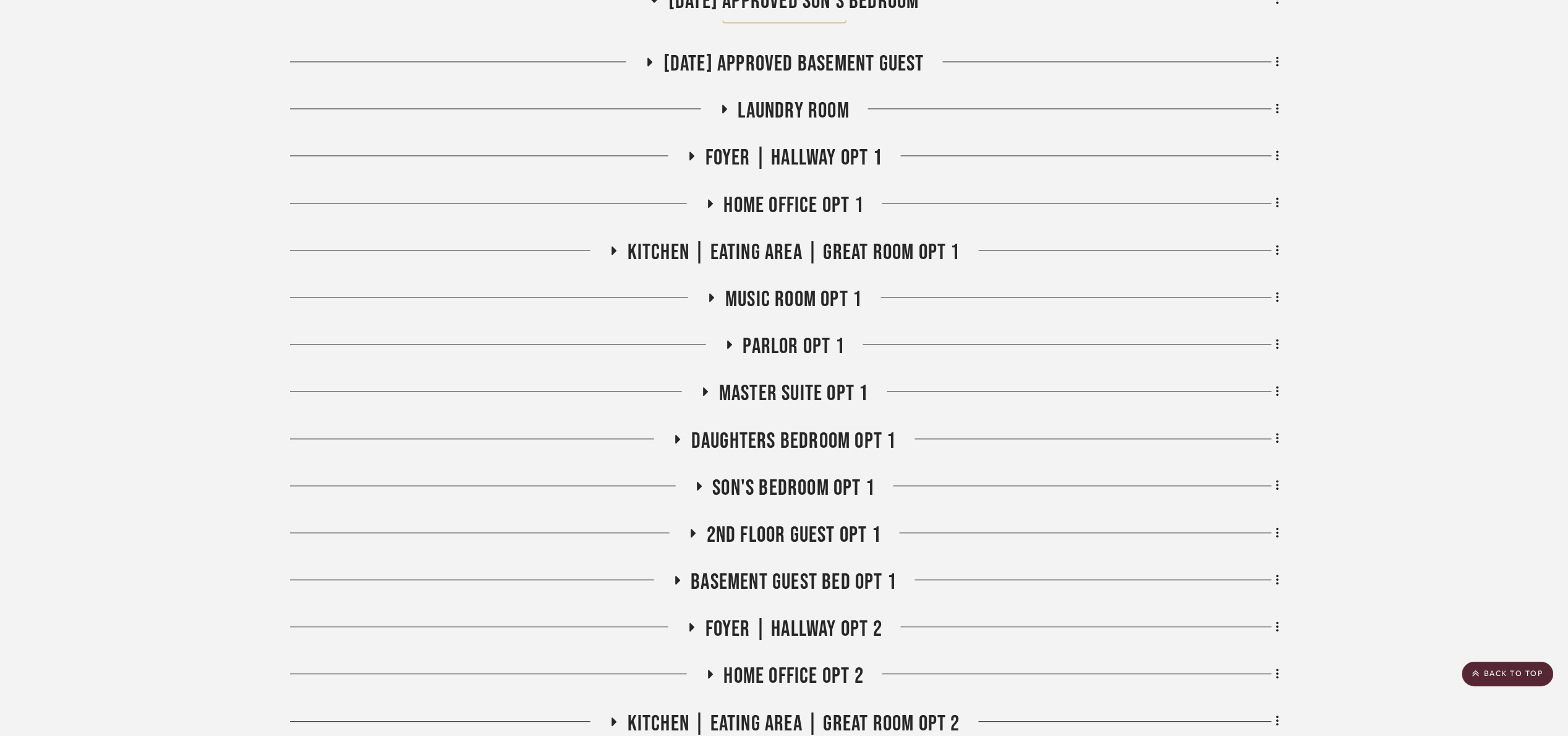
click at [800, 355] on span "Parlor opt 1" at bounding box center [793, 347] width 102 height 26
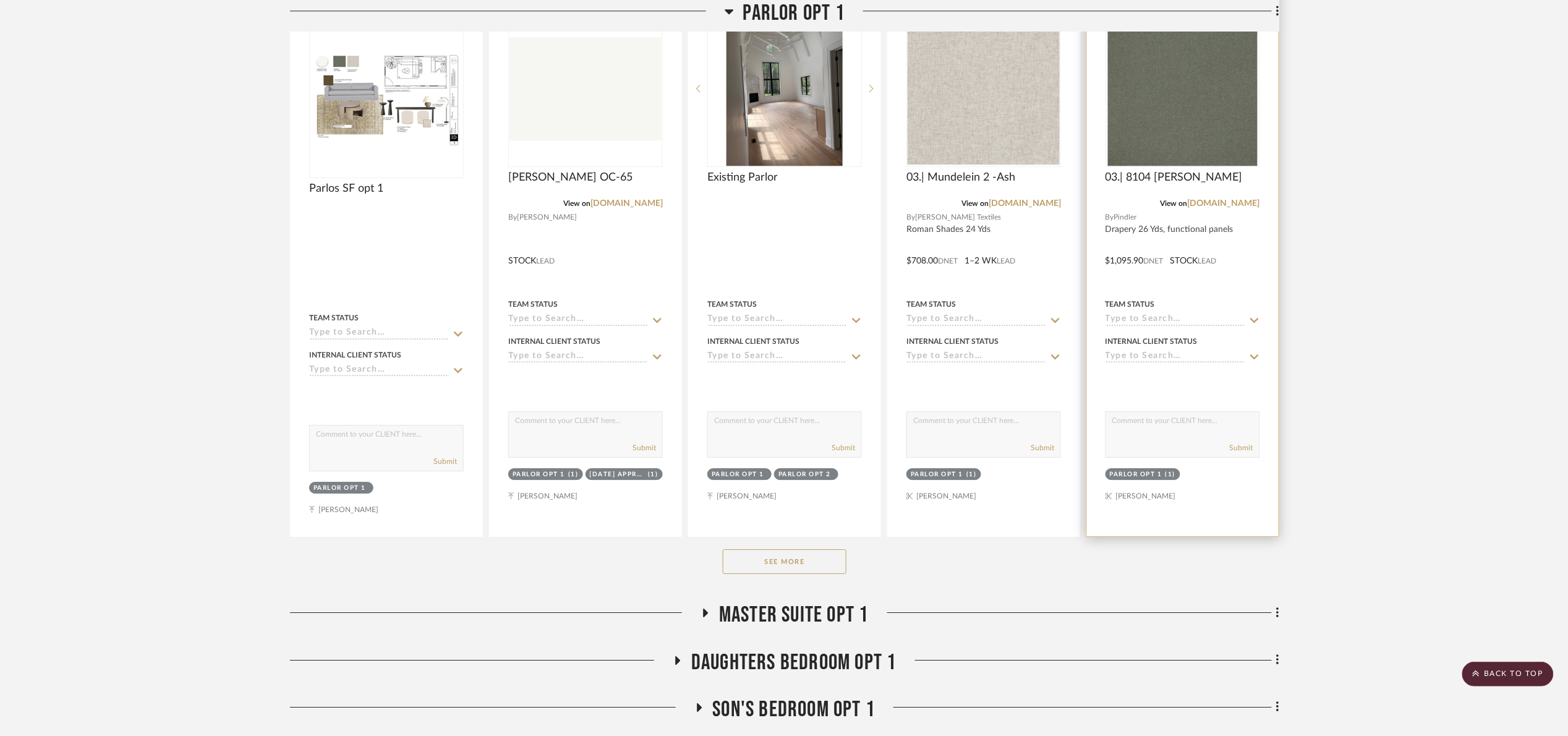
scroll to position [3710, 0]
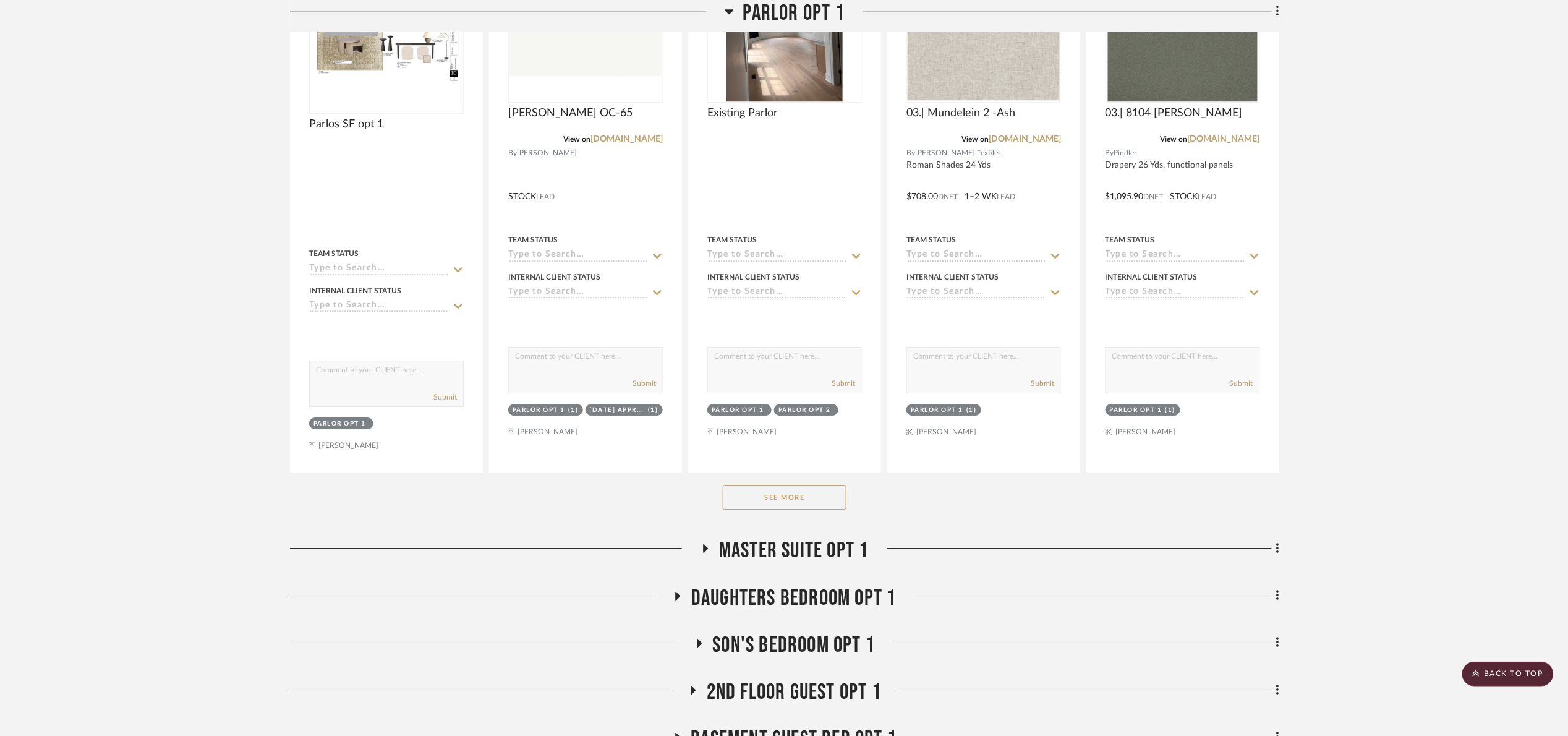
click at [813, 504] on button "See More" at bounding box center [784, 497] width 123 height 25
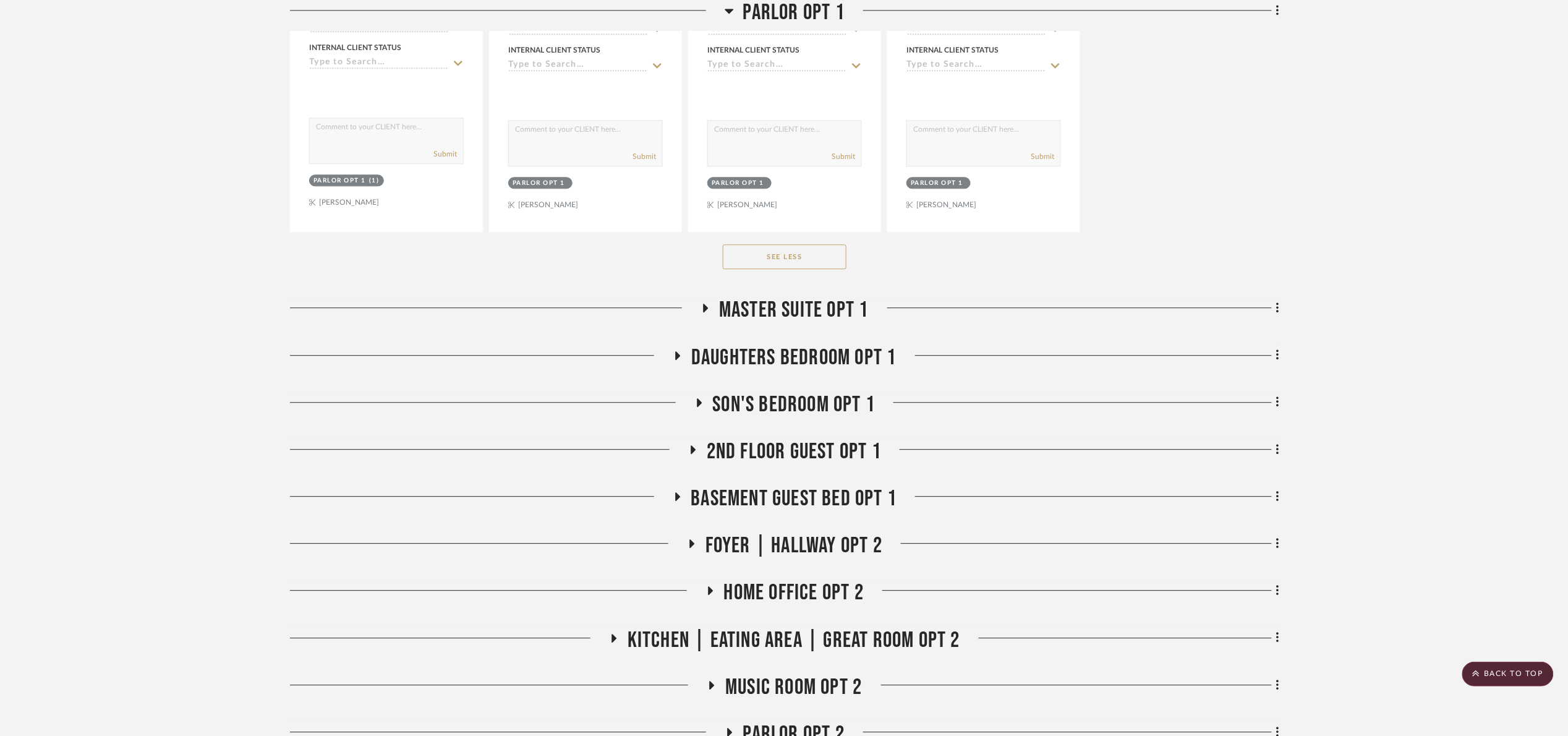
scroll to position [5658, 0]
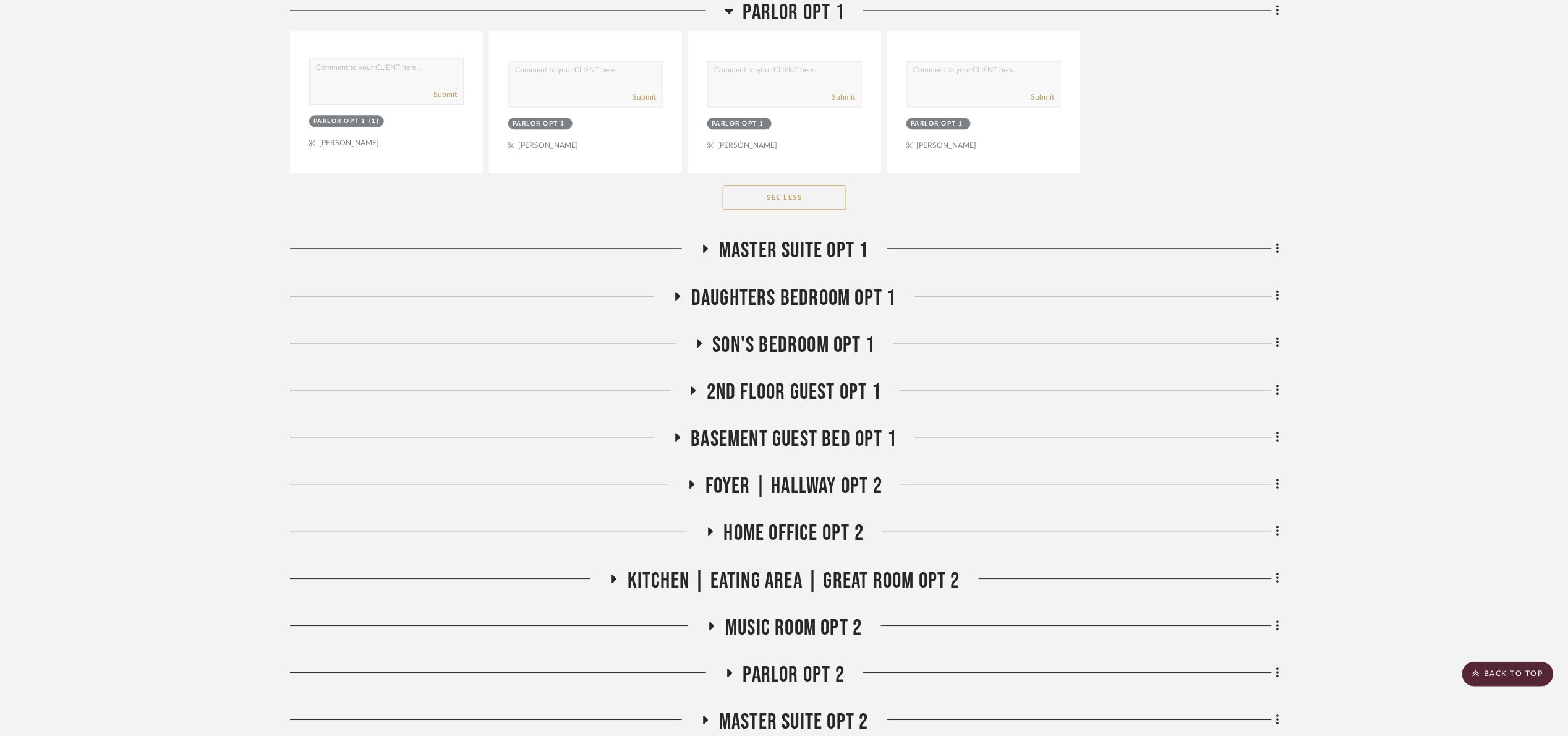
click at [770, 358] on span "Son's bedroom Opt 1" at bounding box center [794, 345] width 163 height 26
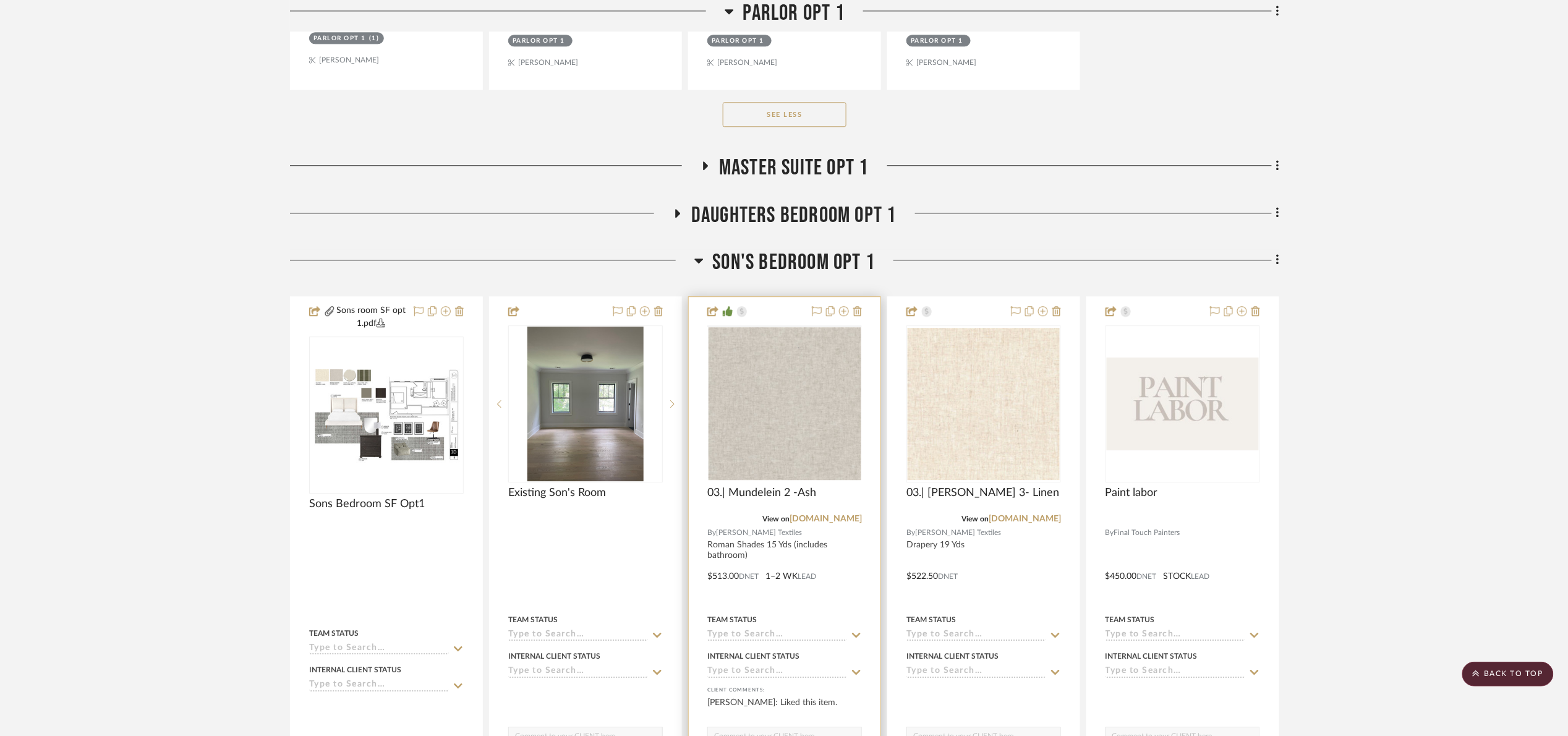
scroll to position [6121, 0]
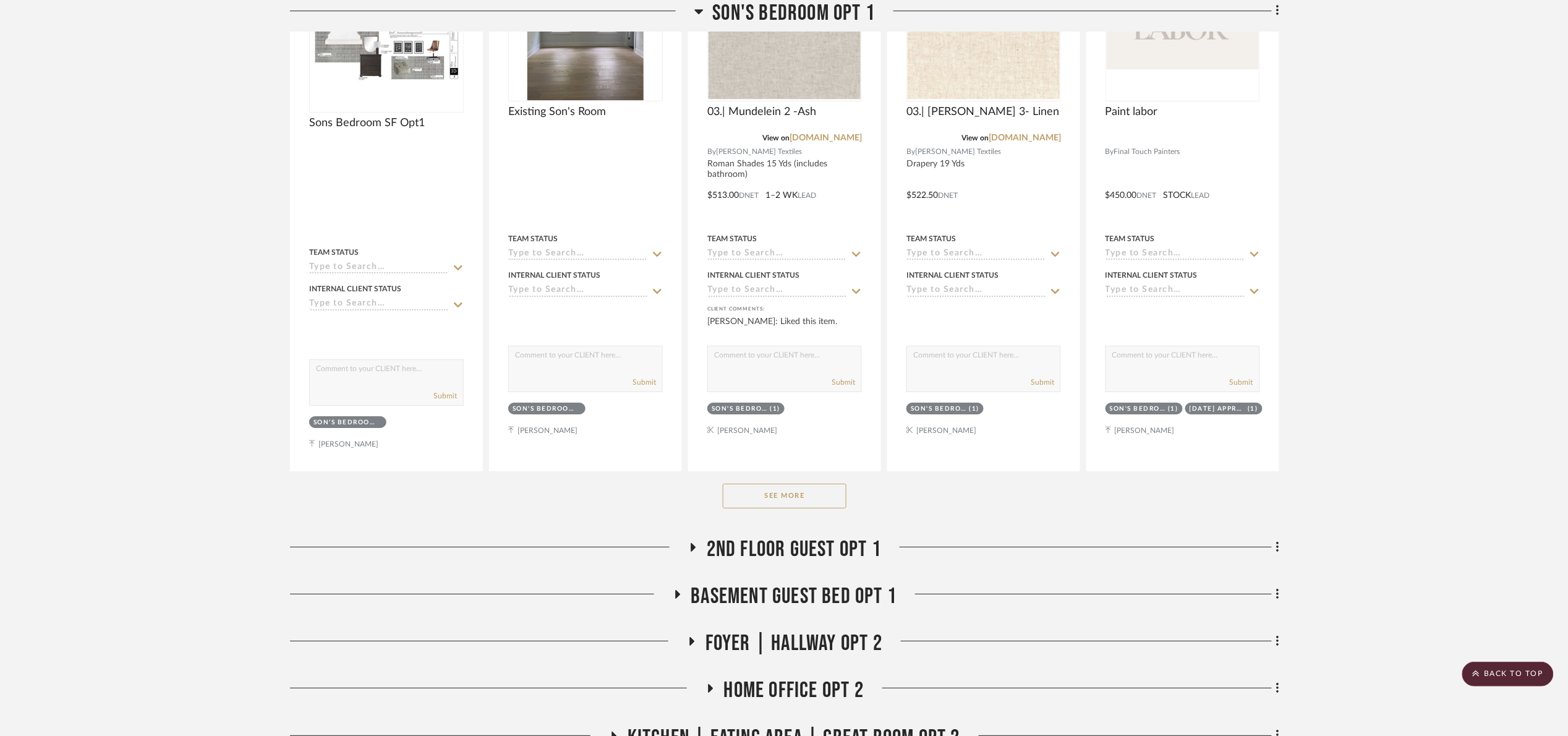
click at [801, 508] on button "See More" at bounding box center [784, 496] width 123 height 25
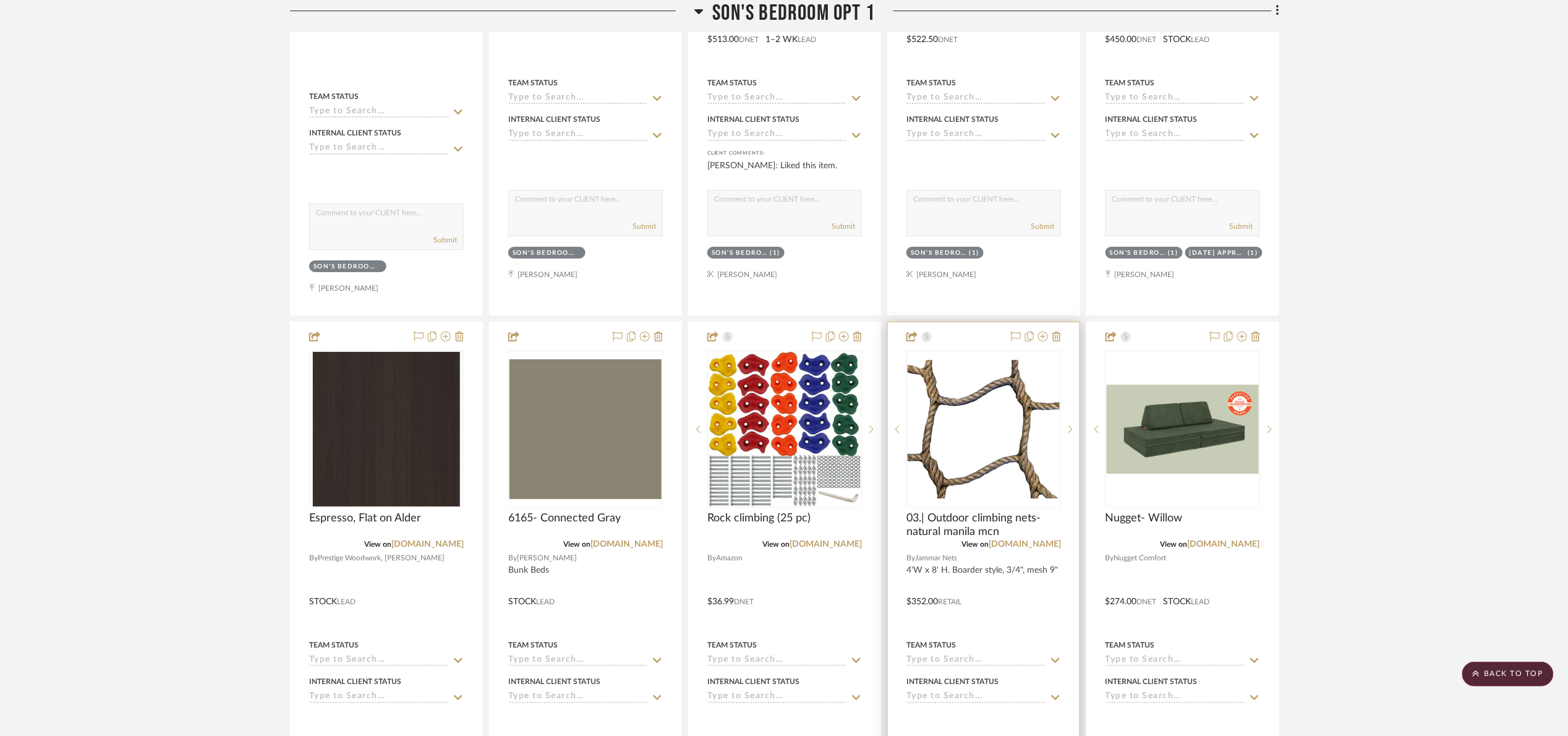
scroll to position [6400, 0]
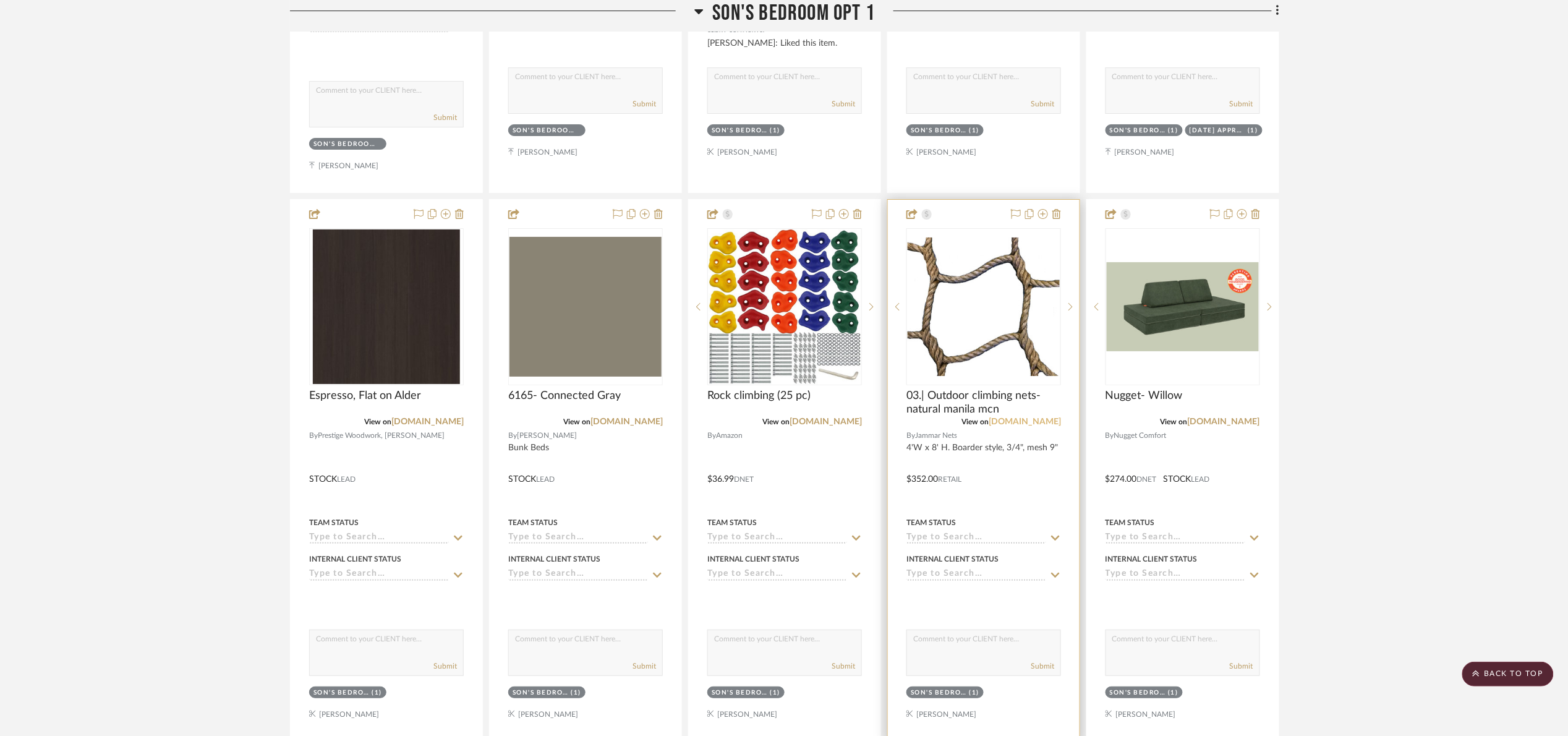
click at [1031, 426] on link "jammarnets.com" at bounding box center [1024, 421] width 72 height 9
click at [827, 426] on link "[DOMAIN_NAME]" at bounding box center [825, 421] width 72 height 9
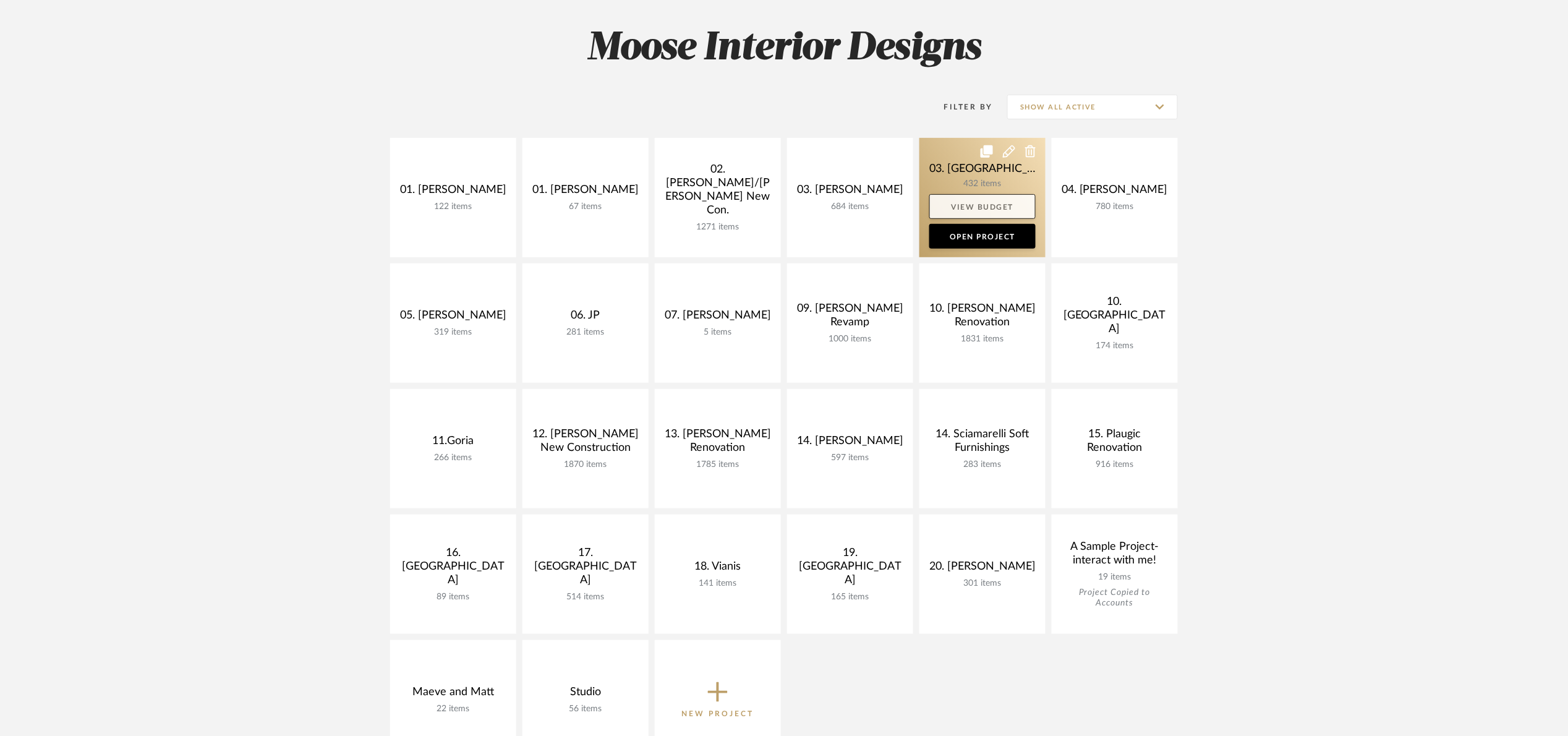
scroll to position [185, 0]
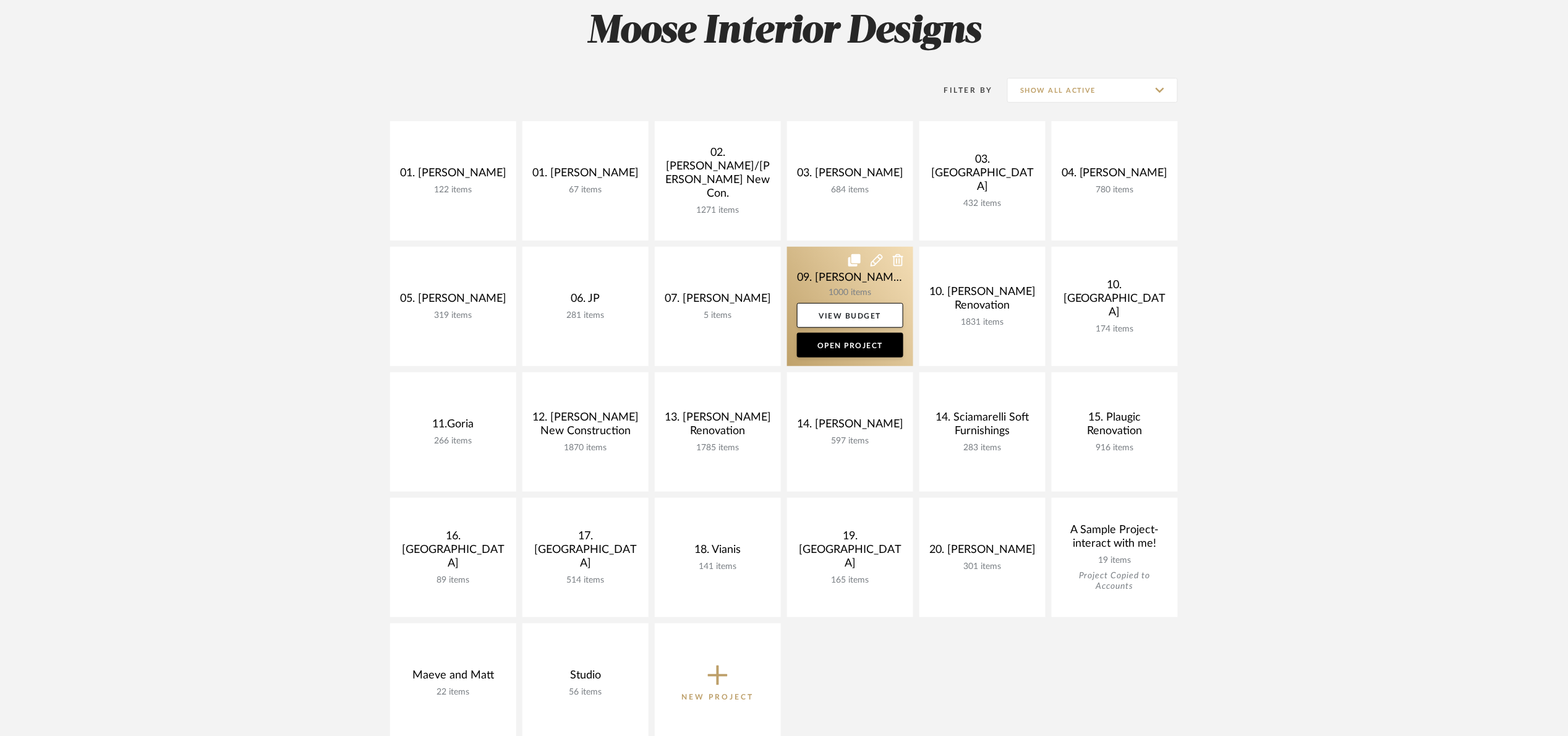
click at [820, 282] on link at bounding box center [850, 306] width 126 height 119
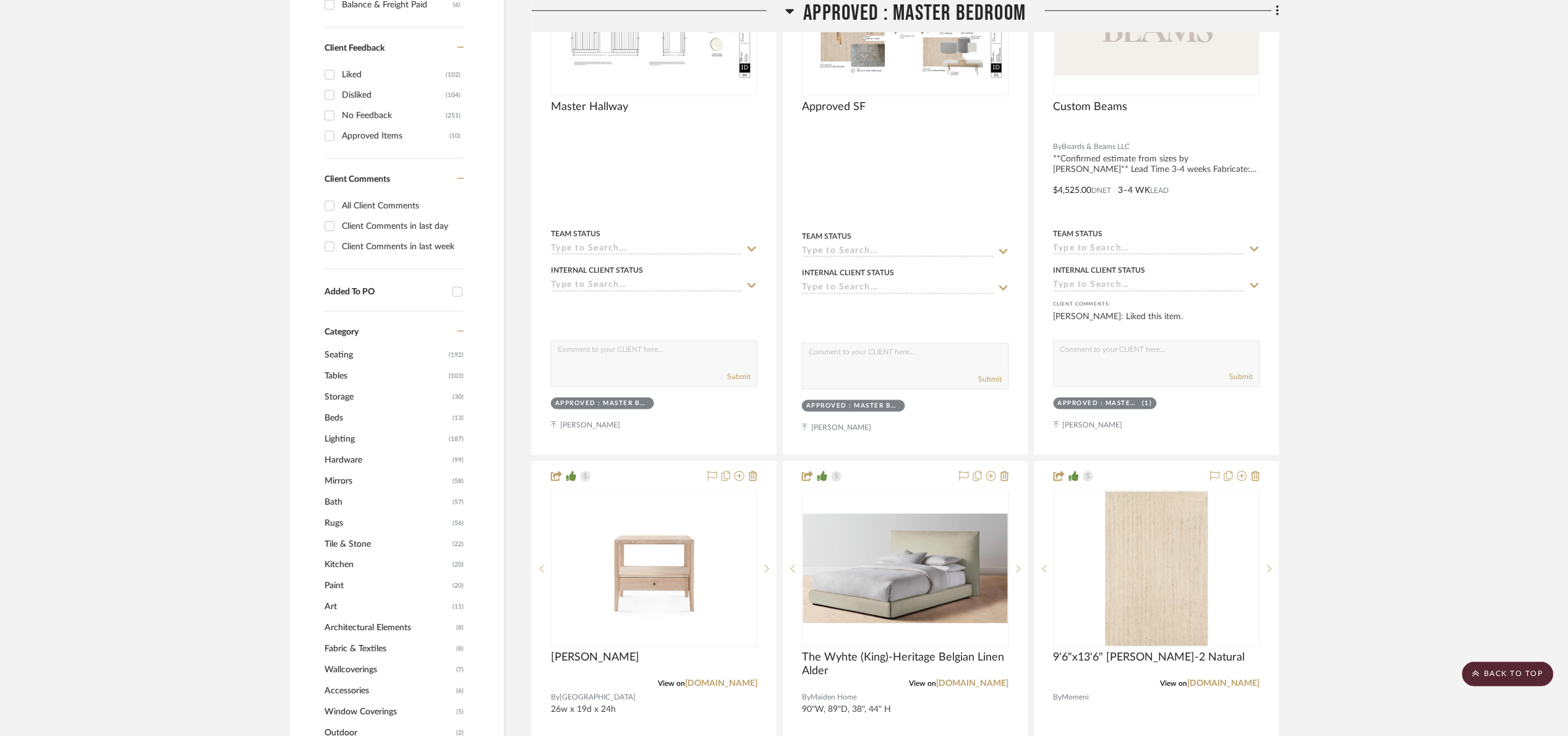
scroll to position [742, 0]
click at [352, 438] on span "Lighting" at bounding box center [385, 436] width 121 height 21
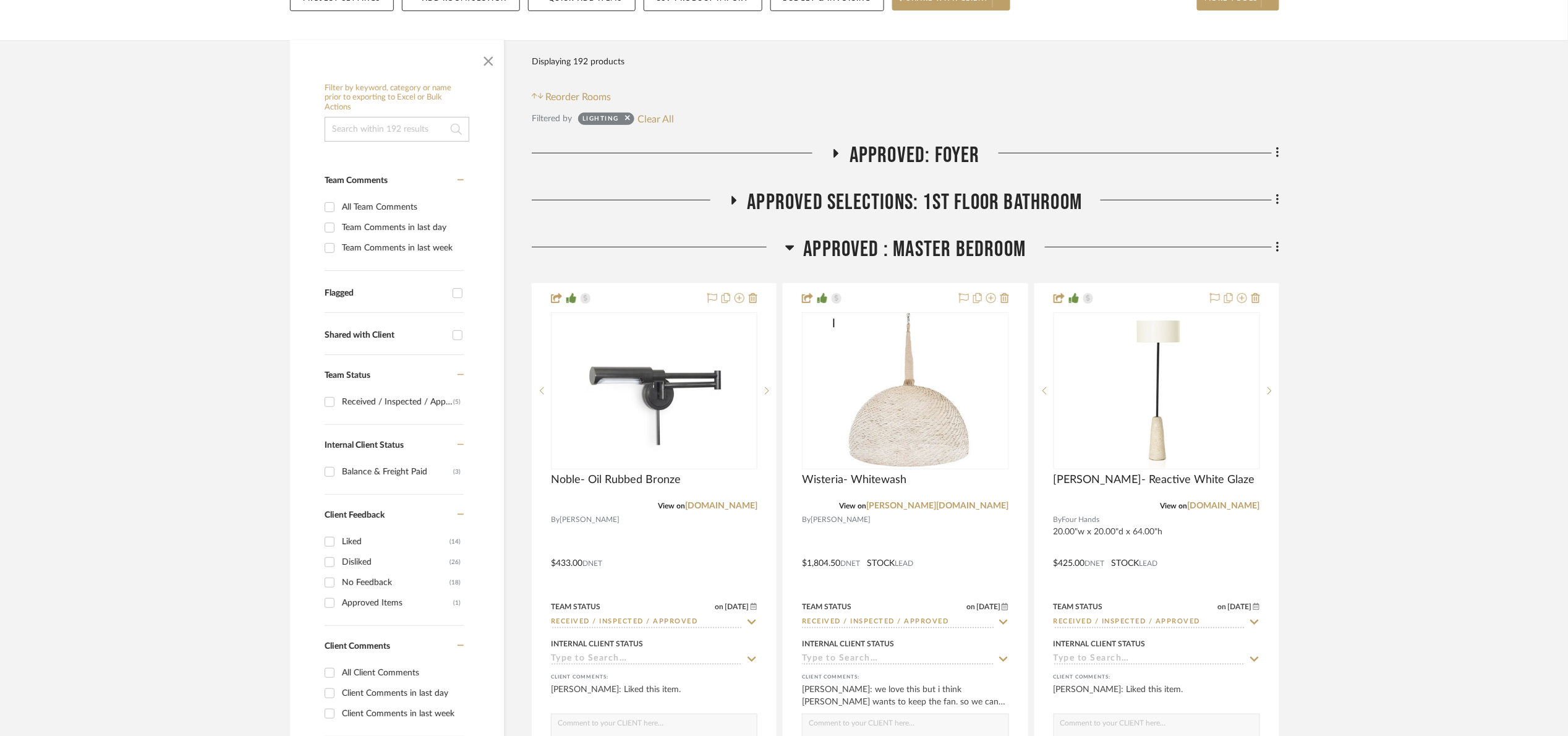
scroll to position [185, 0]
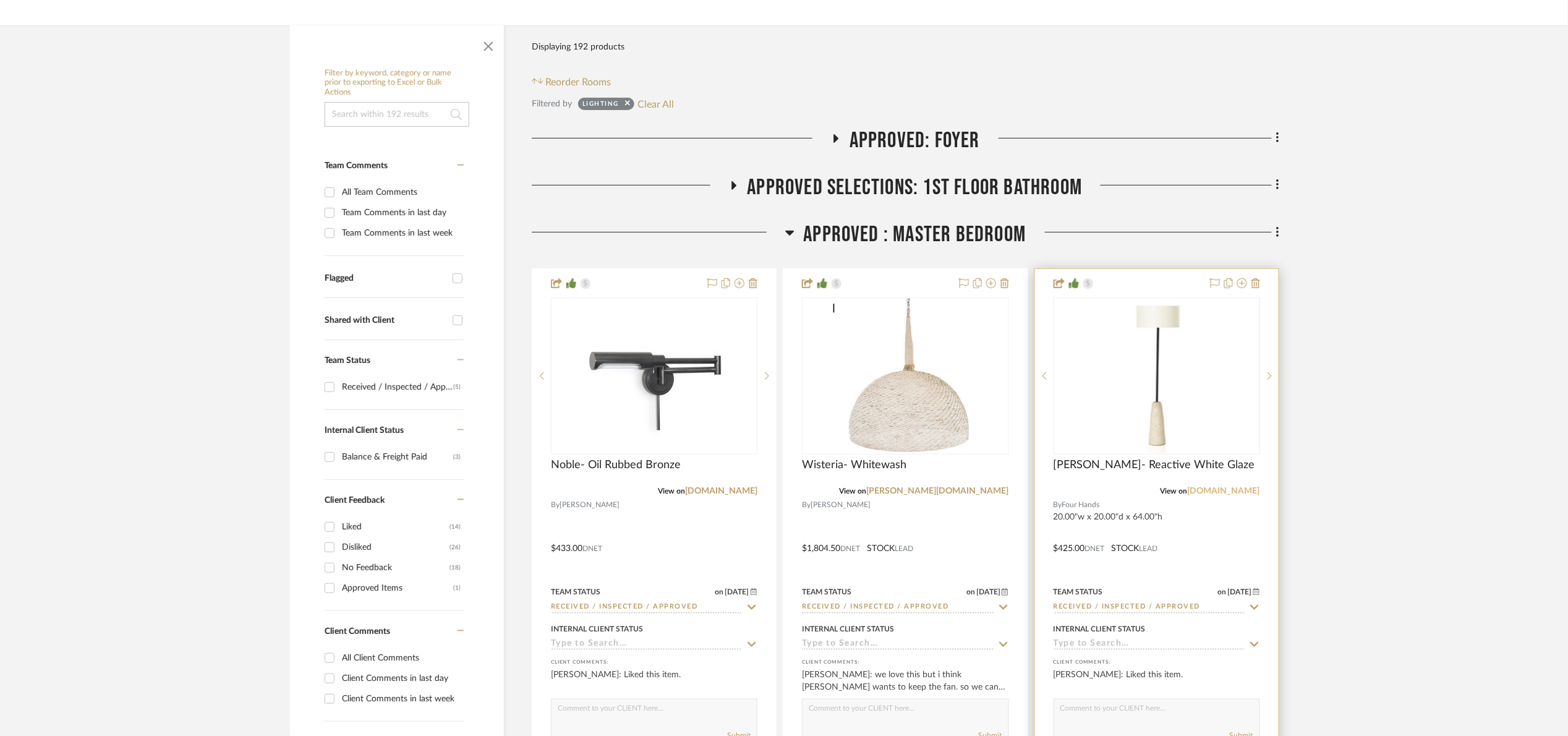
click at [1217, 492] on link "[DOMAIN_NAME]" at bounding box center [1224, 490] width 72 height 9
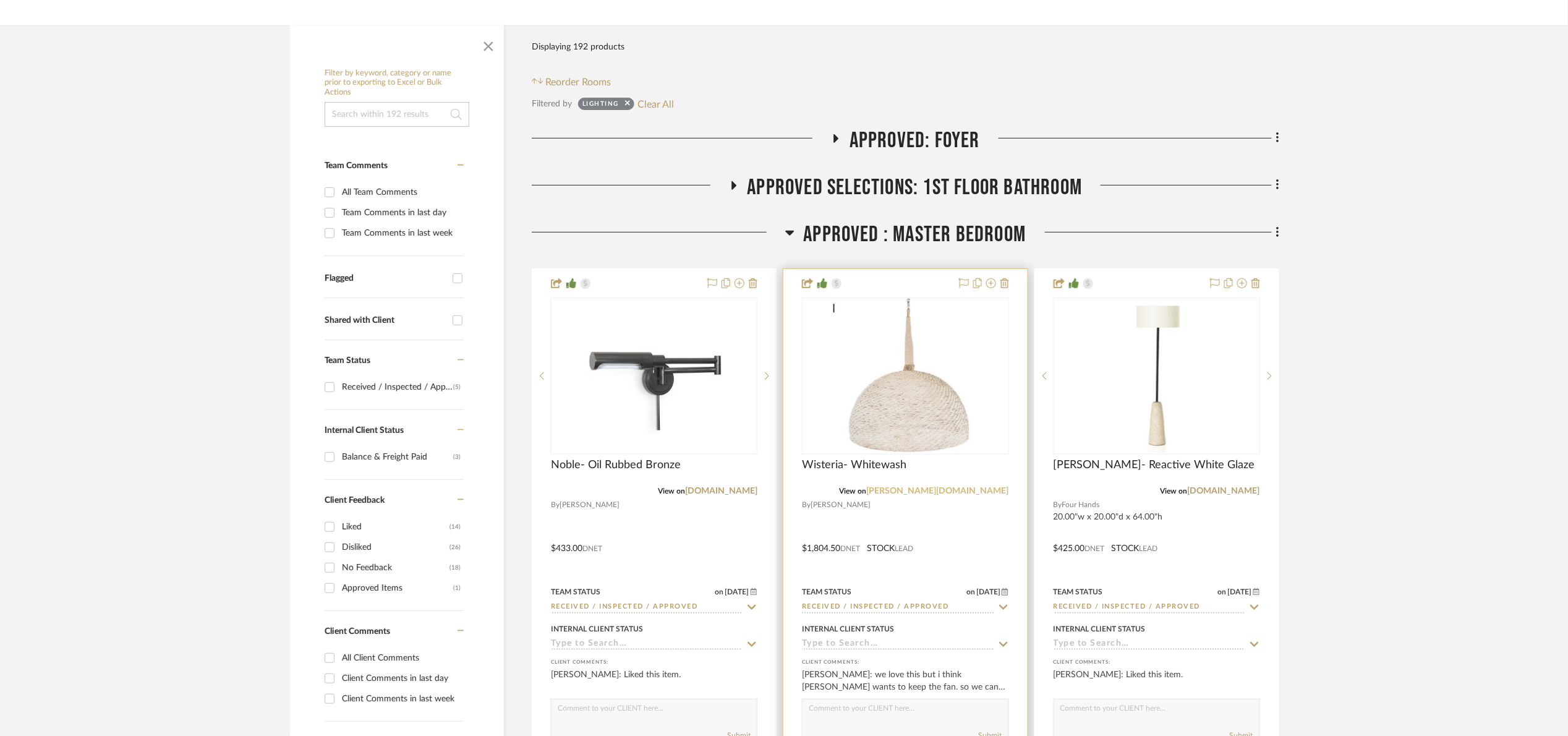
click at [979, 494] on link "[PERSON_NAME][DOMAIN_NAME]" at bounding box center [938, 490] width 142 height 9
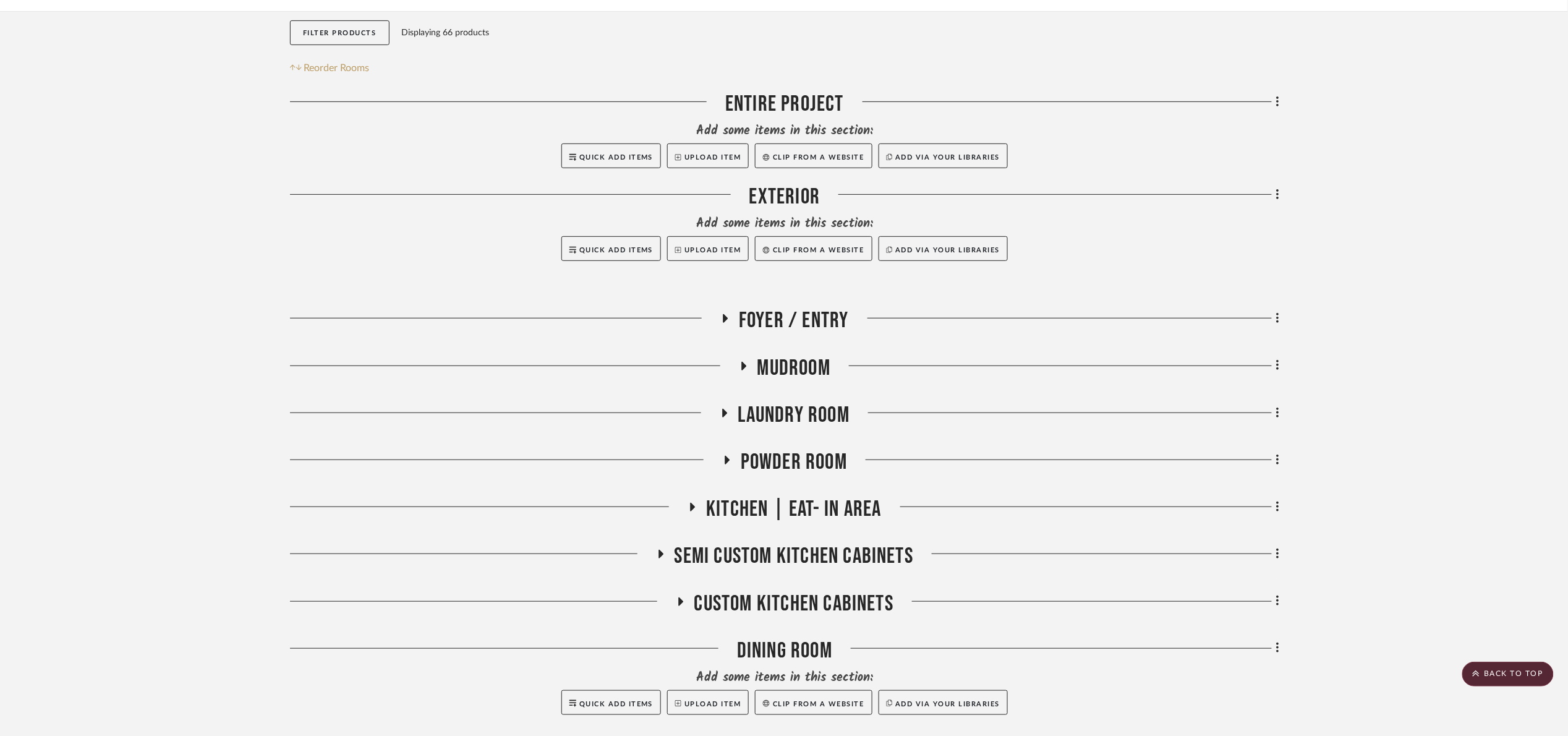
scroll to position [185, 0]
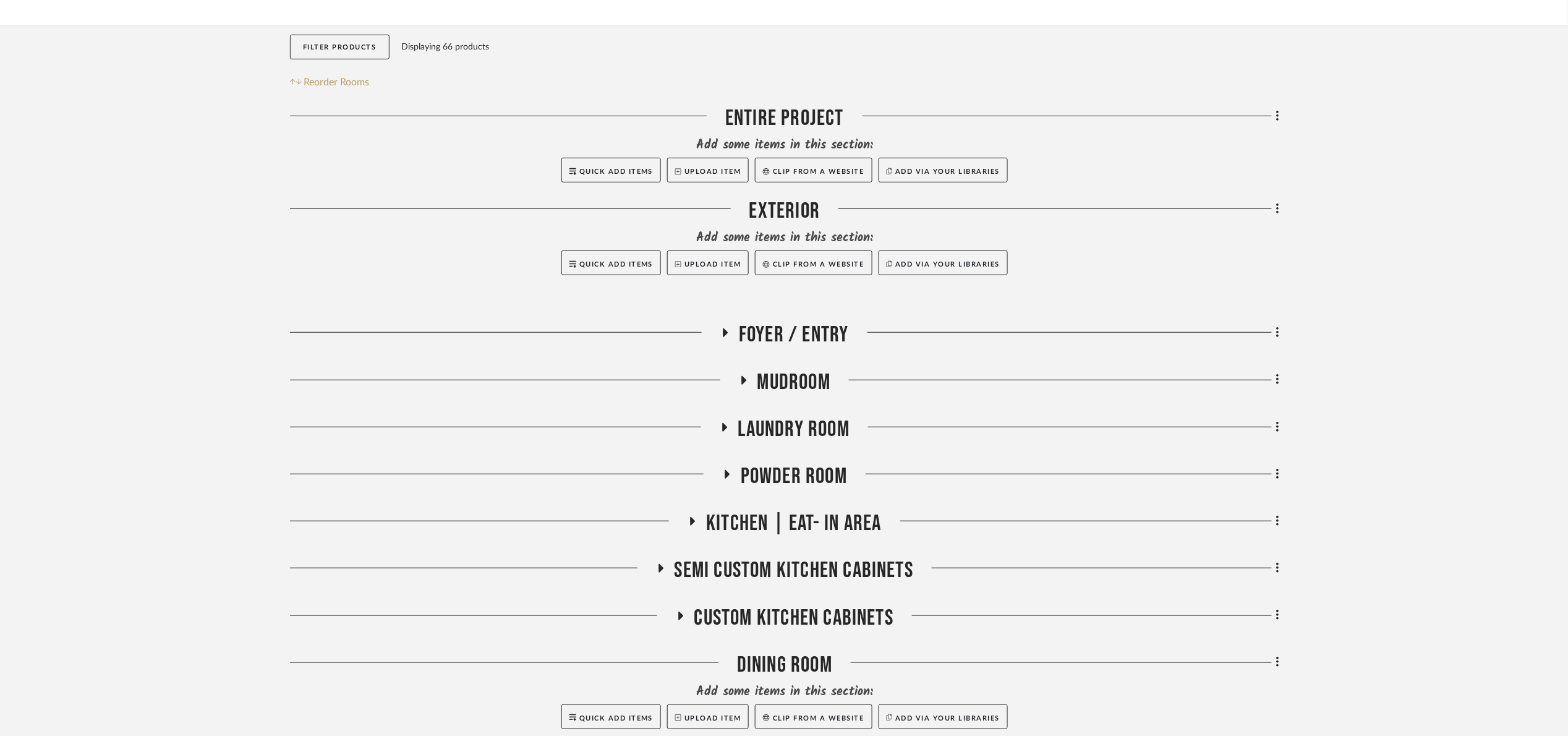
click at [787, 333] on span "Foyer / Entry" at bounding box center [794, 335] width 110 height 26
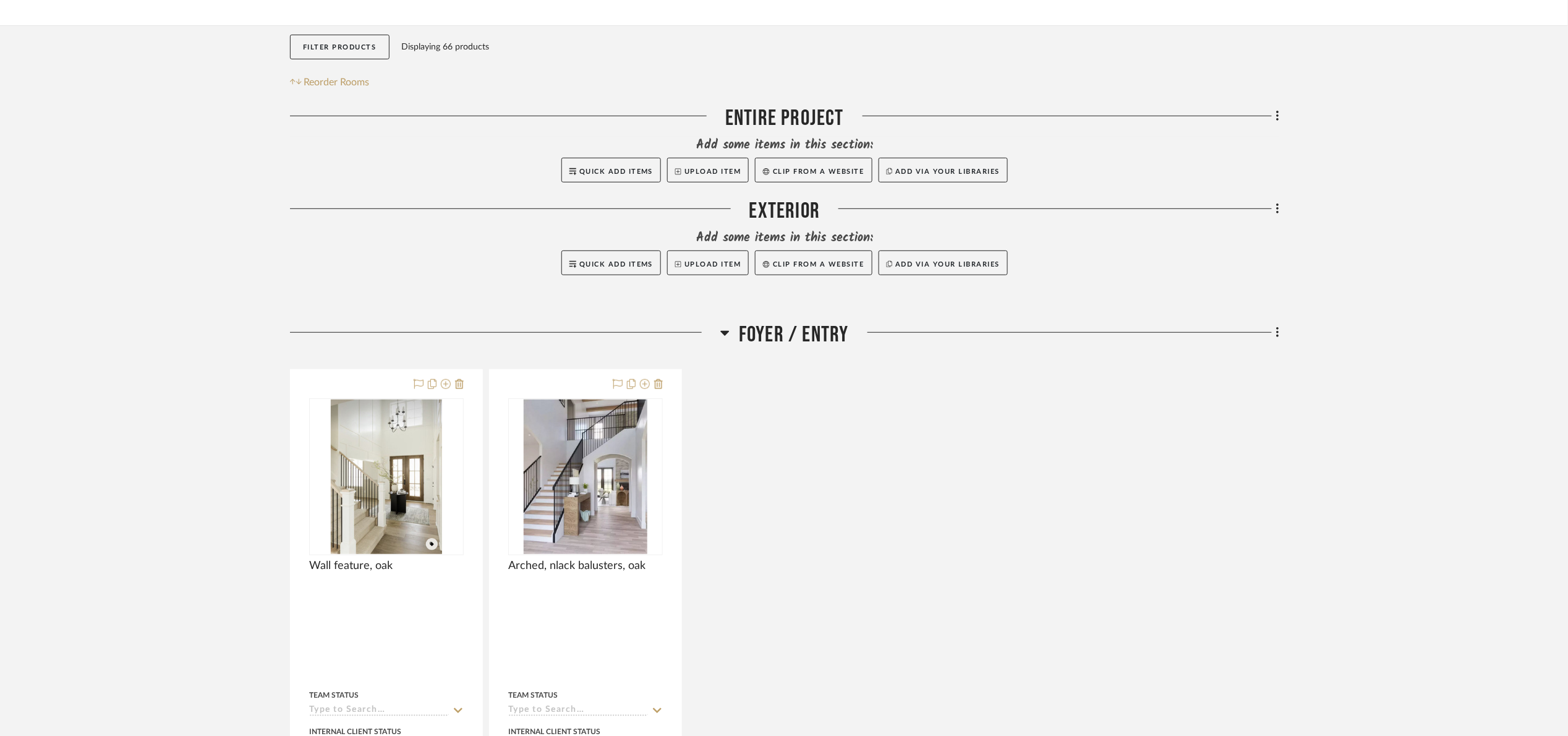
click at [787, 334] on span "Foyer / Entry" at bounding box center [794, 335] width 110 height 26
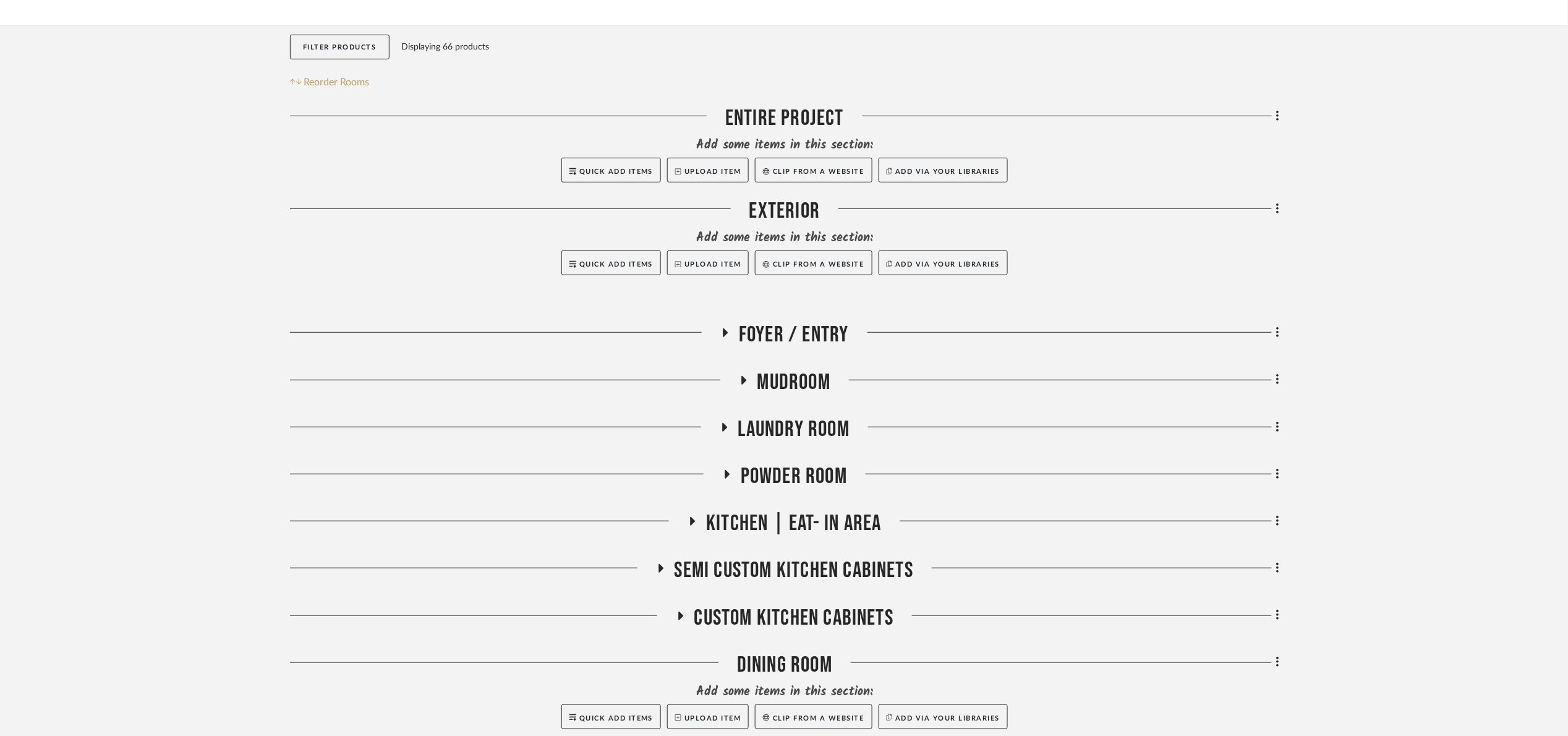
click at [791, 379] on span "Mudroom" at bounding box center [794, 382] width 73 height 26
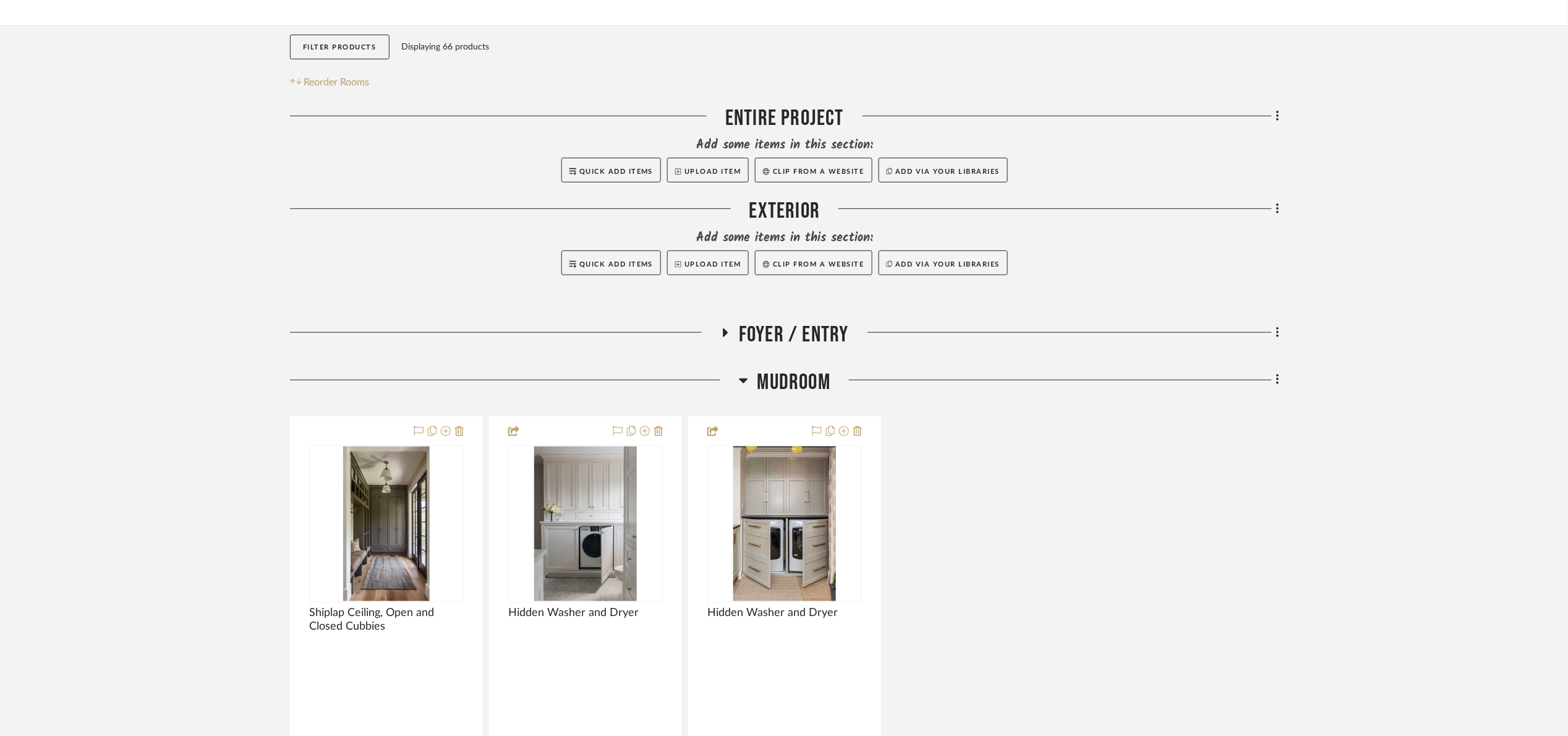
click at [792, 379] on span "Mudroom" at bounding box center [794, 382] width 73 height 26
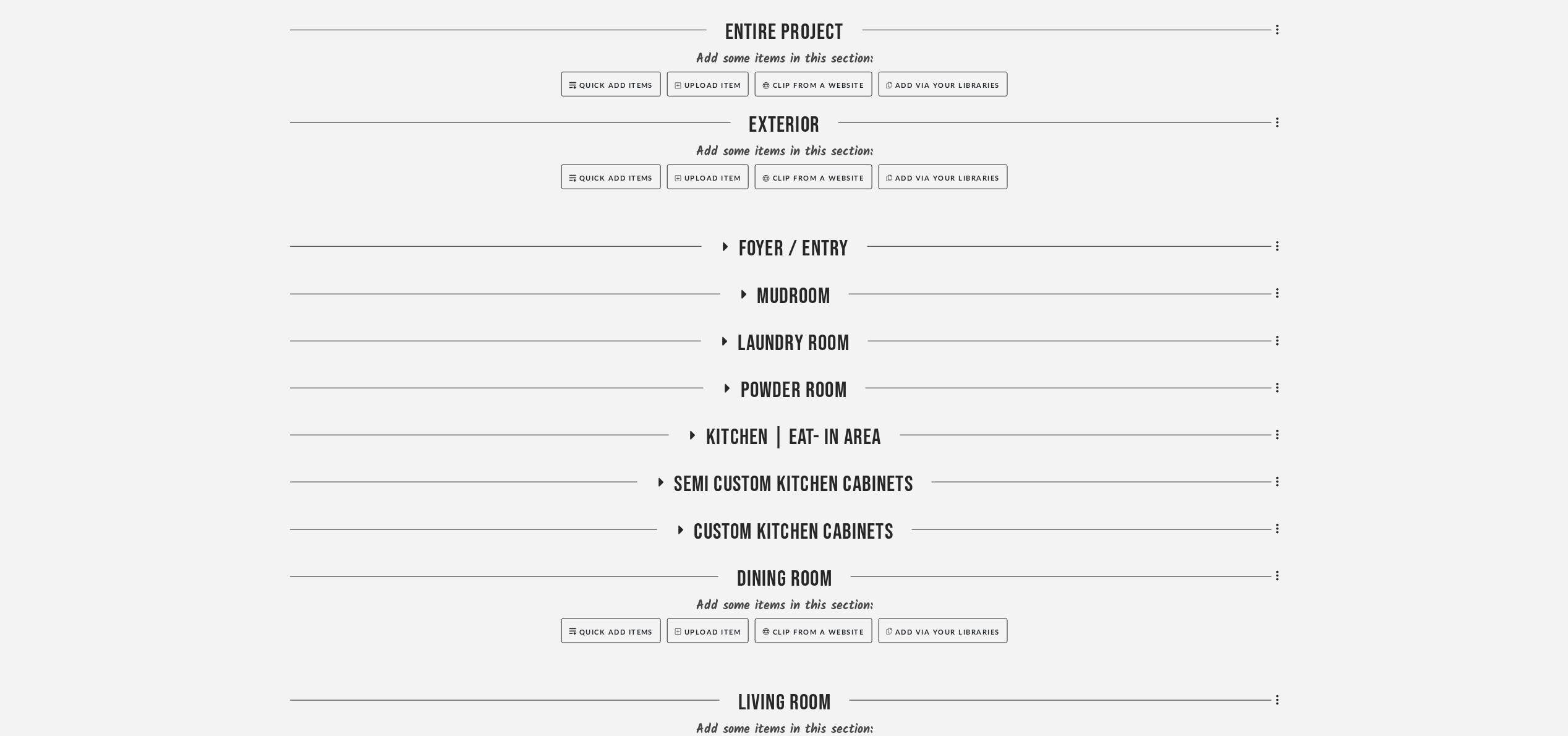
scroll to position [278, 0]
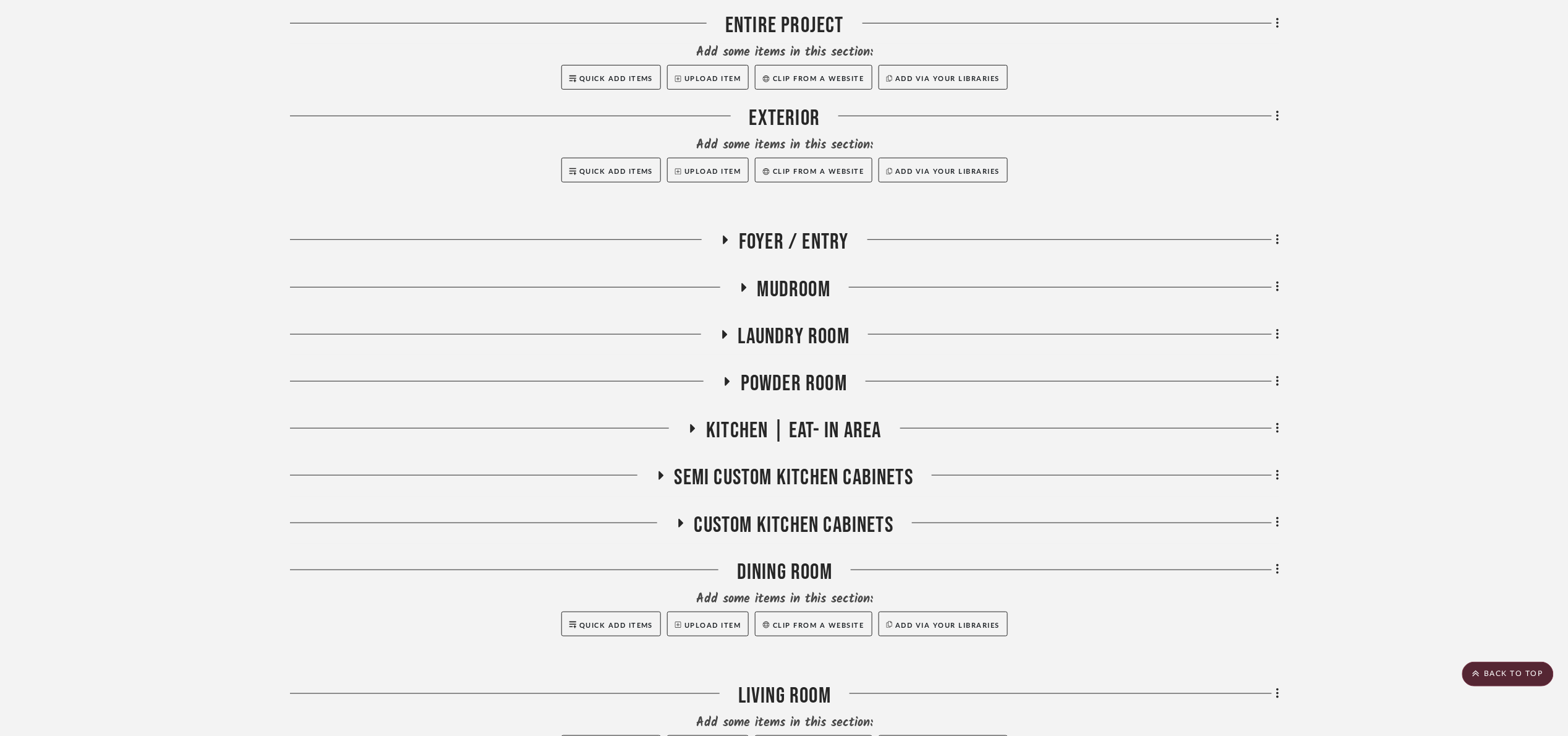
click at [853, 421] on span "Kitchen | Eat- In Area" at bounding box center [794, 430] width 175 height 26
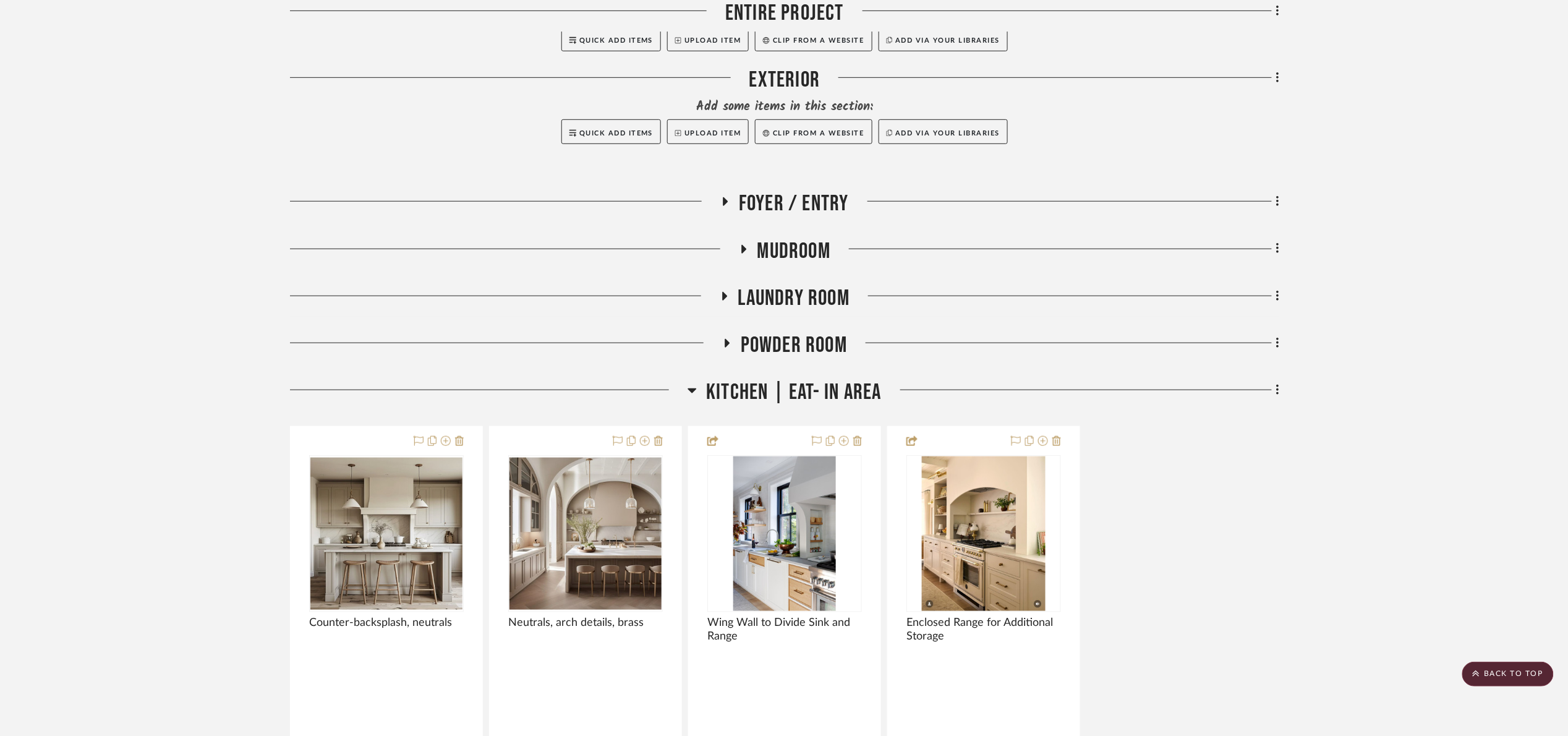
scroll to position [371, 0]
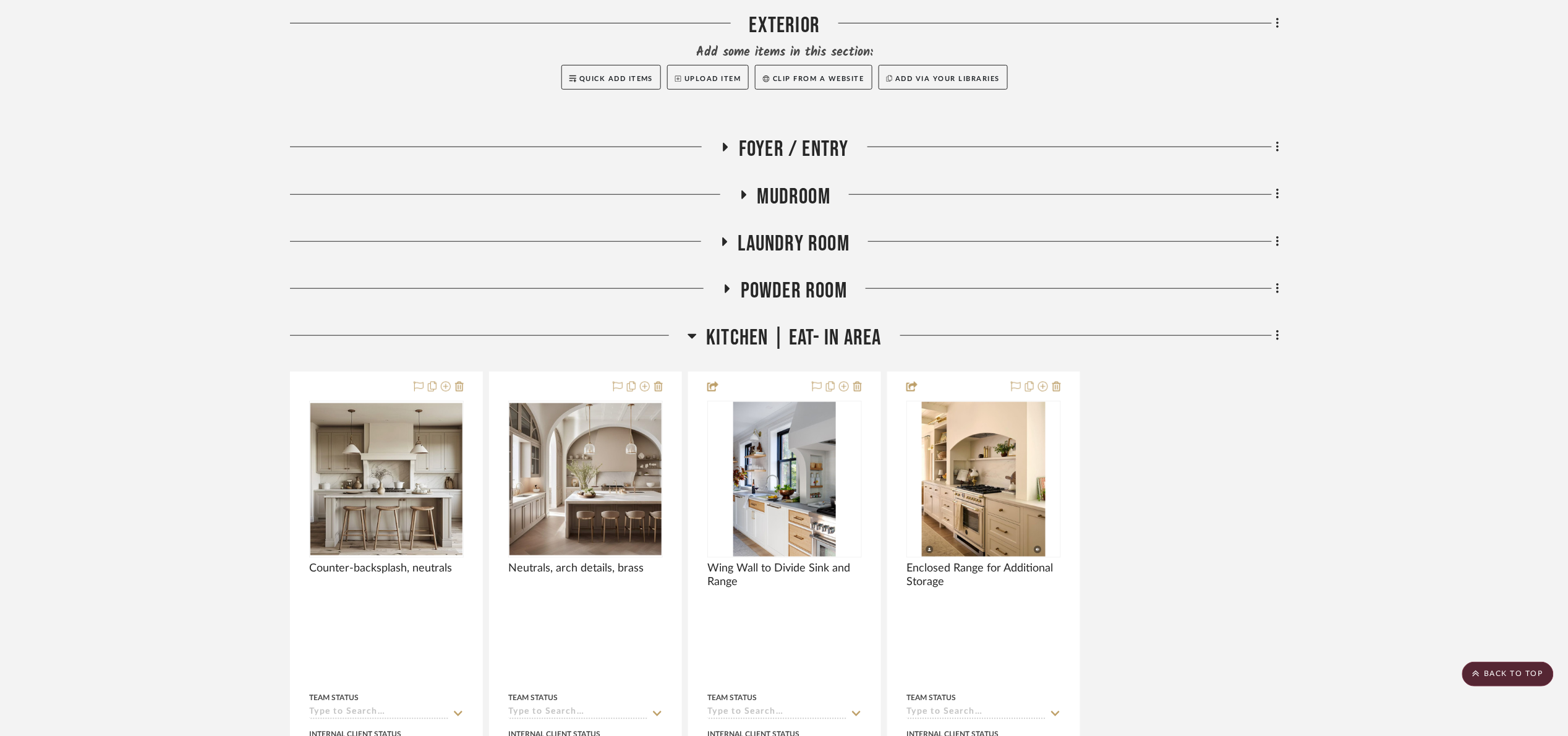
click at [803, 341] on span "Kitchen | Eat- In Area" at bounding box center [794, 338] width 175 height 26
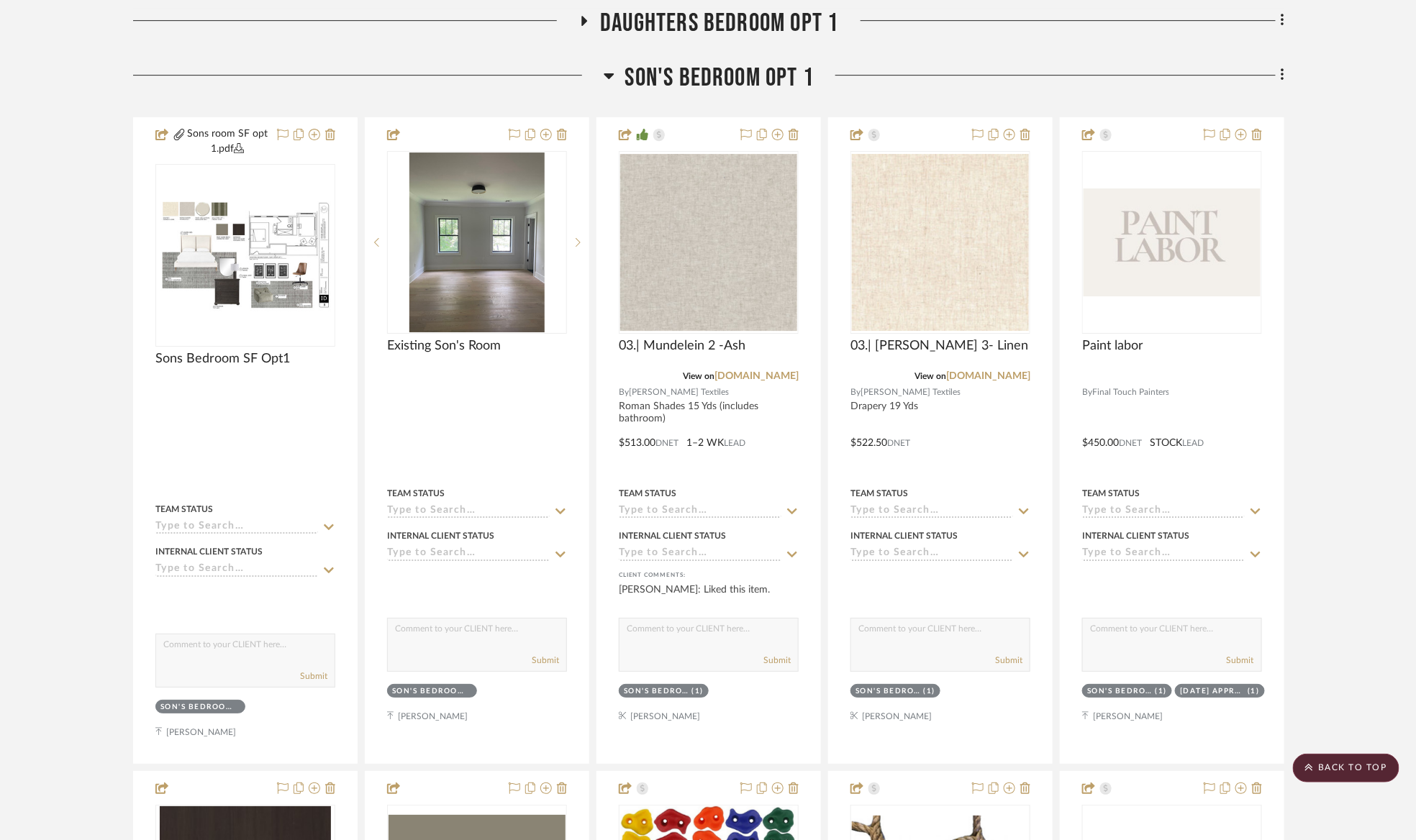
drag, startPoint x: 700, startPoint y: 79, endPoint x: 700, endPoint y: 93, distance: 14.0
click at [700, 79] on span "Son's bedroom Opt 1" at bounding box center [720, 78] width 190 height 31
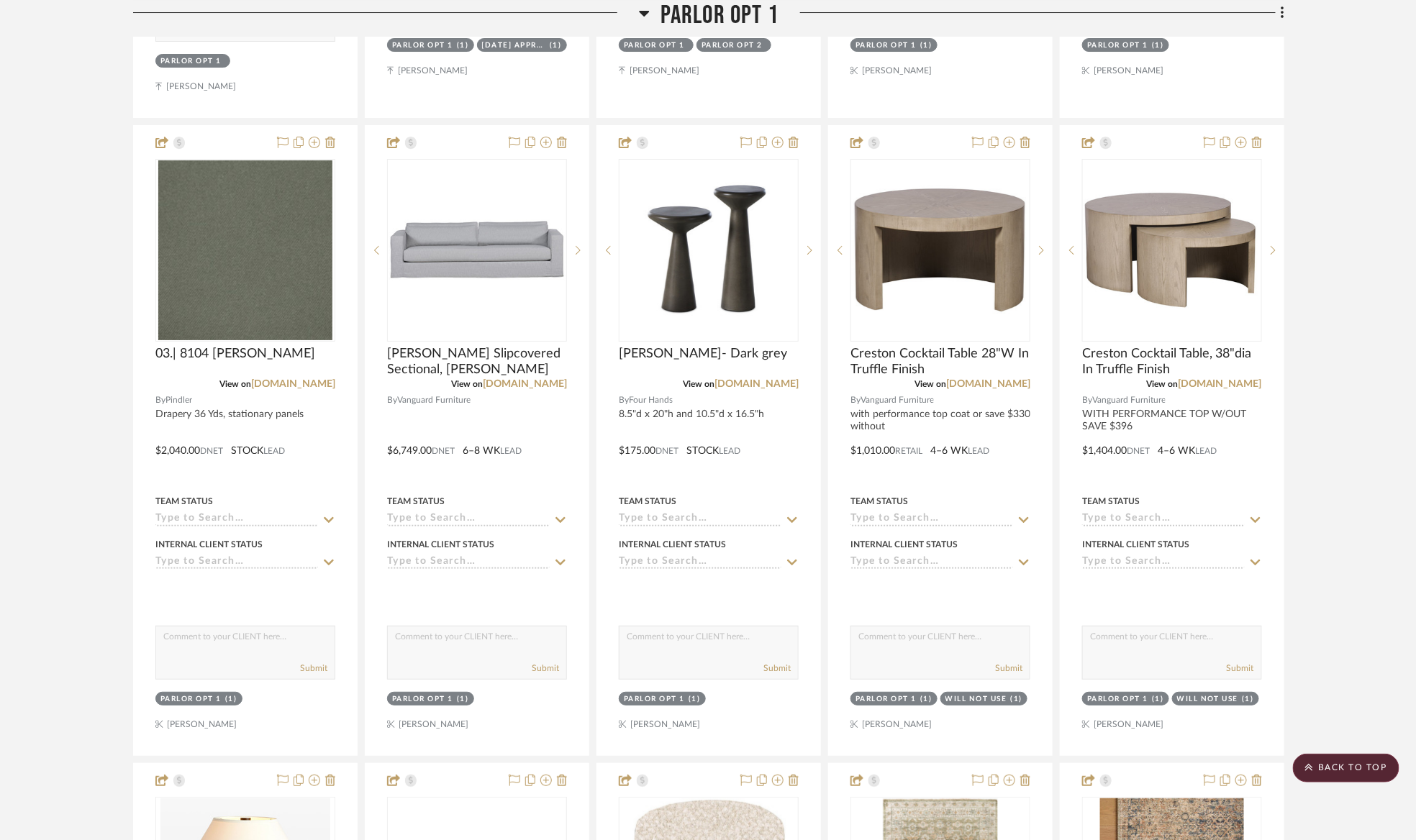
click at [726, 5] on span "Parlor opt 1" at bounding box center [719, 15] width 118 height 31
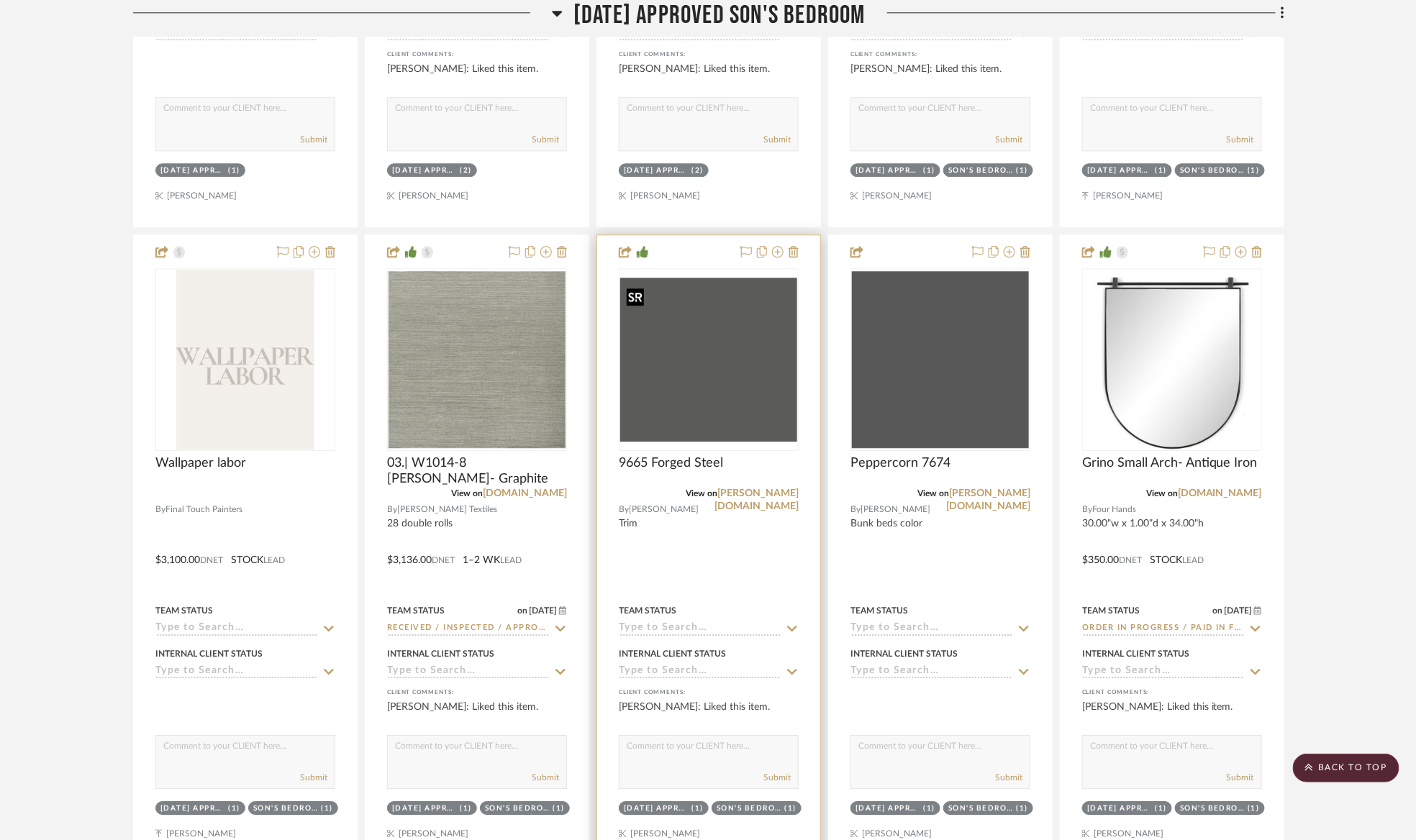
scroll to position [1142, 0]
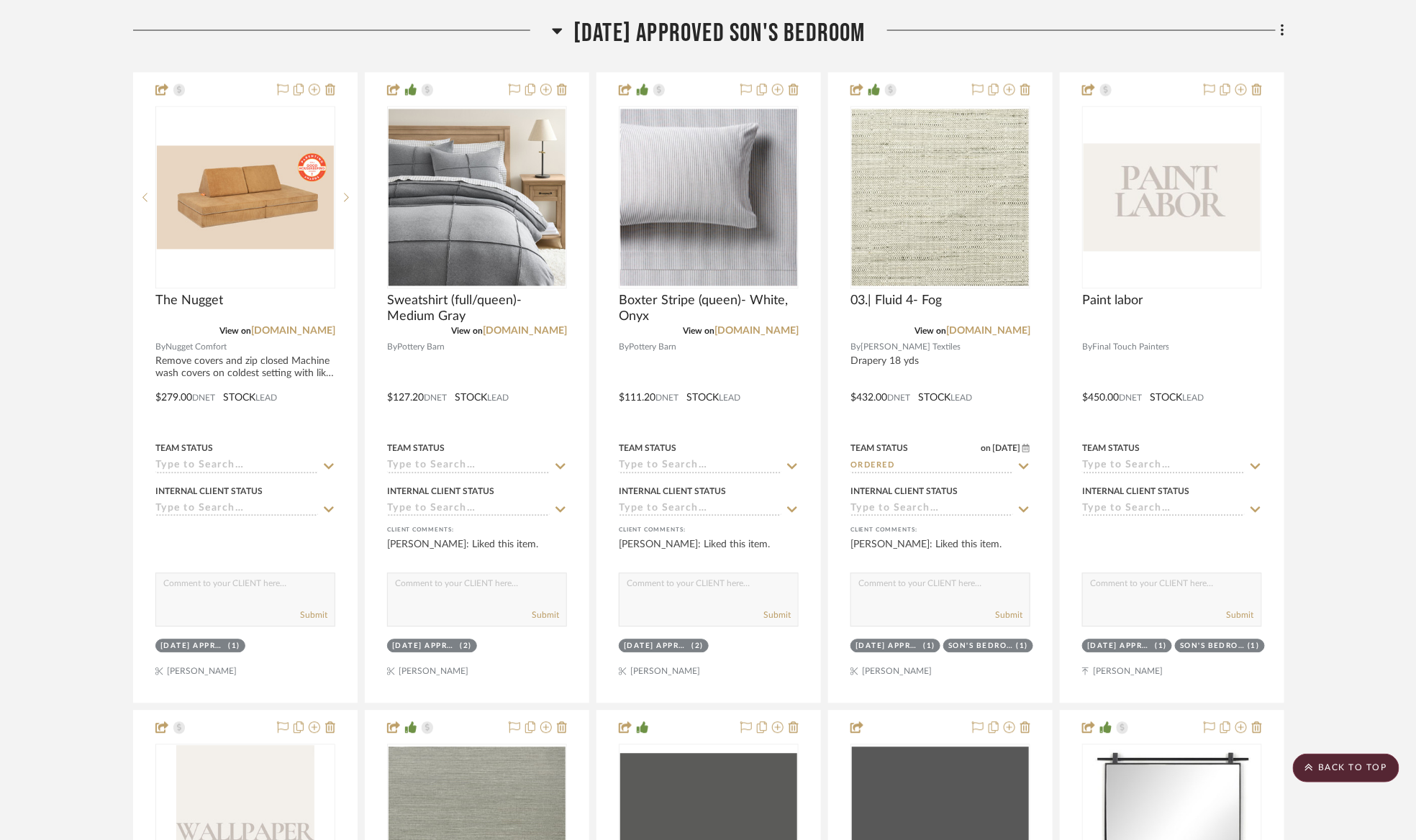
click at [689, 22] on span "[DATE] Approved Son's Bedroom" at bounding box center [719, 33] width 292 height 31
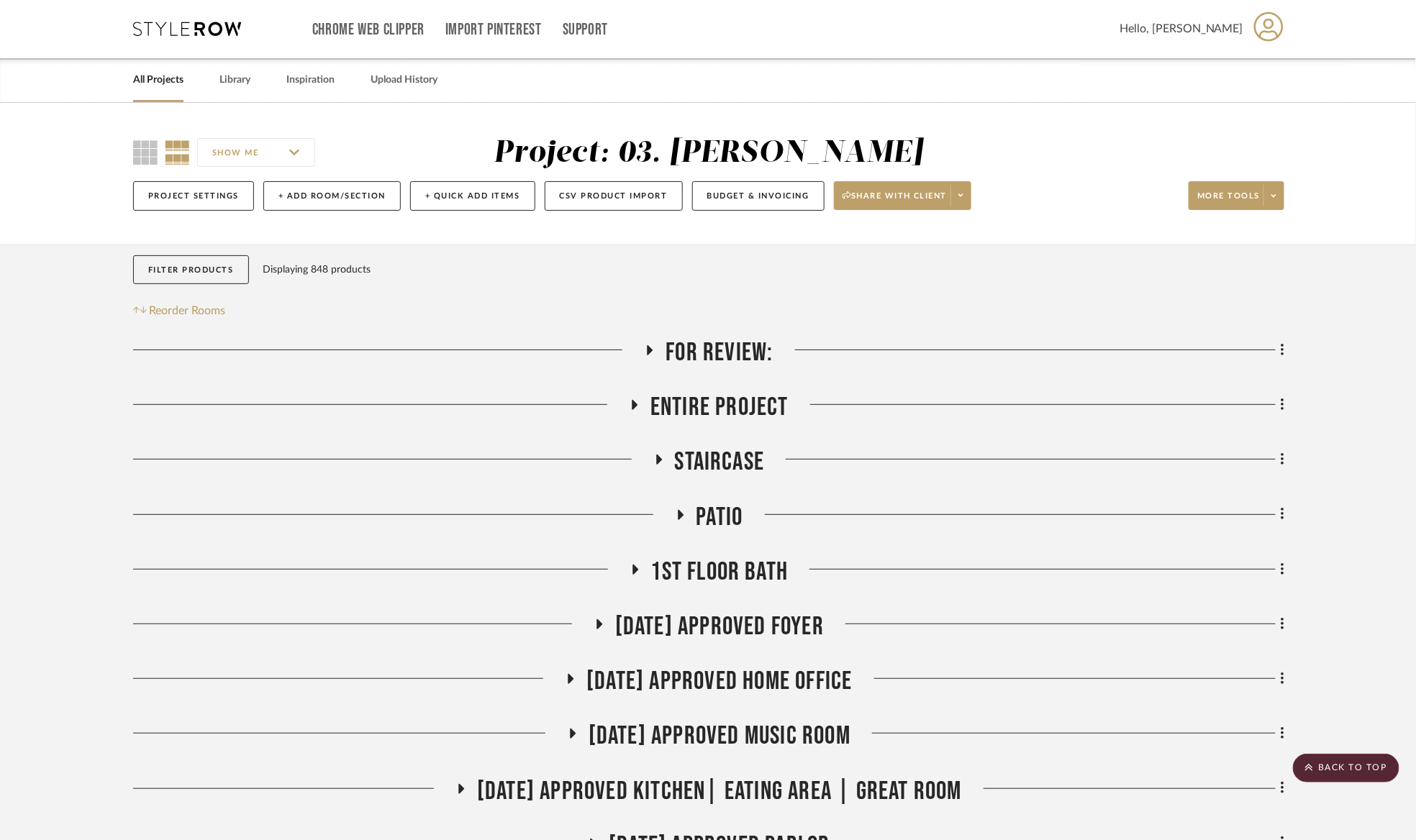
scroll to position [0, 0]
click at [736, 316] on div "Filter Products Displaying 848 products Reorder Rooms" at bounding box center [708, 289] width 1152 height 65
click at [719, 354] on span "For Review:" at bounding box center [718, 354] width 107 height 31
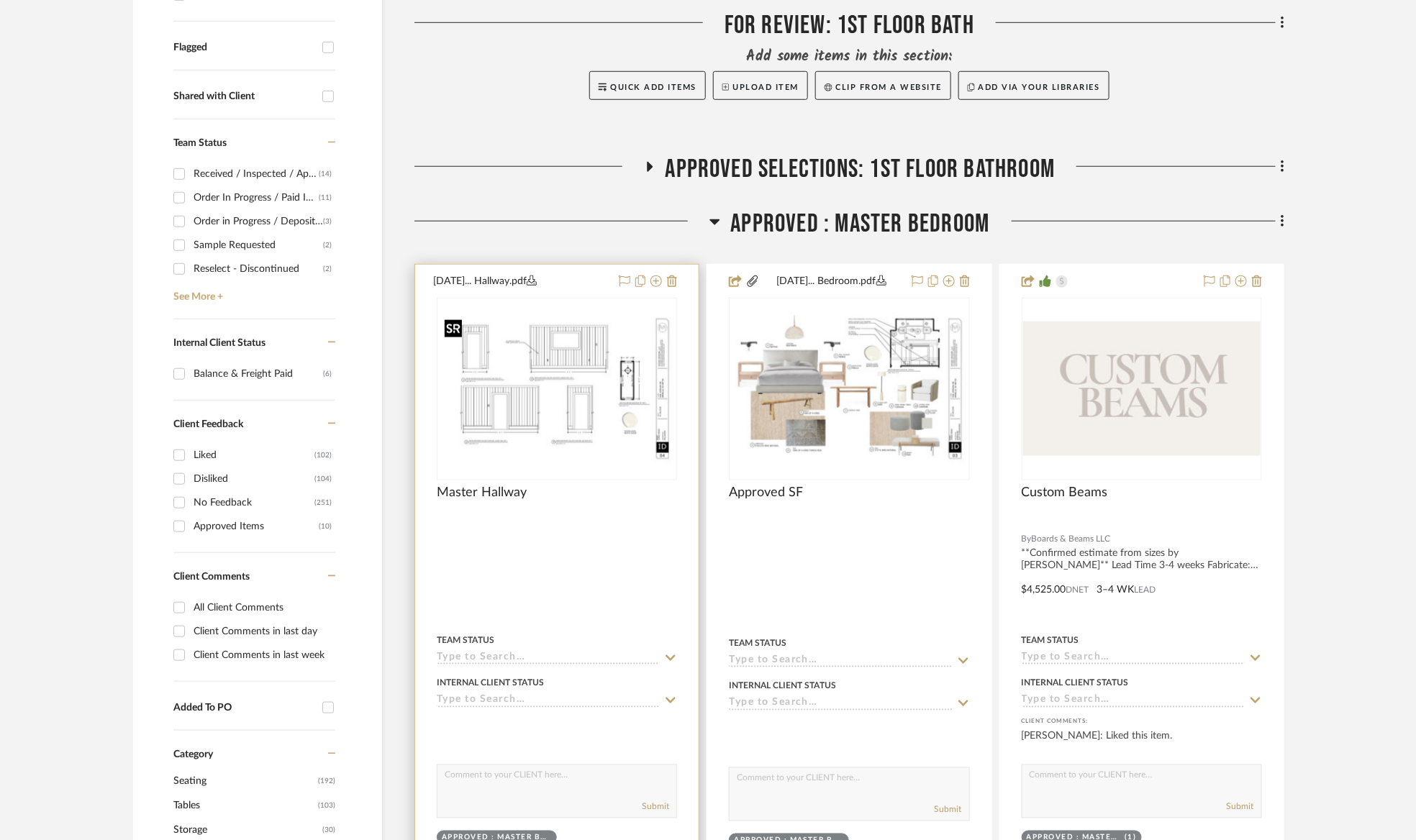
scroll to position [540, 0]
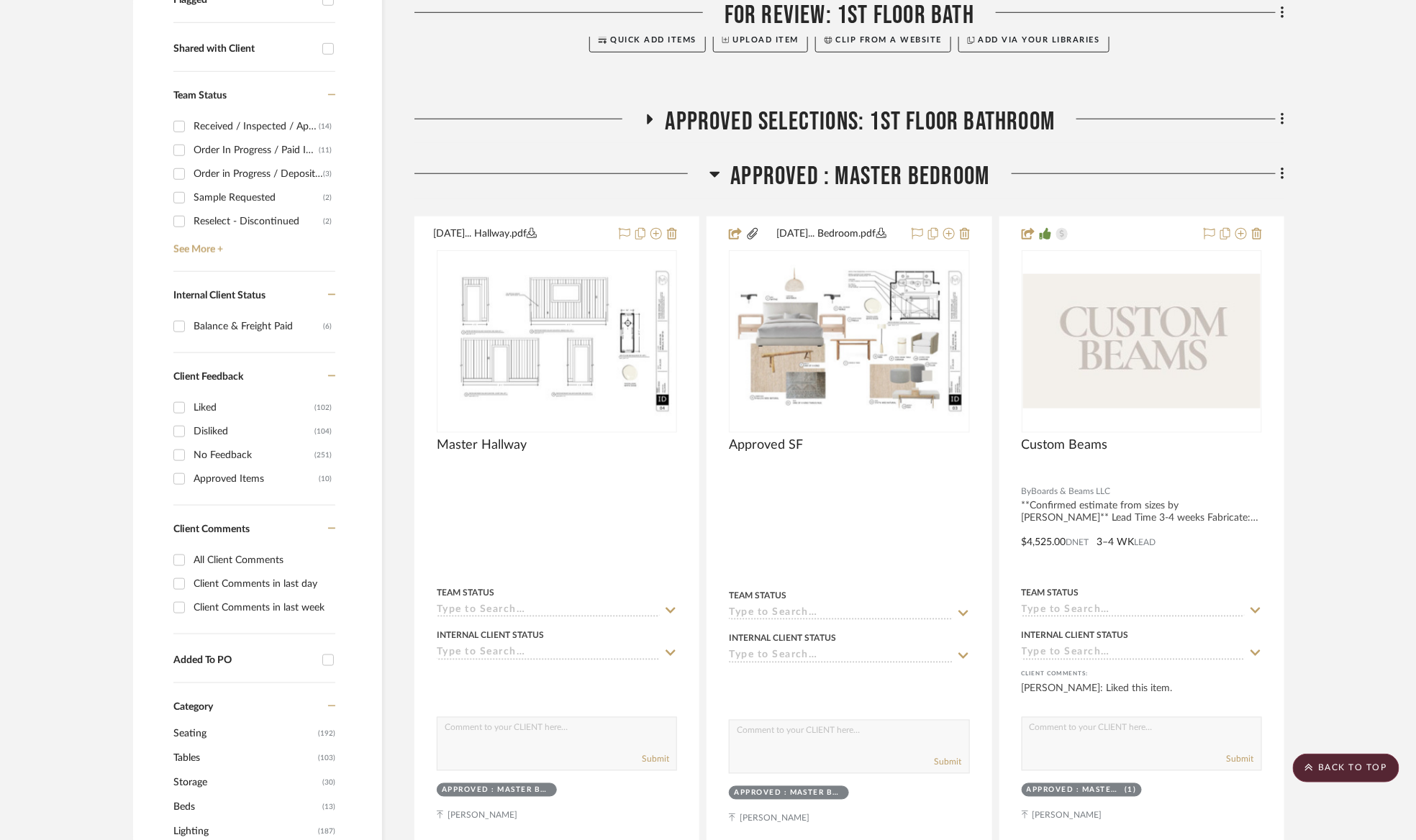
click at [844, 189] on span "APPROVED : Master Bedroom" at bounding box center [860, 177] width 259 height 31
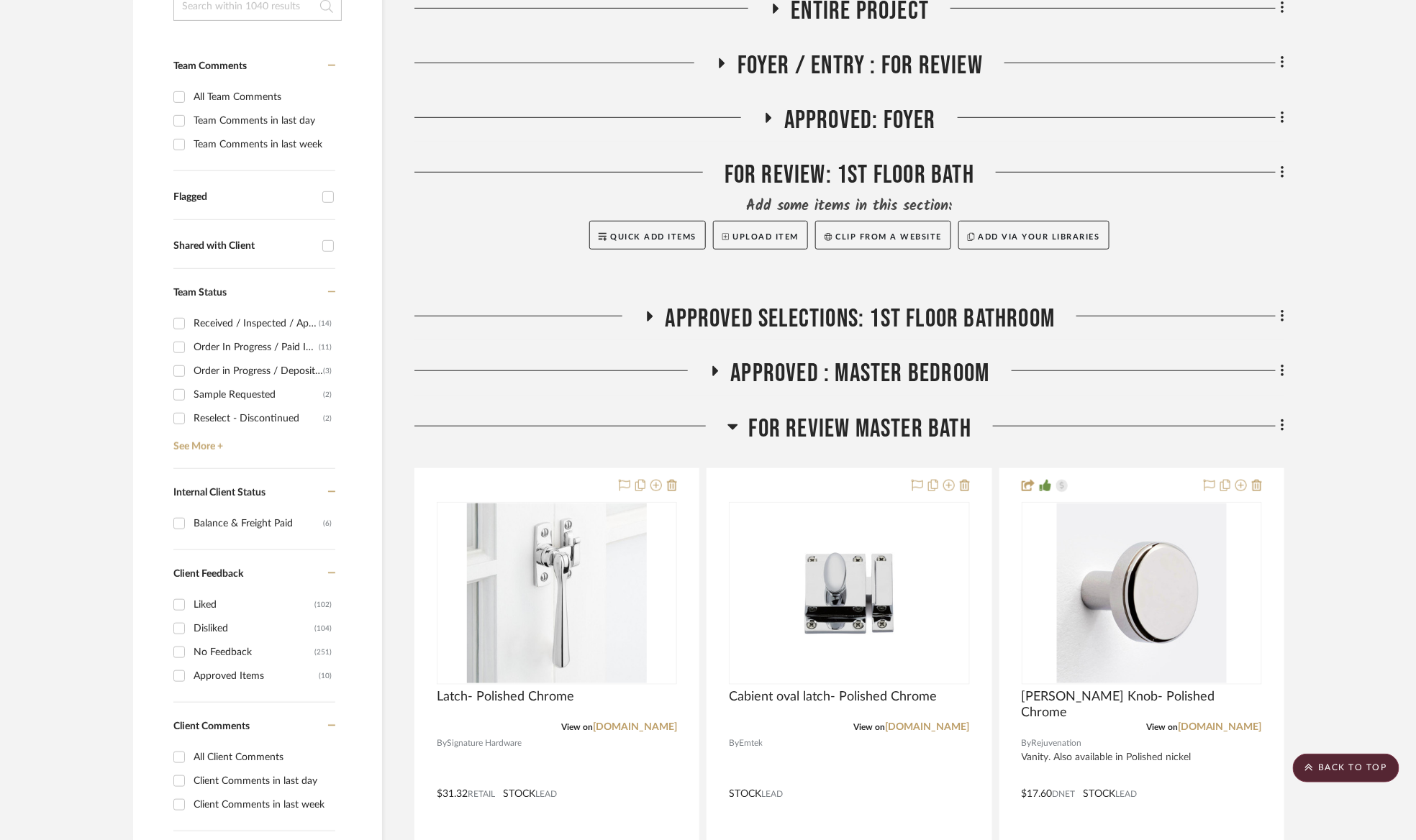
scroll to position [0, 0]
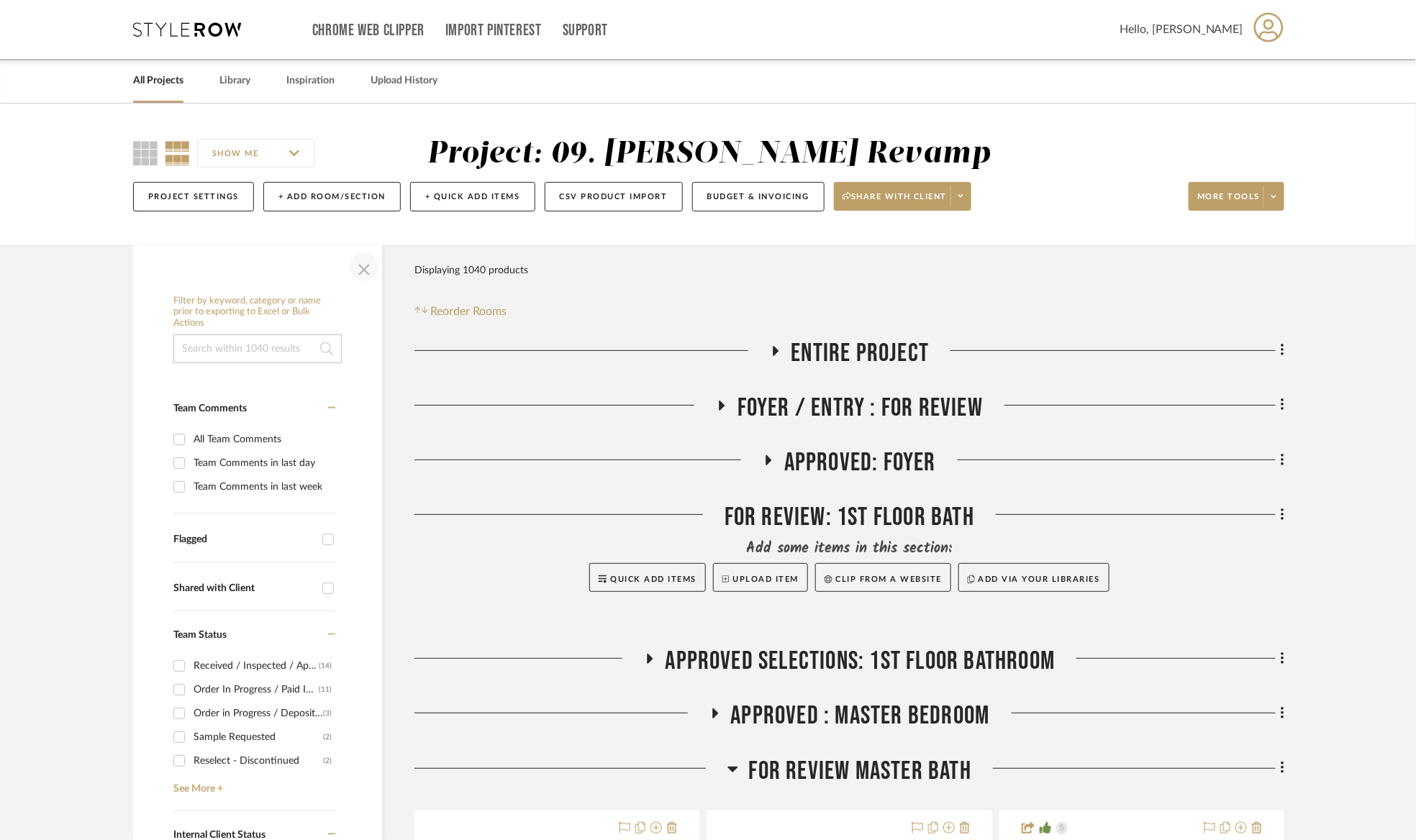
click at [371, 262] on span "button" at bounding box center [364, 267] width 34 height 34
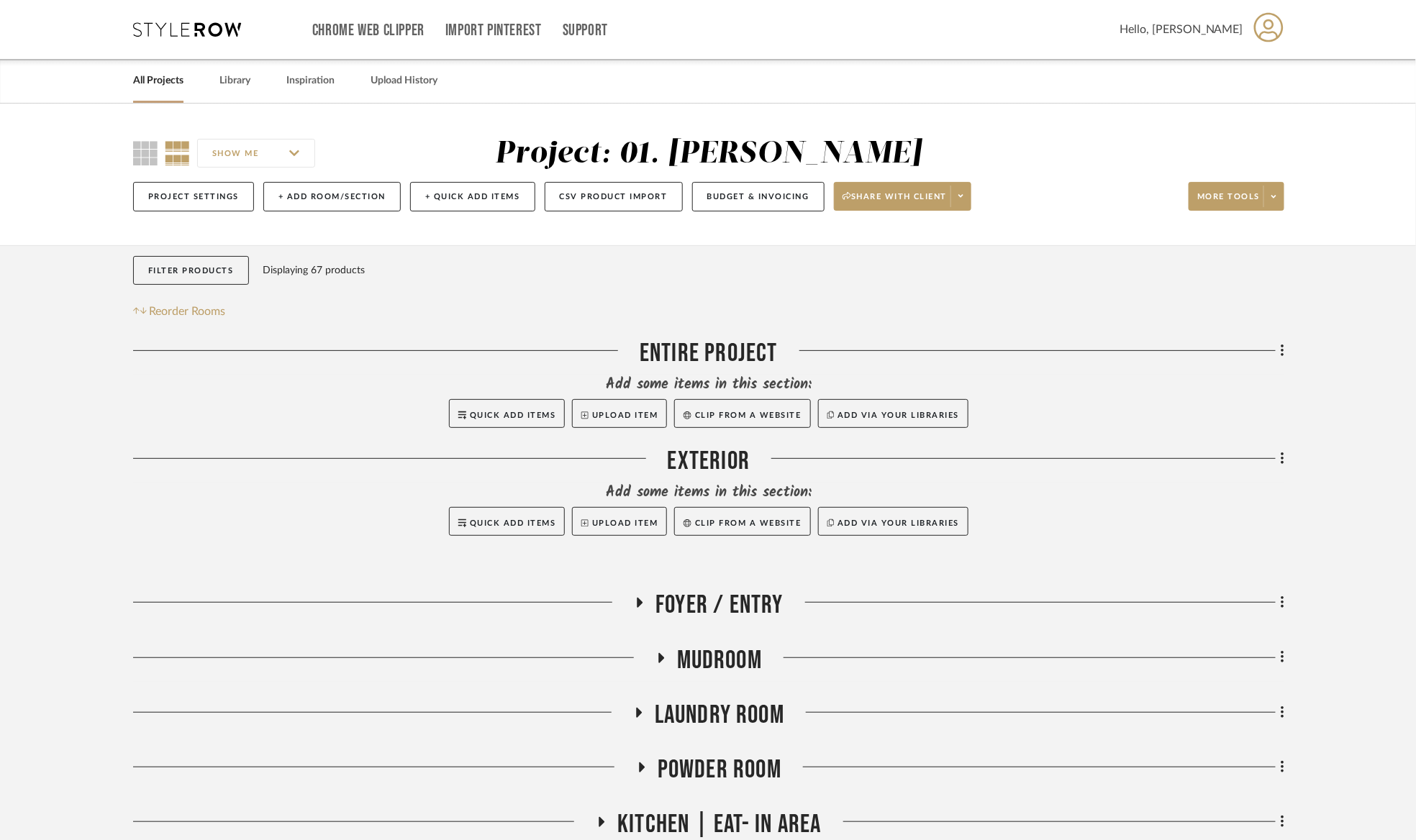
click at [312, 450] on div at bounding box center [400, 464] width 534 height 37
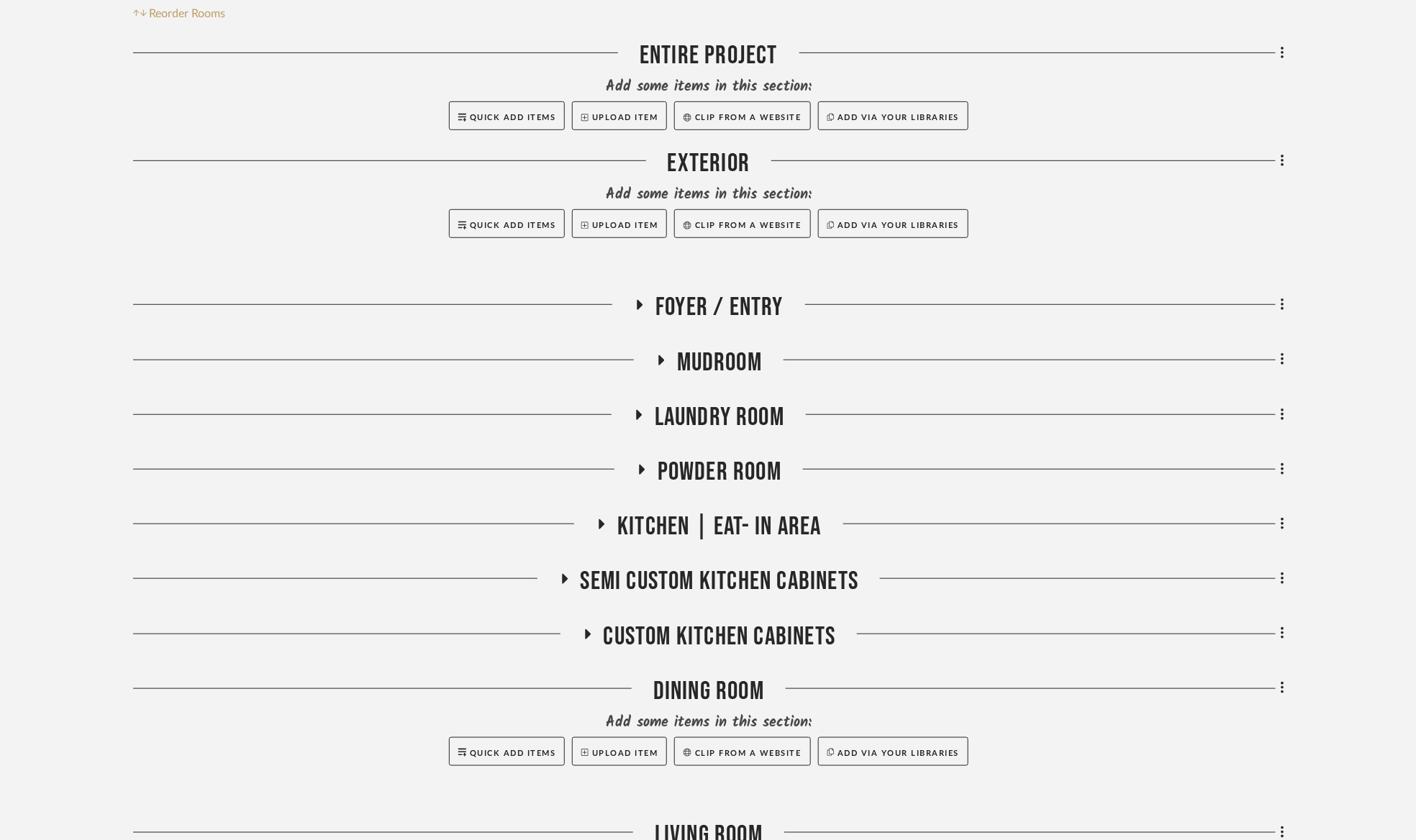
scroll to position [324, 0]
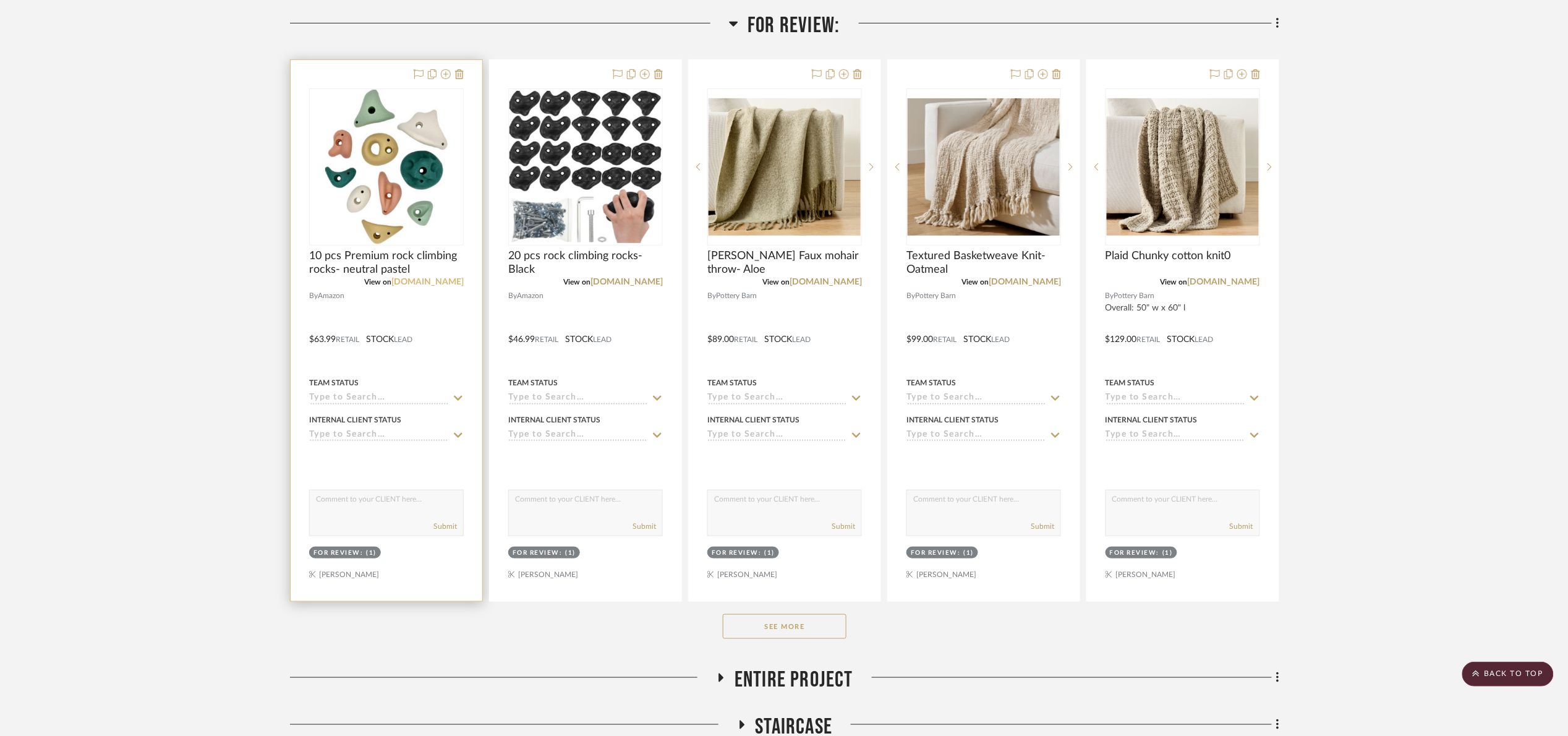
click at [447, 281] on link "[DOMAIN_NAME]" at bounding box center [427, 282] width 72 height 9
